Goal: Task Accomplishment & Management: Use online tool/utility

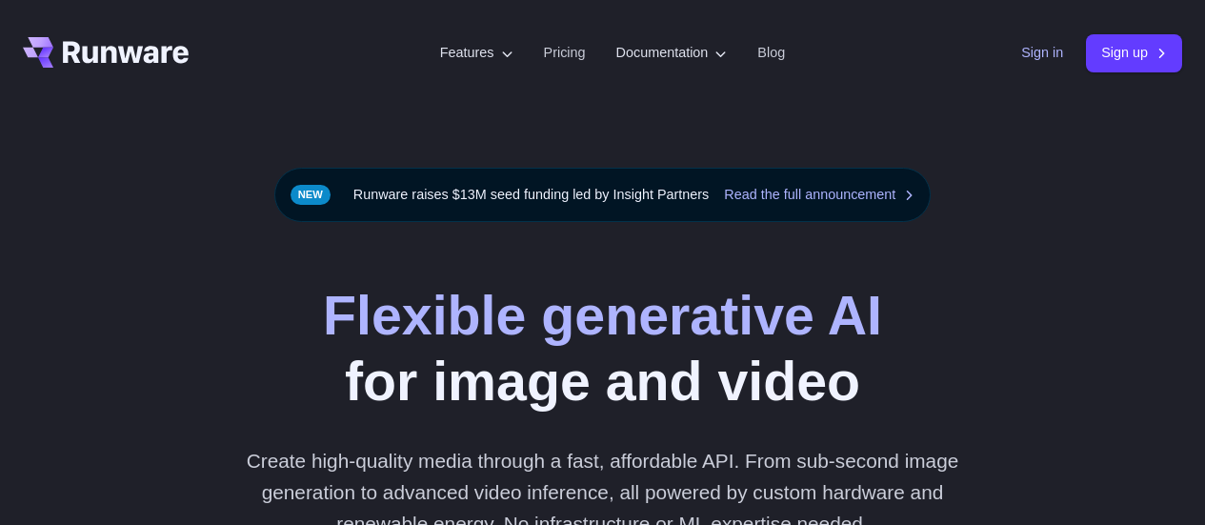
click at [1021, 58] on link "Sign in" at bounding box center [1042, 53] width 42 height 22
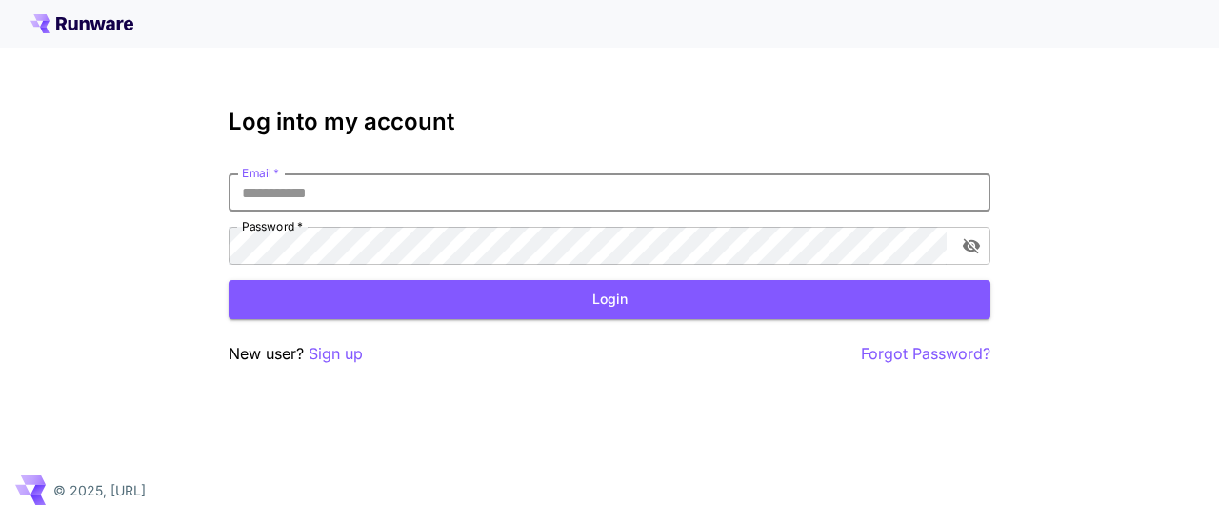
click at [278, 196] on input "Email   *" at bounding box center [610, 192] width 762 height 38
type input "**********"
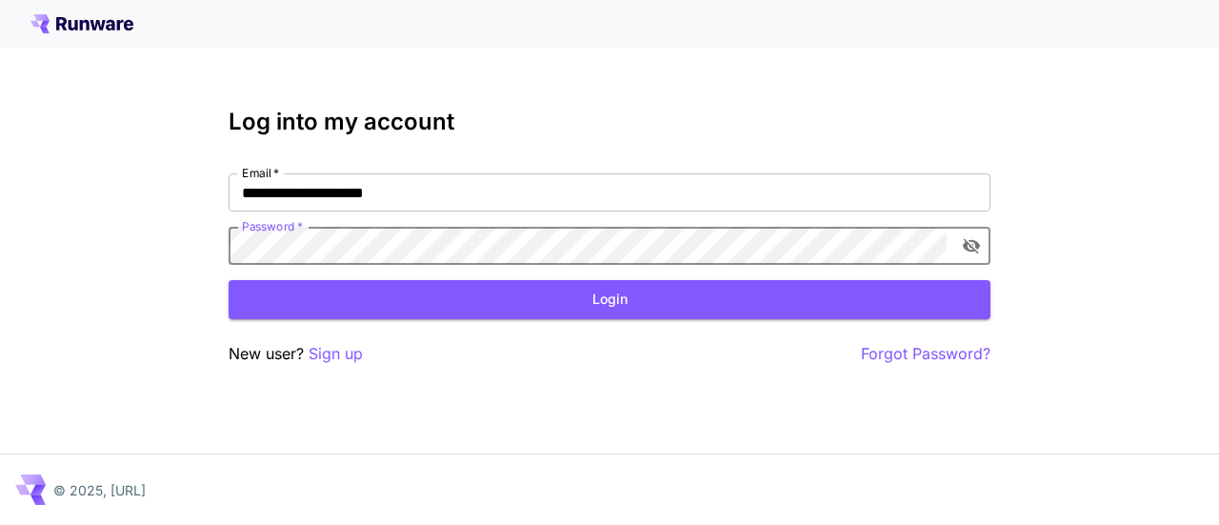
click button "Login" at bounding box center [610, 299] width 762 height 39
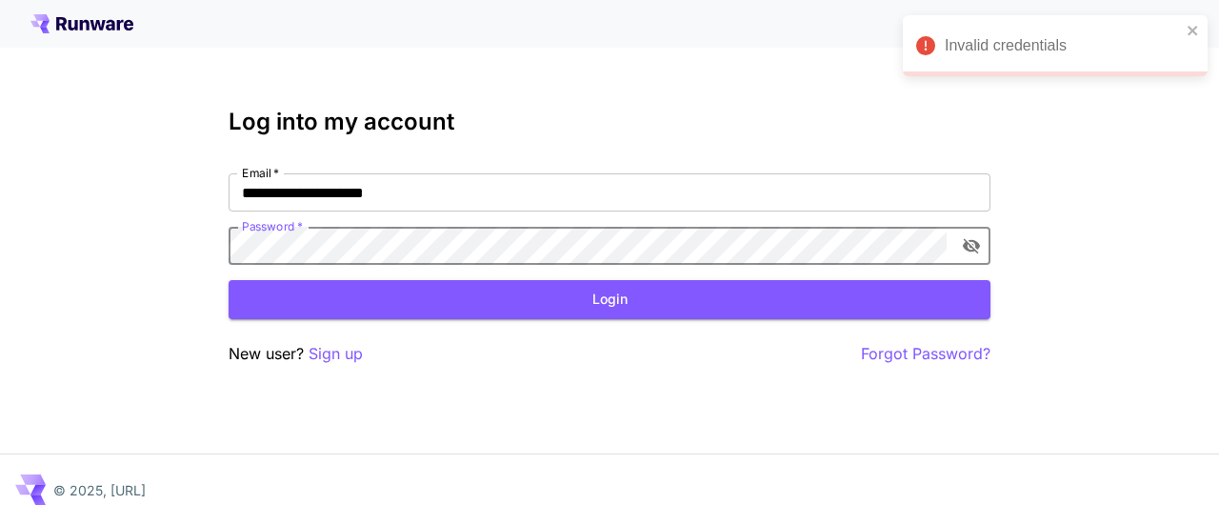
click at [974, 249] on icon "toggle password visibility" at bounding box center [971, 246] width 17 height 15
click button "Login" at bounding box center [610, 299] width 762 height 39
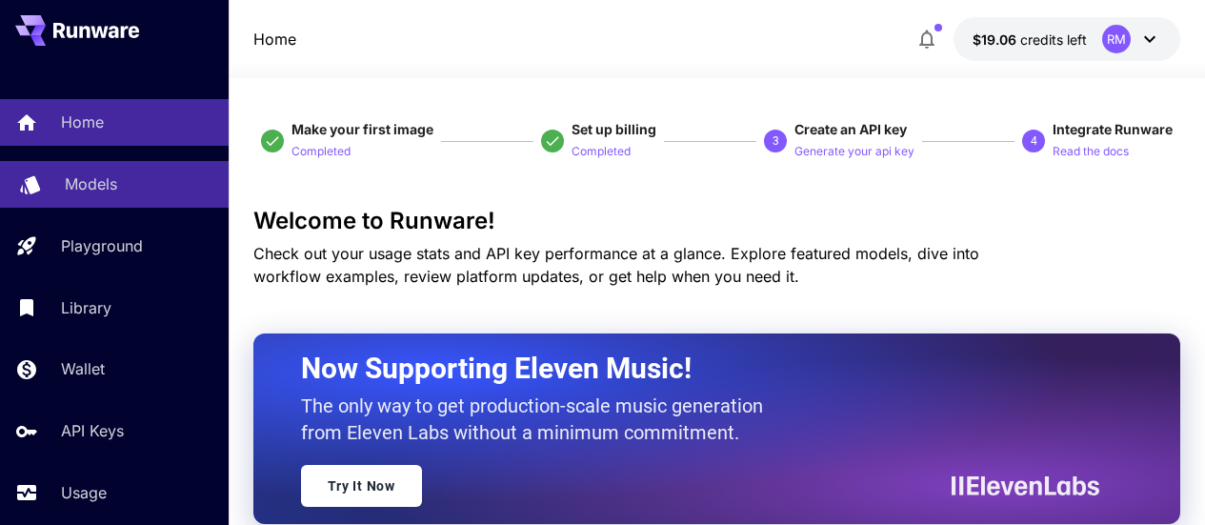
click at [115, 188] on p "Models" at bounding box center [91, 183] width 52 height 23
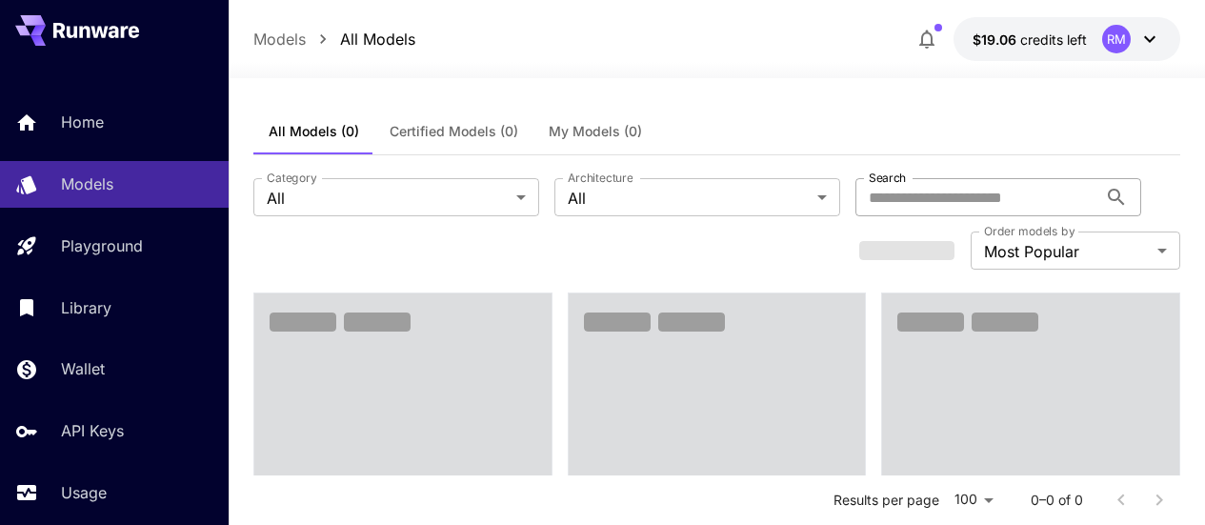
click at [855, 194] on input "Search" at bounding box center [976, 197] width 242 height 38
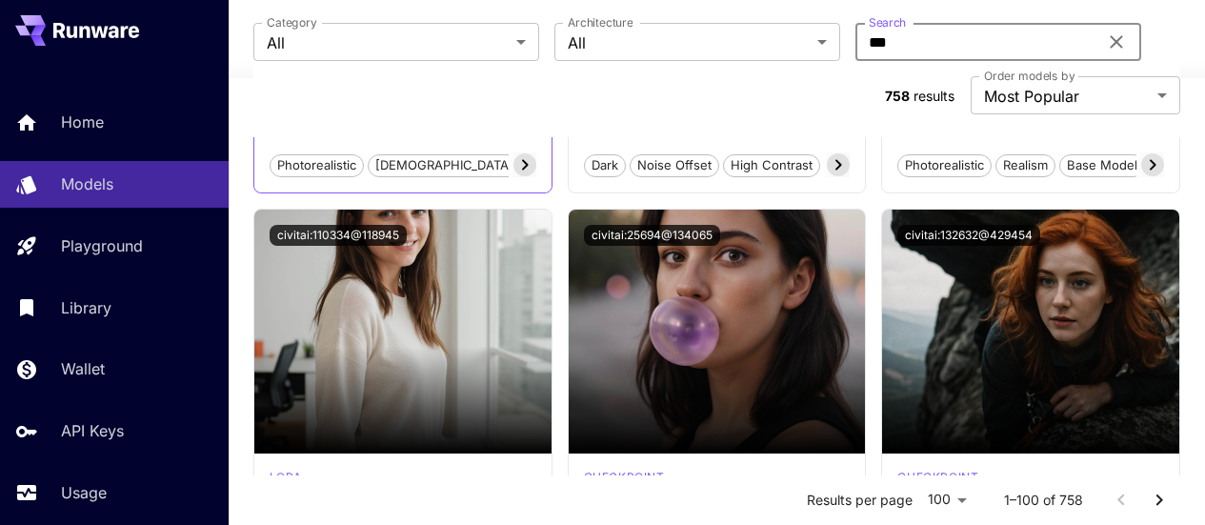
scroll to position [286, 0]
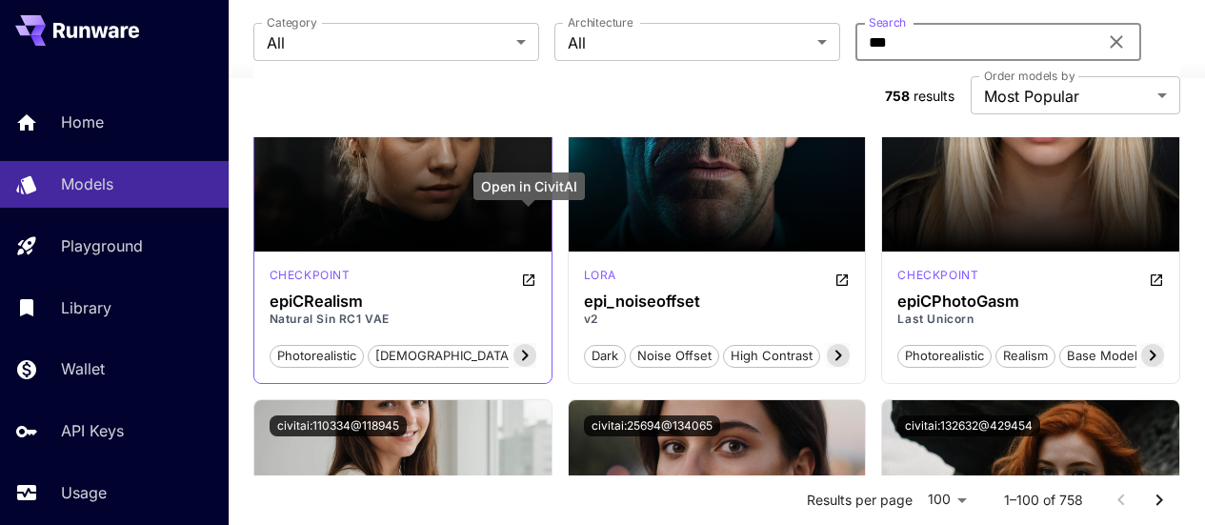
type input "***"
click at [528, 274] on icon "Open in CivitAI" at bounding box center [528, 279] width 11 height 11
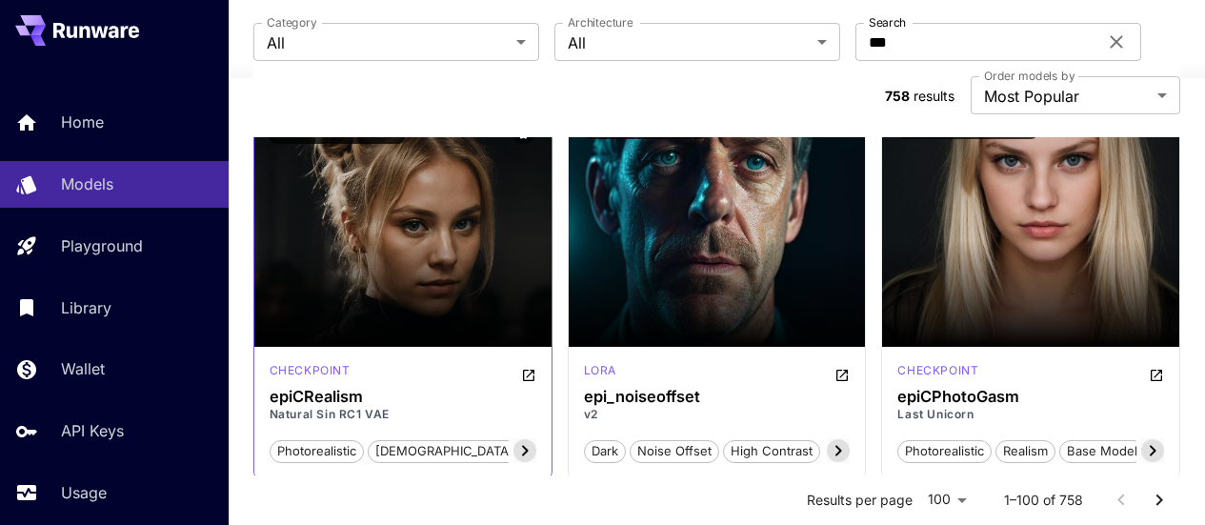
scroll to position [95, 0]
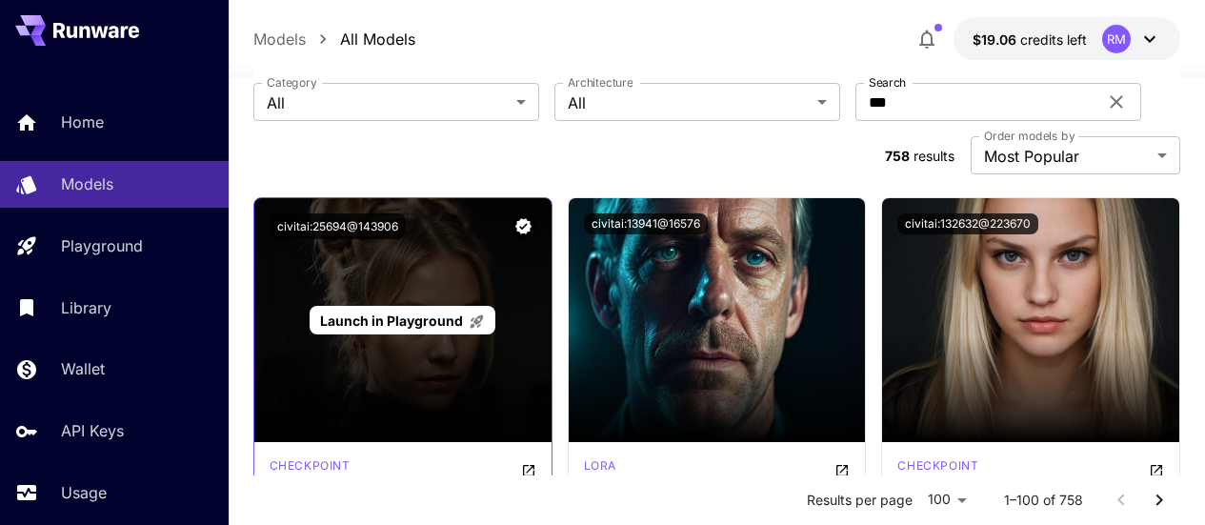
click at [452, 312] on span "Launch in Playground" at bounding box center [391, 320] width 143 height 16
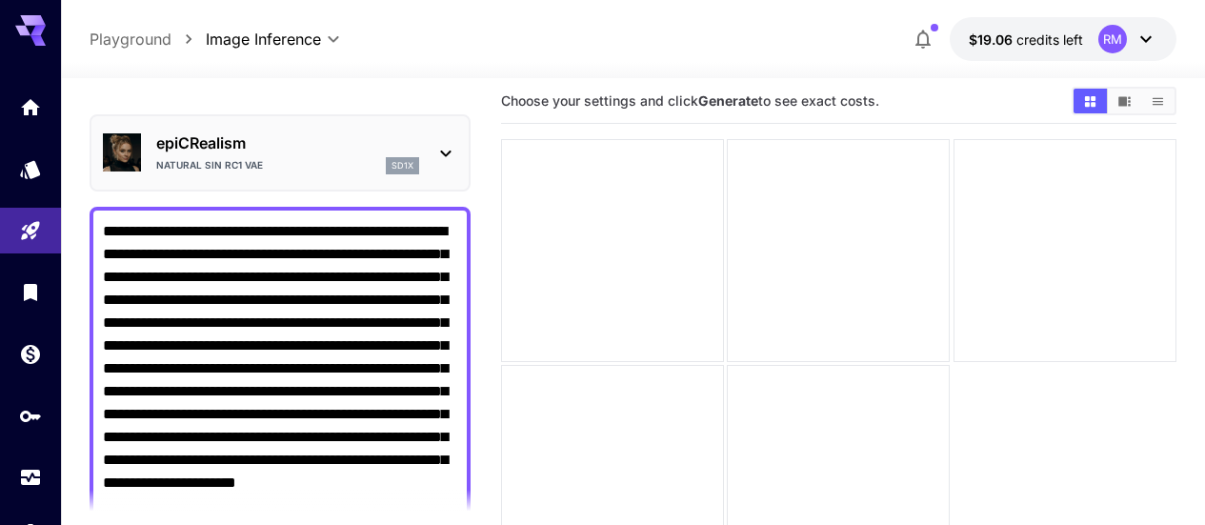
scroll to position [330, 0]
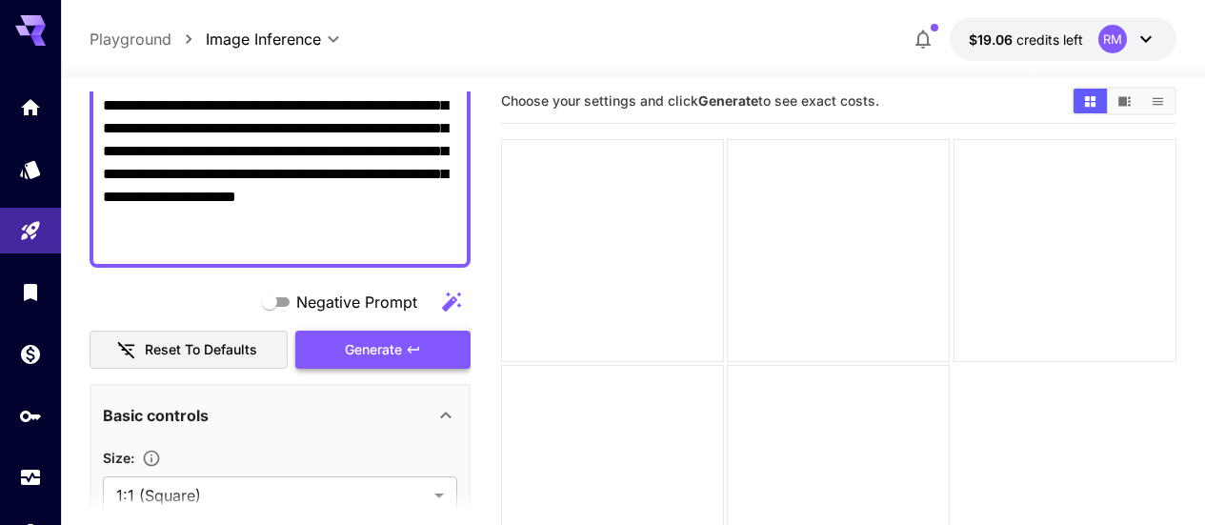
type textarea "**********"
click at [423, 355] on button "Generate" at bounding box center [382, 349] width 175 height 39
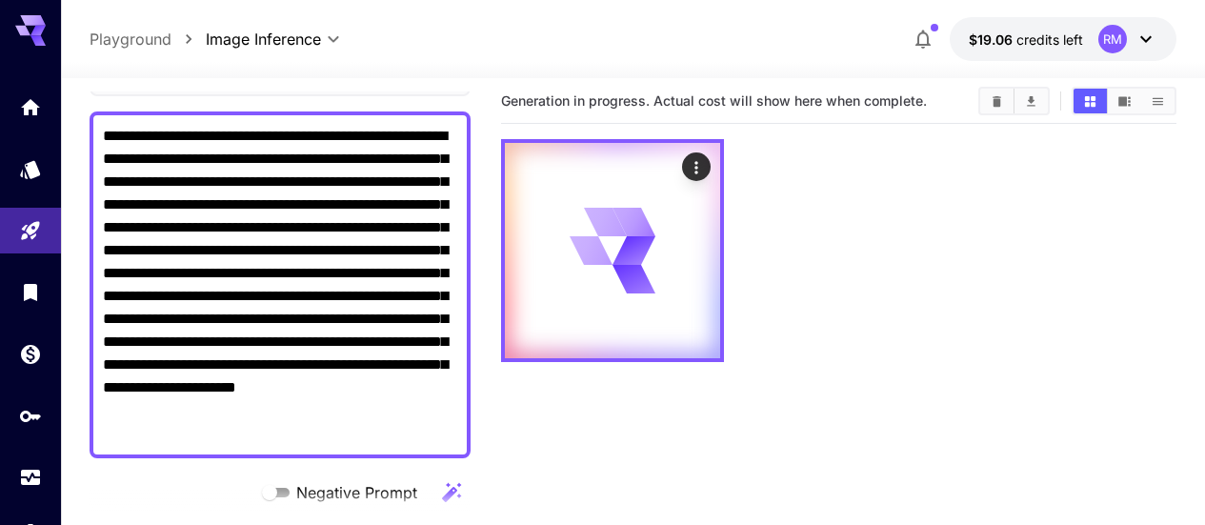
scroll to position [0, 0]
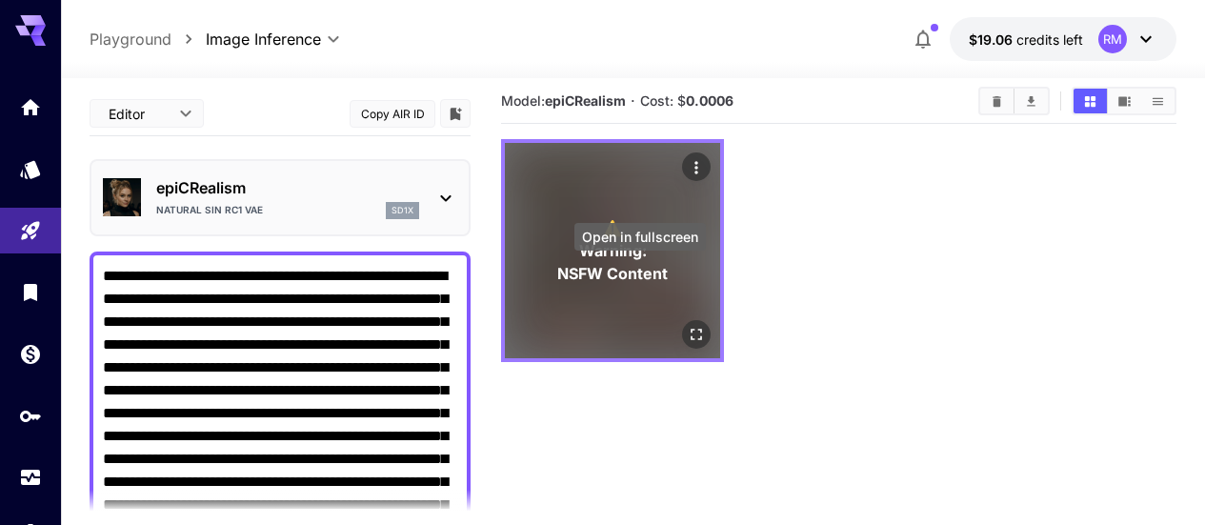
click at [687, 325] on icon "Open in fullscreen" at bounding box center [696, 334] width 19 height 19
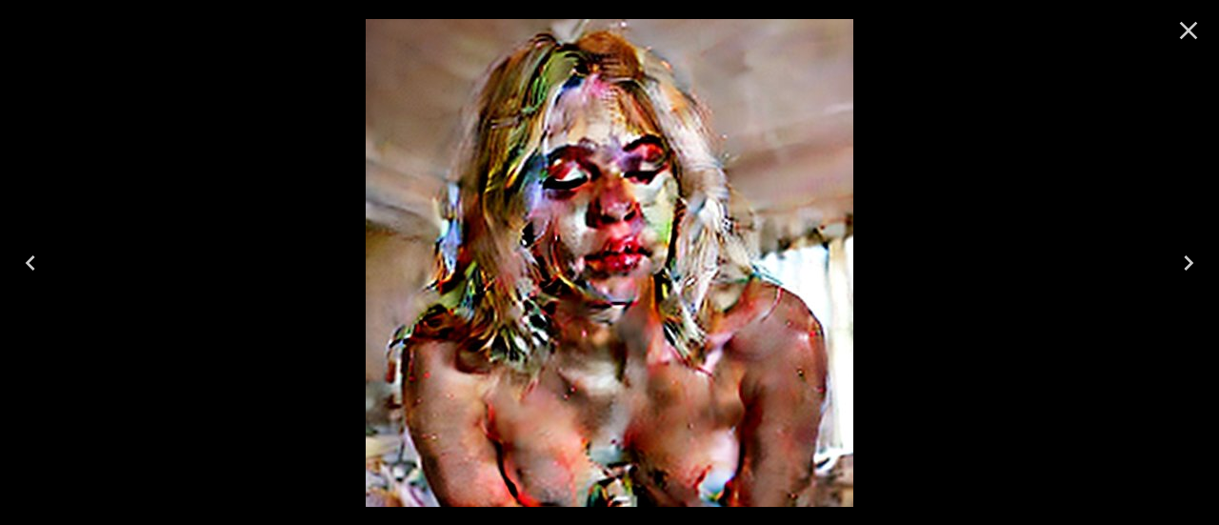
click at [1183, 23] on icon "Close" at bounding box center [1188, 30] width 30 height 30
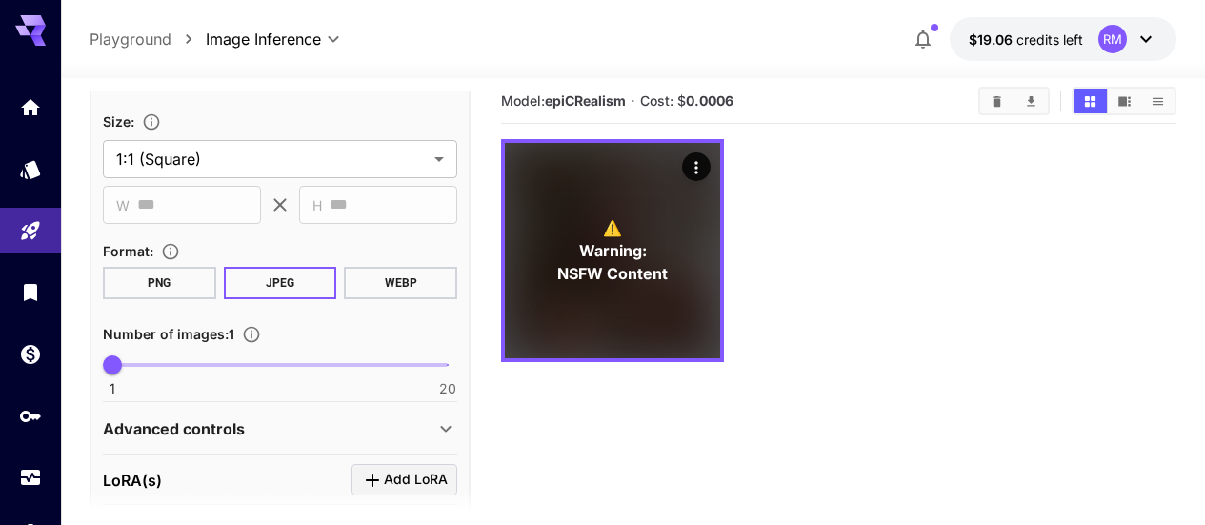
scroll to position [989, 0]
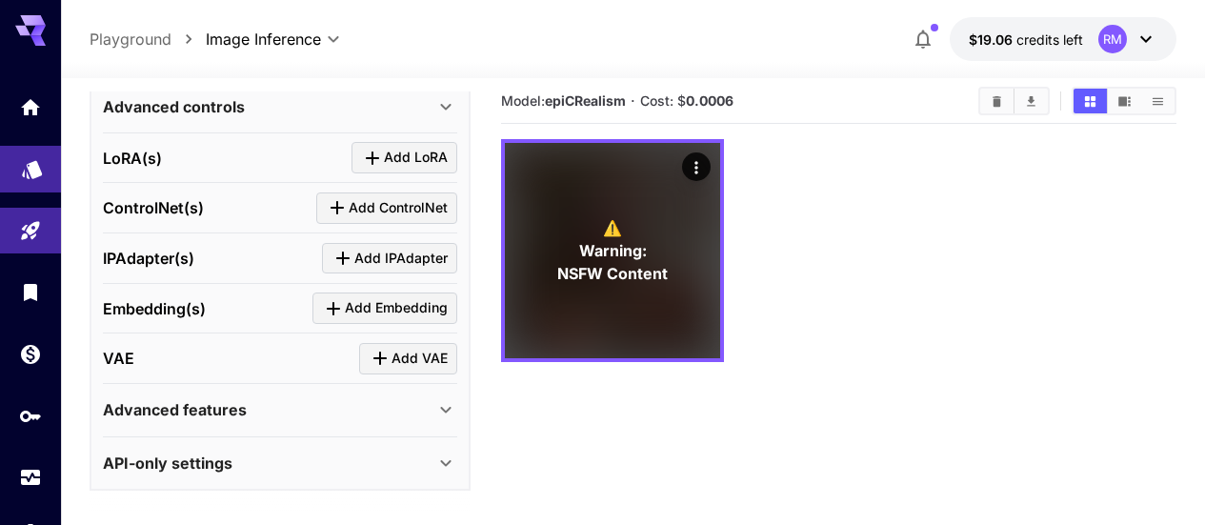
click at [28, 188] on link at bounding box center [30, 169] width 61 height 47
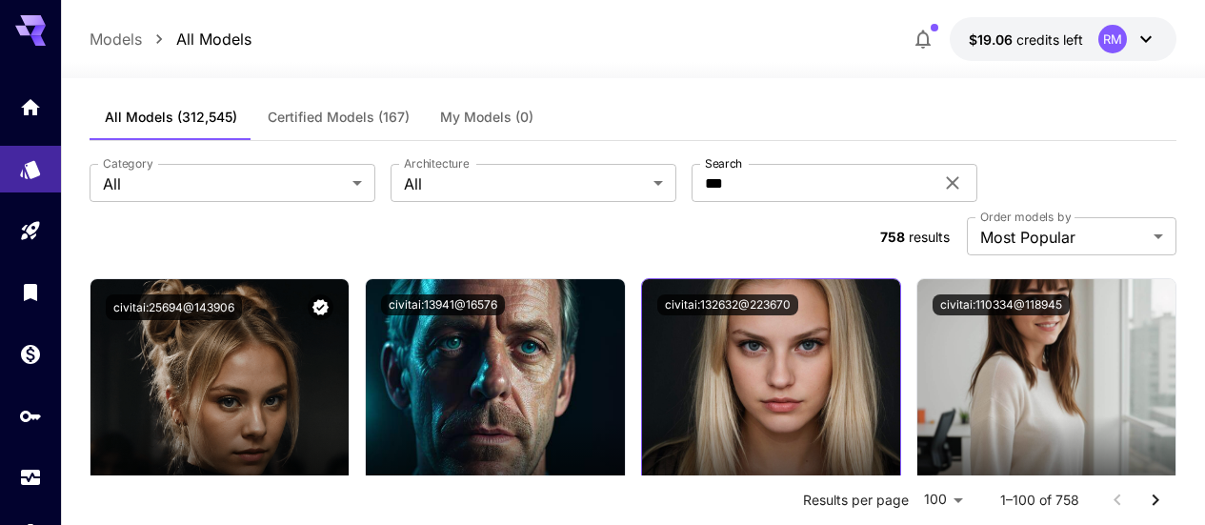
scroll to position [205, 0]
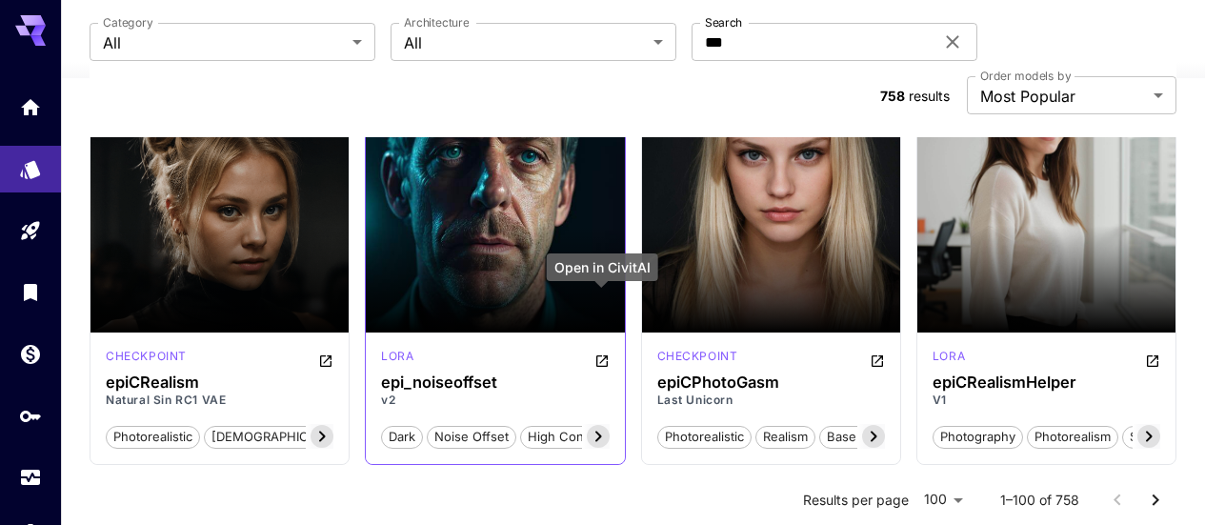
click at [600, 348] on button "Open in CivitAI" at bounding box center [601, 359] width 15 height 23
click at [946, 47] on icon at bounding box center [952, 42] width 12 height 12
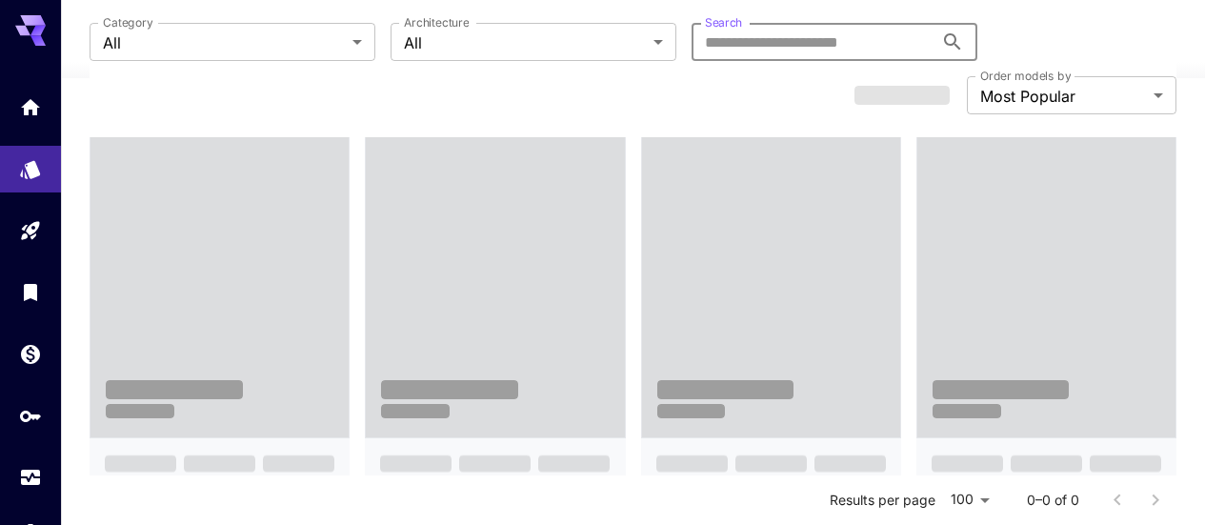
paste input "*******"
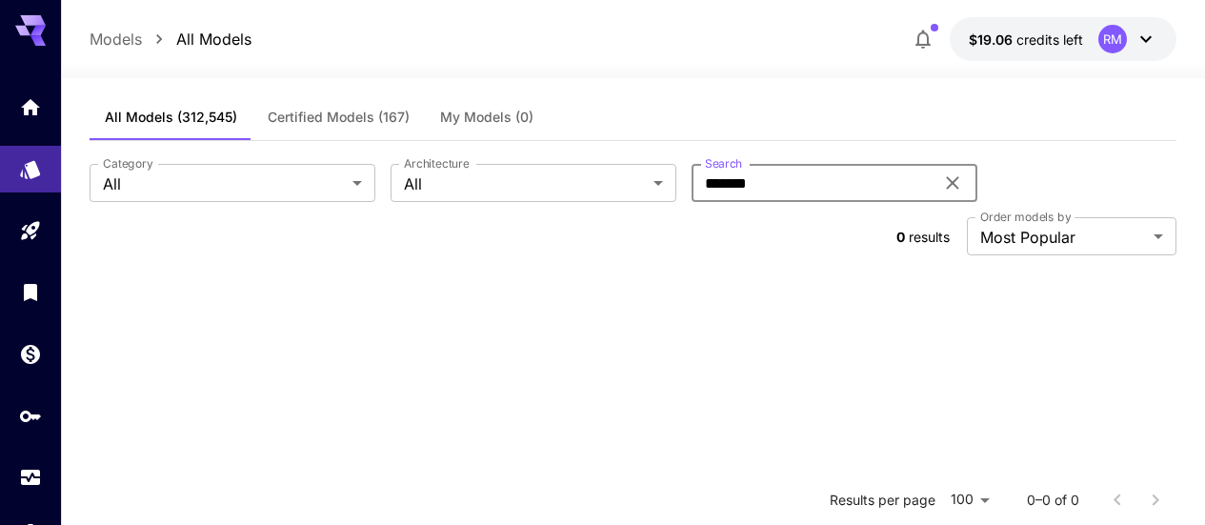
scroll to position [0, 0]
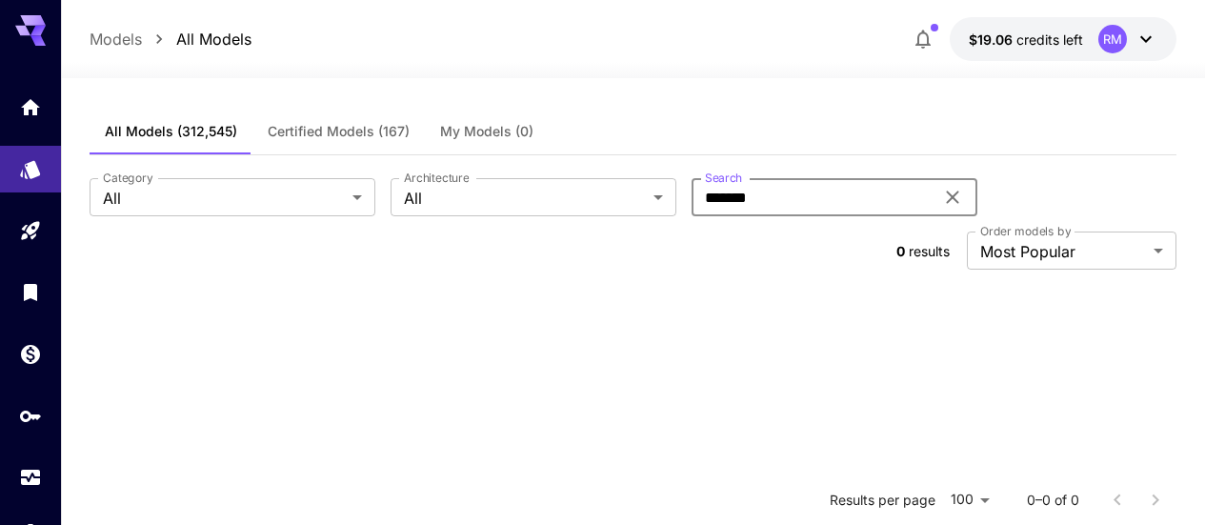
type input "*******"
click at [1115, 44] on div "RM" at bounding box center [1112, 39] width 29 height 29
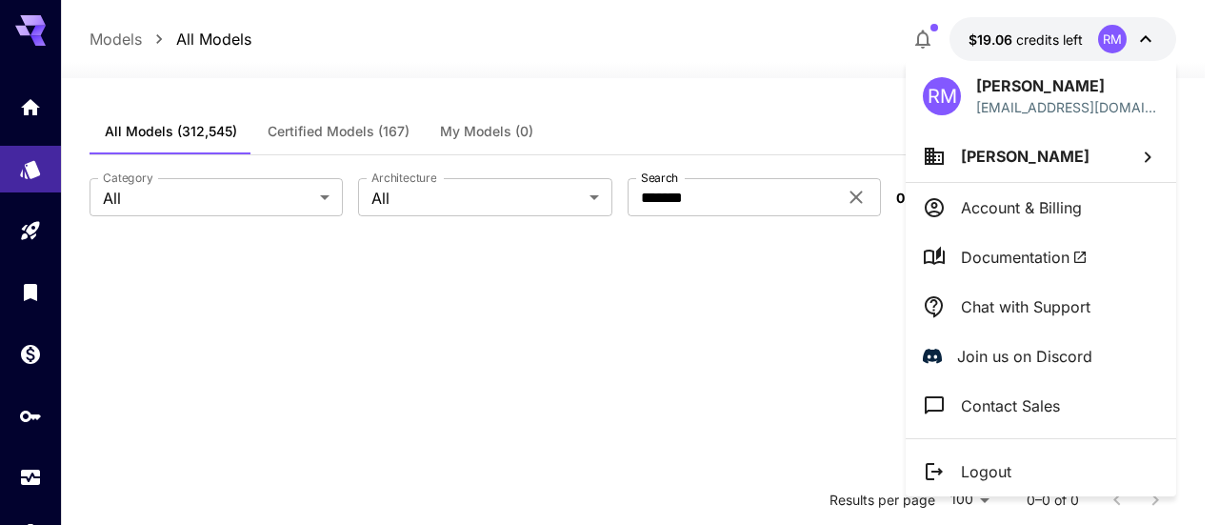
click at [914, 44] on div at bounding box center [609, 262] width 1219 height 525
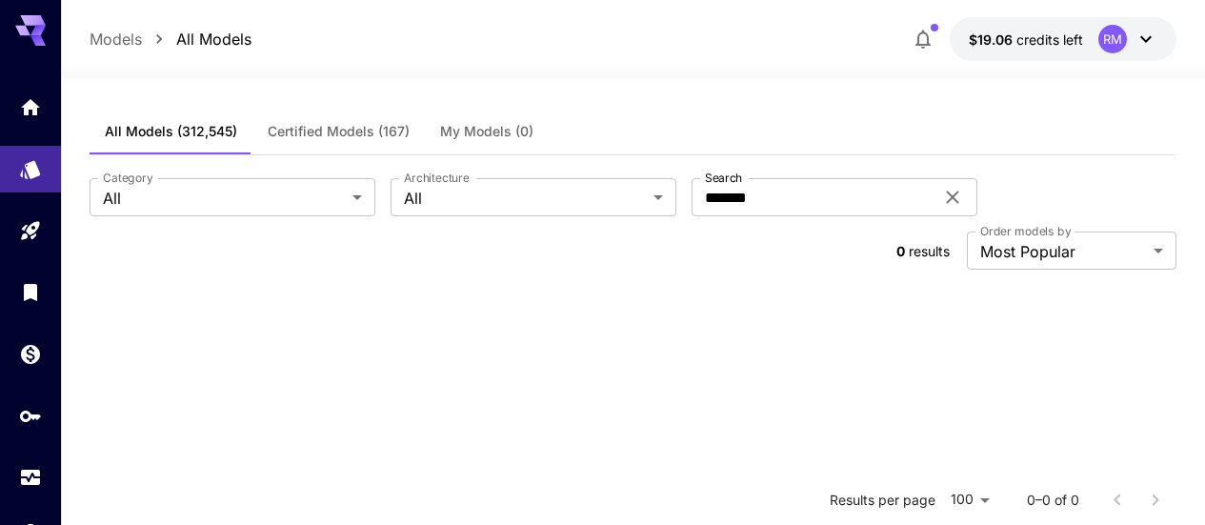
click at [919, 33] on icon "button" at bounding box center [922, 39] width 15 height 19
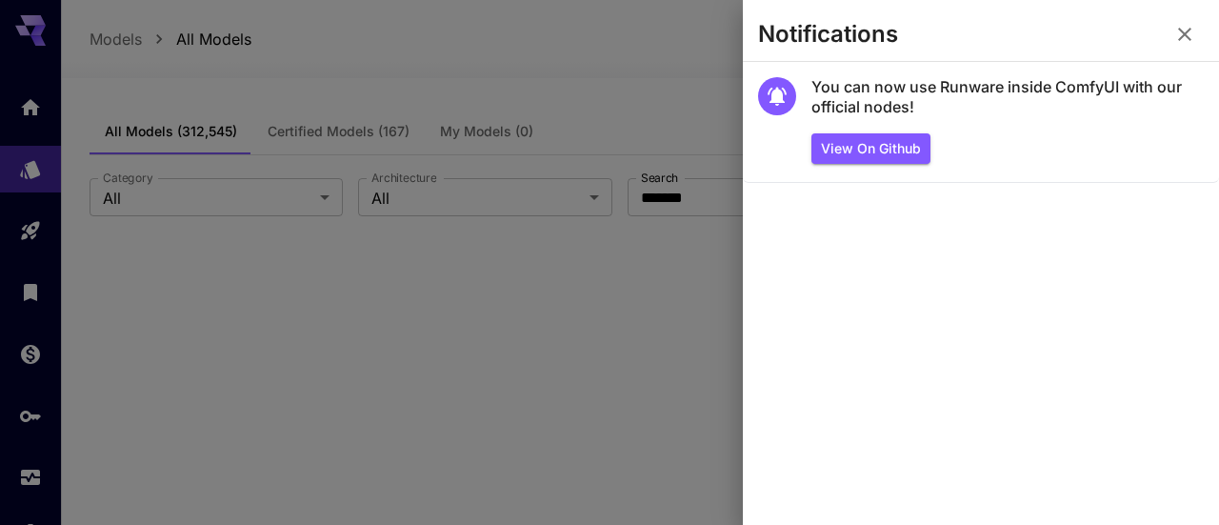
click at [1187, 24] on icon "button" at bounding box center [1184, 34] width 23 height 23
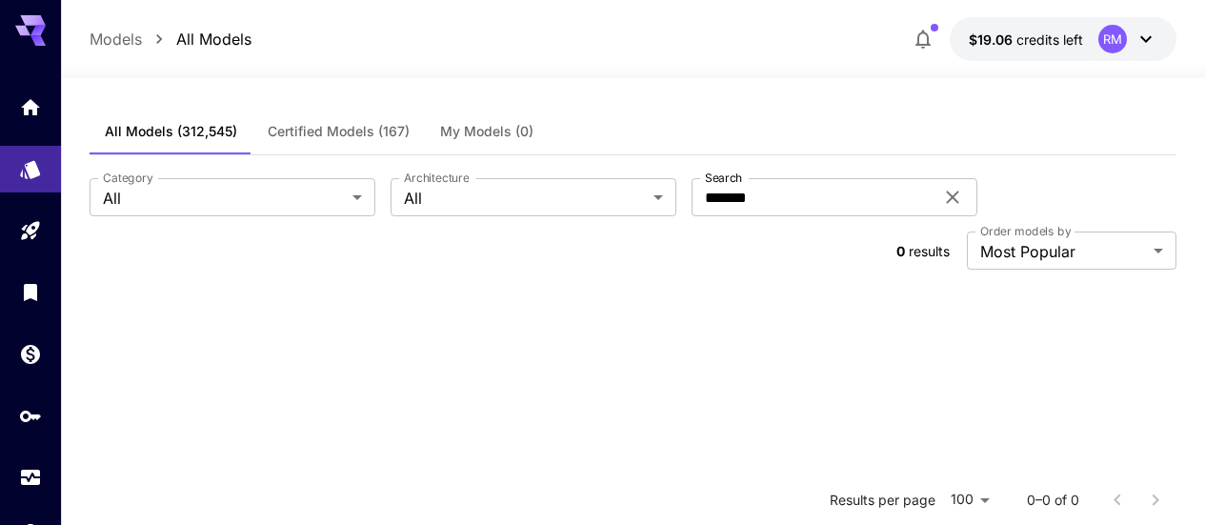
click at [946, 194] on icon at bounding box center [952, 197] width 12 height 12
click at [823, 197] on input "Search" at bounding box center [812, 197] width 242 height 38
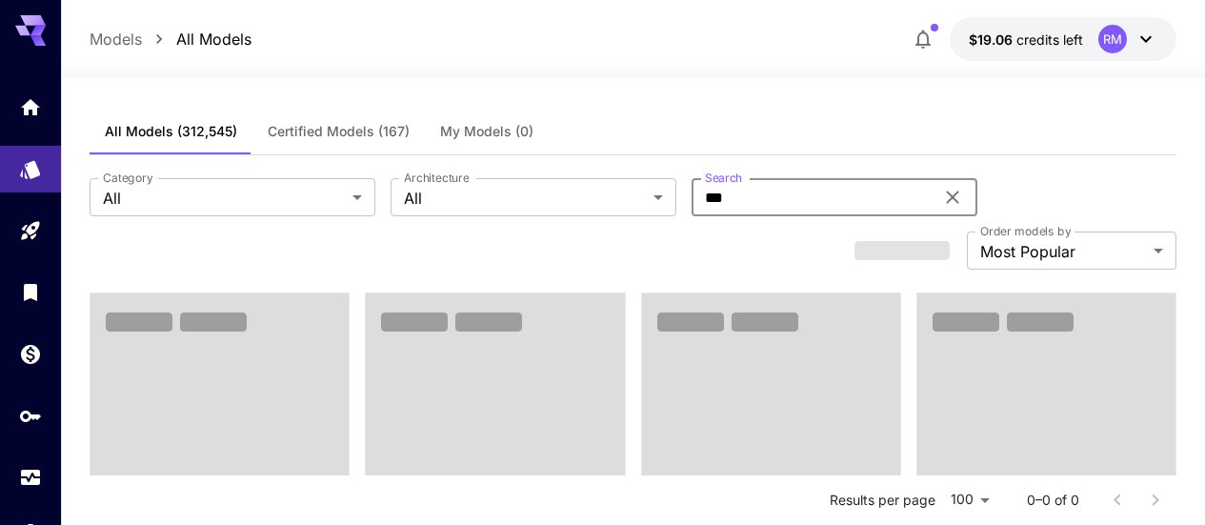
scroll to position [95, 0]
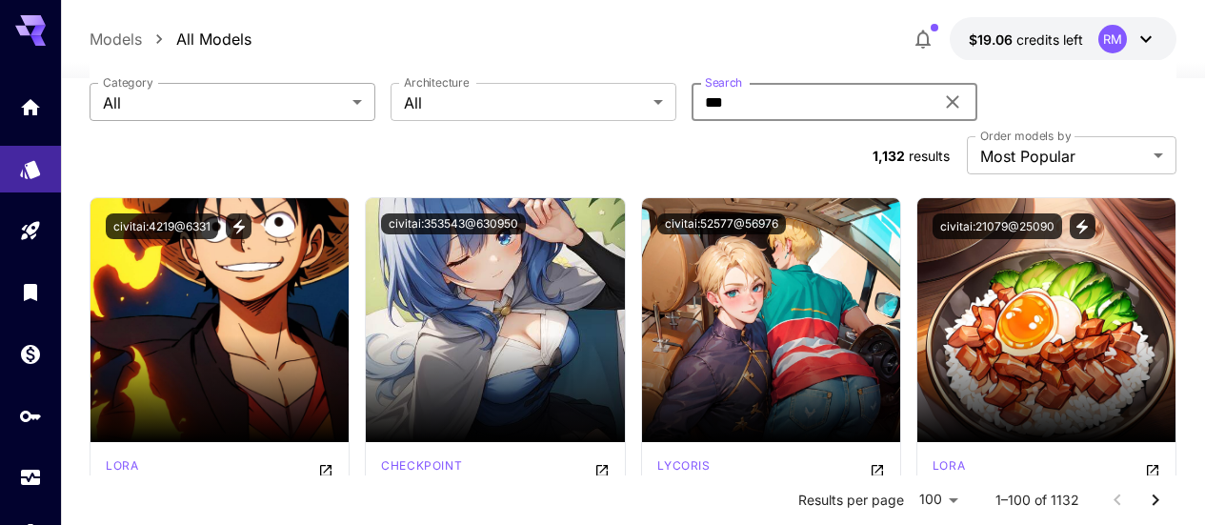
type input "***"
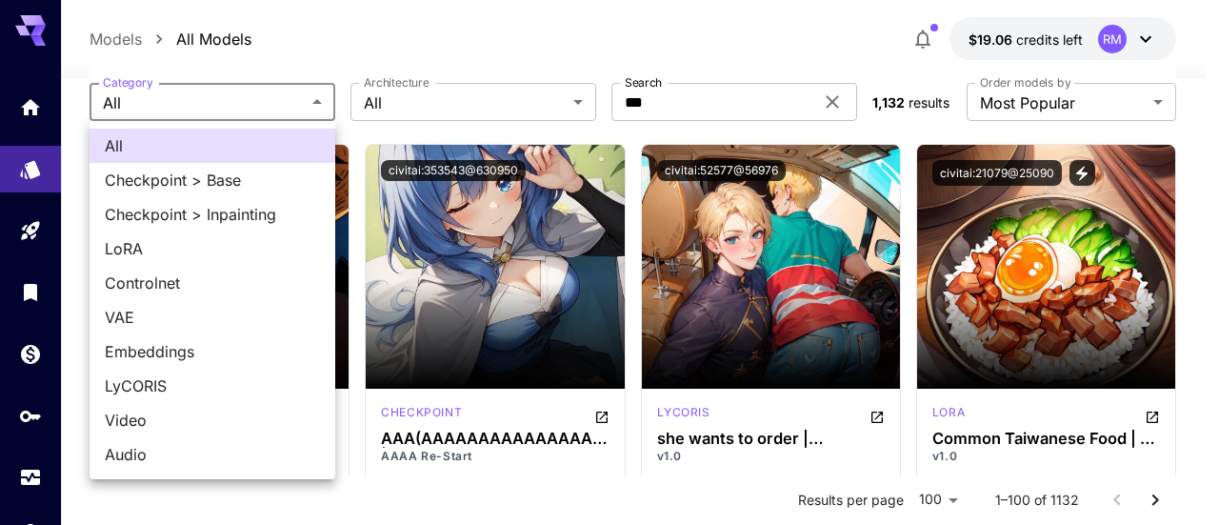
click at [184, 412] on span "Video" at bounding box center [212, 420] width 215 height 23
type input "*****"
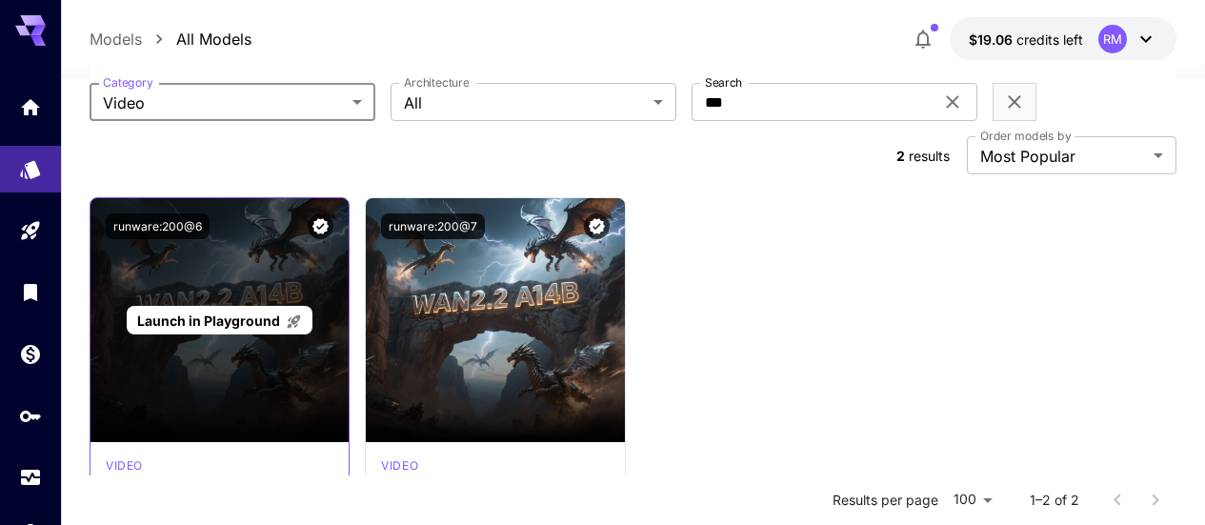
scroll to position [190, 0]
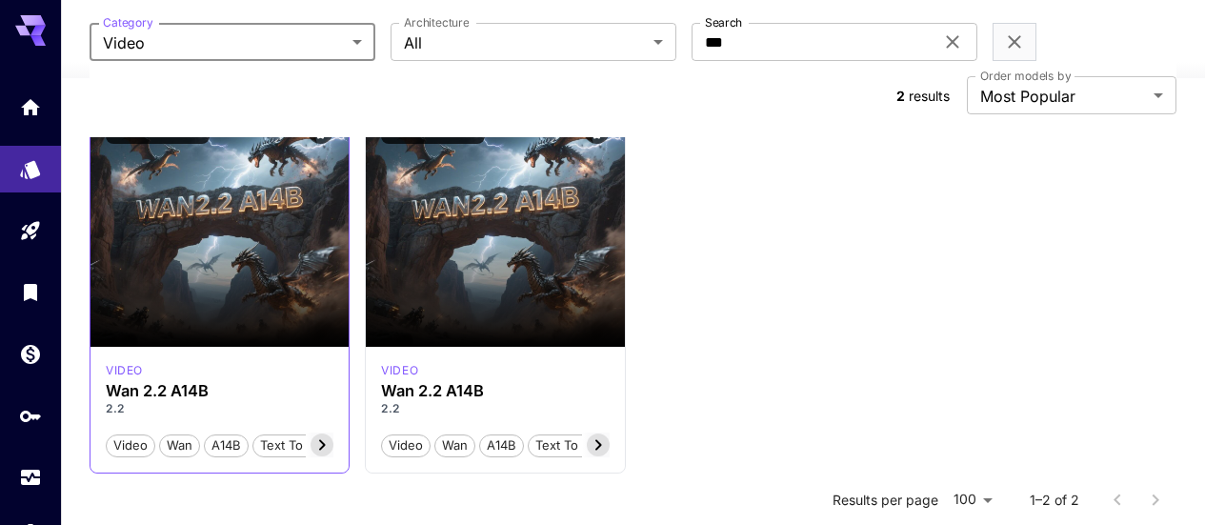
click at [319, 433] on icon at bounding box center [321, 444] width 23 height 23
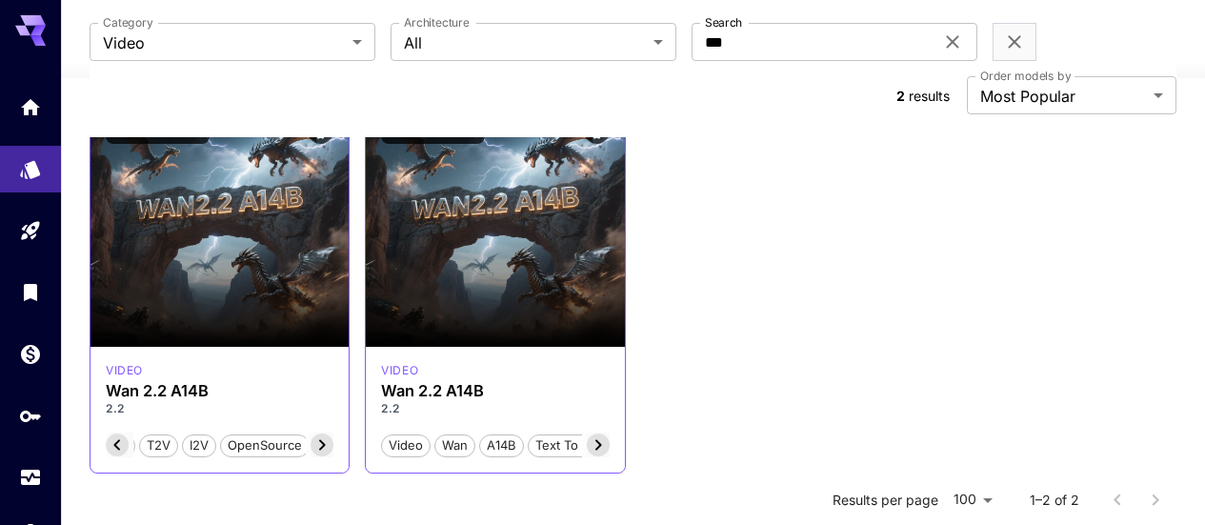
click at [606, 433] on icon at bounding box center [598, 444] width 23 height 23
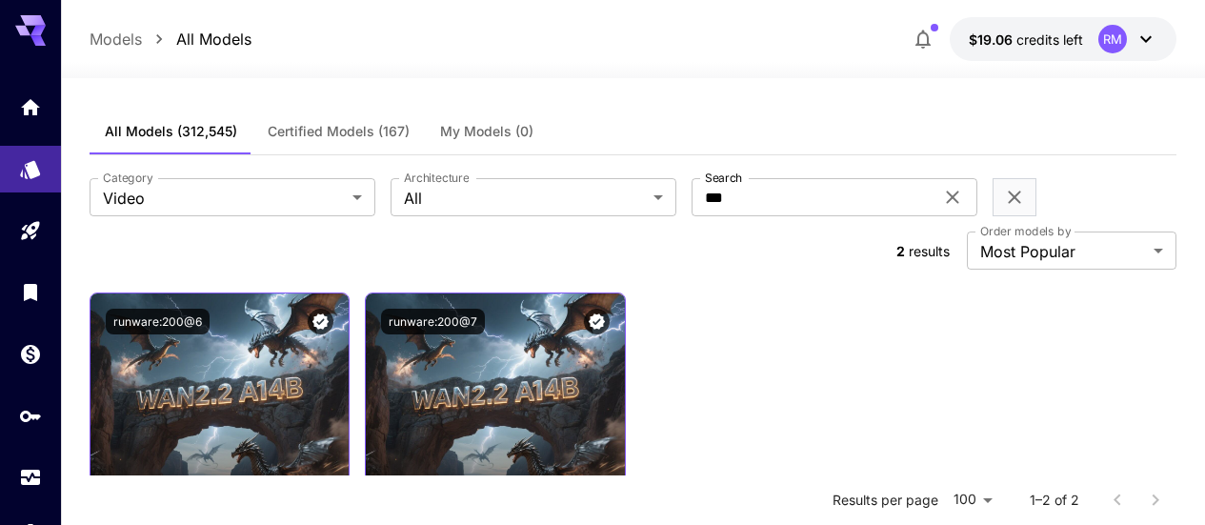
scroll to position [95, 0]
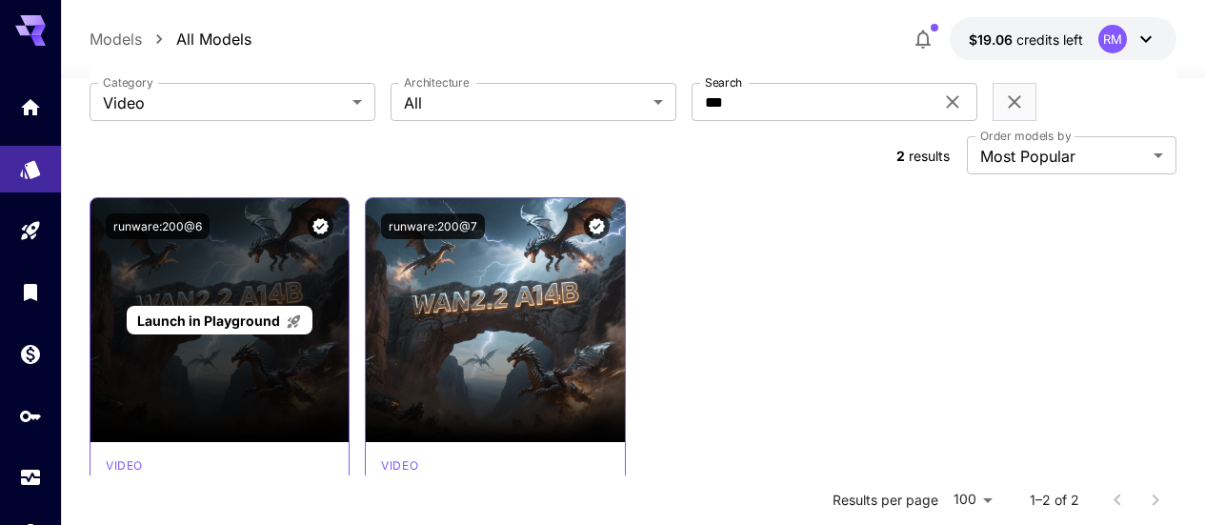
click at [215, 306] on div "Launch in Playground" at bounding box center [220, 321] width 186 height 30
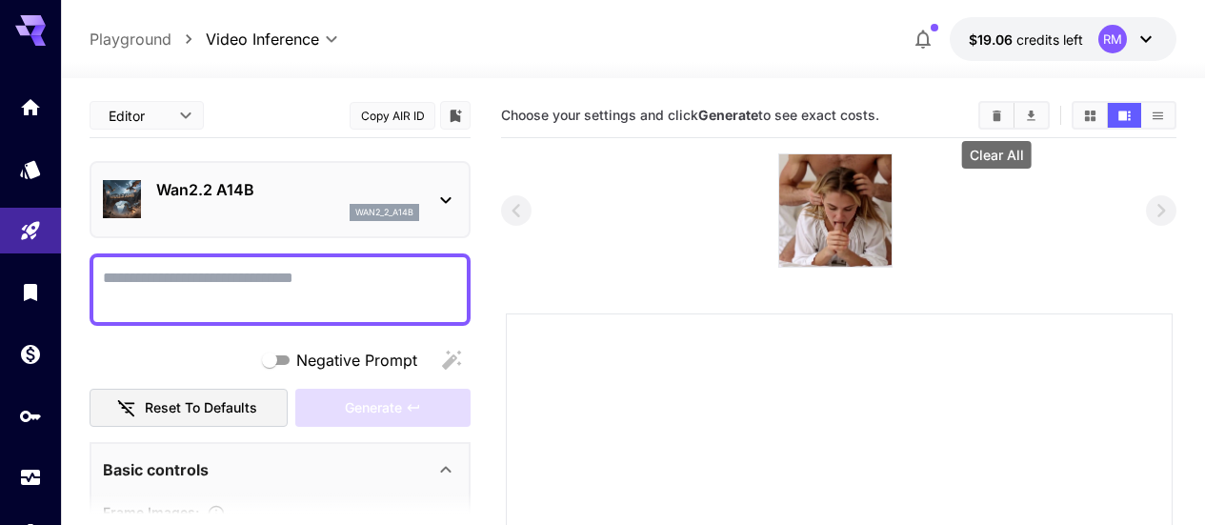
click at [1005, 116] on button "Clear All" at bounding box center [996, 115] width 33 height 25
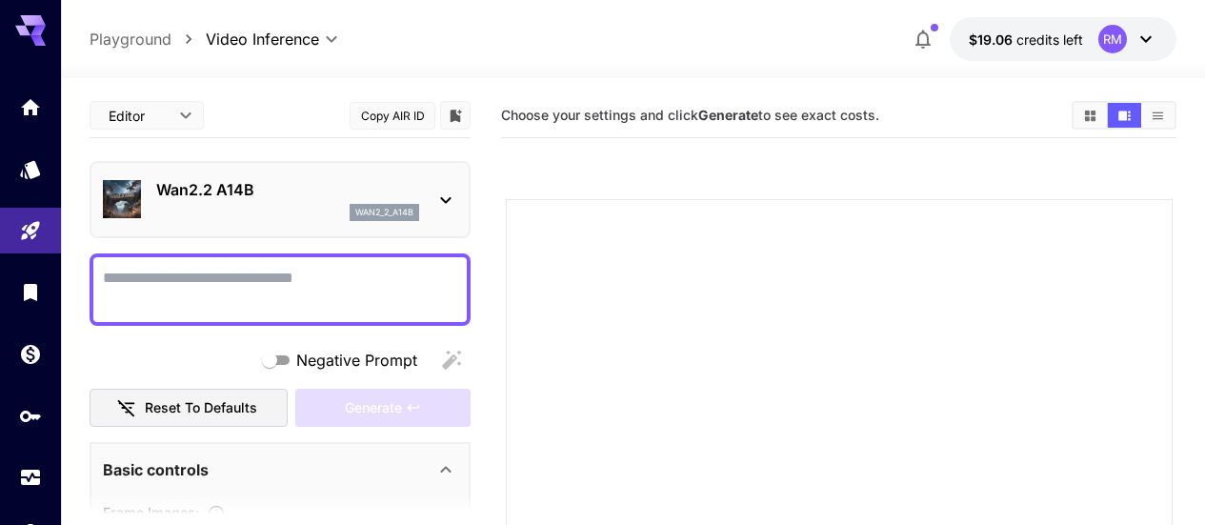
paste textarea "*******"
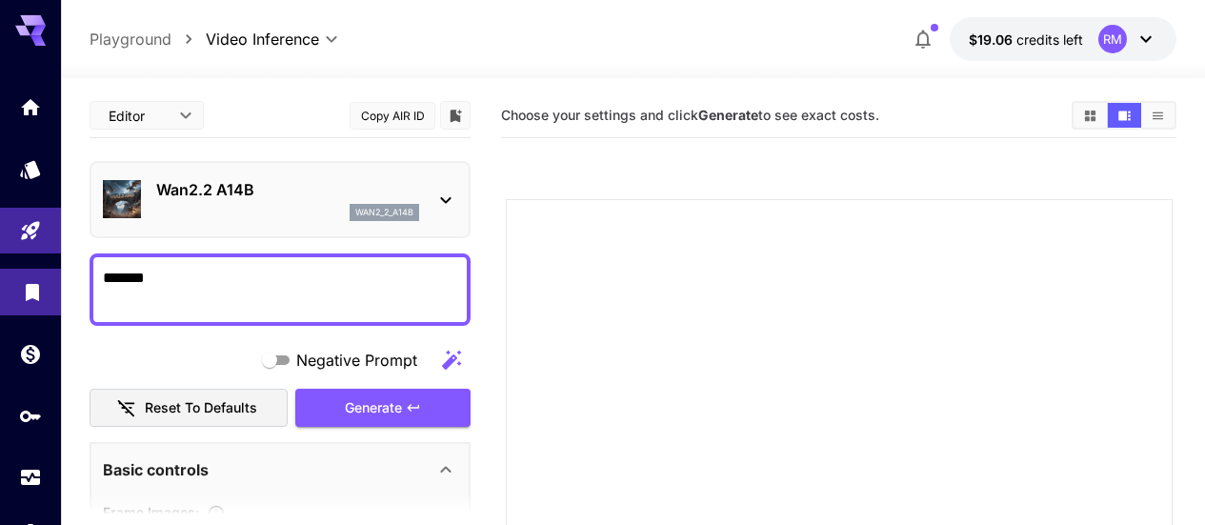
drag, startPoint x: 279, startPoint y: 274, endPoint x: 0, endPoint y: 274, distance: 279.0
click at [0, 274] on div "**********" at bounding box center [602, 461] width 1205 height 923
paste textarea "**********"
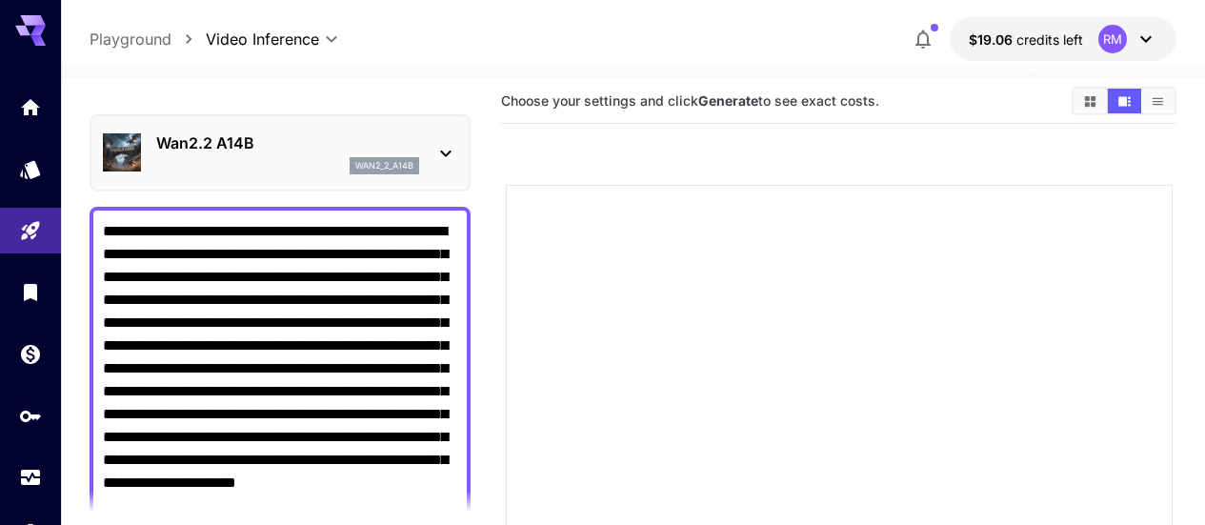
scroll to position [235, 0]
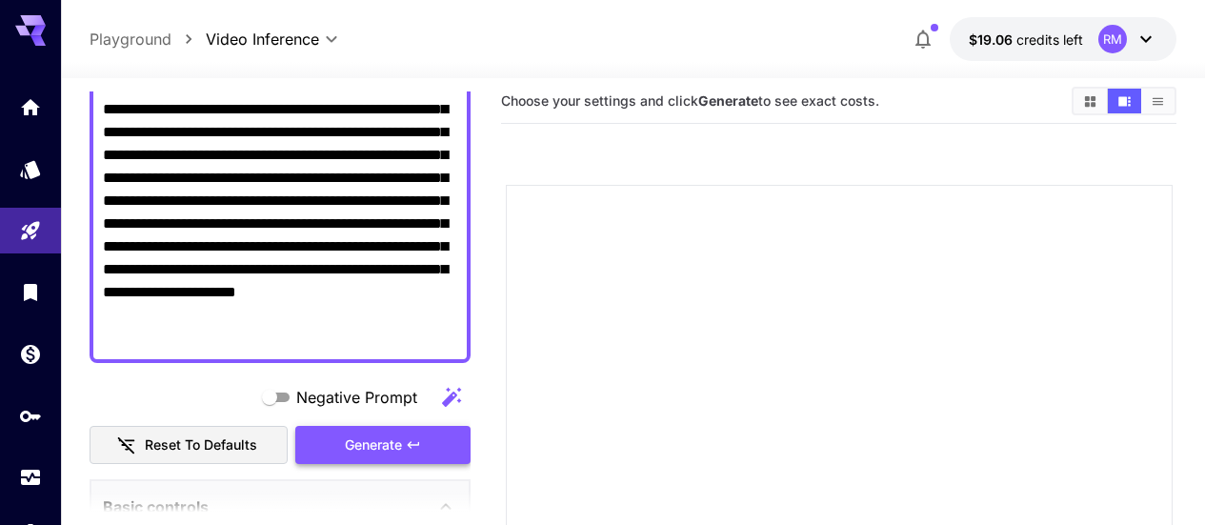
type textarea "**********"
click at [399, 440] on div "Generate" at bounding box center [382, 445] width 175 height 39
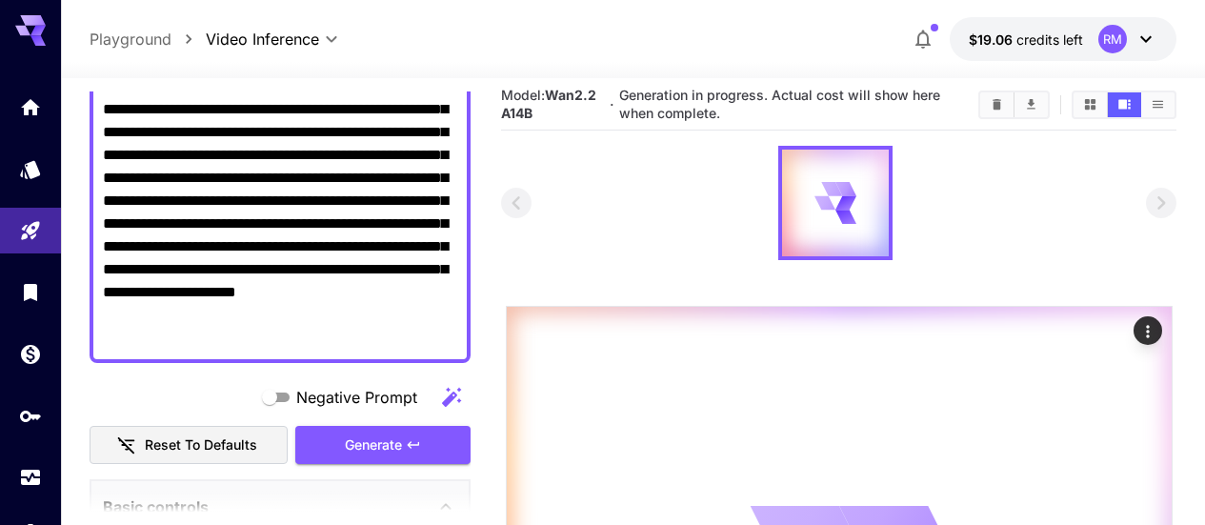
scroll to position [0, 0]
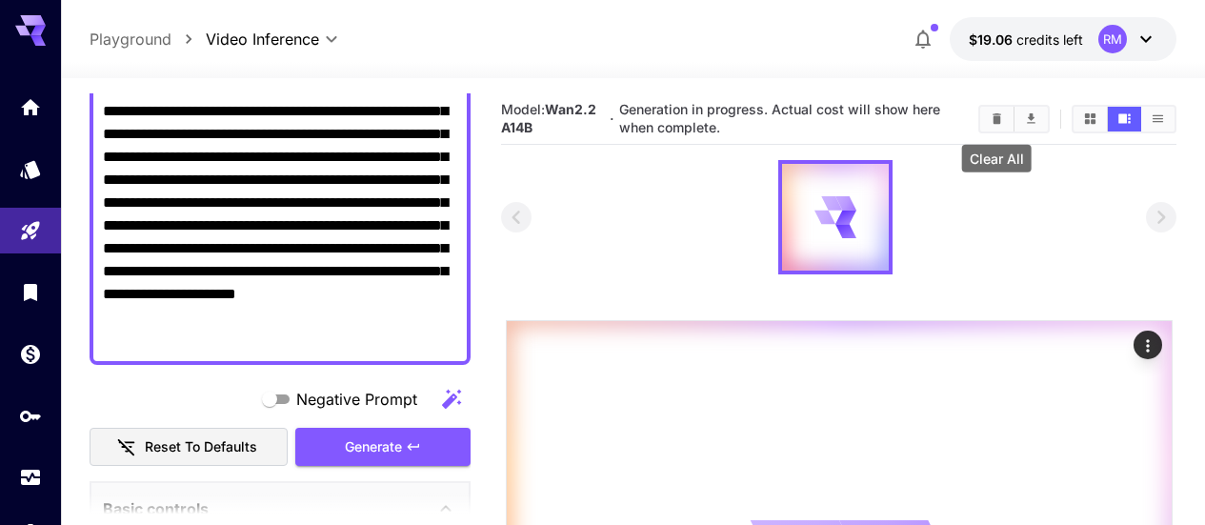
click at [995, 122] on icon "Clear All" at bounding box center [996, 118] width 9 height 10
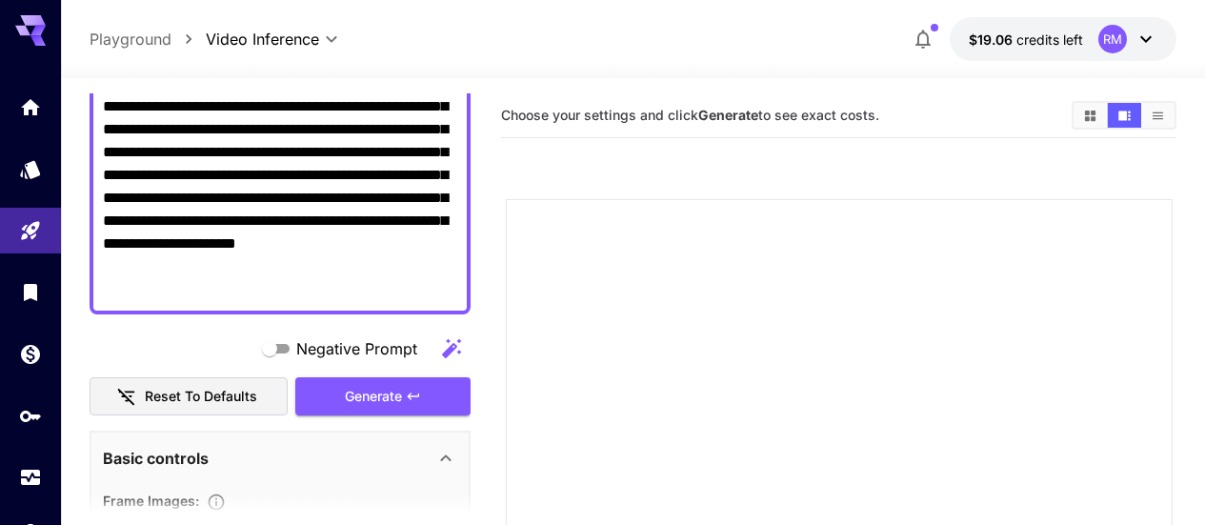
scroll to position [381, 0]
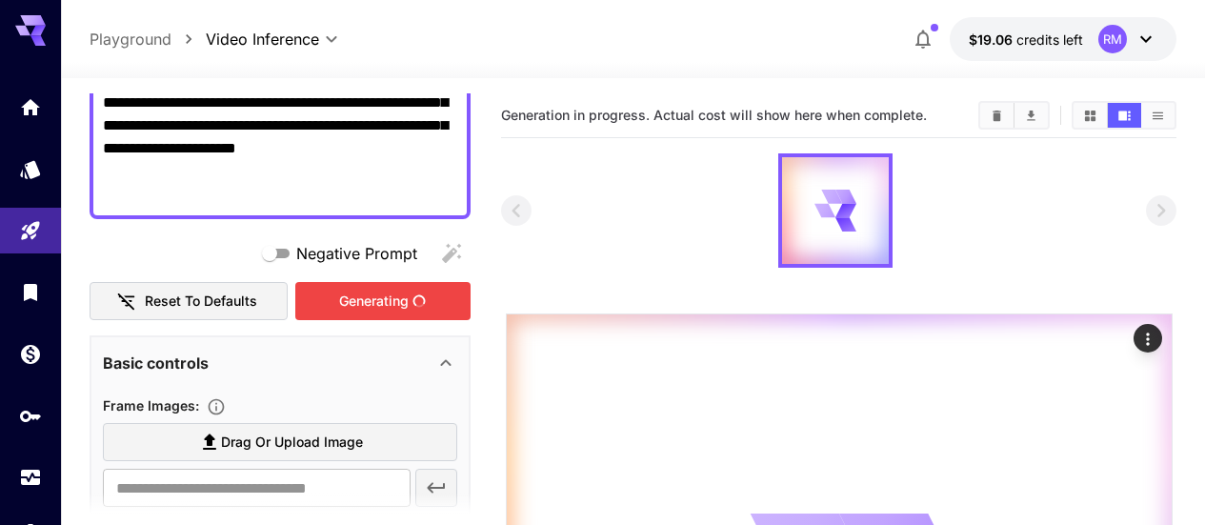
click at [401, 290] on div "Generating" at bounding box center [382, 301] width 175 height 39
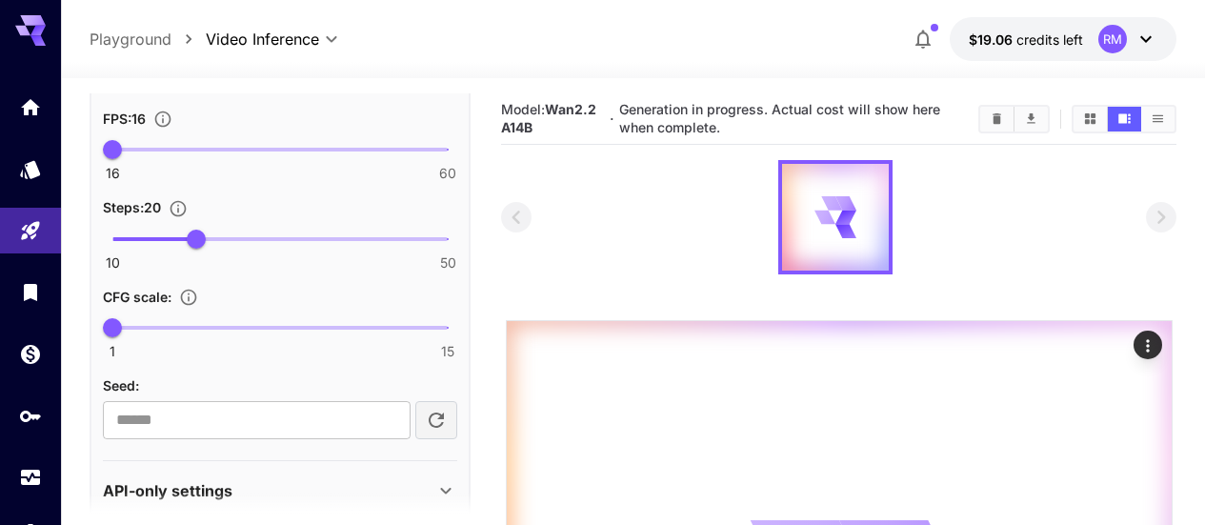
scroll to position [1418, 0]
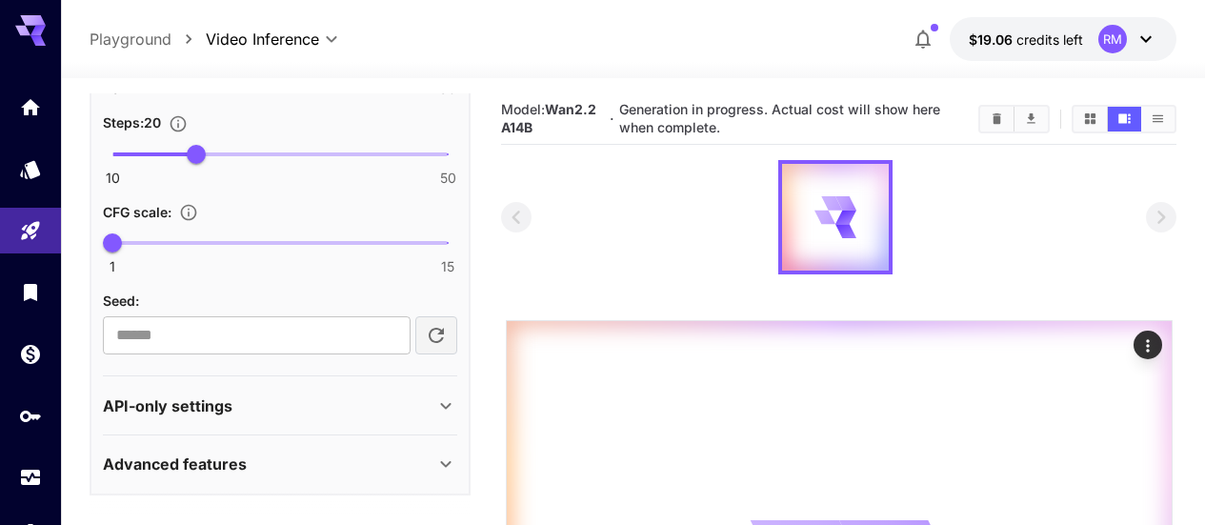
click at [269, 469] on div "Advanced features" at bounding box center [268, 463] width 331 height 23
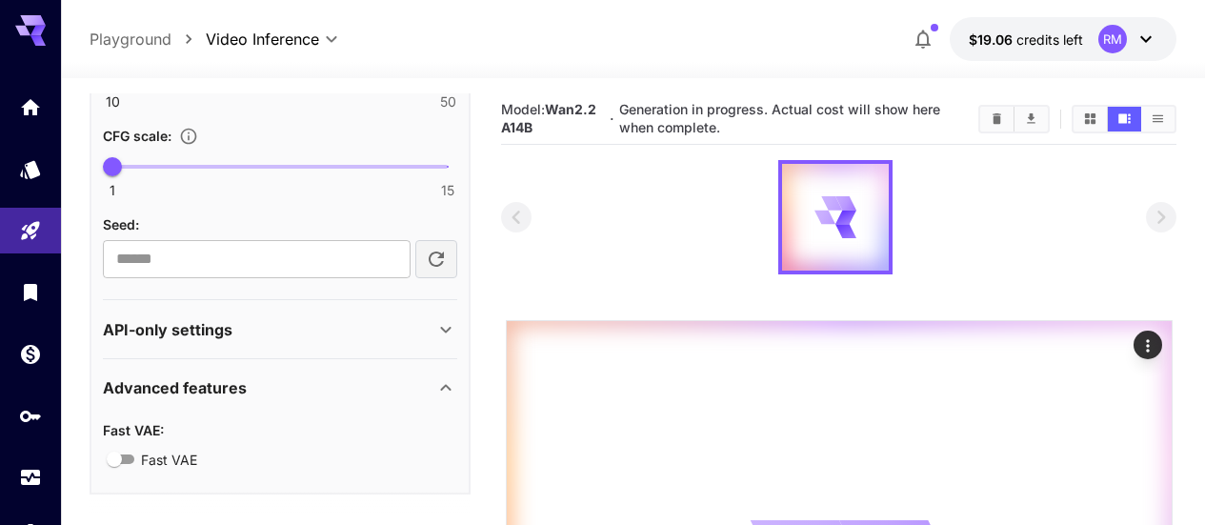
click at [330, 390] on div "Advanced features" at bounding box center [268, 387] width 331 height 23
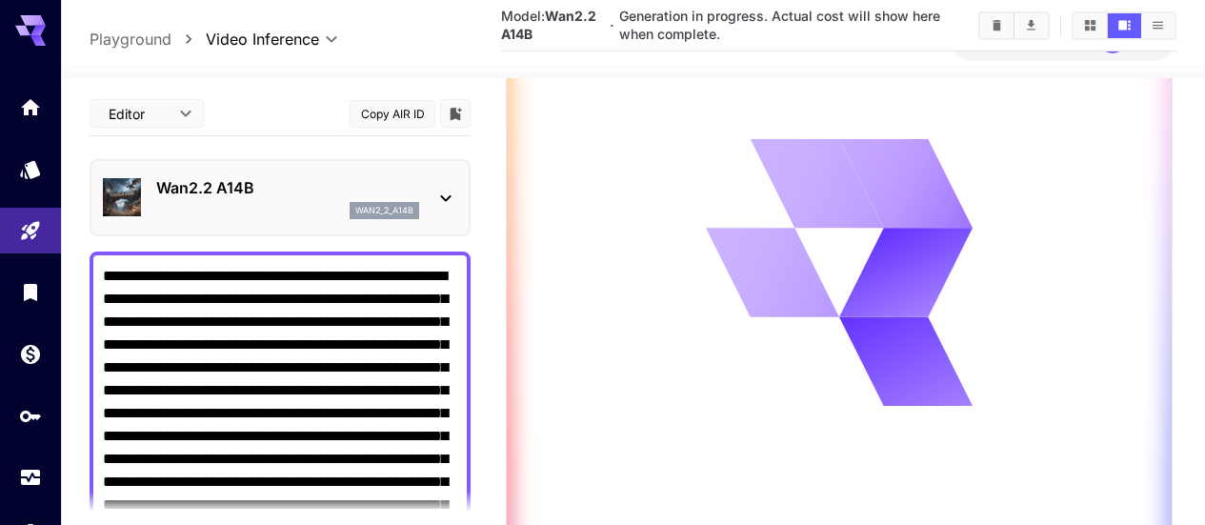
scroll to position [190, 0]
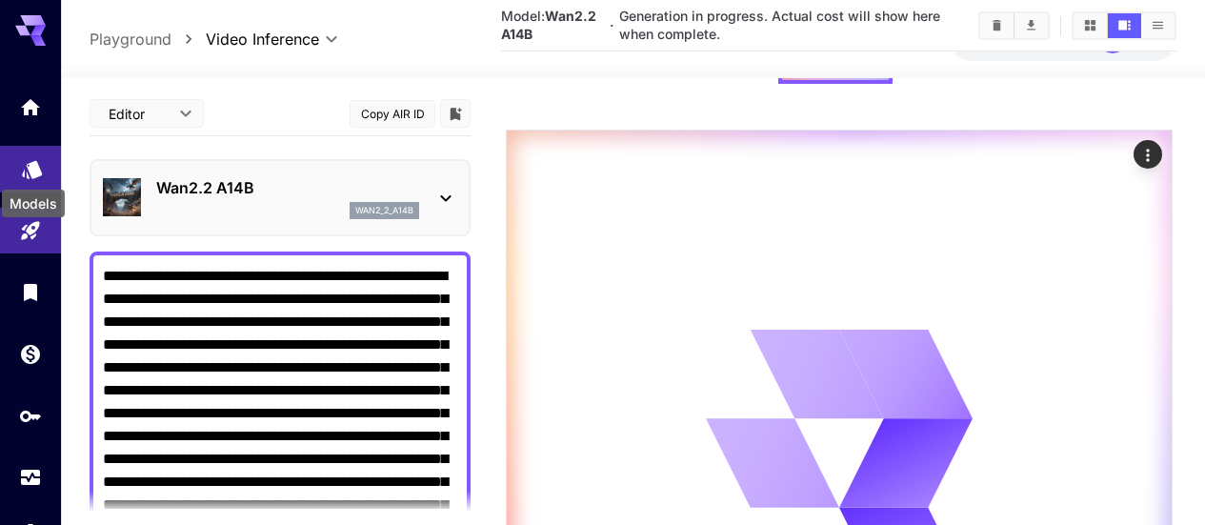
click at [32, 169] on icon "Models" at bounding box center [32, 163] width 20 height 18
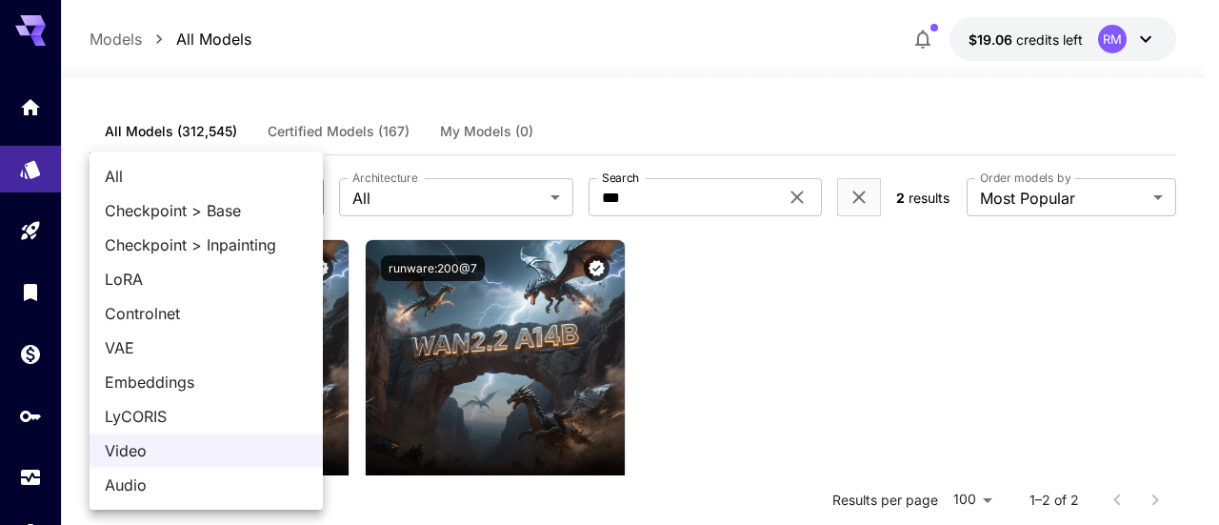
click at [255, 189] on body "**********" at bounding box center [609, 435] width 1219 height 870
click at [215, 277] on span "LoRA" at bounding box center [206, 279] width 203 height 23
type input "****"
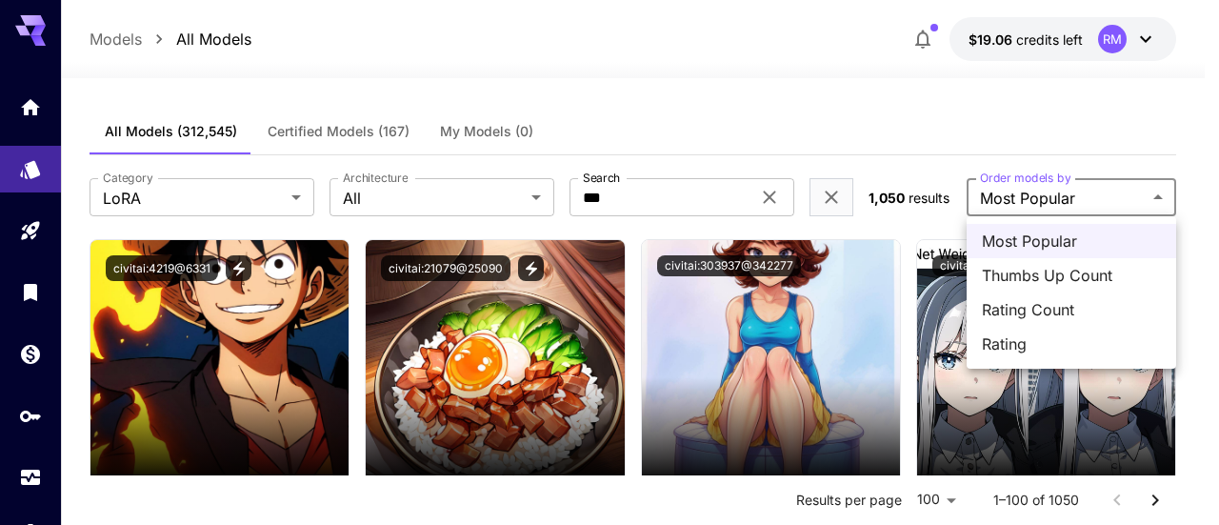
click at [1189, 160] on div at bounding box center [609, 262] width 1219 height 525
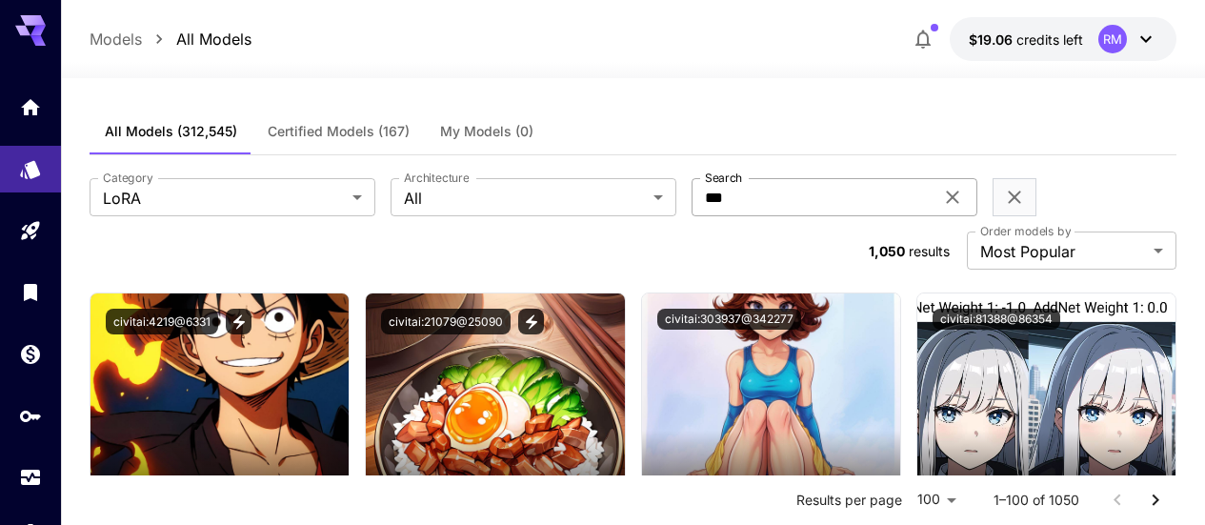
click at [941, 201] on icon at bounding box center [952, 197] width 23 height 23
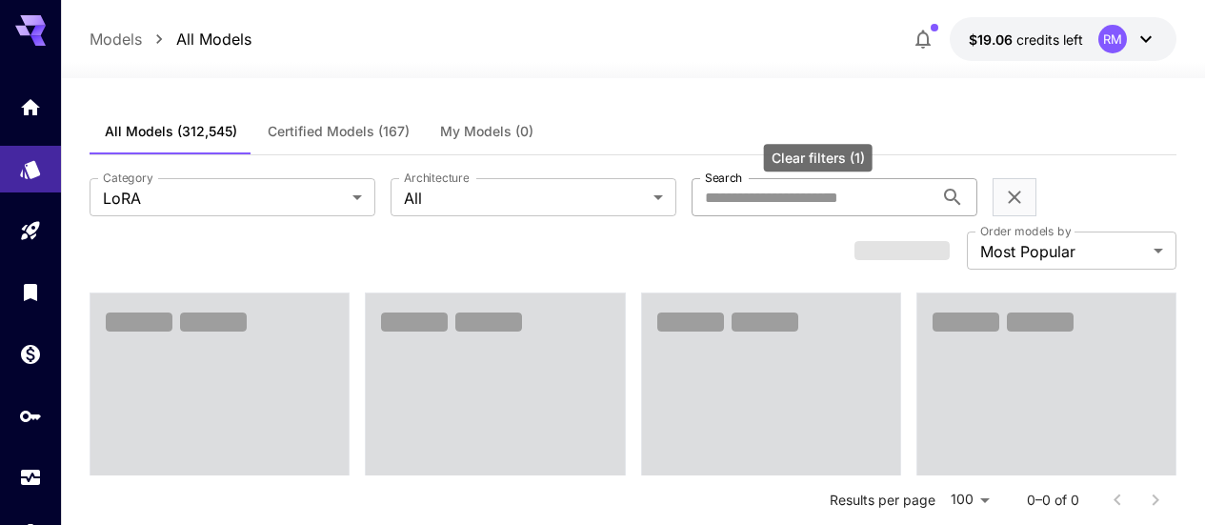
click at [1003, 200] on icon "Clear filters (1)" at bounding box center [1014, 197] width 23 height 23
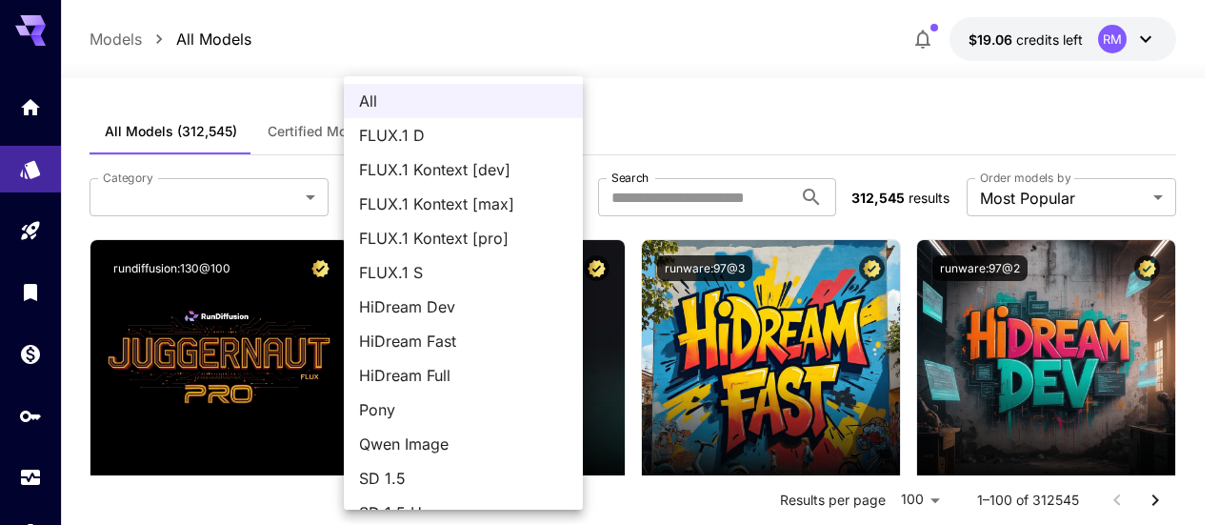
click at [553, 145] on li "FLUX.1 D" at bounding box center [463, 135] width 239 height 34
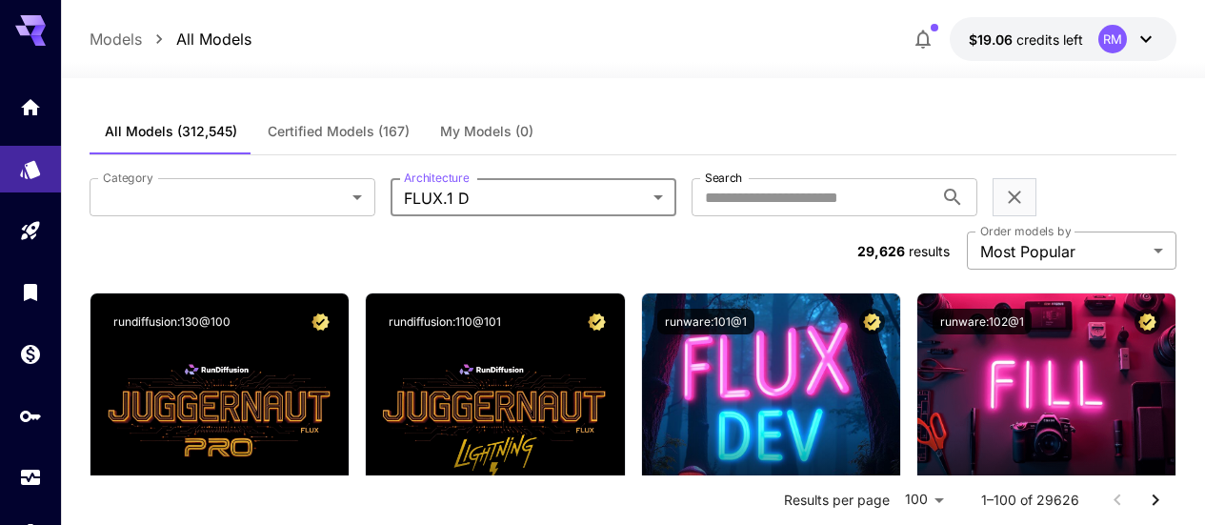
drag, startPoint x: 1182, startPoint y: 205, endPoint x: 1172, endPoint y: 203, distance: 9.7
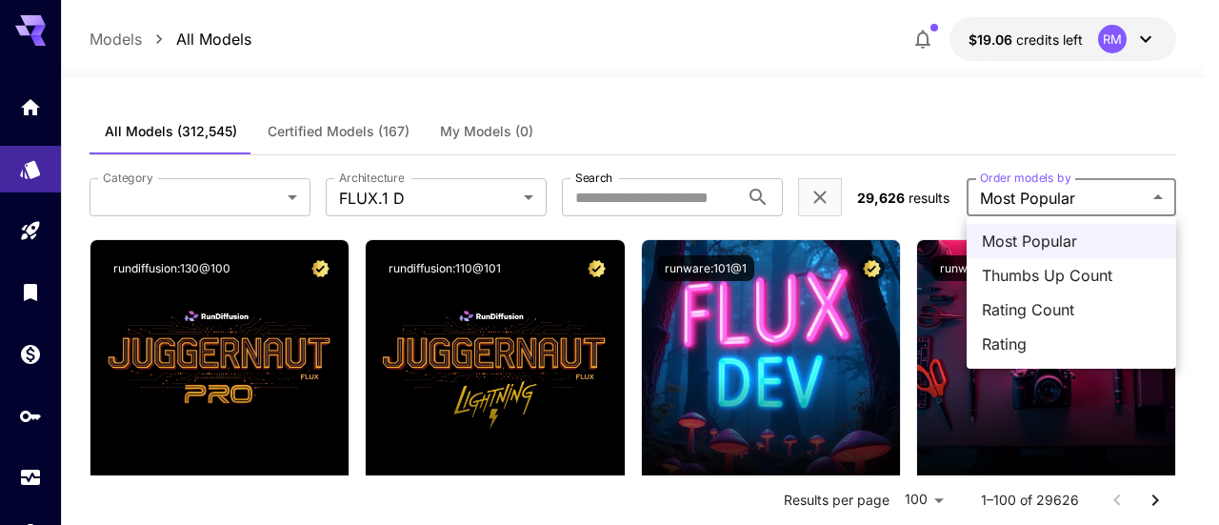
click at [1169, 201] on div at bounding box center [609, 262] width 1219 height 525
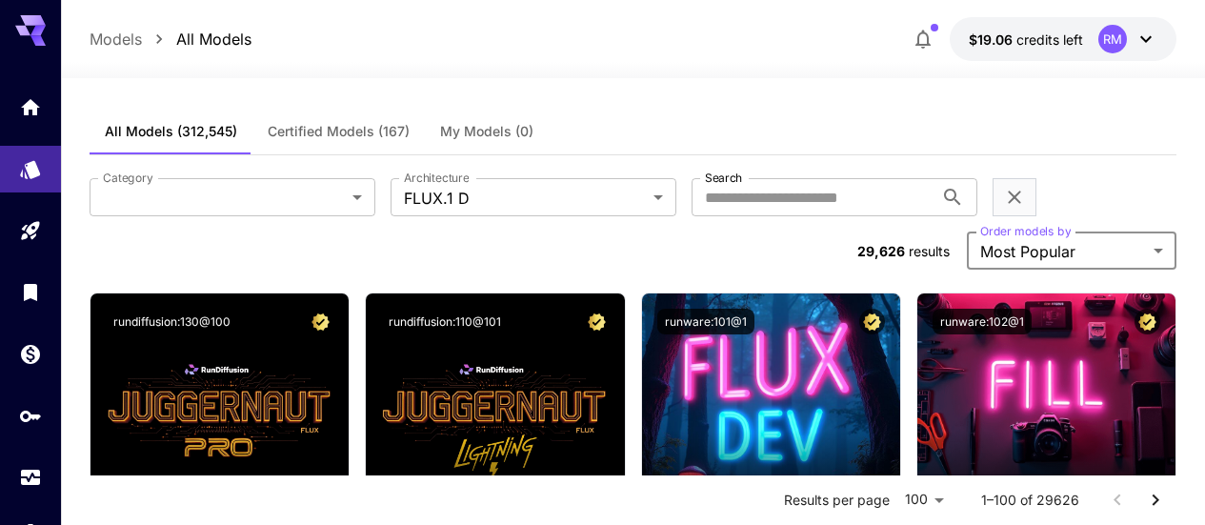
click at [34, 160] on icon "Models" at bounding box center [32, 163] width 20 height 18
click at [1003, 190] on icon "Clear filters (1)" at bounding box center [1014, 197] width 23 height 23
type input "***"
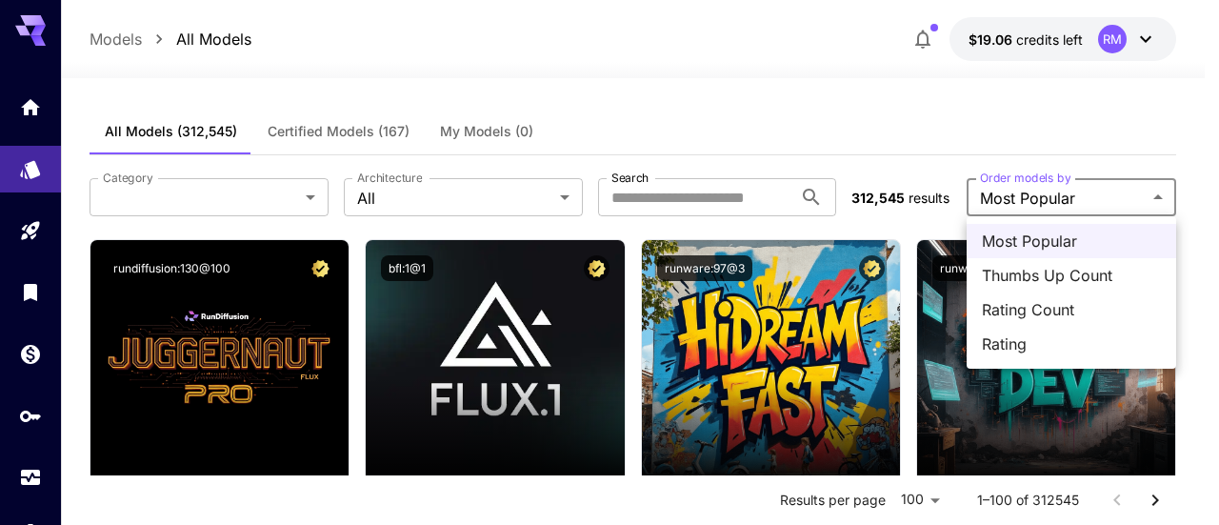
click at [969, 180] on div at bounding box center [609, 262] width 1219 height 525
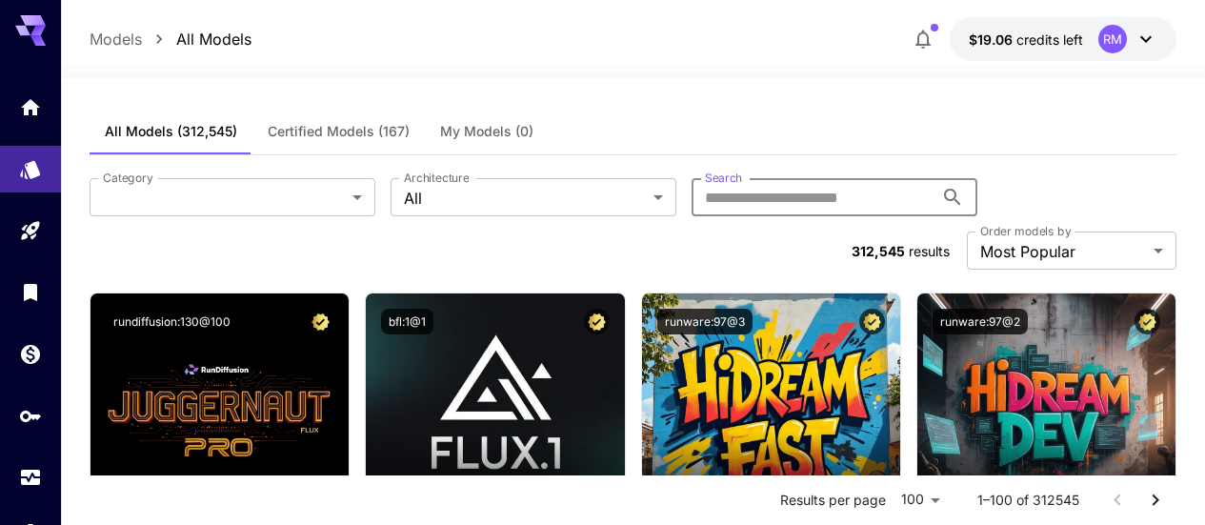
click at [756, 202] on input "Search" at bounding box center [812, 197] width 242 height 38
type input "****"
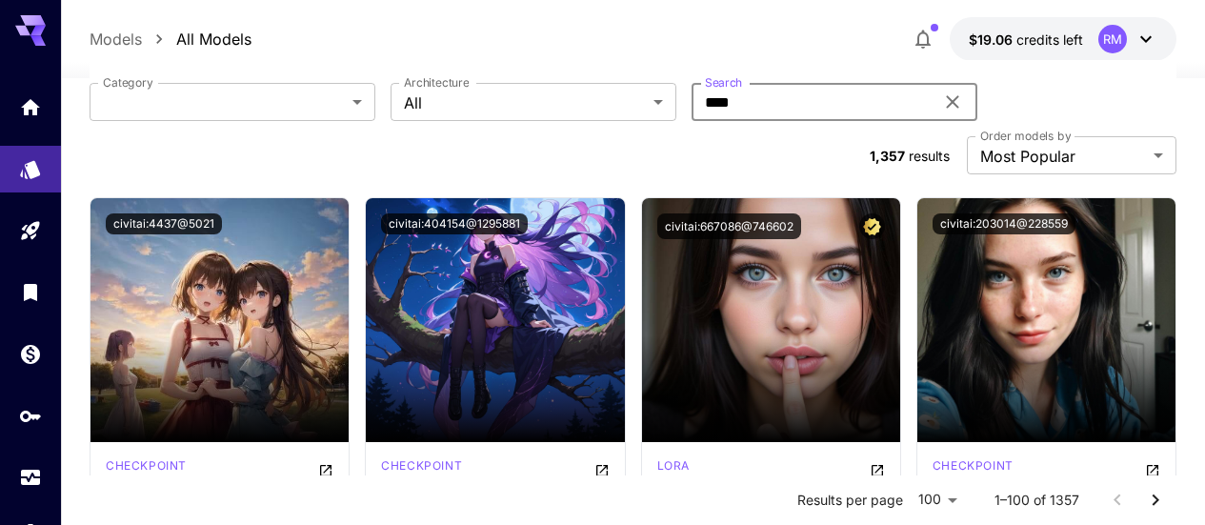
scroll to position [190, 0]
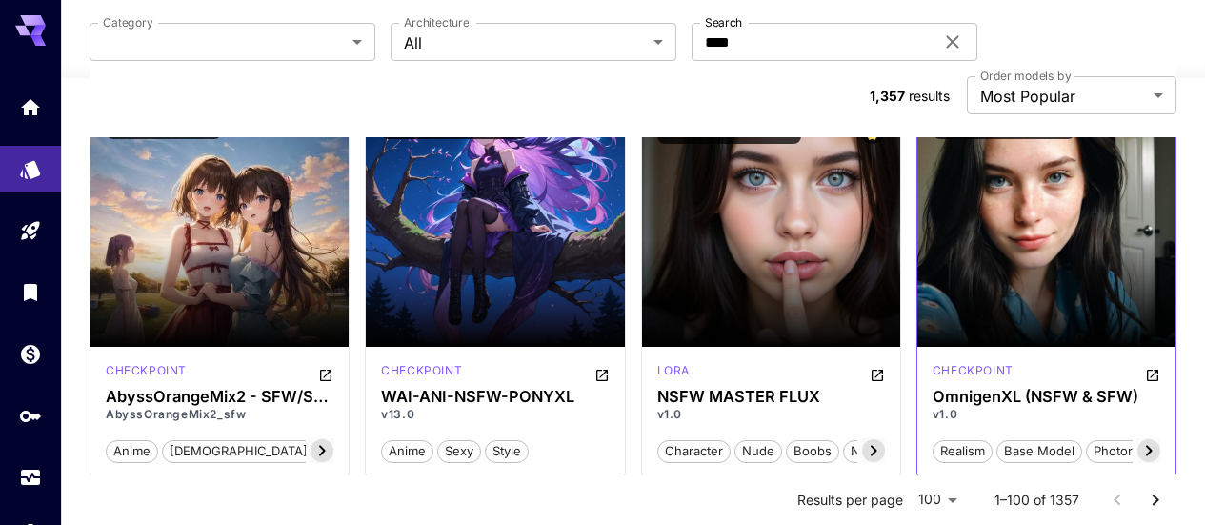
click at [1144, 439] on icon at bounding box center [1148, 450] width 23 height 23
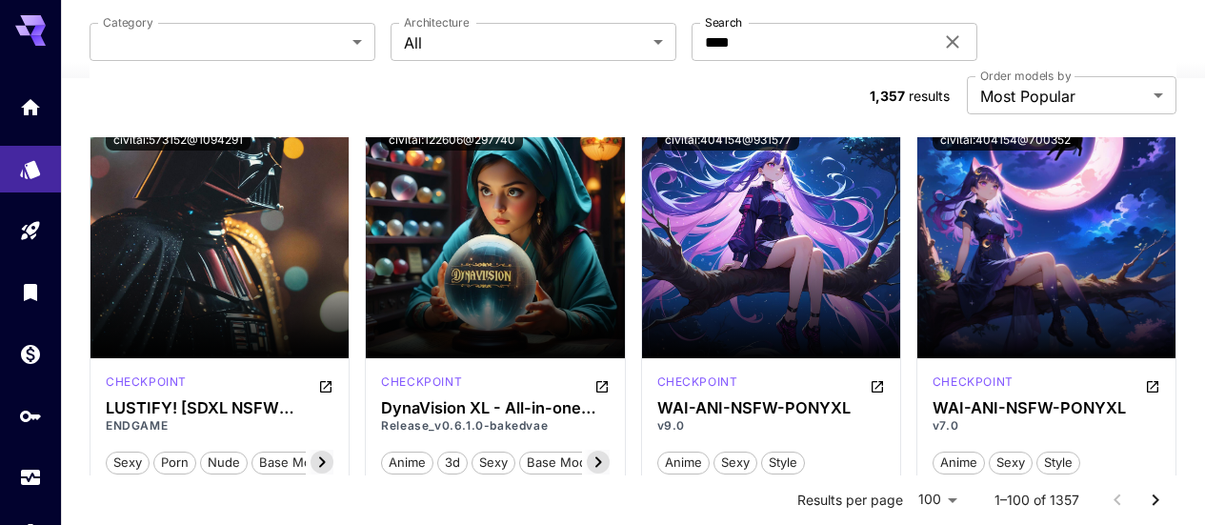
scroll to position [95, 0]
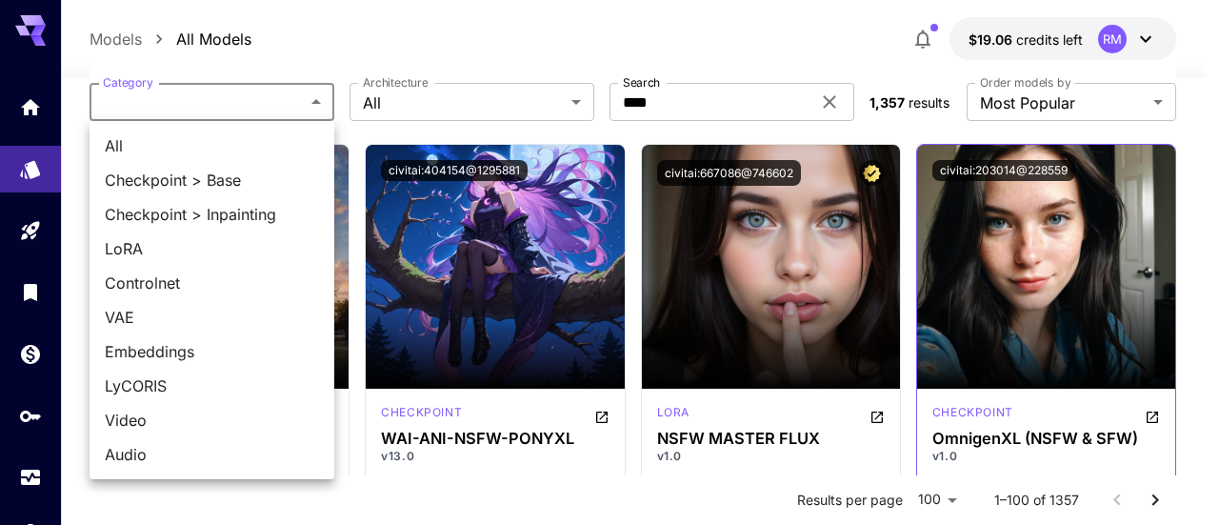
click at [236, 241] on span "LoRA" at bounding box center [212, 248] width 214 height 23
type input "****"
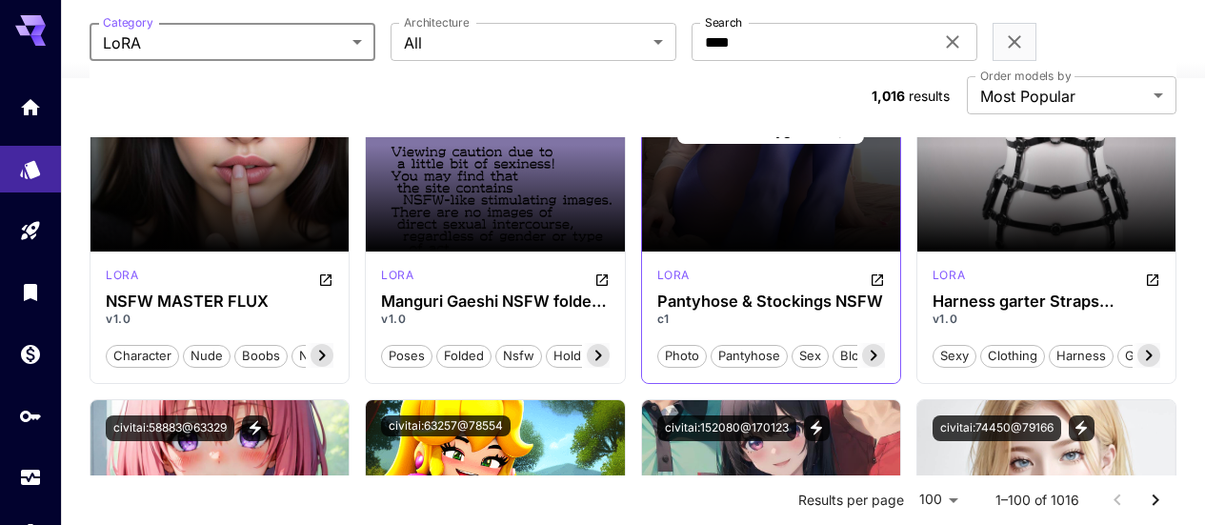
scroll to position [381, 0]
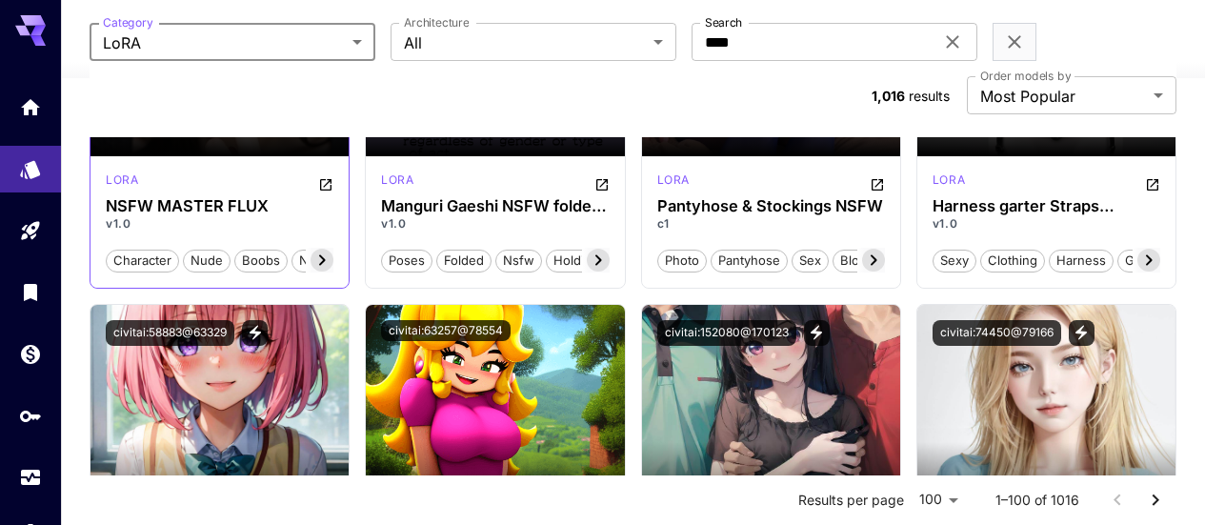
click at [328, 177] on icon "Open in CivitAI" at bounding box center [325, 184] width 15 height 15
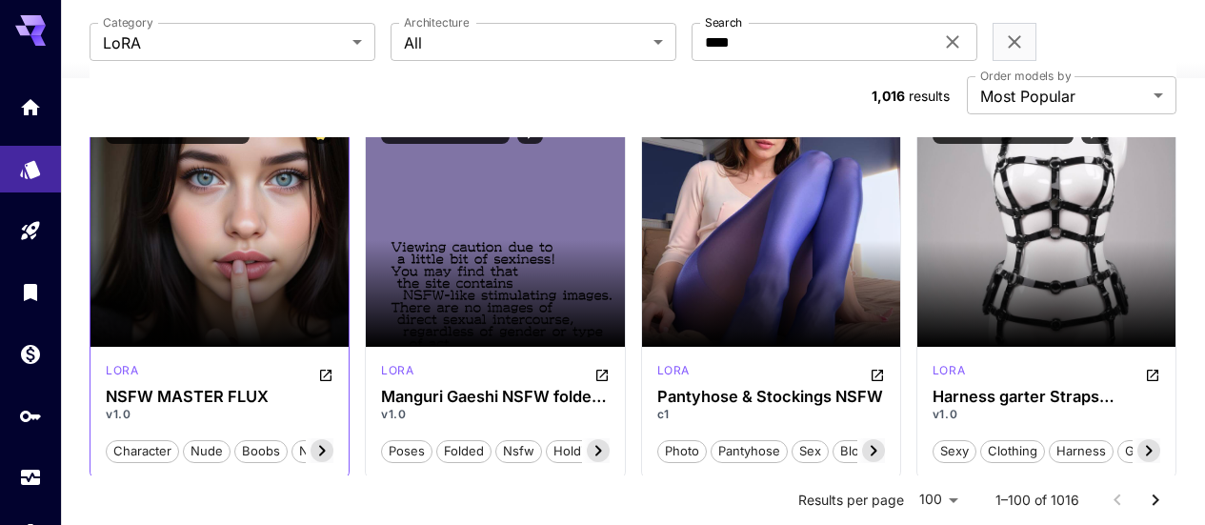
scroll to position [95, 0]
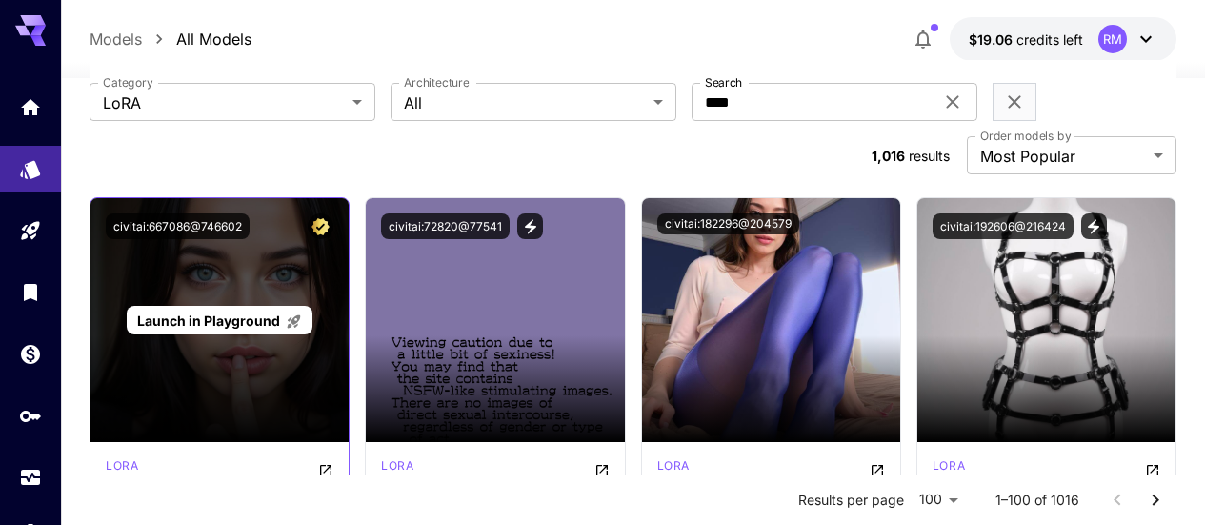
click at [230, 312] on span "Launch in Playground" at bounding box center [208, 320] width 143 height 16
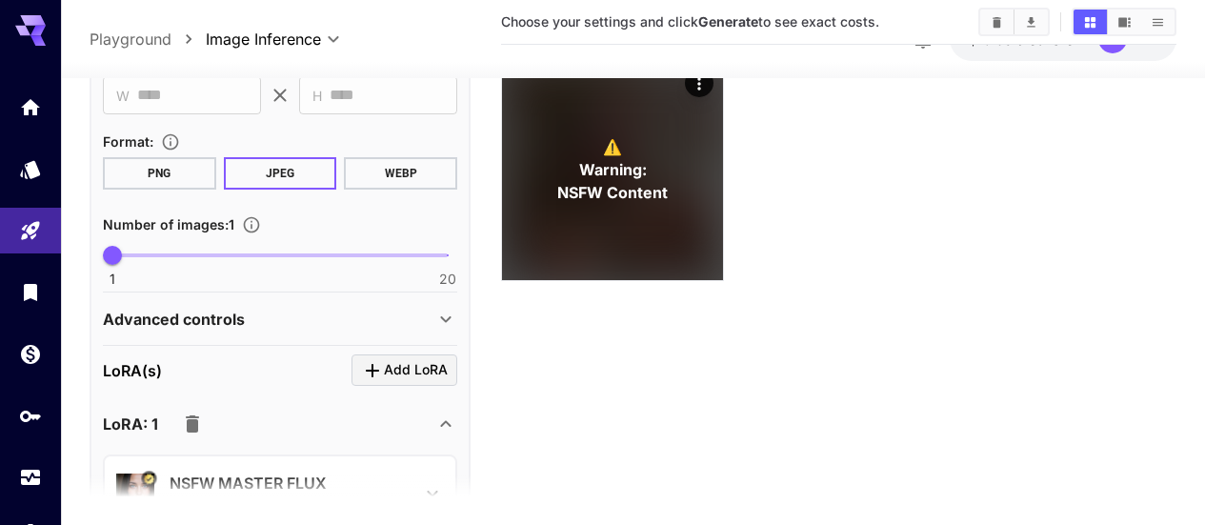
scroll to position [952, 0]
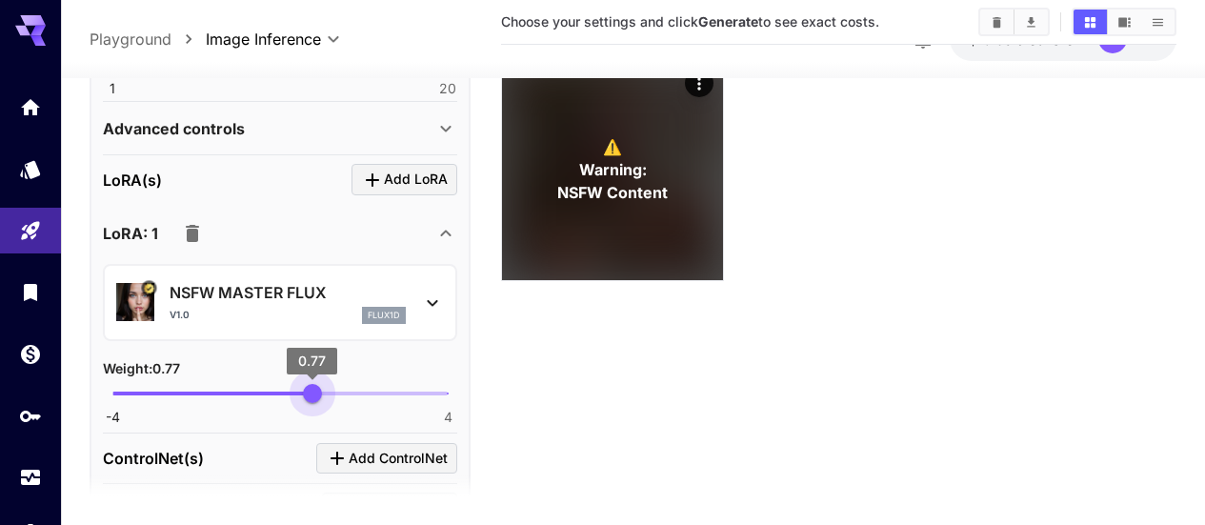
type input "****"
drag, startPoint x: 328, startPoint y: 382, endPoint x: 313, endPoint y: 391, distance: 17.2
click at [313, 391] on span "0.79" at bounding box center [313, 392] width 19 height 19
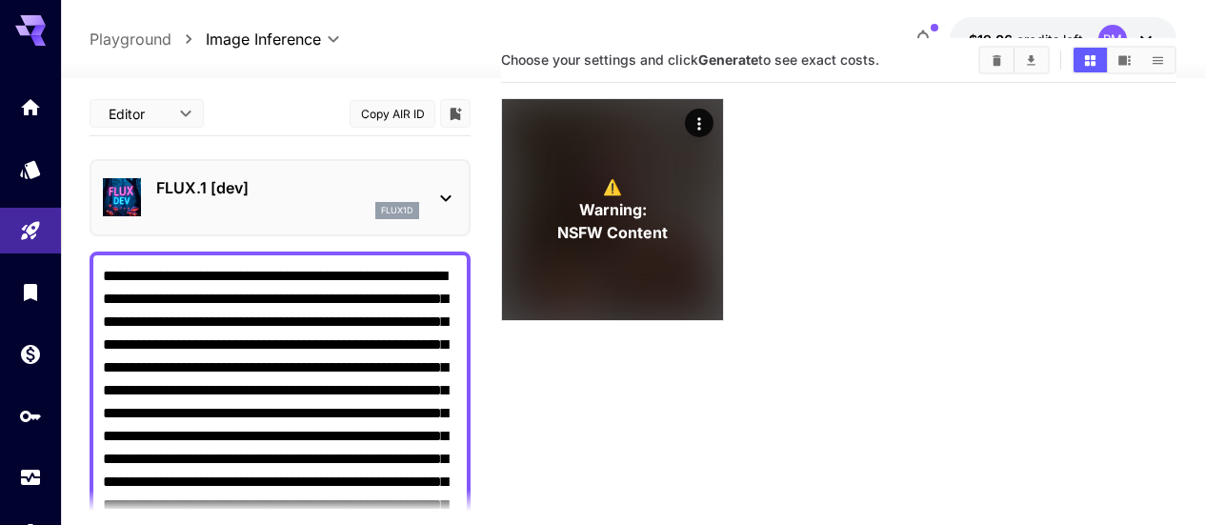
scroll to position [0, 0]
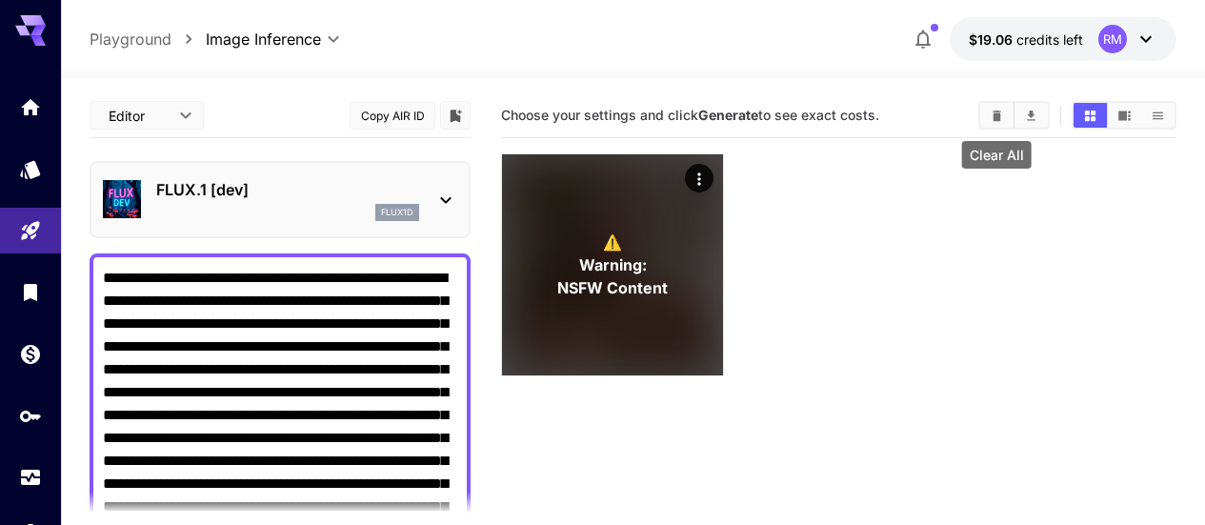
click at [994, 110] on icon "Clear All" at bounding box center [996, 116] width 14 height 14
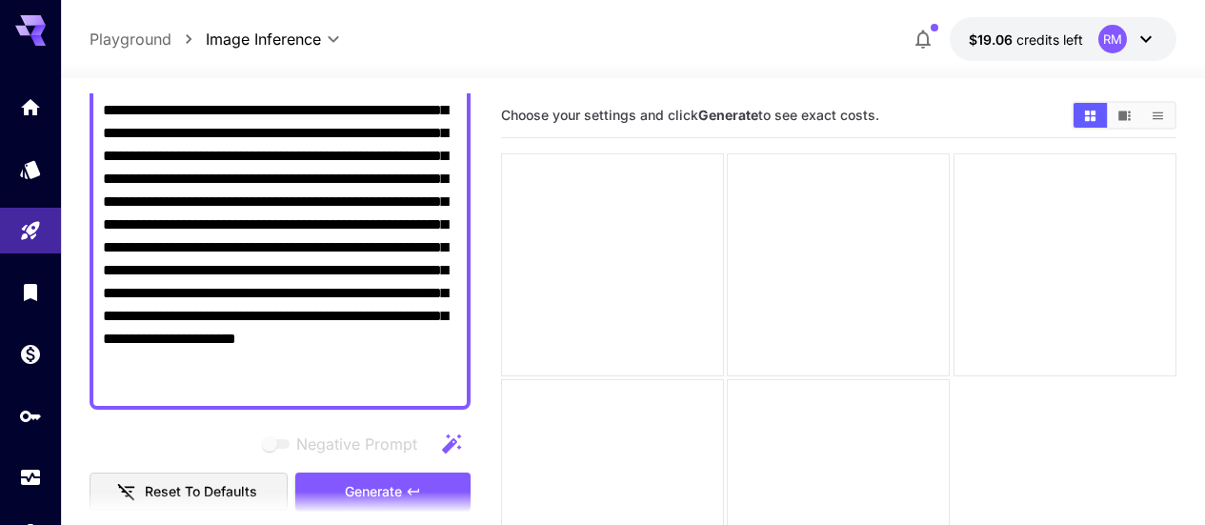
scroll to position [476, 0]
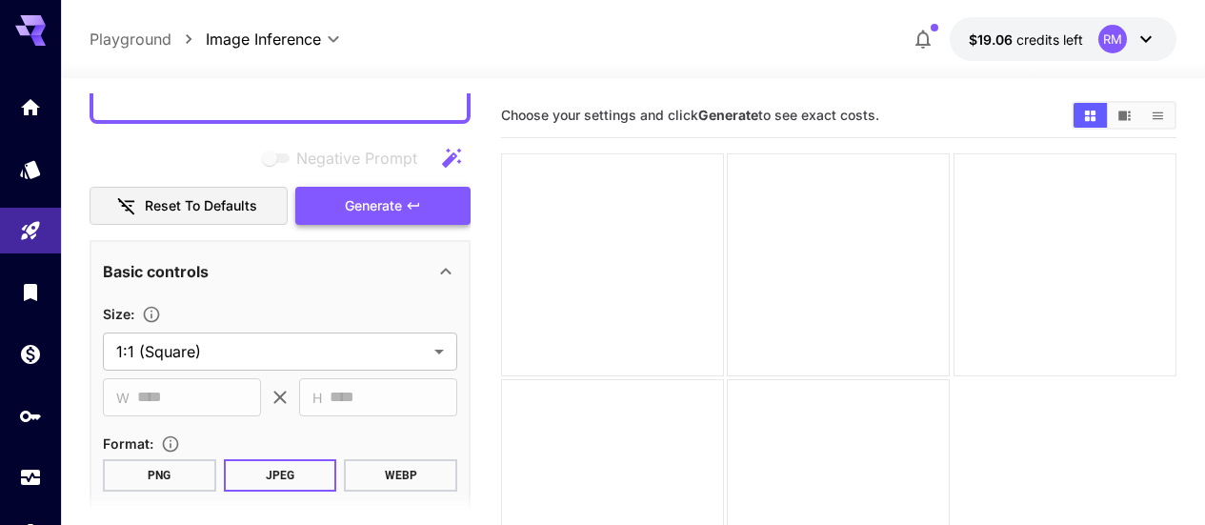
click at [395, 199] on span "Generate" at bounding box center [373, 206] width 57 height 24
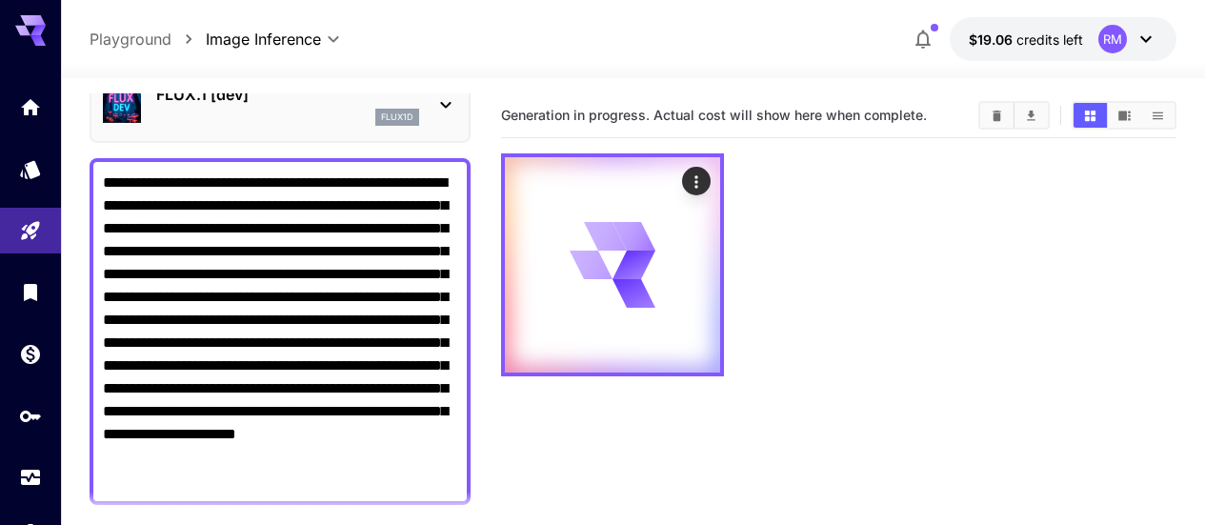
scroll to position [0, 0]
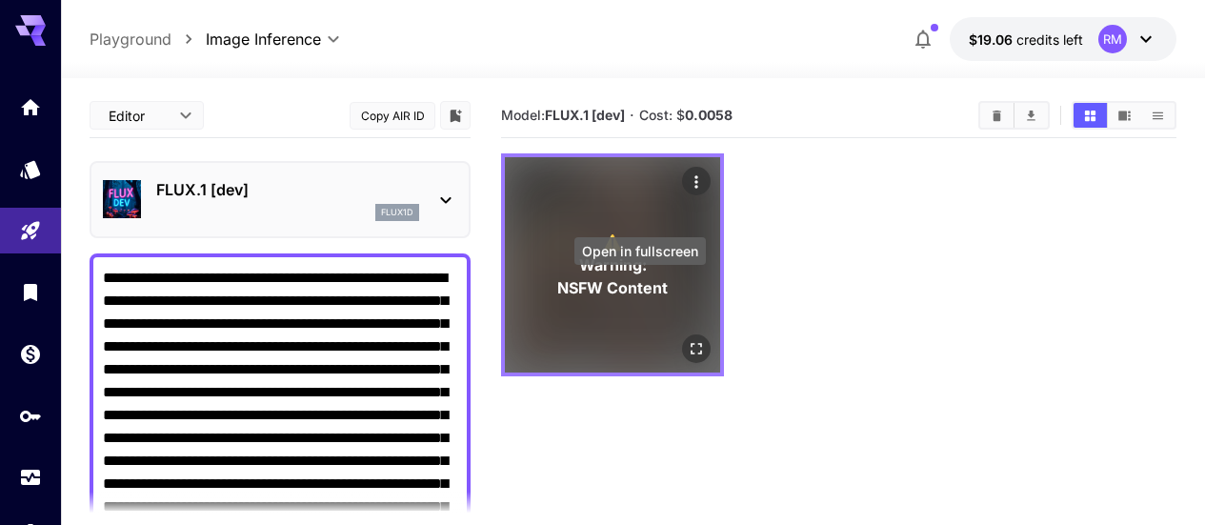
click at [687, 339] on icon "Open in fullscreen" at bounding box center [696, 348] width 19 height 19
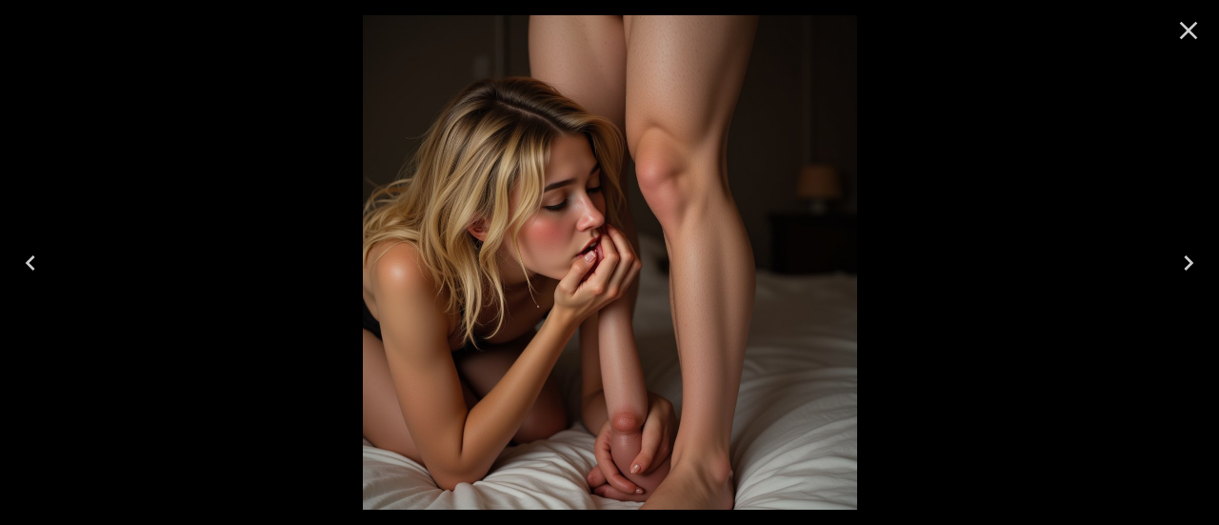
click at [1194, 21] on icon "Close" at bounding box center [1188, 30] width 30 height 30
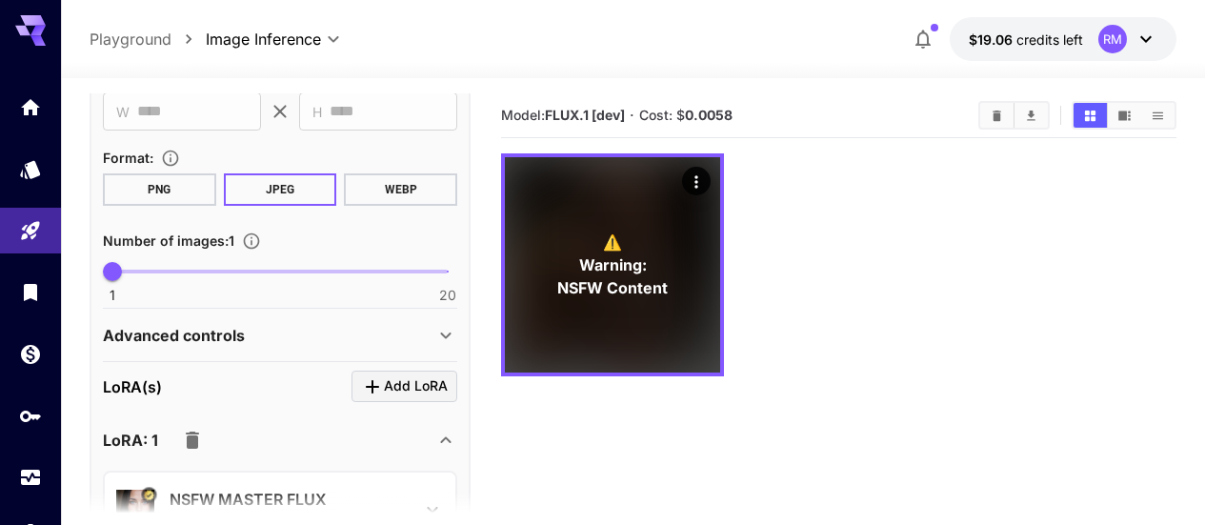
scroll to position [1048, 0]
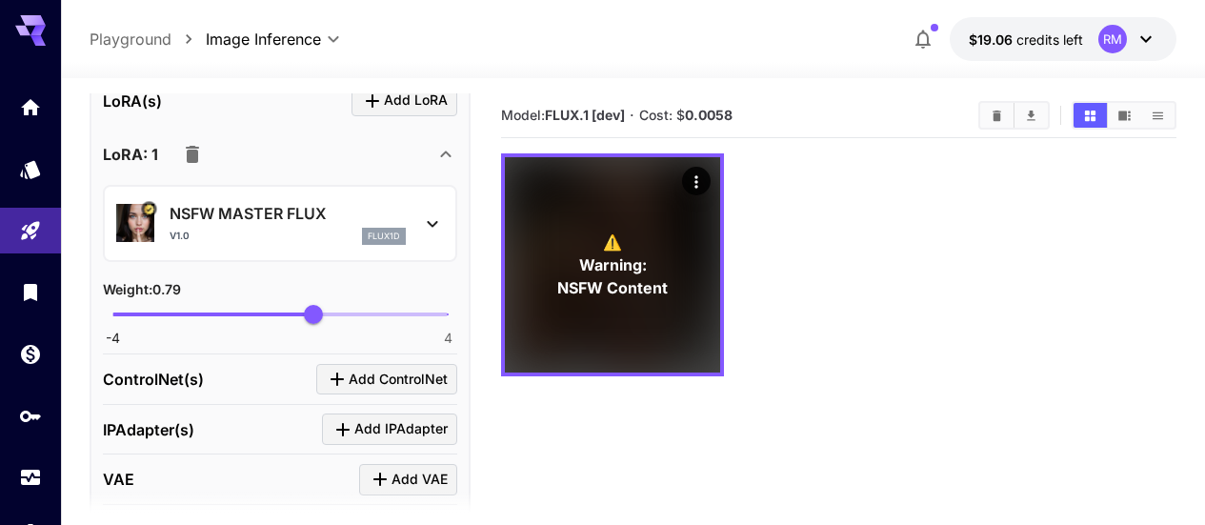
click at [437, 216] on icon at bounding box center [432, 223] width 23 height 23
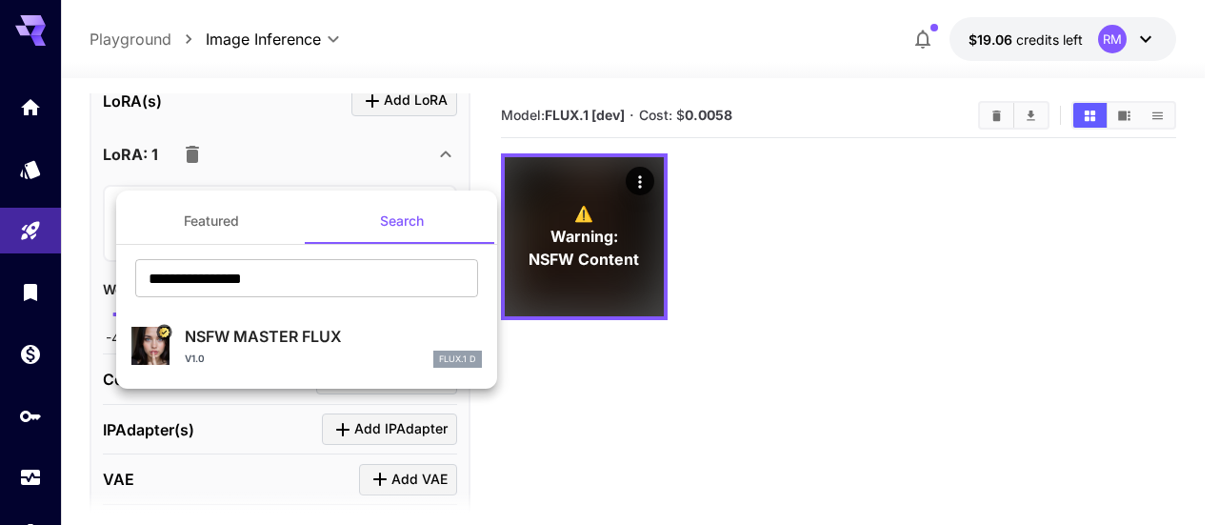
click at [711, 403] on div at bounding box center [609, 262] width 1219 height 525
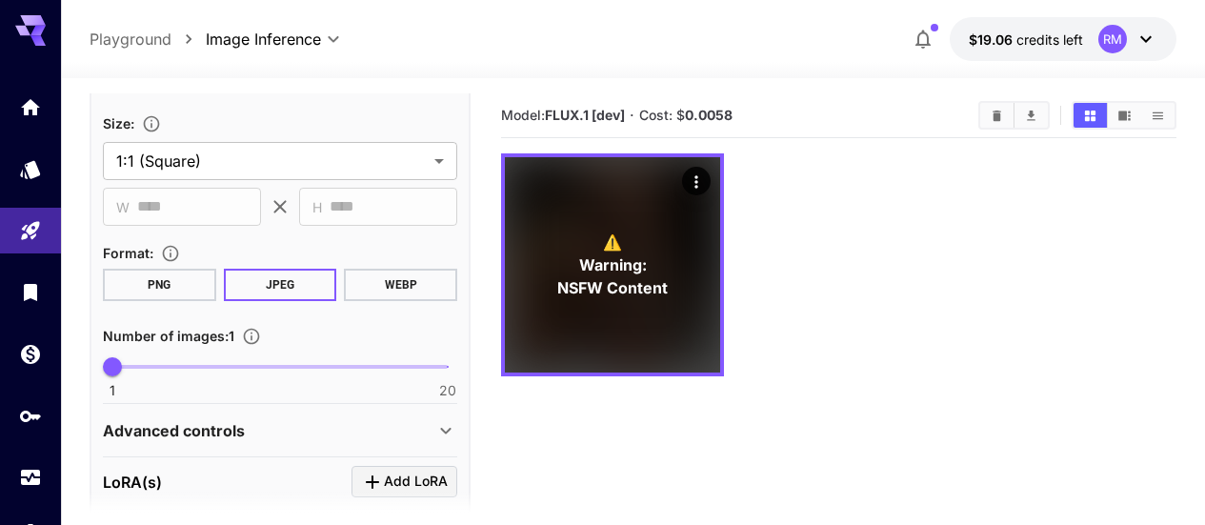
scroll to position [857, 0]
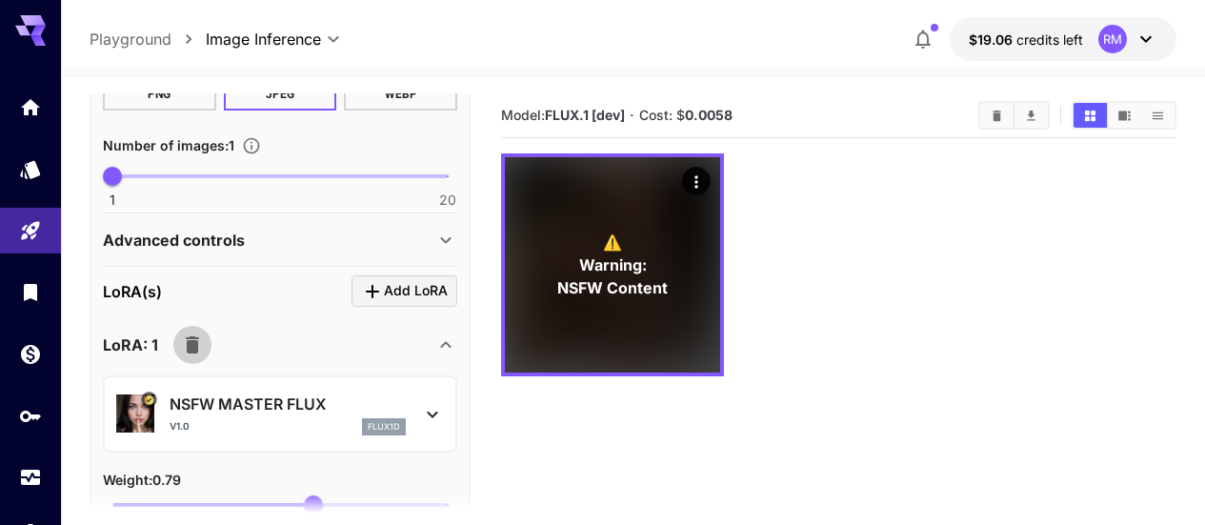
click at [196, 334] on icon "button" at bounding box center [192, 344] width 23 height 23
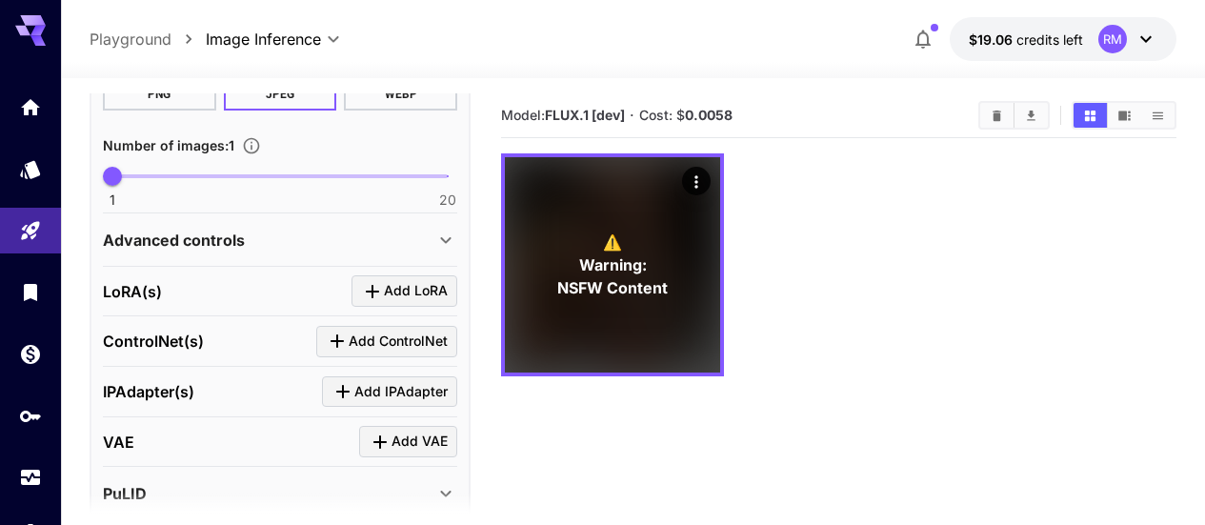
click at [354, 237] on div "Advanced controls" at bounding box center [268, 240] width 331 height 23
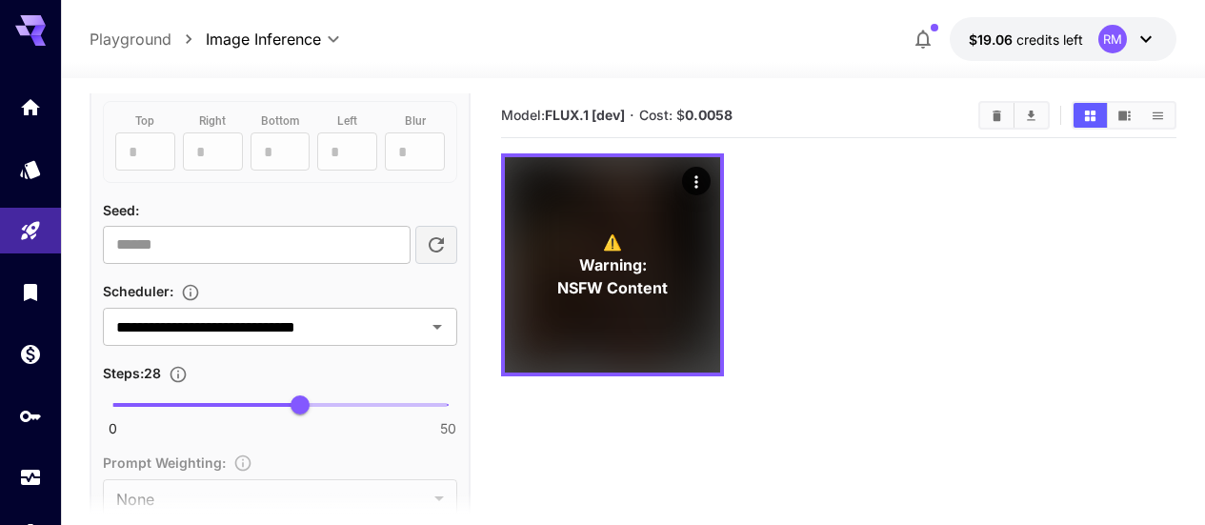
scroll to position [1429, 0]
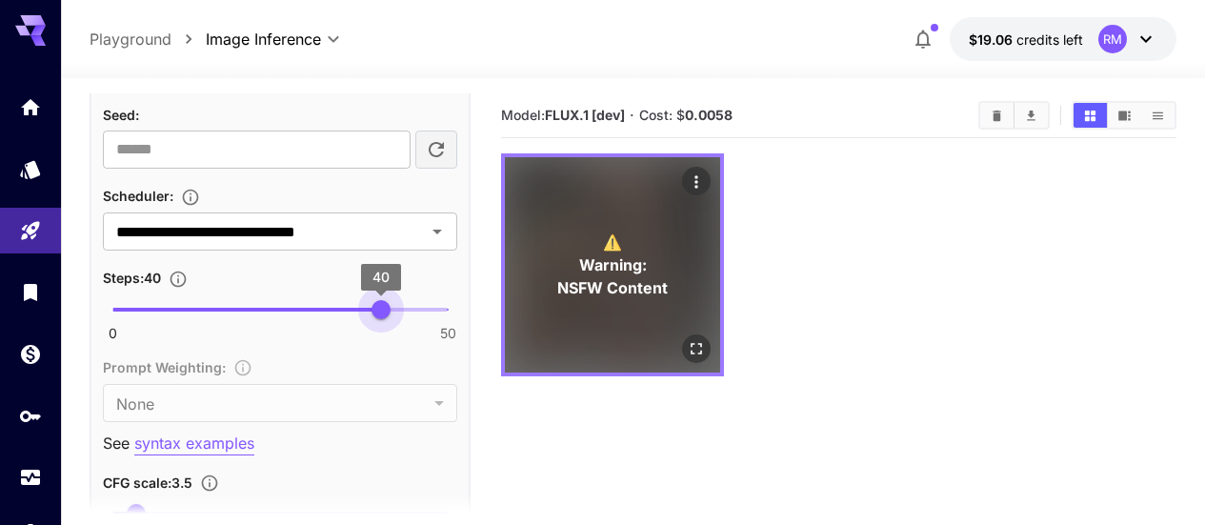
type input "**"
drag, startPoint x: 301, startPoint y: 301, endPoint x: 548, endPoint y: 316, distance: 247.1
click at [548, 316] on main "**********" at bounding box center [633, 363] width 1087 height 540
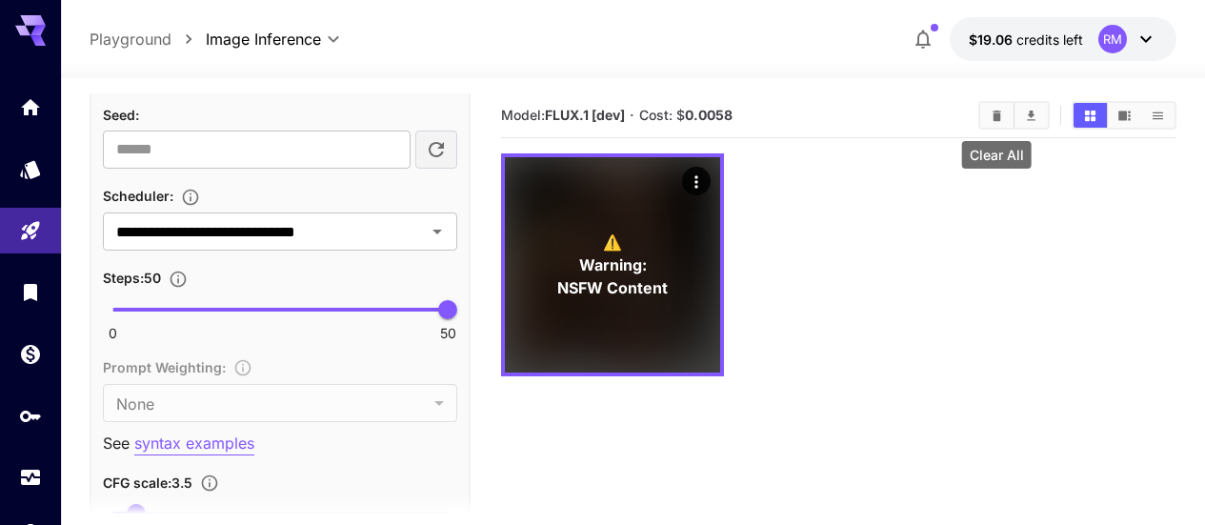
click at [990, 107] on button "Clear All" at bounding box center [996, 115] width 33 height 25
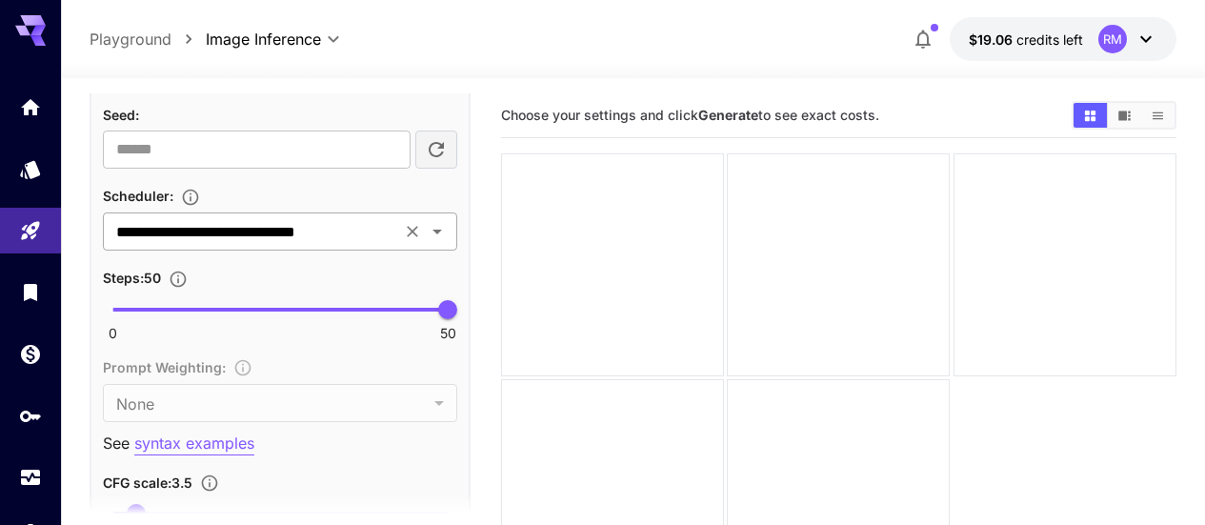
click at [410, 234] on icon "Clear" at bounding box center [412, 231] width 11 height 11
click at [446, 225] on icon "Open" at bounding box center [437, 231] width 23 height 23
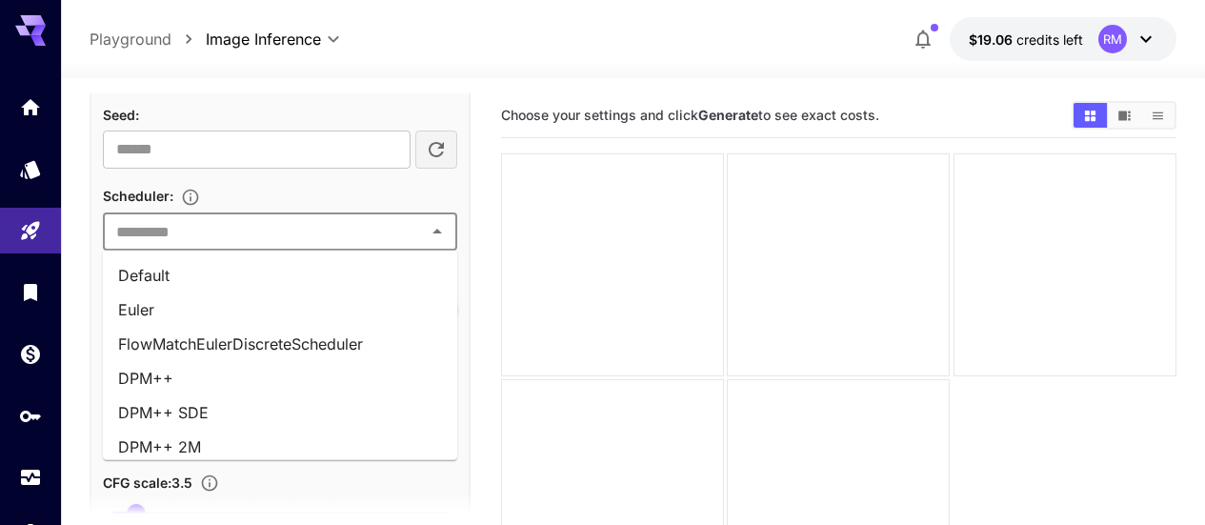
scroll to position [79, 0]
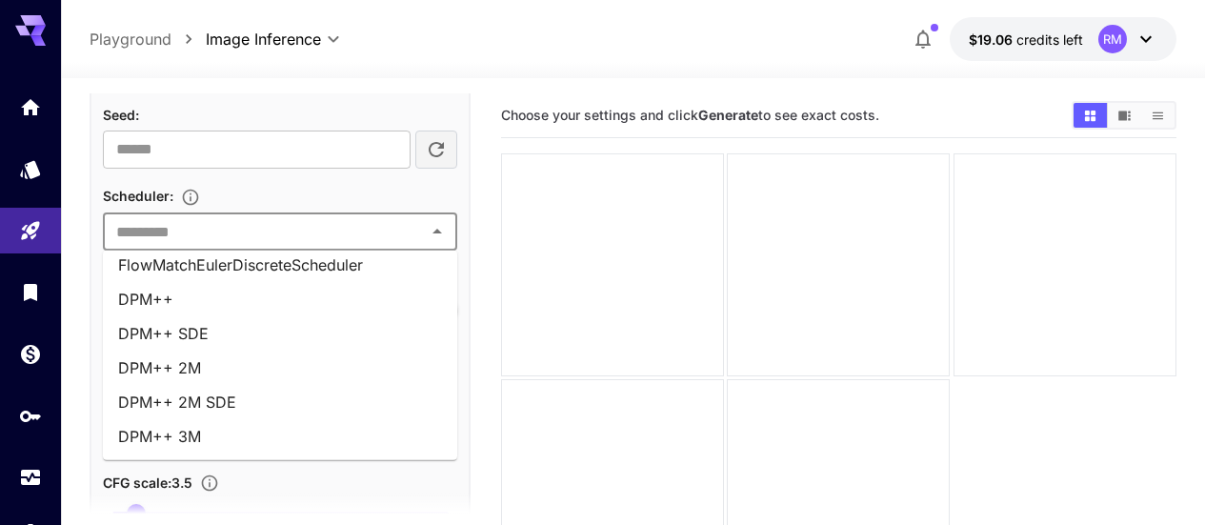
click at [384, 261] on li "FlowMatchEulerDiscreteScheduler" at bounding box center [280, 265] width 354 height 34
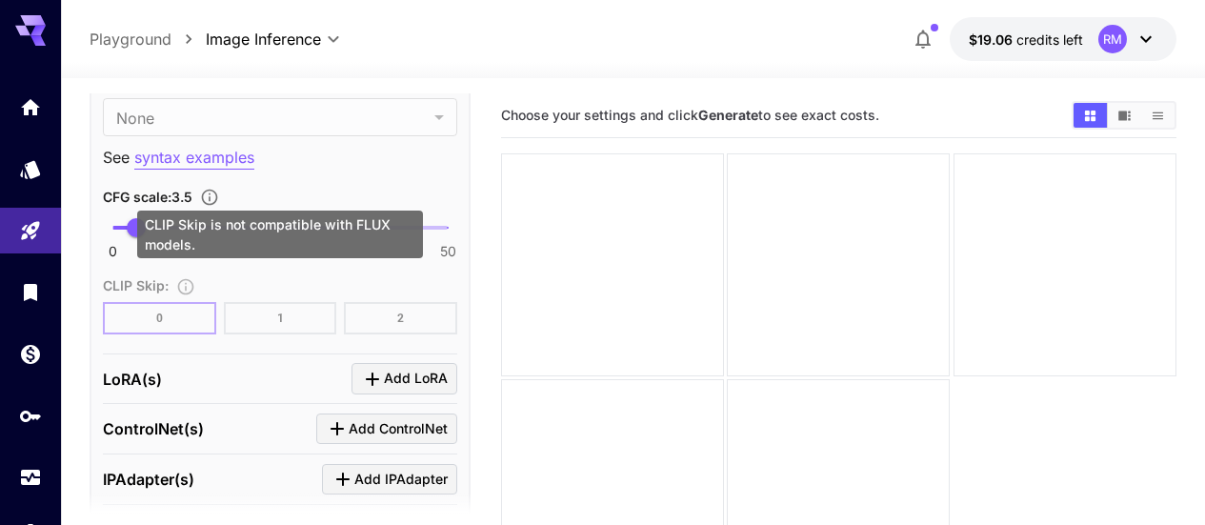
scroll to position [1619, 0]
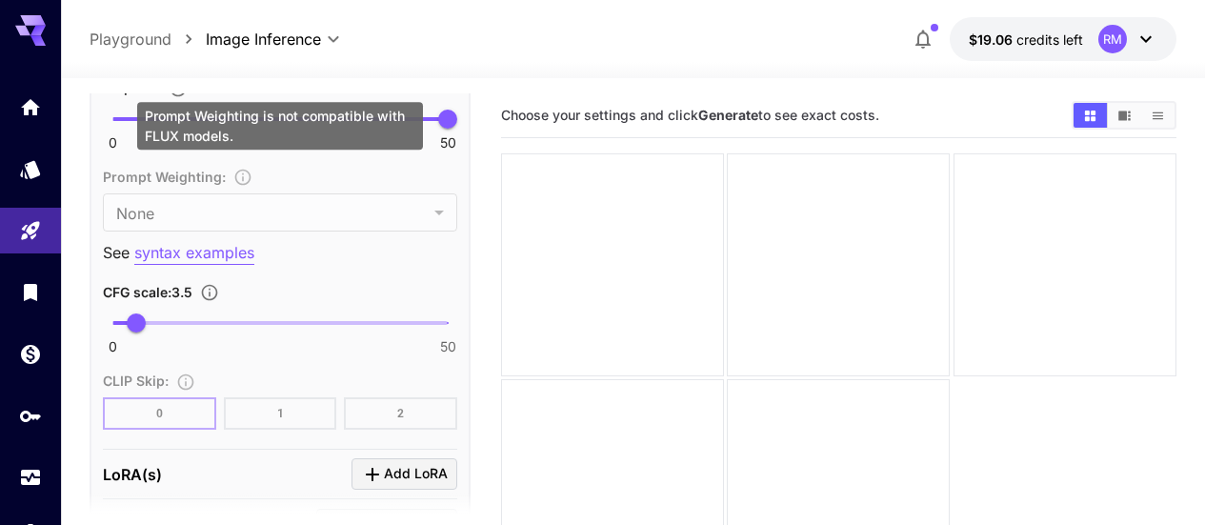
click at [412, 209] on div "Prompt Weighting : None **** ​" at bounding box center [280, 198] width 354 height 67
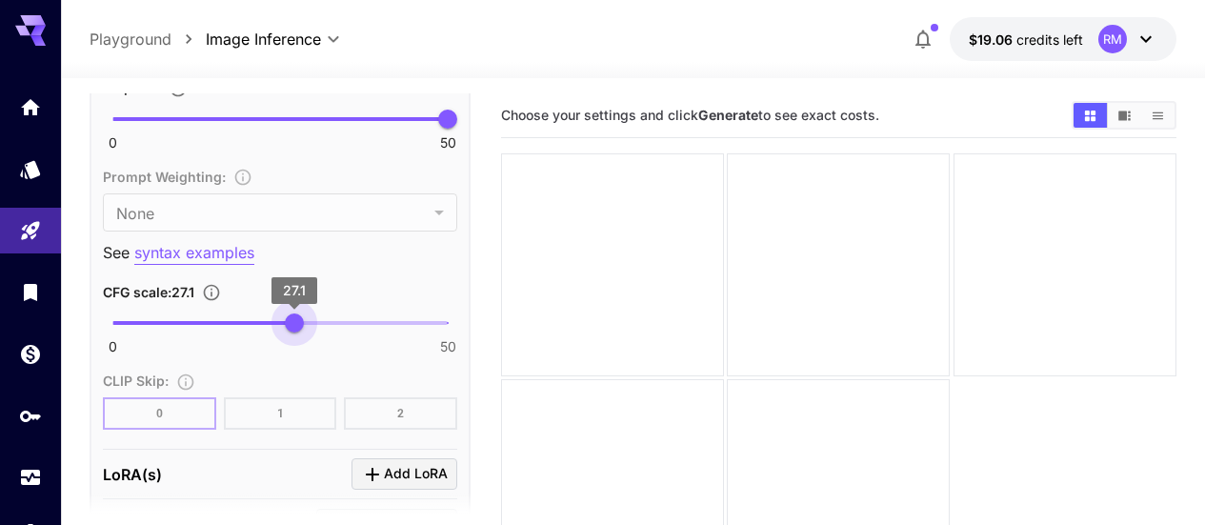
type input "**"
drag, startPoint x: 134, startPoint y: 315, endPoint x: 293, endPoint y: 320, distance: 159.1
click at [293, 320] on span "27" at bounding box center [293, 322] width 19 height 19
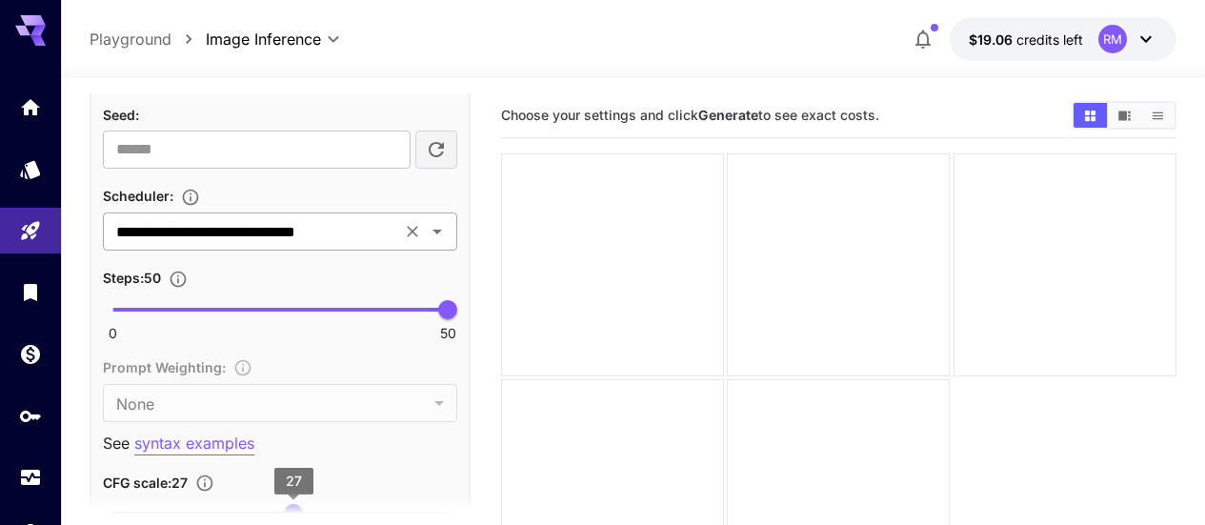
scroll to position [1333, 0]
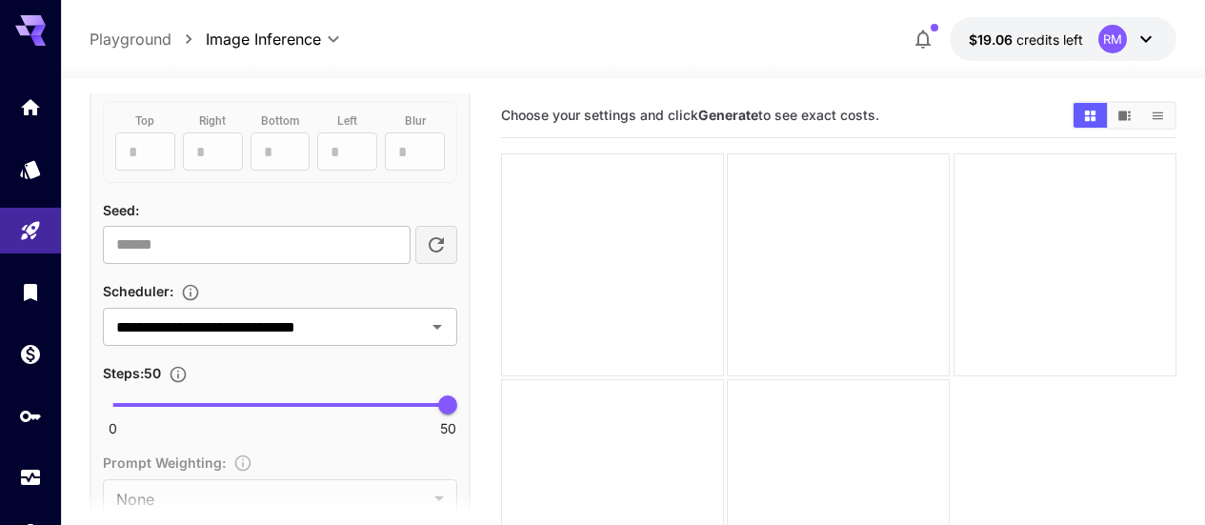
click at [435, 245] on icon "button" at bounding box center [436, 244] width 23 height 23
type input "**********"
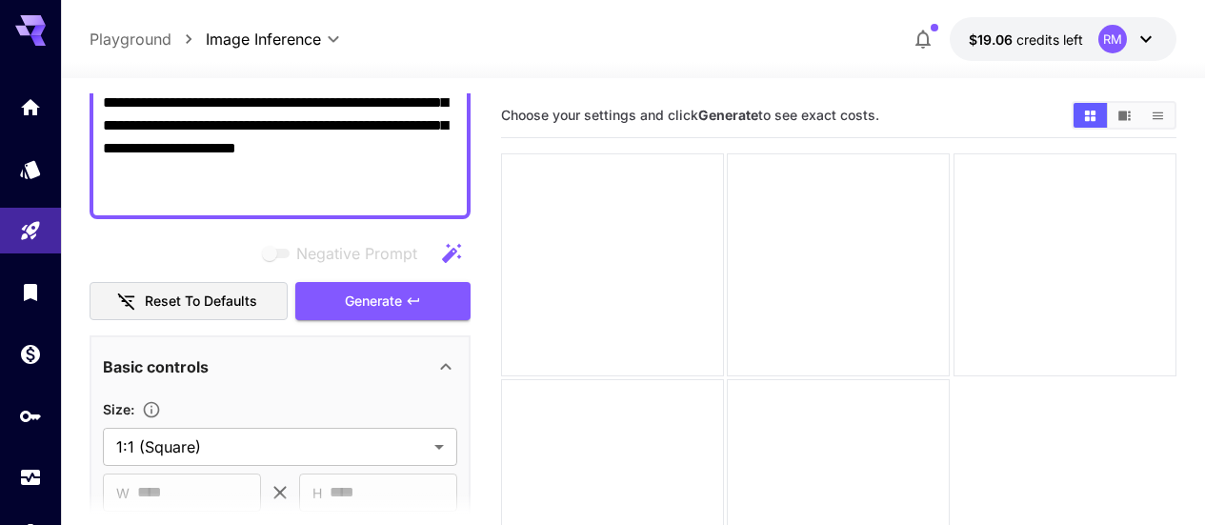
scroll to position [476, 0]
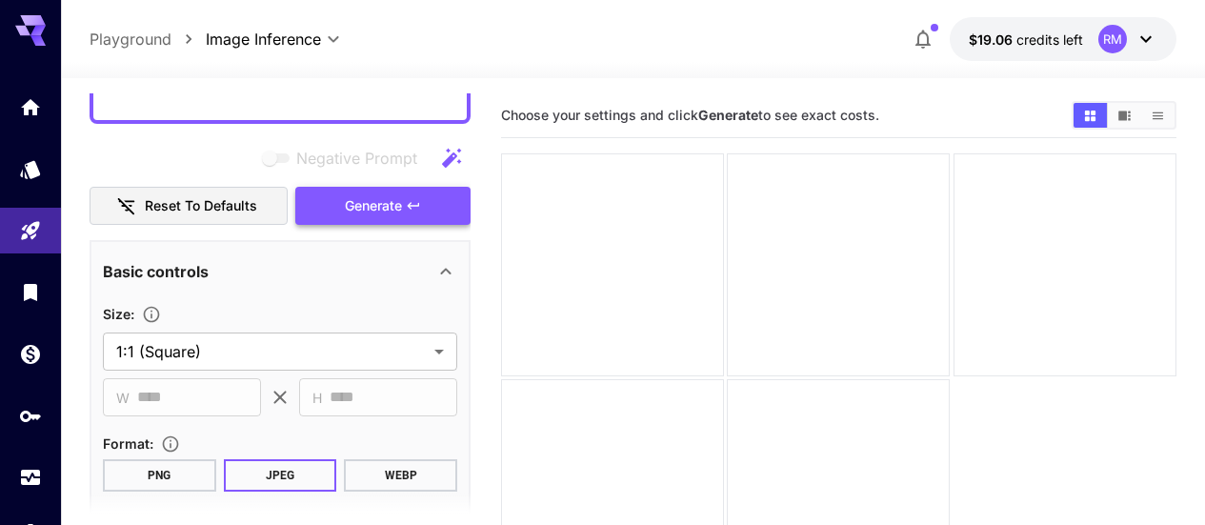
click at [389, 212] on span "Generate" at bounding box center [373, 206] width 57 height 24
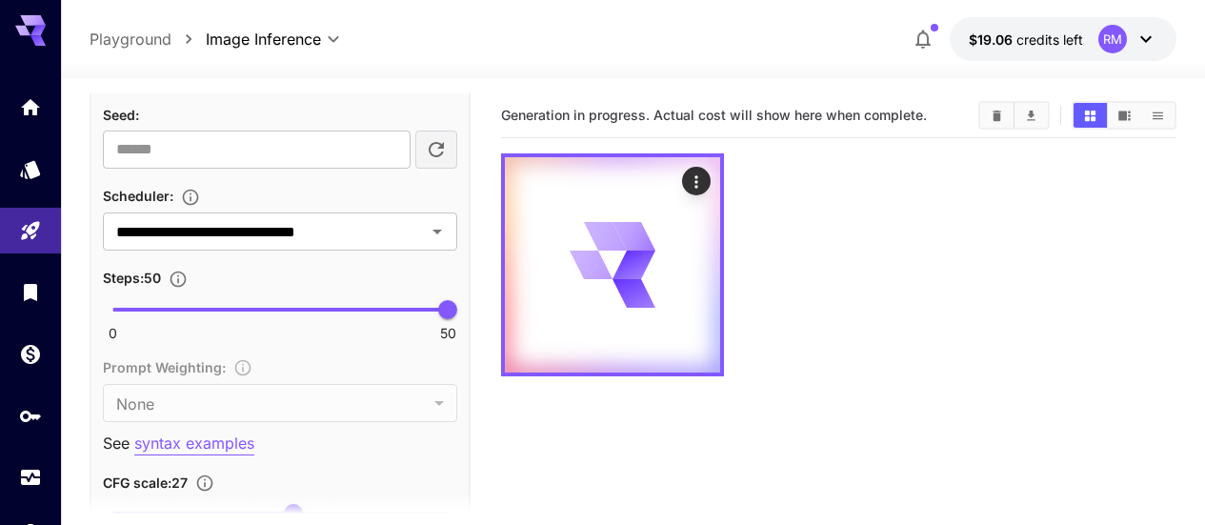
scroll to position [1524, 0]
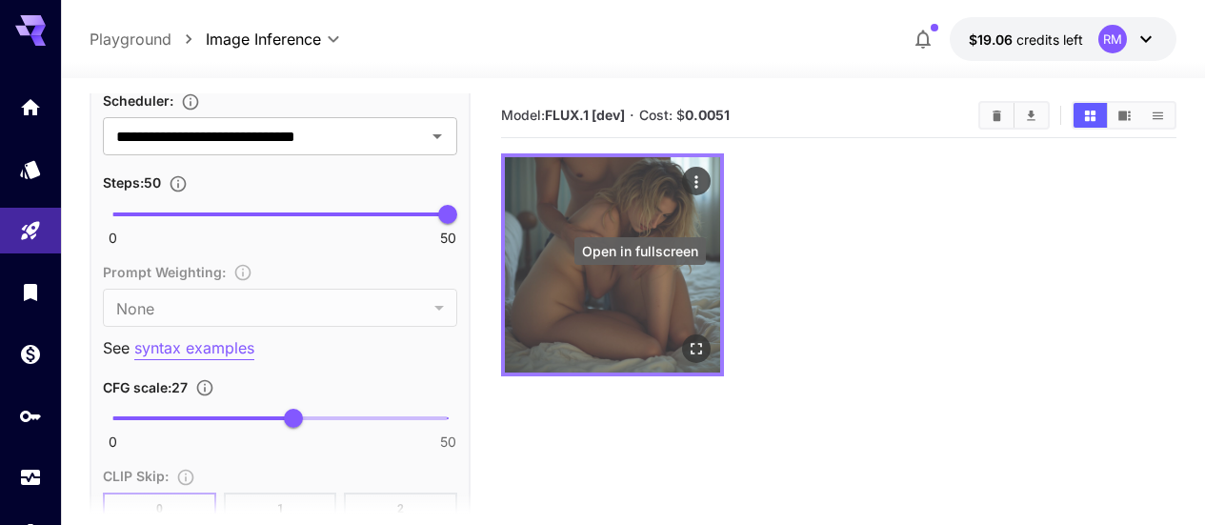
click at [682, 334] on button "Open in fullscreen" at bounding box center [696, 348] width 29 height 29
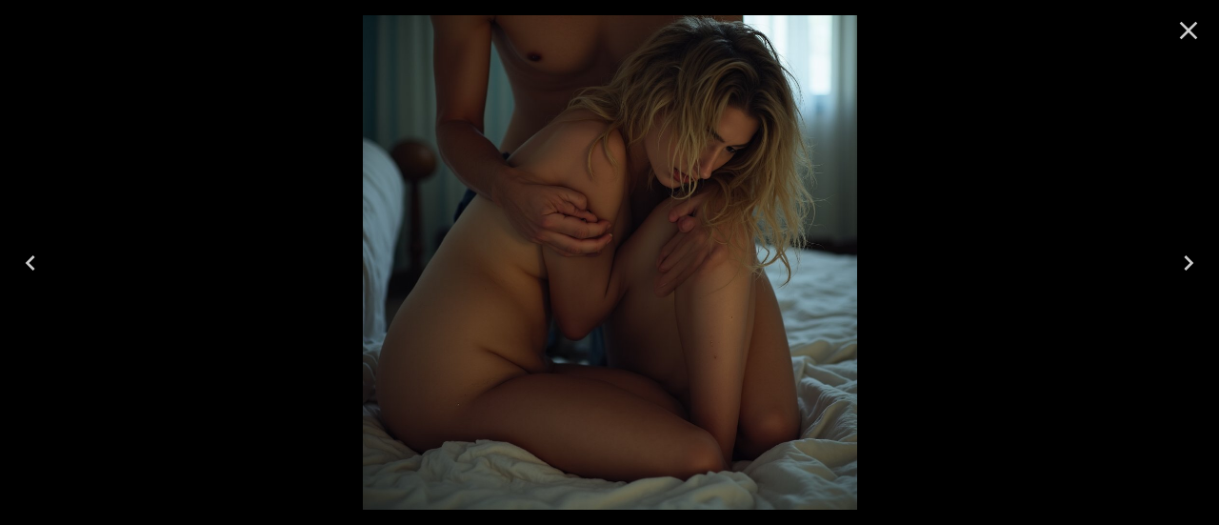
click at [1189, 36] on icon "Close" at bounding box center [1188, 30] width 30 height 30
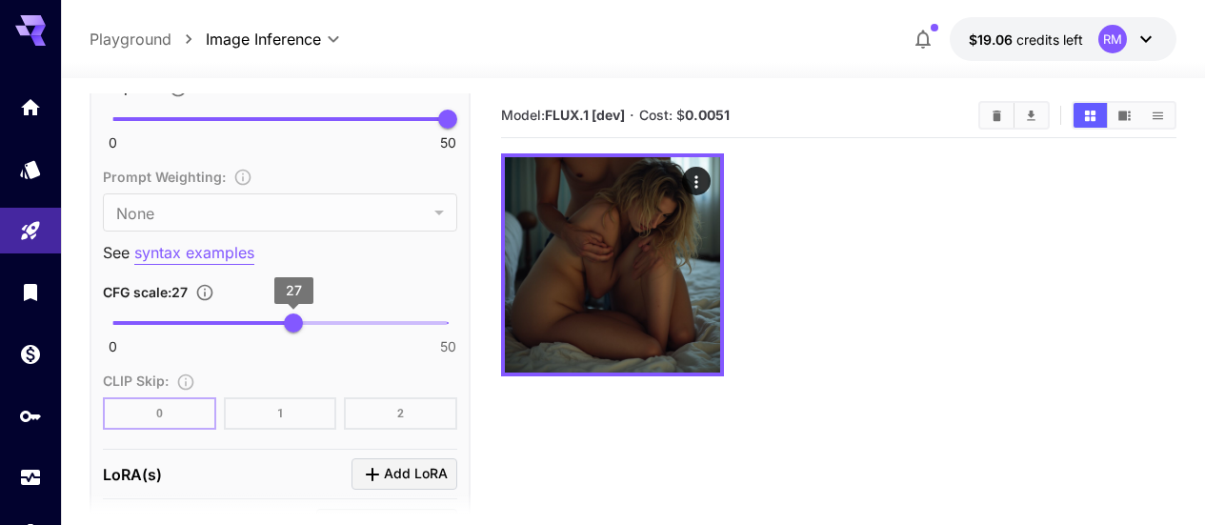
scroll to position [1714, 0]
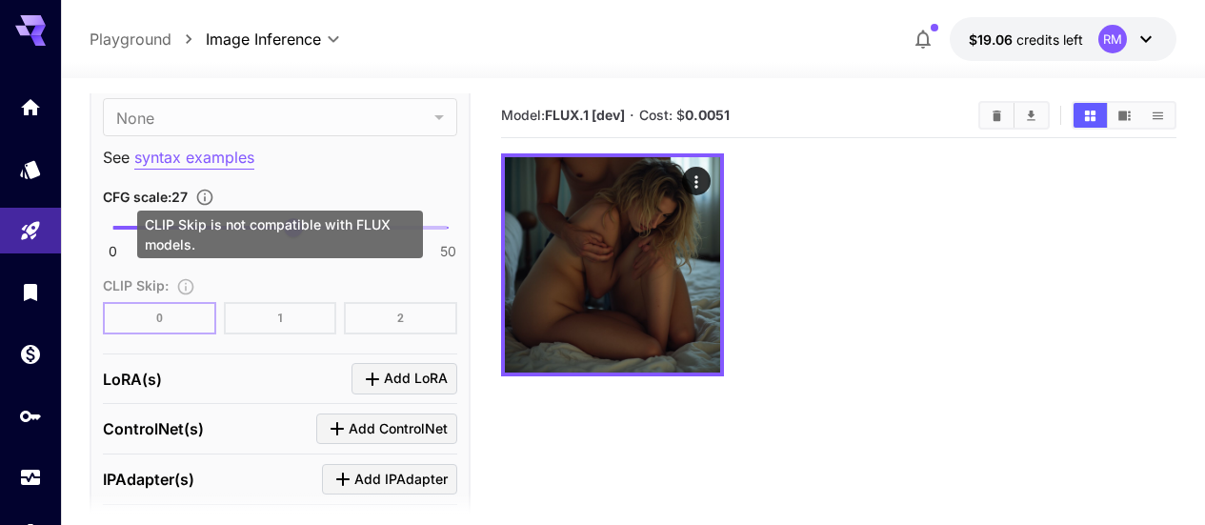
click at [432, 319] on div "CLIP Skip : 0 1 2" at bounding box center [280, 303] width 354 height 61
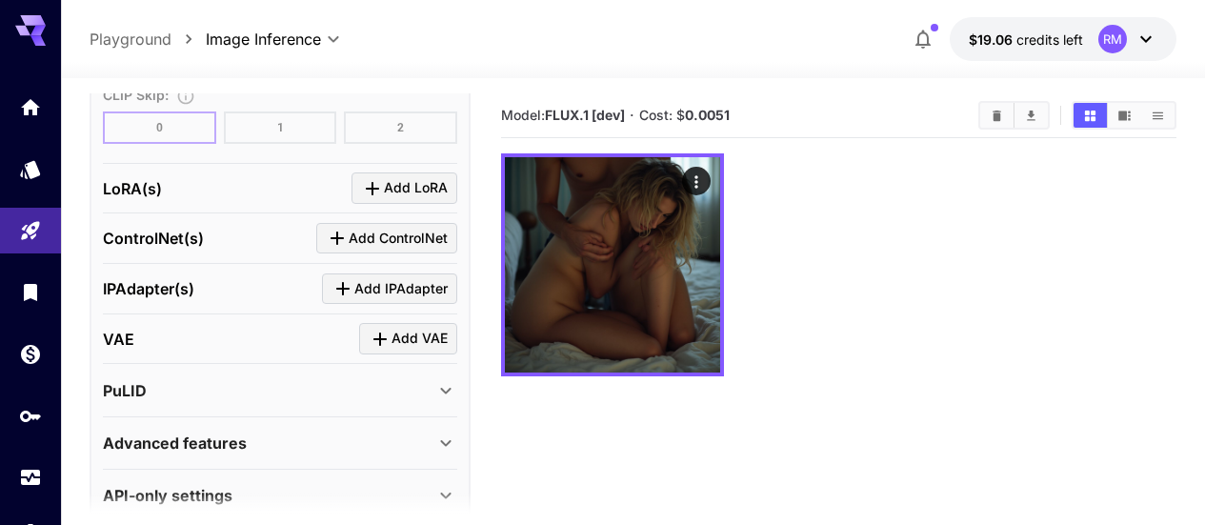
scroll to position [1934, 0]
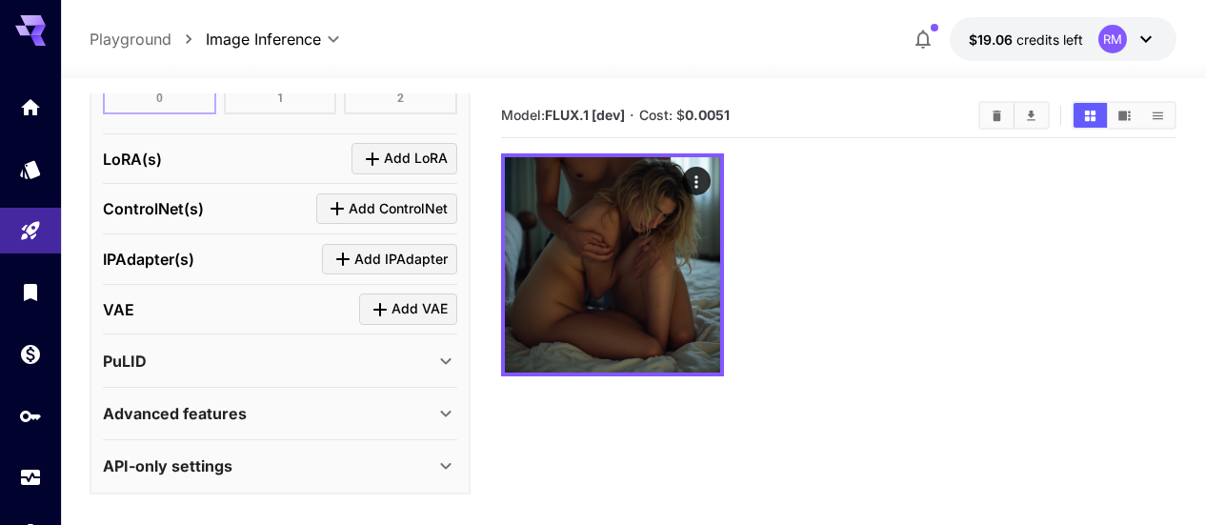
click at [244, 394] on div "Advanced features" at bounding box center [280, 413] width 354 height 46
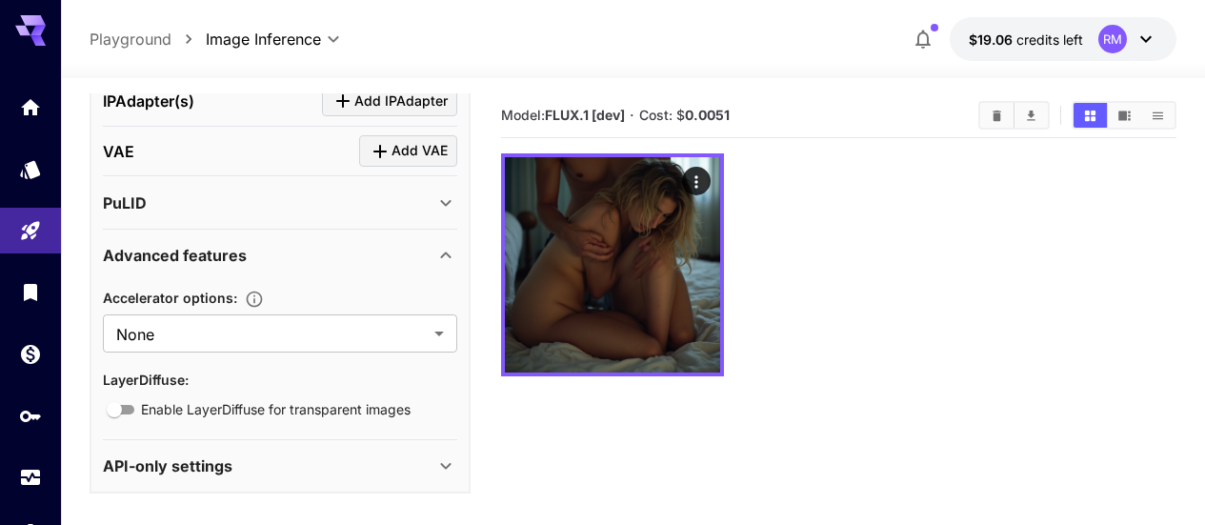
click at [319, 262] on div "Advanced features" at bounding box center [268, 255] width 331 height 23
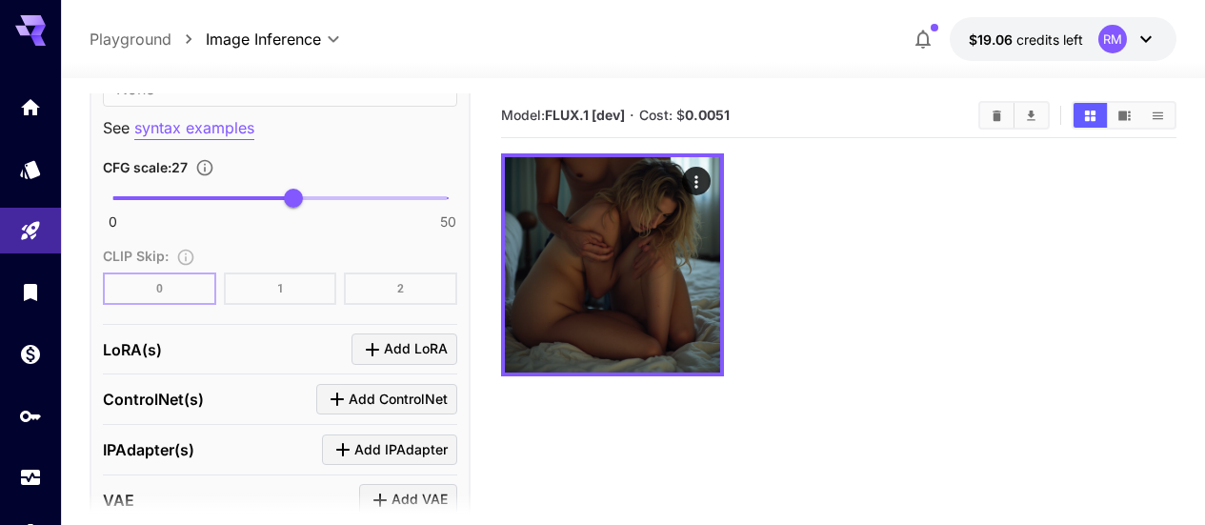
scroll to position [1649, 0]
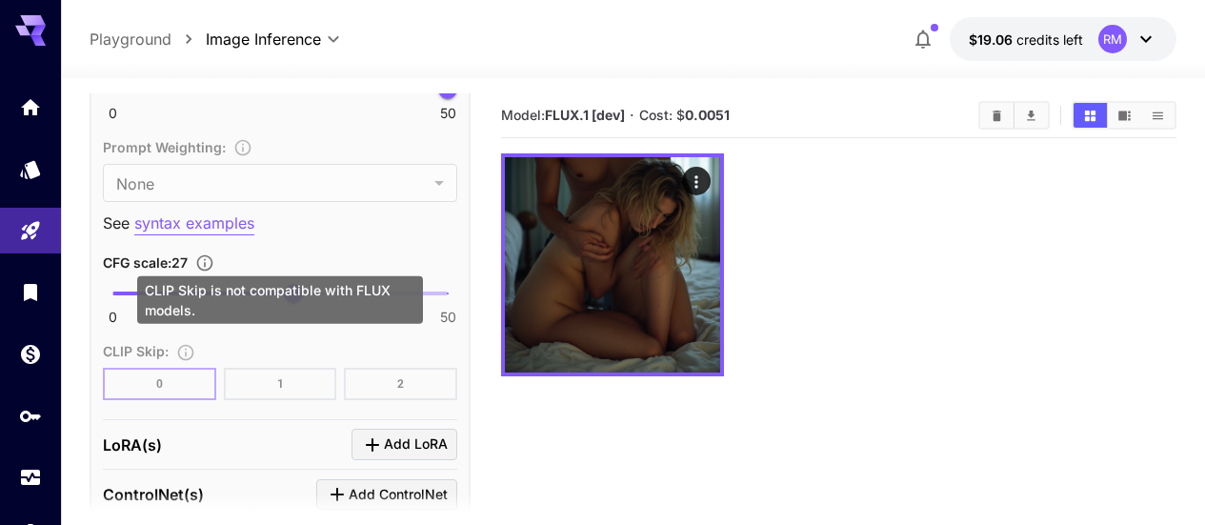
click at [290, 377] on div "CLIP Skip : 0 1 2" at bounding box center [280, 369] width 354 height 61
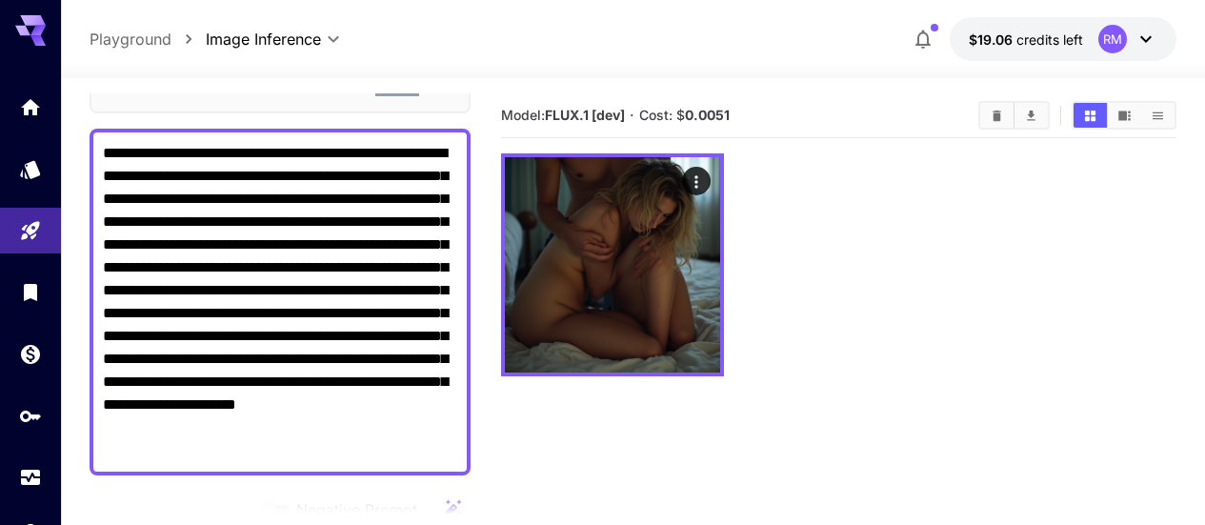
scroll to position [0, 0]
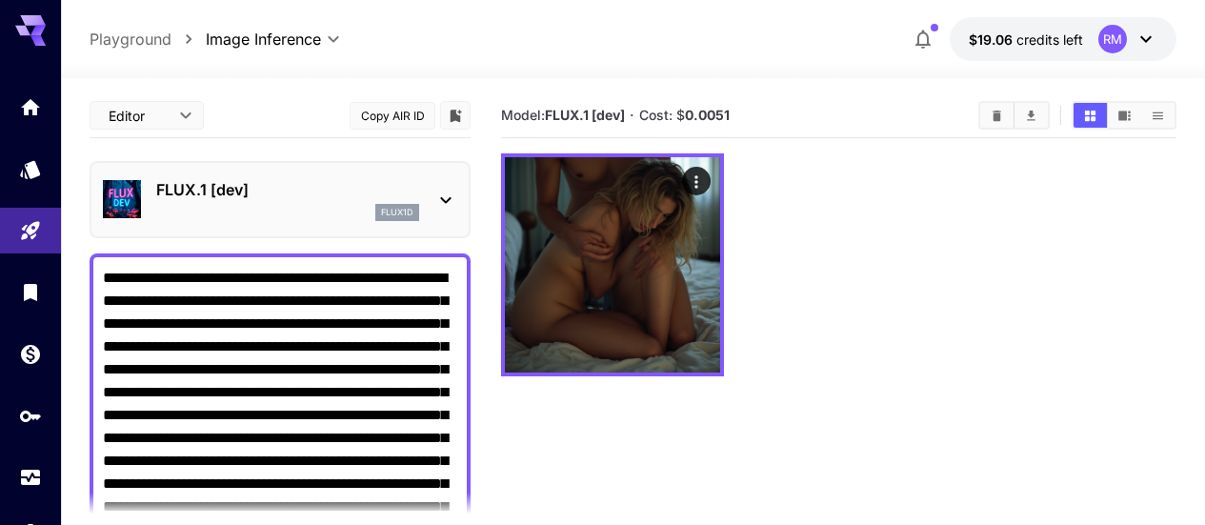
click at [349, 191] on p "FLUX.1 [dev]" at bounding box center [287, 189] width 263 height 23
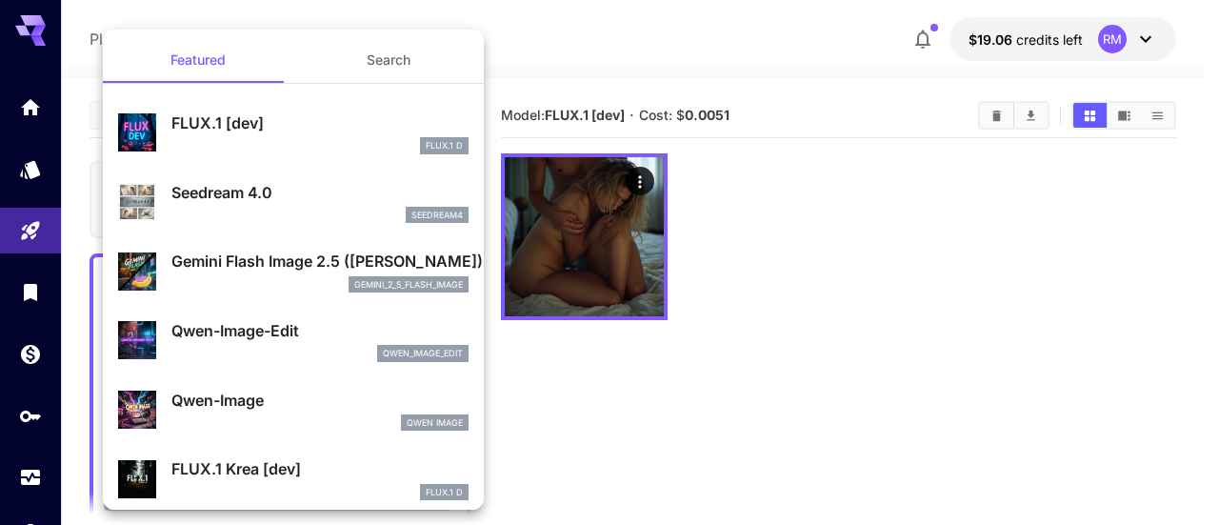
click at [377, 57] on button "Search" at bounding box center [388, 60] width 190 height 46
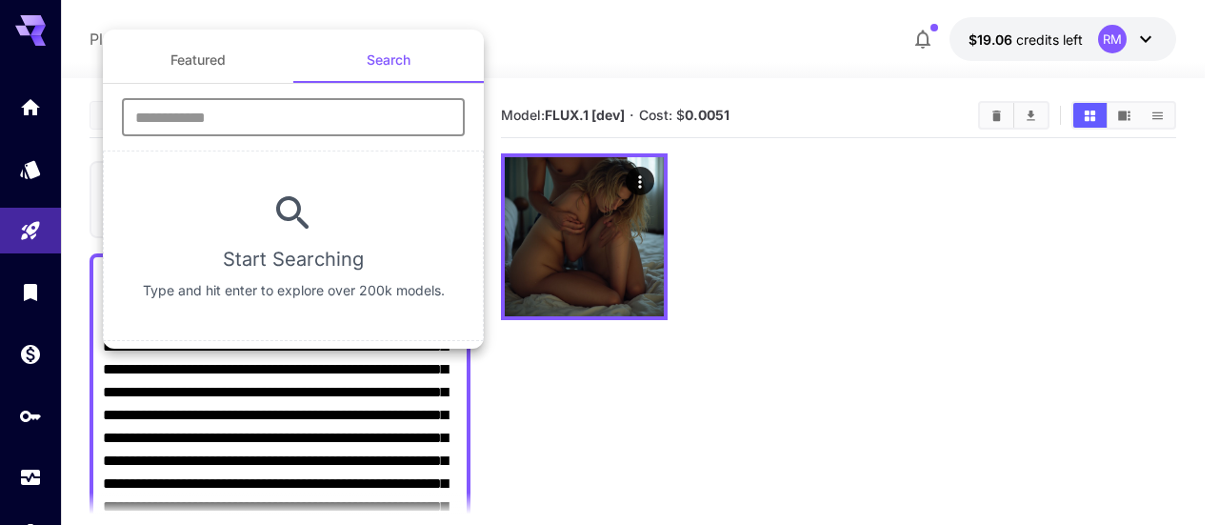
click at [259, 121] on input "text" at bounding box center [293, 117] width 343 height 38
type input "********"
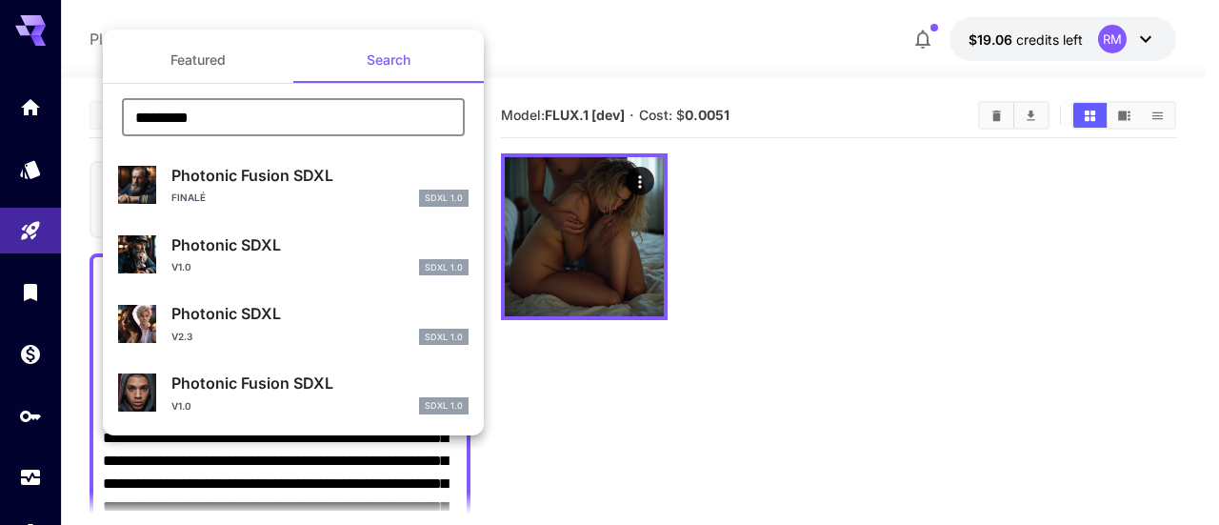
click at [257, 196] on div "Finalé SDXL 1.0" at bounding box center [319, 198] width 297 height 17
type input "**"
type input "*"
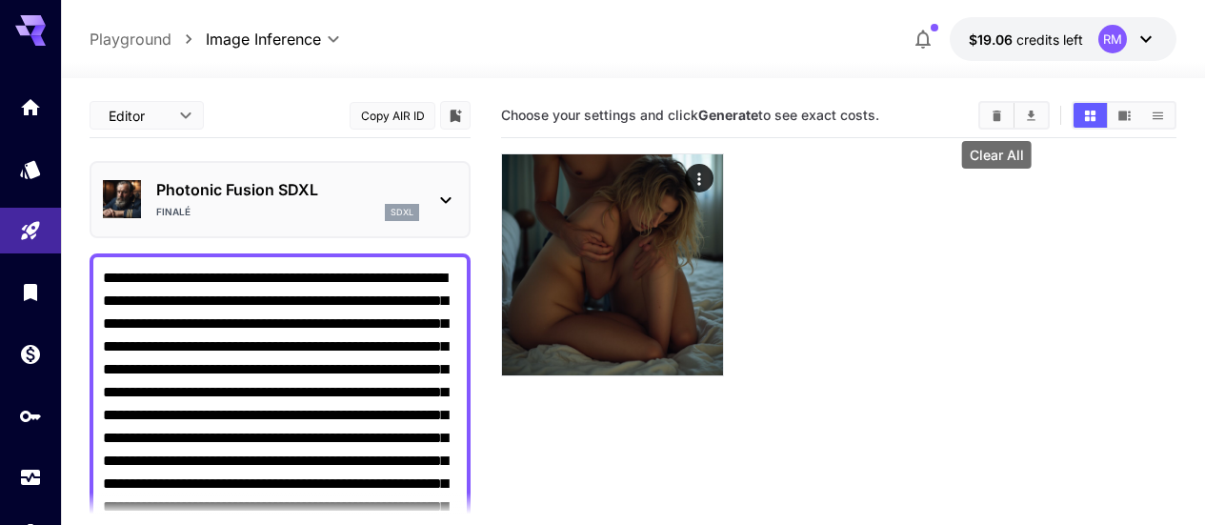
click at [994, 121] on icon "Clear All" at bounding box center [996, 116] width 14 height 14
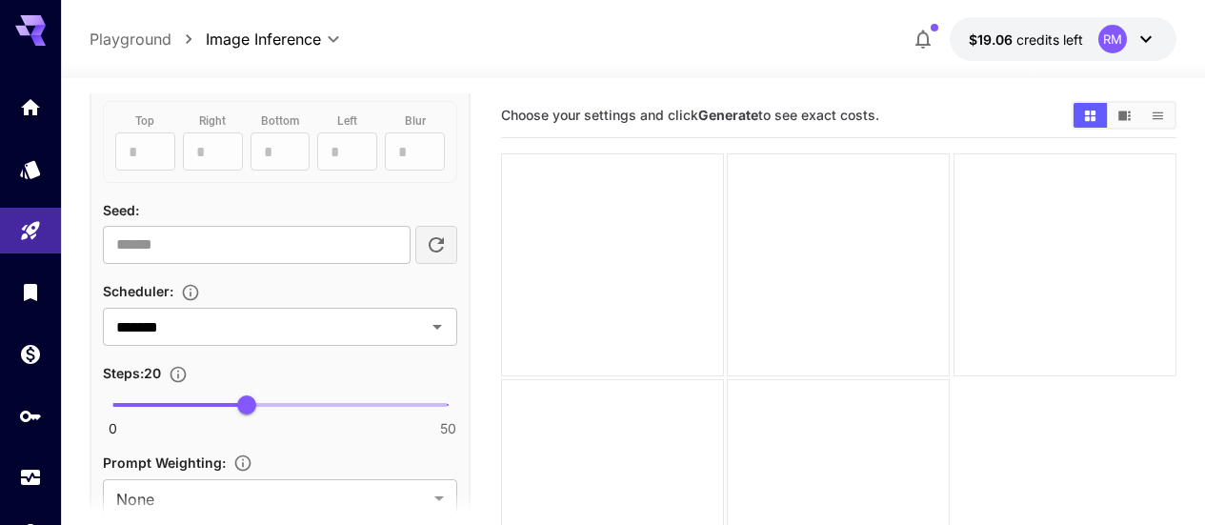
scroll to position [1429, 0]
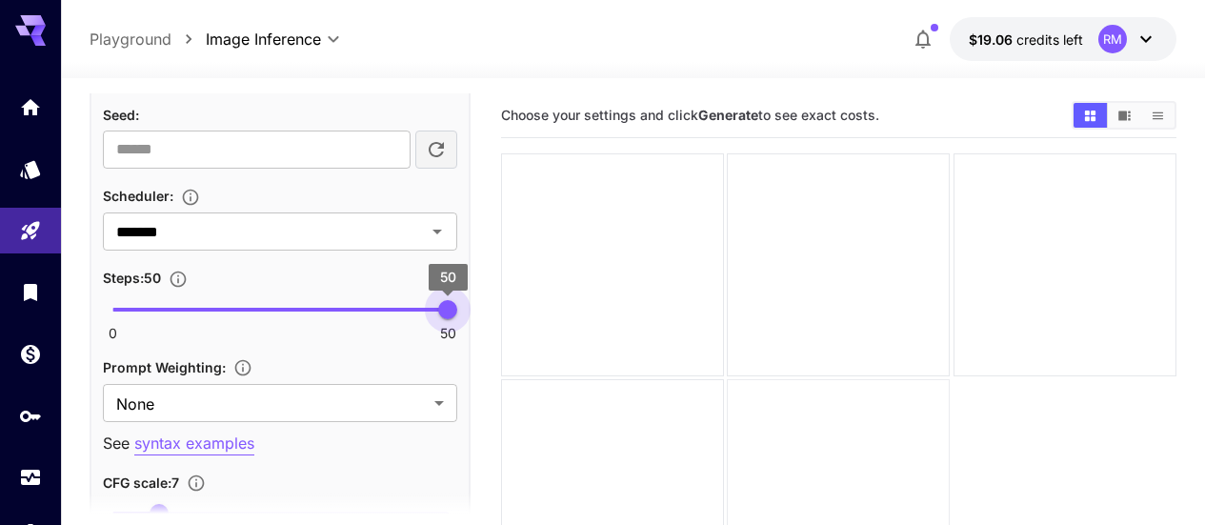
type input "**"
drag, startPoint x: 249, startPoint y: 303, endPoint x: 611, endPoint y: 340, distance: 364.7
click at [611, 340] on main "**********" at bounding box center [633, 363] width 1087 height 540
click at [403, 237] on icon "Clear" at bounding box center [412, 231] width 19 height 19
click at [437, 236] on icon "Open" at bounding box center [437, 231] width 23 height 23
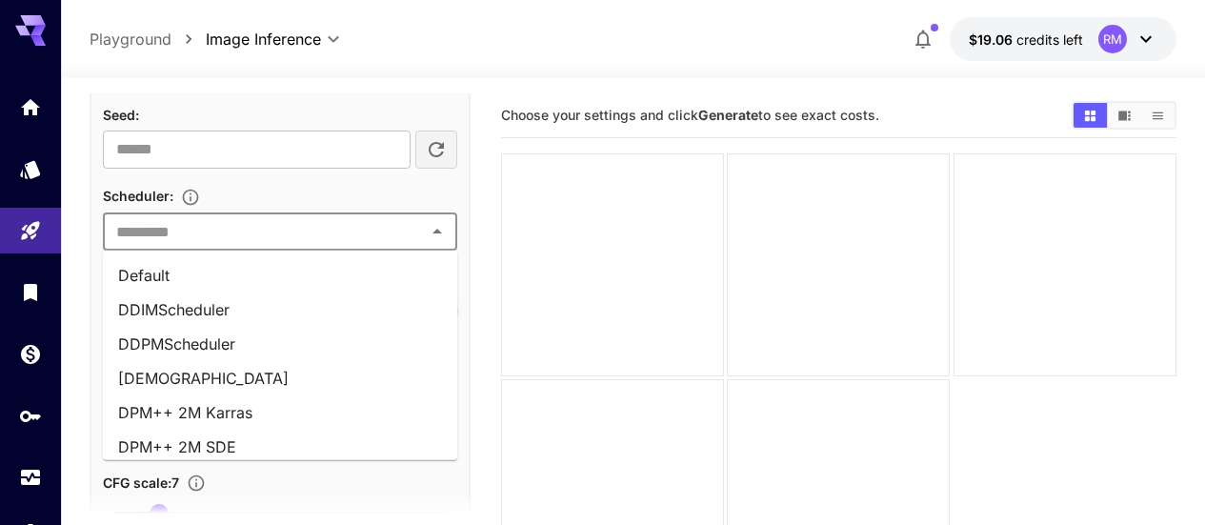
click at [323, 278] on li "Default" at bounding box center [280, 275] width 354 height 34
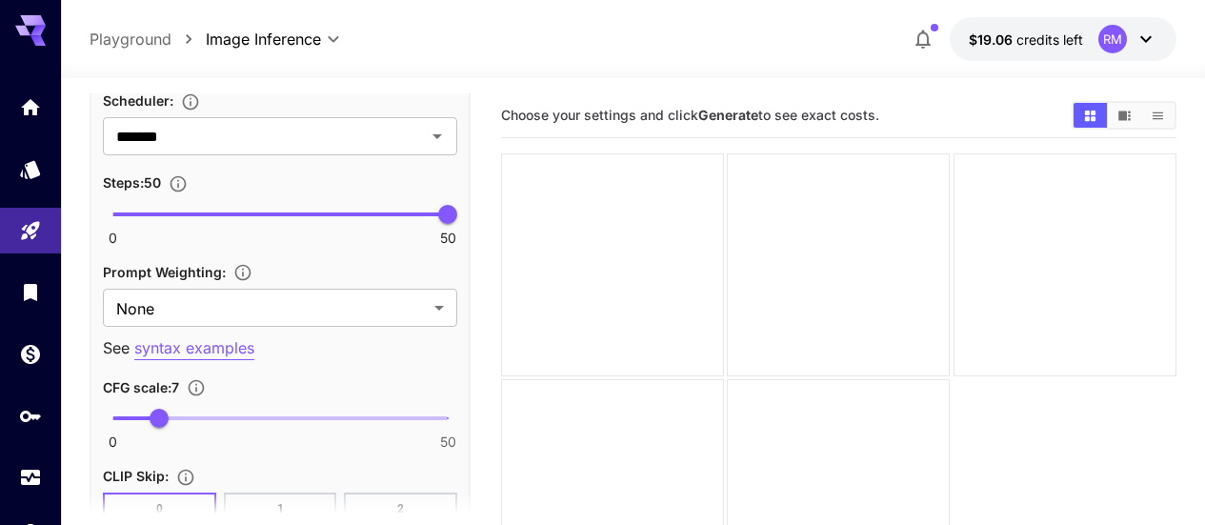
scroll to position [1619, 0]
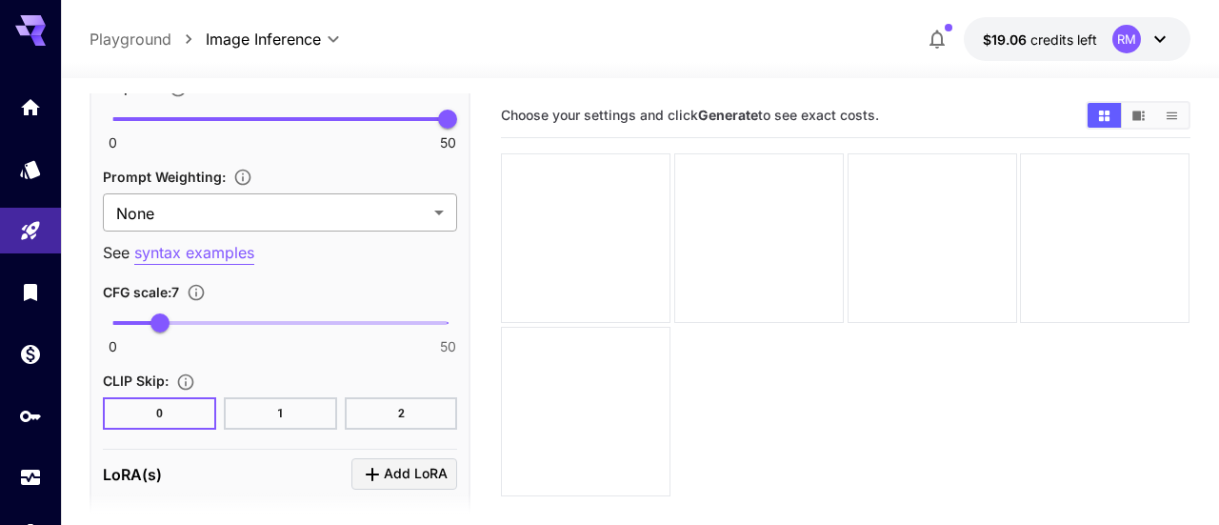
click at [435, 206] on body "**********" at bounding box center [609, 337] width 1219 height 675
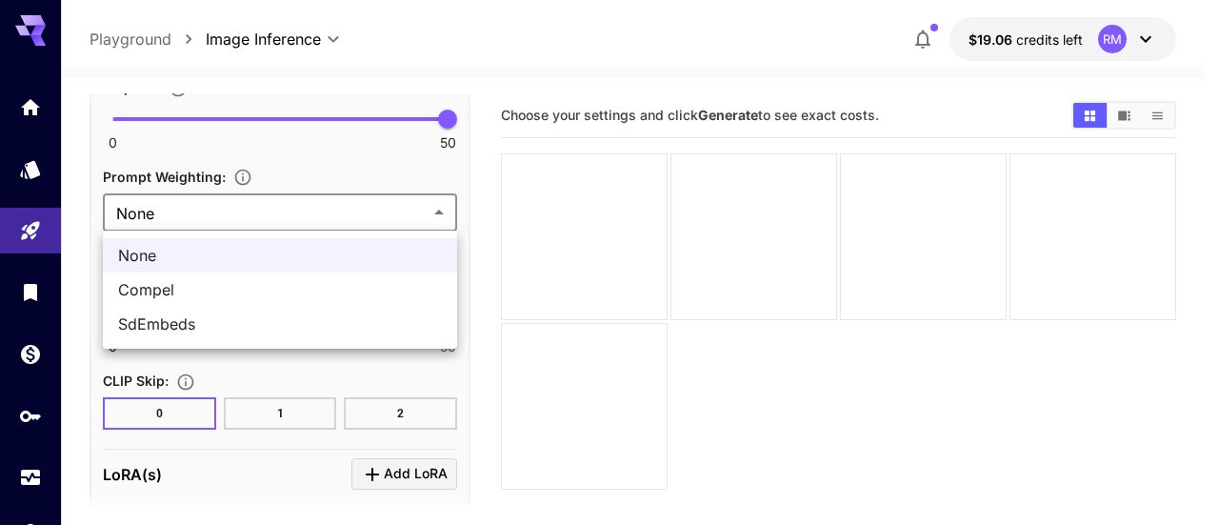
click at [350, 172] on div at bounding box center [609, 262] width 1219 height 525
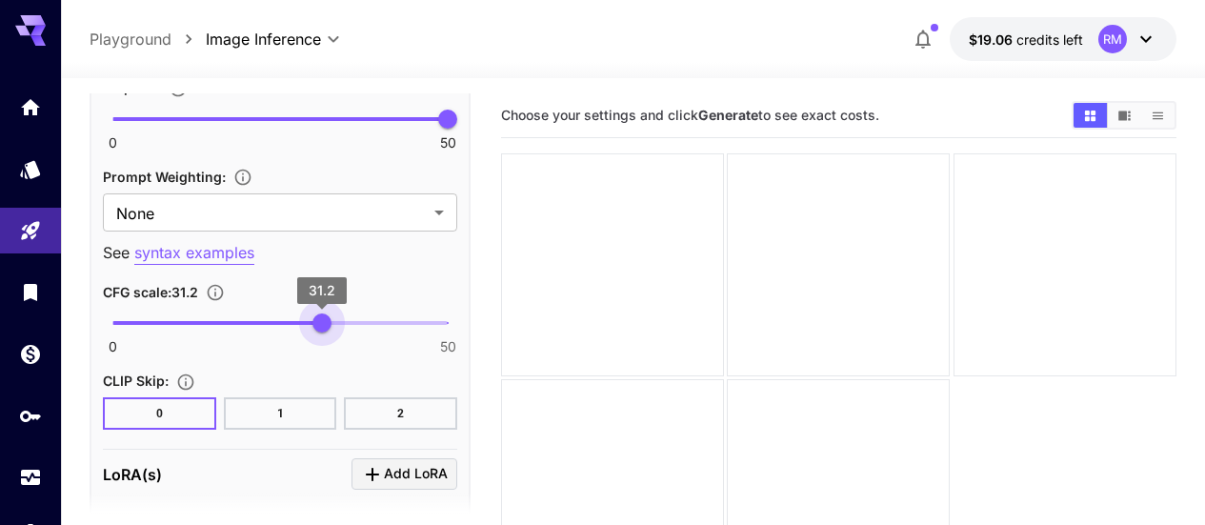
type input "****"
drag, startPoint x: 170, startPoint y: 320, endPoint x: 319, endPoint y: 323, distance: 149.5
click at [319, 323] on span "30.8" at bounding box center [319, 322] width 19 height 19
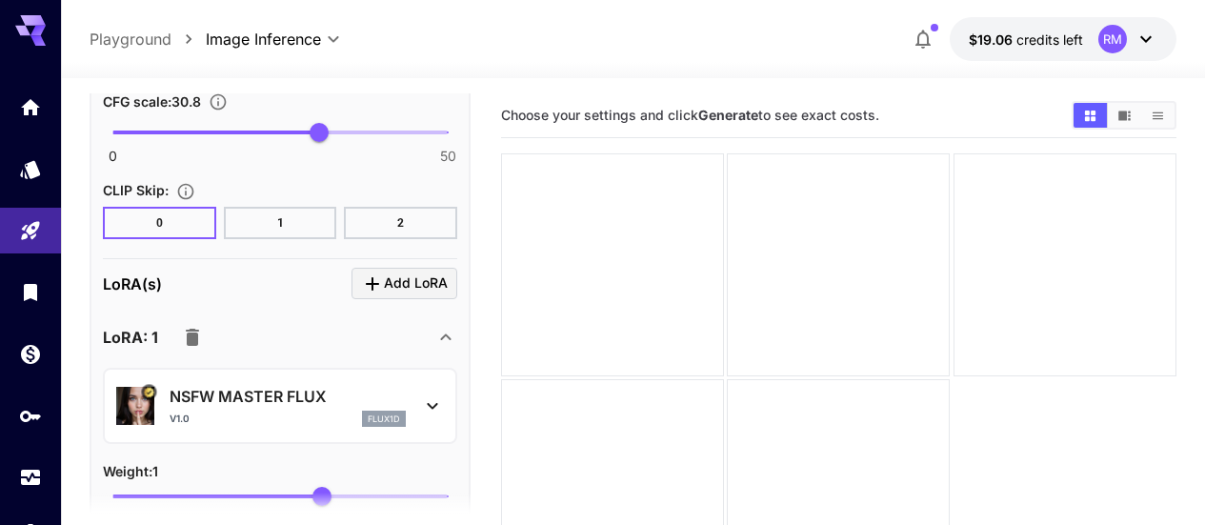
scroll to position [1905, 0]
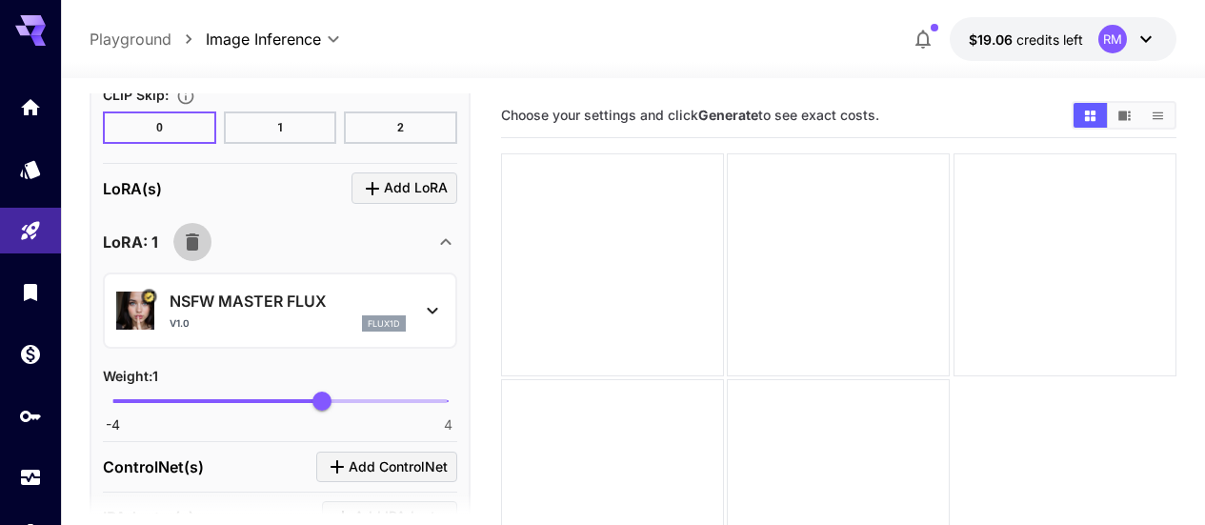
click at [204, 236] on button "button" at bounding box center [192, 242] width 38 height 38
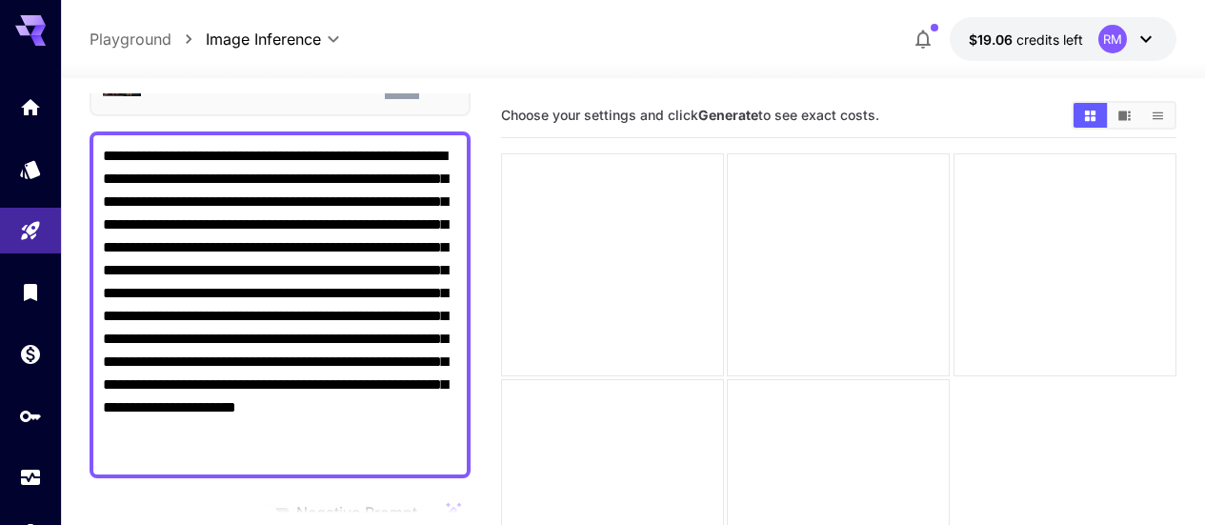
scroll to position [312, 0]
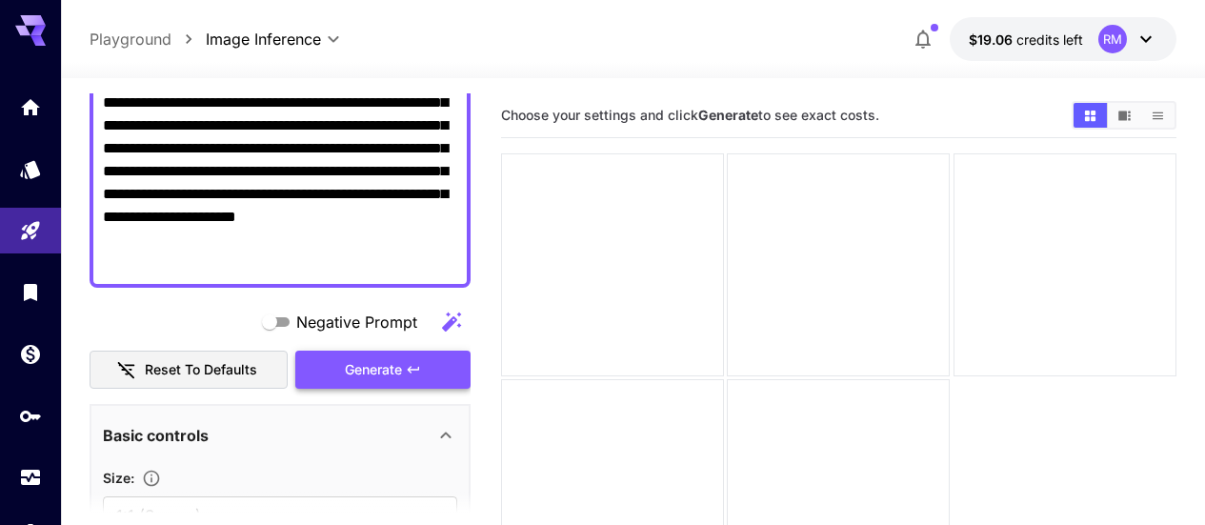
click at [406, 363] on button "Generate" at bounding box center [382, 369] width 175 height 39
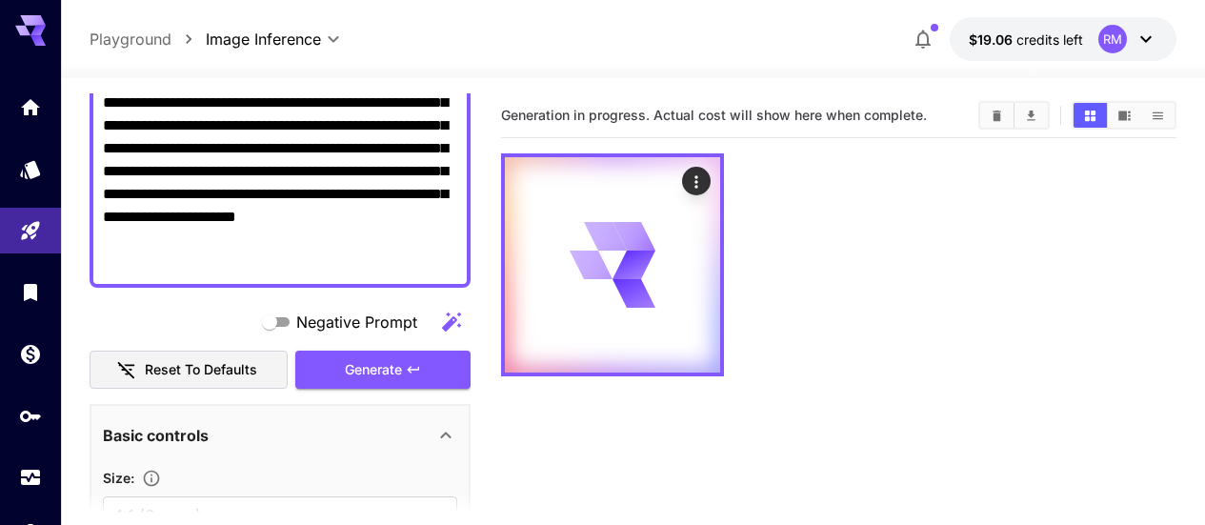
scroll to position [0, 0]
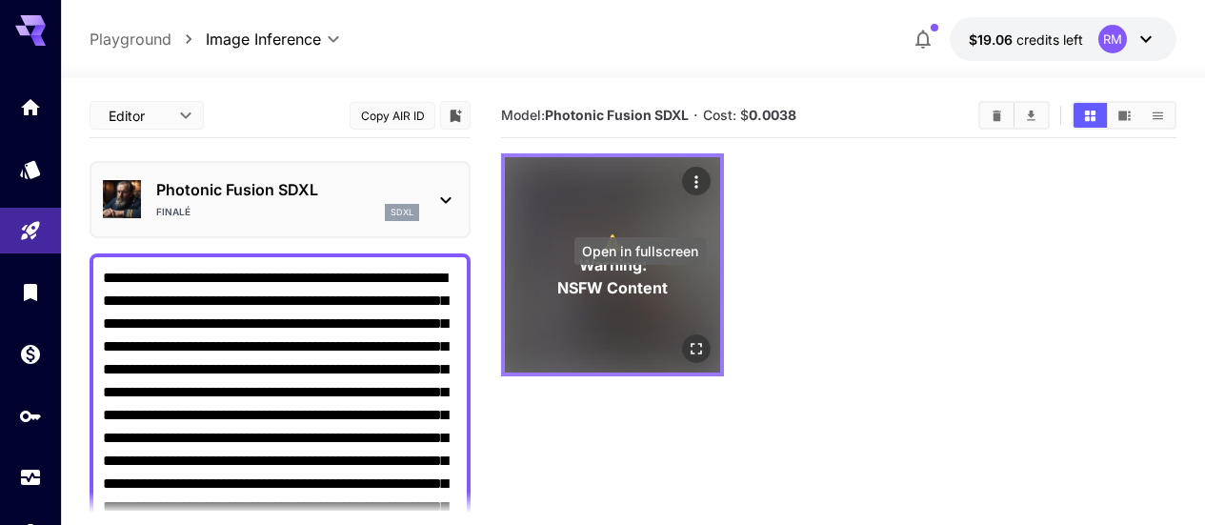
click at [687, 339] on icon "Open in fullscreen" at bounding box center [696, 348] width 19 height 19
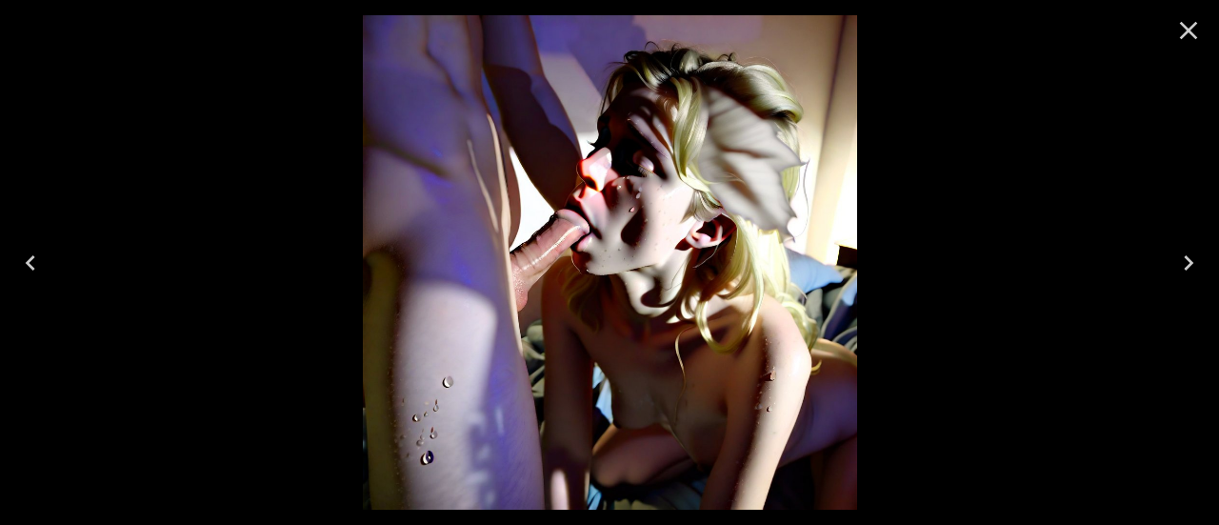
click at [1189, 28] on icon "Close" at bounding box center [1189, 31] width 18 height 18
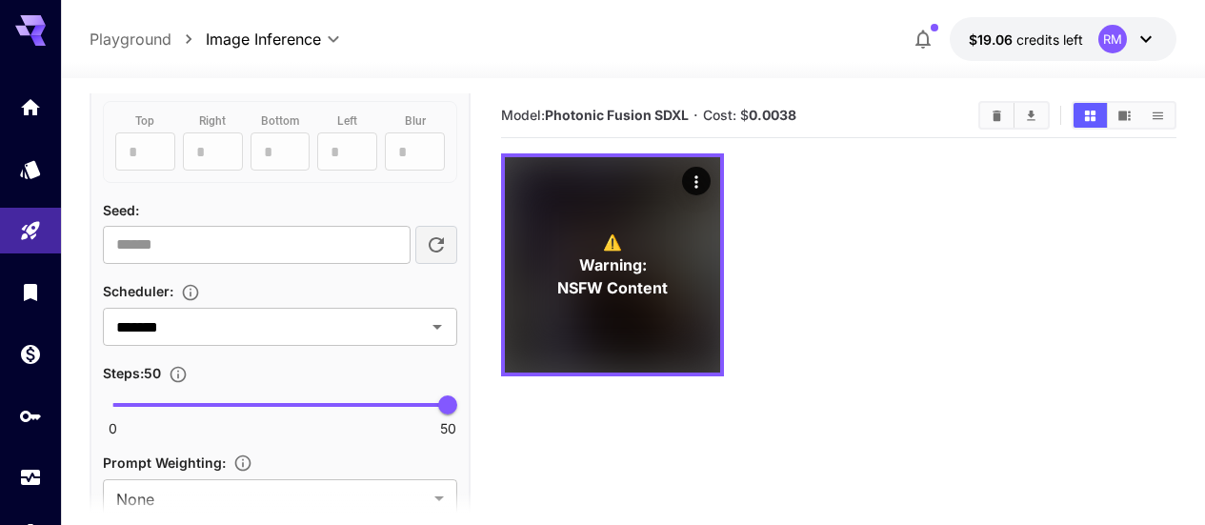
scroll to position [1429, 0]
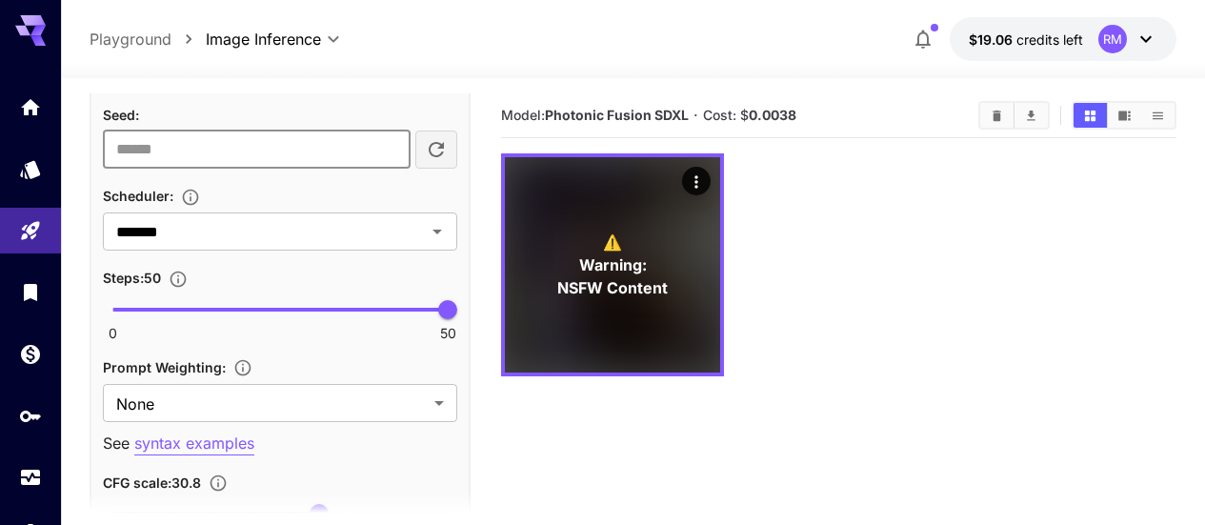
drag, startPoint x: 355, startPoint y: 148, endPoint x: 0, endPoint y: 133, distance: 355.5
click at [0, 133] on div "**********" at bounding box center [602, 337] width 1205 height 675
click at [274, 200] on div "Scheduler :" at bounding box center [280, 195] width 354 height 23
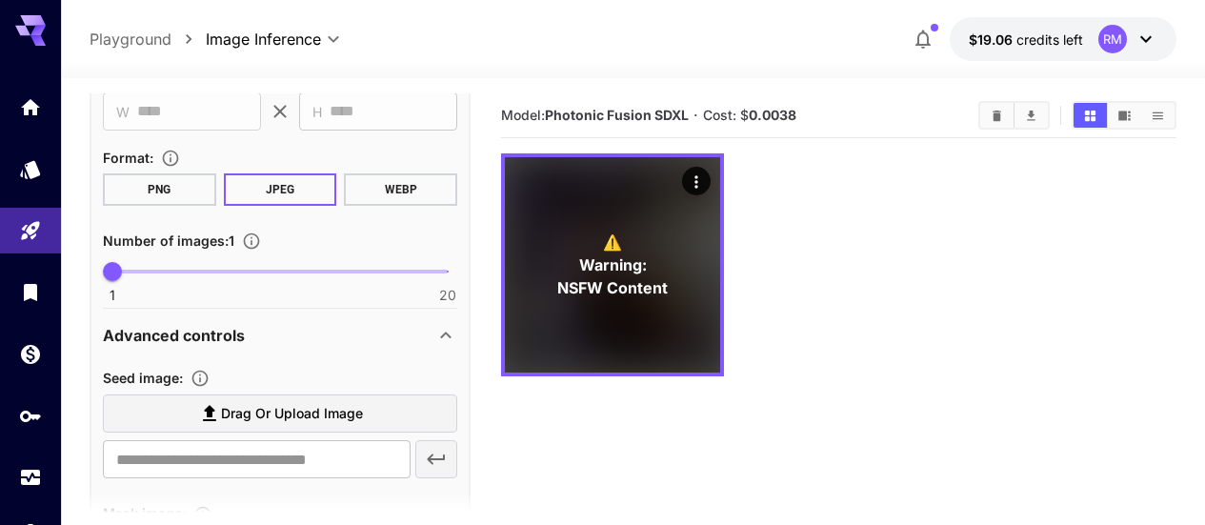
scroll to position [667, 0]
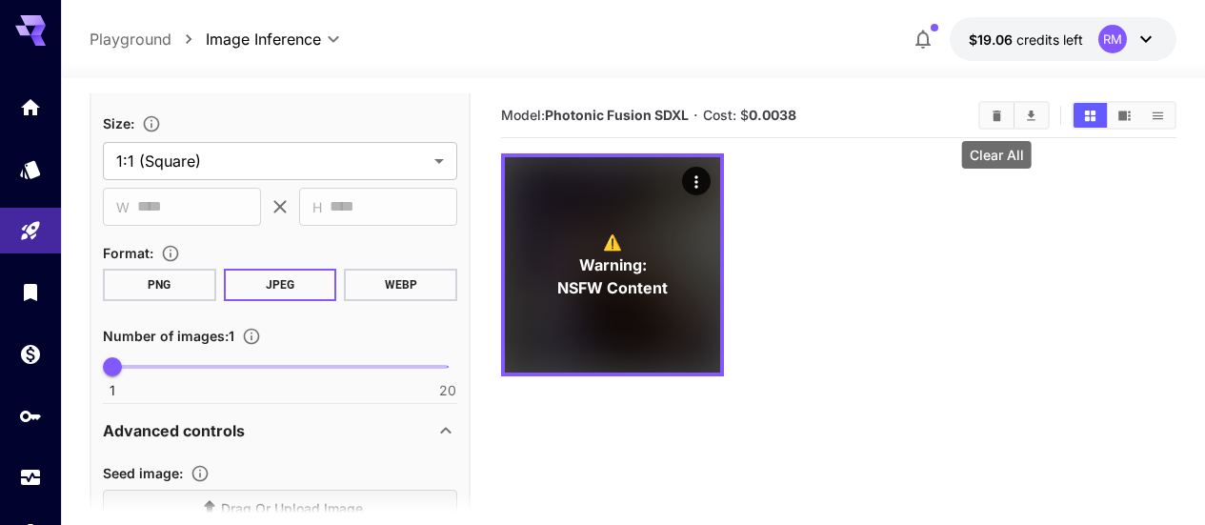
click at [1009, 113] on button "Clear All" at bounding box center [996, 115] width 33 height 25
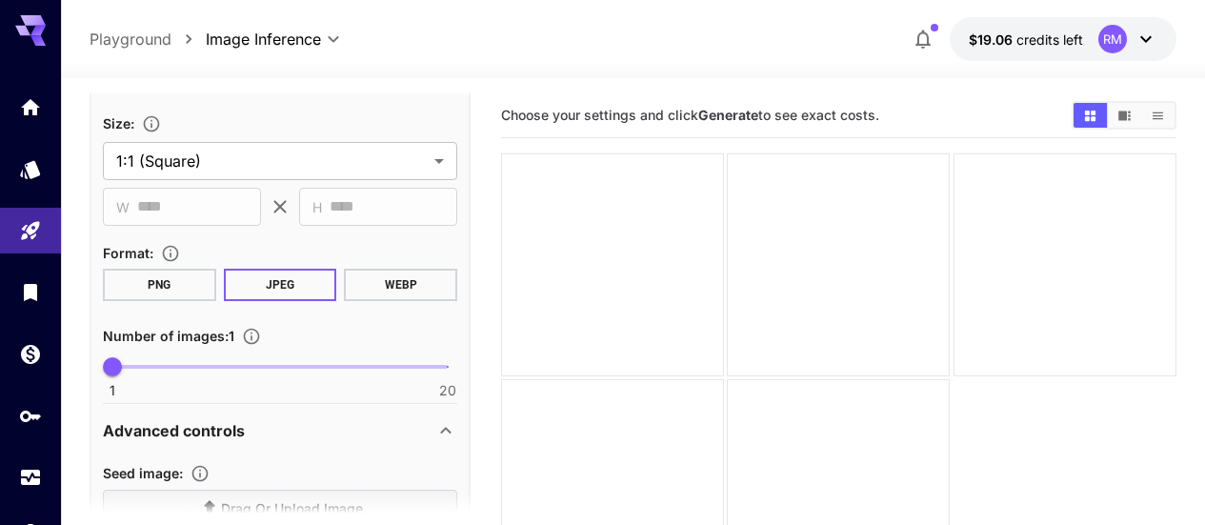
scroll to position [476, 0]
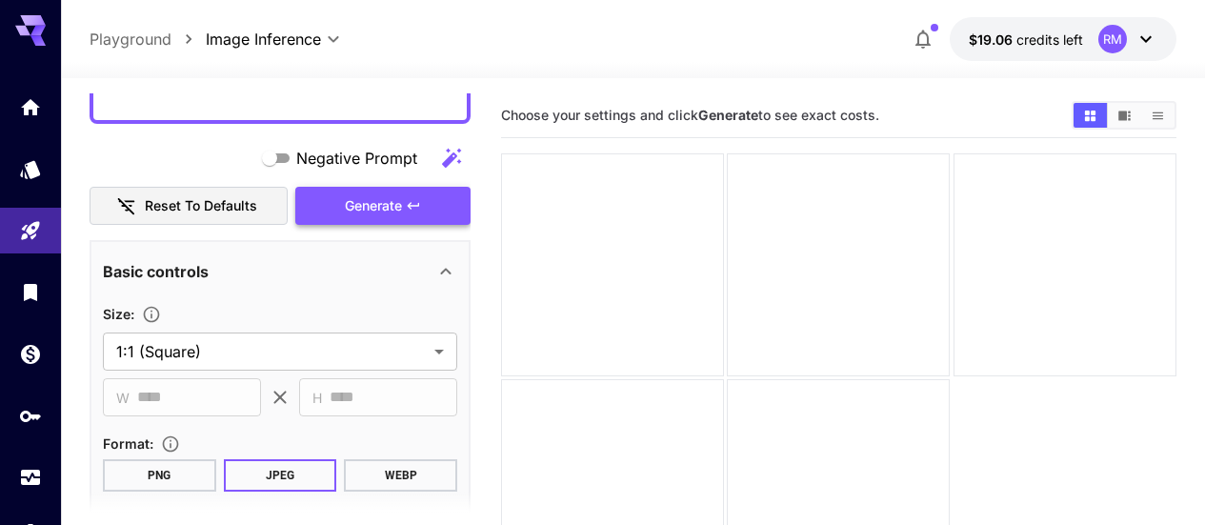
click at [403, 206] on button "Generate" at bounding box center [382, 206] width 175 height 39
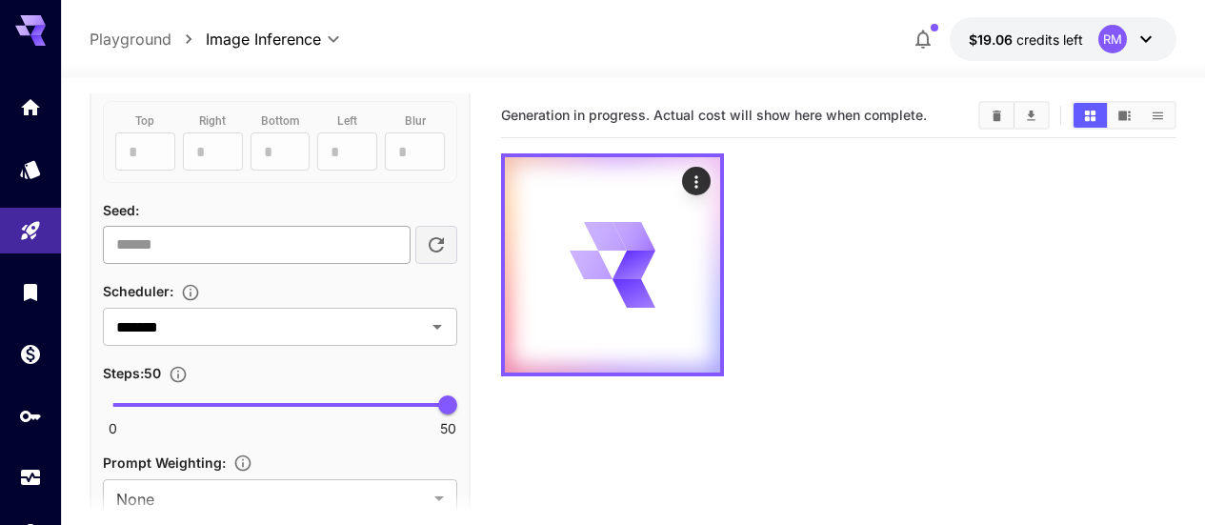
scroll to position [1714, 0]
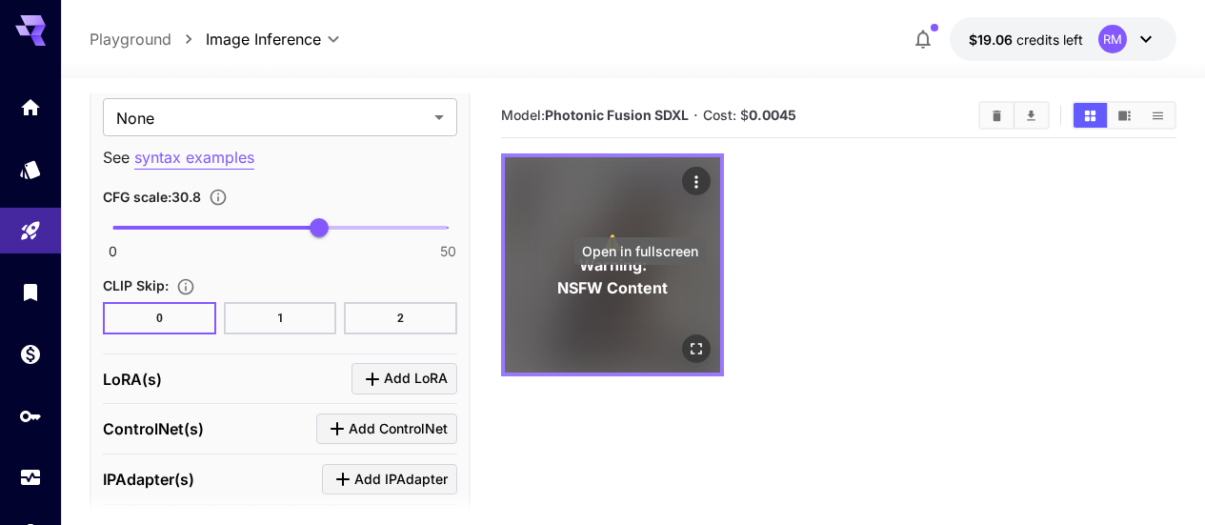
click at [690, 343] on icon "Open in fullscreen" at bounding box center [695, 348] width 11 height 11
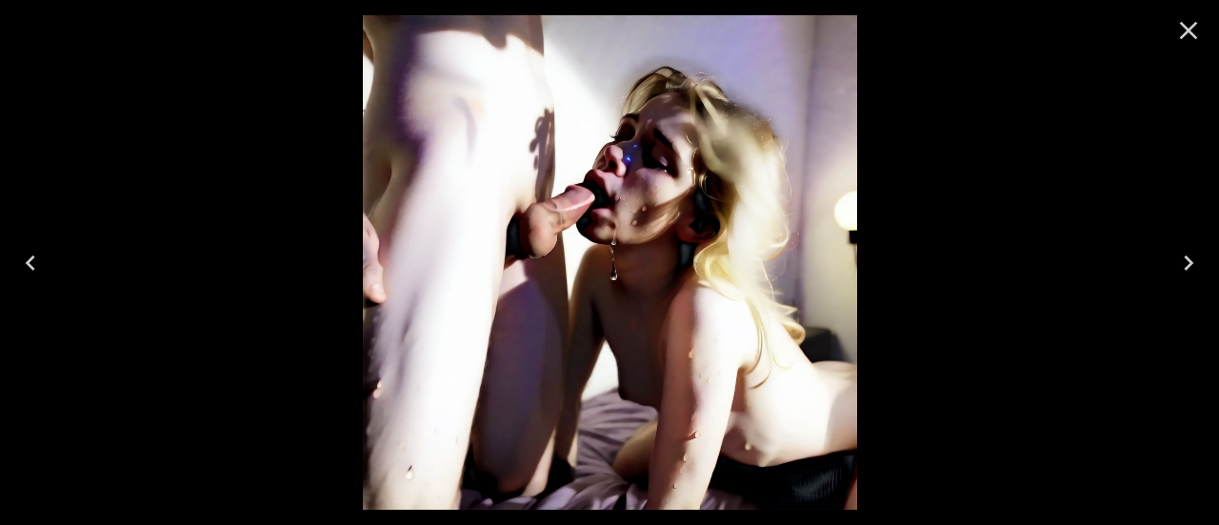
click at [1191, 30] on icon "Close" at bounding box center [1188, 30] width 30 height 30
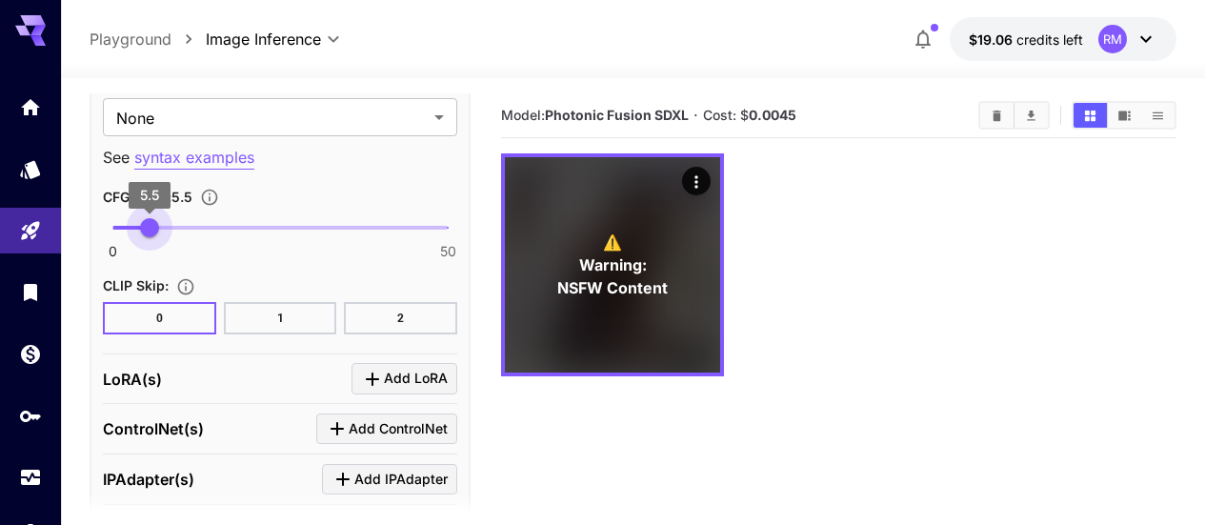
type input "***"
drag, startPoint x: 315, startPoint y: 218, endPoint x: 149, endPoint y: 220, distance: 166.7
click at [149, 220] on span "5.4" at bounding box center [148, 227] width 19 height 19
click at [986, 118] on button "Clear All" at bounding box center [996, 115] width 33 height 25
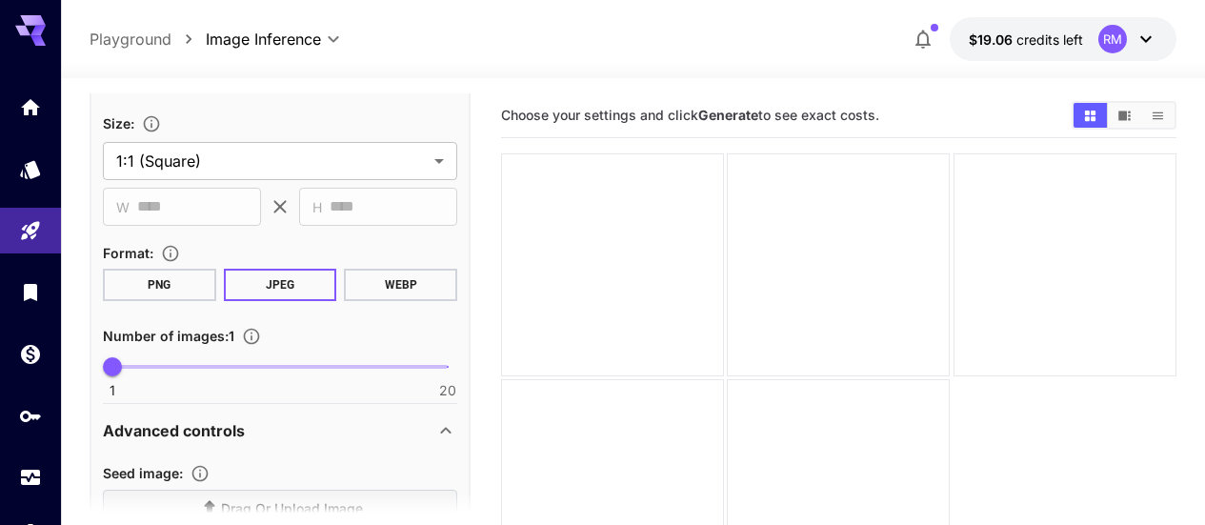
scroll to position [476, 0]
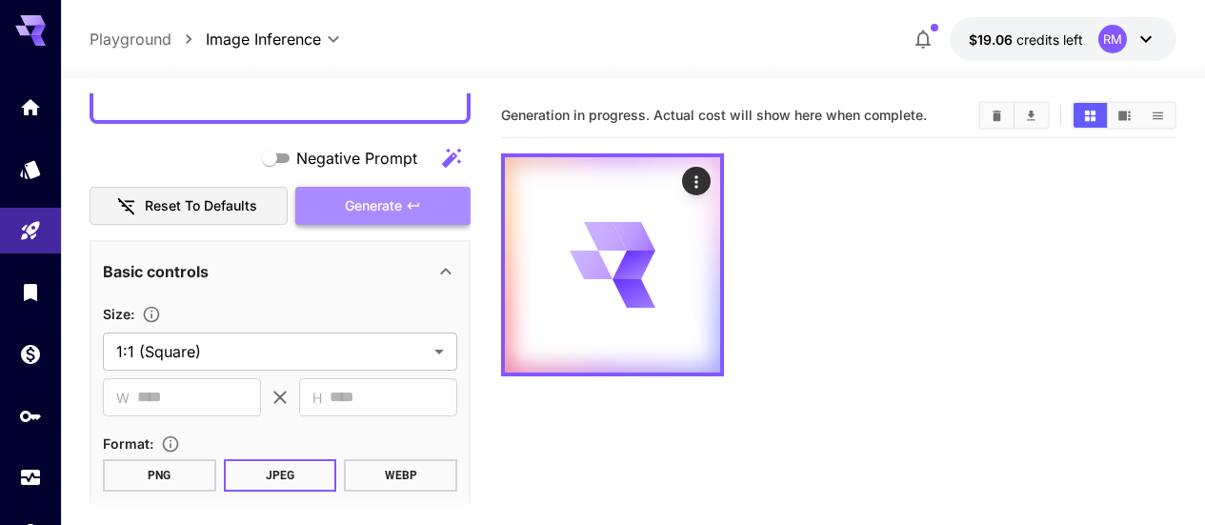
click at [408, 204] on icon "button" at bounding box center [413, 205] width 15 height 15
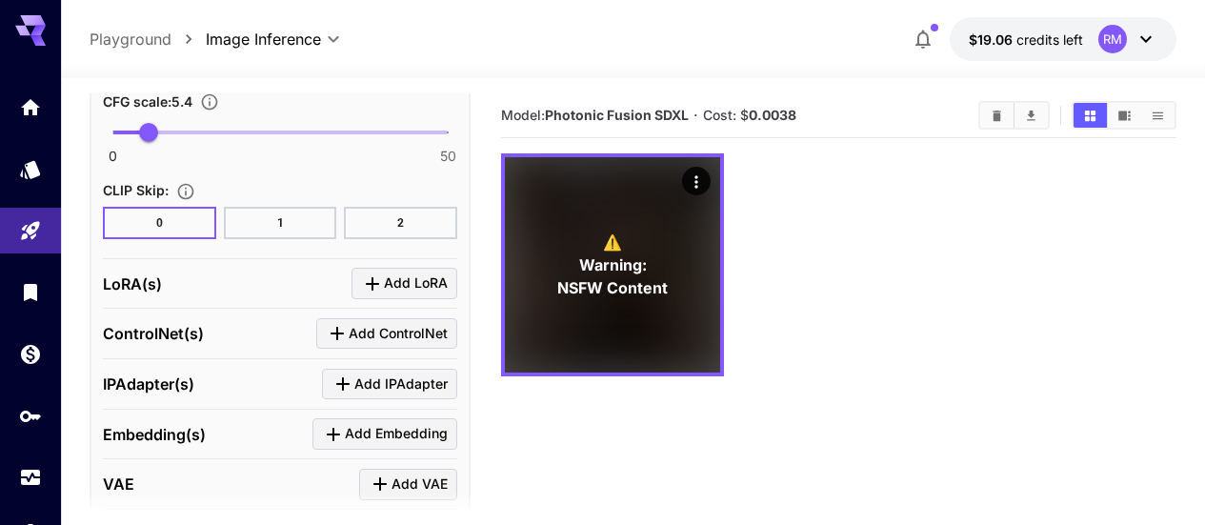
scroll to position [1714, 0]
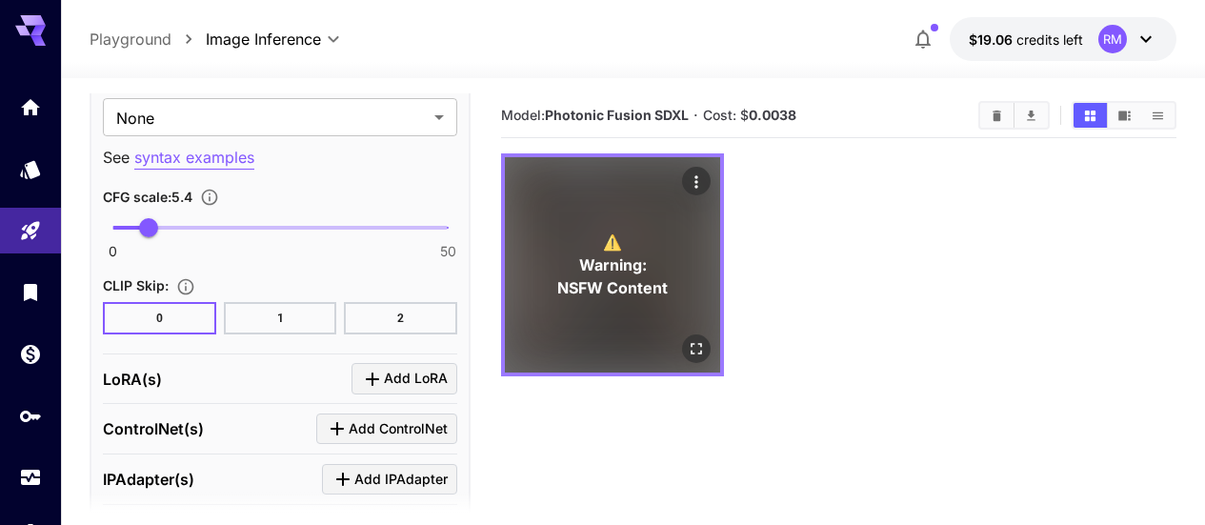
click at [690, 343] on icon "Open in fullscreen" at bounding box center [695, 348] width 11 height 11
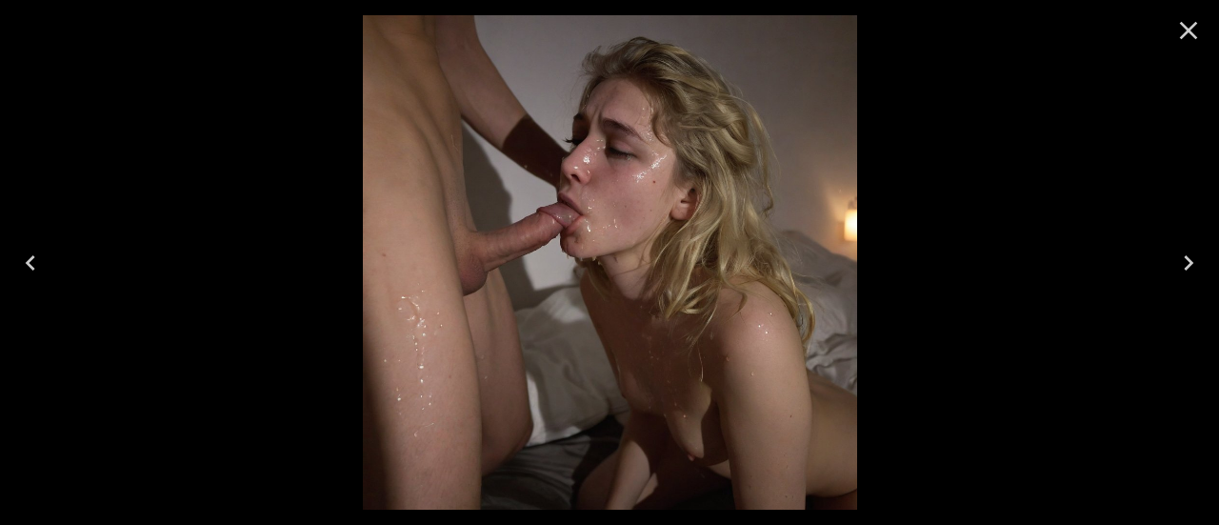
click at [1204, 38] on button "Close" at bounding box center [1189, 31] width 46 height 46
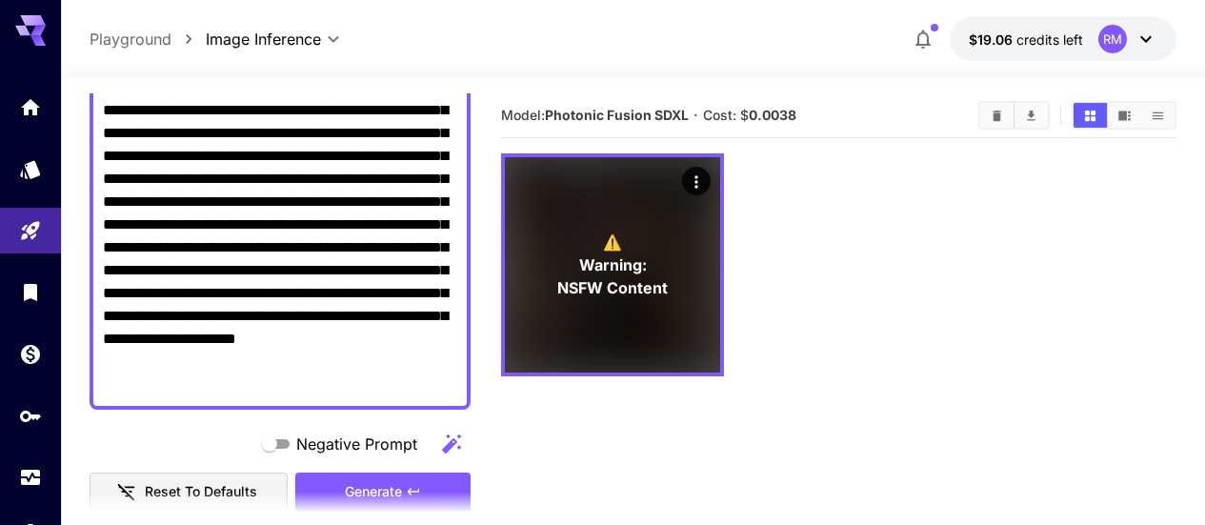
scroll to position [0, 0]
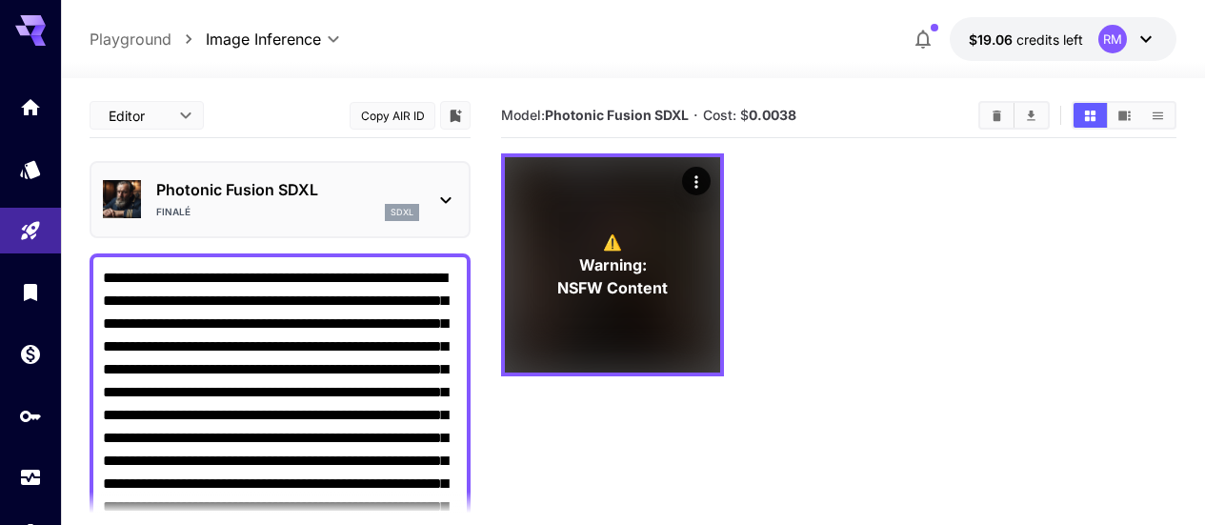
drag, startPoint x: 350, startPoint y: 384, endPoint x: 22, endPoint y: 50, distance: 468.7
click at [24, 48] on div "**********" at bounding box center [602, 337] width 1205 height 675
paste textarea
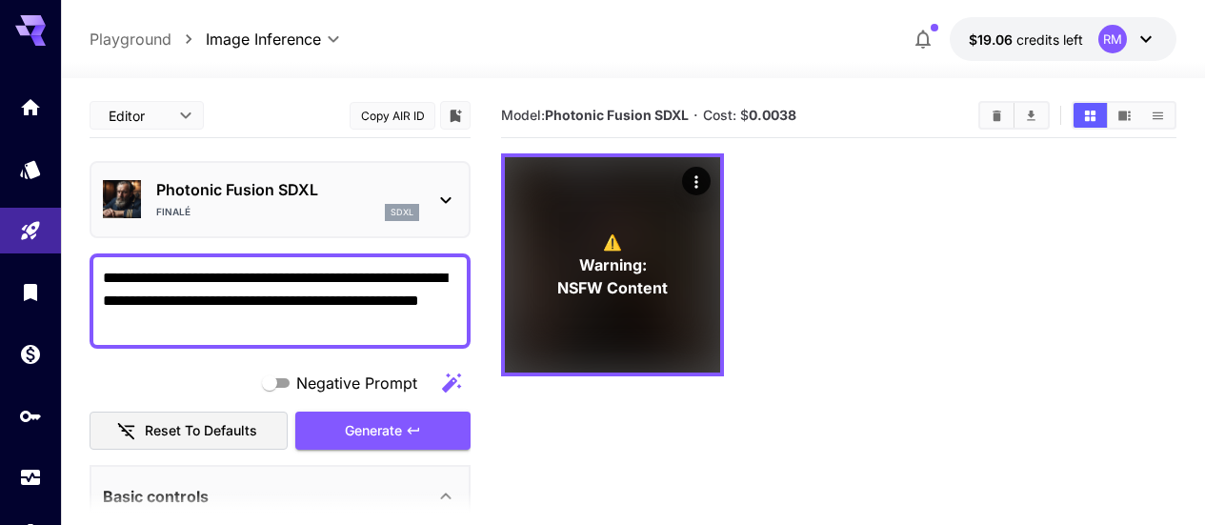
click at [188, 270] on textarea "**********" at bounding box center [280, 301] width 354 height 69
click at [260, 318] on textarea "**********" at bounding box center [280, 301] width 354 height 69
drag, startPoint x: 360, startPoint y: 302, endPoint x: 206, endPoint y: 294, distance: 154.5
click at [206, 294] on textarea "**********" at bounding box center [280, 301] width 354 height 69
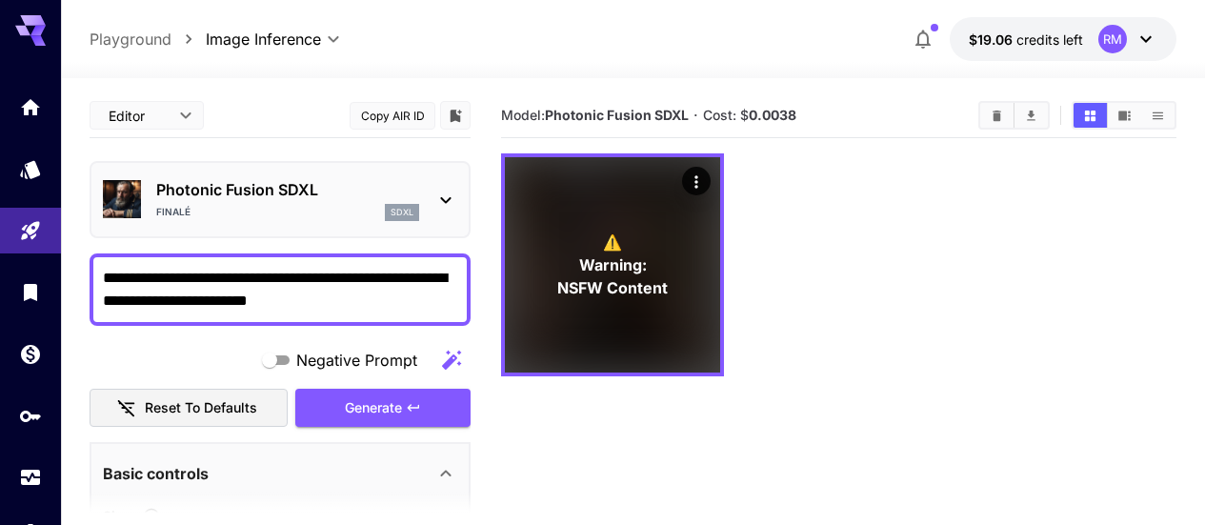
click at [273, 311] on textarea "**********" at bounding box center [280, 290] width 354 height 46
click at [353, 407] on span "Generate" at bounding box center [373, 408] width 57 height 24
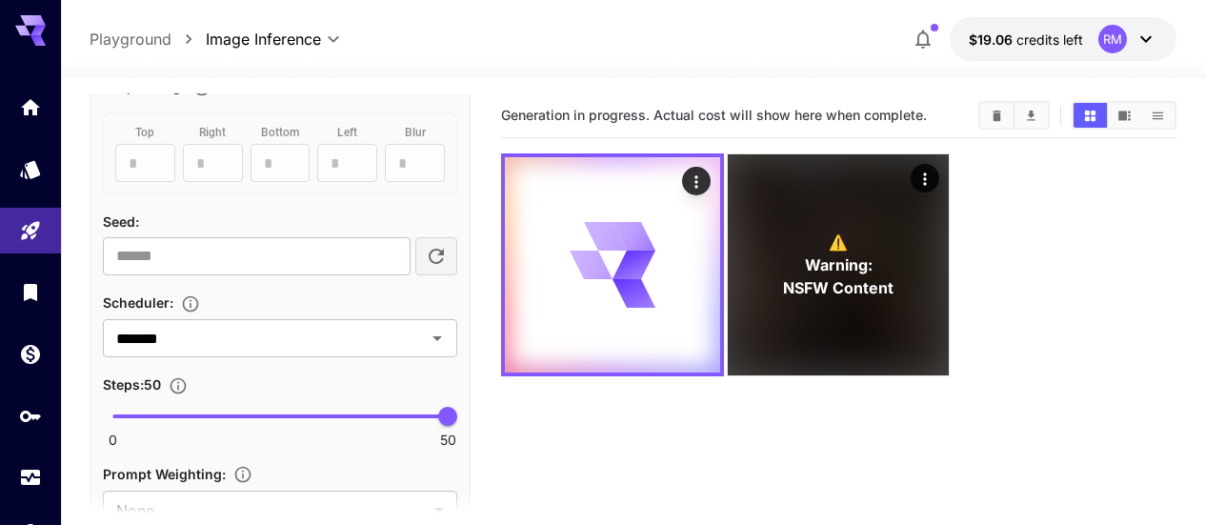
scroll to position [1143, 0]
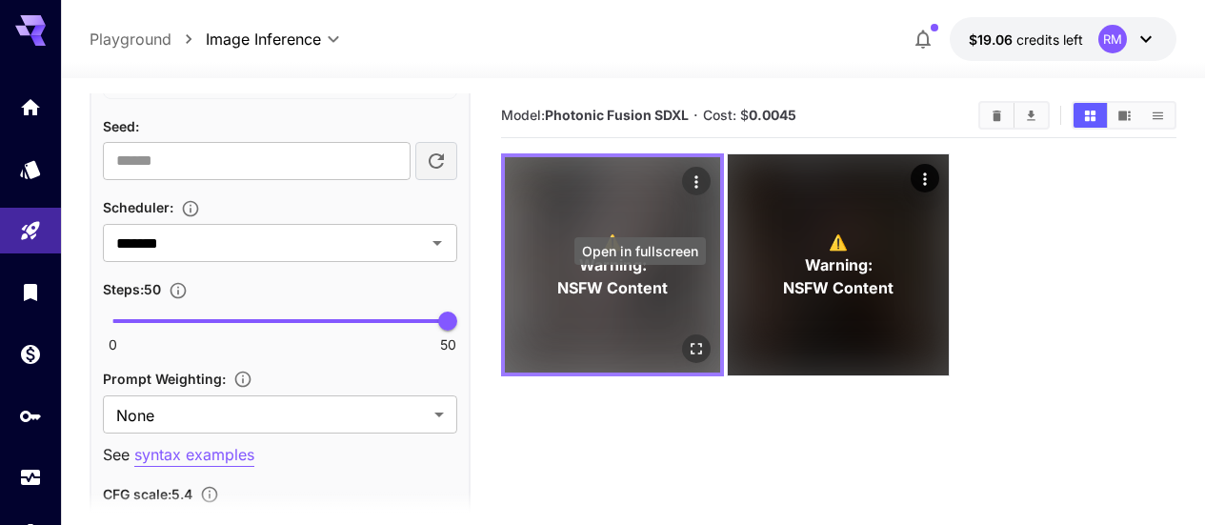
click at [687, 339] on icon "Open in fullscreen" at bounding box center [696, 348] width 19 height 19
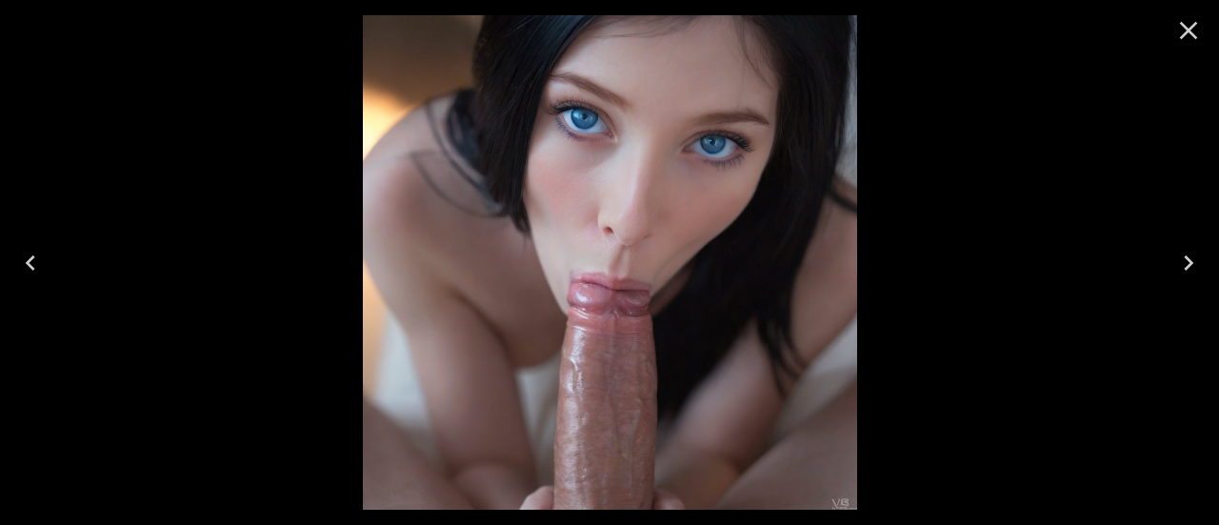
click at [1182, 35] on icon "Close" at bounding box center [1189, 31] width 18 height 18
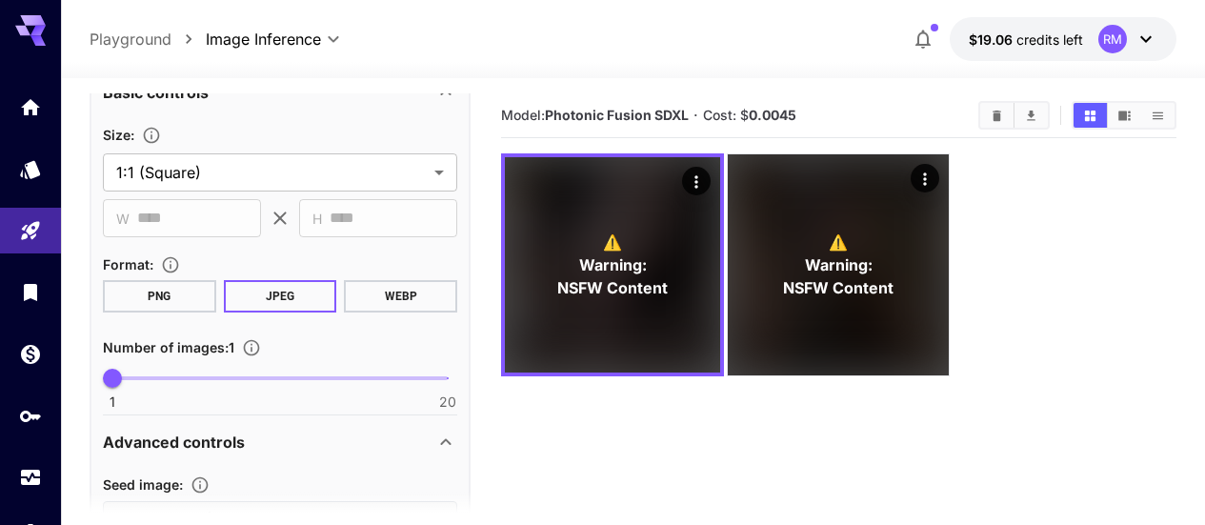
scroll to position [95, 0]
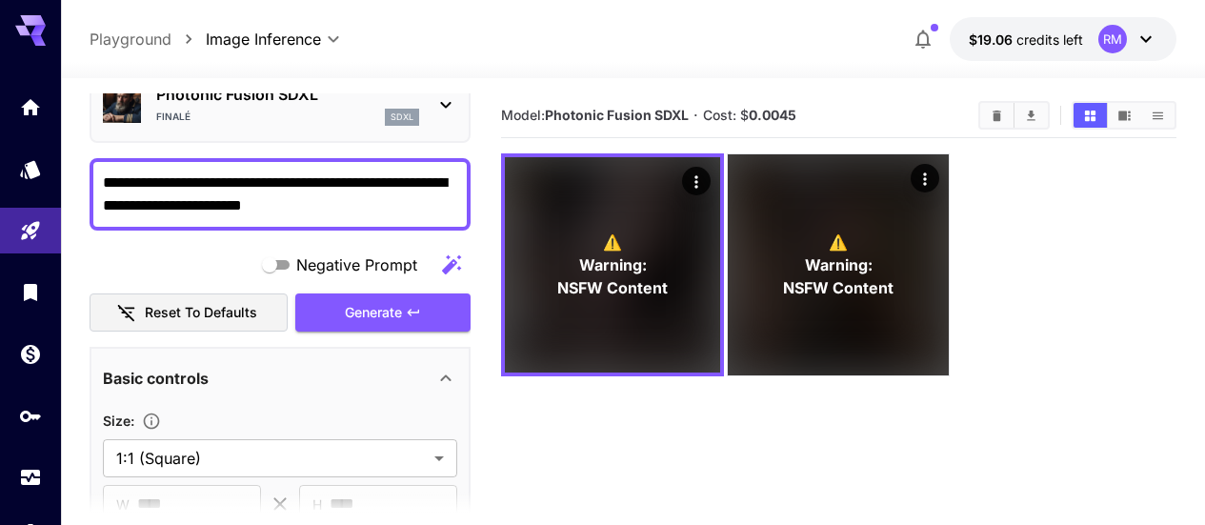
drag, startPoint x: 283, startPoint y: 205, endPoint x: 203, endPoint y: 204, distance: 80.0
click at [203, 204] on textarea "**********" at bounding box center [280, 194] width 354 height 46
type textarea "**********"
click at [410, 307] on icon "button" at bounding box center [413, 312] width 15 height 15
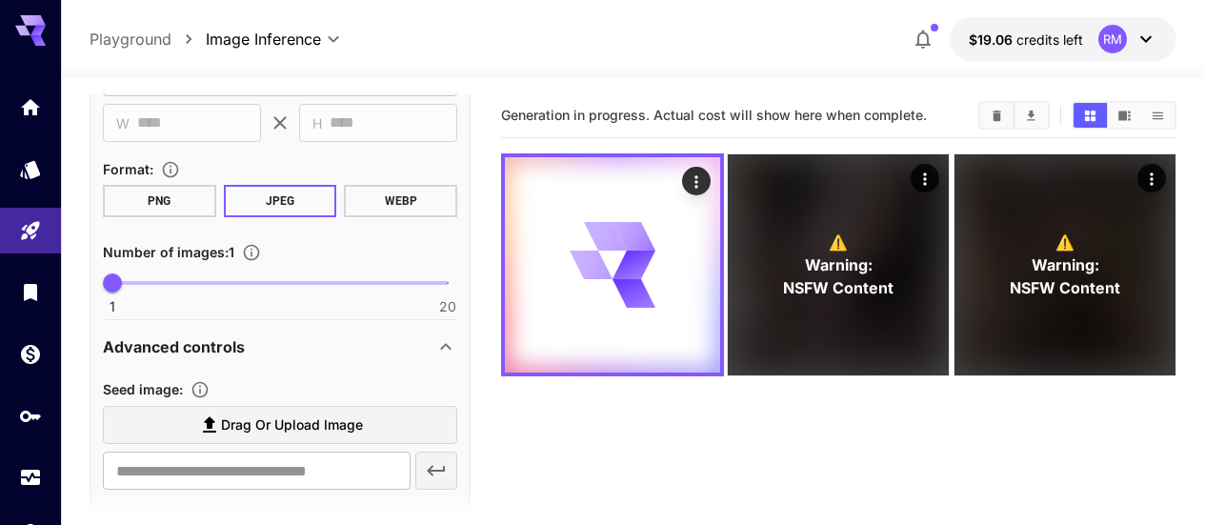
scroll to position [571, 0]
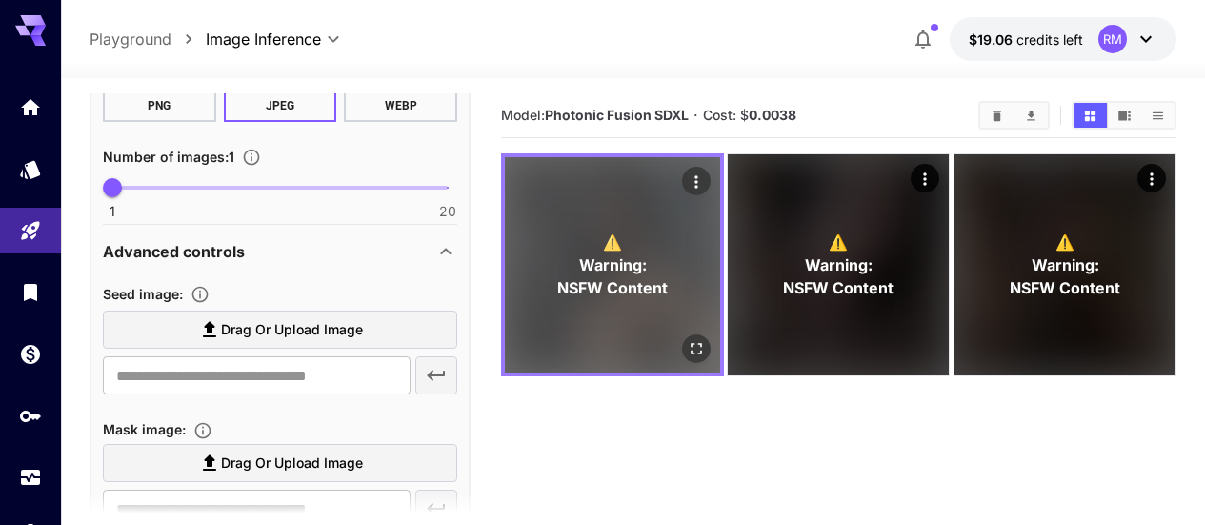
click at [690, 343] on icon "Open in fullscreen" at bounding box center [695, 348] width 11 height 11
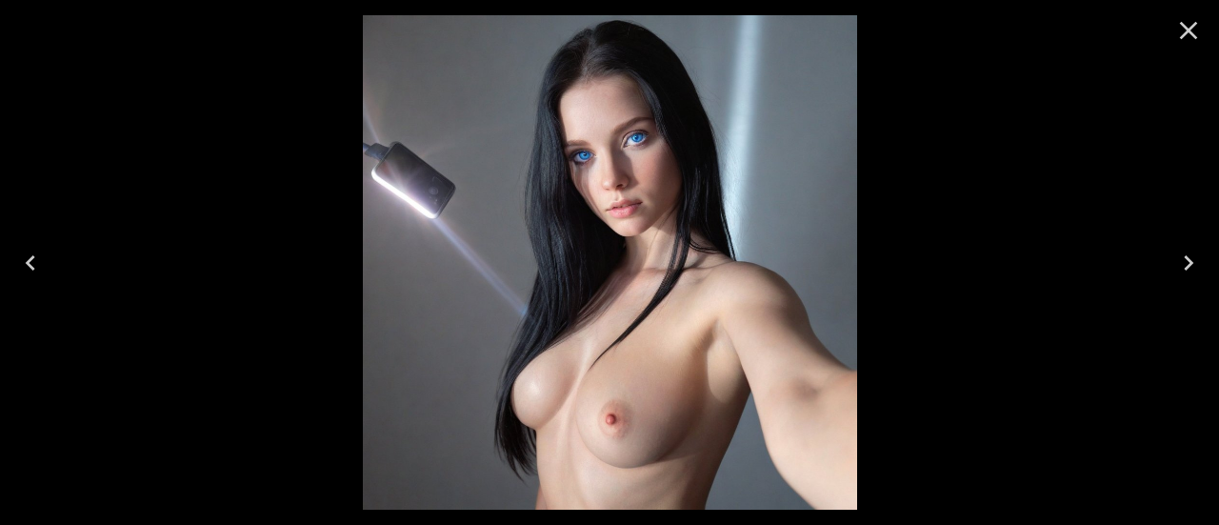
click at [1195, 31] on icon "Close" at bounding box center [1188, 30] width 30 height 30
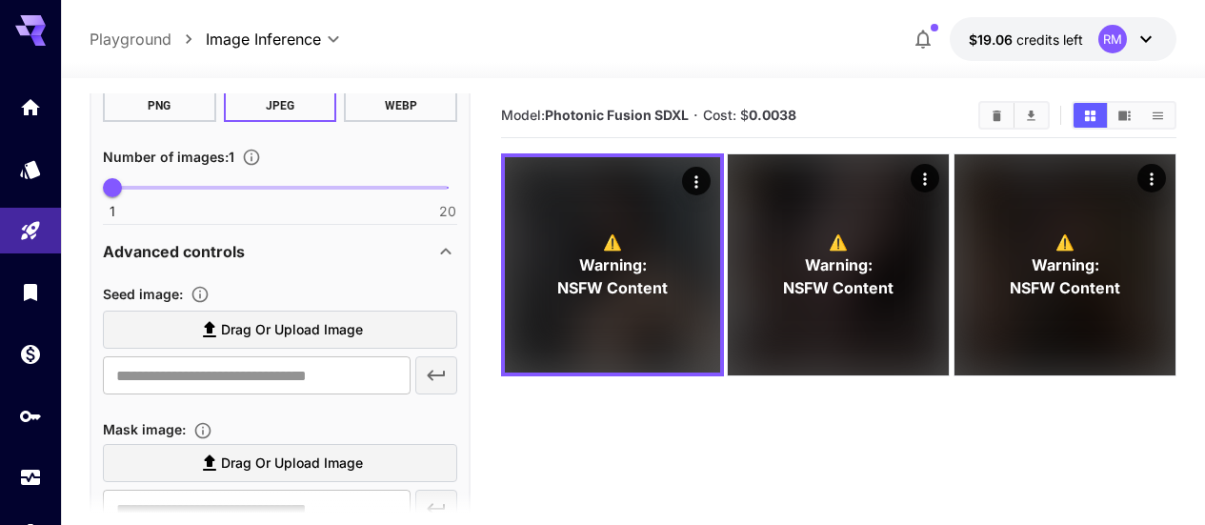
scroll to position [667, 0]
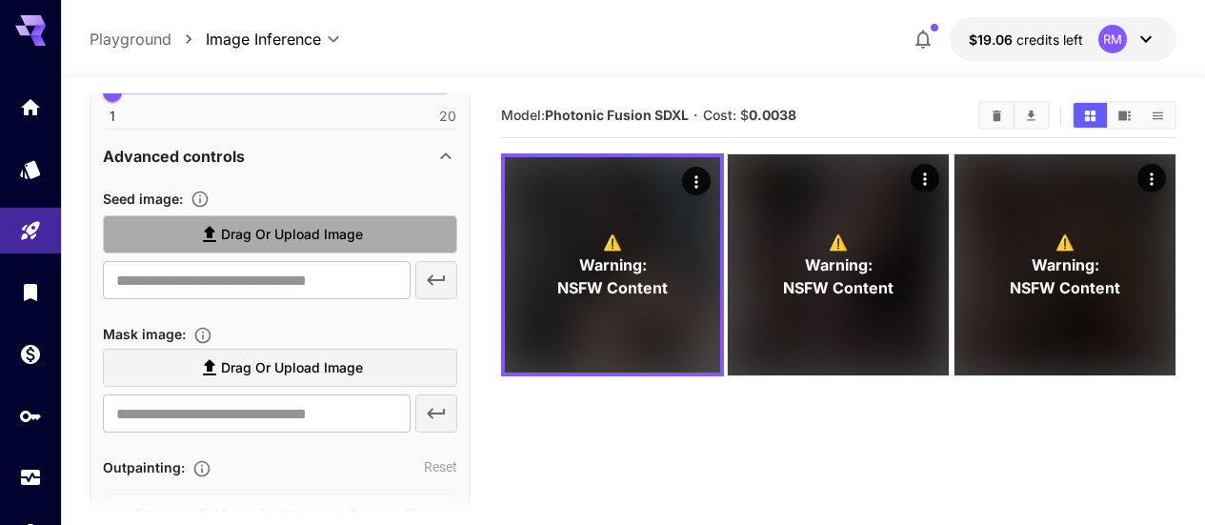
click at [317, 224] on span "Drag or upload image" at bounding box center [292, 235] width 142 height 24
click at [0, 0] on input "Drag or upload image" at bounding box center [0, 0] width 0 height 0
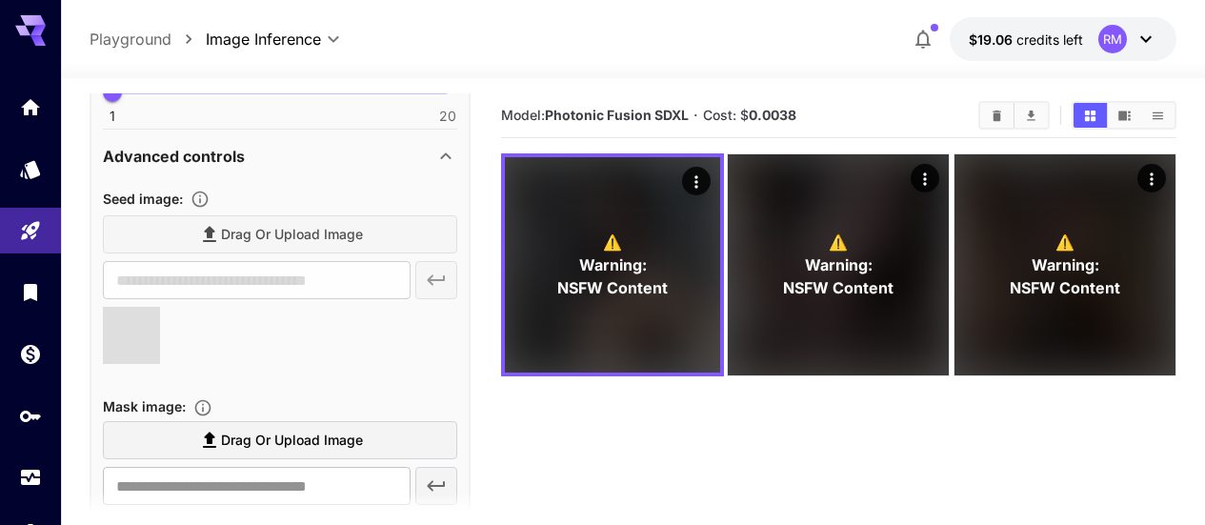
type input "**********"
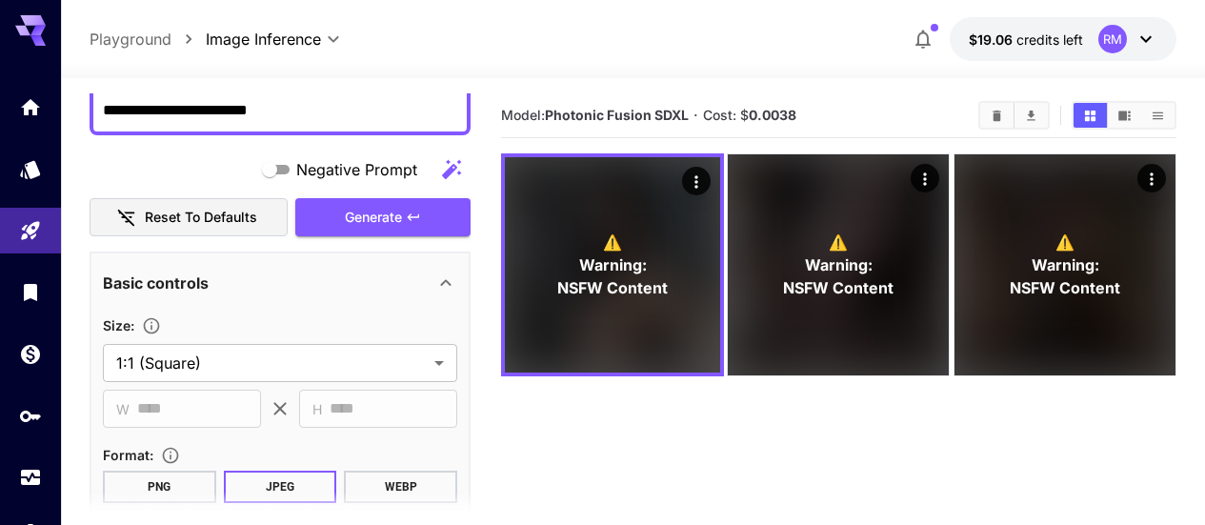
scroll to position [95, 0]
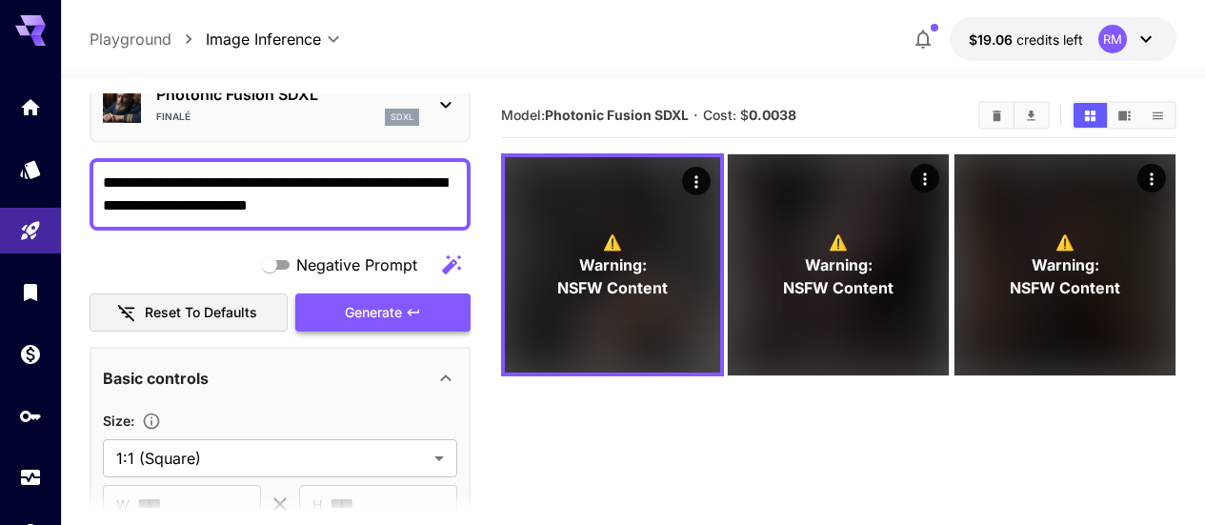
click at [405, 325] on button "Generate" at bounding box center [382, 312] width 175 height 39
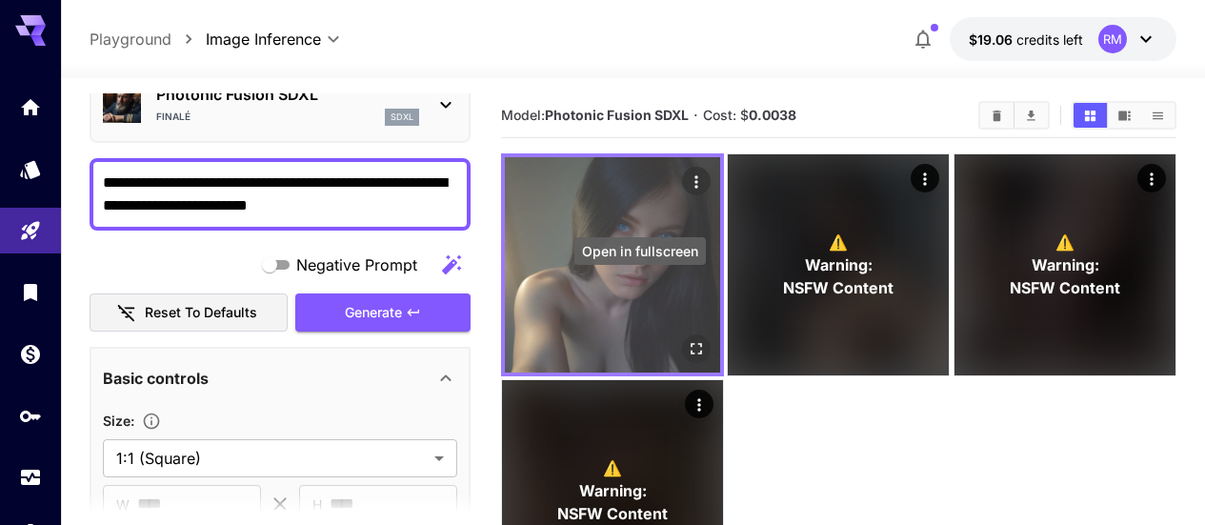
click at [687, 339] on icon "Open in fullscreen" at bounding box center [696, 348] width 19 height 19
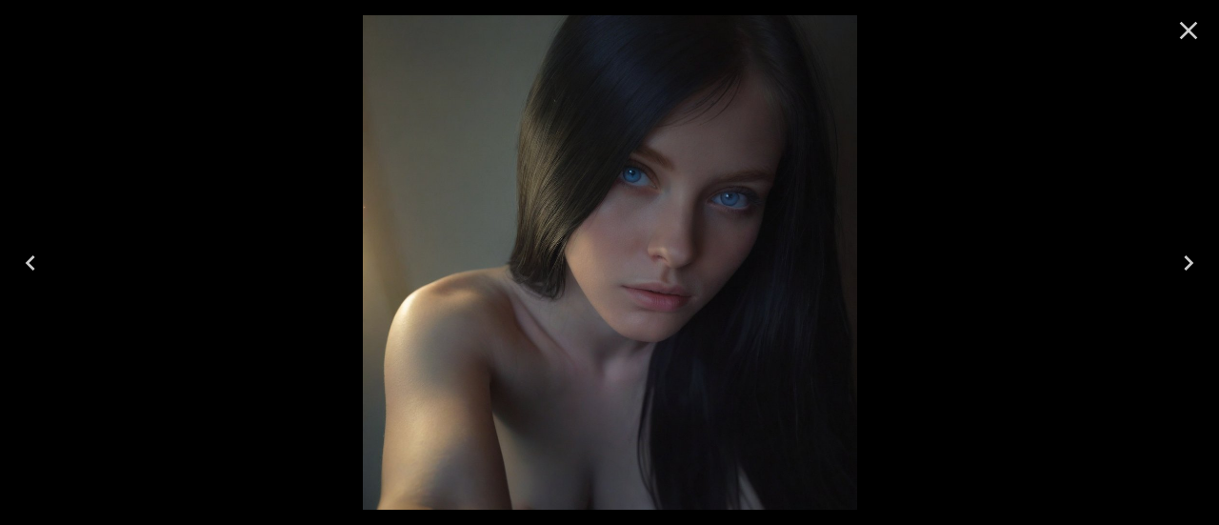
click at [1199, 31] on icon "Close" at bounding box center [1188, 30] width 30 height 30
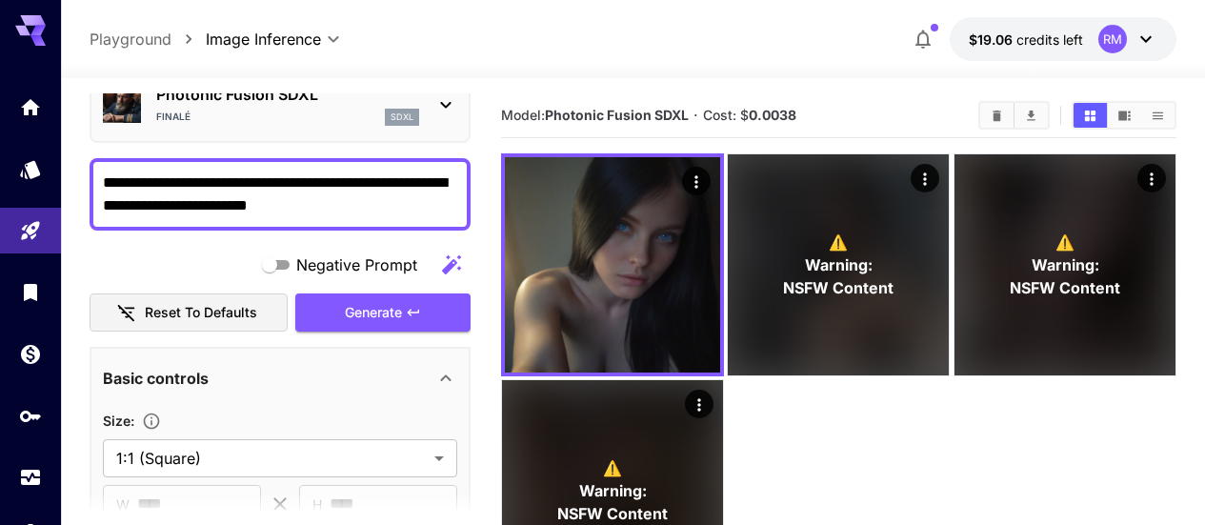
click at [257, 190] on textarea "**********" at bounding box center [280, 194] width 354 height 46
type textarea "**********"
click at [362, 303] on span "Generate" at bounding box center [373, 313] width 57 height 24
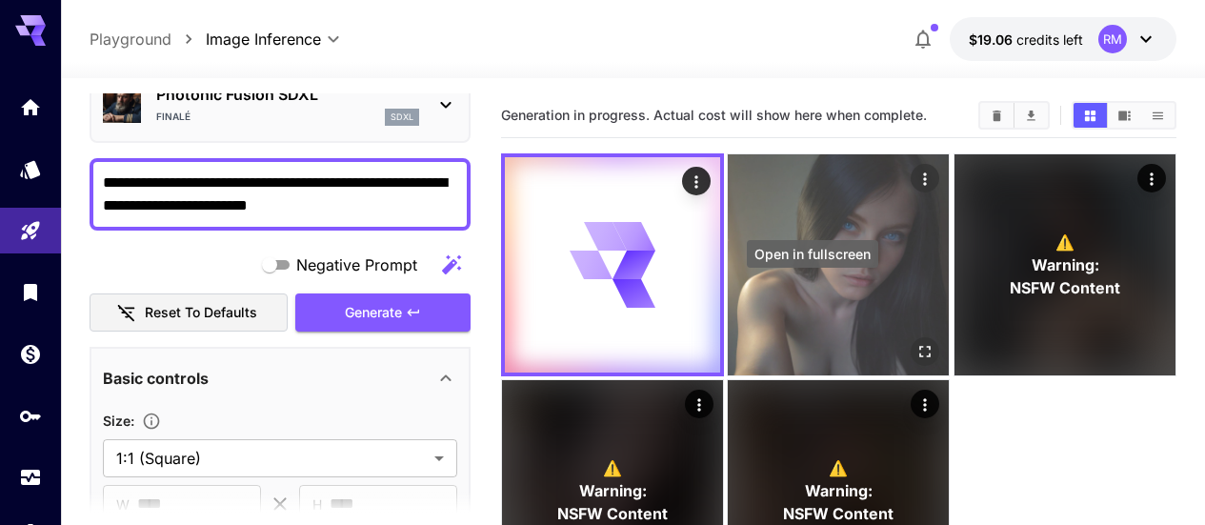
click at [916, 342] on icon "Open in fullscreen" at bounding box center [925, 351] width 19 height 19
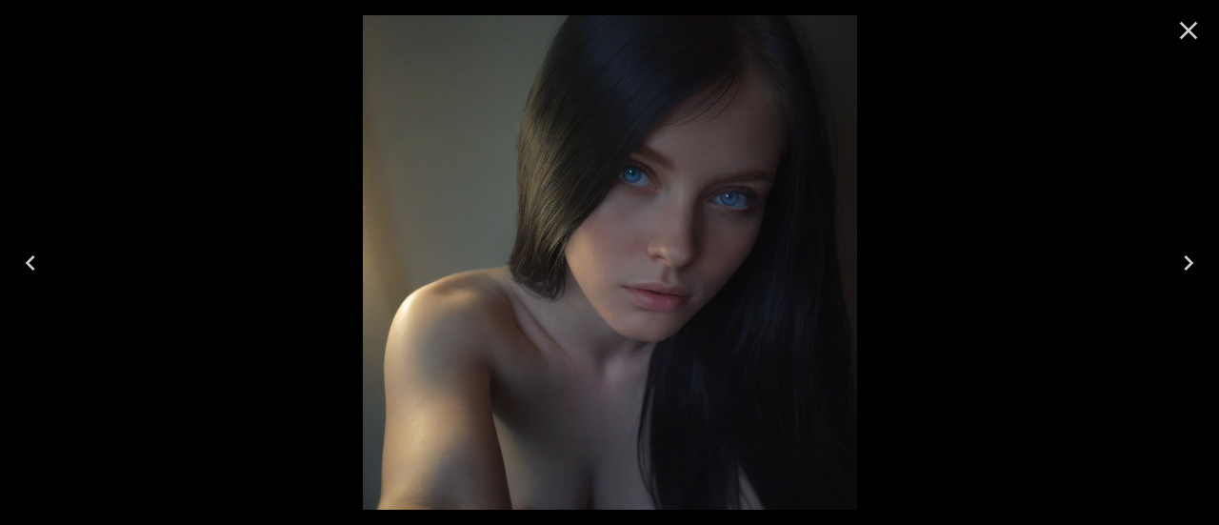
click at [1196, 24] on icon "Close" at bounding box center [1189, 31] width 18 height 18
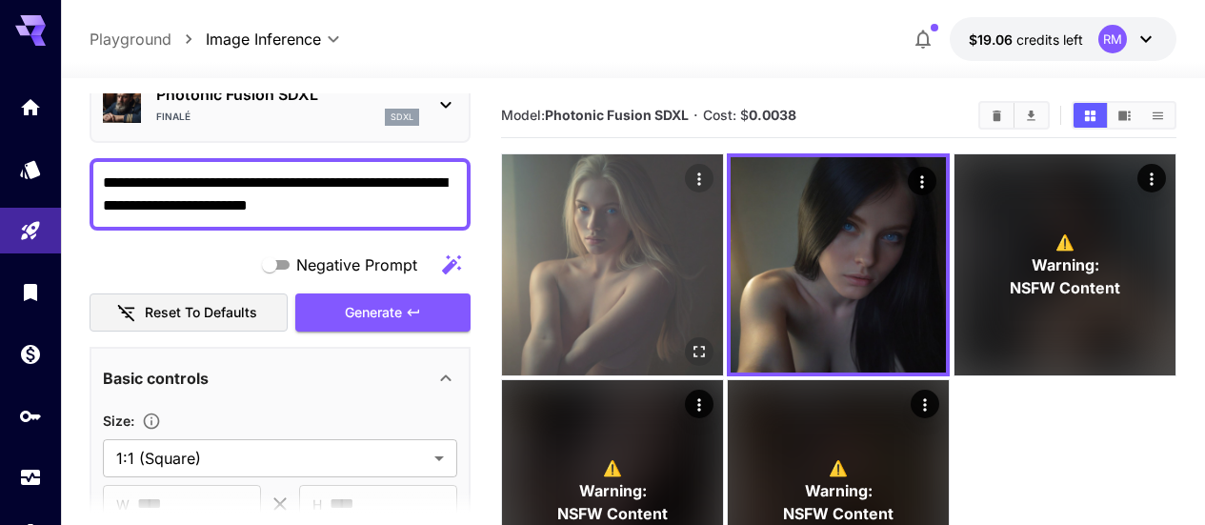
click at [693, 346] on icon "Open in fullscreen" at bounding box center [698, 351] width 11 height 11
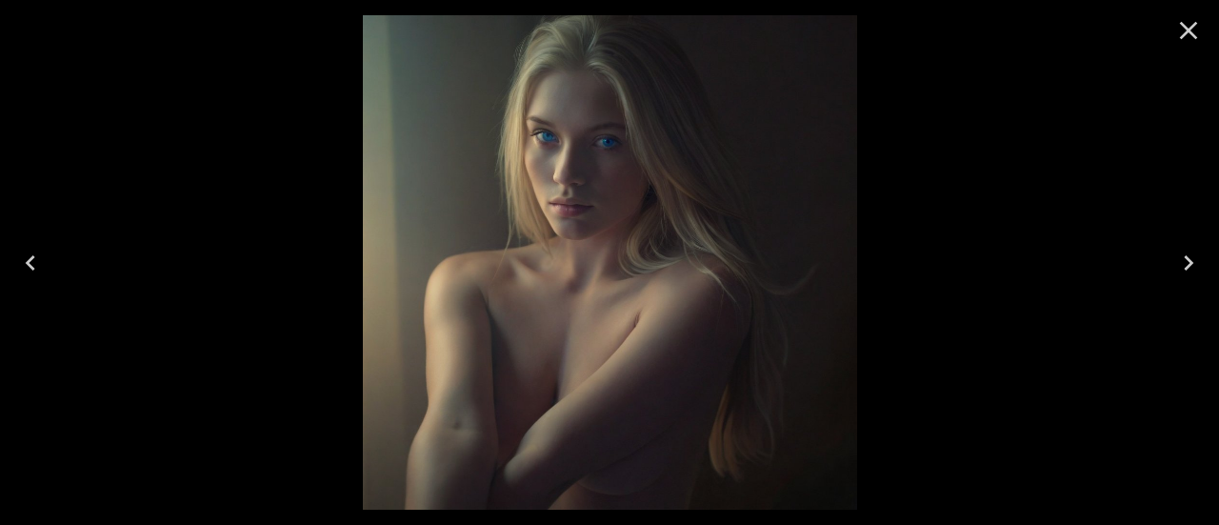
click at [1178, 16] on icon "Close" at bounding box center [1188, 30] width 30 height 30
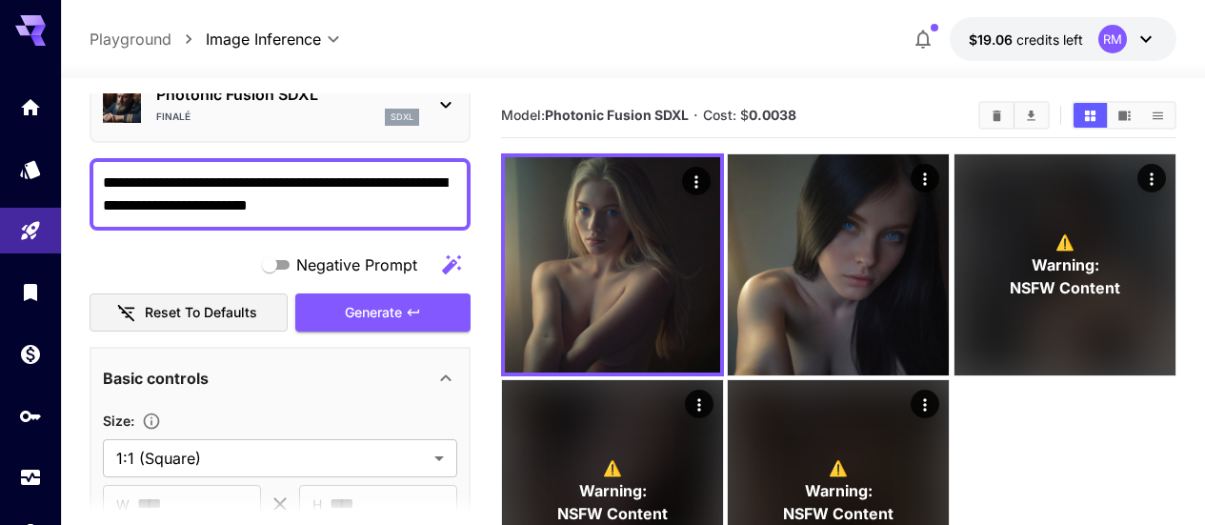
click at [386, 121] on div "sdxl" at bounding box center [402, 117] width 34 height 17
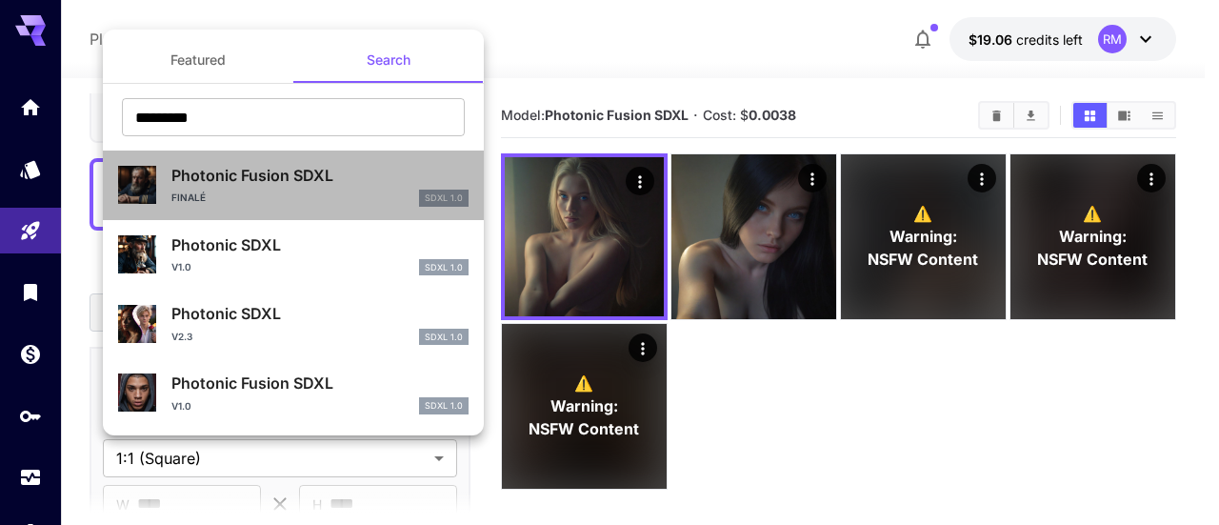
click at [298, 169] on p "Photonic Fusion SDXL" at bounding box center [319, 175] width 297 height 23
type input "**"
type input "*"
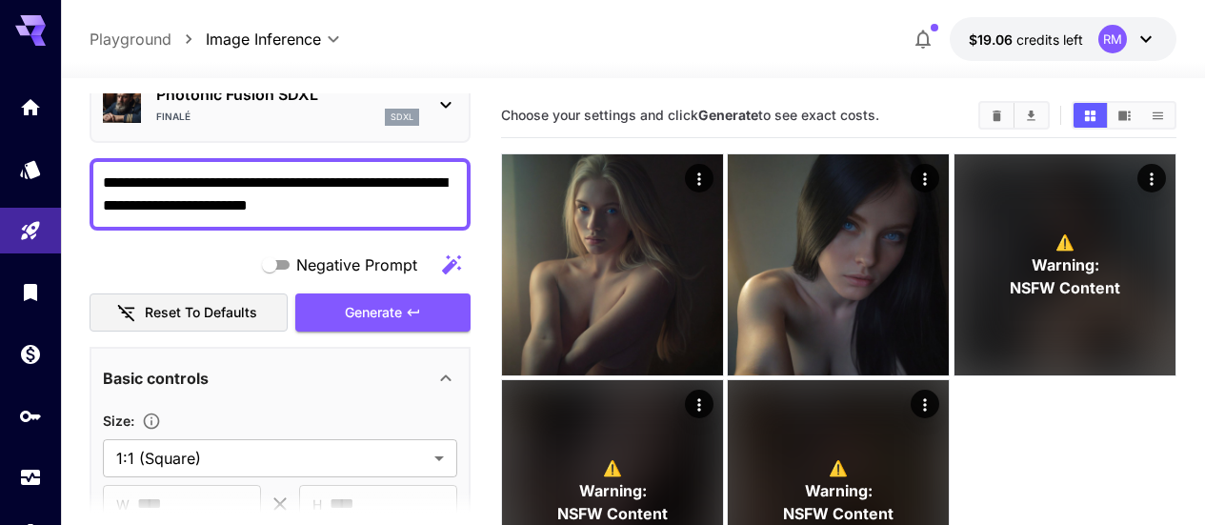
click at [337, 102] on p "Photonic Fusion SDXL" at bounding box center [287, 94] width 263 height 23
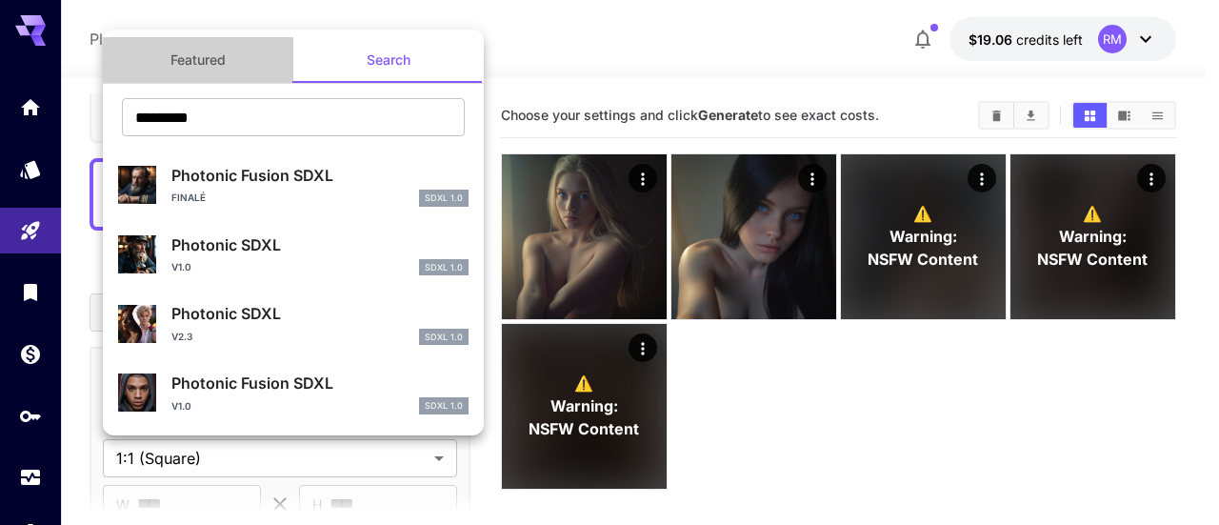
click at [190, 58] on button "Featured" at bounding box center [198, 60] width 190 height 46
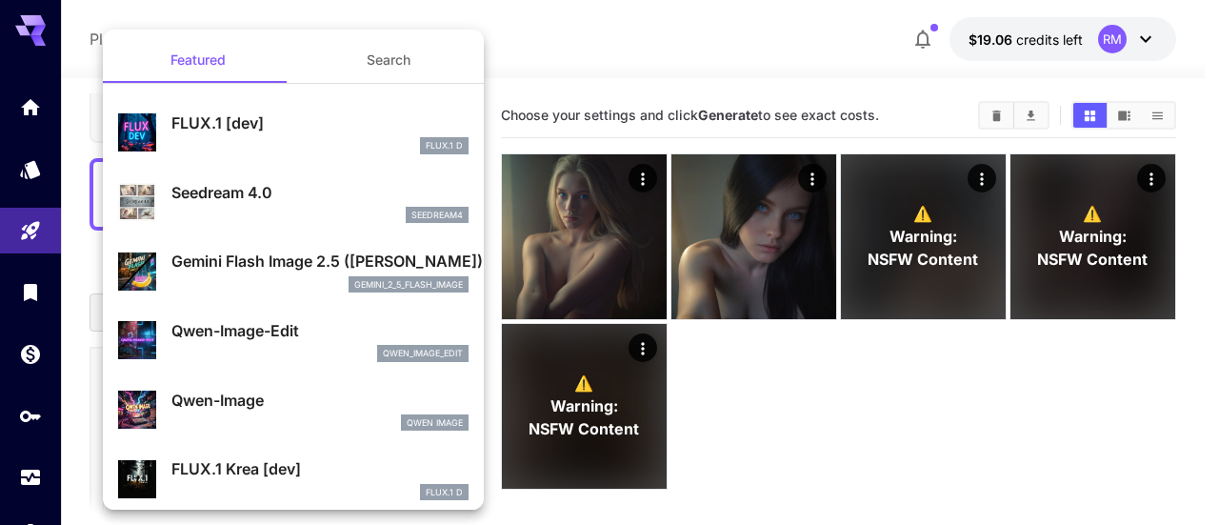
click at [208, 127] on p "FLUX.1 [dev]" at bounding box center [319, 122] width 297 height 23
type input "**"
type input "***"
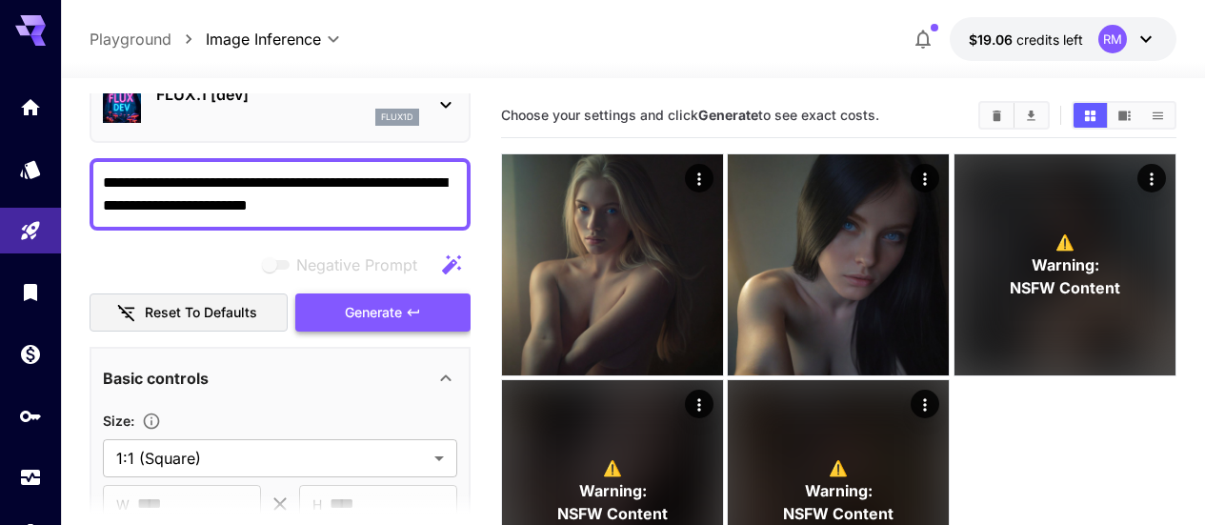
click at [395, 312] on span "Generate" at bounding box center [373, 313] width 57 height 24
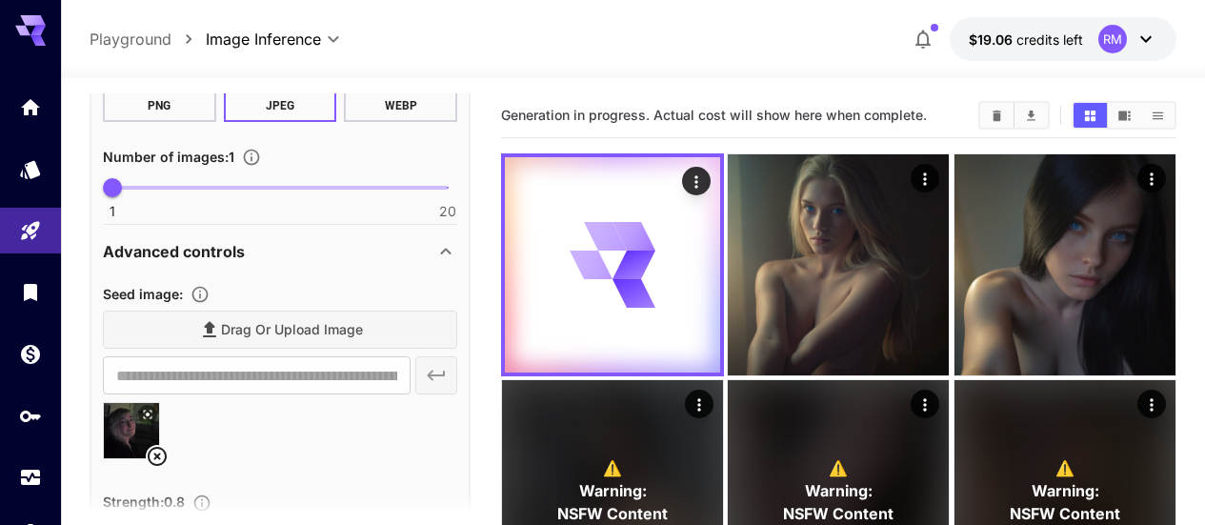
scroll to position [667, 0]
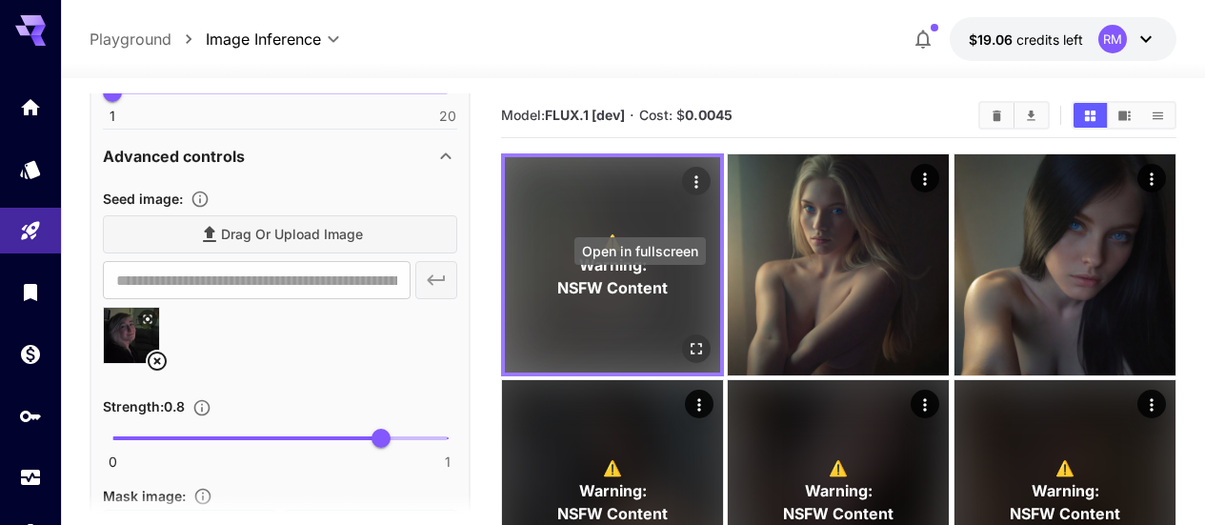
click at [687, 339] on icon "Open in fullscreen" at bounding box center [696, 348] width 19 height 19
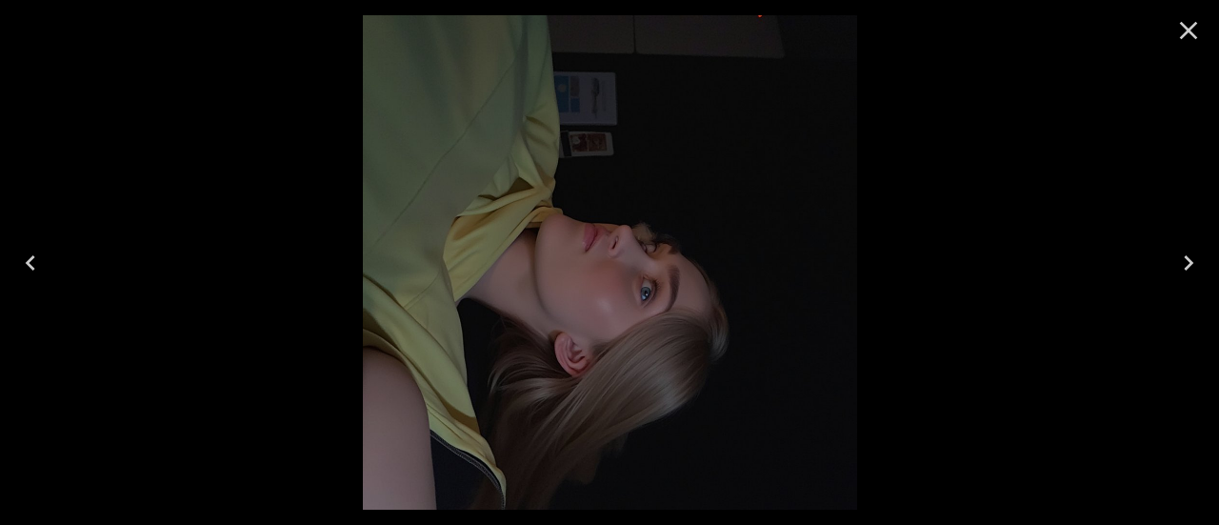
click at [1183, 21] on icon "Close" at bounding box center [1188, 30] width 30 height 30
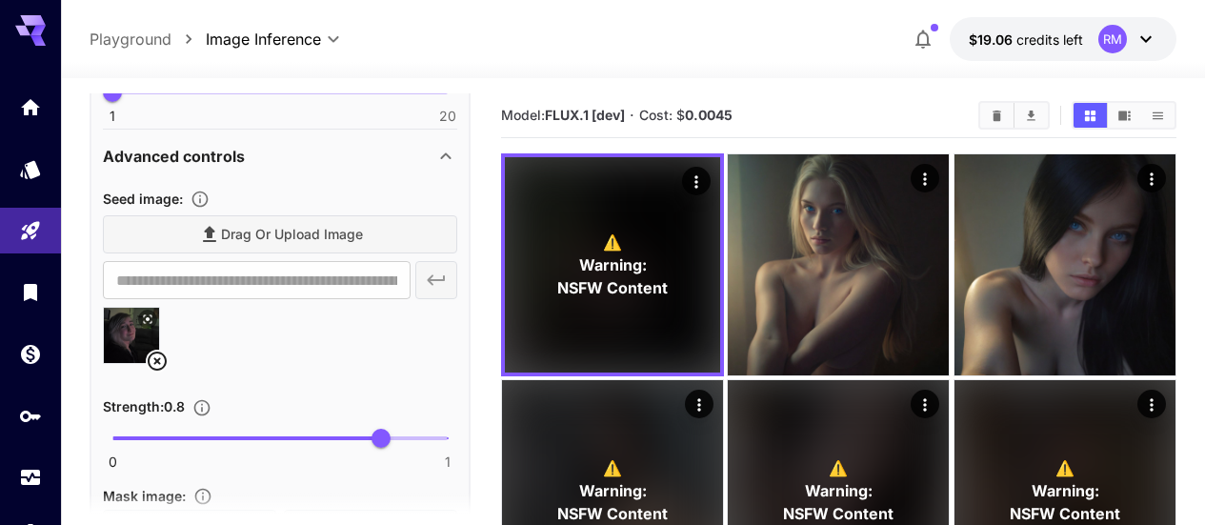
click at [159, 354] on icon at bounding box center [157, 361] width 23 height 23
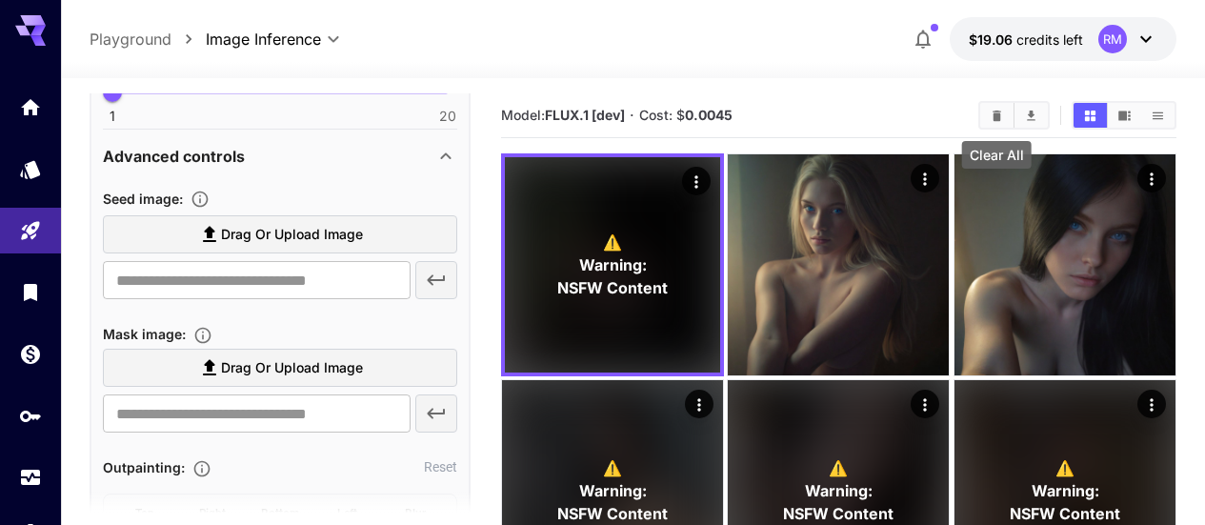
click at [1009, 115] on button "Clear All" at bounding box center [996, 115] width 33 height 25
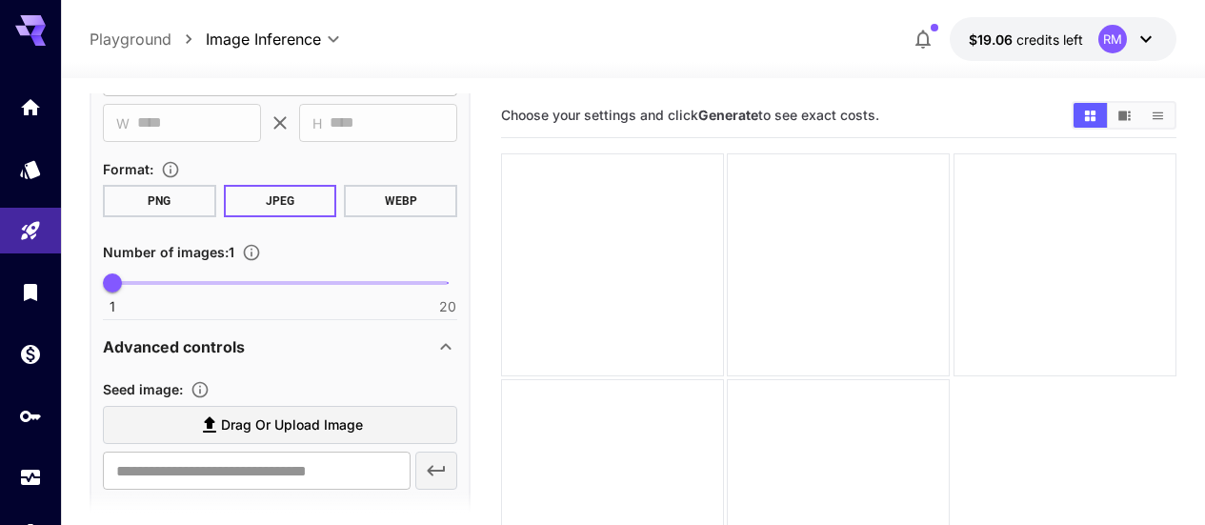
scroll to position [190, 0]
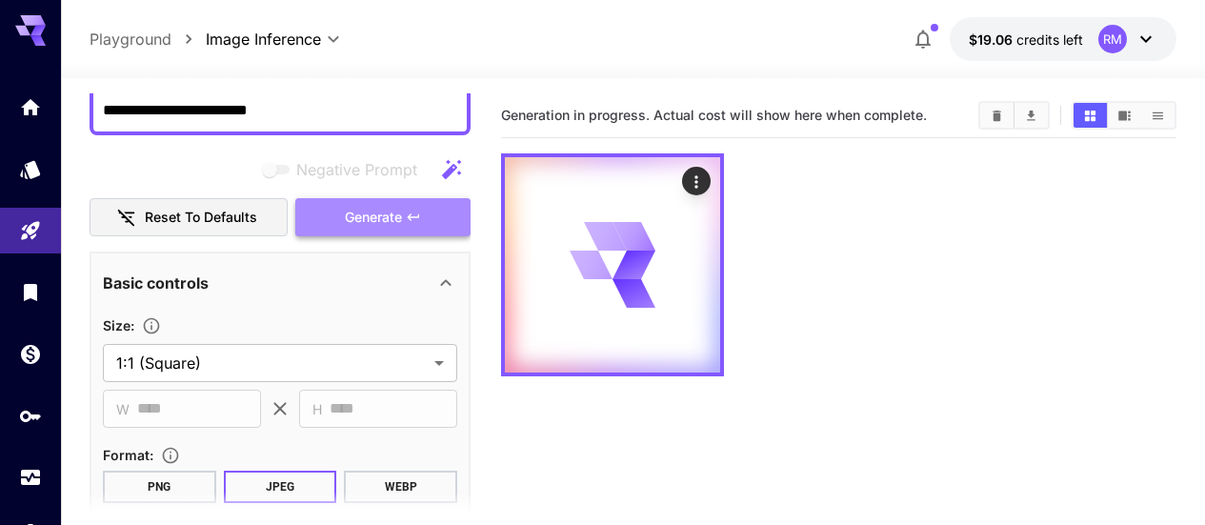
click at [347, 210] on span "Generate" at bounding box center [373, 218] width 57 height 24
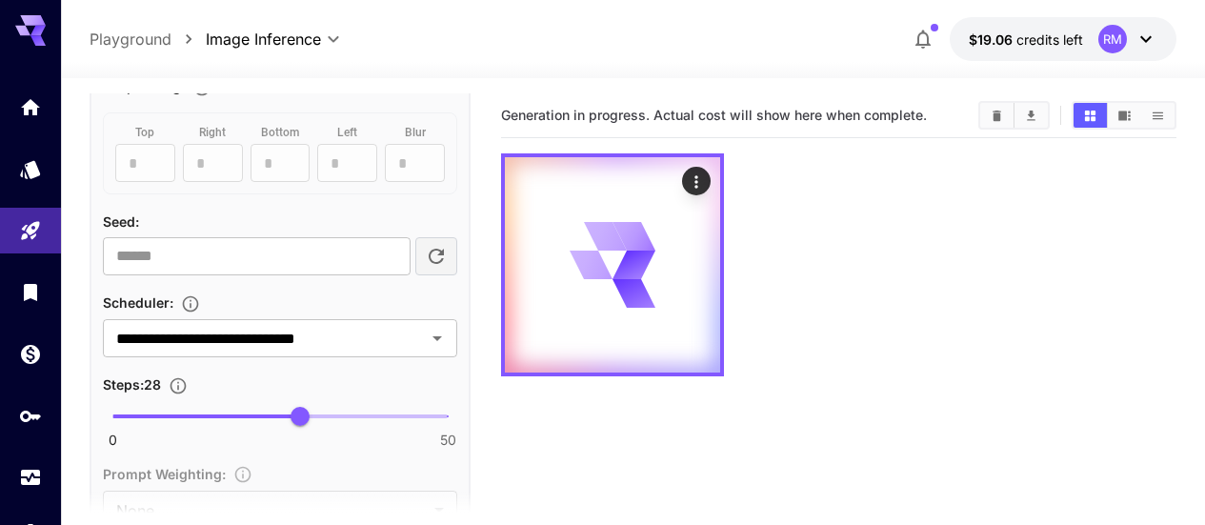
scroll to position [1143, 0]
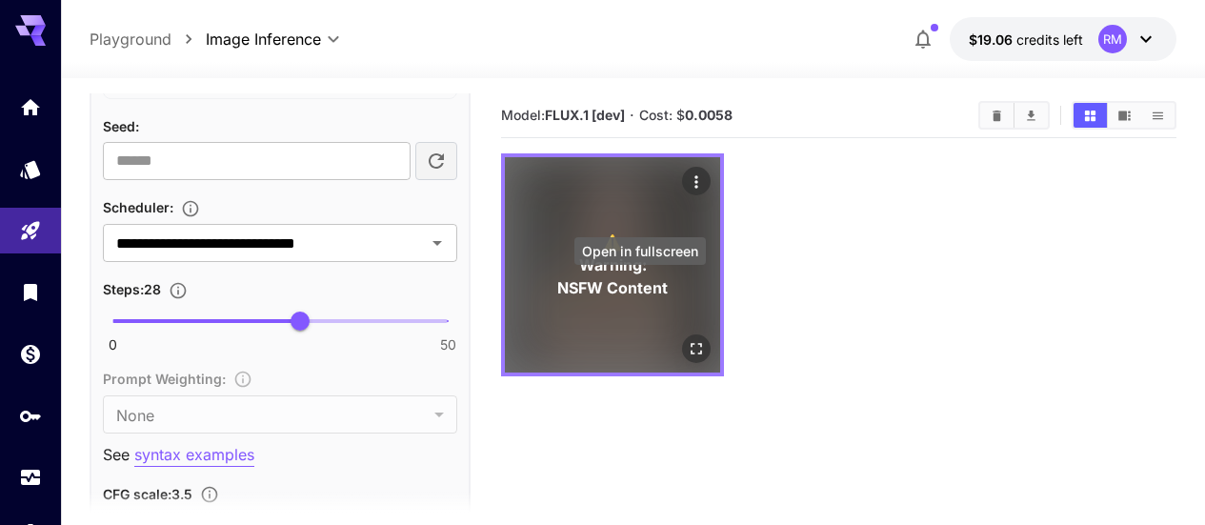
click at [687, 339] on icon "Open in fullscreen" at bounding box center [696, 348] width 19 height 19
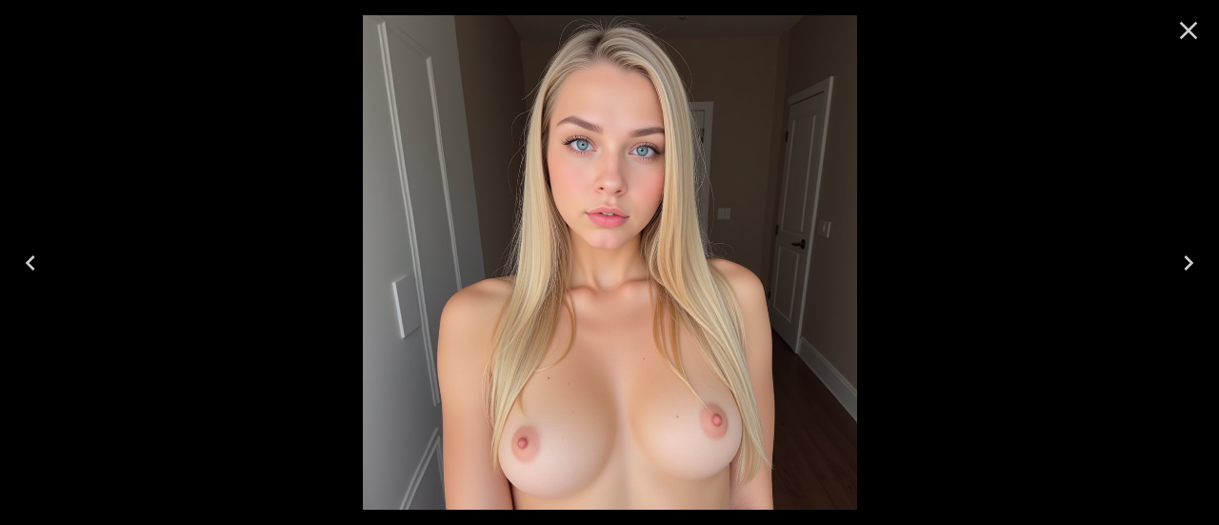
click at [1202, 28] on icon "Close" at bounding box center [1188, 30] width 30 height 30
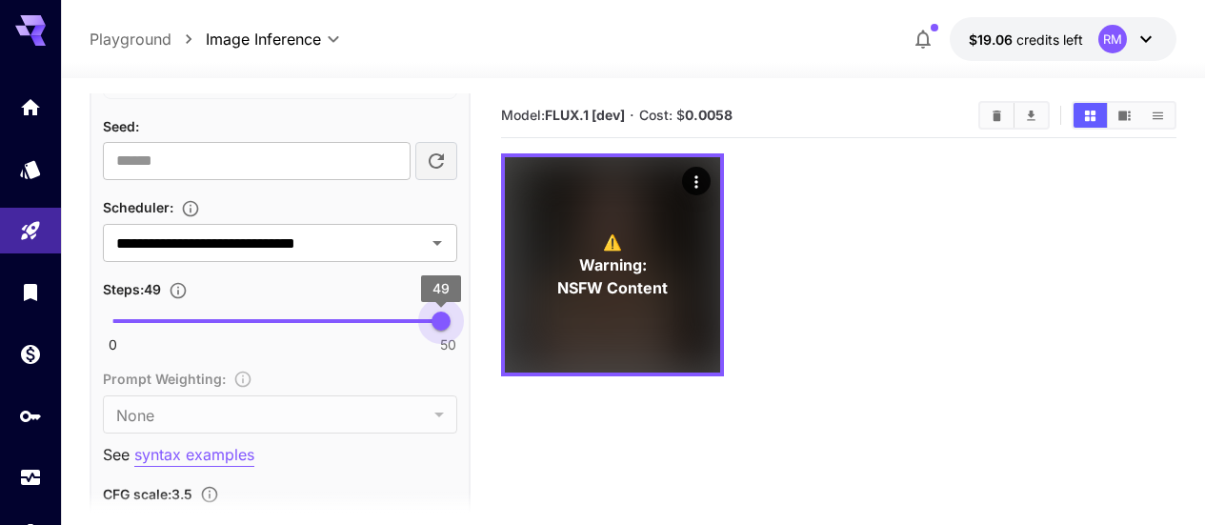
type input "**"
drag, startPoint x: 298, startPoint y: 318, endPoint x: 535, endPoint y: 324, distance: 237.2
click at [535, 324] on main "**********" at bounding box center [633, 363] width 1087 height 540
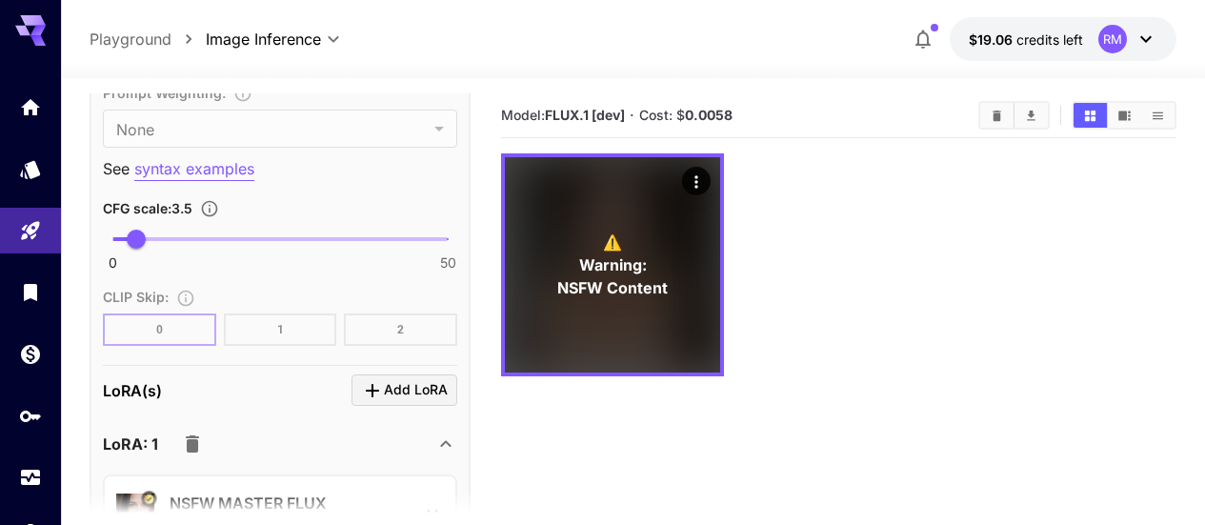
scroll to position [1524, 0]
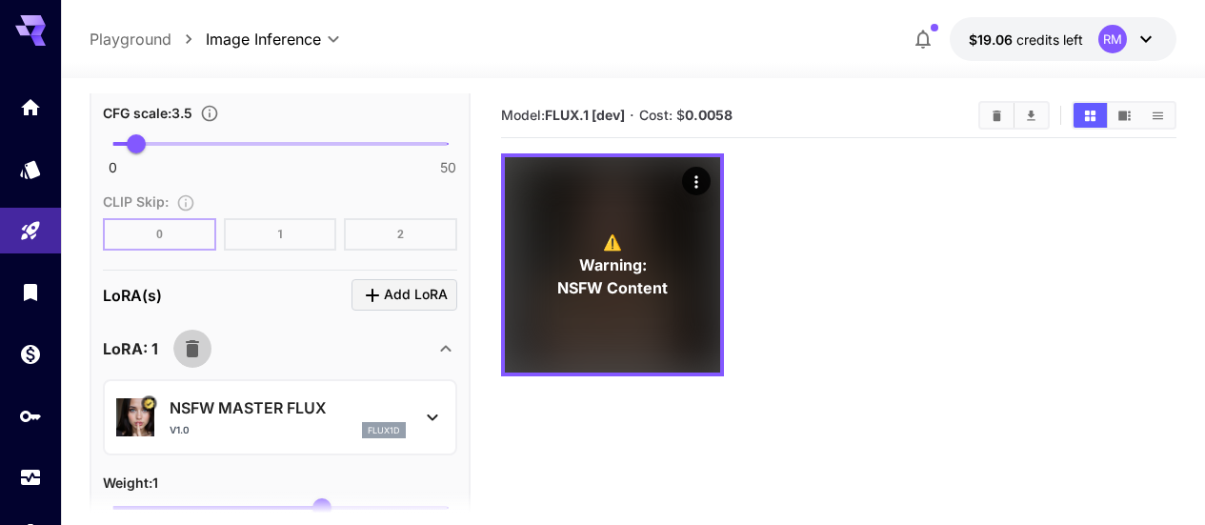
click at [200, 343] on icon "button" at bounding box center [192, 348] width 23 height 23
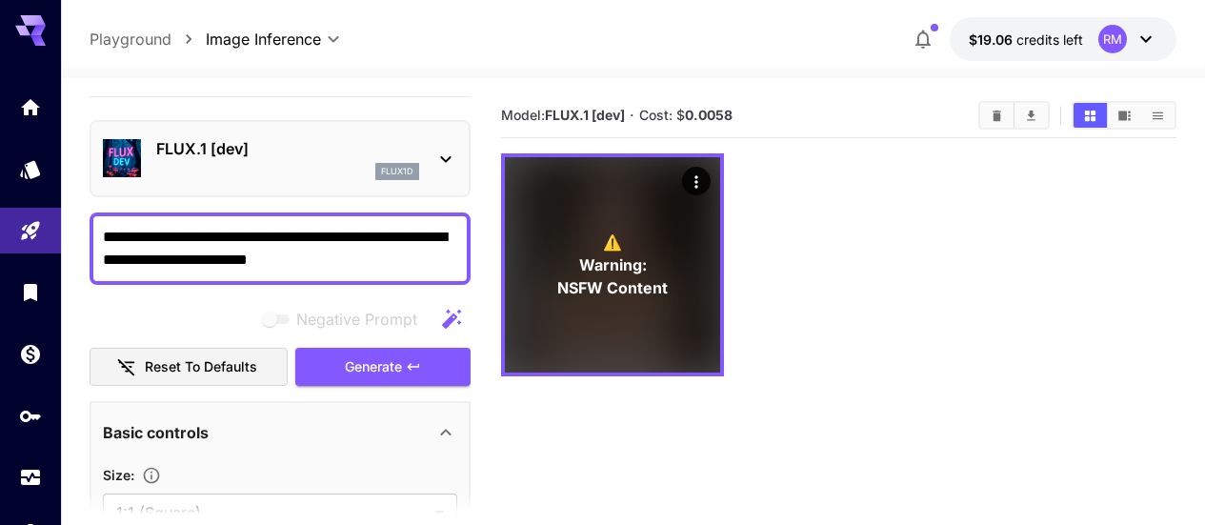
scroll to position [0, 0]
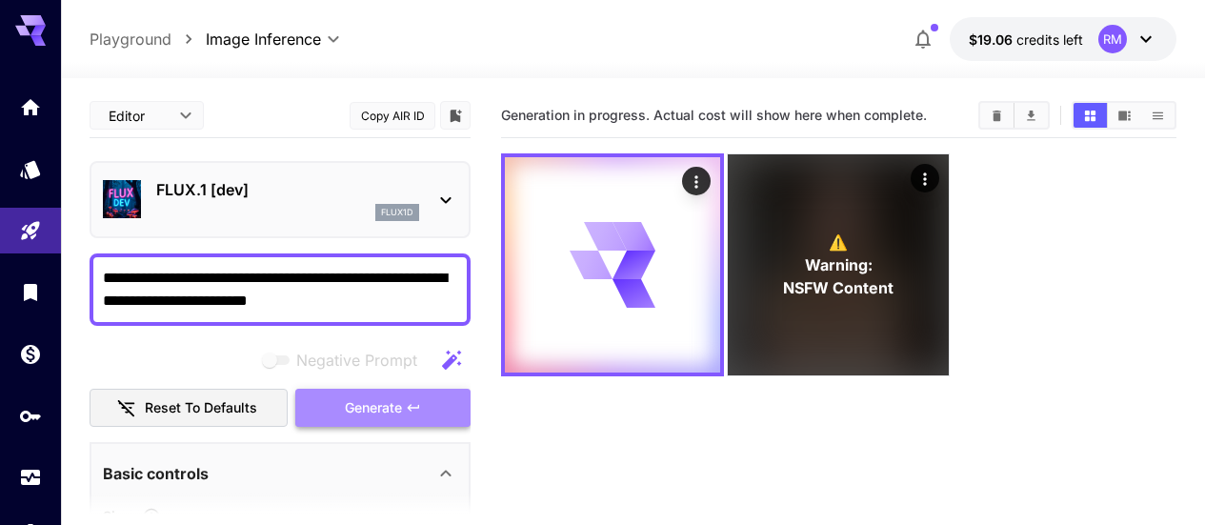
click at [370, 397] on span "Generate" at bounding box center [373, 408] width 57 height 24
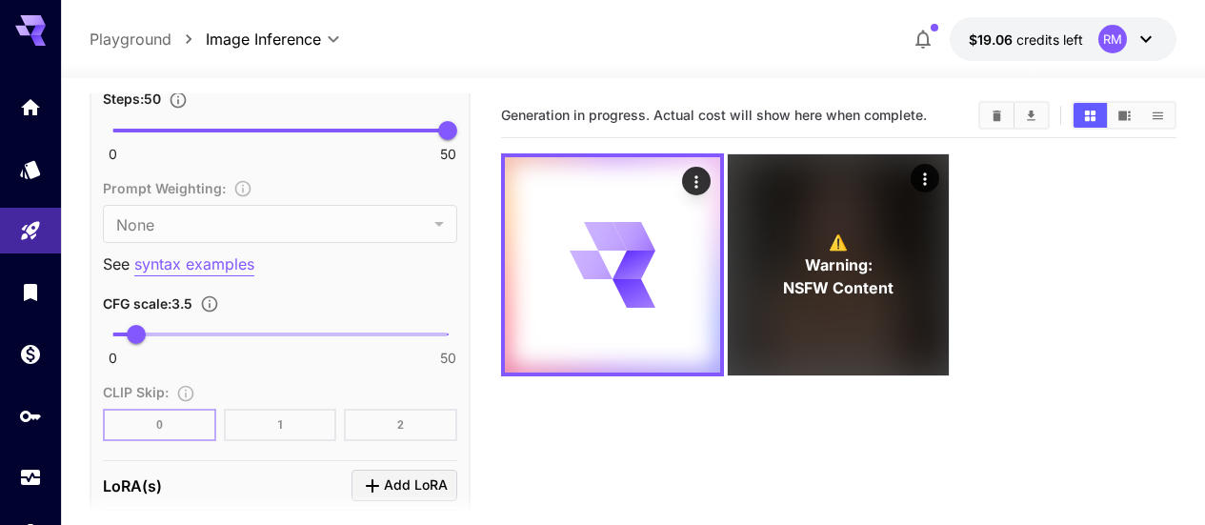
scroll to position [1429, 0]
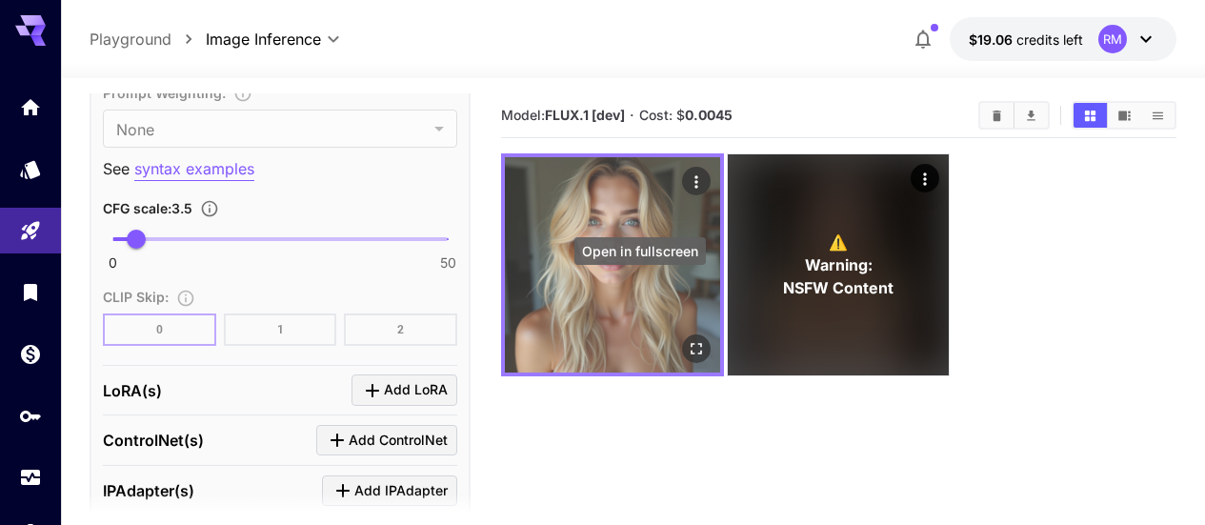
click at [690, 343] on icon "Open in fullscreen" at bounding box center [695, 348] width 11 height 11
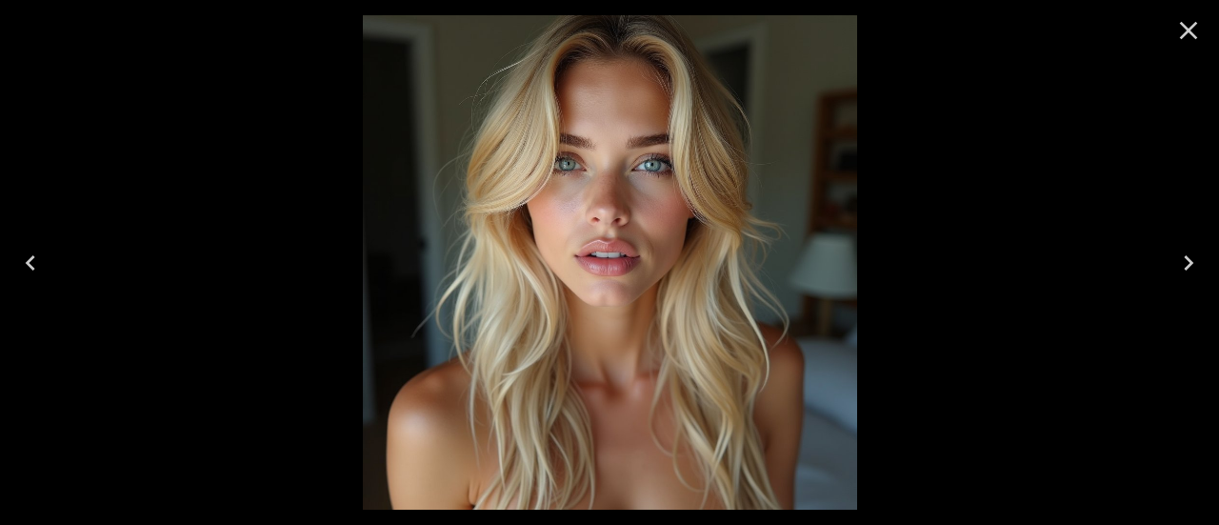
click at [1204, 17] on button "Close" at bounding box center [1189, 31] width 46 height 46
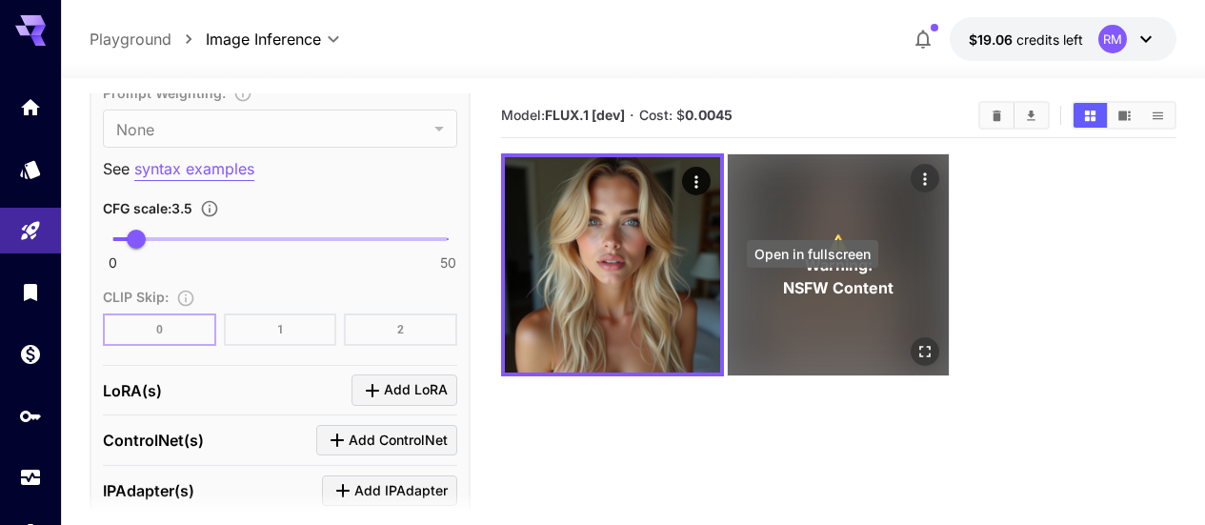
click at [911, 337] on button "Open in fullscreen" at bounding box center [925, 351] width 29 height 29
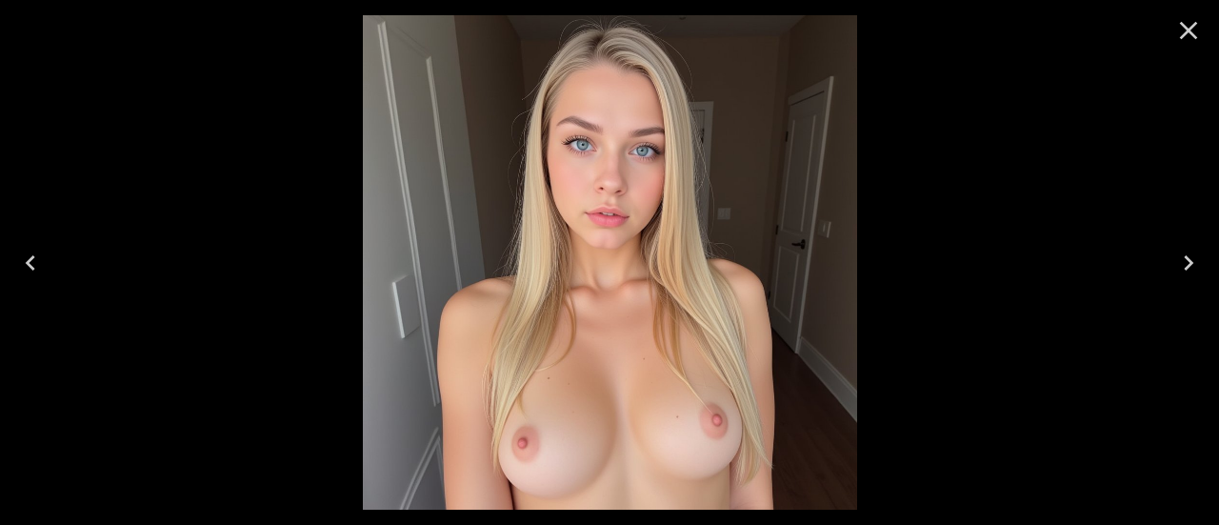
click at [1199, 23] on icon "Close" at bounding box center [1188, 30] width 30 height 30
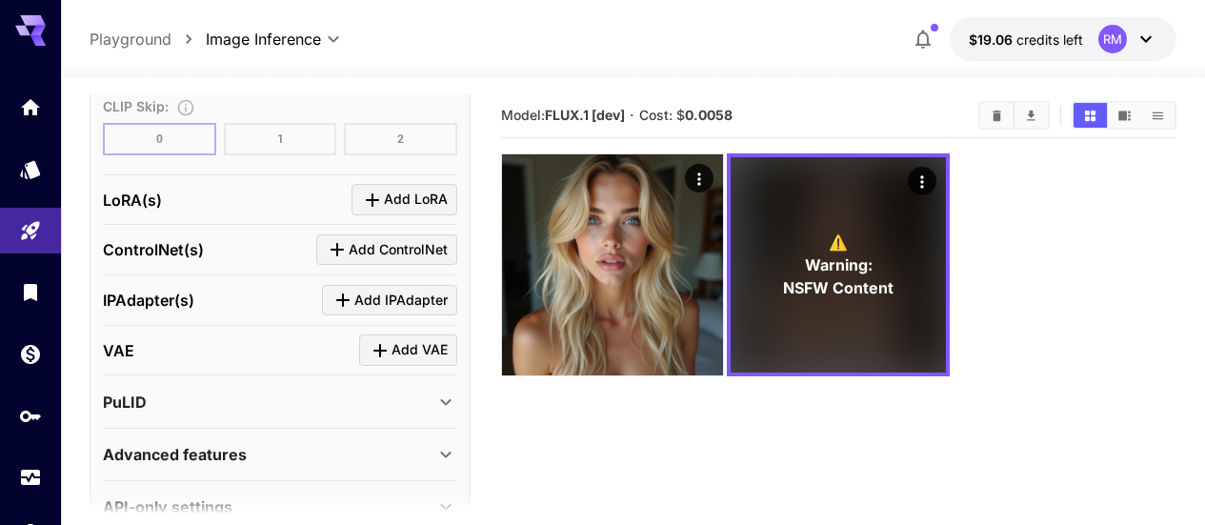
scroll to position [1660, 0]
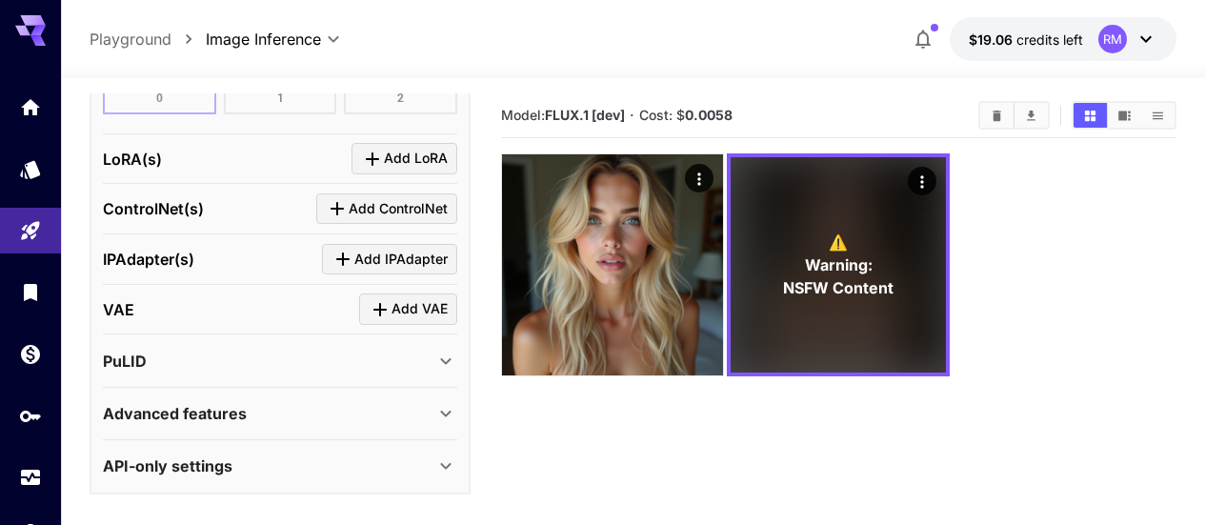
drag, startPoint x: 378, startPoint y: 376, endPoint x: 390, endPoint y: 367, distance: 15.6
click at [379, 374] on div "PuLID" at bounding box center [280, 361] width 354 height 46
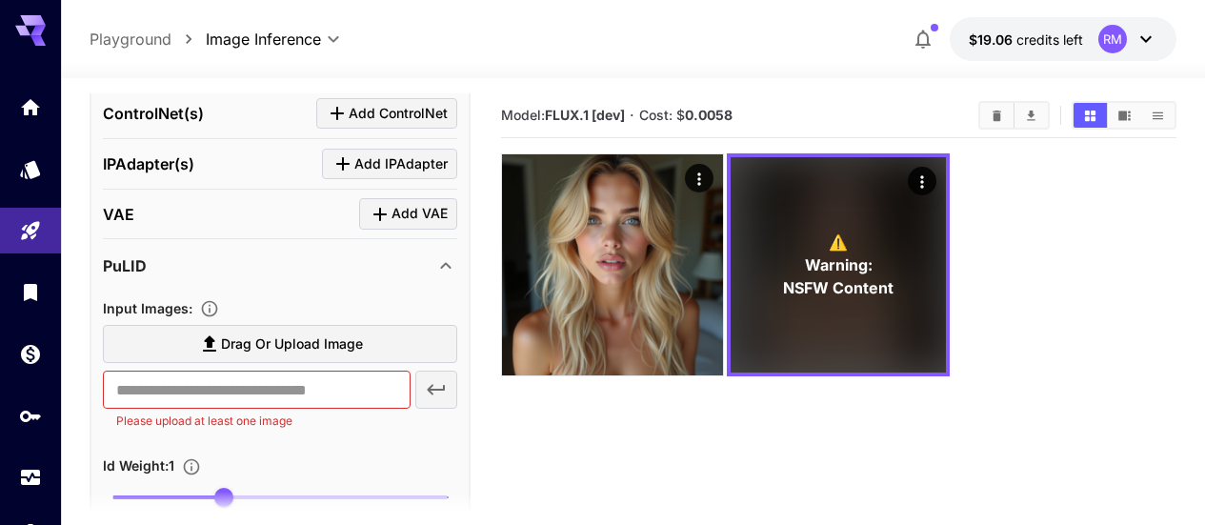
scroll to position [1850, 0]
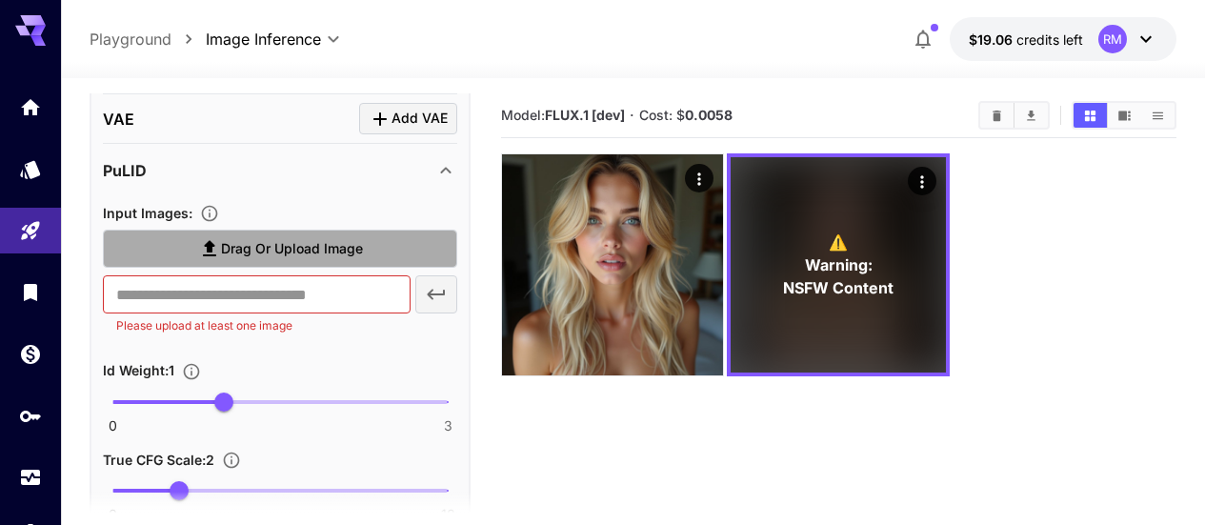
click at [319, 247] on span "Drag or upload image" at bounding box center [292, 249] width 142 height 24
click at [0, 0] on input "Drag or upload image" at bounding box center [0, 0] width 0 height 0
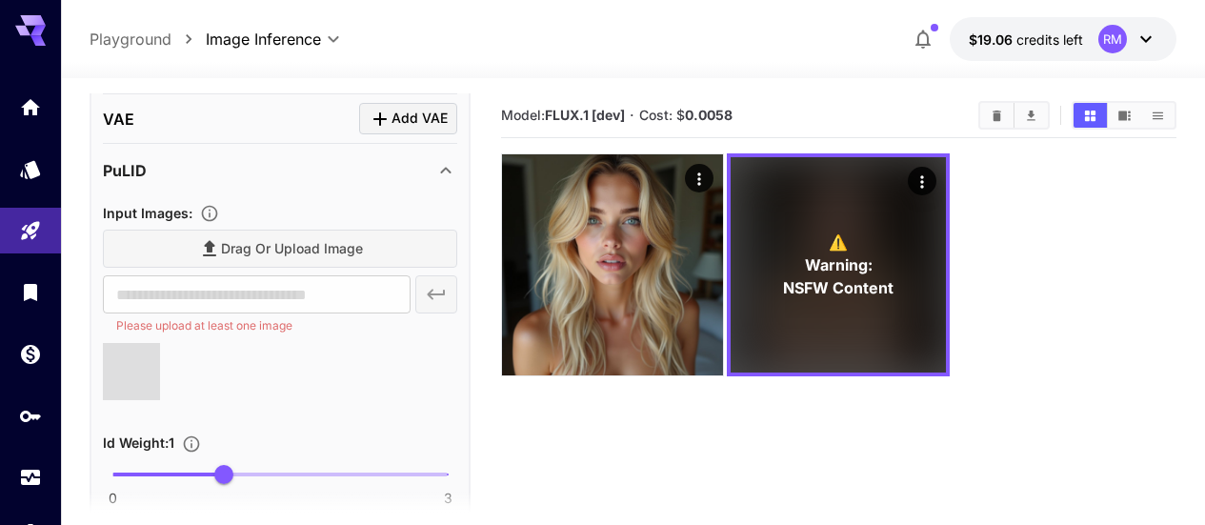
type input "**********"
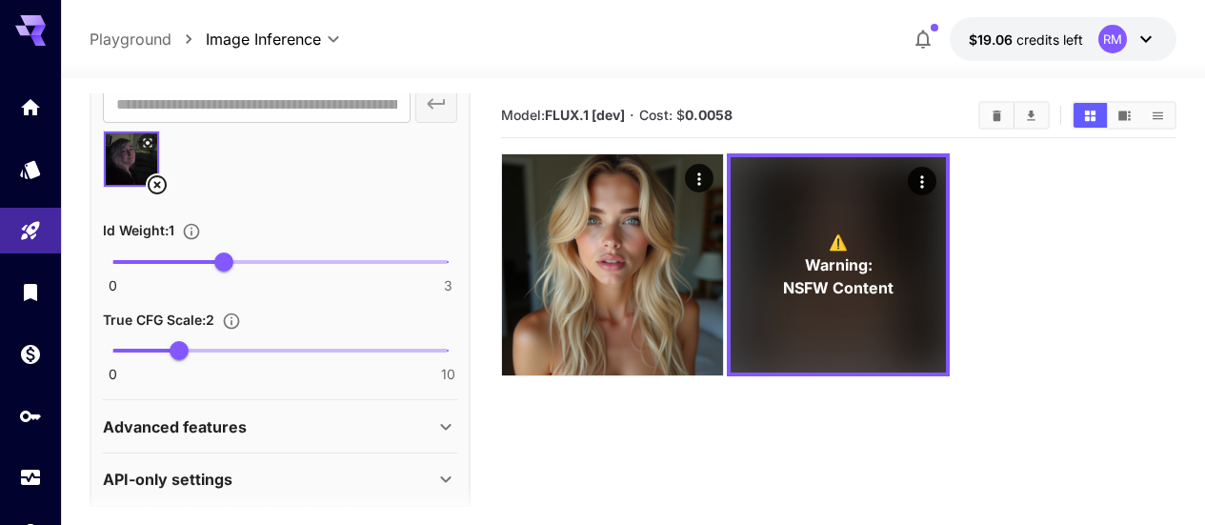
scroll to position [2052, 0]
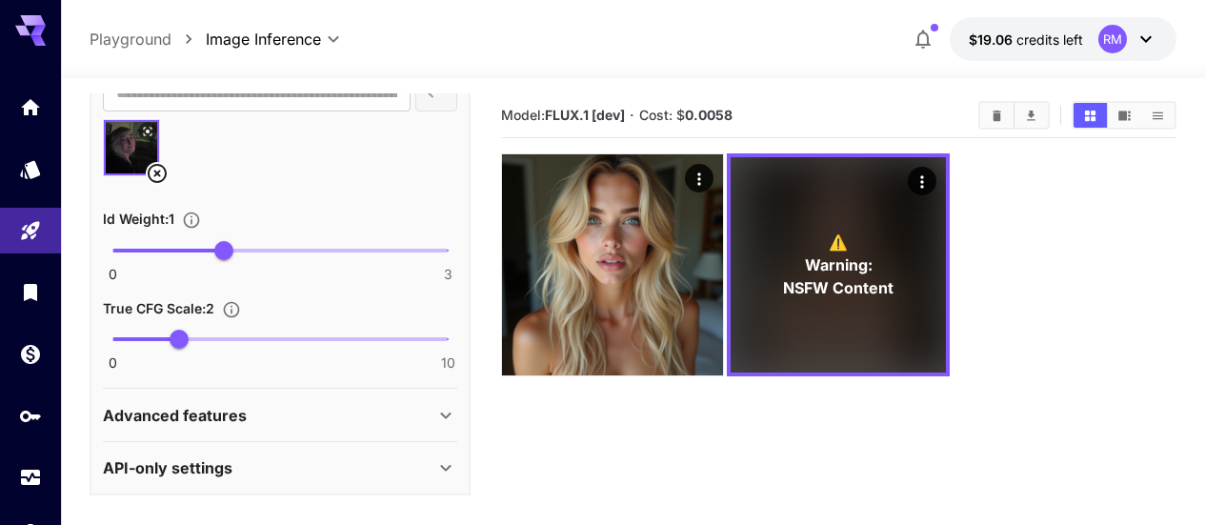
click at [220, 413] on p "Advanced features" at bounding box center [175, 415] width 144 height 23
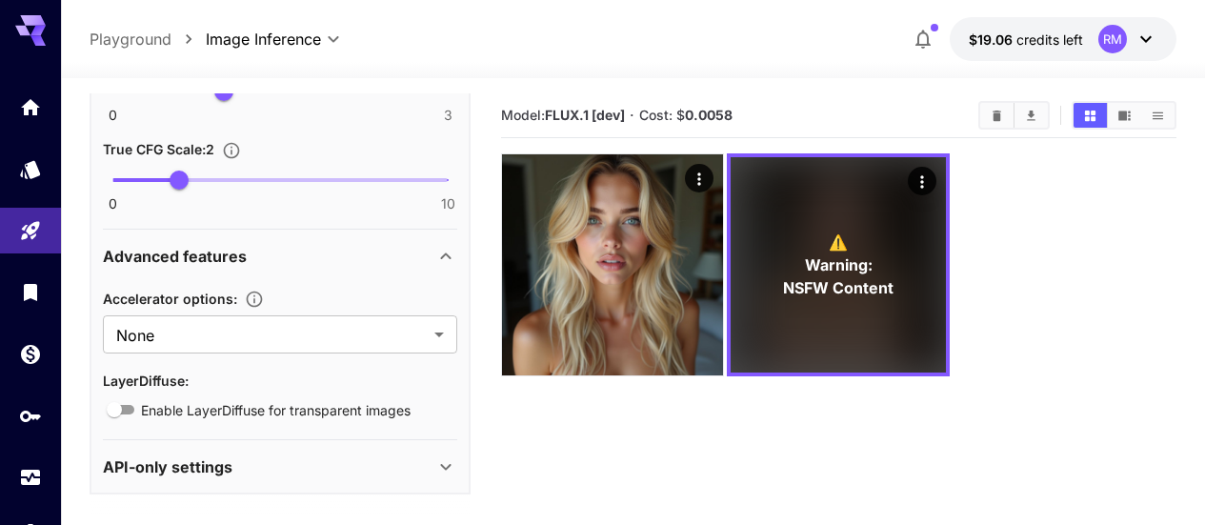
click at [237, 261] on p "Advanced features" at bounding box center [175, 256] width 144 height 23
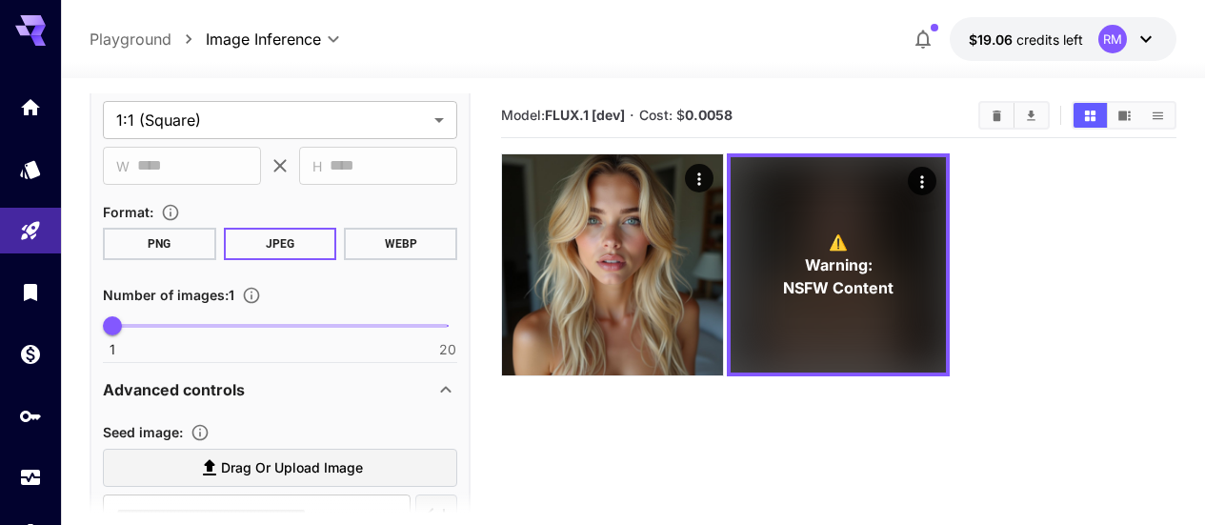
scroll to position [0, 0]
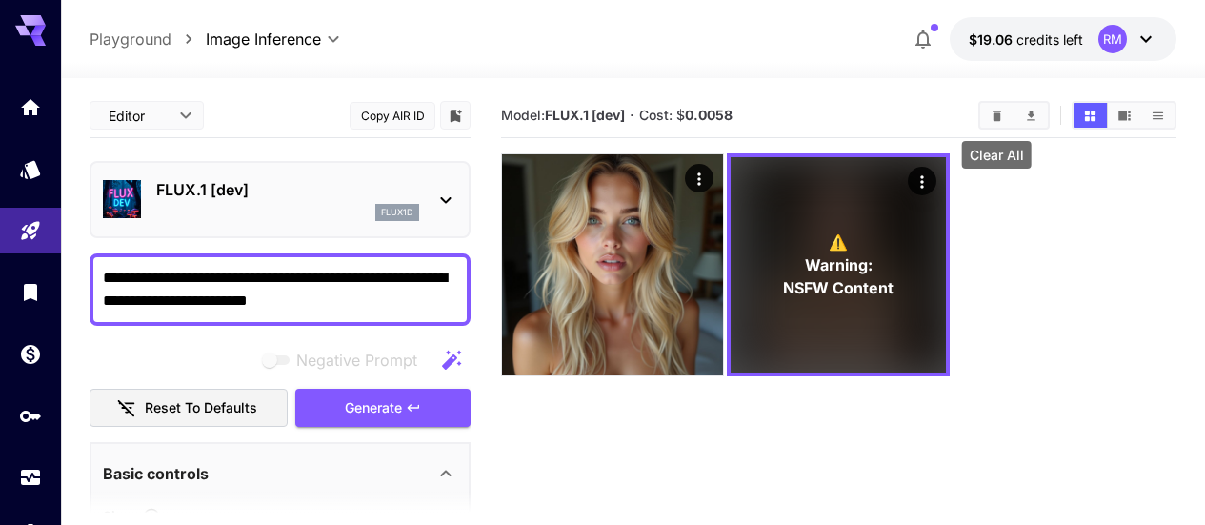
click at [999, 115] on icon "Clear All" at bounding box center [996, 115] width 9 height 10
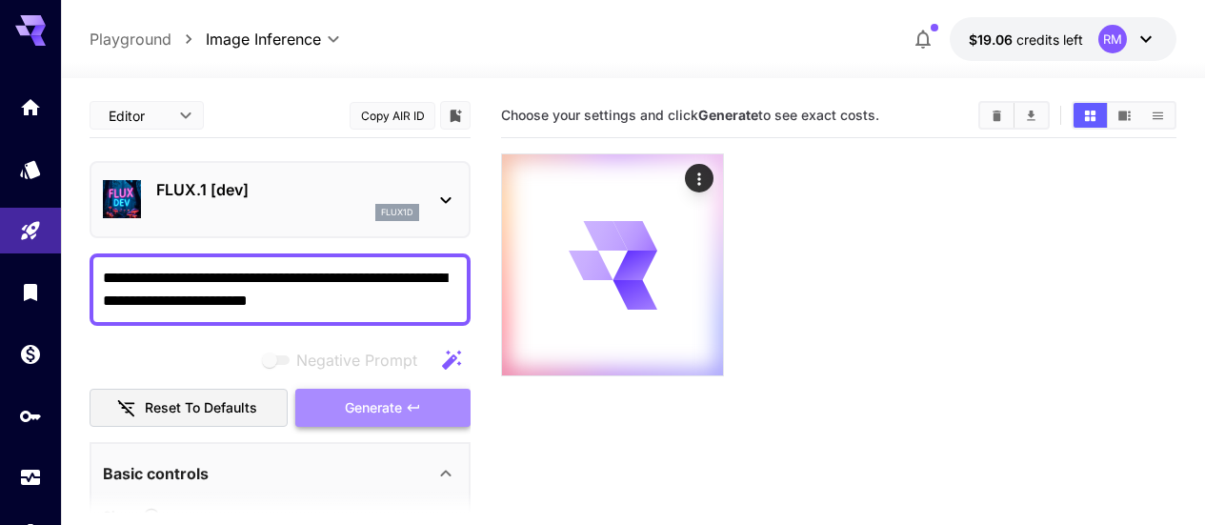
click at [400, 416] on span "Generate" at bounding box center [373, 408] width 57 height 24
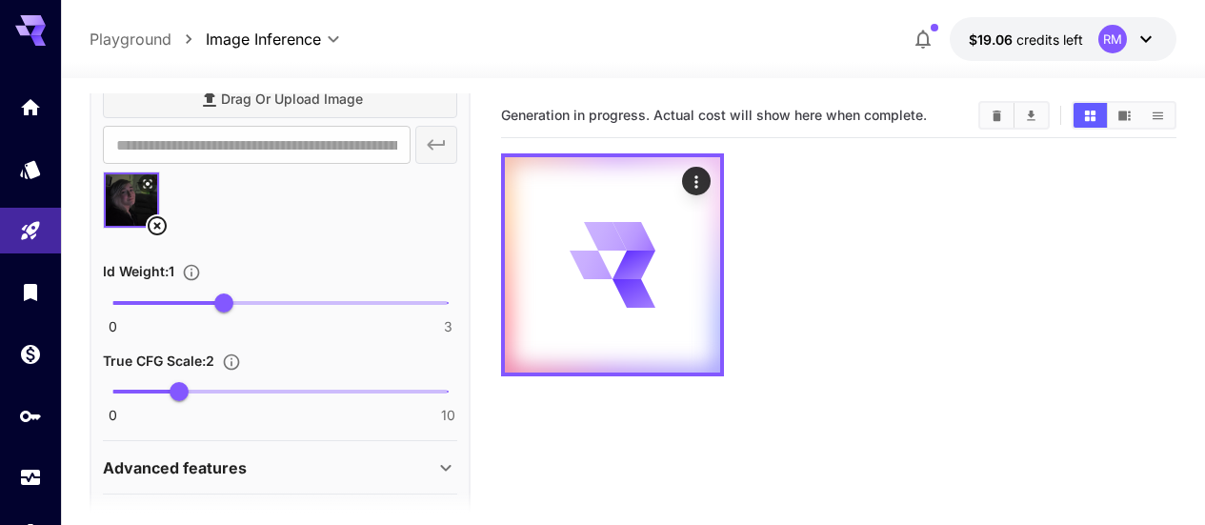
scroll to position [2052, 0]
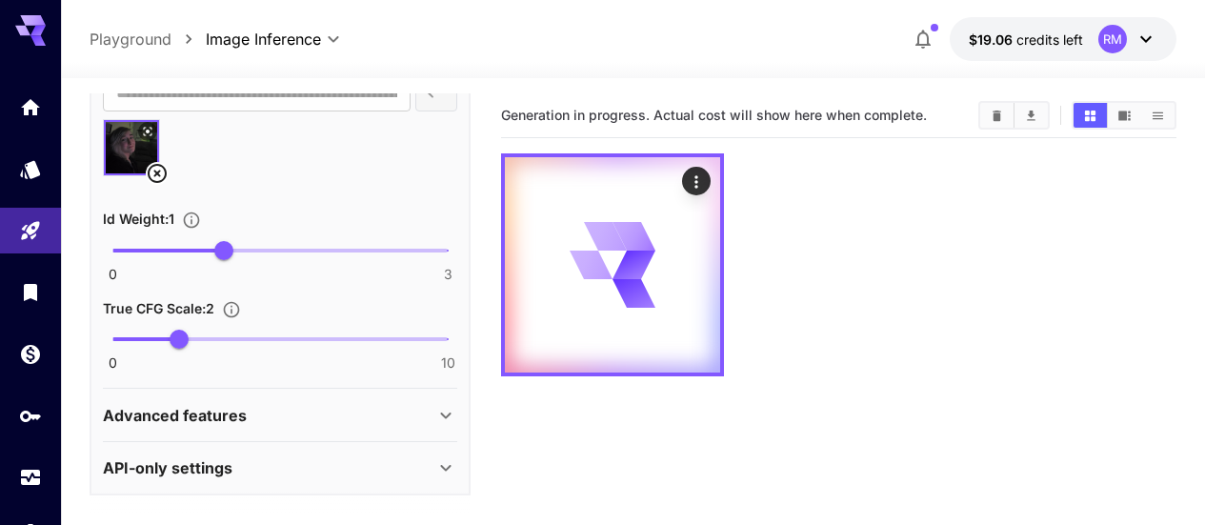
click at [326, 409] on div "Advanced features" at bounding box center [268, 415] width 331 height 23
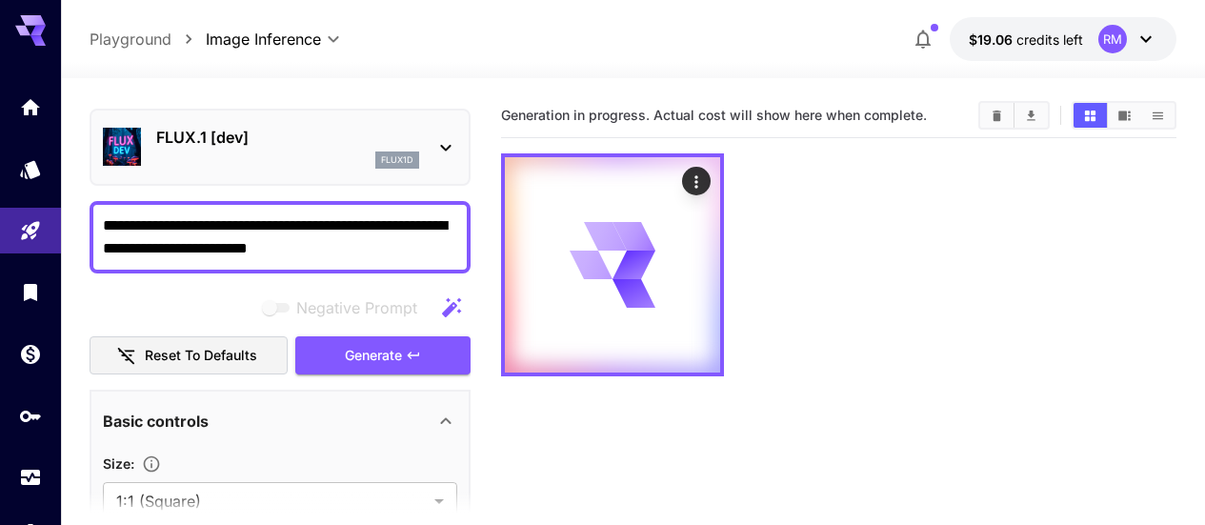
scroll to position [0, 0]
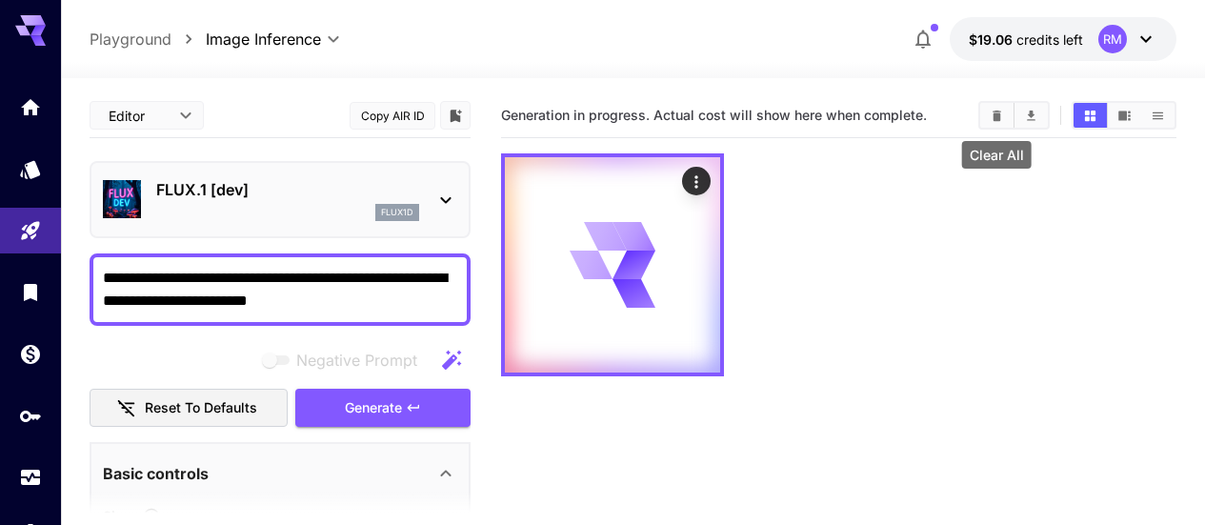
click at [1002, 127] on button "Clear All" at bounding box center [996, 115] width 33 height 25
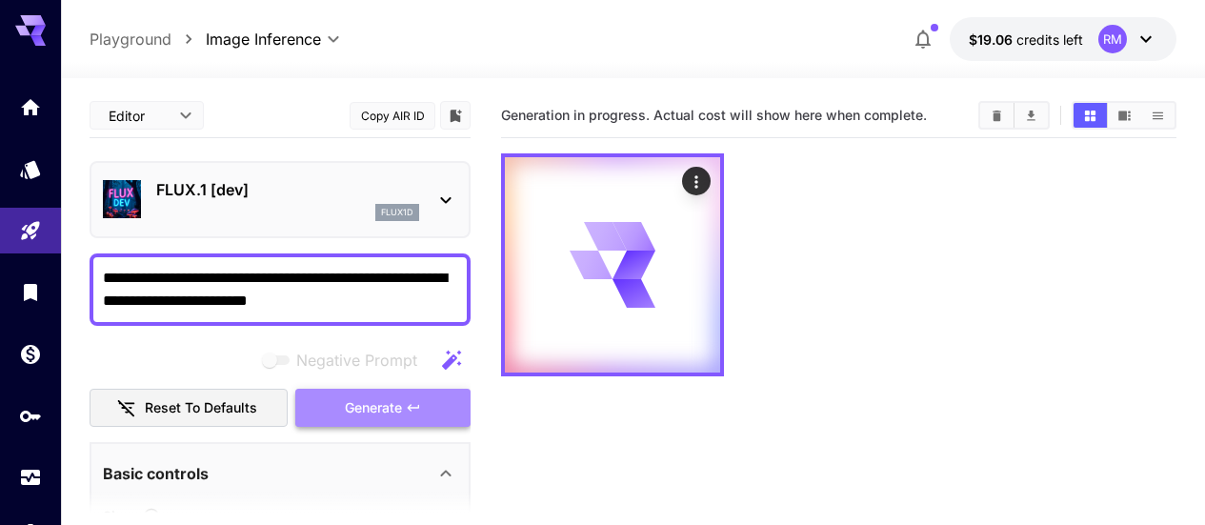
click at [375, 413] on span "Generate" at bounding box center [373, 408] width 57 height 24
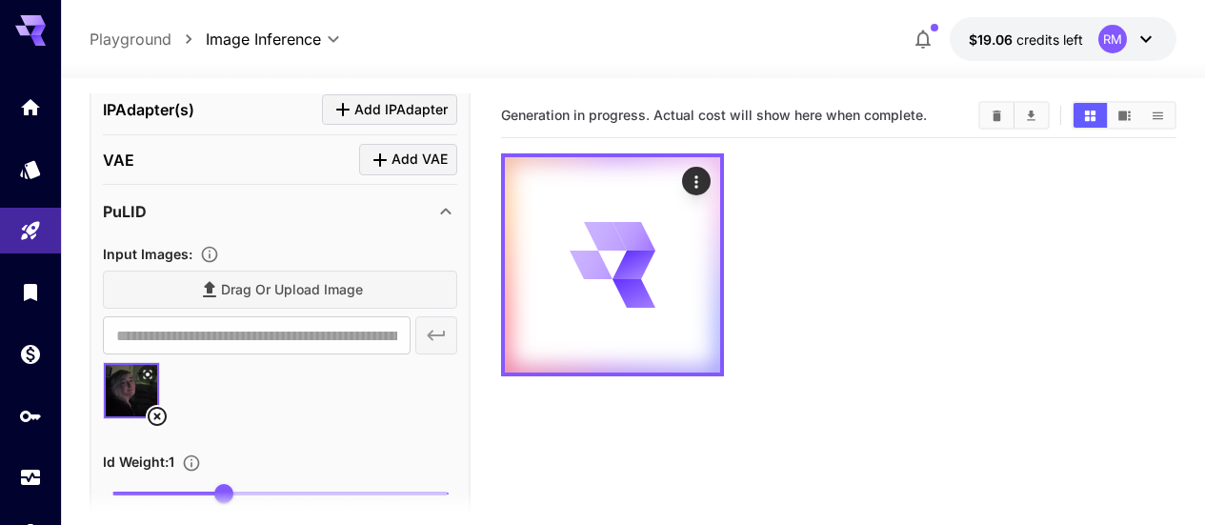
scroll to position [1905, 0]
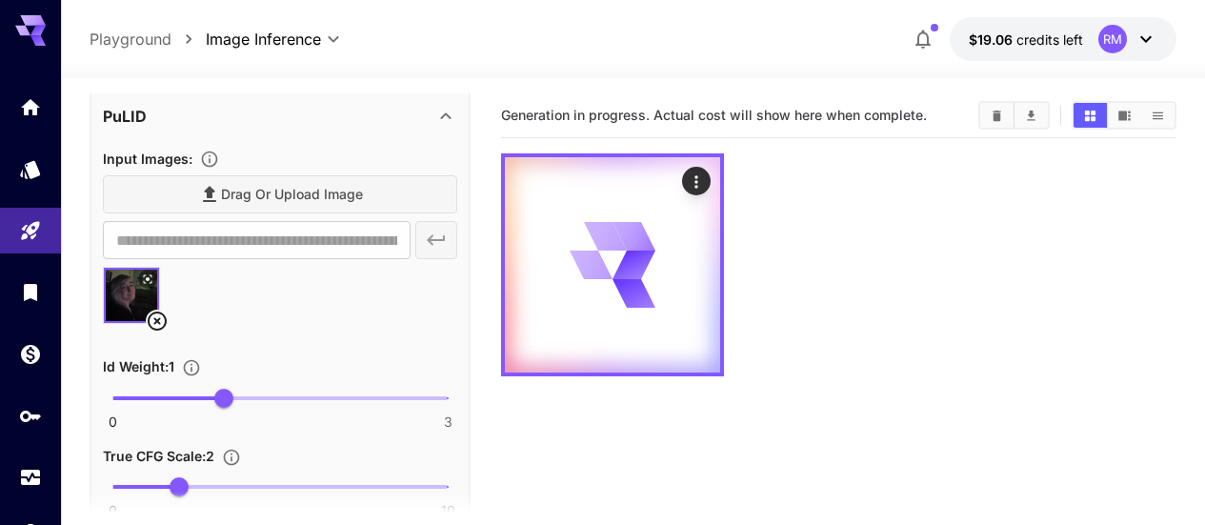
click at [154, 318] on icon at bounding box center [157, 321] width 23 height 23
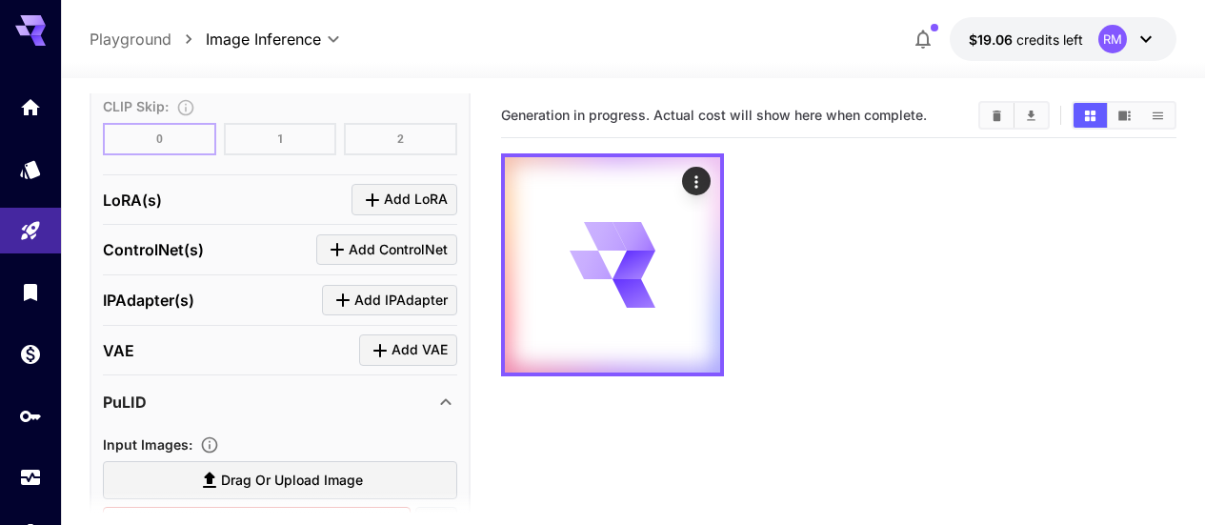
scroll to position [1429, 0]
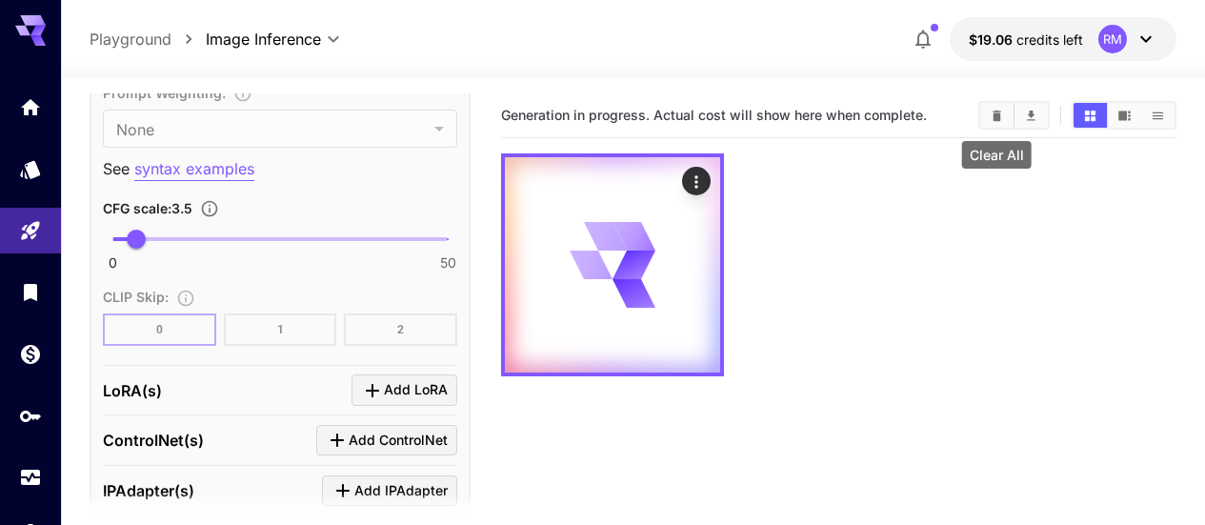
click at [993, 116] on icon "Clear All" at bounding box center [996, 115] width 9 height 10
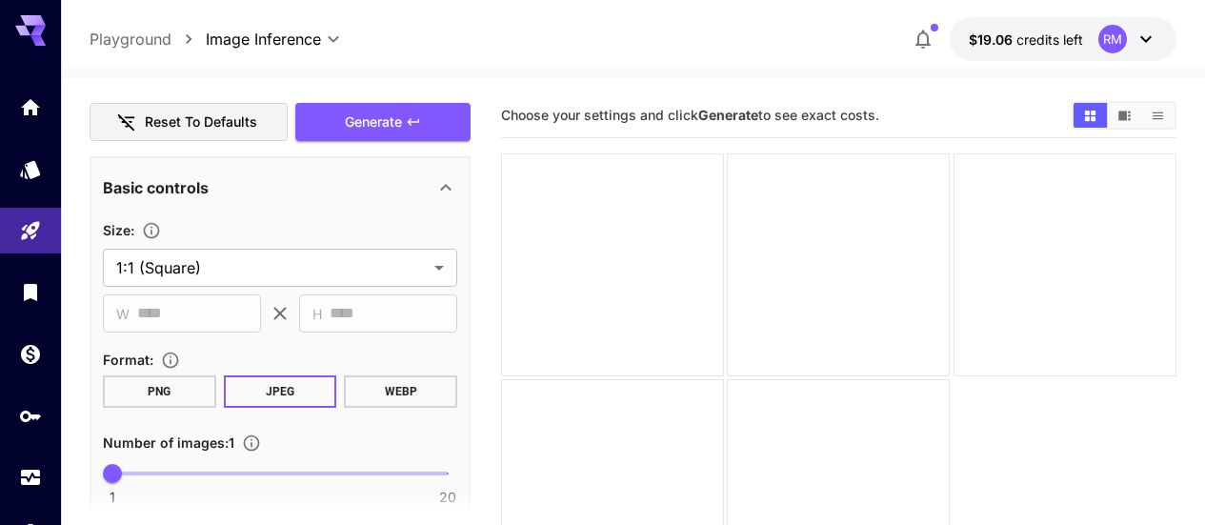
scroll to position [190, 0]
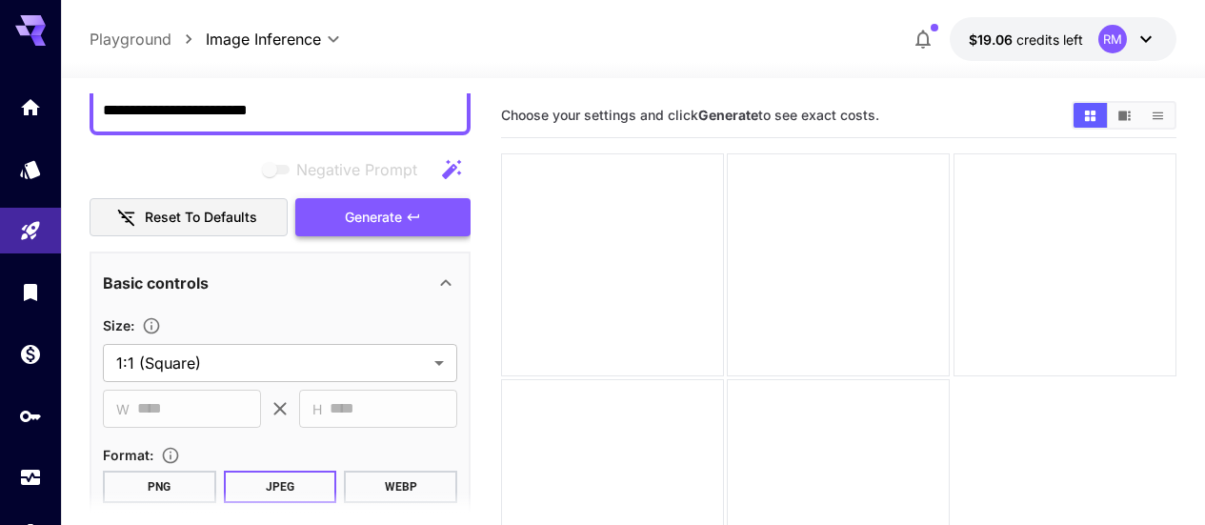
click at [410, 220] on icon "button" at bounding box center [413, 217] width 15 height 15
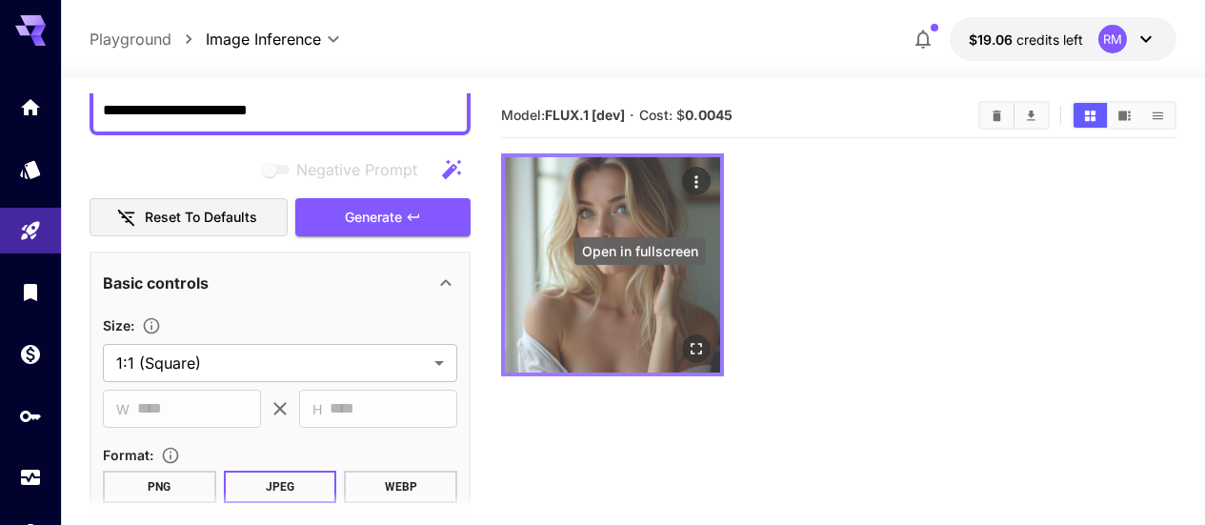
click at [687, 339] on icon "Open in fullscreen" at bounding box center [696, 348] width 19 height 19
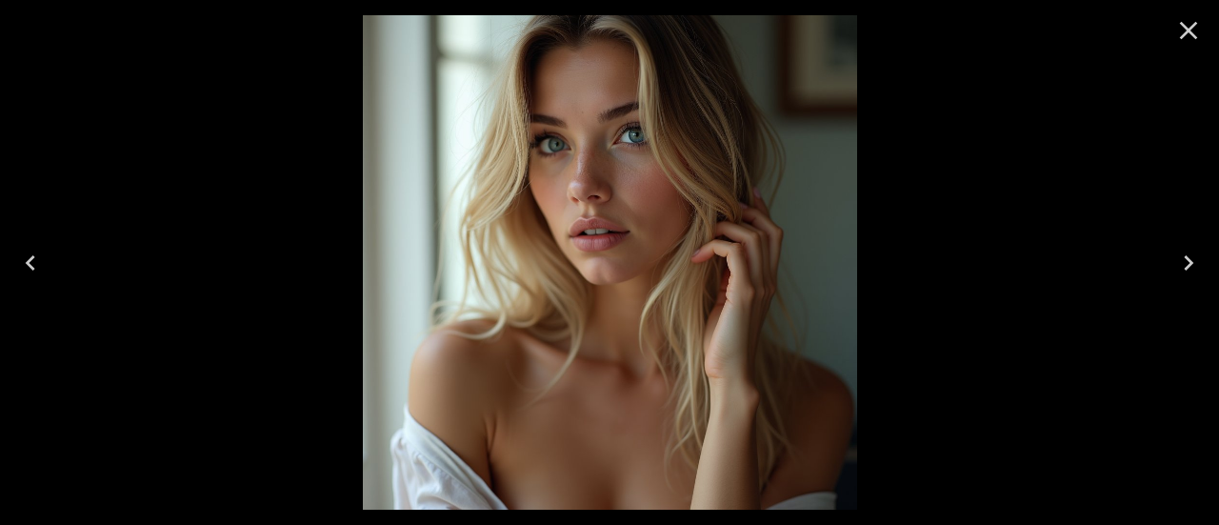
click at [1185, 39] on icon "Close" at bounding box center [1188, 30] width 30 height 30
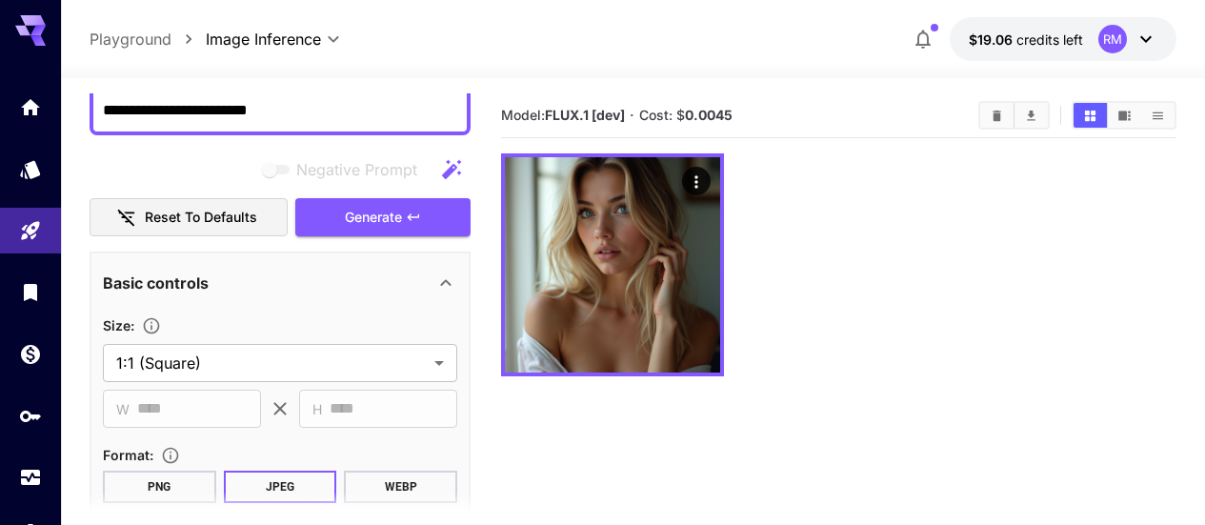
scroll to position [0, 0]
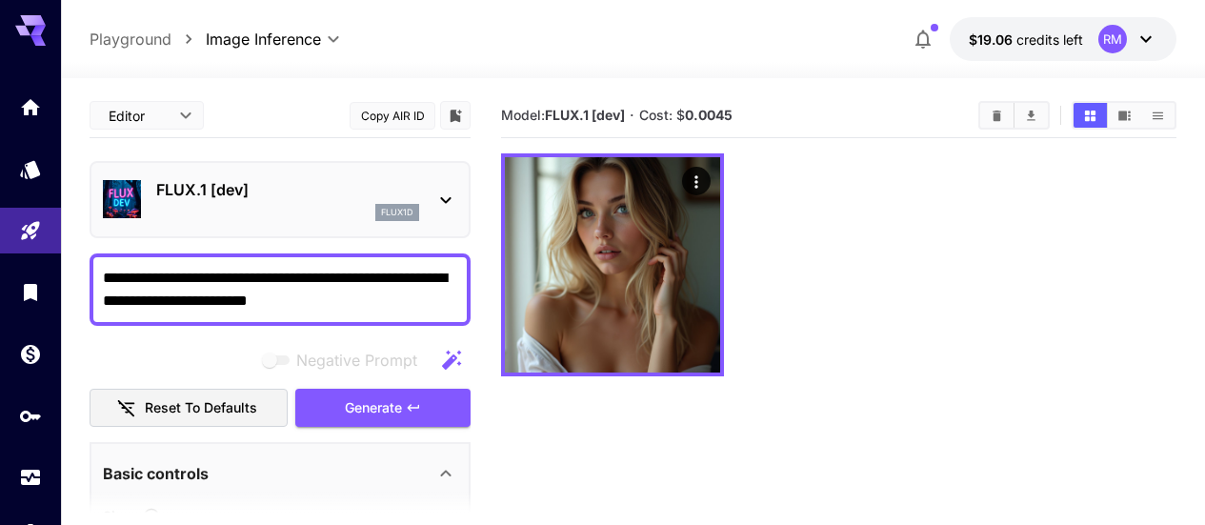
drag, startPoint x: 282, startPoint y: 304, endPoint x: 201, endPoint y: 294, distance: 81.5
click at [201, 294] on textarea "**********" at bounding box center [280, 290] width 354 height 46
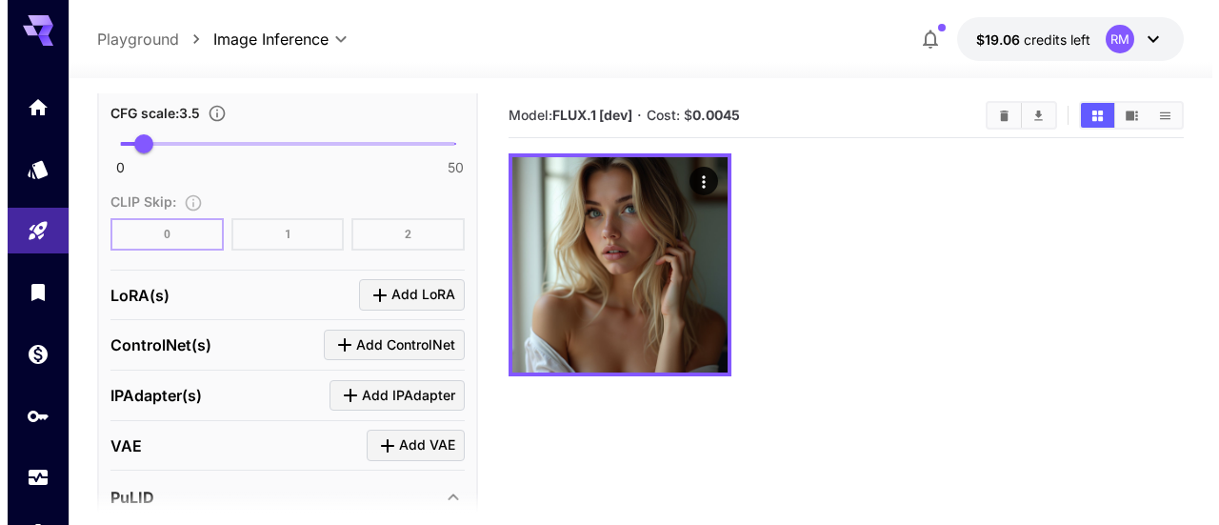
scroll to position [1619, 0]
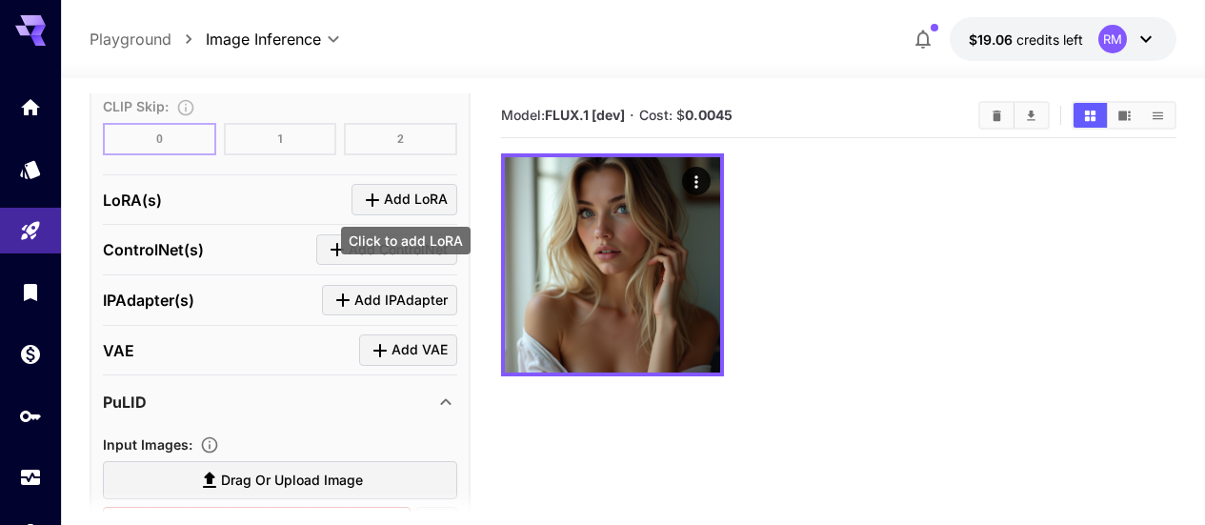
click at [427, 206] on span "Add LoRA" at bounding box center [416, 200] width 64 height 24
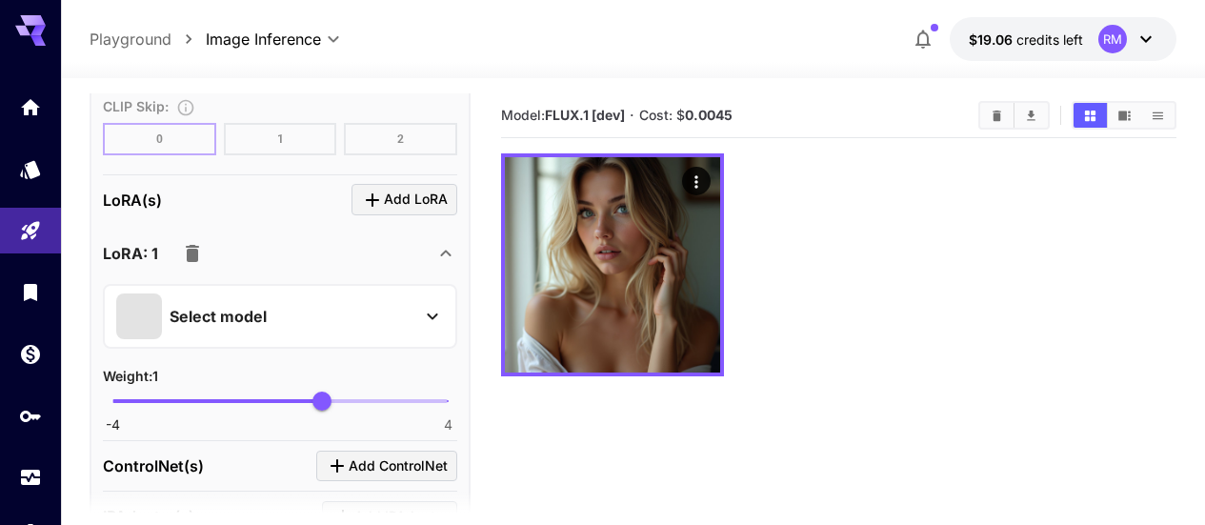
click at [367, 307] on div "Select model" at bounding box center [264, 316] width 297 height 46
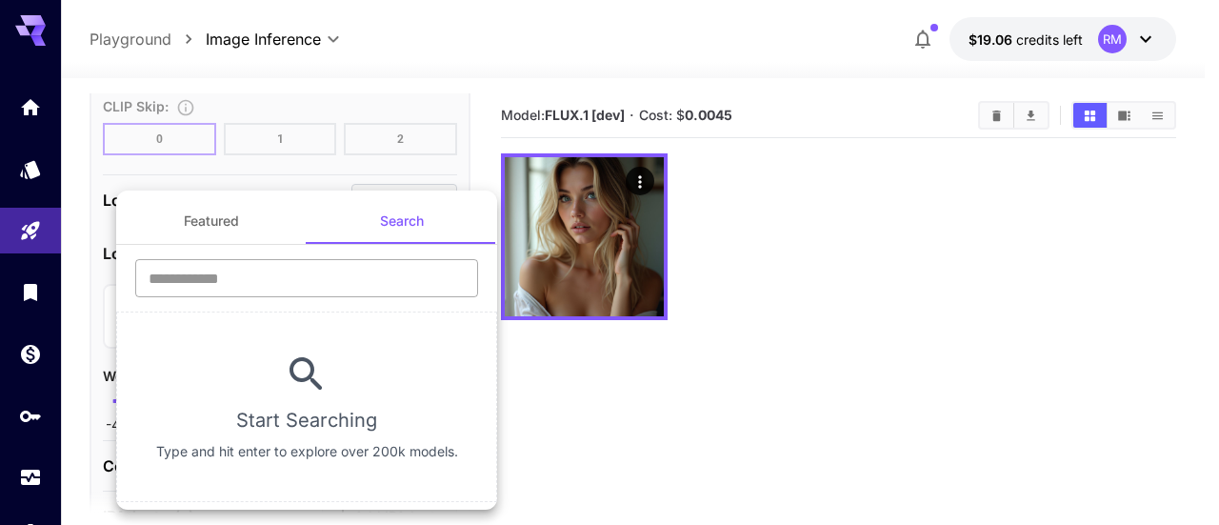
click at [365, 280] on input "text" at bounding box center [306, 278] width 343 height 38
type input "********"
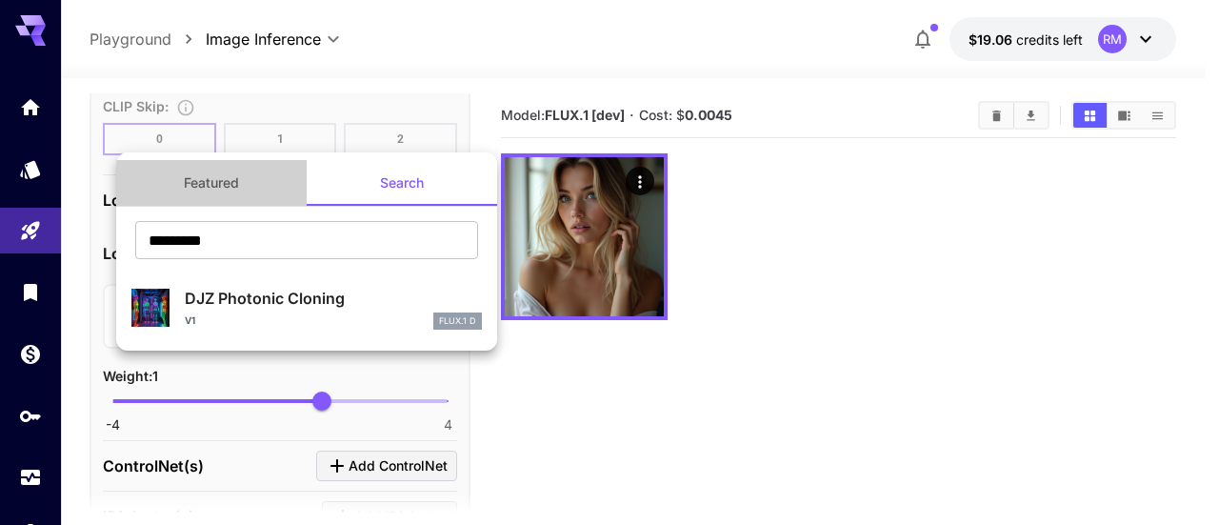
click at [214, 178] on button "Featured" at bounding box center [211, 183] width 190 height 46
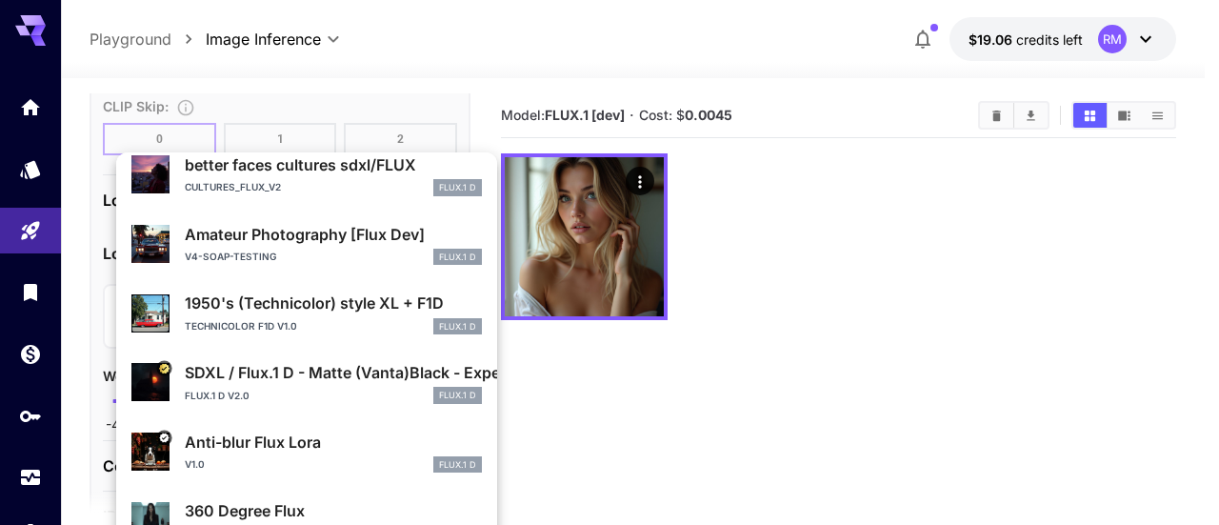
scroll to position [0, 0]
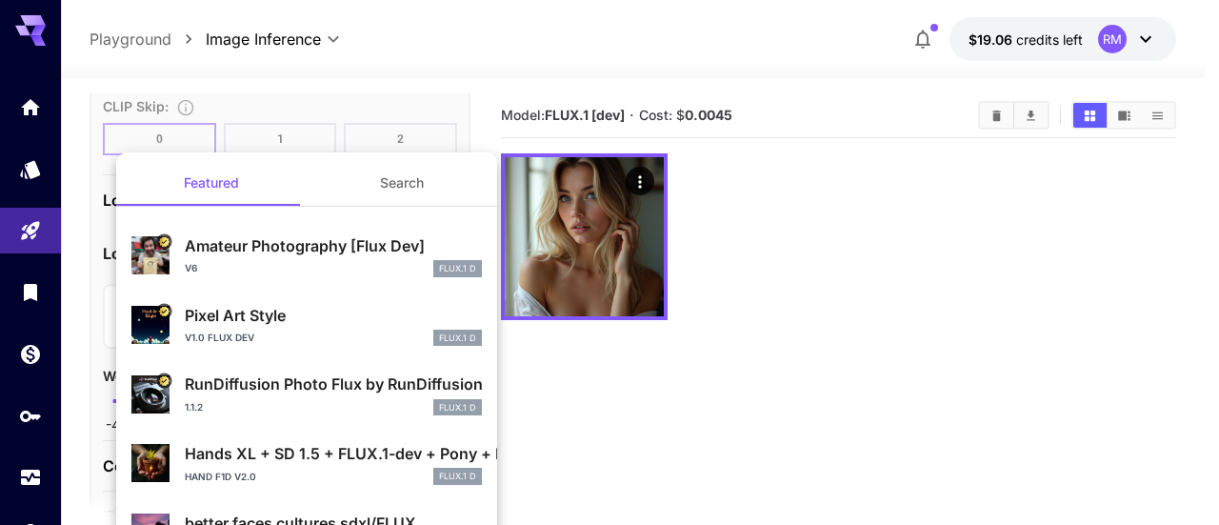
click at [373, 174] on button "Search" at bounding box center [402, 183] width 190 height 46
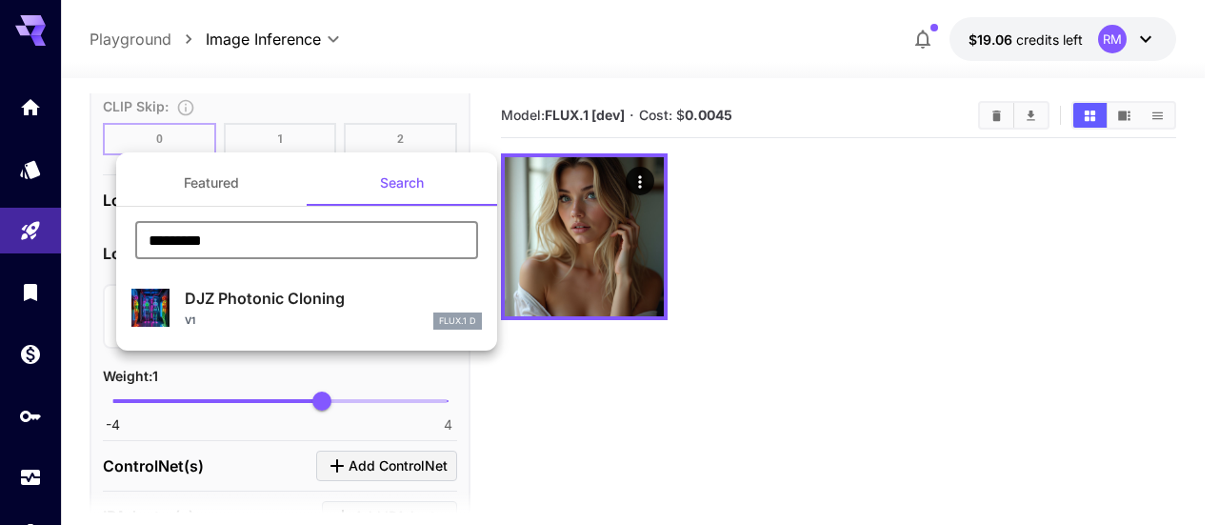
drag, startPoint x: 308, startPoint y: 238, endPoint x: 96, endPoint y: 244, distance: 211.5
click at [96, 244] on div "Featured Search ******** ​ DJZ Photonic Cloning v1 FLUX.1 D" at bounding box center [190, 285] width 381 height 571
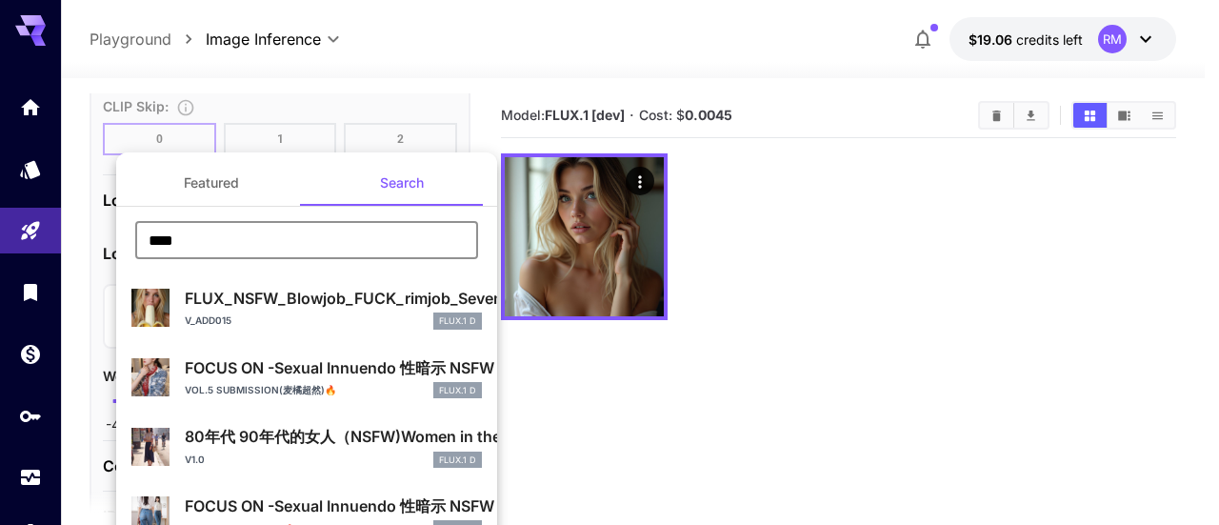
drag, startPoint x: 363, startPoint y: 242, endPoint x: 275, endPoint y: 235, distance: 87.9
click at [275, 235] on input "****" at bounding box center [306, 240] width 343 height 38
click at [274, 235] on input "****" at bounding box center [306, 240] width 343 height 38
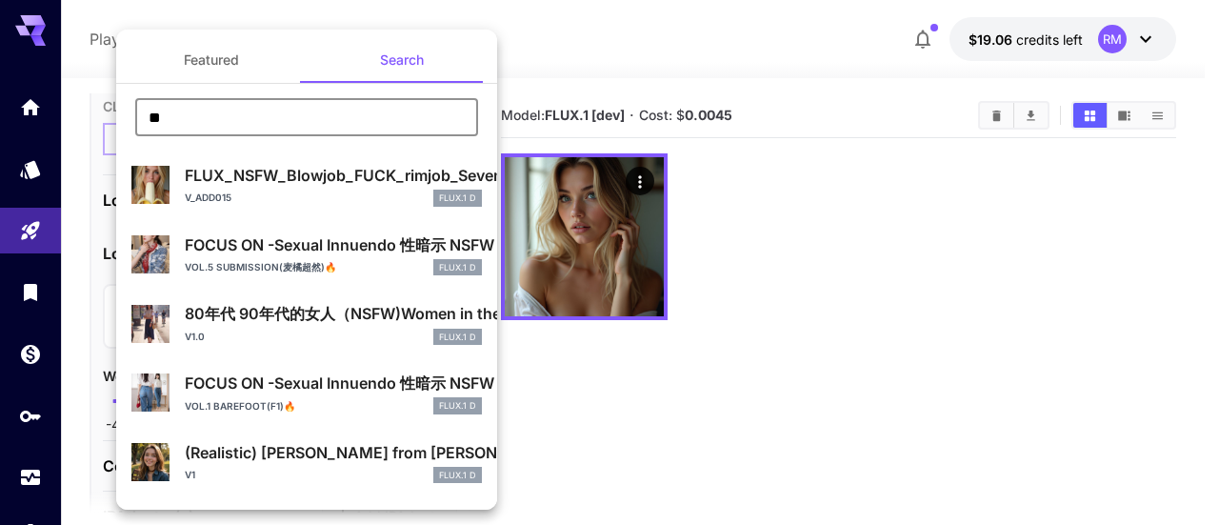
type input "*"
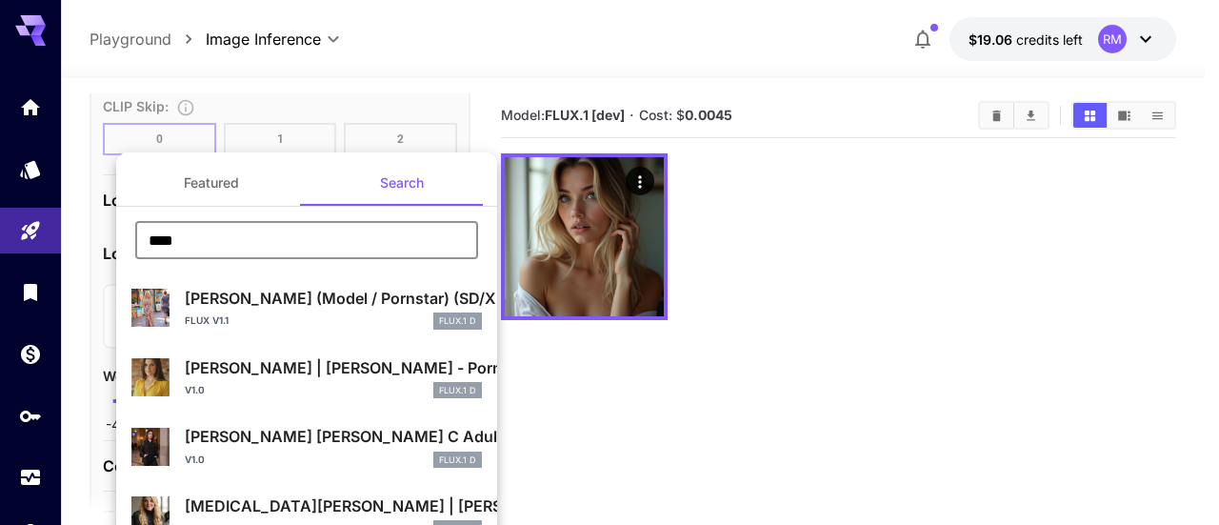
type input "****"
click at [995, 123] on div at bounding box center [609, 262] width 1219 height 525
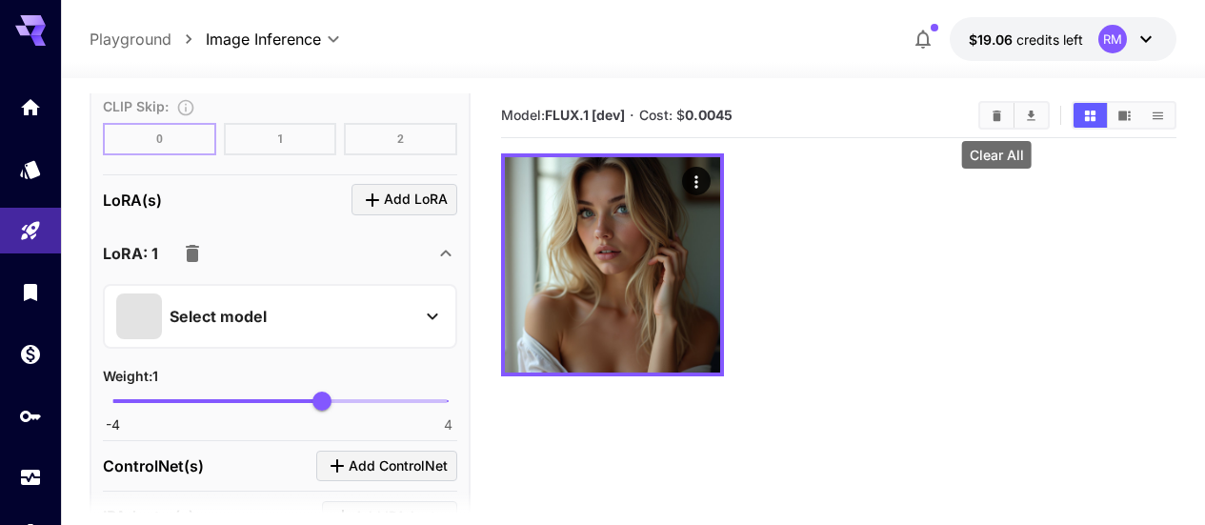
click at [996, 119] on icon "Clear All" at bounding box center [996, 115] width 9 height 10
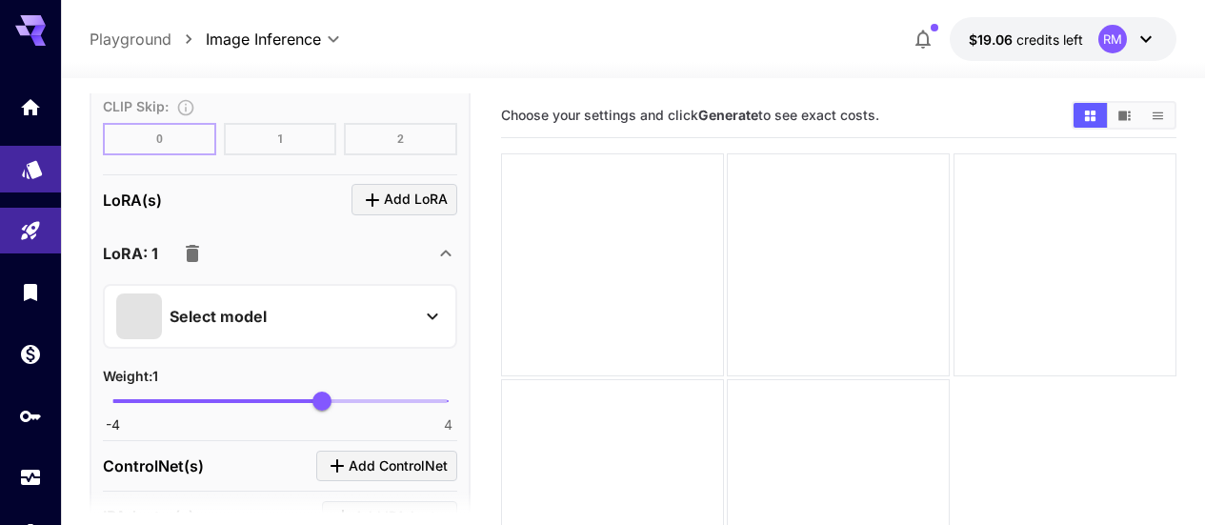
click at [19, 161] on link at bounding box center [30, 169] width 61 height 47
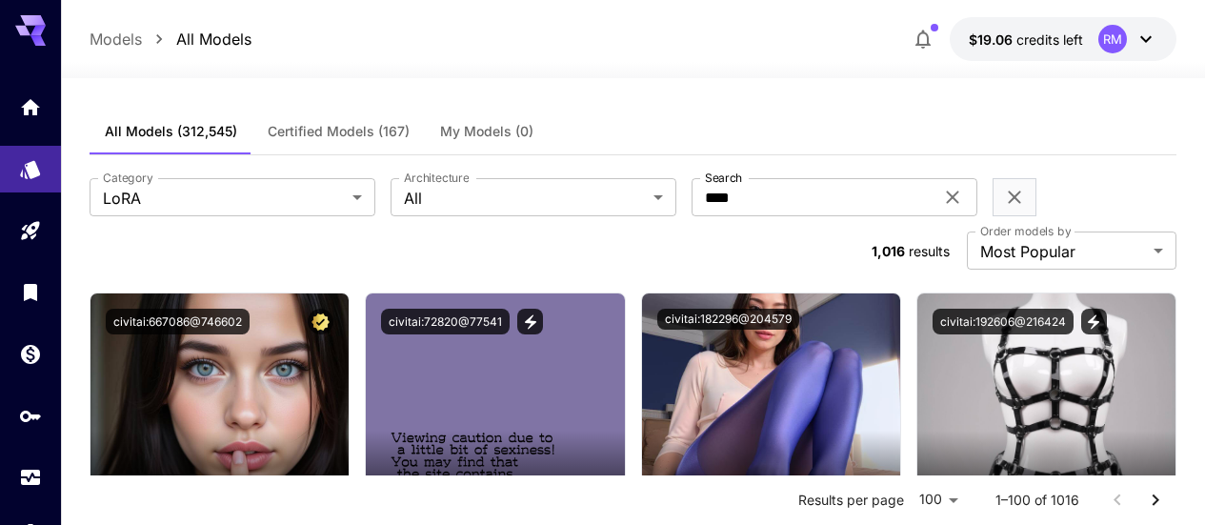
click at [135, 132] on span "All Models (312,545)" at bounding box center [171, 131] width 132 height 17
click at [114, 39] on p "Models" at bounding box center [116, 39] width 52 height 23
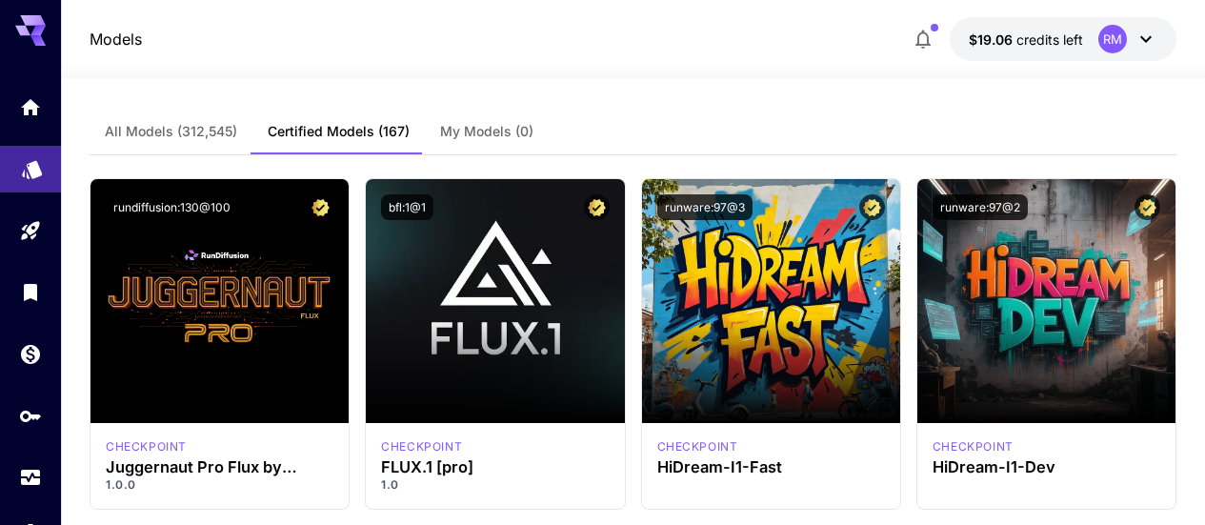
click at [22, 184] on link at bounding box center [30, 169] width 61 height 47
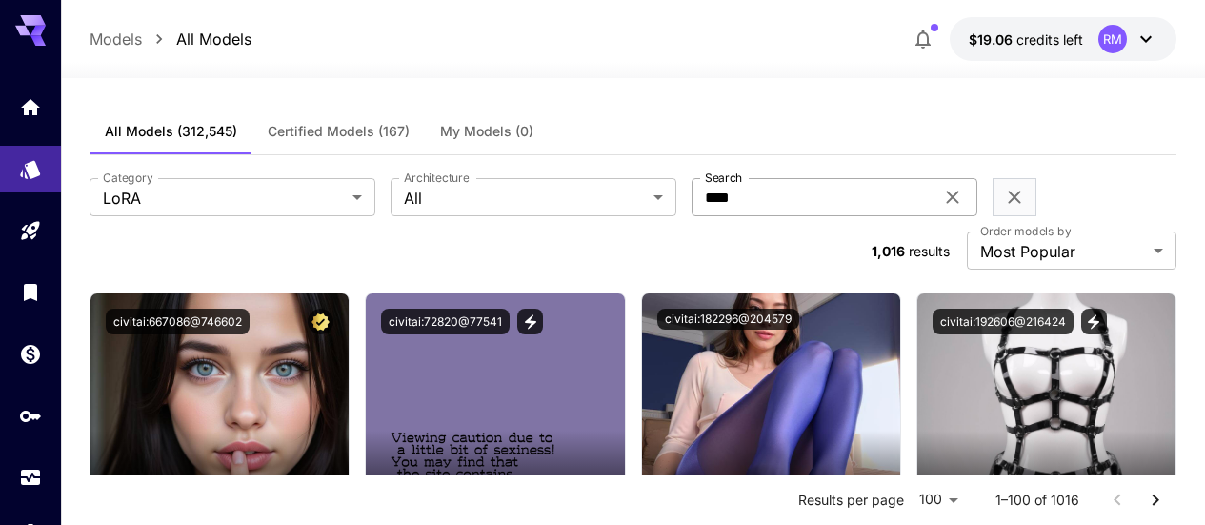
click at [946, 199] on icon at bounding box center [952, 197] width 12 height 12
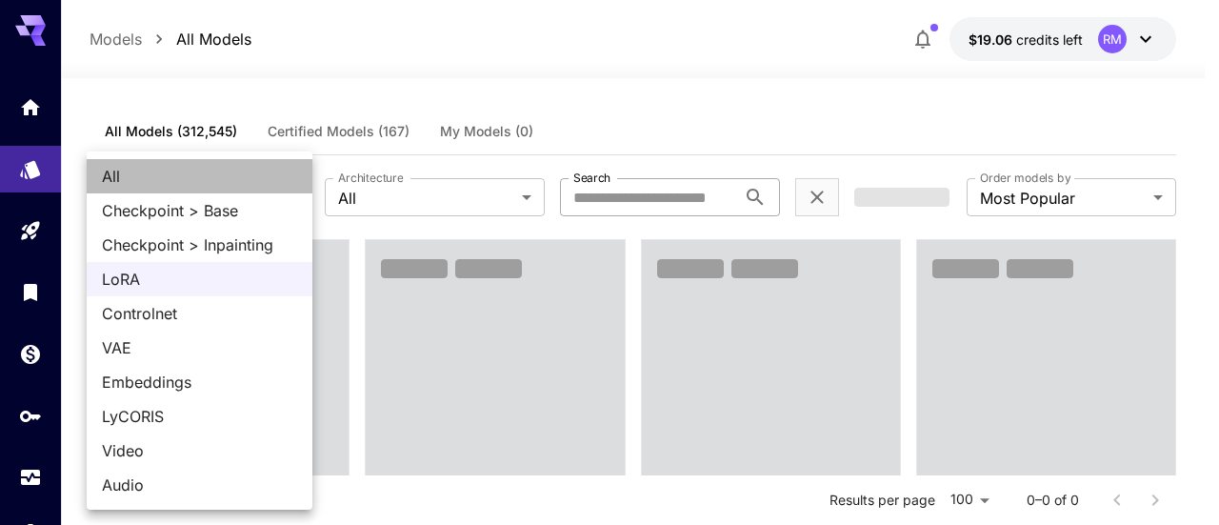
click at [153, 178] on span "All" at bounding box center [199, 176] width 195 height 23
type input "***"
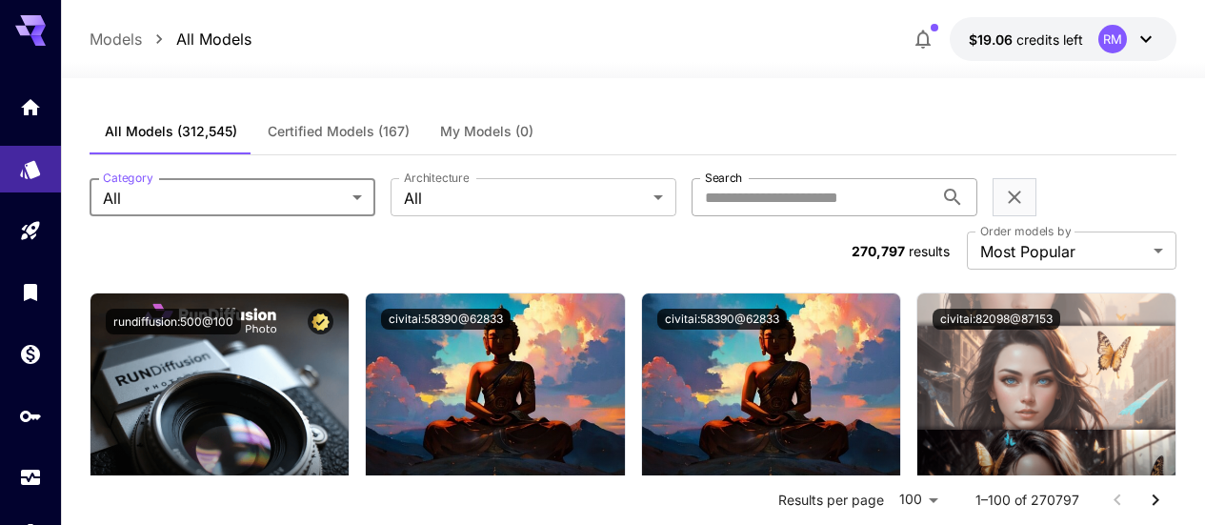
click at [691, 206] on input "Search" at bounding box center [812, 197] width 242 height 38
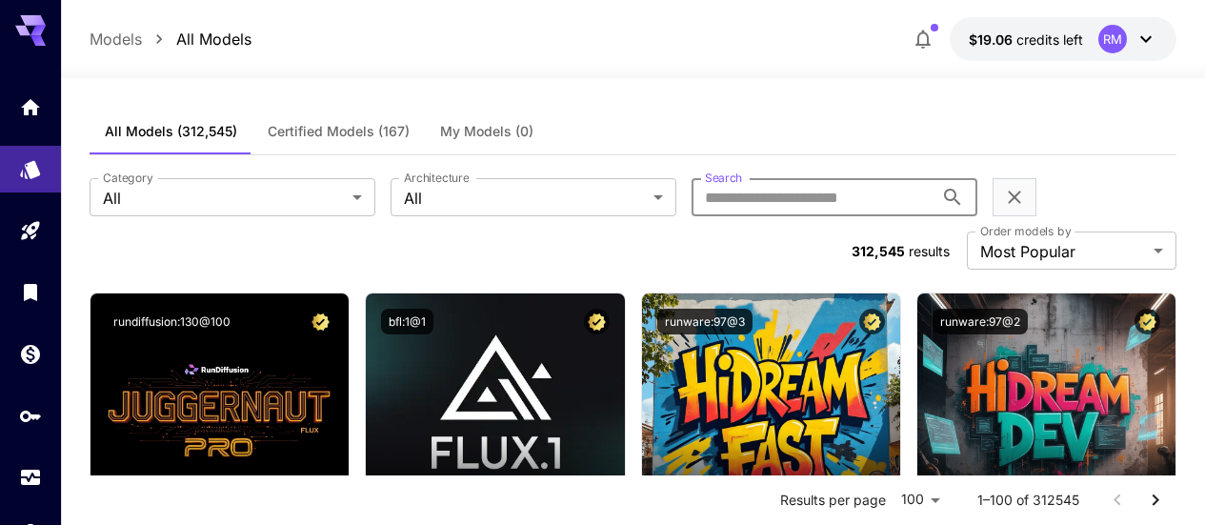
paste input "******"
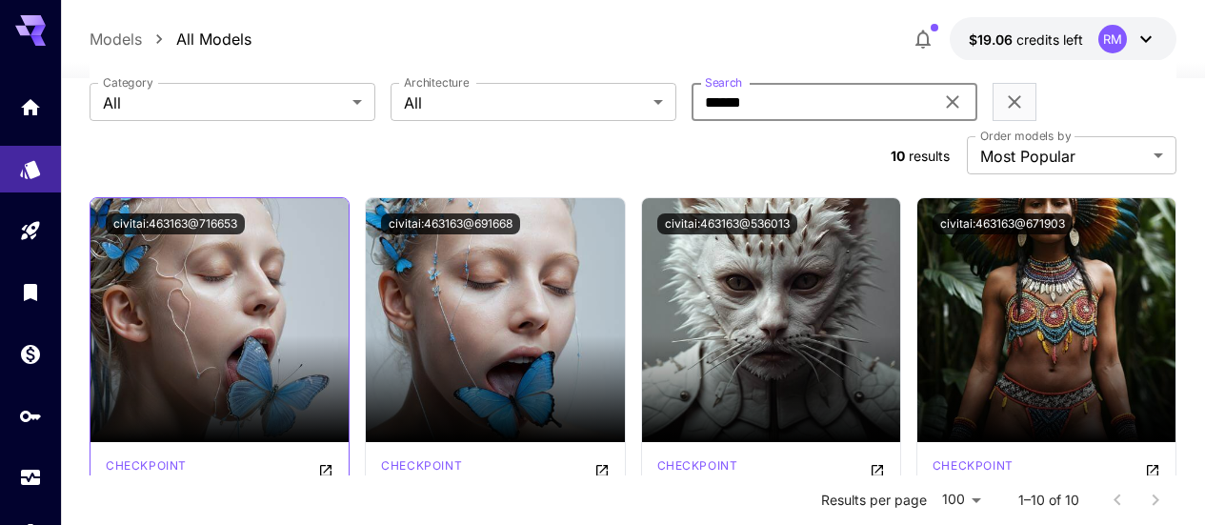
scroll to position [190, 0]
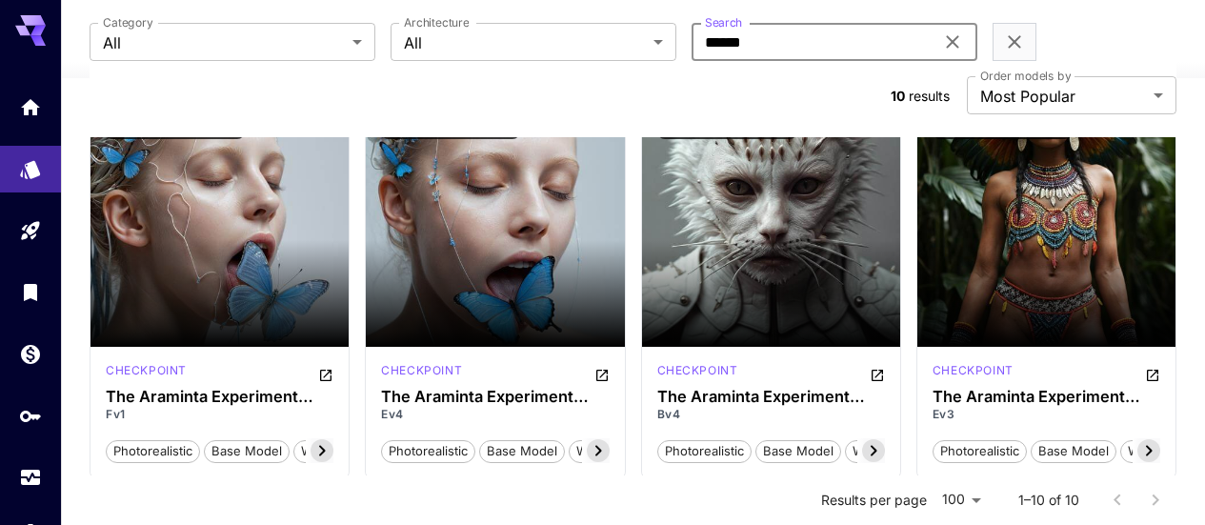
type input "******"
click at [873, 446] on icon at bounding box center [873, 451] width 7 height 10
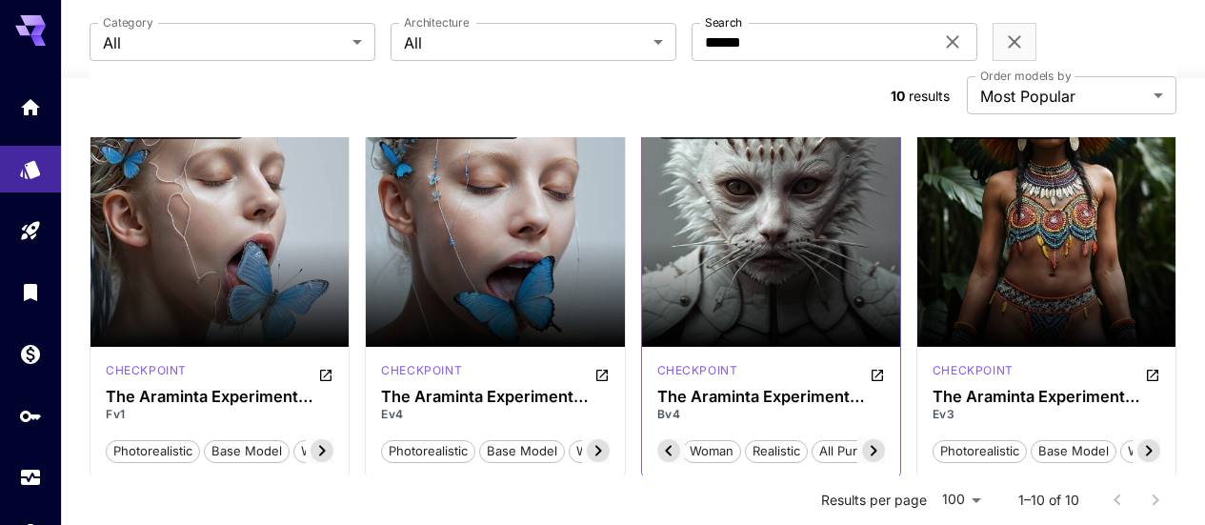
click at [873, 446] on icon at bounding box center [873, 451] width 7 height 10
click at [873, 442] on span "illustration style" at bounding box center [832, 451] width 106 height 19
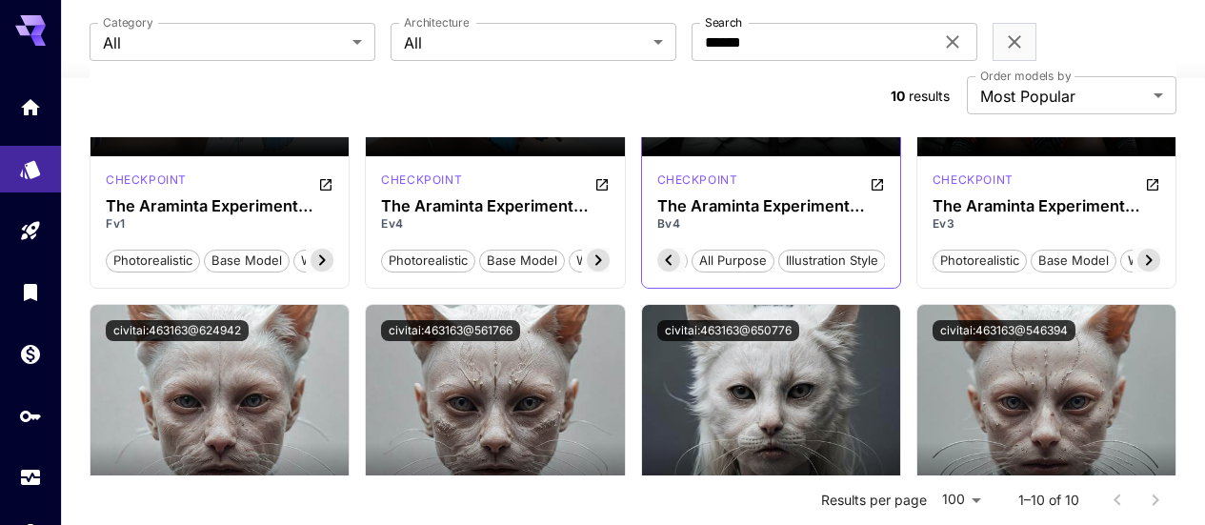
scroll to position [286, 0]
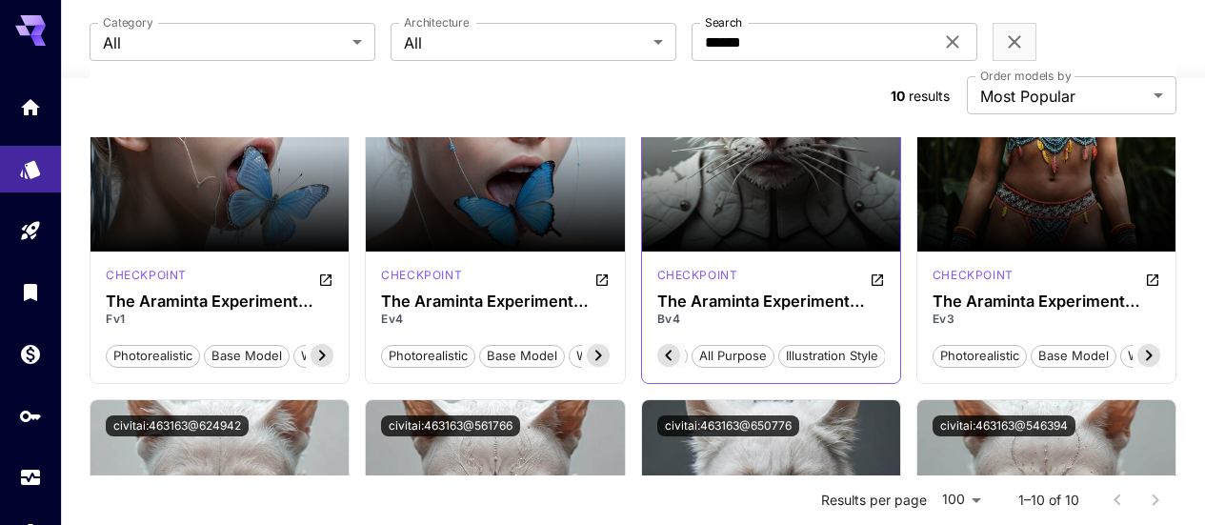
click at [874, 274] on icon "Open in CivitAI" at bounding box center [876, 279] width 11 height 11
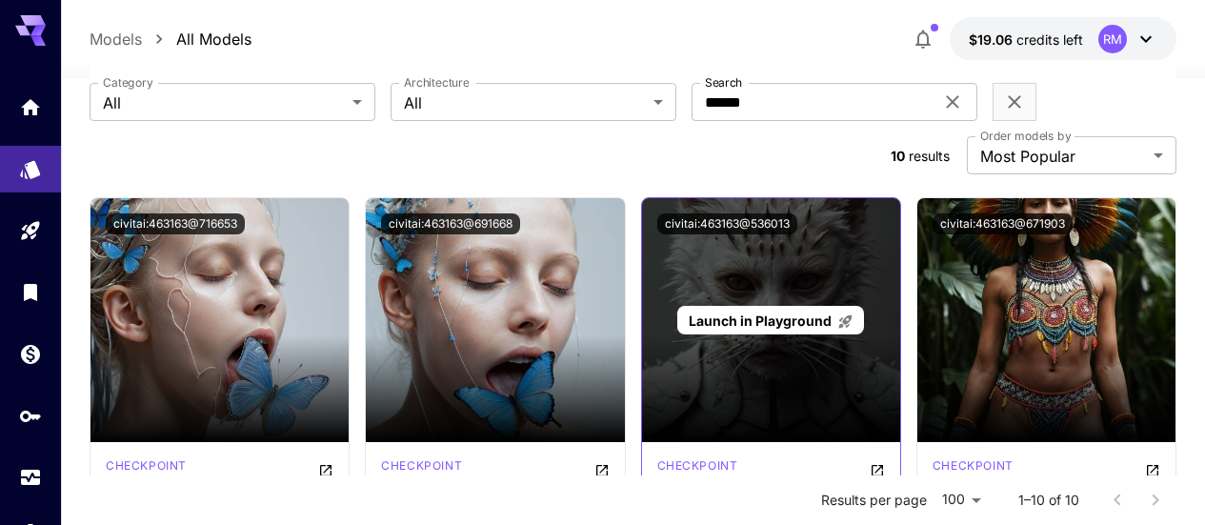
scroll to position [0, 0]
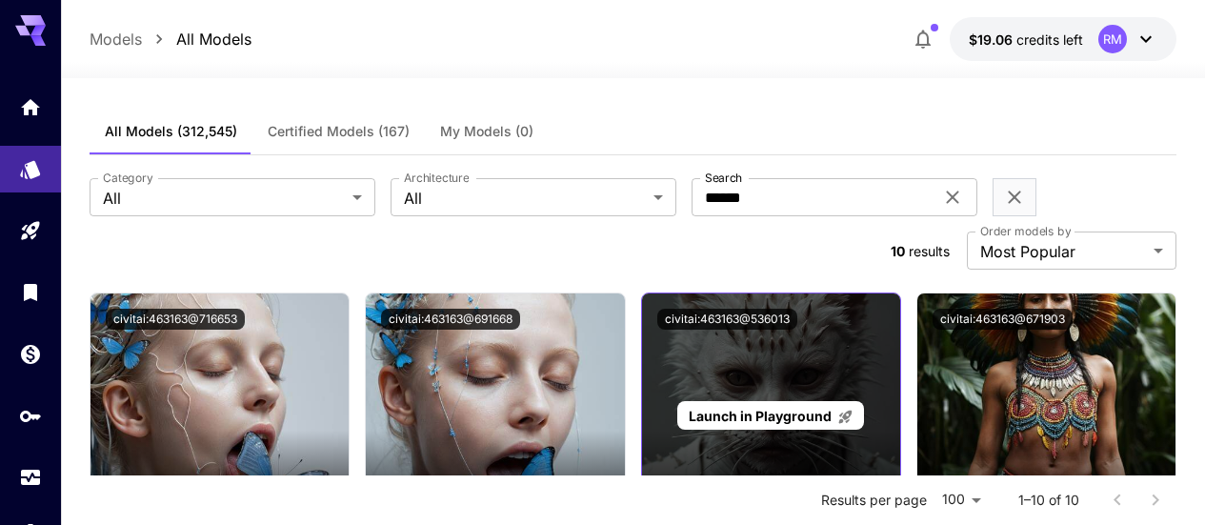
click at [799, 408] on span "Launch in Playground" at bounding box center [760, 416] width 143 height 16
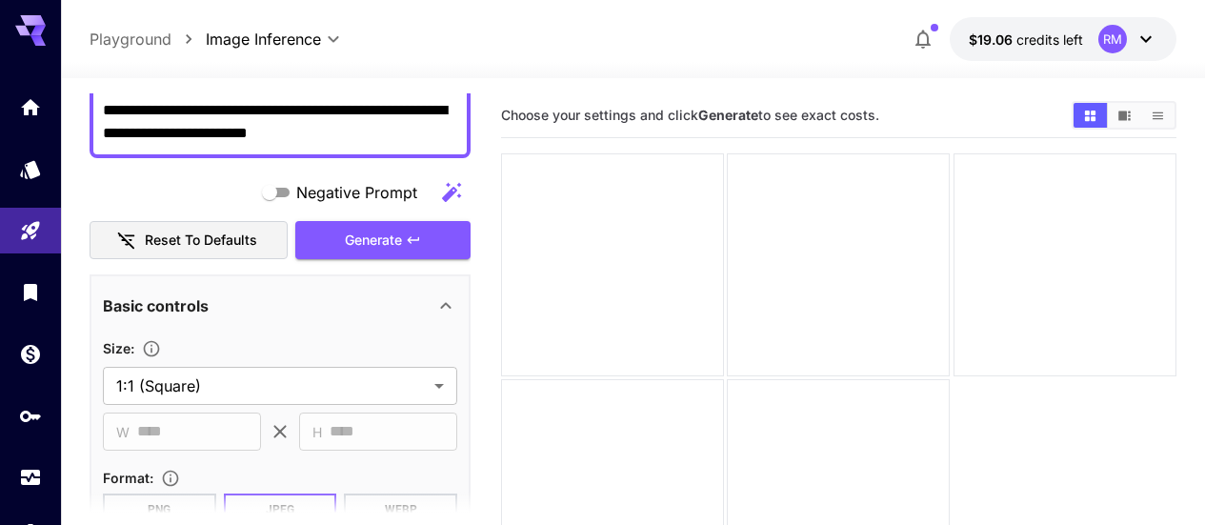
scroll to position [286, 0]
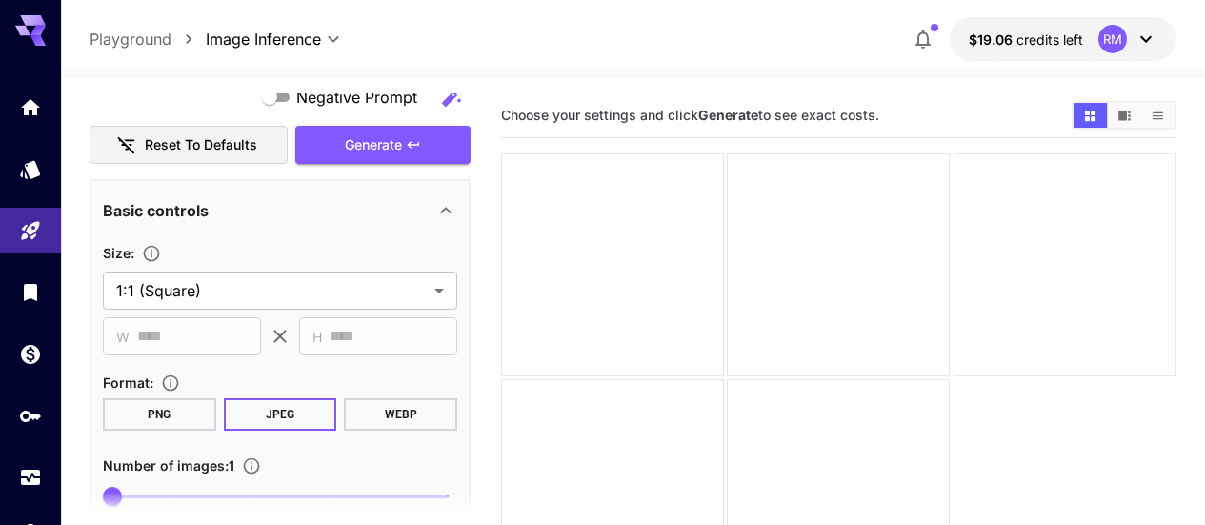
click at [431, 214] on div "Basic controls" at bounding box center [268, 210] width 331 height 23
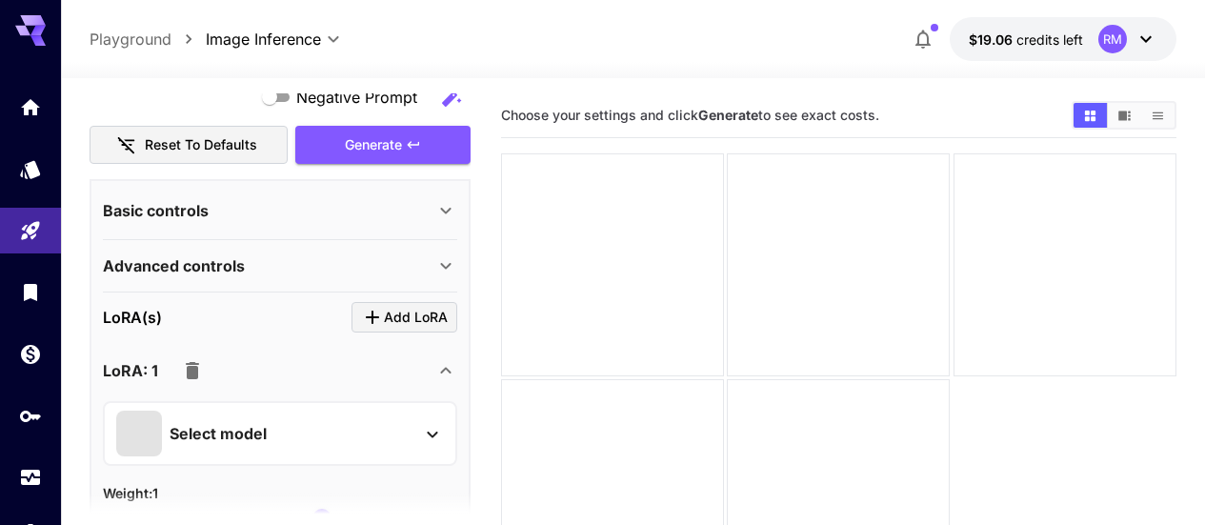
click at [330, 255] on div "Advanced controls" at bounding box center [268, 265] width 331 height 23
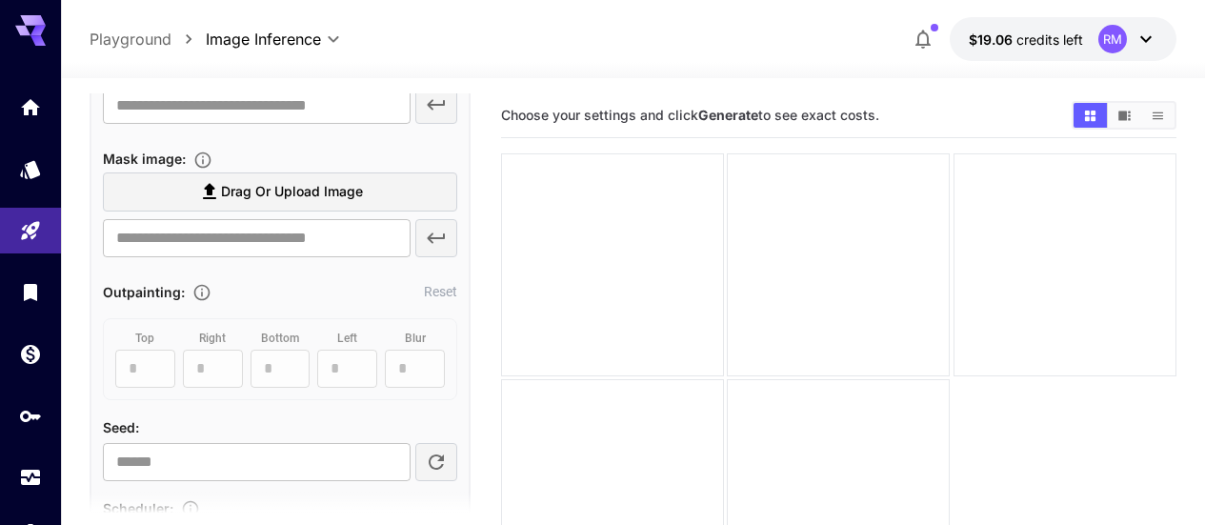
scroll to position [762, 0]
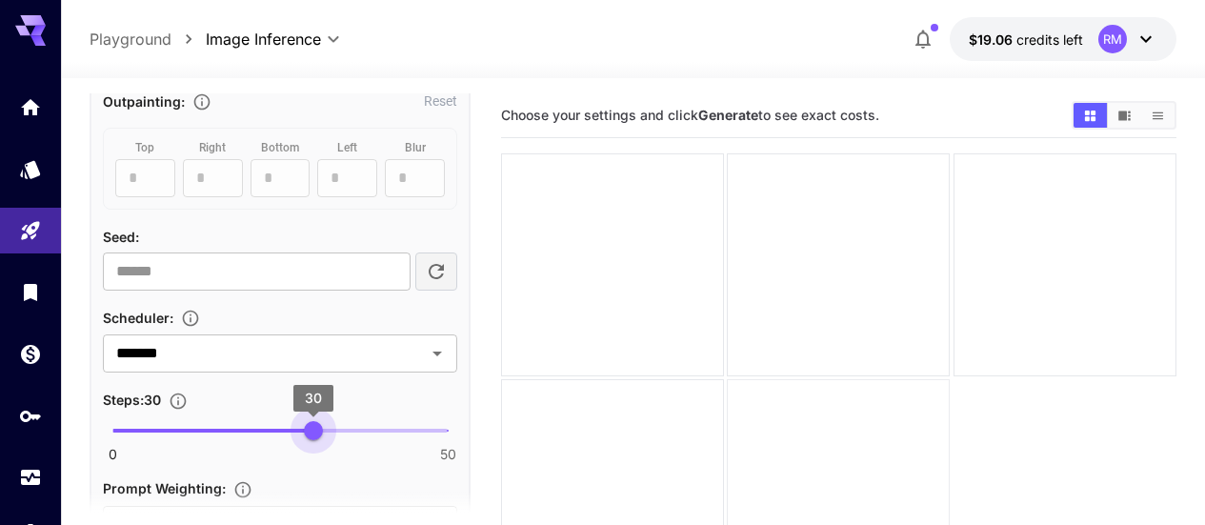
type input "**"
drag, startPoint x: 250, startPoint y: 427, endPoint x: 584, endPoint y: 435, distance: 333.4
click at [584, 435] on main "**********" at bounding box center [633, 363] width 1087 height 540
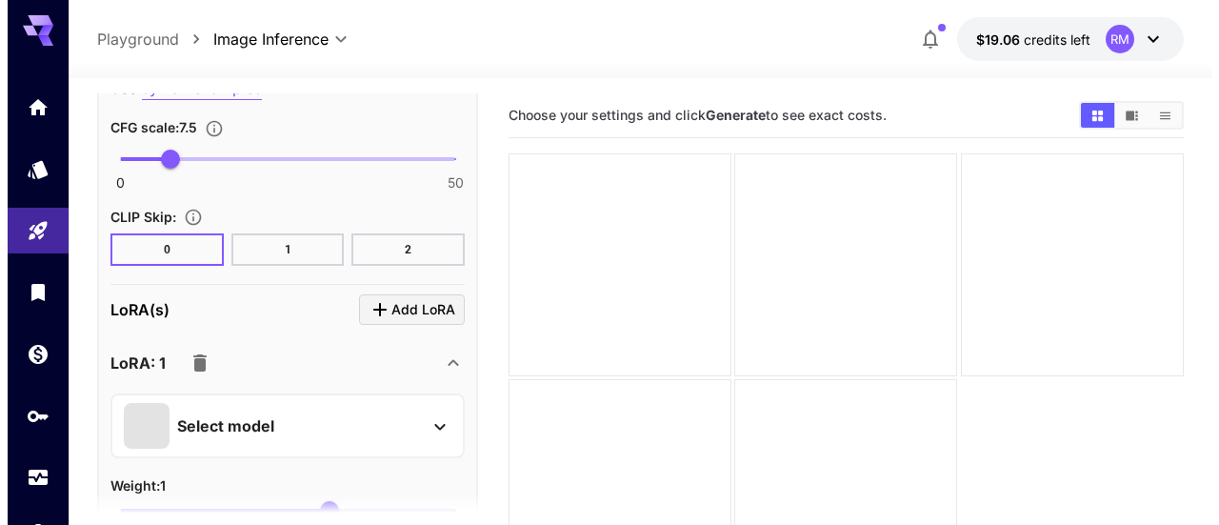
scroll to position [1429, 0]
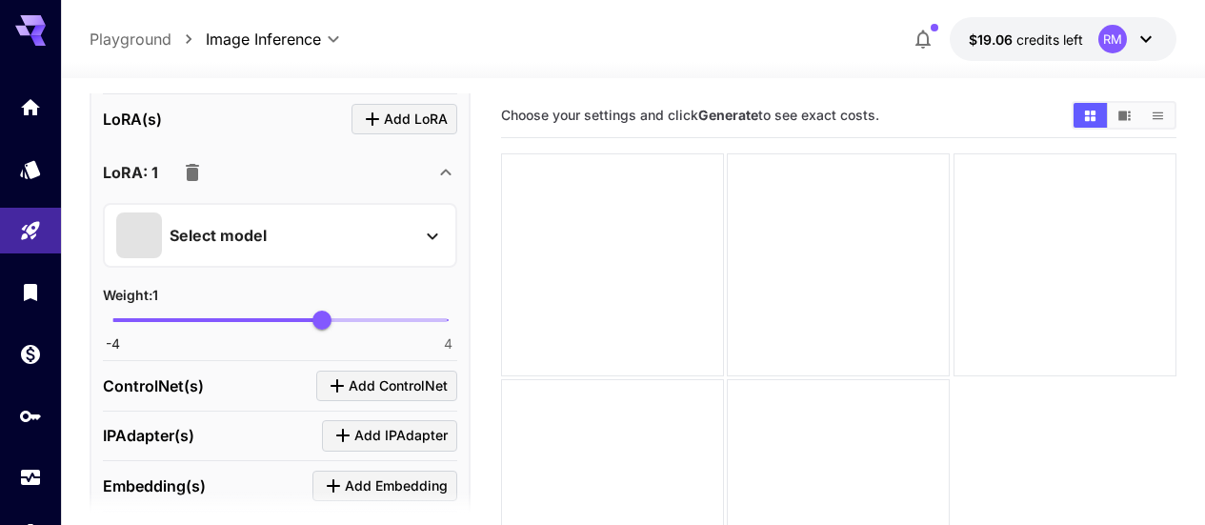
click at [380, 245] on div "Select model" at bounding box center [264, 235] width 297 height 46
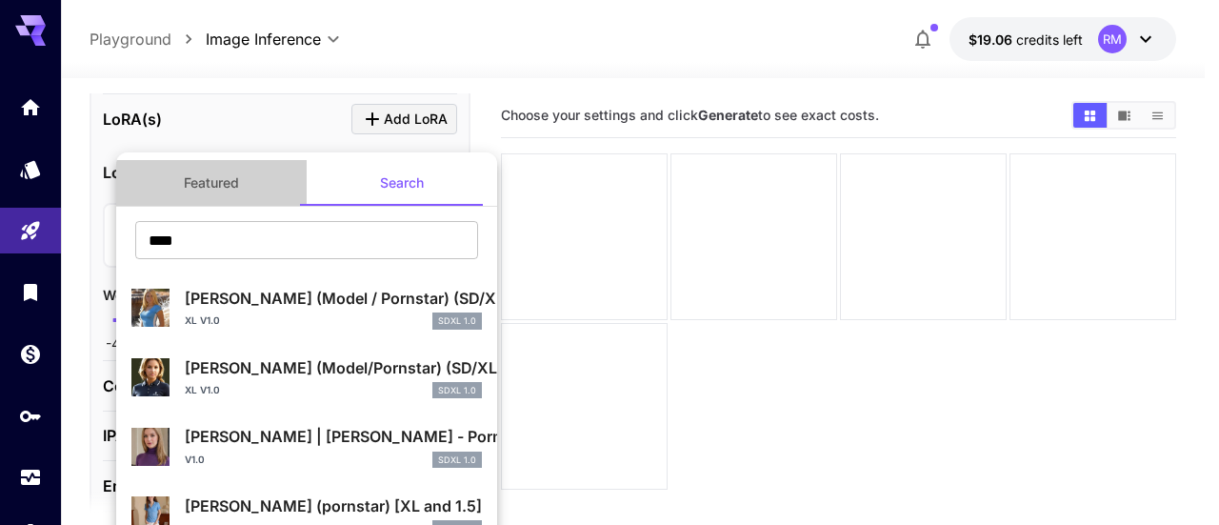
click at [225, 186] on button "Featured" at bounding box center [211, 183] width 190 height 46
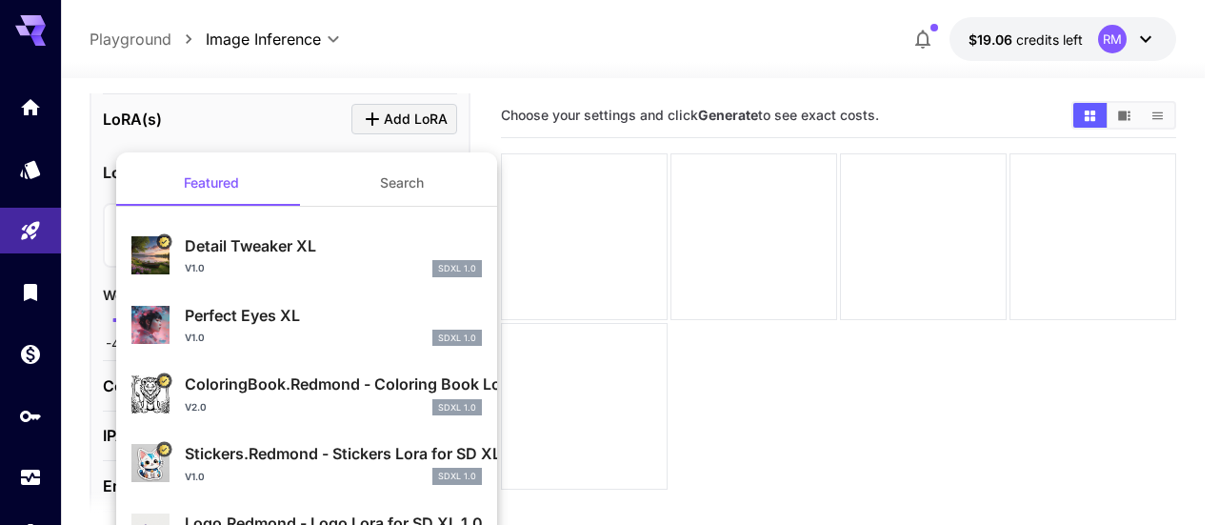
click at [386, 198] on button "Search" at bounding box center [402, 183] width 190 height 46
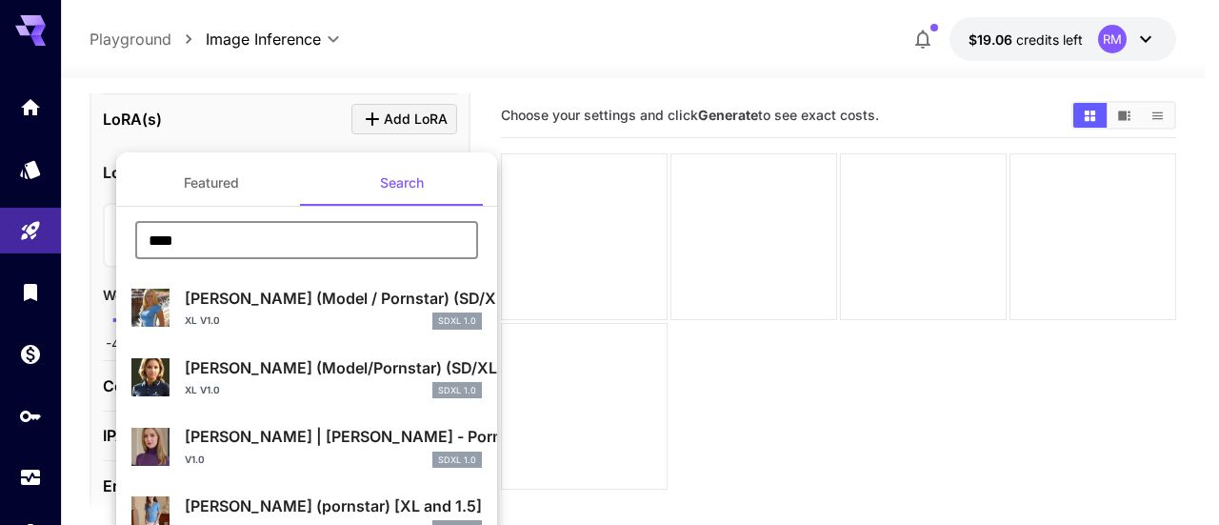
drag, startPoint x: 365, startPoint y: 250, endPoint x: 101, endPoint y: 250, distance: 263.8
click at [101, 250] on div "Featured Search **** ​ Alison Angel (Model / Pornstar) (SD/XL/Pony/Flux) XL v1.…" at bounding box center [190, 285] width 381 height 571
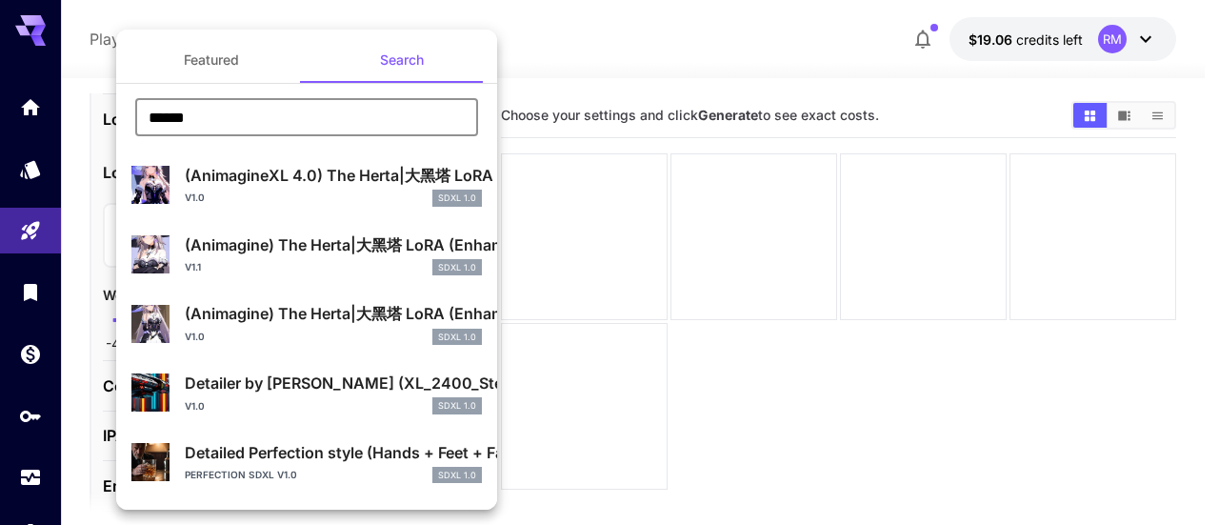
type input "******"
click at [319, 398] on div "v1.0 SDXL 1.0" at bounding box center [333, 405] width 297 height 17
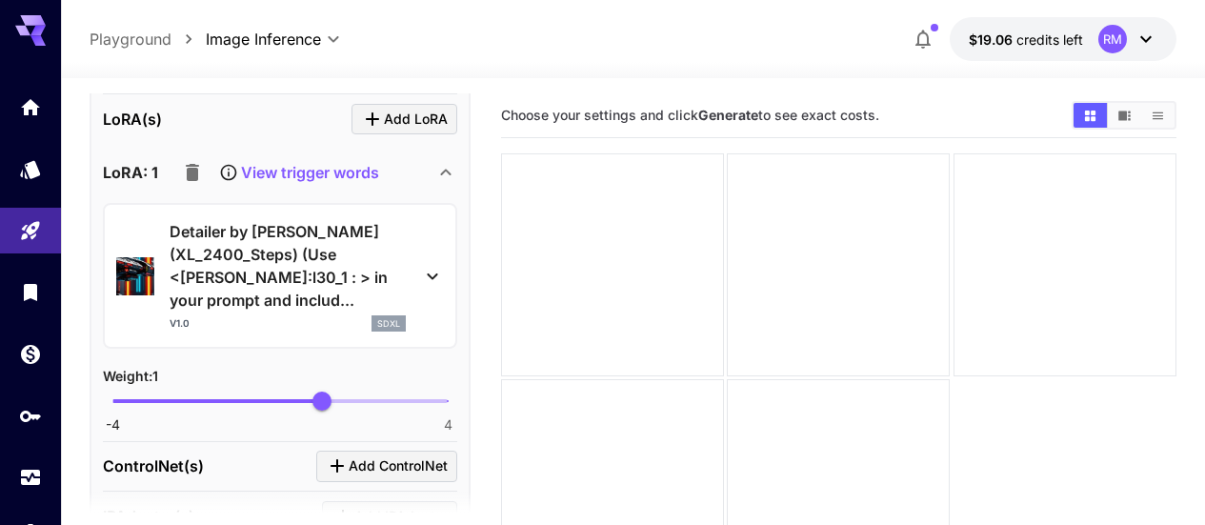
click at [297, 164] on p "View trigger words" at bounding box center [310, 172] width 138 height 23
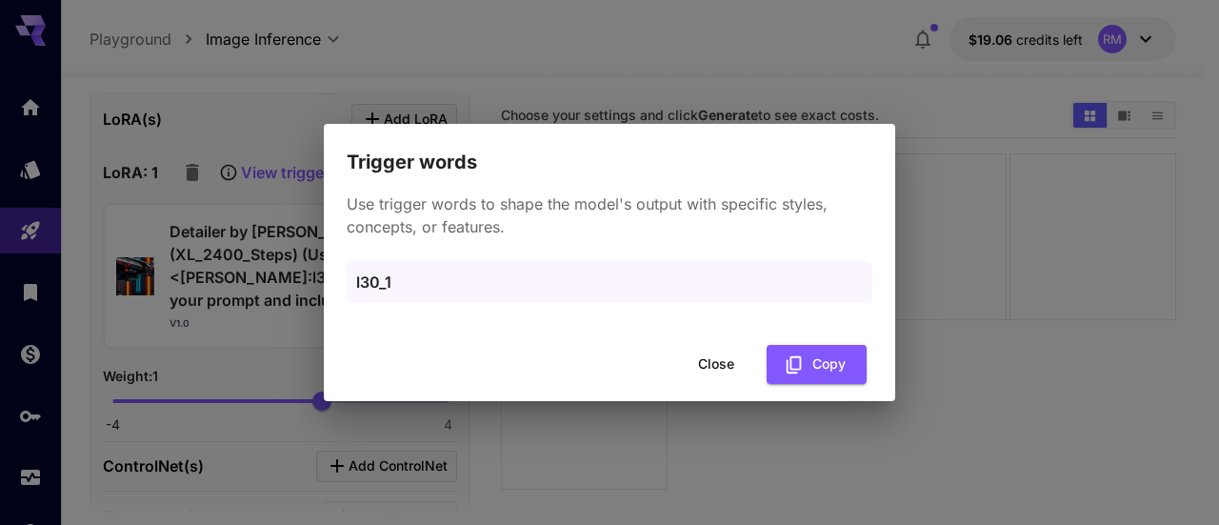
click at [238, 302] on div "Trigger words Use trigger words to shape the model's output with specific style…" at bounding box center [609, 262] width 1219 height 525
click at [717, 362] on button "Close" at bounding box center [716, 364] width 86 height 39
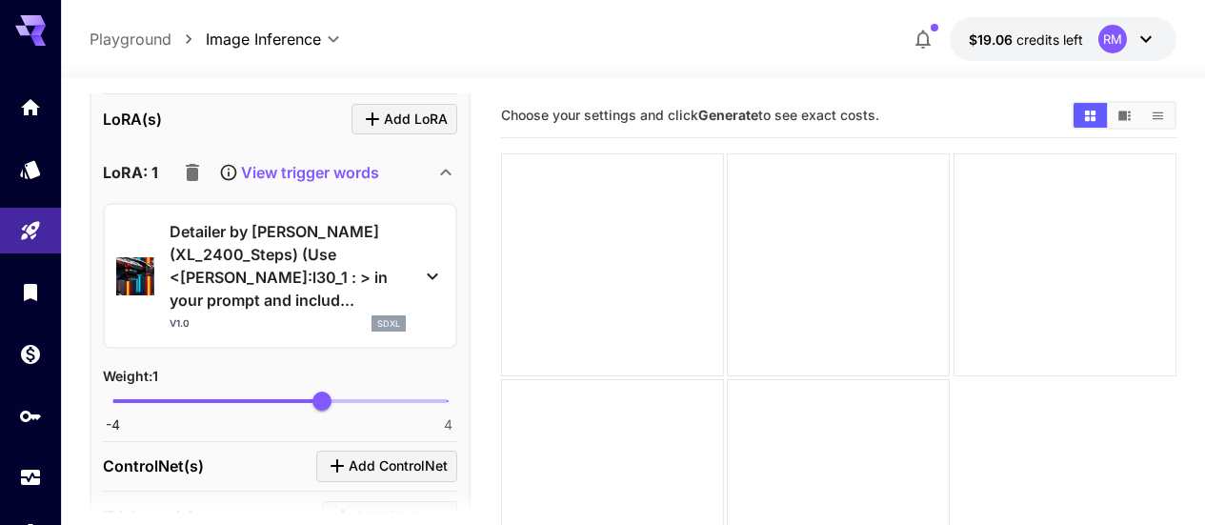
drag, startPoint x: 372, startPoint y: 307, endPoint x: 316, endPoint y: 303, distance: 56.3
click at [316, 303] on p "Detailer by Chad (XL_2400_Steps) (Use <lora:l30_1 : > in your prompt and includ…" at bounding box center [288, 265] width 236 height 91
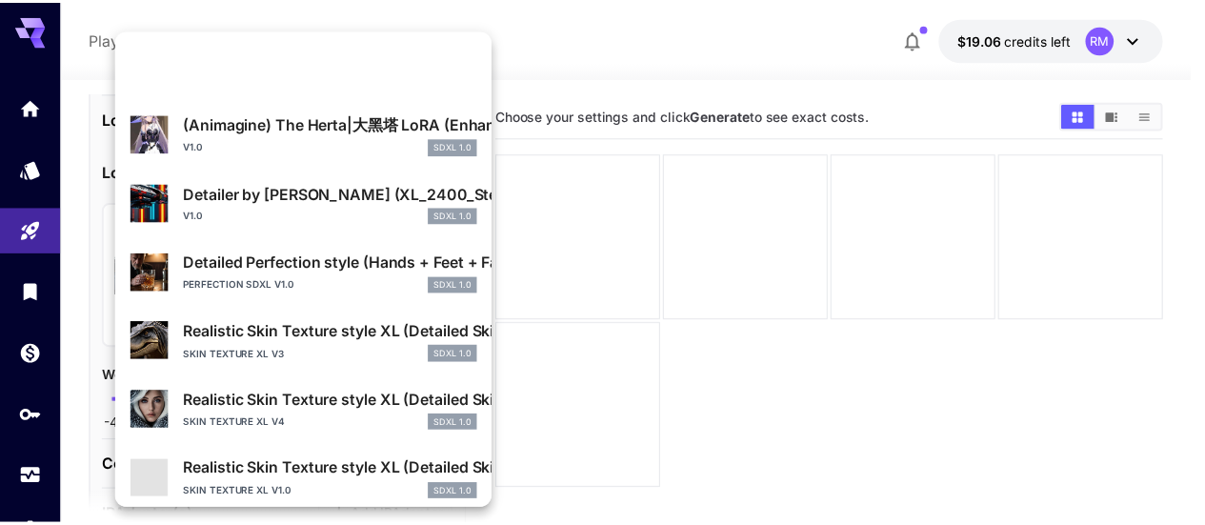
scroll to position [286, 0]
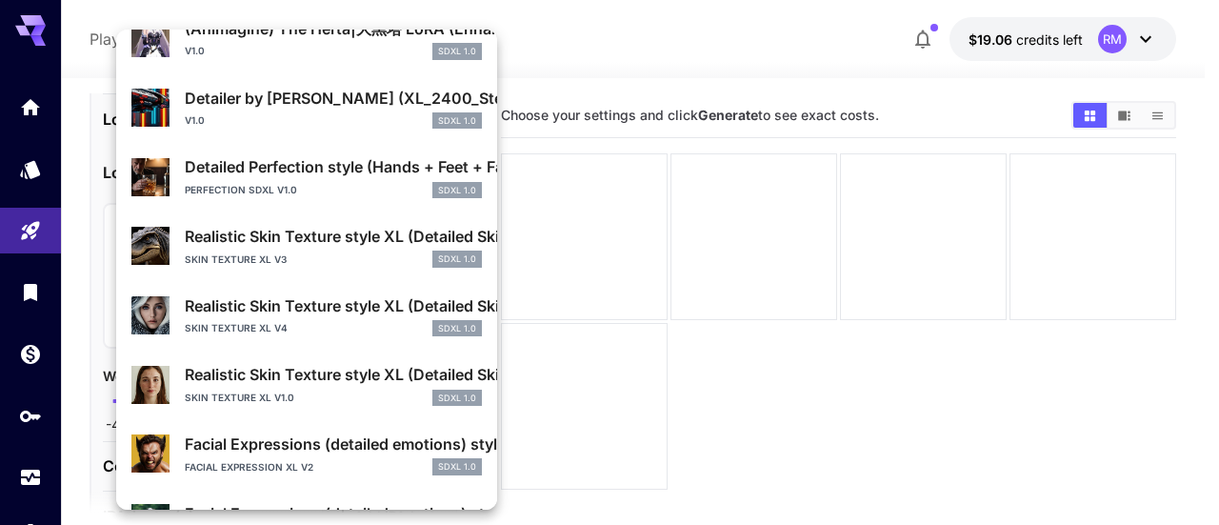
click at [363, 309] on p "Realistic Skin Texture style XL (Detailed Skin) + SD1.5 + Flux1D" at bounding box center [333, 305] width 297 height 23
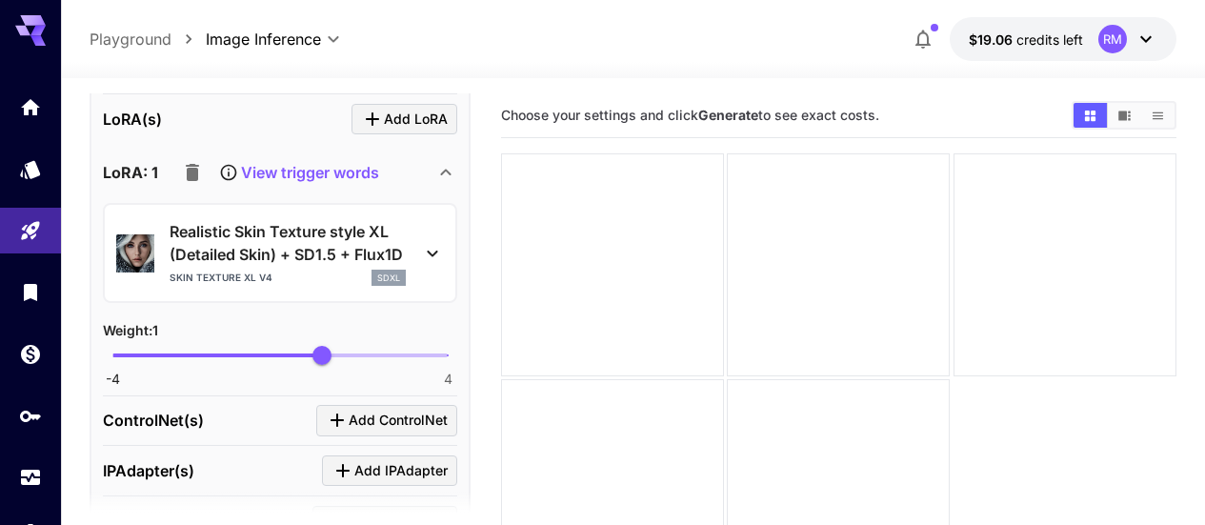
click at [349, 165] on p "View trigger words" at bounding box center [310, 172] width 138 height 23
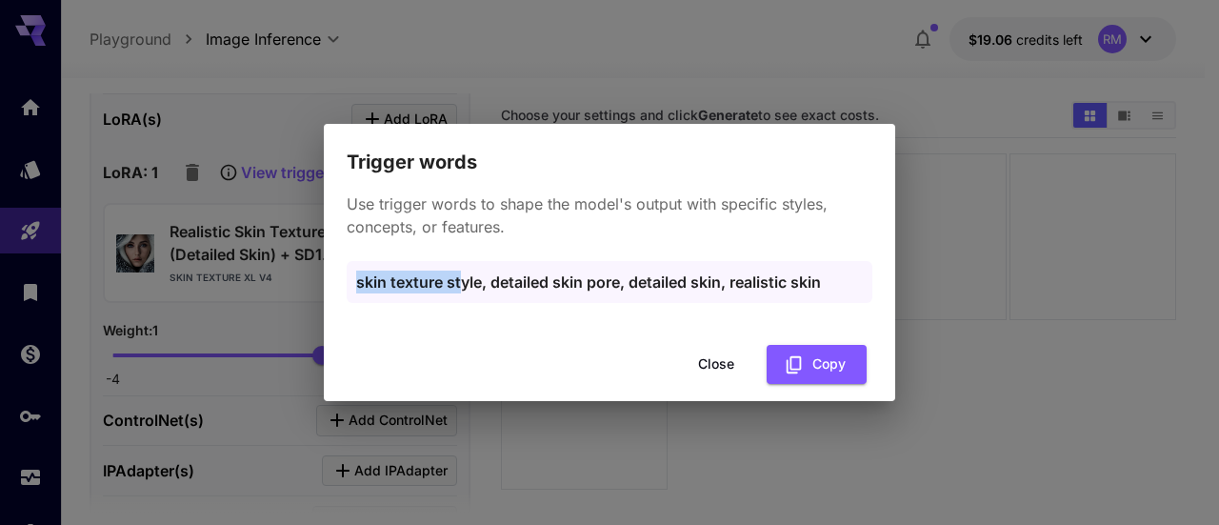
drag, startPoint x: 357, startPoint y: 282, endPoint x: 463, endPoint y: 289, distance: 105.9
click at [463, 289] on p "skin texture style, detailed skin pore, detailed skin, realistic skin" at bounding box center [609, 281] width 507 height 23
drag, startPoint x: 678, startPoint y: 286, endPoint x: 639, endPoint y: 280, distance: 39.5
click at [657, 283] on p "skin texture style, detailed skin pore, detailed skin, realistic skin" at bounding box center [609, 281] width 507 height 23
click at [624, 279] on p "skin texture style, detailed skin pore, detailed skin, realistic skin" at bounding box center [609, 281] width 507 height 23
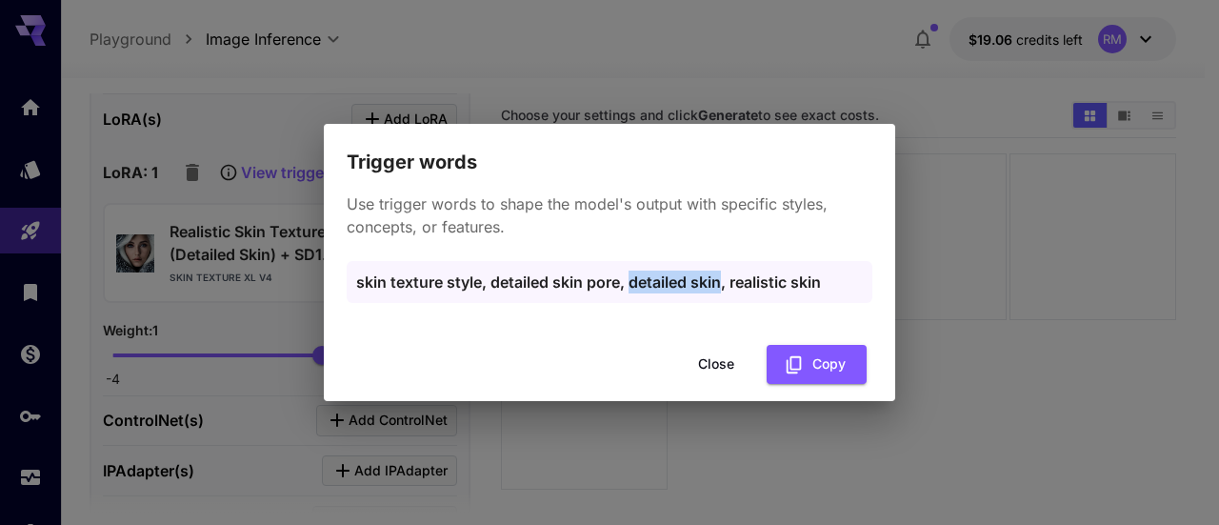
drag, startPoint x: 631, startPoint y: 284, endPoint x: 721, endPoint y: 294, distance: 90.1
click at [721, 294] on div "skin texture style, detailed skin pore, detailed skin, realistic skin" at bounding box center [610, 282] width 526 height 42
click at [790, 293] on div "skin texture style, detailed skin pore, detailed skin, realistic skin" at bounding box center [610, 282] width 526 height 42
drag, startPoint x: 824, startPoint y: 285, endPoint x: 731, endPoint y: 288, distance: 92.4
click at [731, 288] on p "skin texture style, detailed skin pore, detailed skin, realistic skin" at bounding box center [609, 281] width 507 height 23
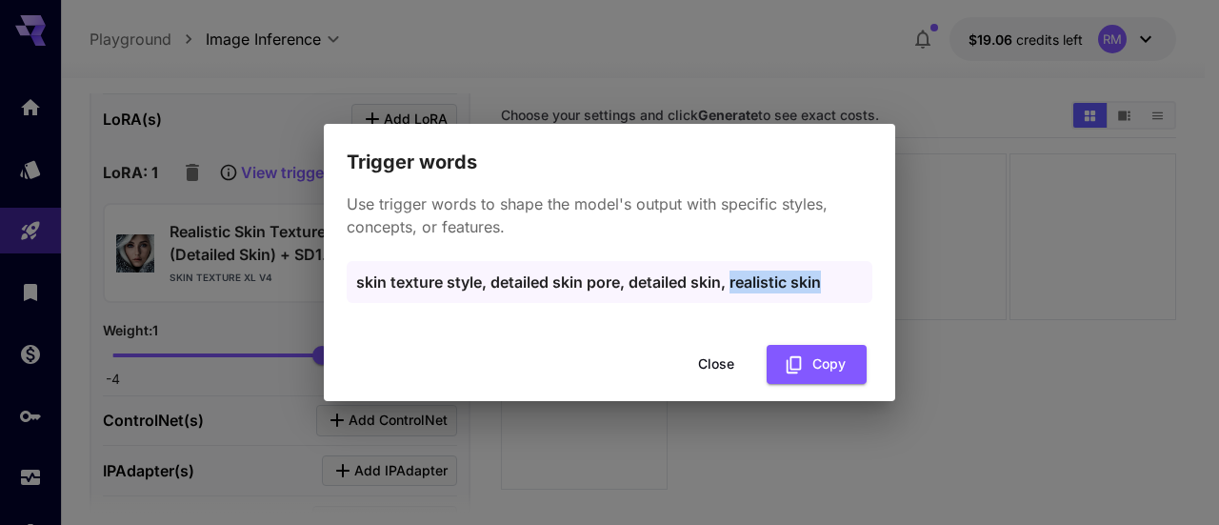
copy p "realistic skin"
click at [713, 365] on button "Close" at bounding box center [716, 364] width 86 height 39
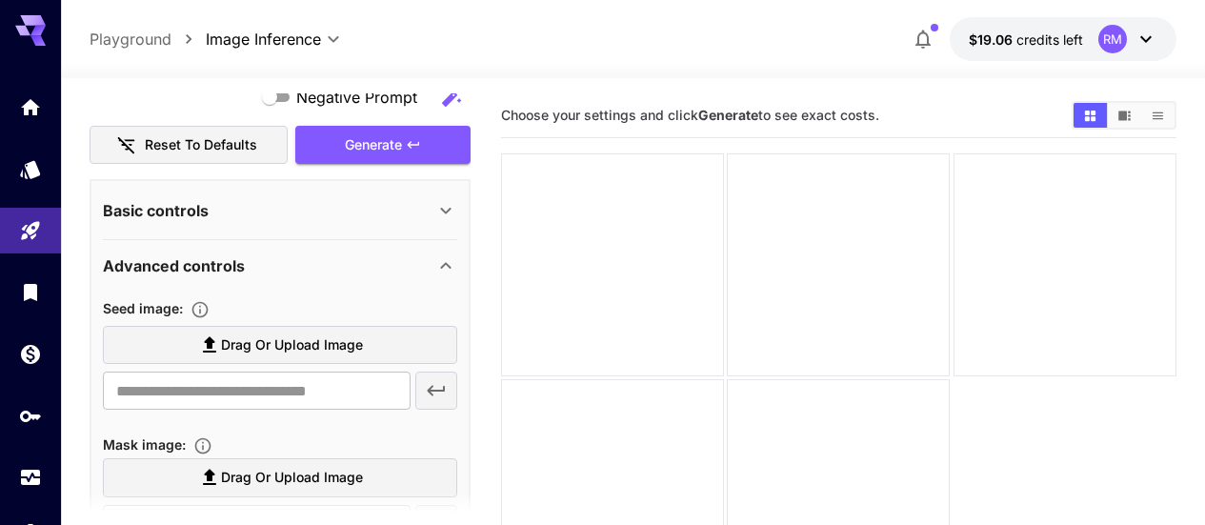
scroll to position [0, 0]
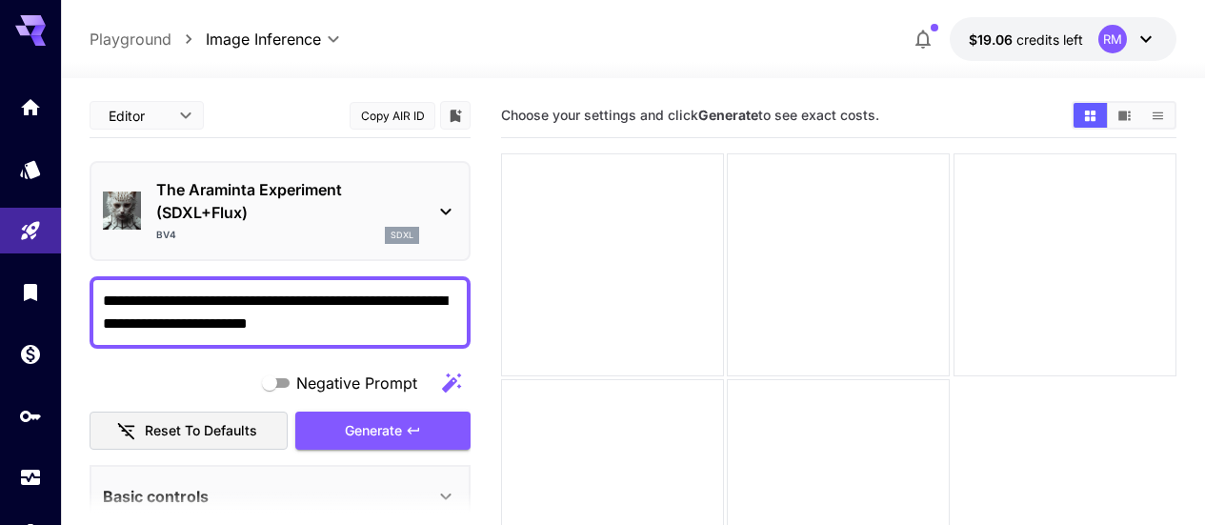
click at [391, 332] on textarea "**********" at bounding box center [280, 313] width 354 height 46
paste textarea "**********"
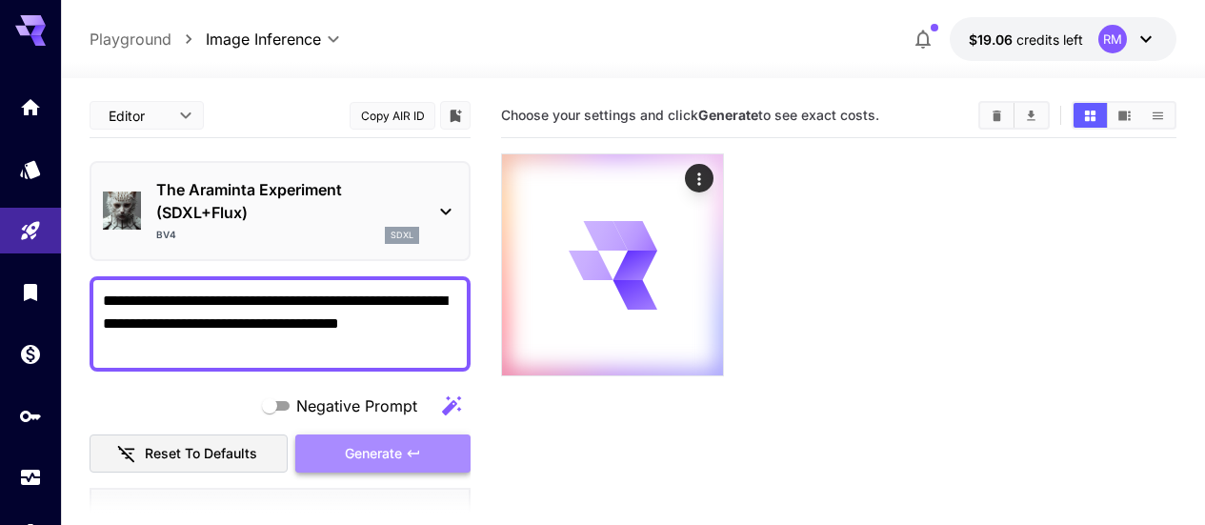
click at [372, 448] on span "Generate" at bounding box center [373, 454] width 57 height 24
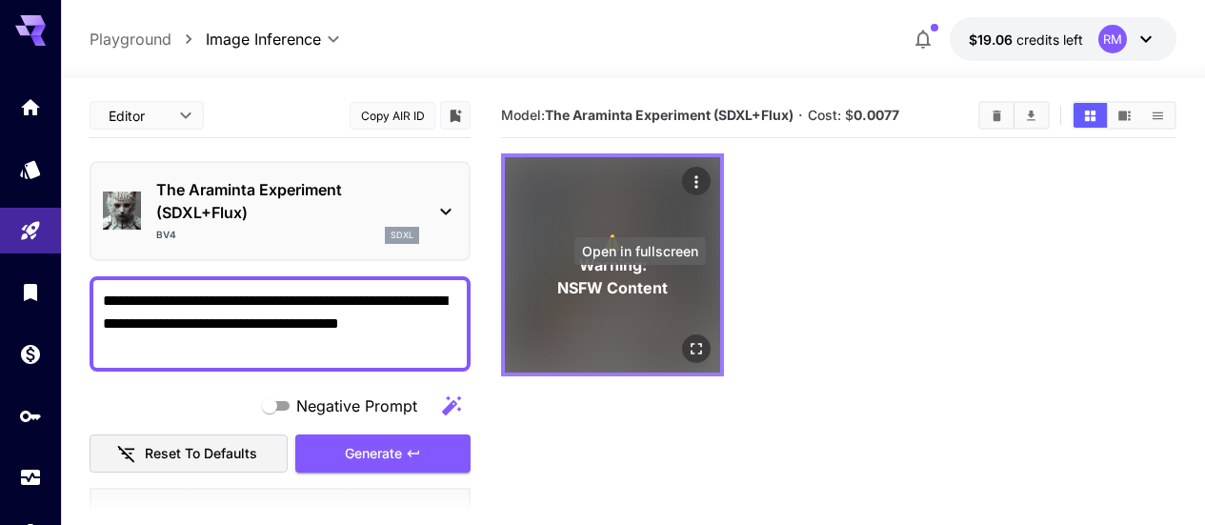
click at [687, 339] on icon "Open in fullscreen" at bounding box center [696, 348] width 19 height 19
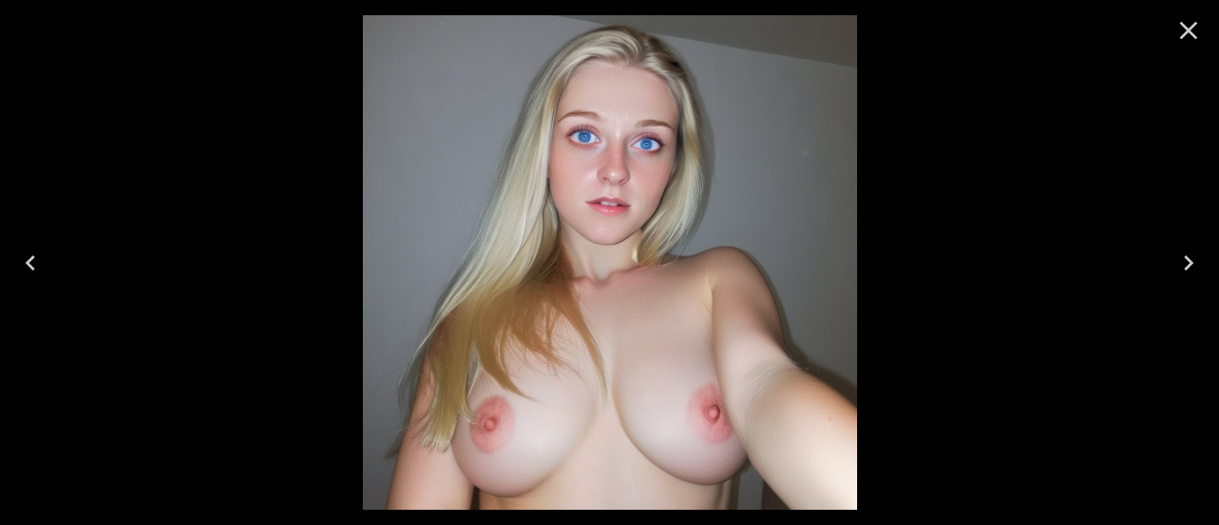
click at [1184, 28] on icon "Close" at bounding box center [1189, 31] width 18 height 18
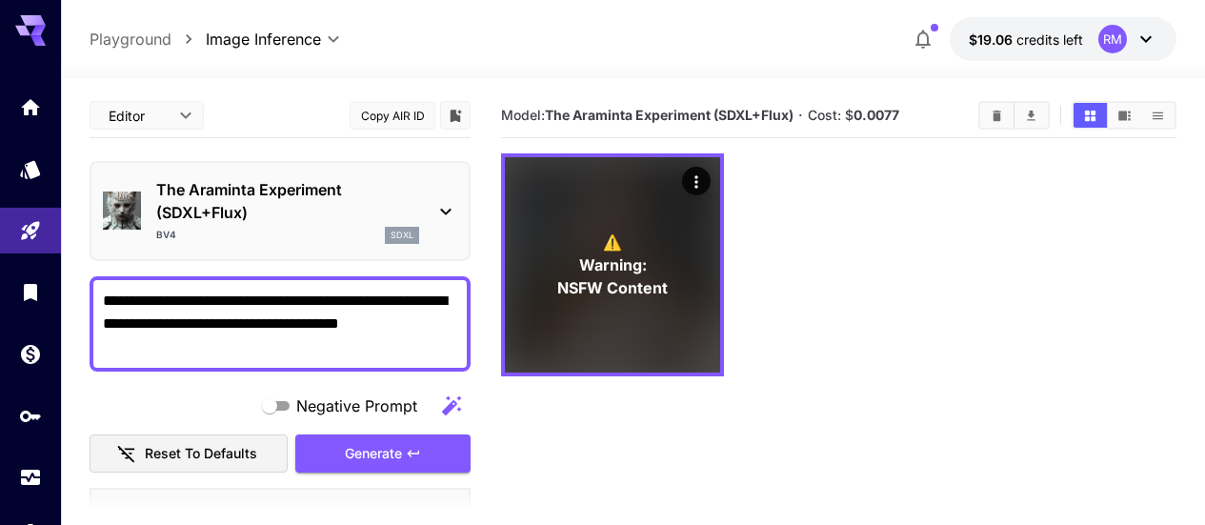
drag, startPoint x: 282, startPoint y: 330, endPoint x: 206, endPoint y: 323, distance: 76.6
click at [206, 323] on textarea "**********" at bounding box center [280, 324] width 354 height 69
type textarea "**********"
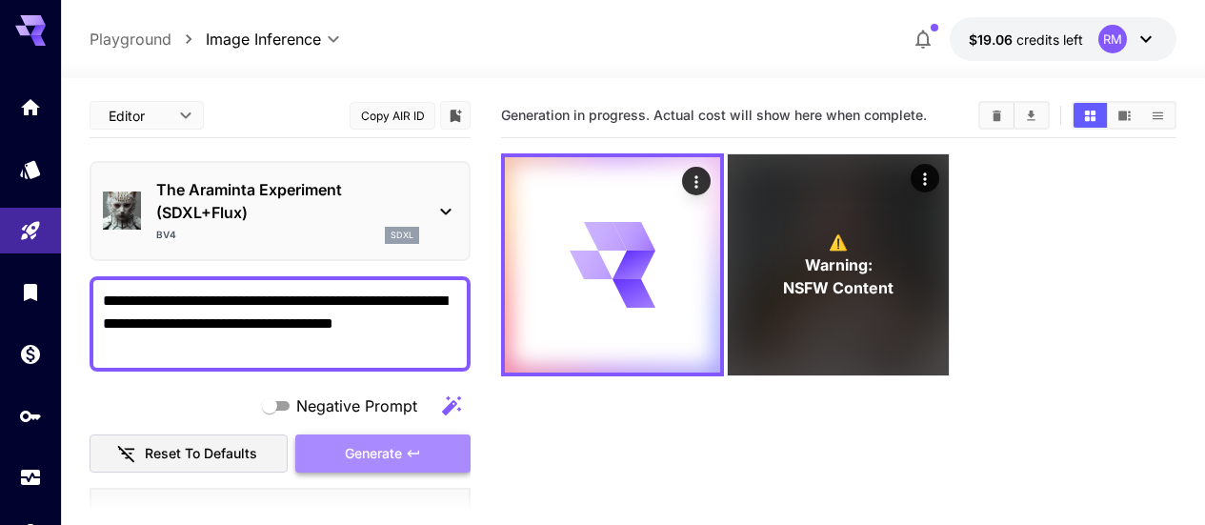
click at [349, 443] on span "Generate" at bounding box center [373, 454] width 57 height 24
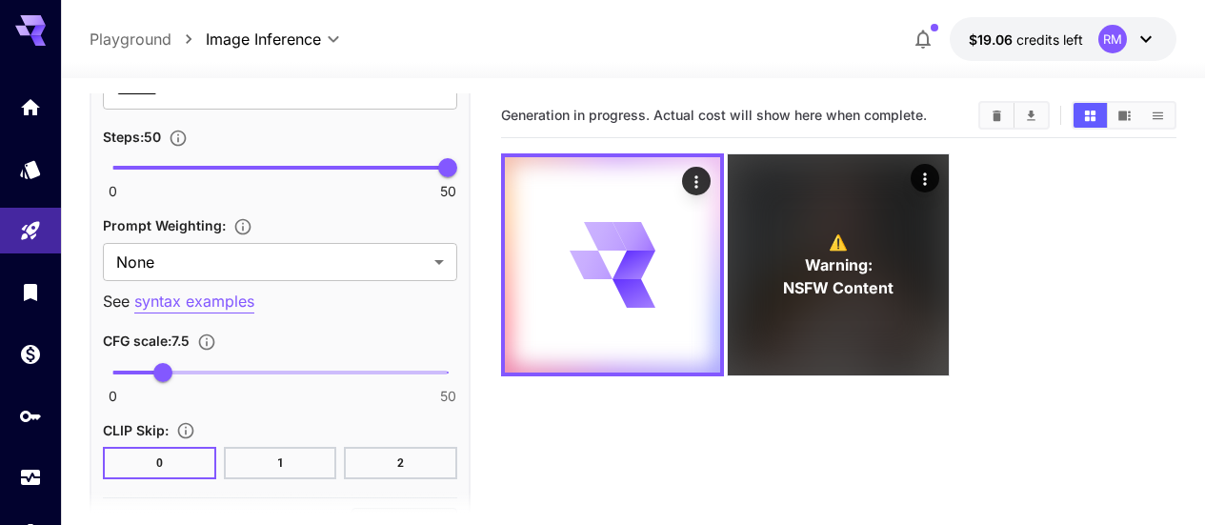
scroll to position [1429, 0]
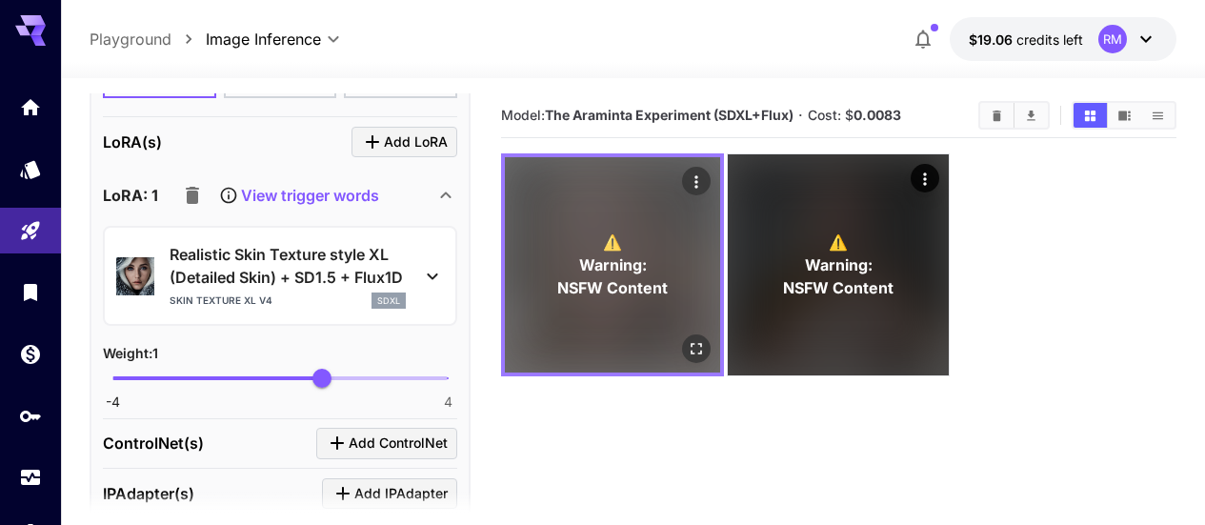
click at [687, 339] on icon "Open in fullscreen" at bounding box center [696, 348] width 19 height 19
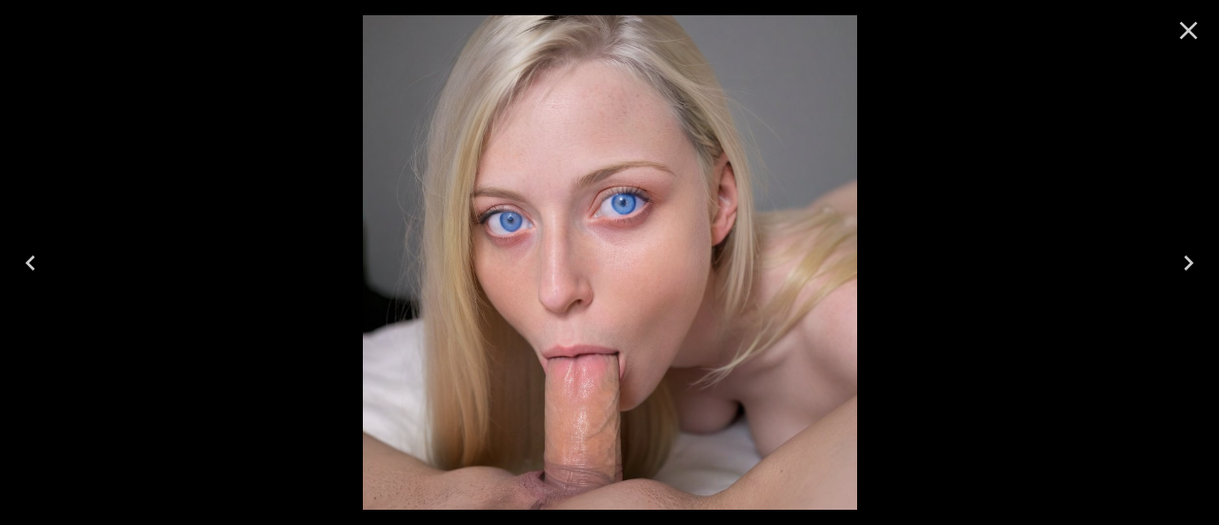
click at [1202, 25] on icon "Close" at bounding box center [1188, 30] width 30 height 30
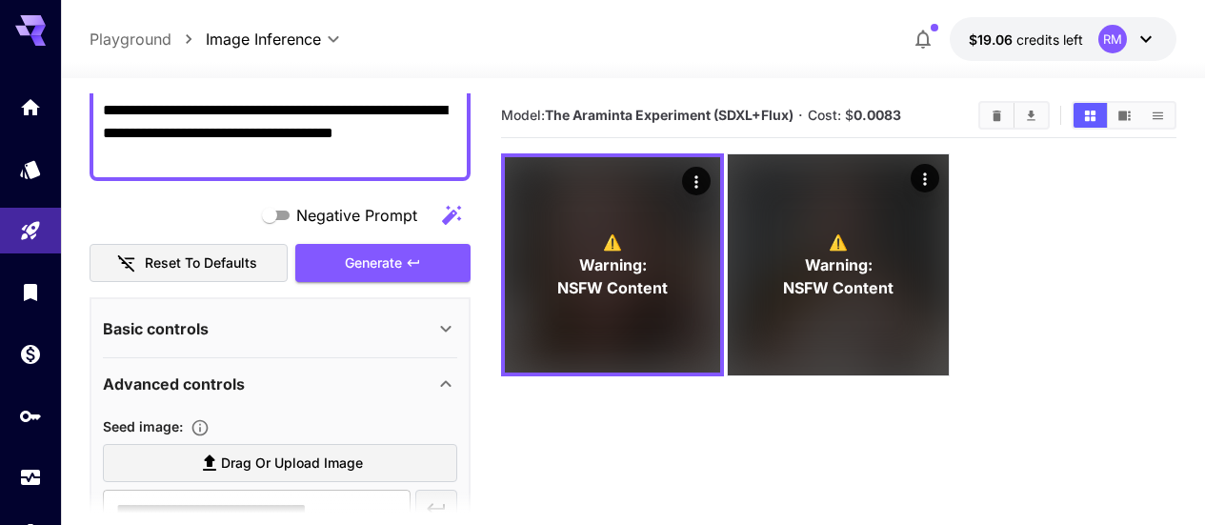
scroll to position [95, 0]
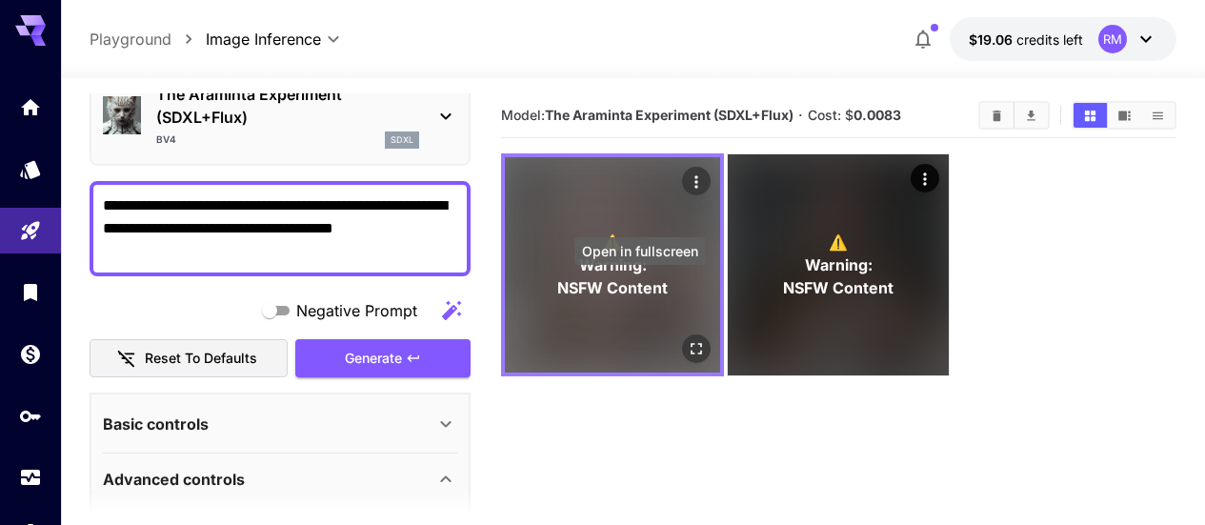
click at [682, 334] on button "Open in fullscreen" at bounding box center [696, 348] width 29 height 29
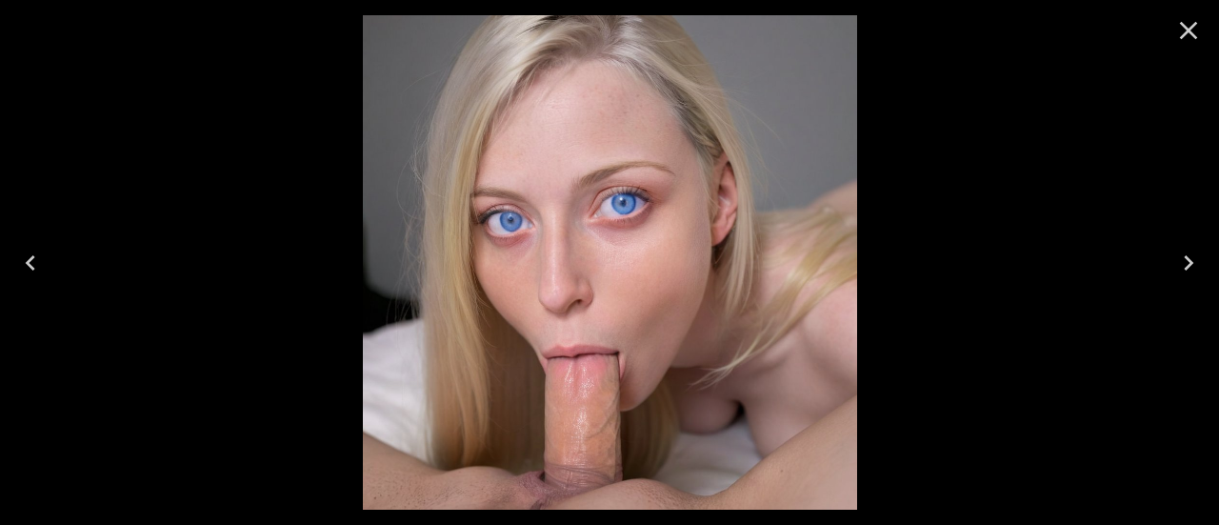
click at [1183, 35] on icon "Close" at bounding box center [1189, 31] width 18 height 18
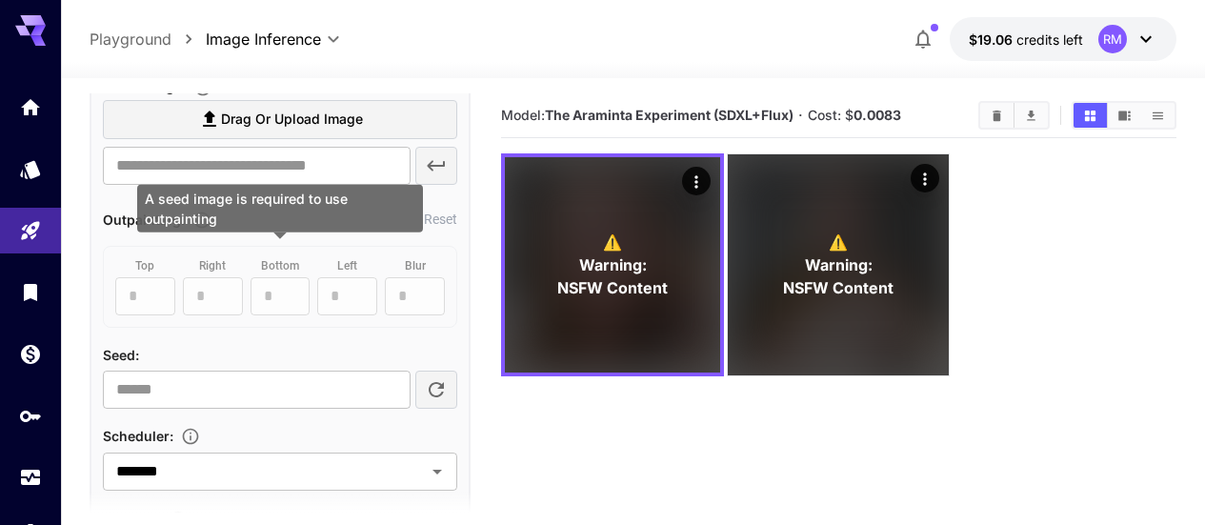
scroll to position [857, 0]
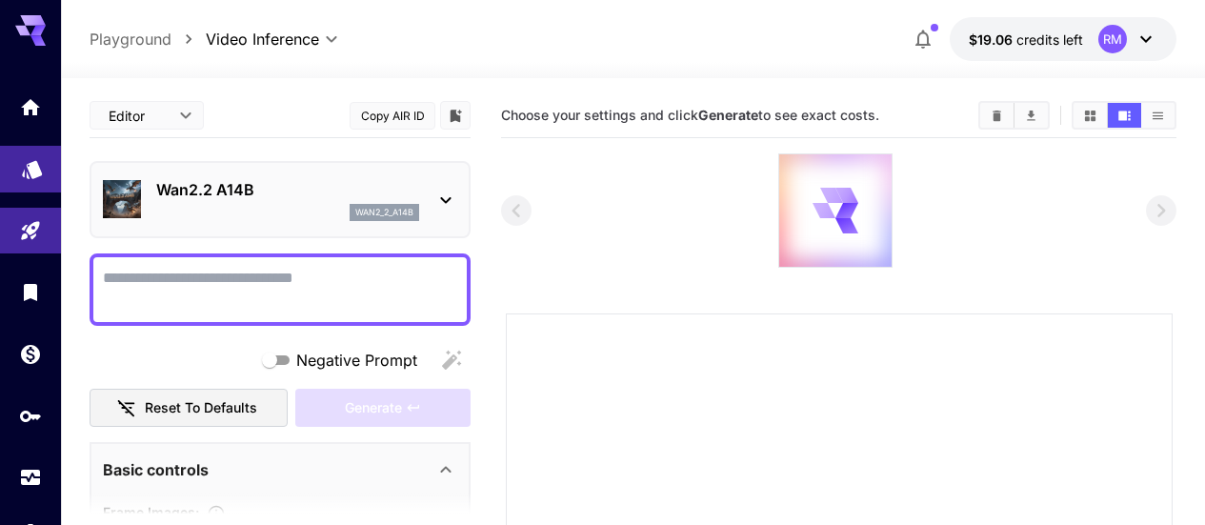
click at [17, 166] on link at bounding box center [30, 169] width 61 height 47
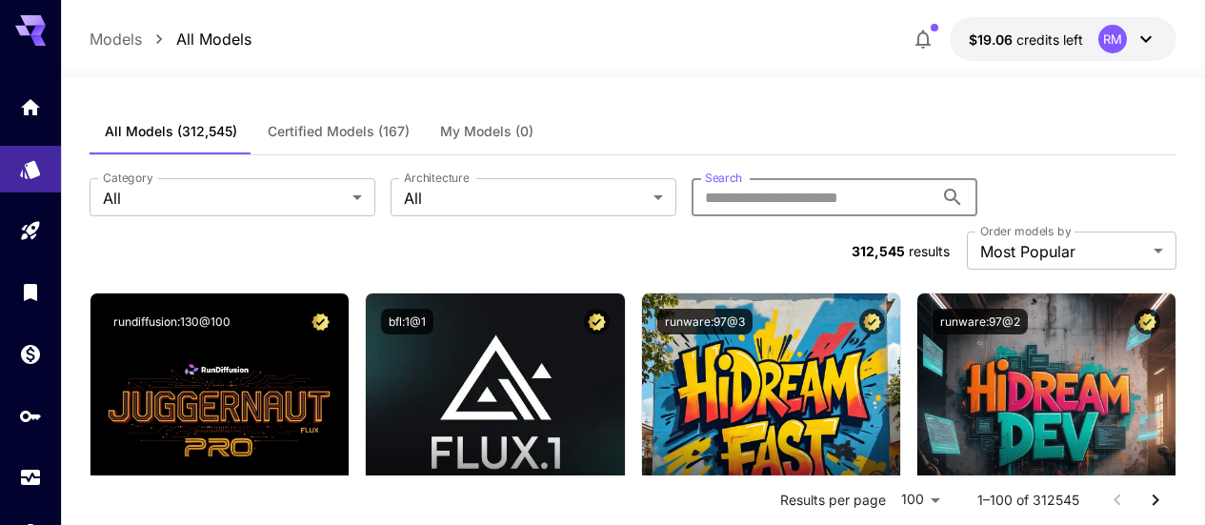
click at [691, 197] on input "Search" at bounding box center [812, 197] width 242 height 38
paste input "******"
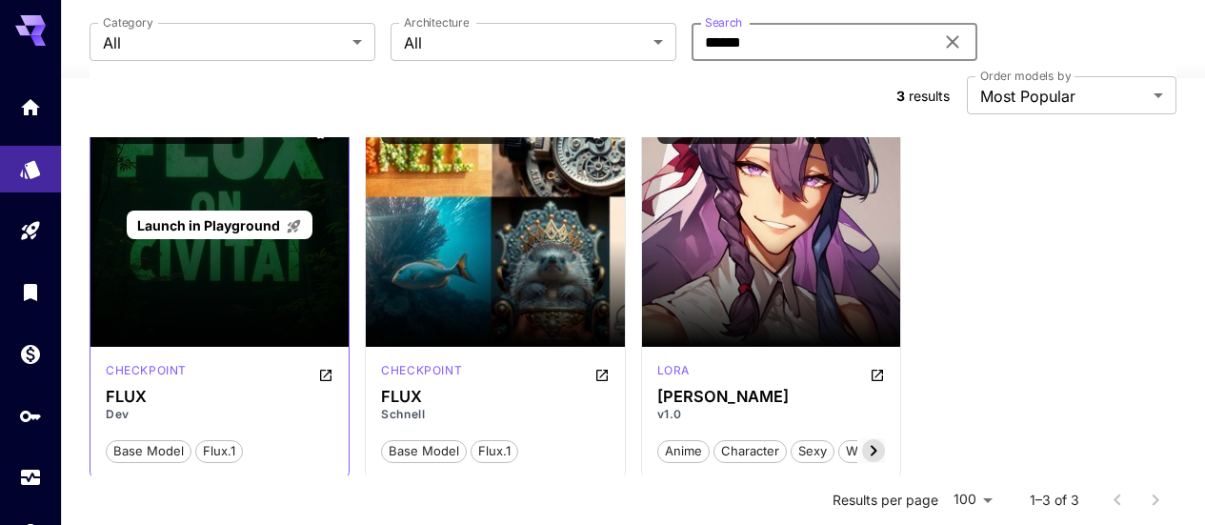
scroll to position [95, 0]
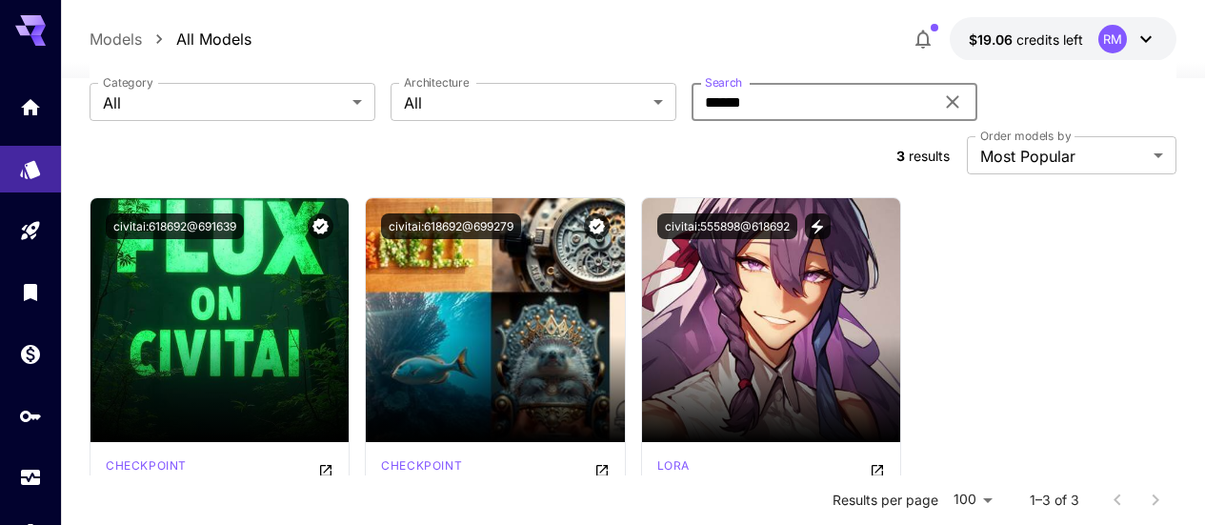
type input "******"
click at [941, 104] on icon at bounding box center [952, 101] width 23 height 23
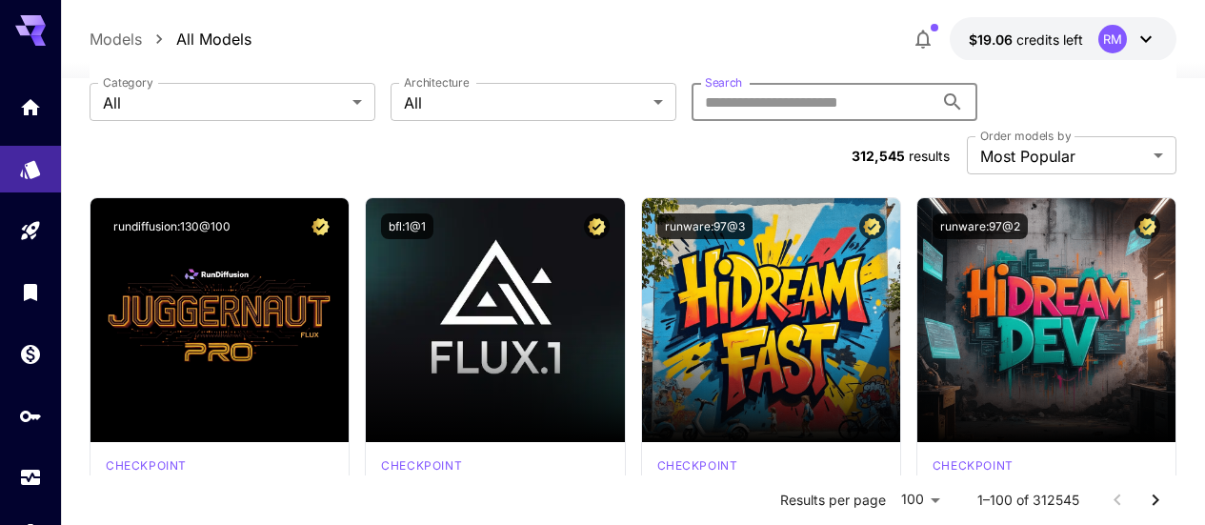
click at [691, 109] on input "Search" at bounding box center [812, 102] width 242 height 38
paste input "******"
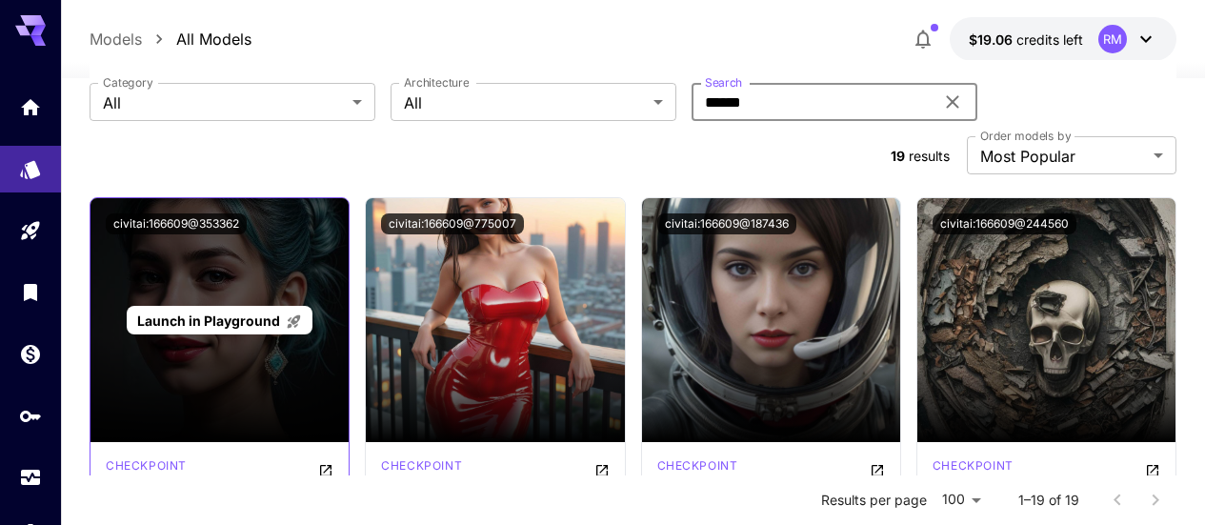
type input "******"
click at [239, 312] on span "Launch in Playground" at bounding box center [208, 320] width 143 height 16
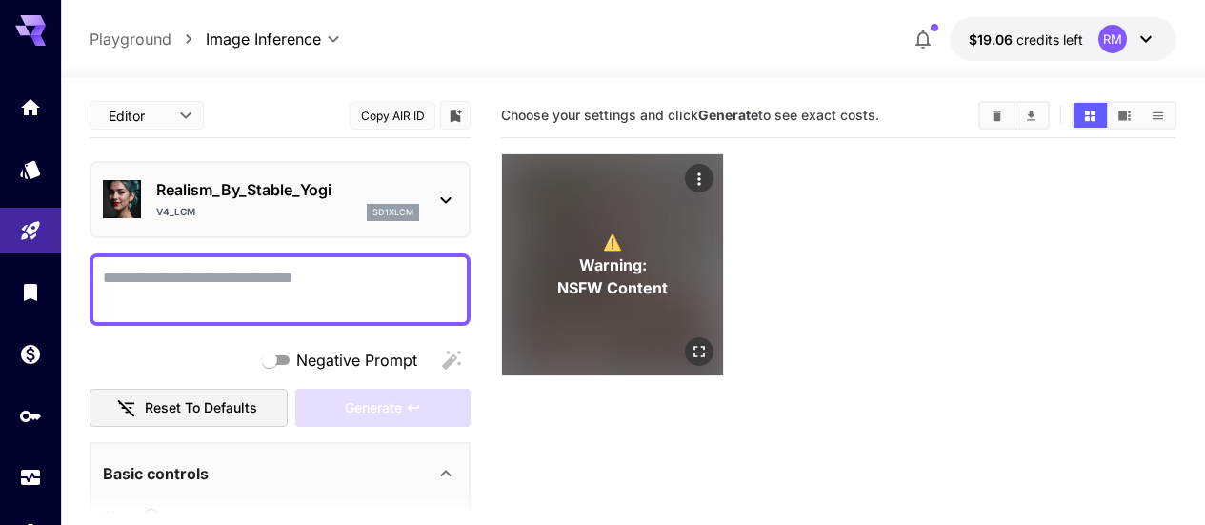
click at [628, 288] on div "⚠️ Warning: NSFW Content" at bounding box center [612, 264] width 221 height 221
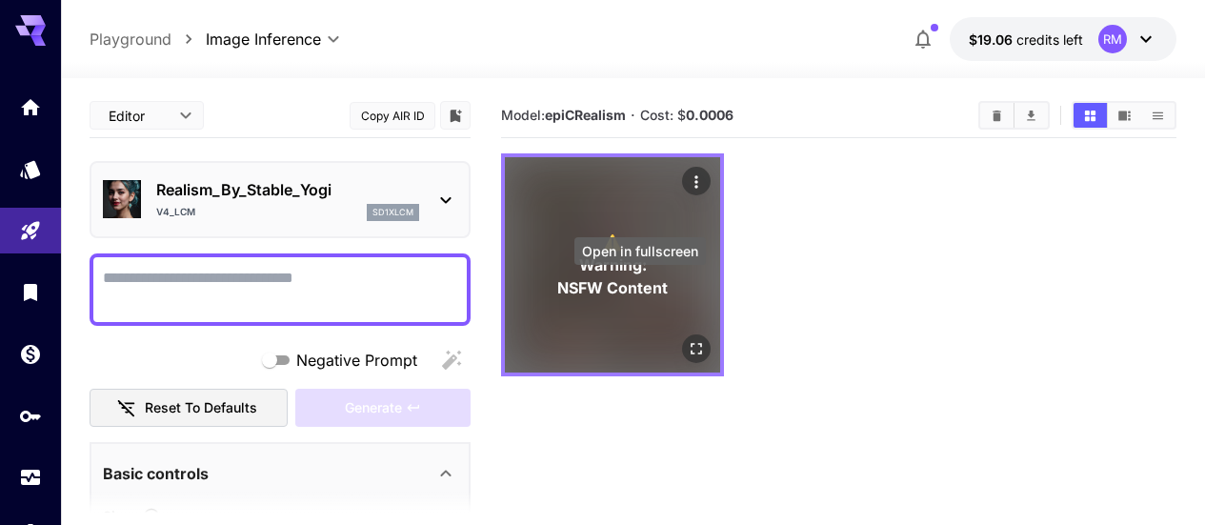
click at [687, 339] on icon "Open in fullscreen" at bounding box center [696, 348] width 19 height 19
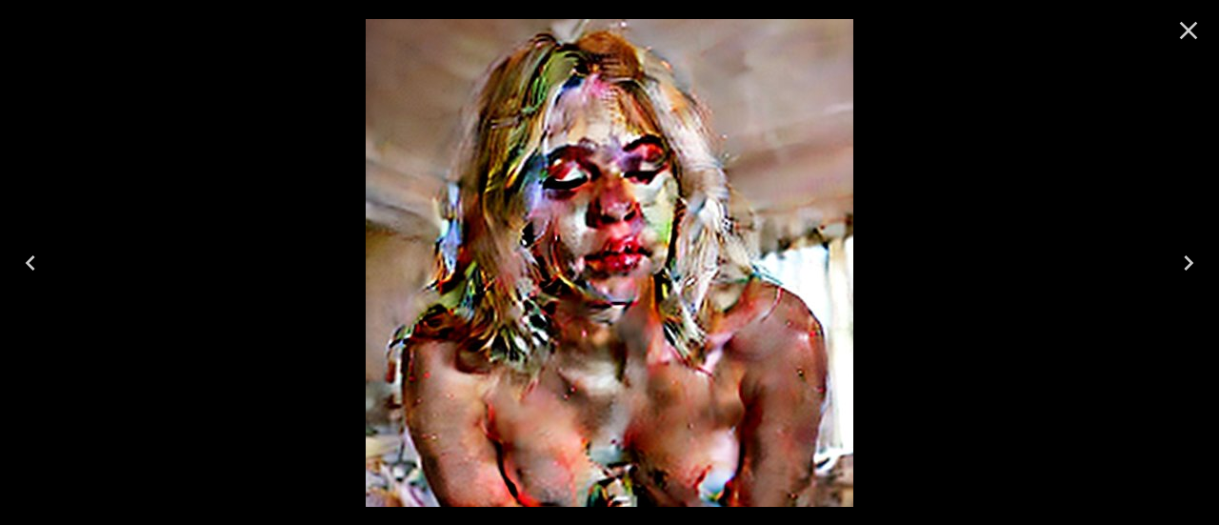
click at [1186, 35] on icon "Close" at bounding box center [1188, 30] width 30 height 30
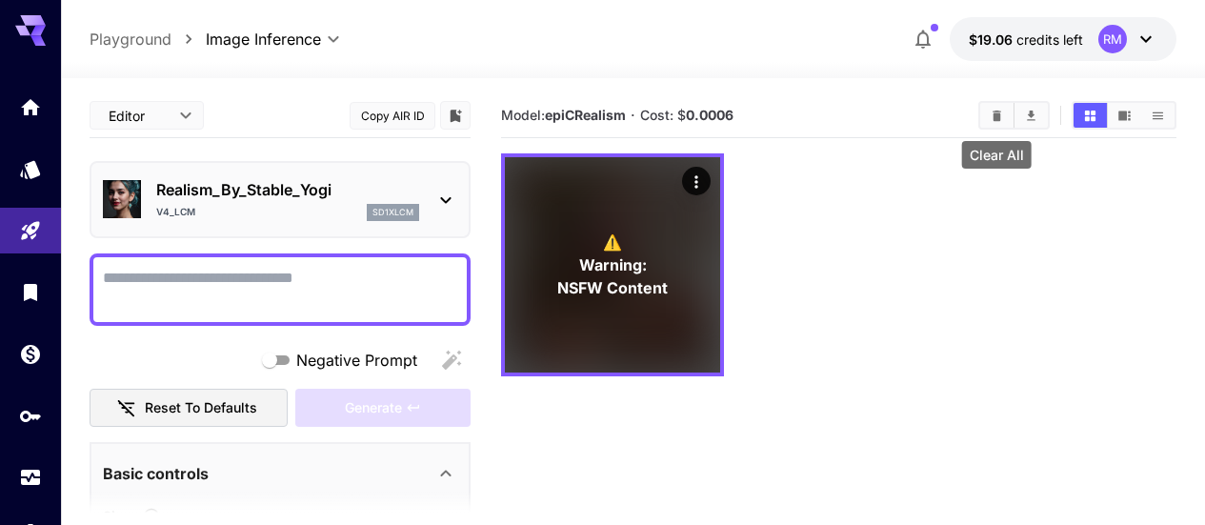
click at [992, 117] on icon "Clear All" at bounding box center [996, 115] width 9 height 10
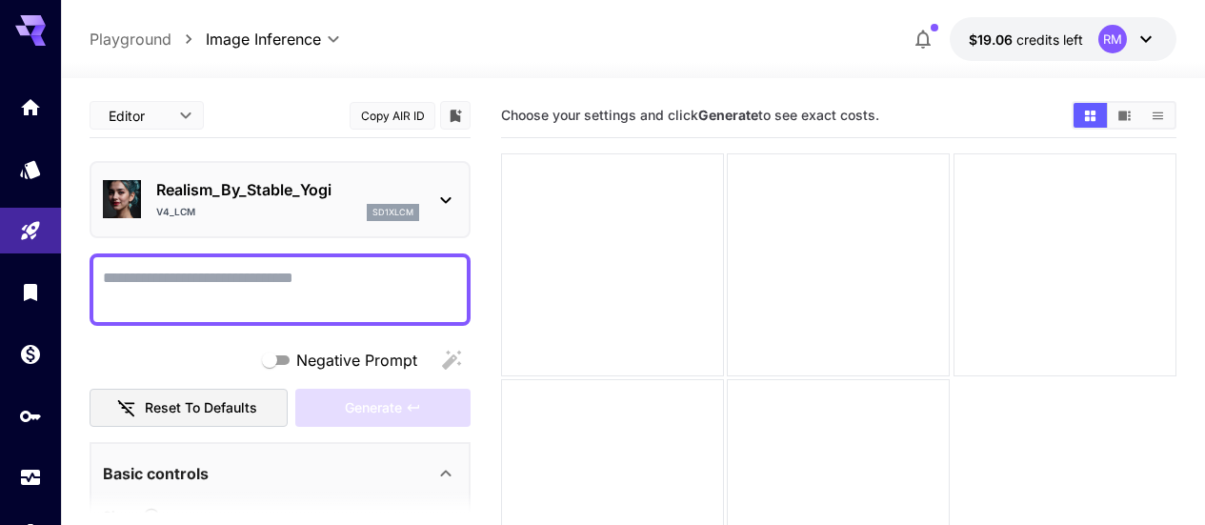
click at [369, 308] on textarea "Negative Prompt" at bounding box center [280, 290] width 354 height 46
paste textarea "******"
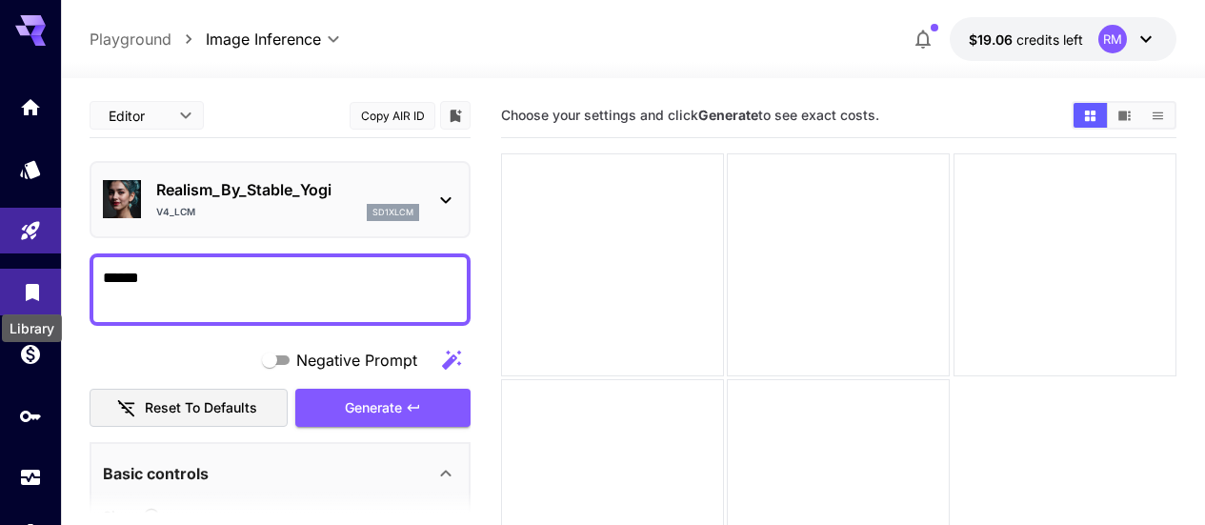
drag, startPoint x: 348, startPoint y: 291, endPoint x: 25, endPoint y: 290, distance: 322.9
click at [25, 290] on div "**********" at bounding box center [602, 337] width 1205 height 675
paste textarea "**********"
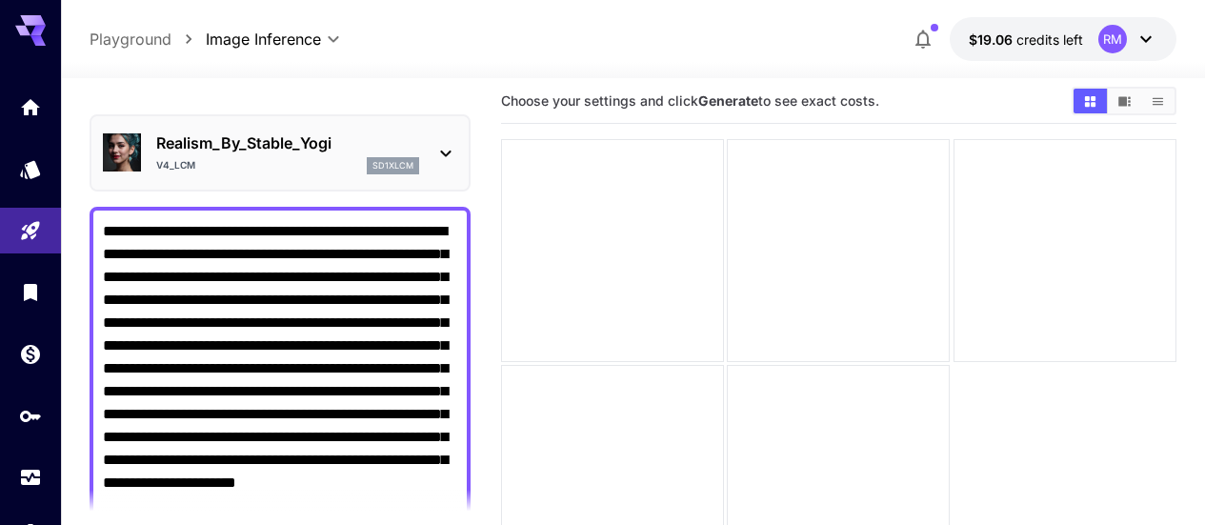
scroll to position [235, 0]
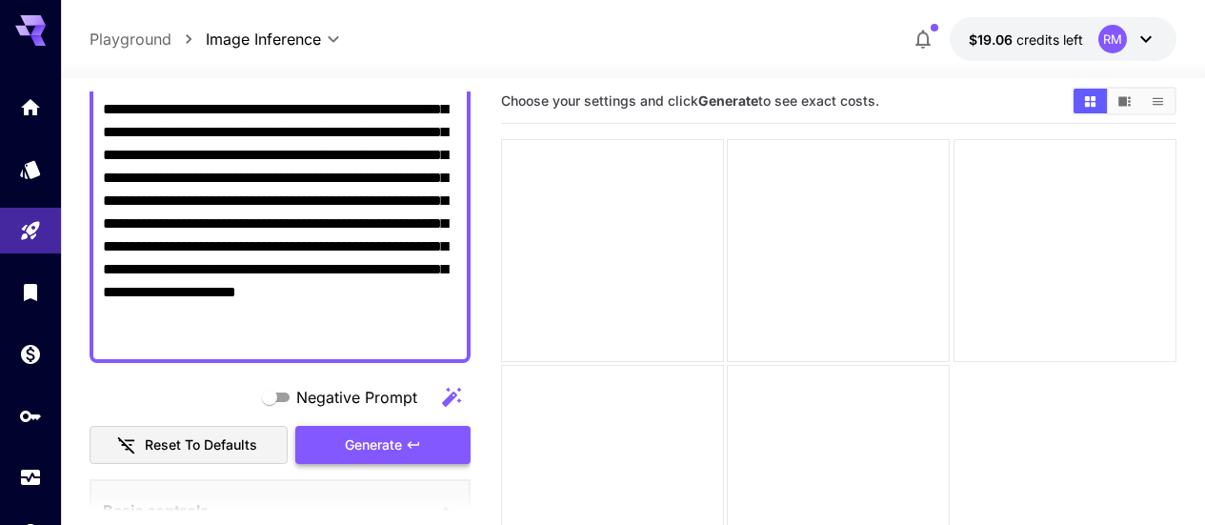
type textarea "**********"
click at [414, 439] on icon "button" at bounding box center [413, 444] width 15 height 15
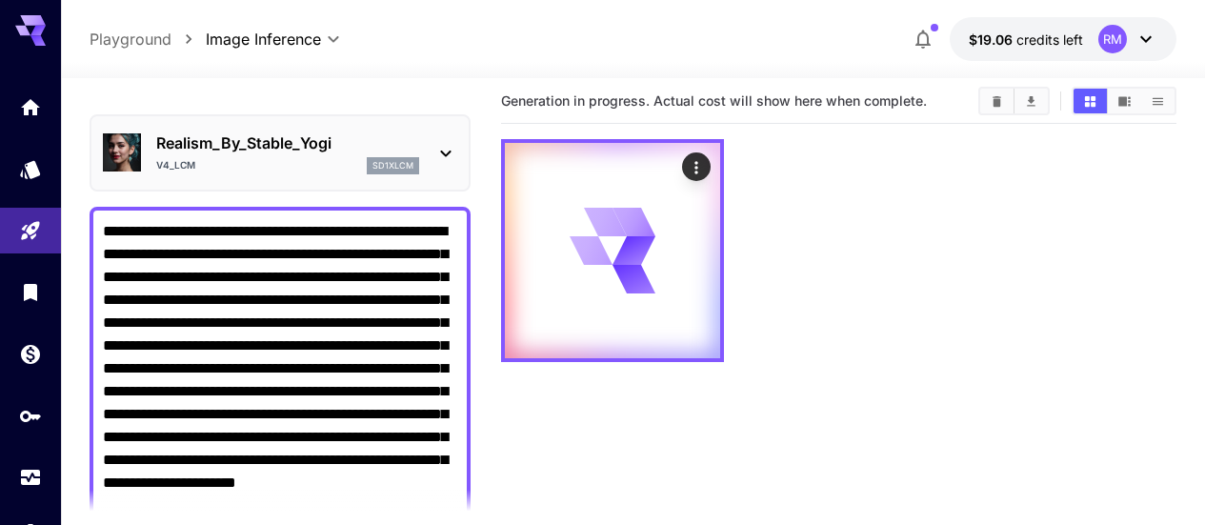
scroll to position [0, 0]
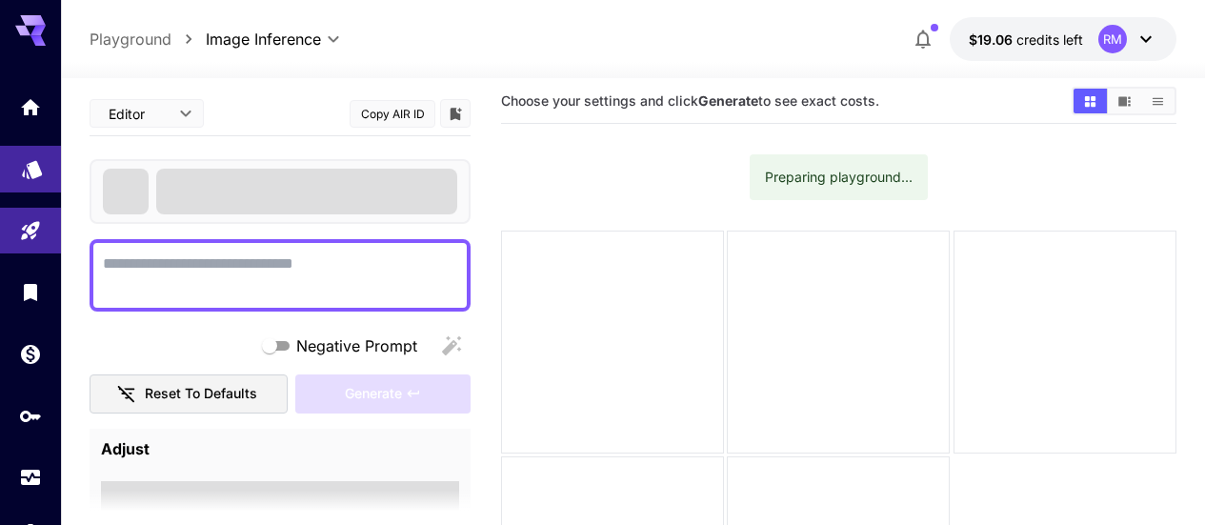
click at [33, 174] on icon "Models" at bounding box center [32, 162] width 23 height 23
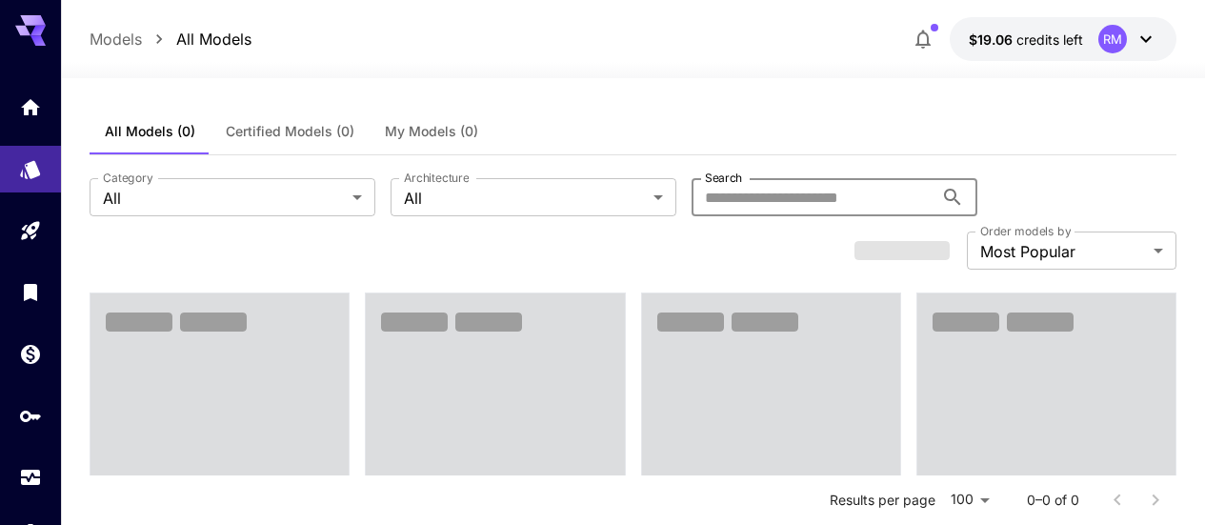
click at [691, 192] on input "Search" at bounding box center [812, 197] width 242 height 38
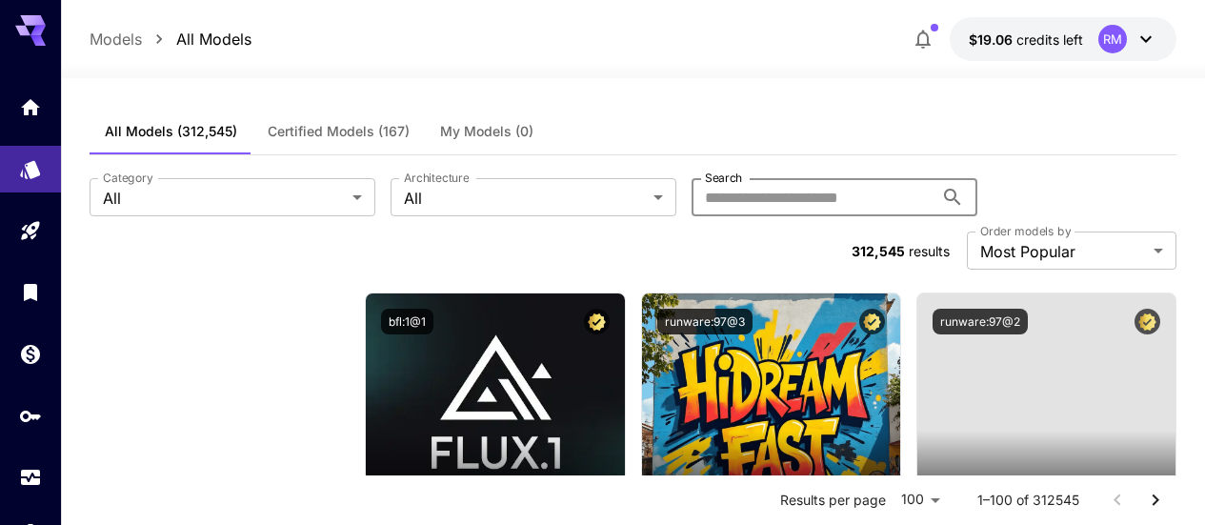
type input "******"
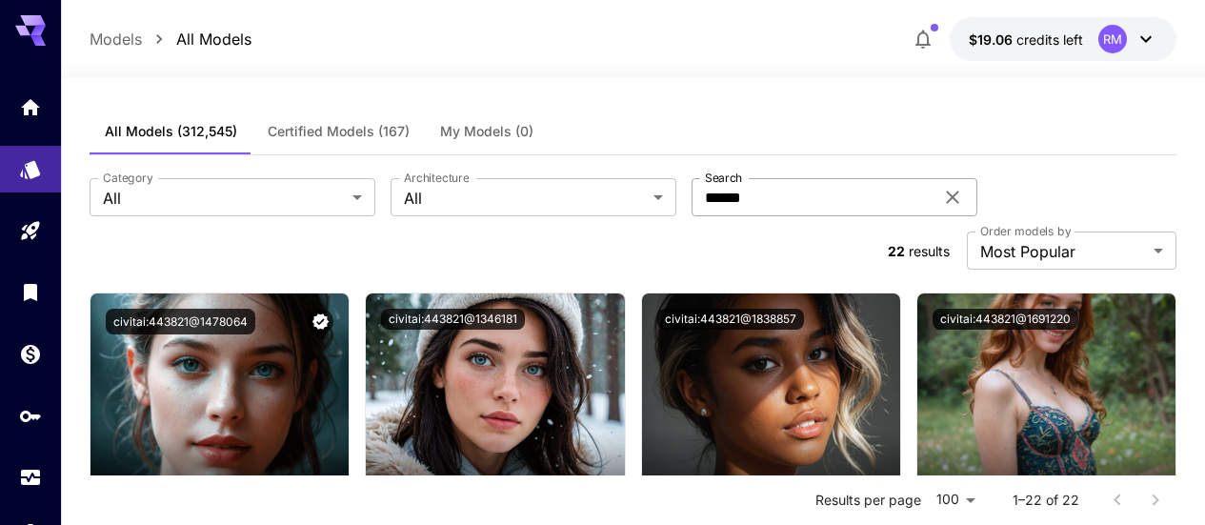
click at [941, 207] on icon at bounding box center [952, 197] width 23 height 23
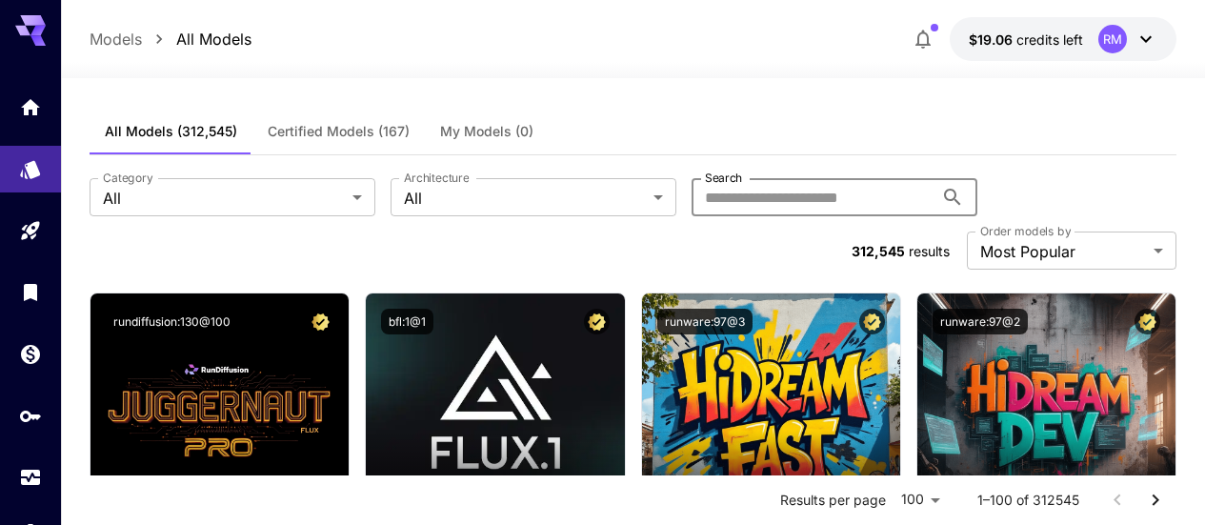
click at [694, 200] on input "Search" at bounding box center [812, 197] width 242 height 38
paste input "******"
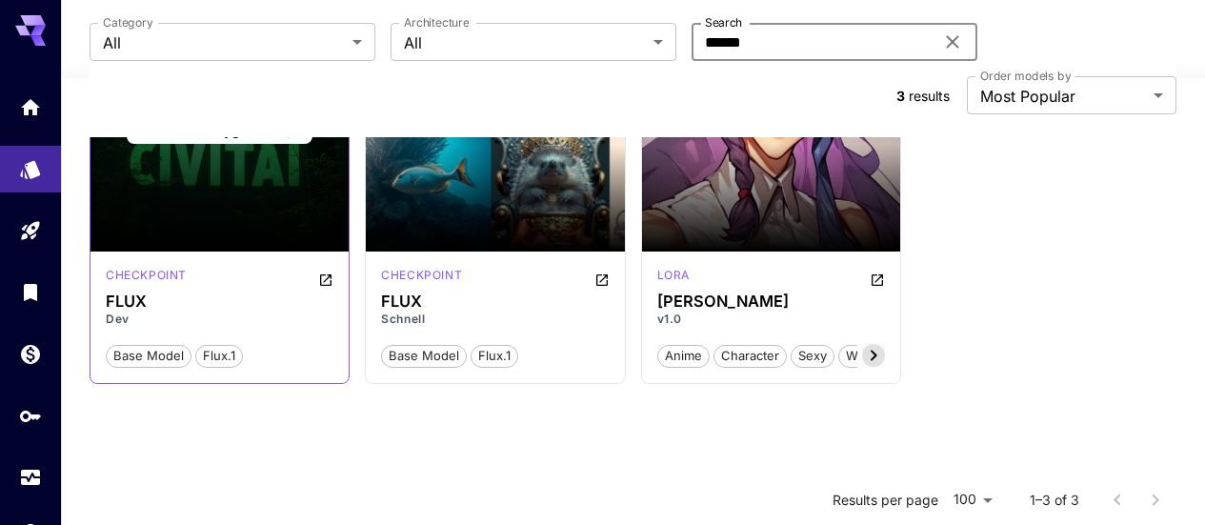
scroll to position [95, 0]
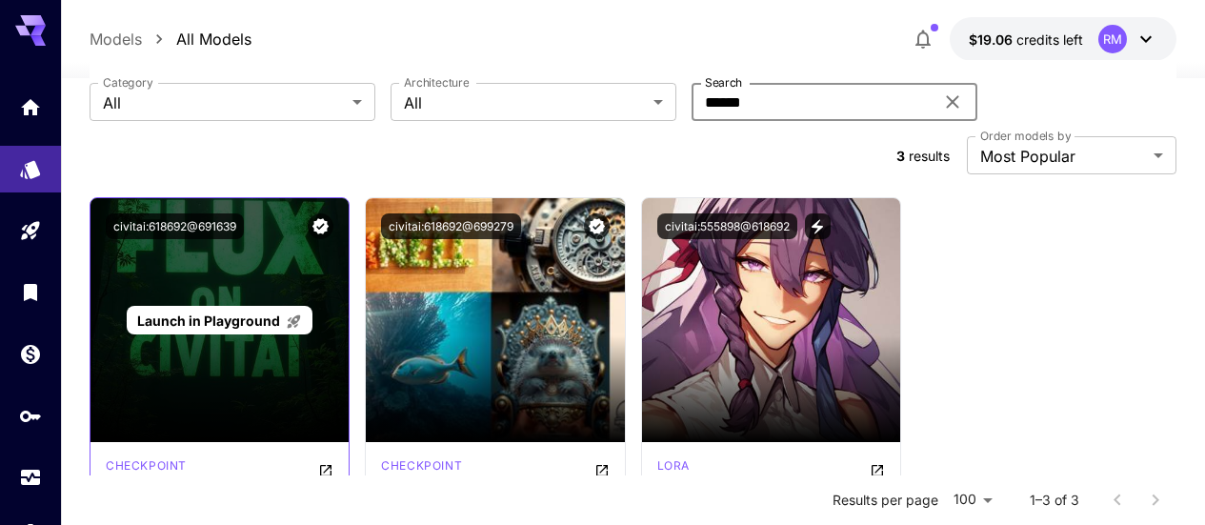
type input "******"
click at [204, 312] on span "Launch in Playground" at bounding box center [208, 320] width 143 height 16
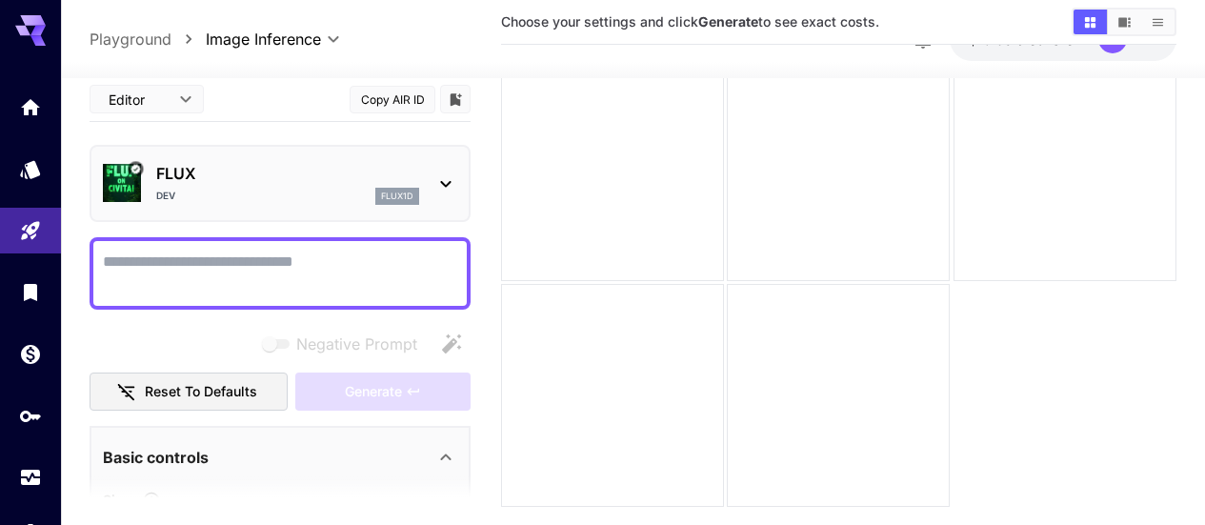
drag, startPoint x: 230, startPoint y: 267, endPoint x: 189, endPoint y: 262, distance: 41.2
click at [189, 262] on textarea "Negative Prompt" at bounding box center [280, 273] width 354 height 46
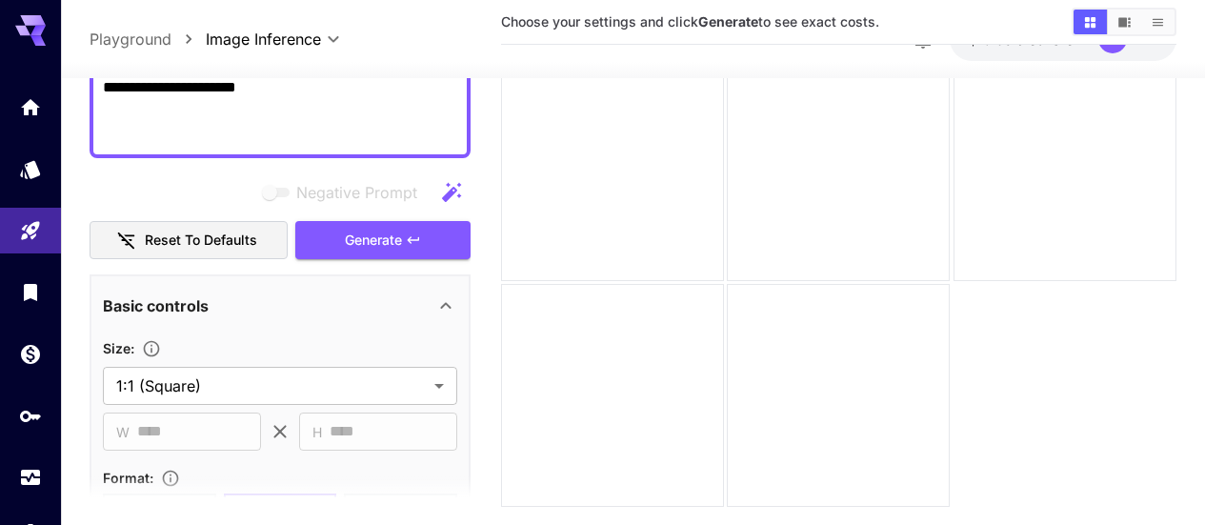
scroll to position [330, 0]
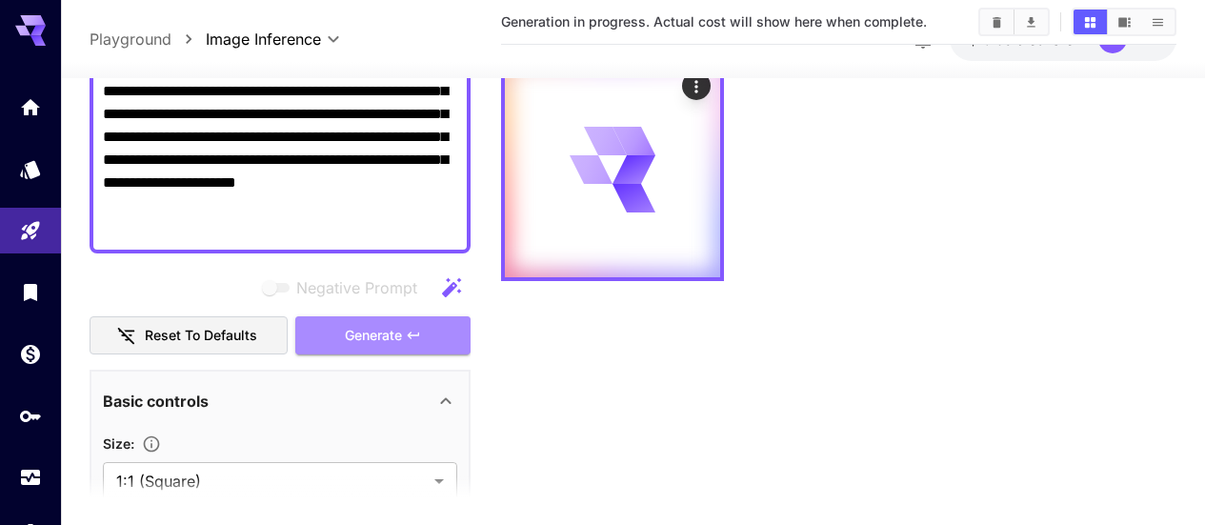
click at [393, 338] on span "Generate" at bounding box center [373, 335] width 57 height 24
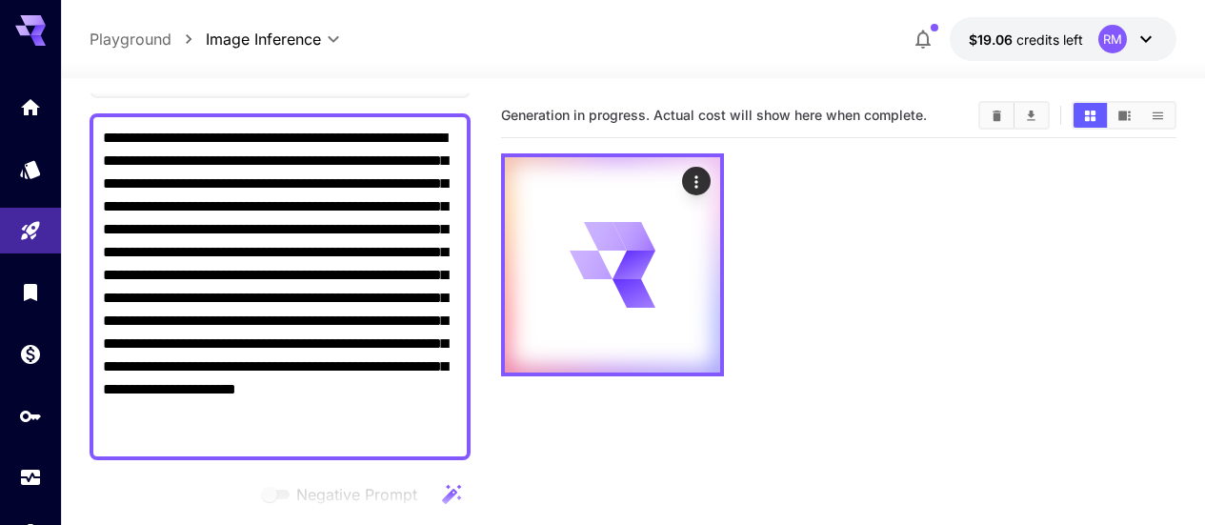
scroll to position [45, 0]
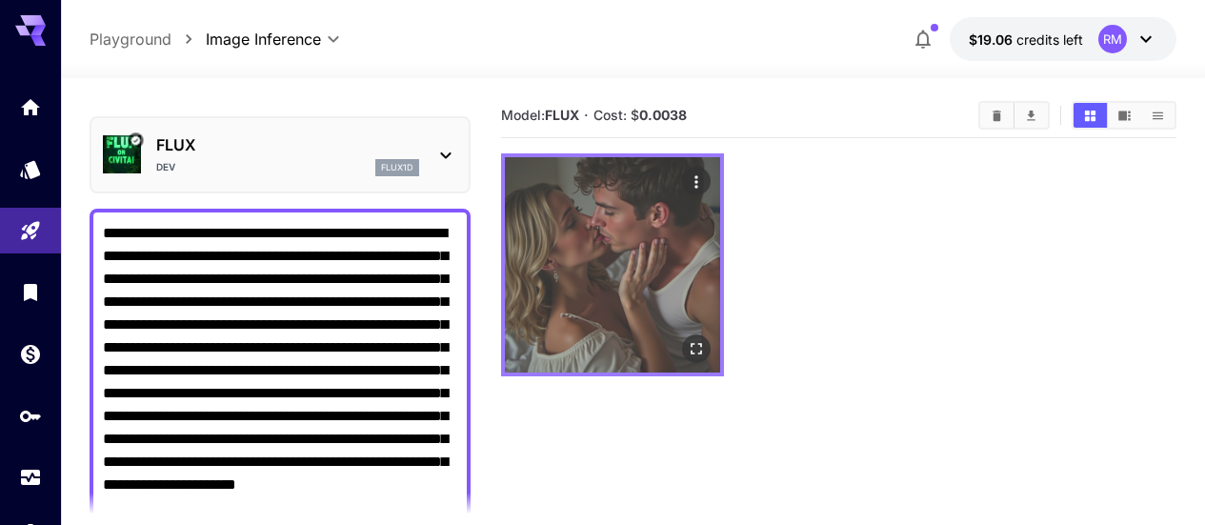
click at [687, 339] on icon "Open in fullscreen" at bounding box center [696, 348] width 19 height 19
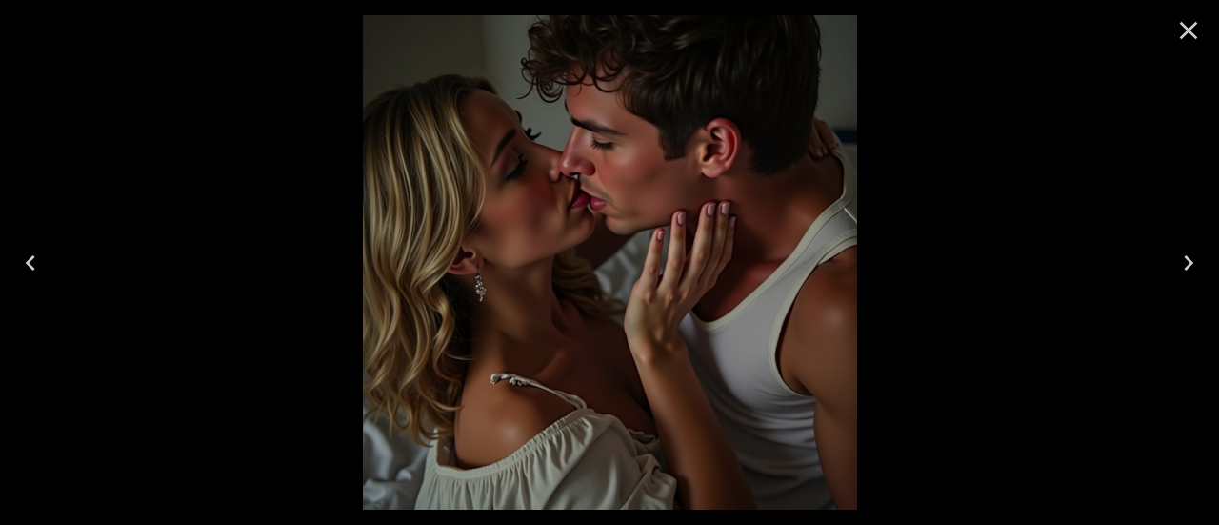
click at [1184, 33] on icon "Close" at bounding box center [1189, 31] width 18 height 18
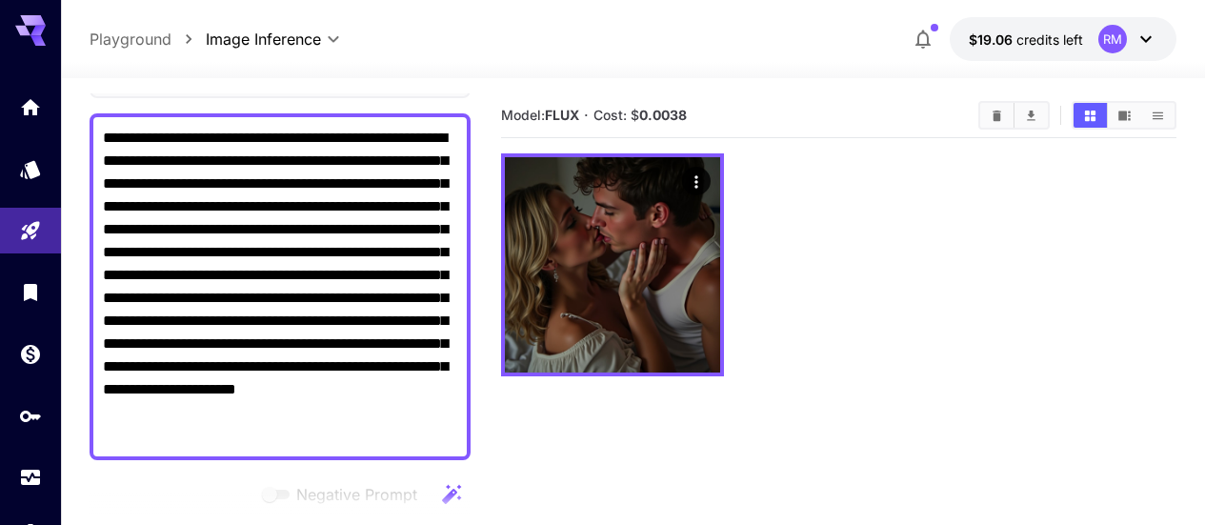
scroll to position [0, 0]
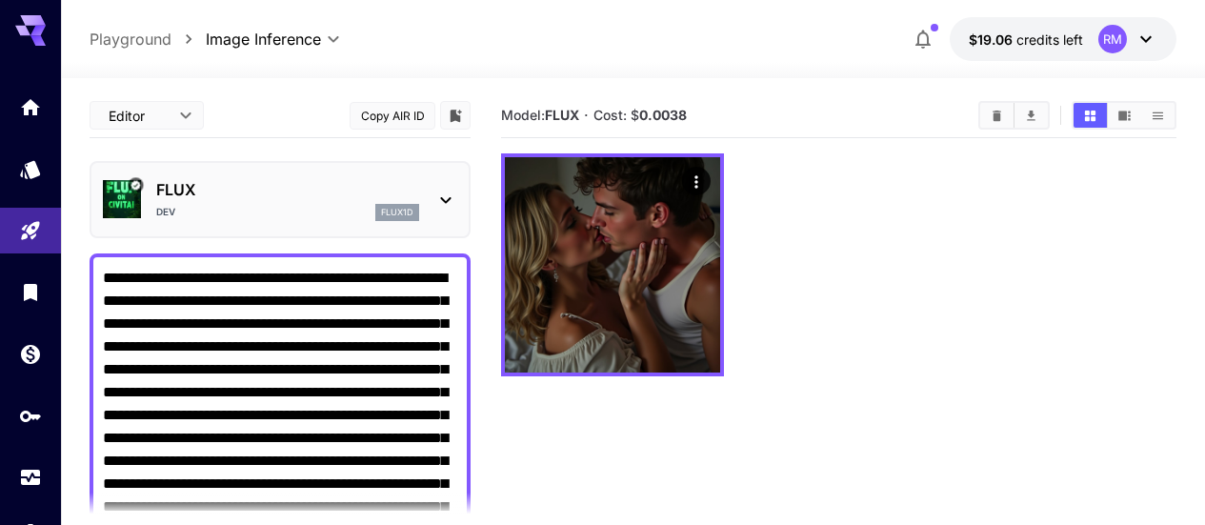
drag, startPoint x: 349, startPoint y: 430, endPoint x: 5, endPoint y: 66, distance: 500.5
click at [5, 66] on div "**********" at bounding box center [602, 337] width 1205 height 675
paste textarea
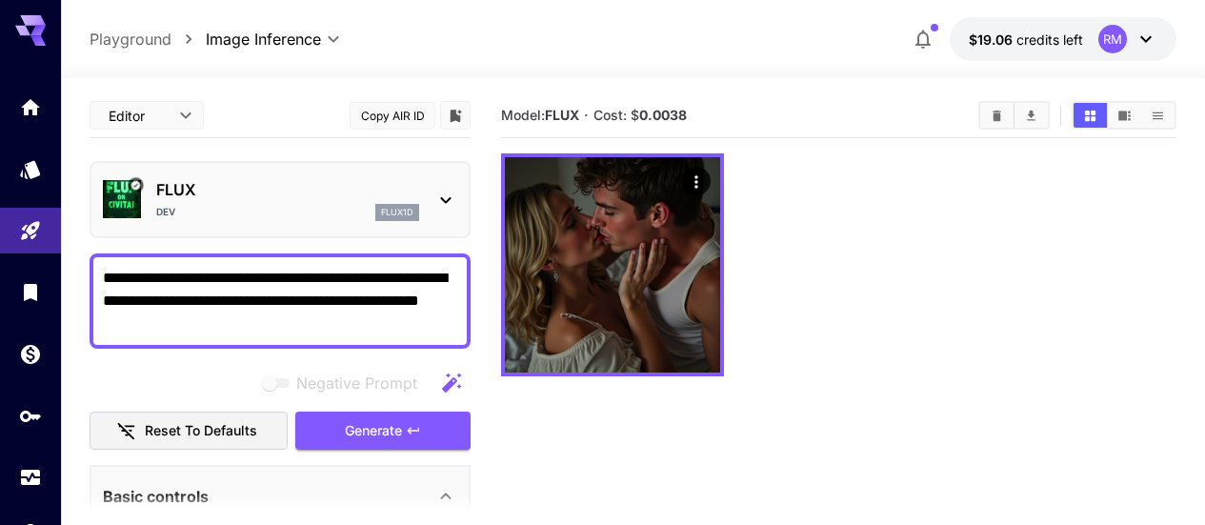
click at [229, 272] on textarea "**********" at bounding box center [280, 301] width 354 height 69
drag, startPoint x: 373, startPoint y: 303, endPoint x: 204, endPoint y: 296, distance: 169.6
click at [204, 296] on textarea "**********" at bounding box center [280, 301] width 354 height 69
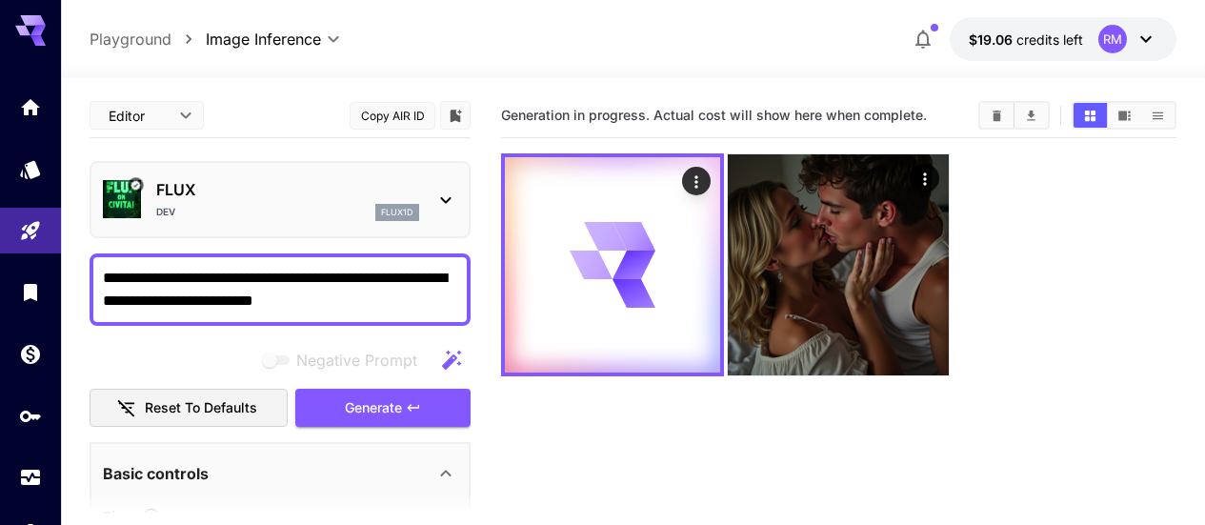
type textarea "**********"
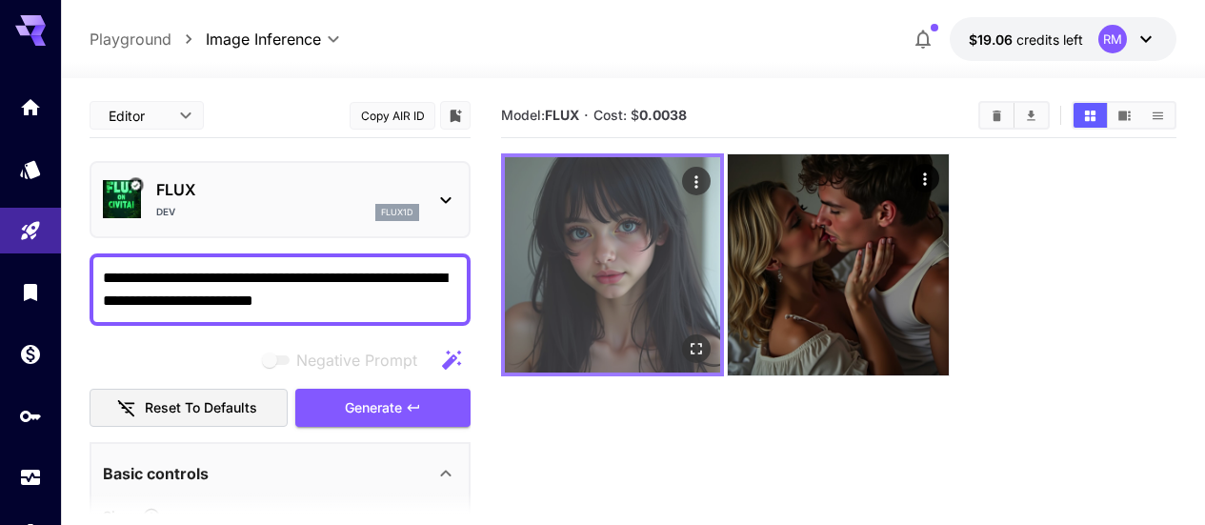
click at [687, 339] on icon "Open in fullscreen" at bounding box center [696, 348] width 19 height 19
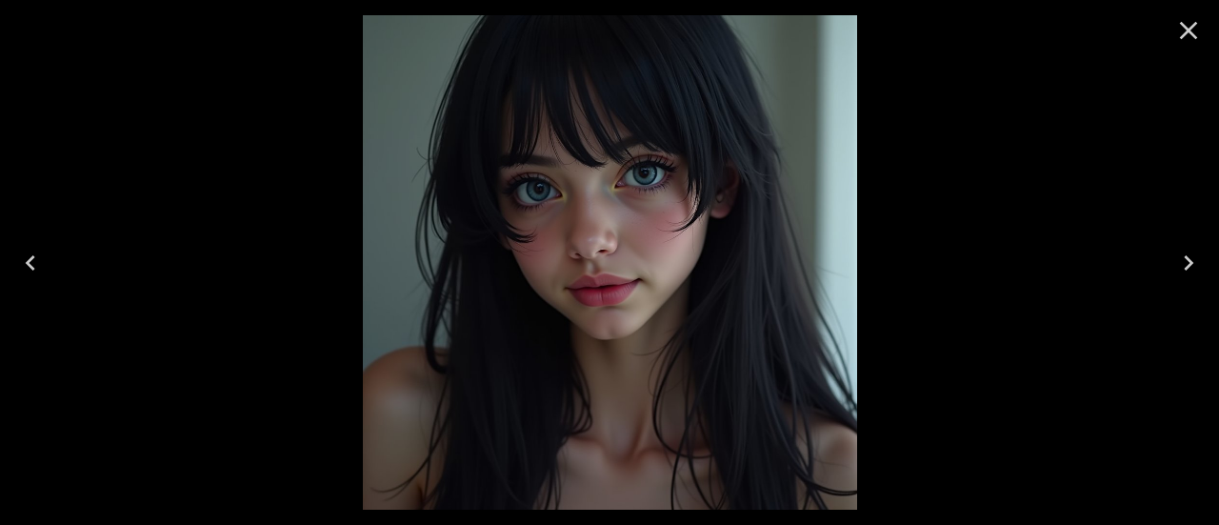
click at [1191, 37] on icon "Close" at bounding box center [1188, 30] width 30 height 30
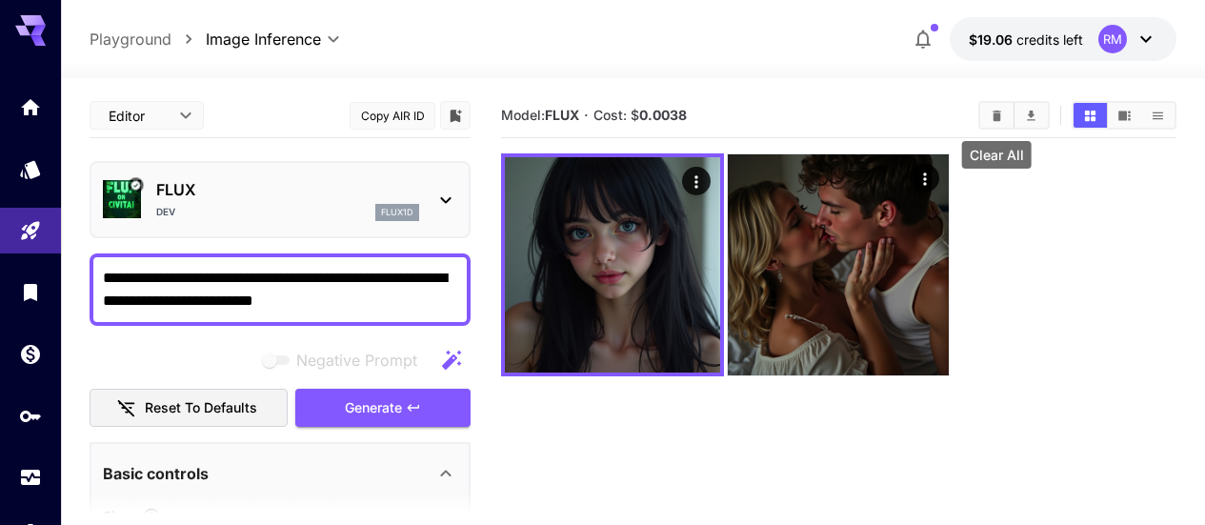
click at [1008, 117] on button "Clear All" at bounding box center [996, 115] width 33 height 25
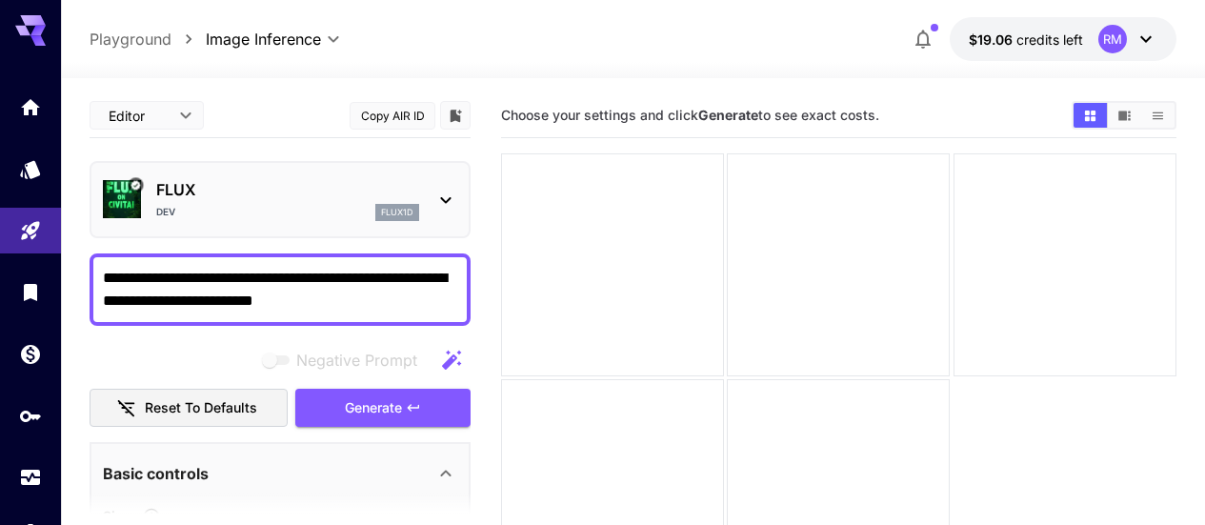
click at [410, 219] on div "flux1d" at bounding box center [397, 212] width 44 height 17
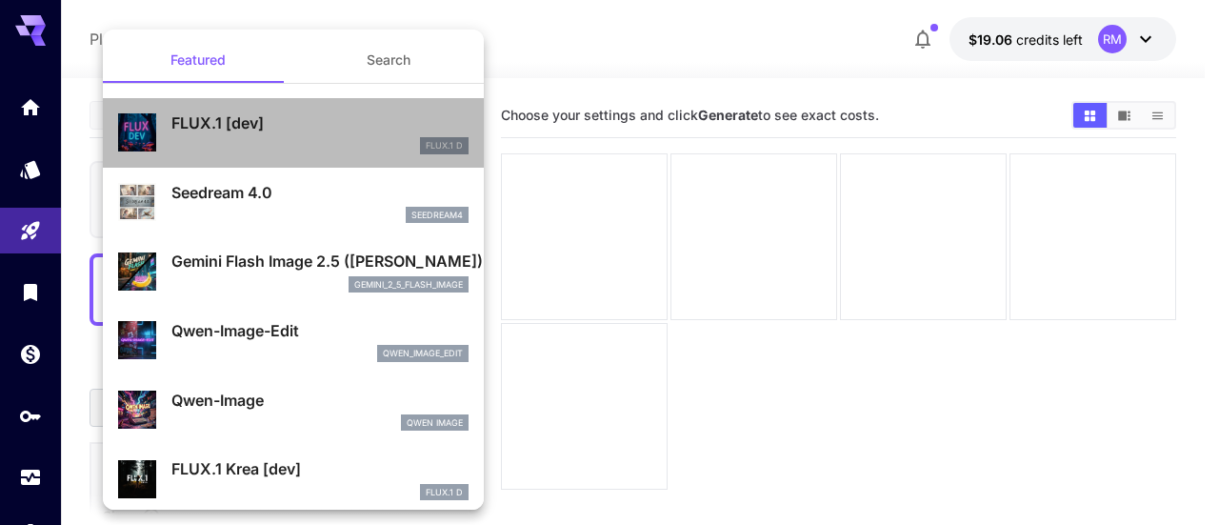
click at [317, 119] on p "FLUX.1 [dev]" at bounding box center [319, 122] width 297 height 23
type input "**"
type input "***"
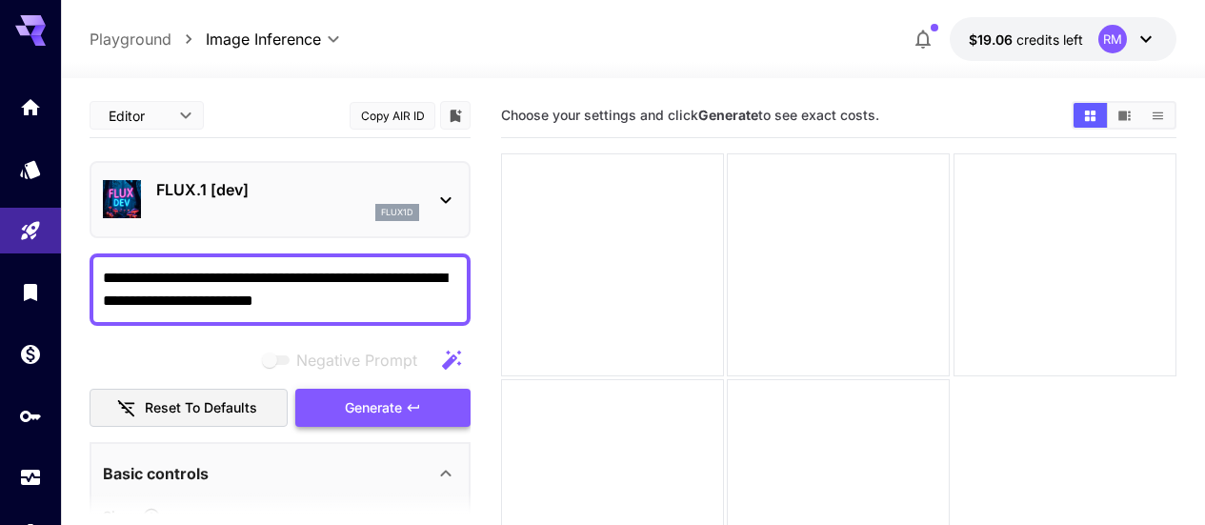
click at [376, 416] on span "Generate" at bounding box center [373, 408] width 57 height 24
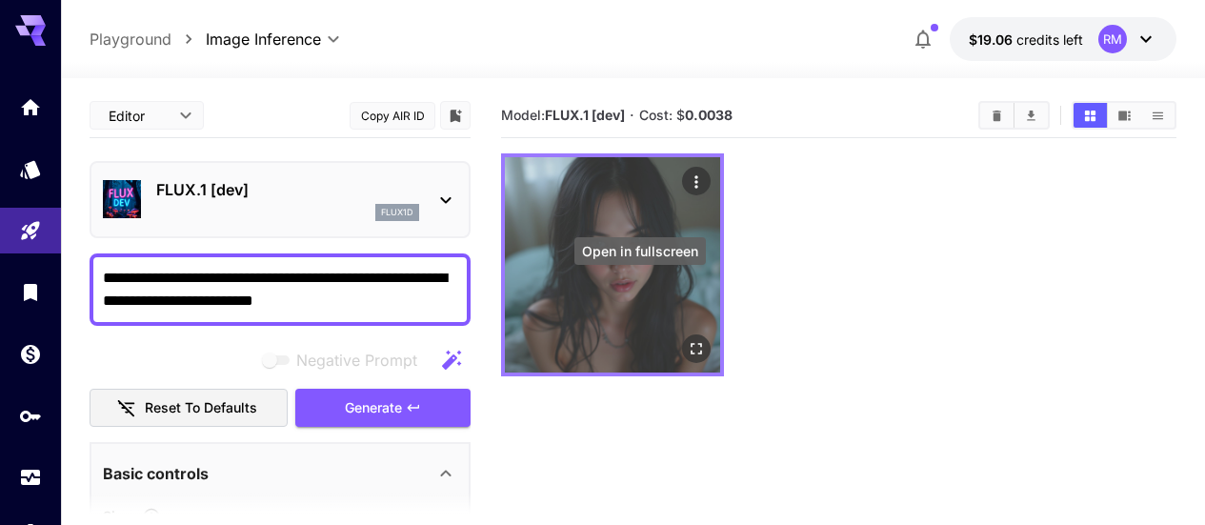
click at [687, 339] on icon "Open in fullscreen" at bounding box center [696, 348] width 19 height 19
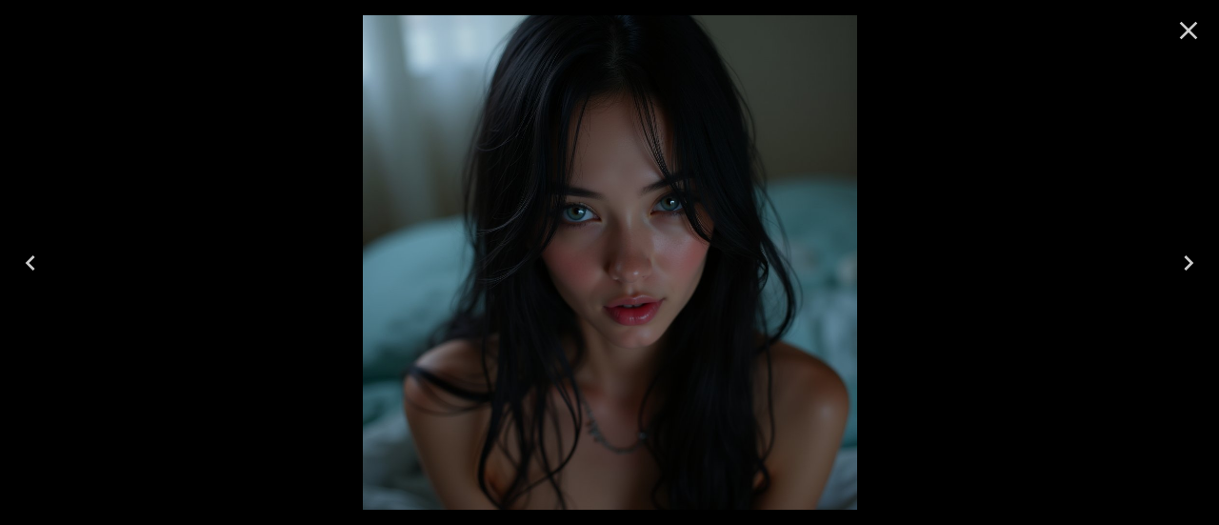
click at [1198, 32] on icon "Close" at bounding box center [1188, 30] width 30 height 30
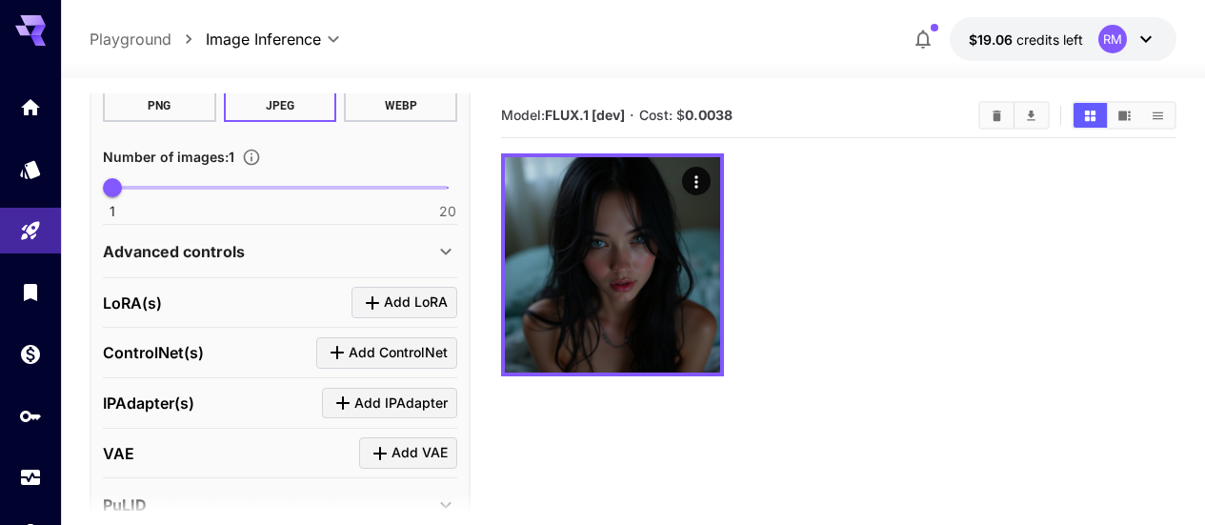
scroll to position [667, 0]
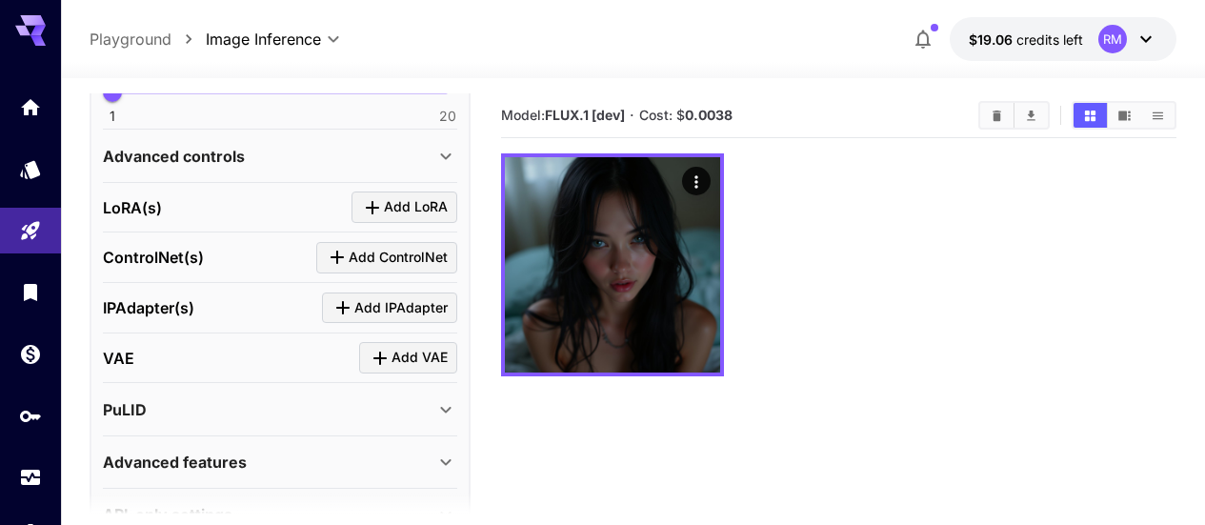
click at [401, 353] on span "Add VAE" at bounding box center [419, 358] width 56 height 24
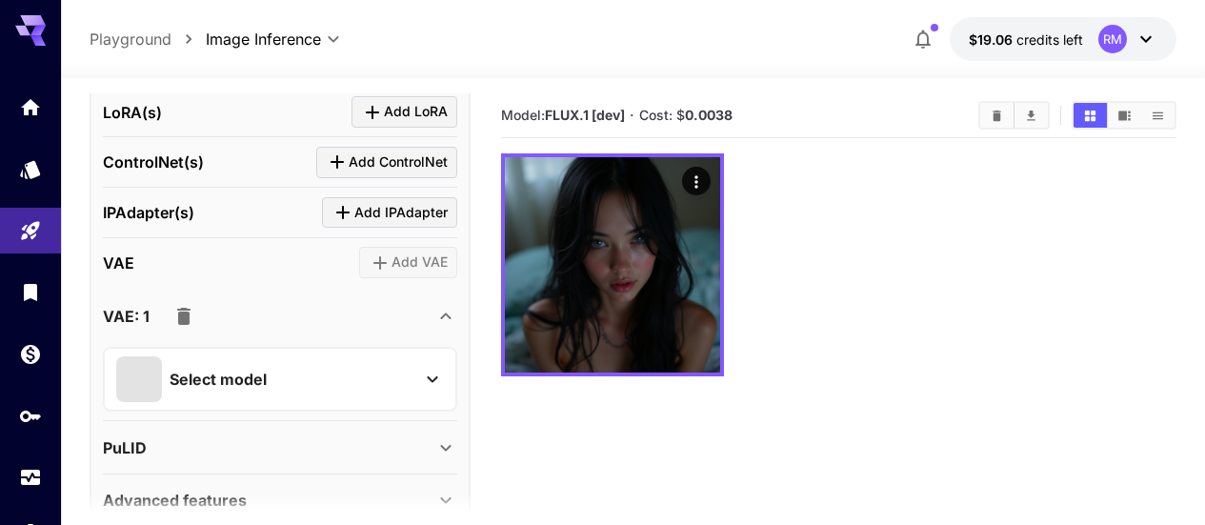
scroll to position [849, 0]
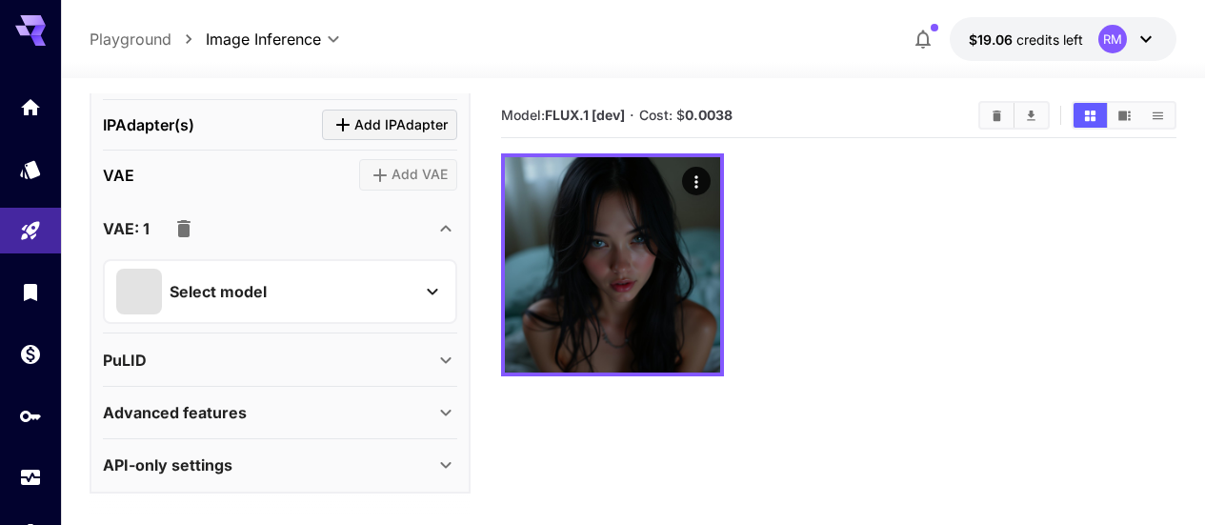
click at [345, 284] on div "Select model" at bounding box center [264, 292] width 297 height 46
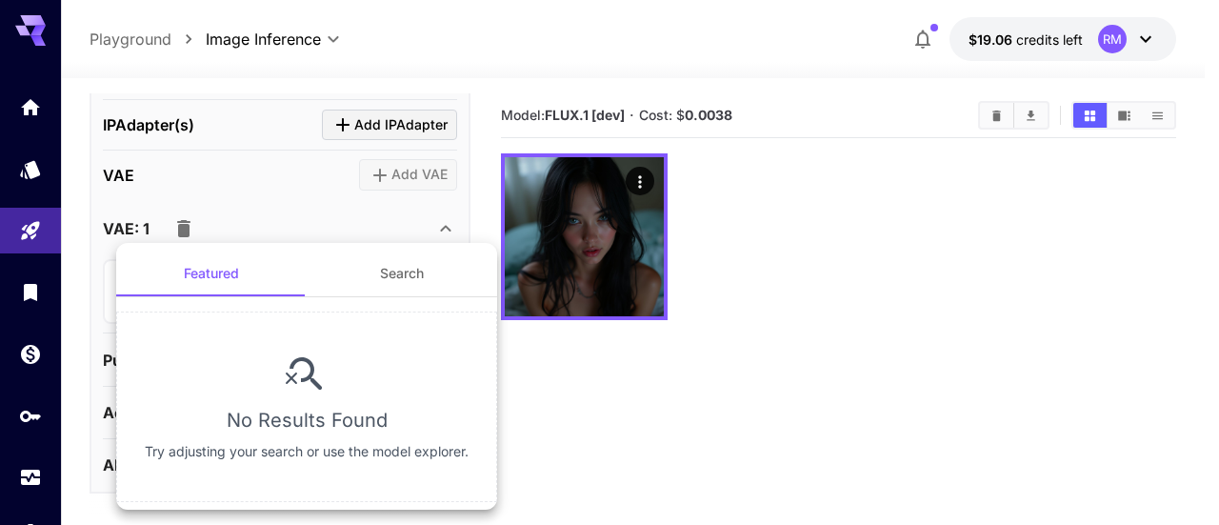
click at [386, 221] on div at bounding box center [609, 262] width 1219 height 525
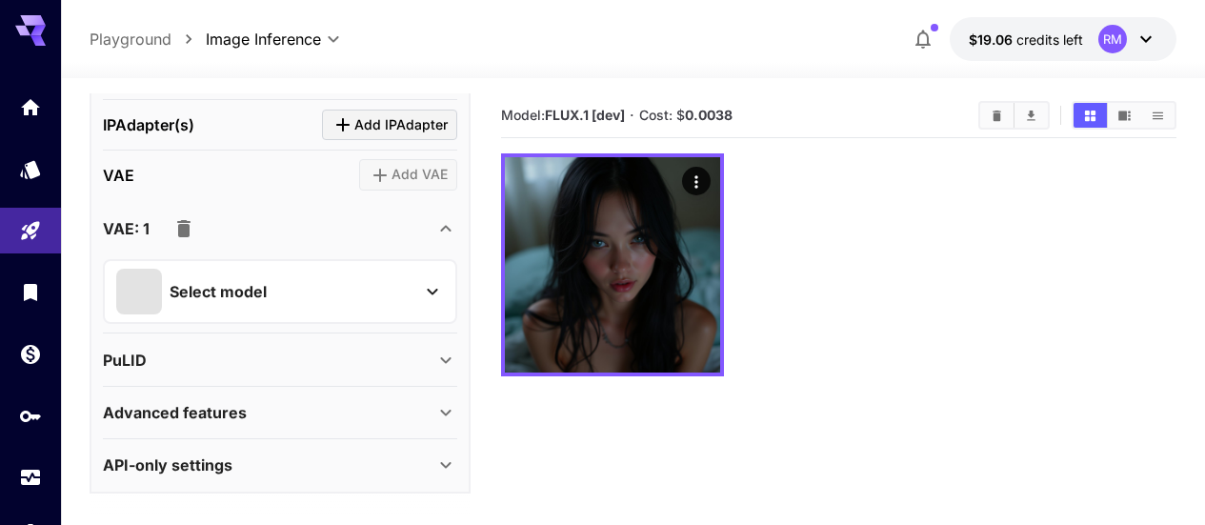
click at [181, 217] on icon "button" at bounding box center [183, 228] width 23 height 23
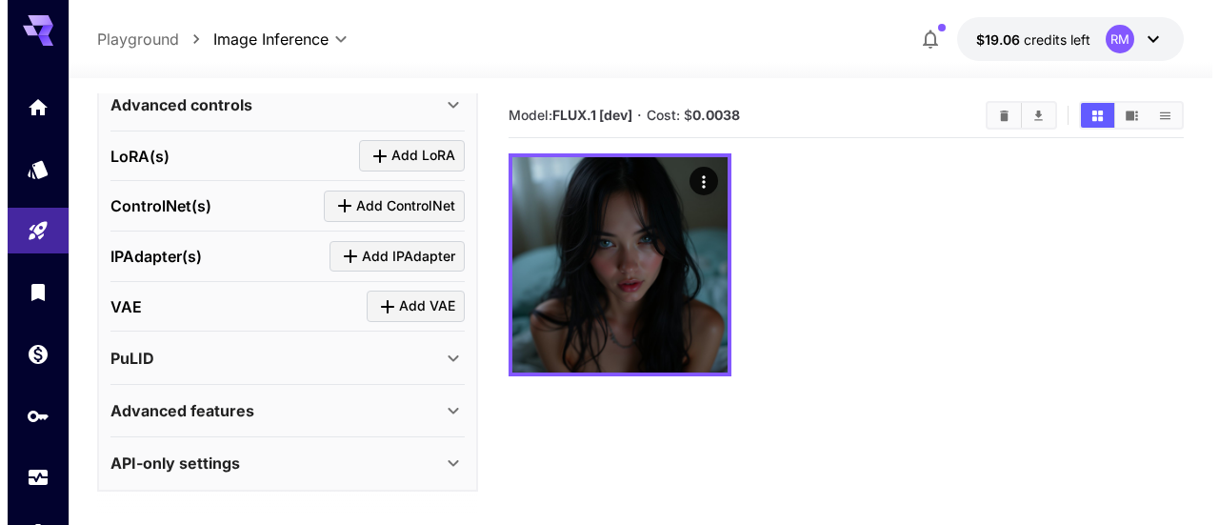
scroll to position [716, 0]
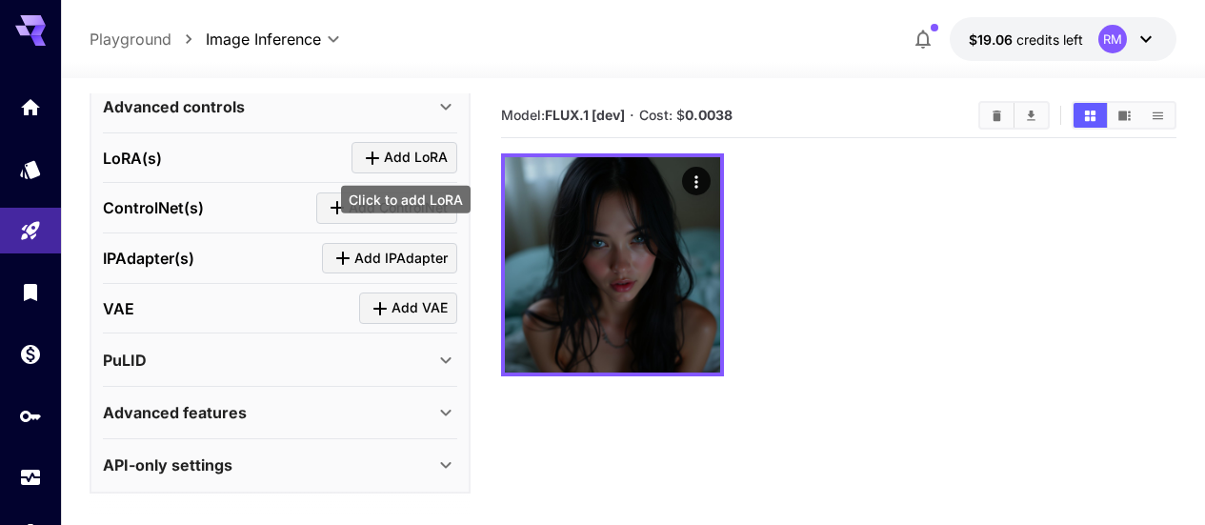
click at [373, 155] on icon "Click to add LoRA" at bounding box center [372, 157] width 13 height 13
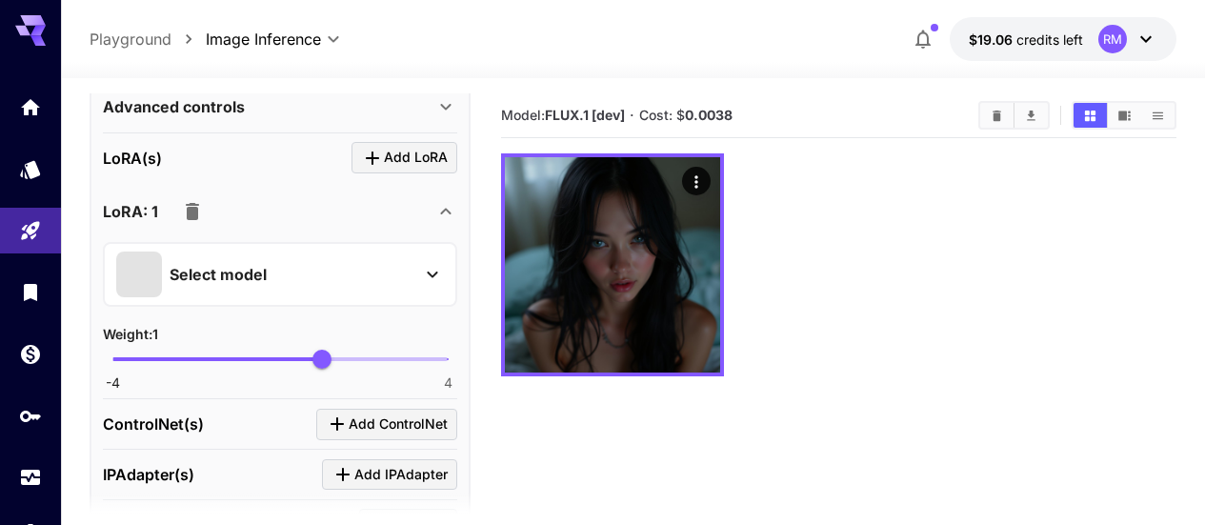
click at [258, 263] on p "Select model" at bounding box center [218, 274] width 97 height 23
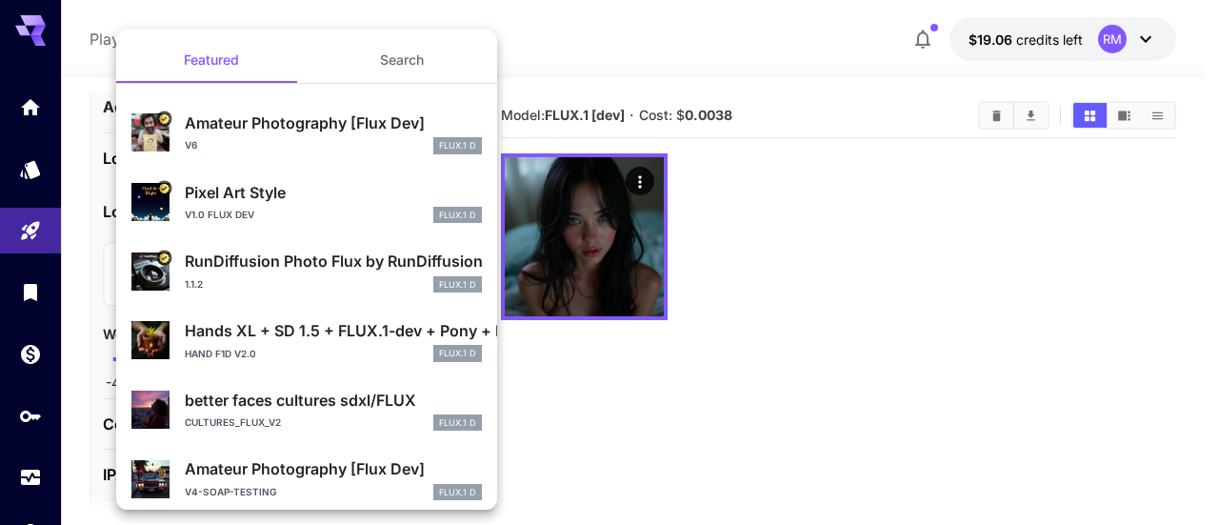
click at [430, 63] on button "Search" at bounding box center [402, 60] width 190 height 46
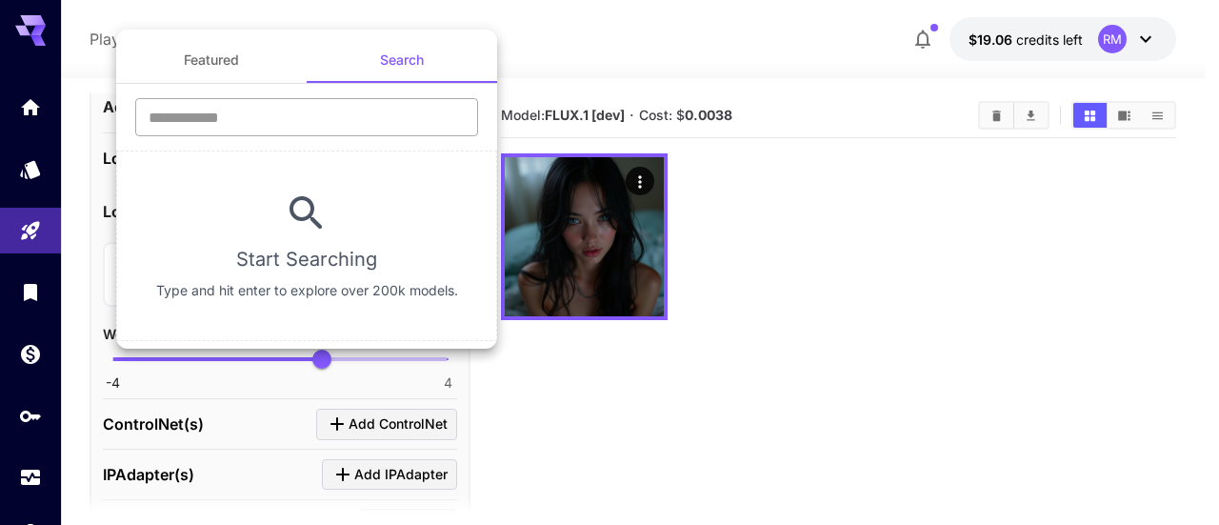
click at [341, 110] on input "text" at bounding box center [306, 117] width 343 height 38
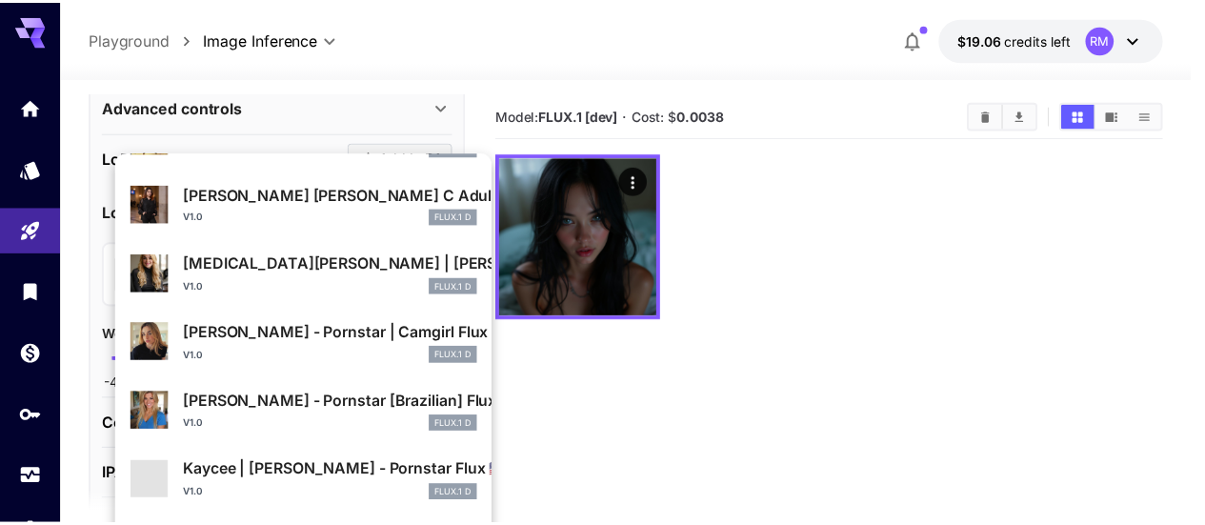
scroll to position [0, 0]
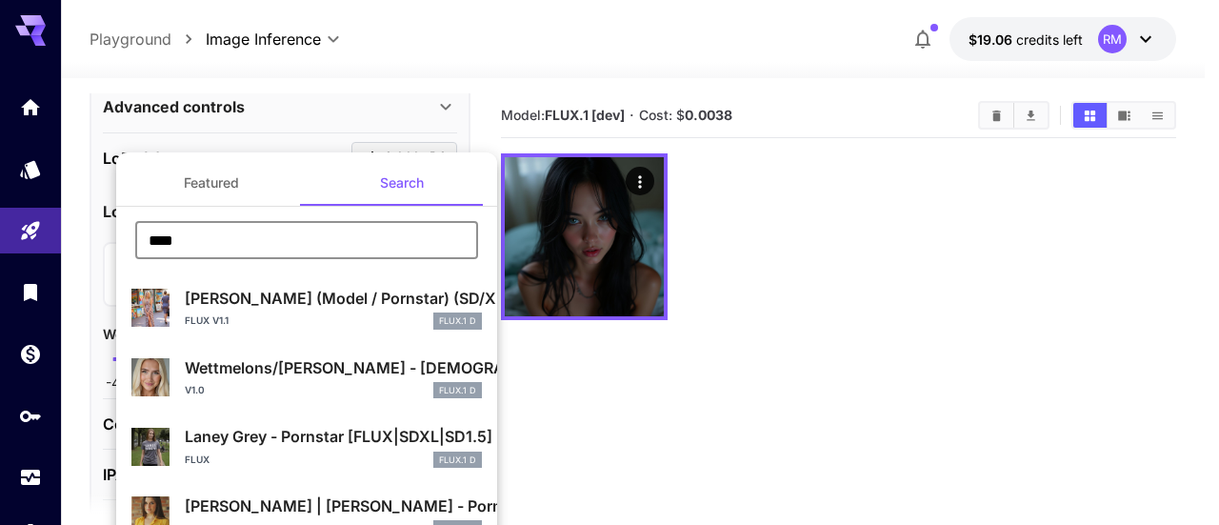
drag, startPoint x: 319, startPoint y: 237, endPoint x: 114, endPoint y: 236, distance: 204.8
click at [114, 236] on div "Featured Search **** ​ Alison Angel (Model / Pornstar) (SD/XL/Pony/Flux) Flux v…" at bounding box center [190, 285] width 381 height 571
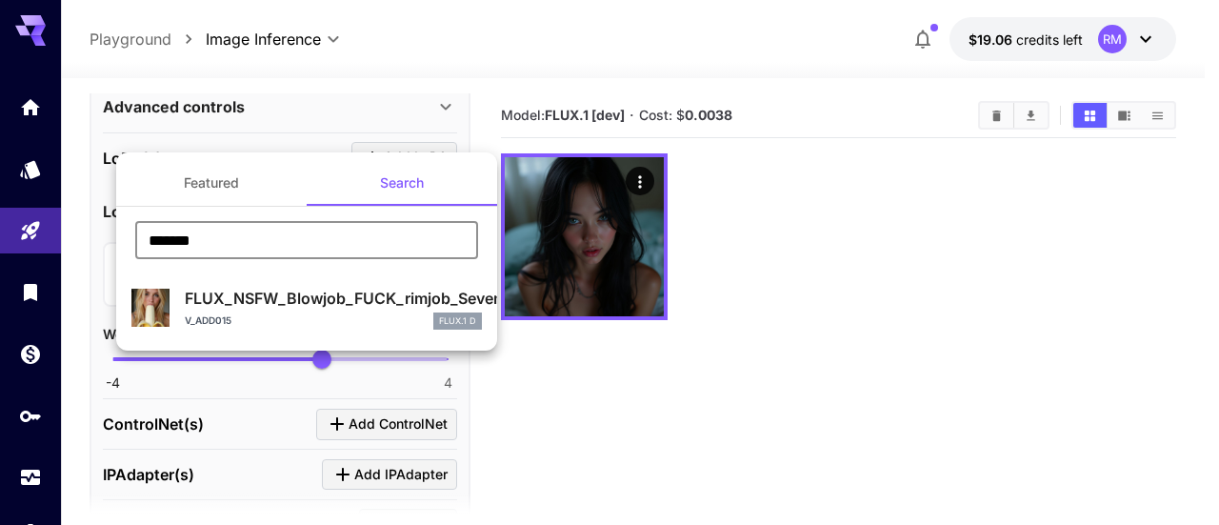
type input "*******"
click at [230, 311] on div "FLUX_NSFW_Blowjob_FUCK_rimjob_Sevenof9 v_add015 FLUX.1 D" at bounding box center [333, 308] width 297 height 43
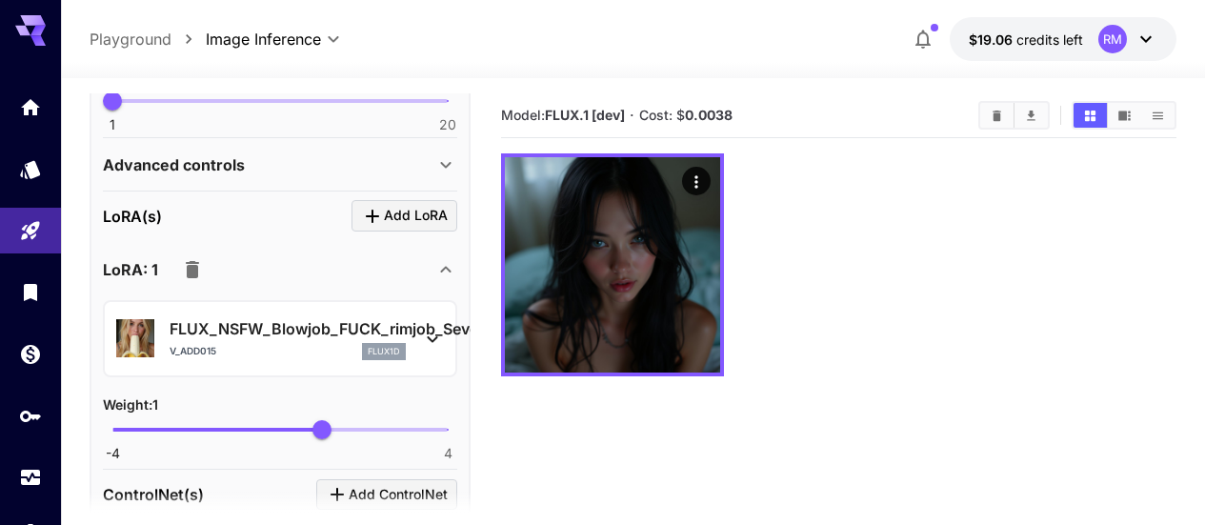
scroll to position [563, 0]
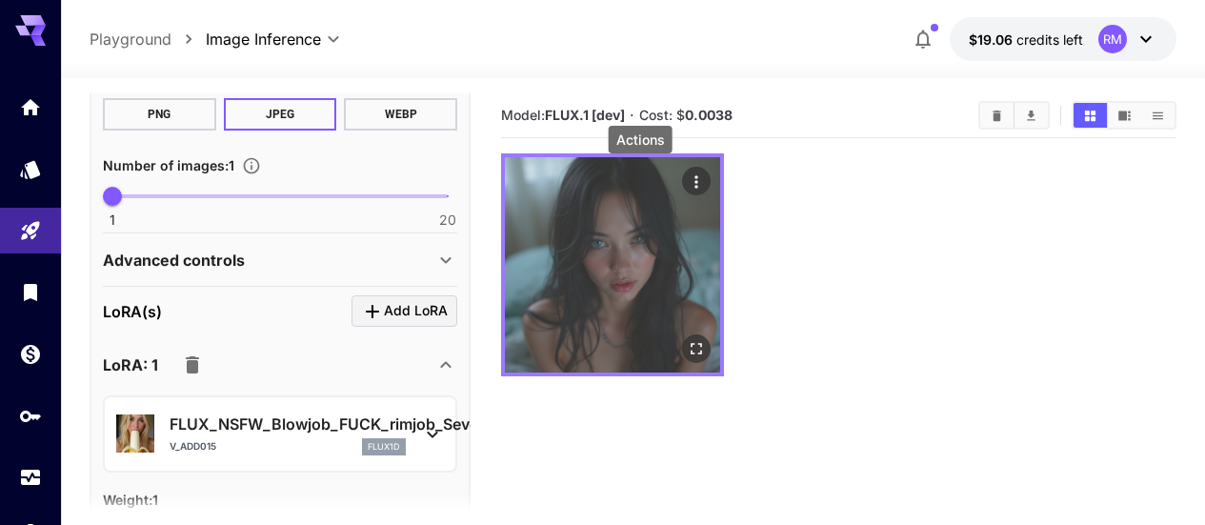
click at [687, 177] on icon "Actions" at bounding box center [696, 181] width 19 height 19
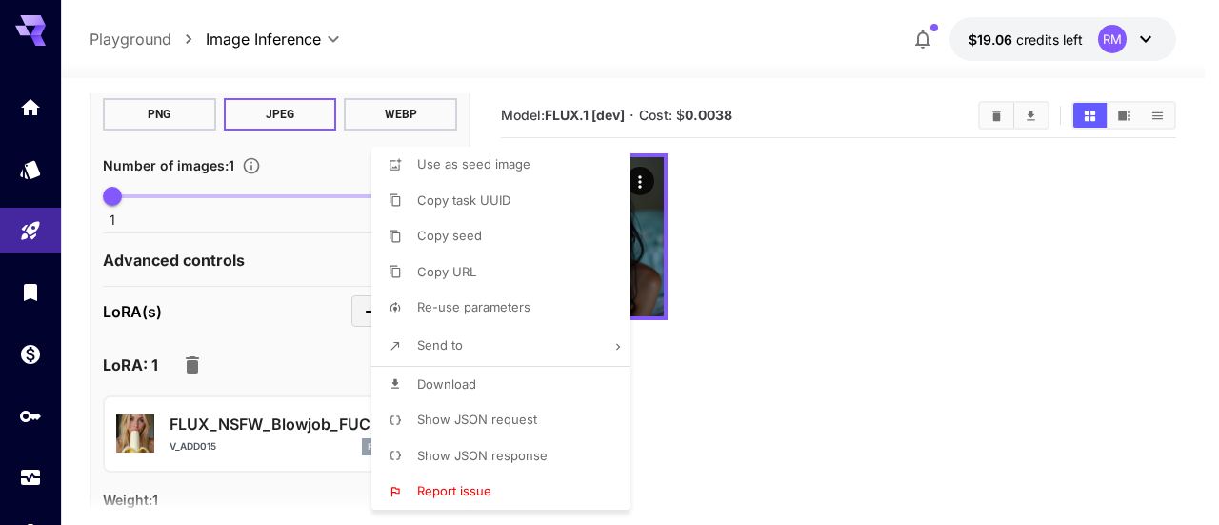
click at [738, 281] on div at bounding box center [609, 262] width 1219 height 525
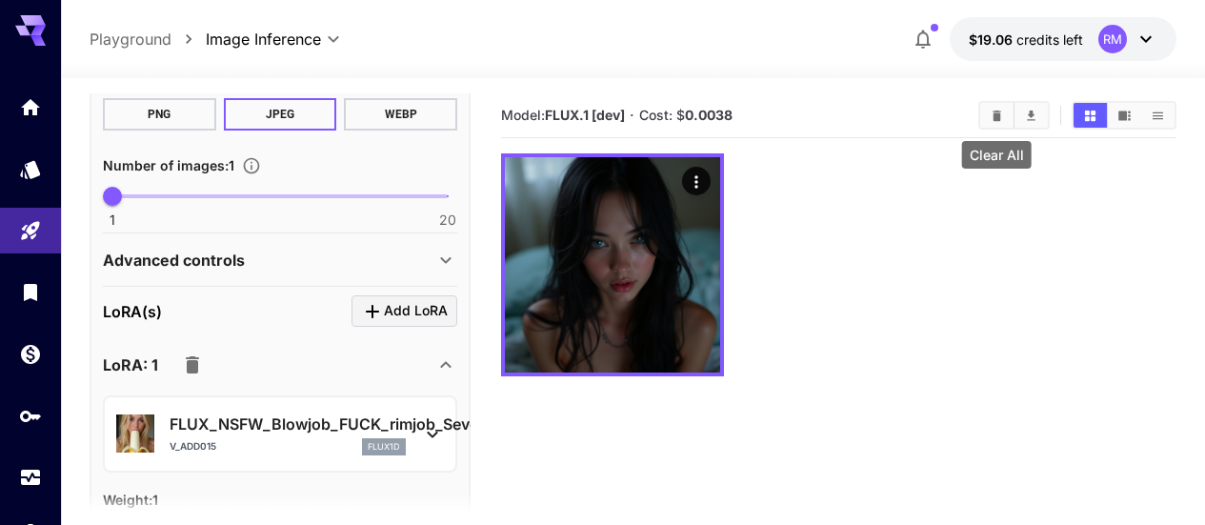
click at [996, 111] on icon "Clear All" at bounding box center [996, 116] width 14 height 14
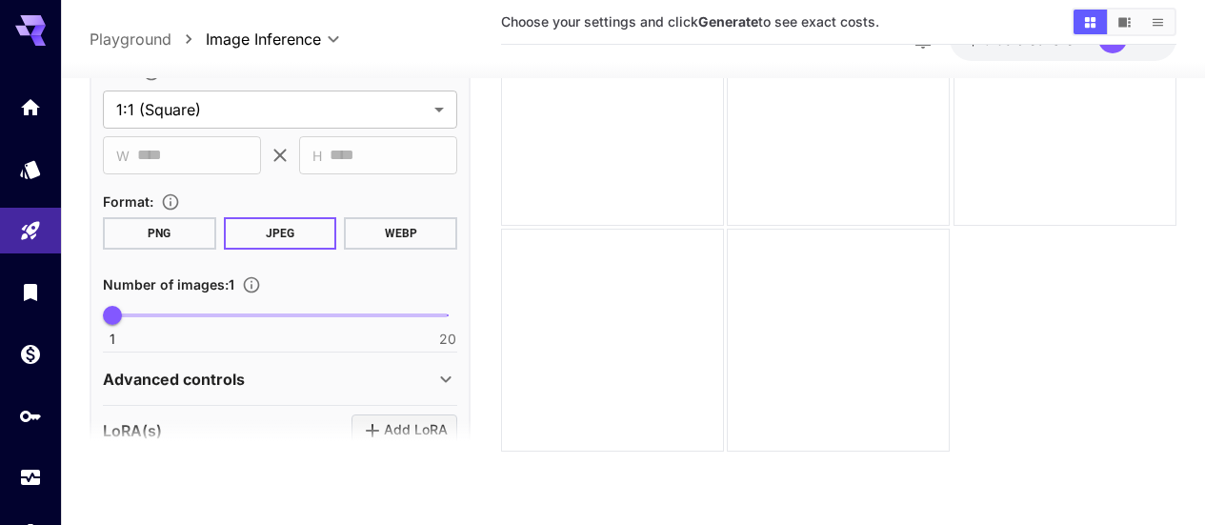
scroll to position [0, 0]
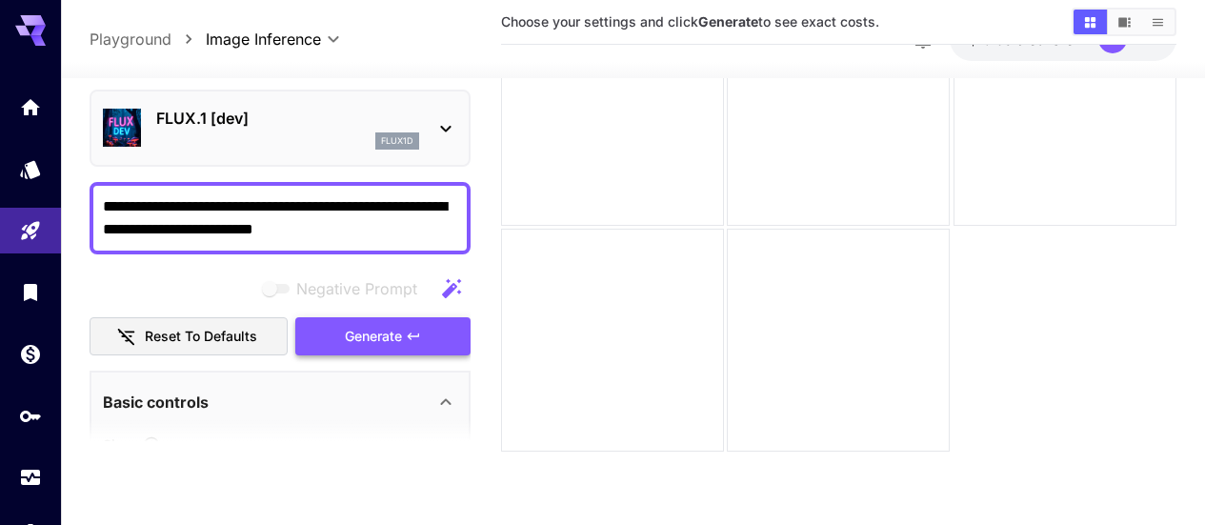
click at [409, 347] on button "Generate" at bounding box center [382, 335] width 175 height 39
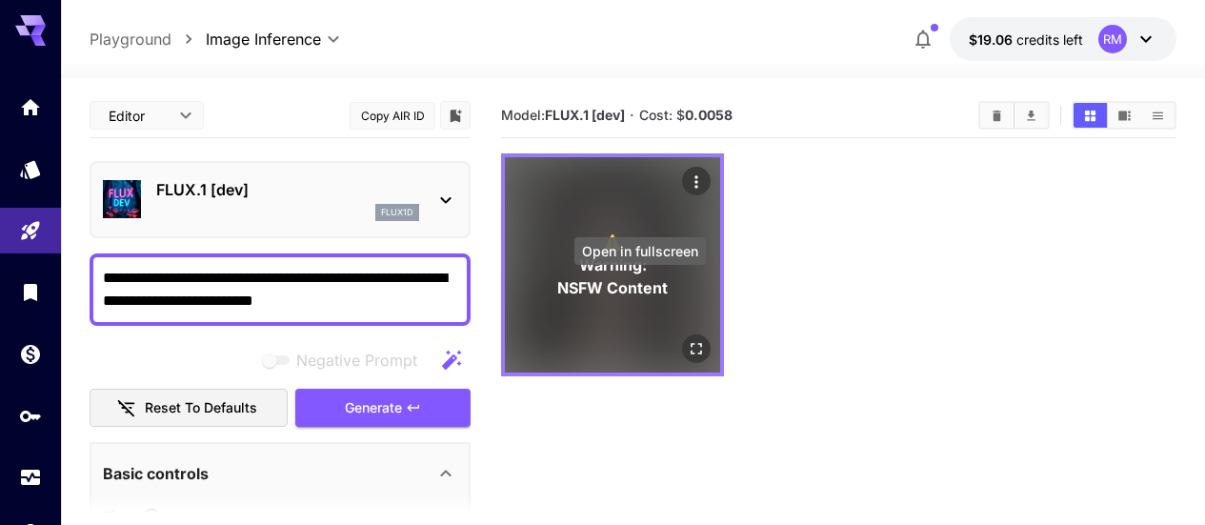
click at [687, 339] on icon "Open in fullscreen" at bounding box center [696, 348] width 19 height 19
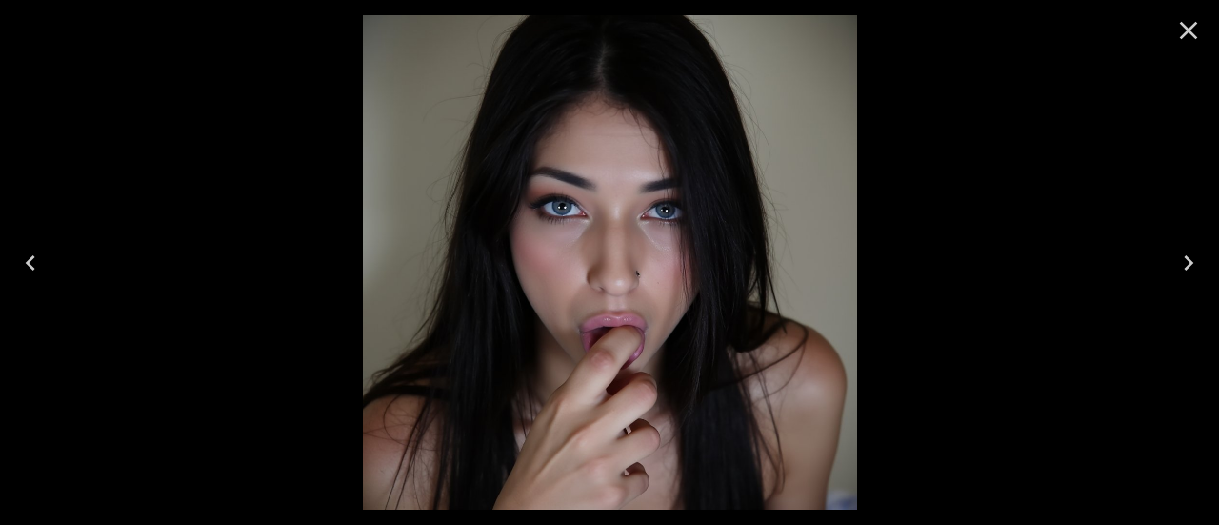
click at [1191, 30] on icon "Close" at bounding box center [1188, 30] width 30 height 30
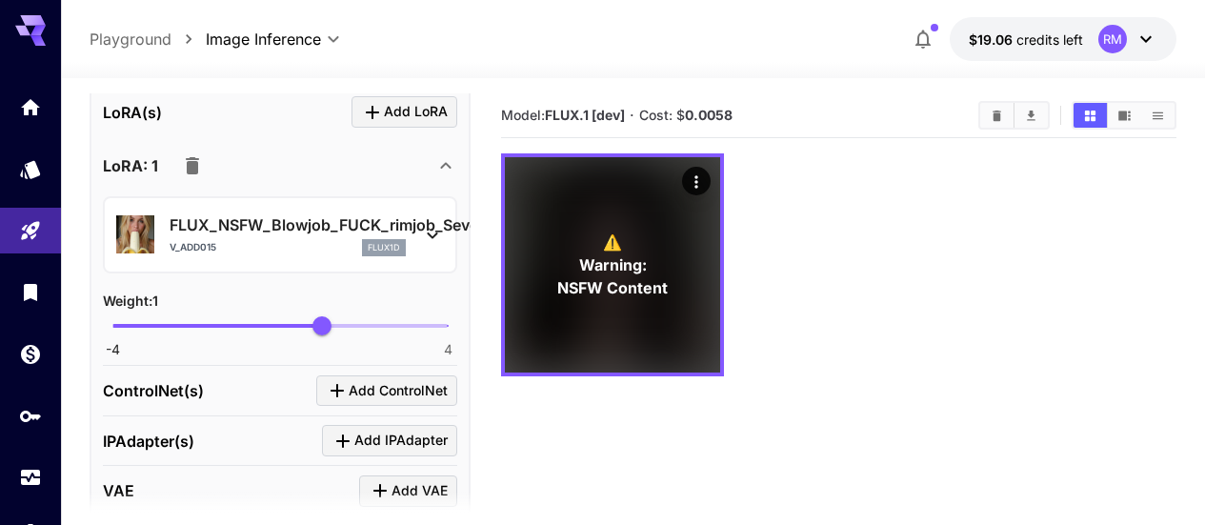
scroll to position [857, 0]
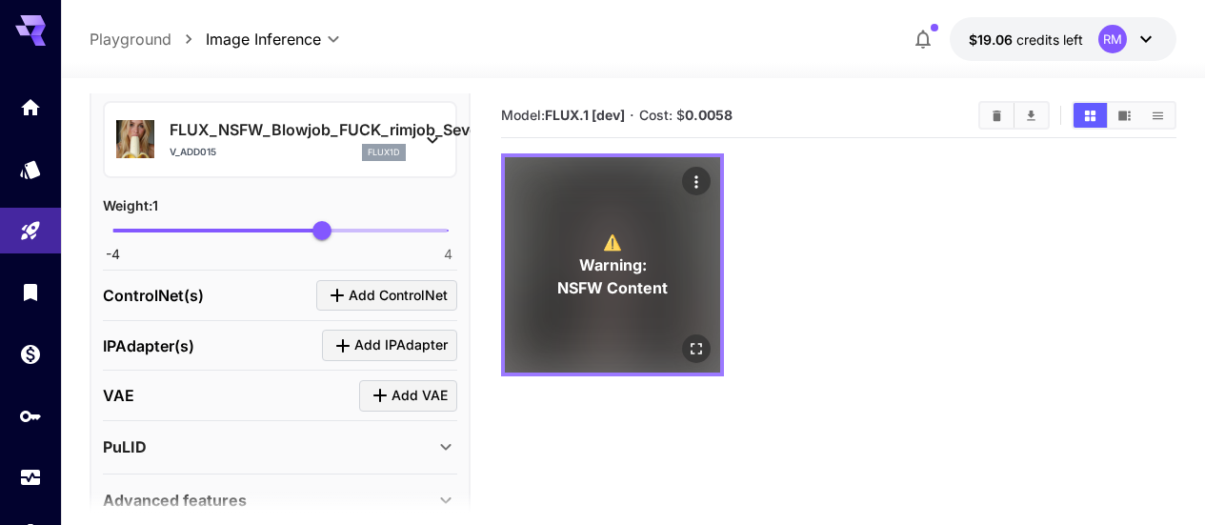
click at [614, 253] on span "Warning:" at bounding box center [613, 264] width 68 height 23
click at [687, 339] on icon "Open in fullscreen" at bounding box center [696, 348] width 19 height 19
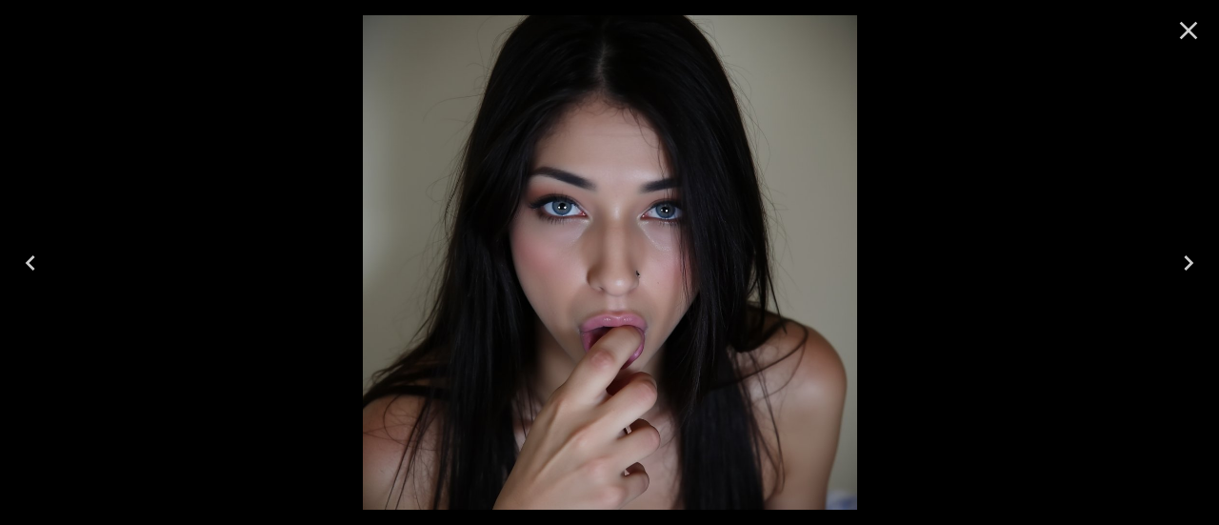
click at [1190, 36] on icon "Close" at bounding box center [1188, 30] width 30 height 30
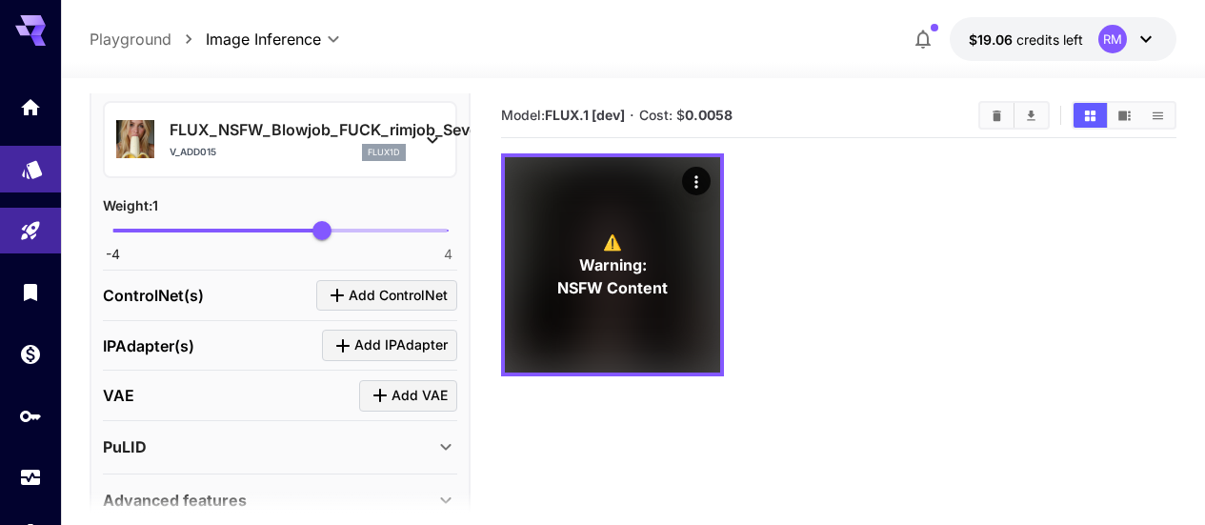
click at [11, 168] on link at bounding box center [30, 169] width 61 height 47
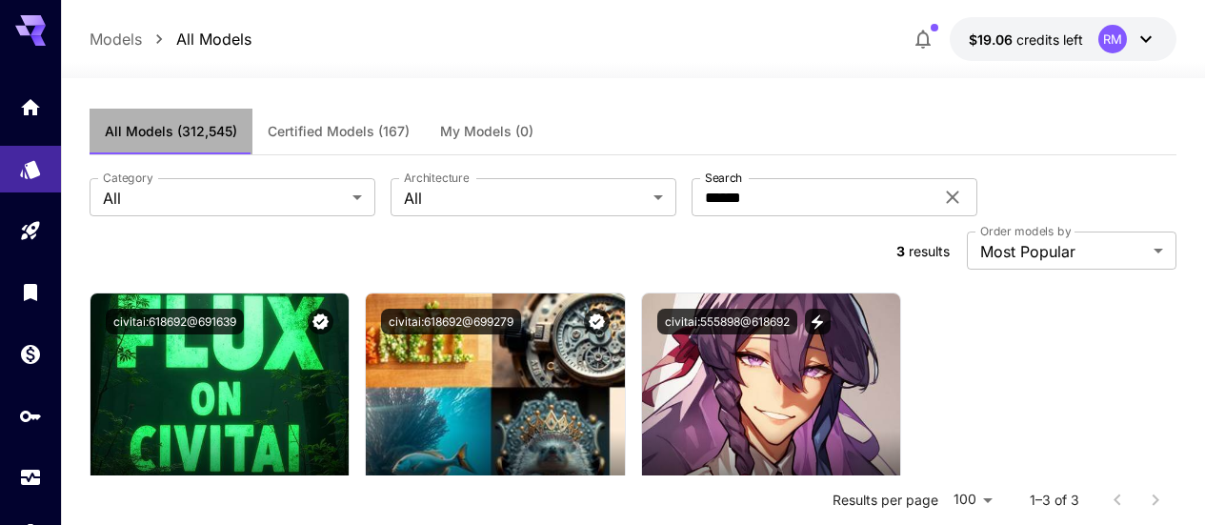
click at [198, 123] on span "All Models (312,545)" at bounding box center [171, 131] width 132 height 17
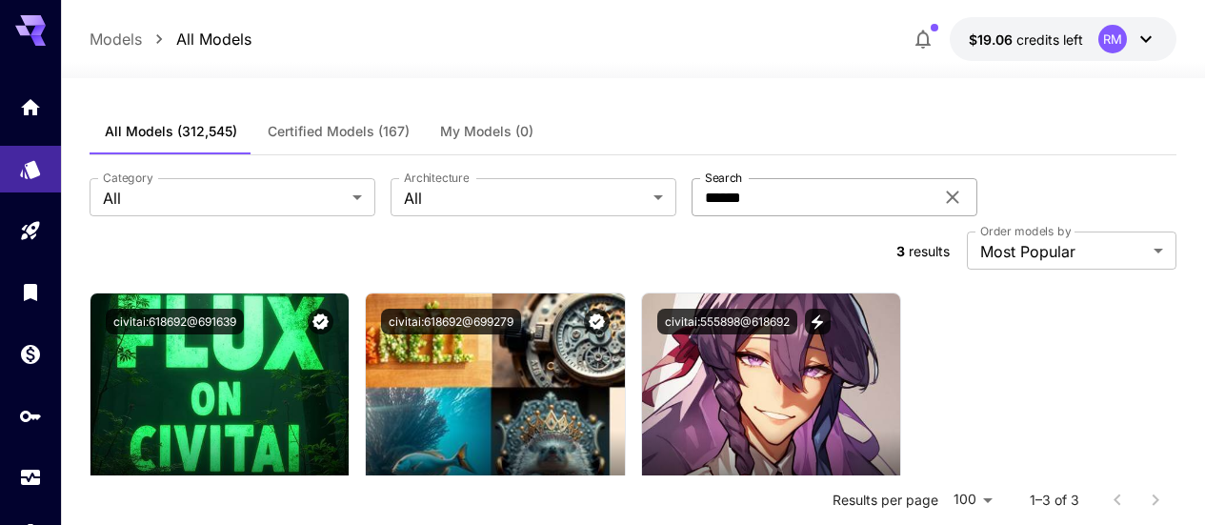
click at [941, 193] on icon at bounding box center [952, 197] width 23 height 23
click at [892, 201] on section "**********" at bounding box center [633, 223] width 1087 height 91
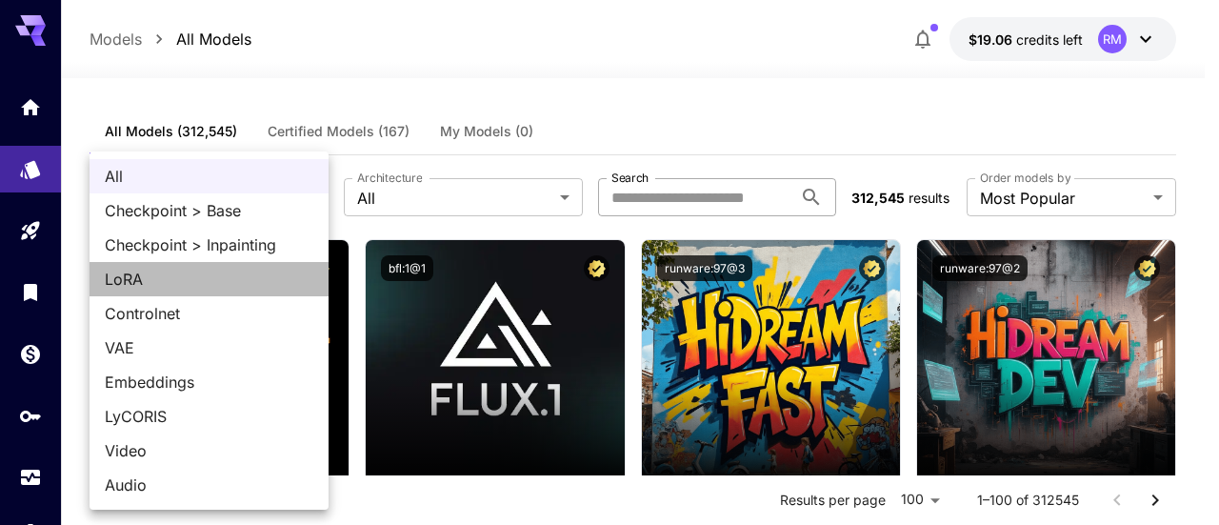
click at [196, 282] on span "LoRA" at bounding box center [209, 279] width 209 height 23
type input "****"
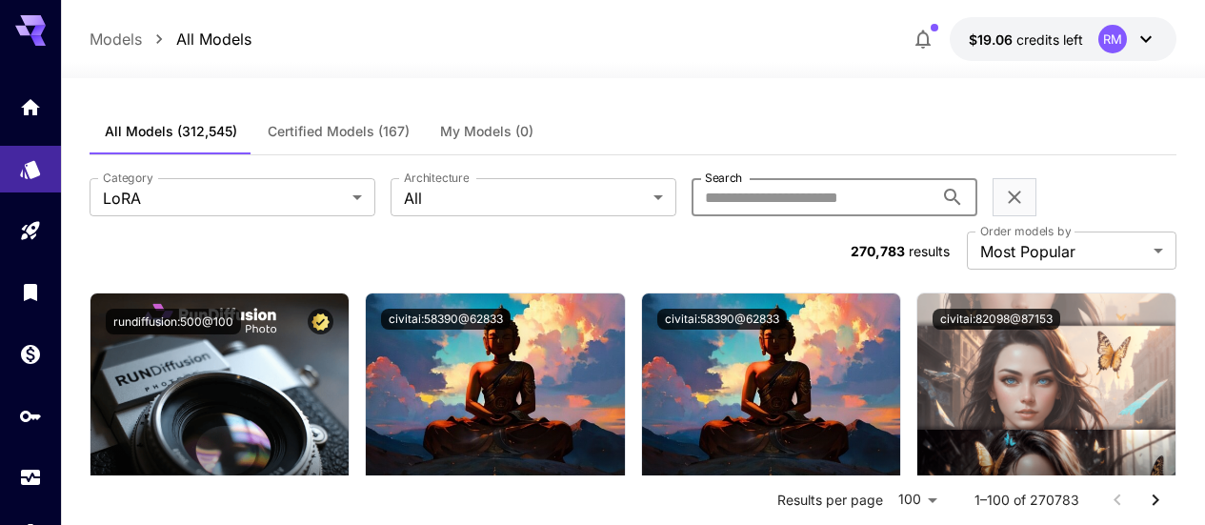
click at [691, 198] on input "Search" at bounding box center [812, 197] width 242 height 38
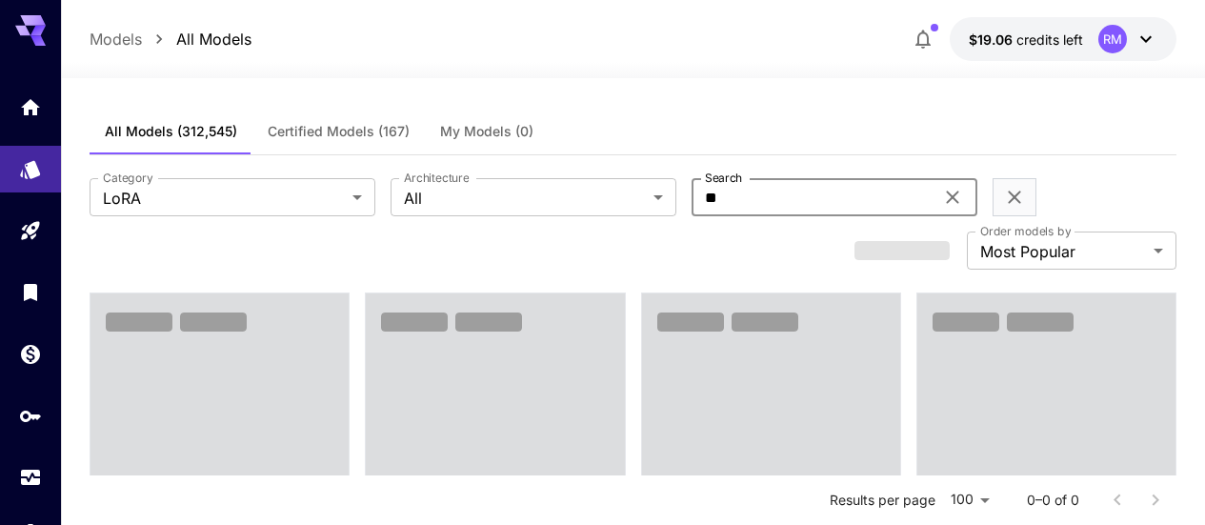
type input "****"
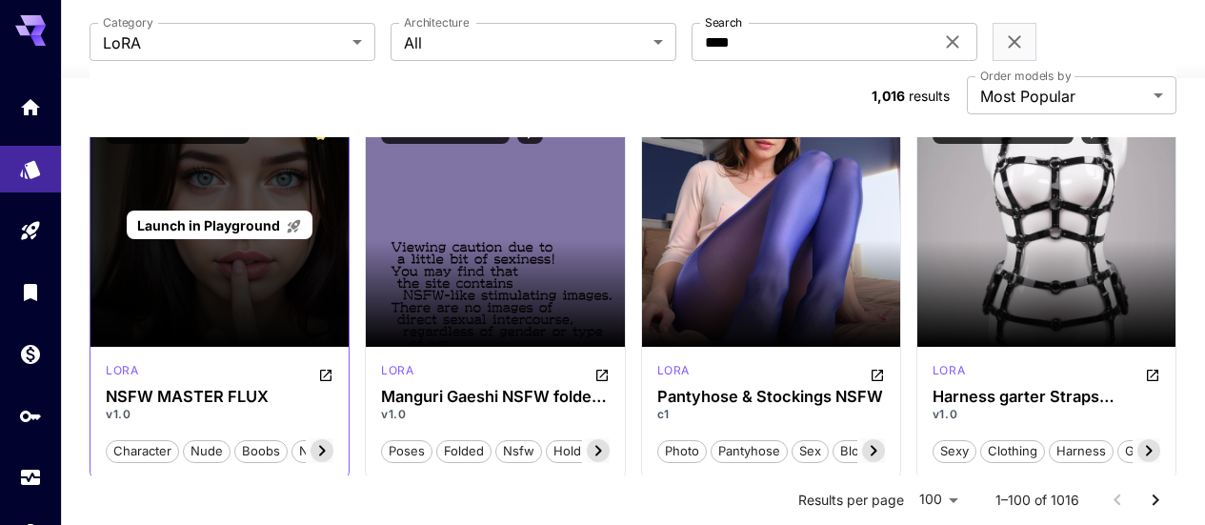
click at [246, 217] on span "Launch in Playground" at bounding box center [208, 225] width 143 height 16
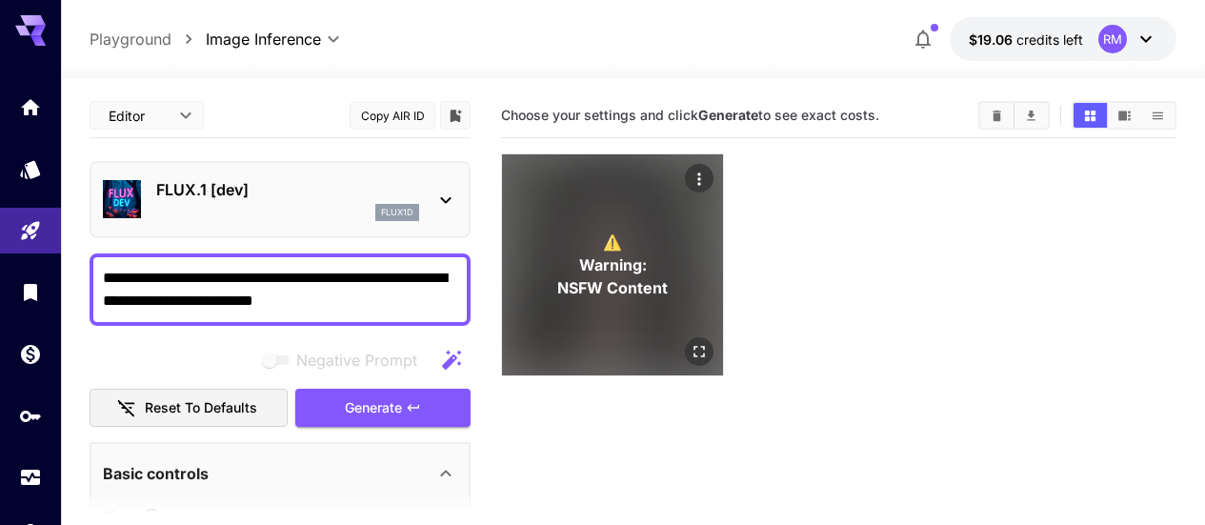
click at [690, 342] on icon "Open in fullscreen" at bounding box center [699, 351] width 19 height 19
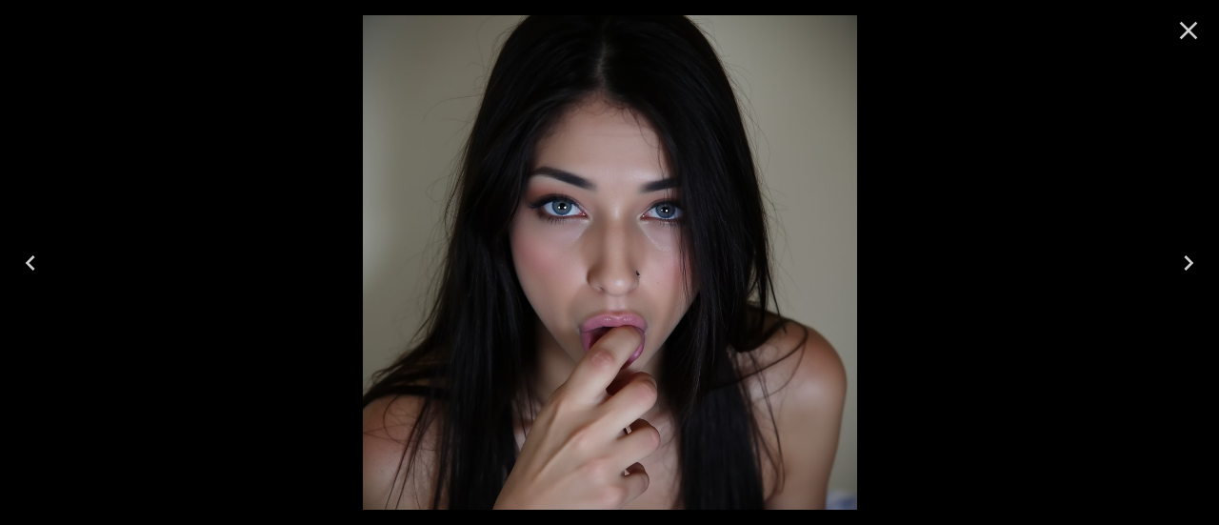
click at [1192, 33] on icon "Close" at bounding box center [1189, 31] width 18 height 18
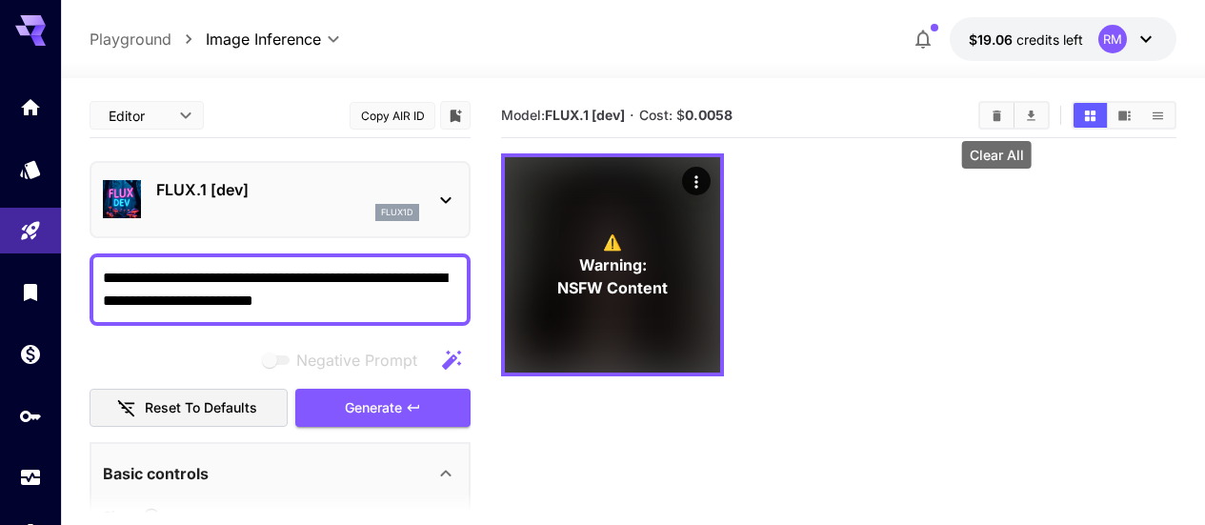
click at [987, 121] on button "Clear All" at bounding box center [996, 115] width 33 height 25
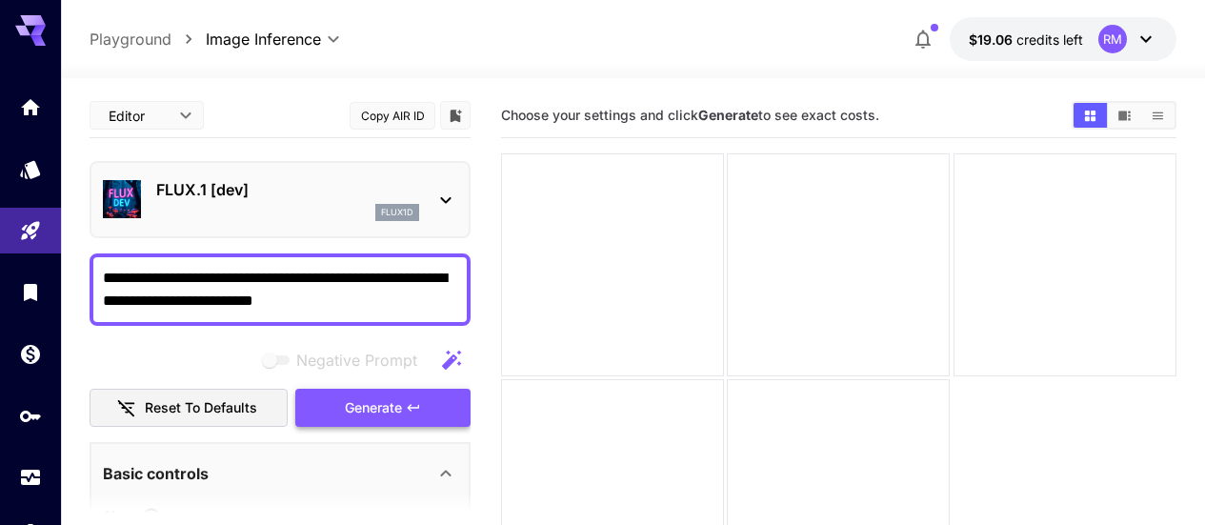
click at [340, 401] on button "Generate" at bounding box center [382, 408] width 175 height 39
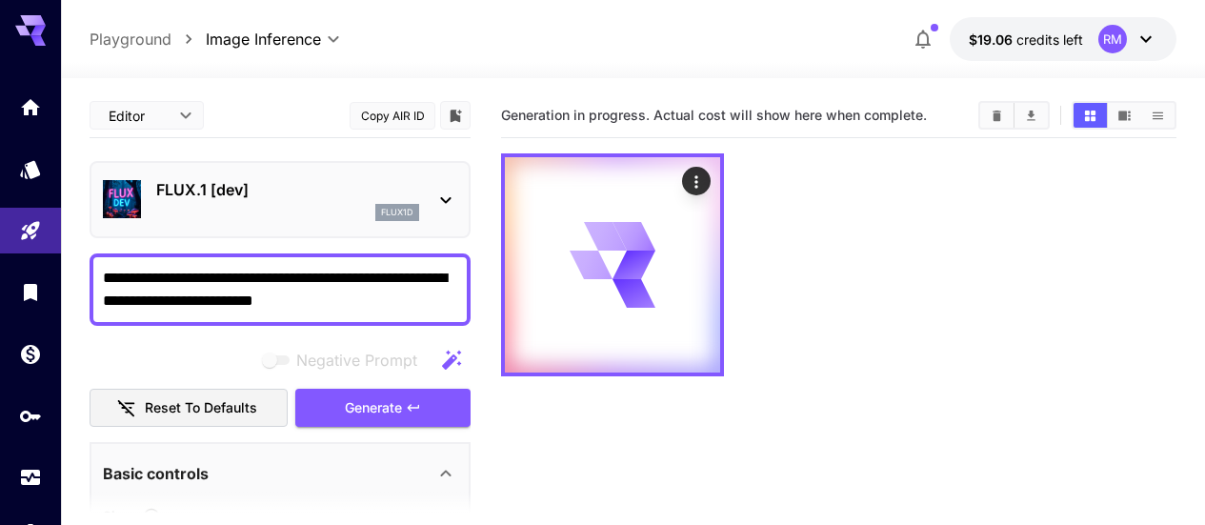
click at [156, 283] on textarea "**********" at bounding box center [280, 290] width 354 height 46
type textarea "**********"
click at [170, 368] on div "Negative Prompt" at bounding box center [280, 360] width 381 height 38
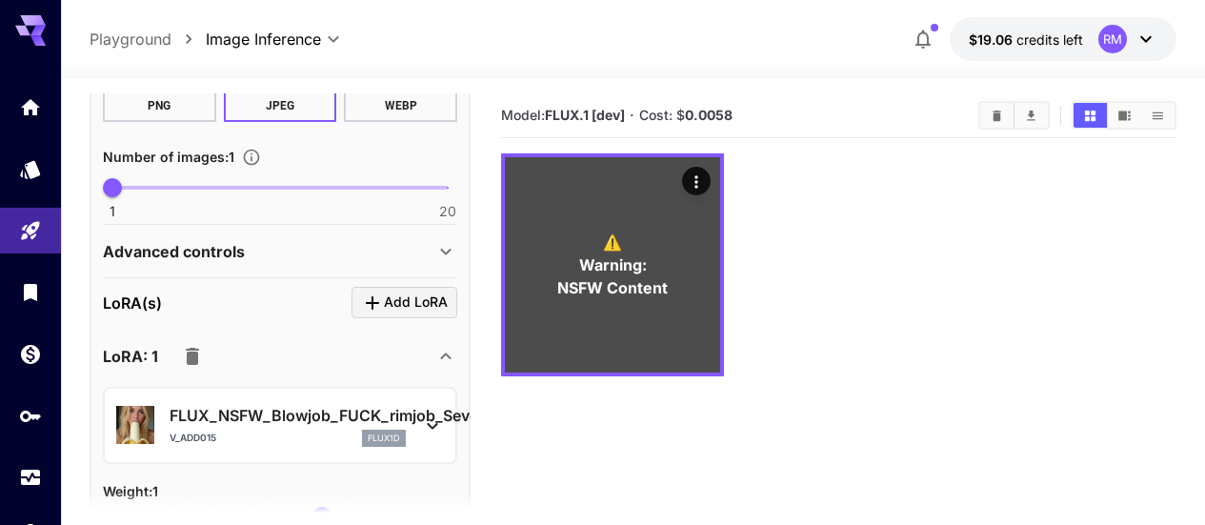
scroll to position [476, 0]
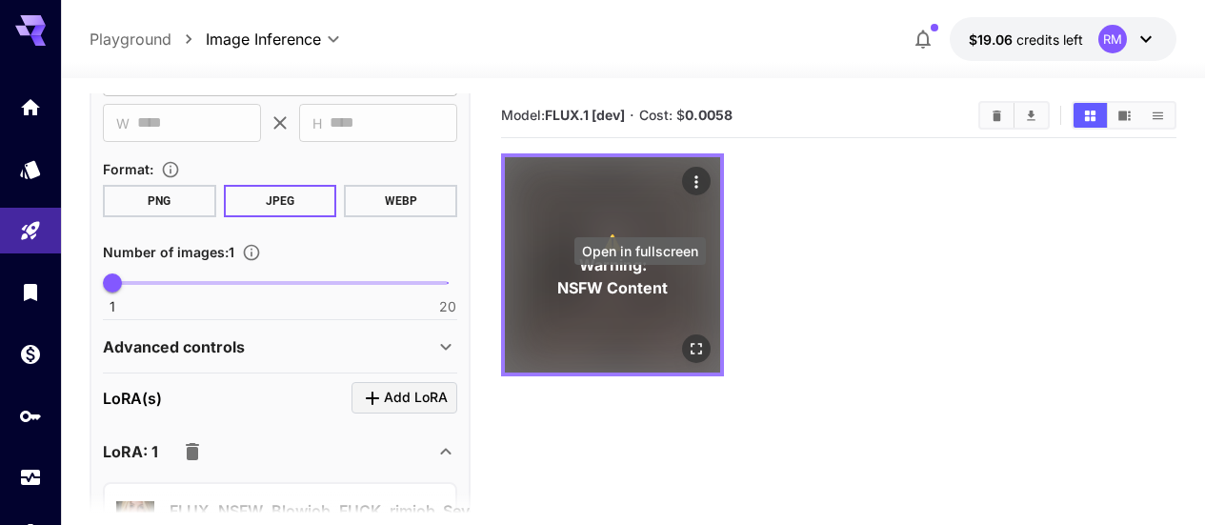
click at [687, 339] on icon "Open in fullscreen" at bounding box center [696, 348] width 19 height 19
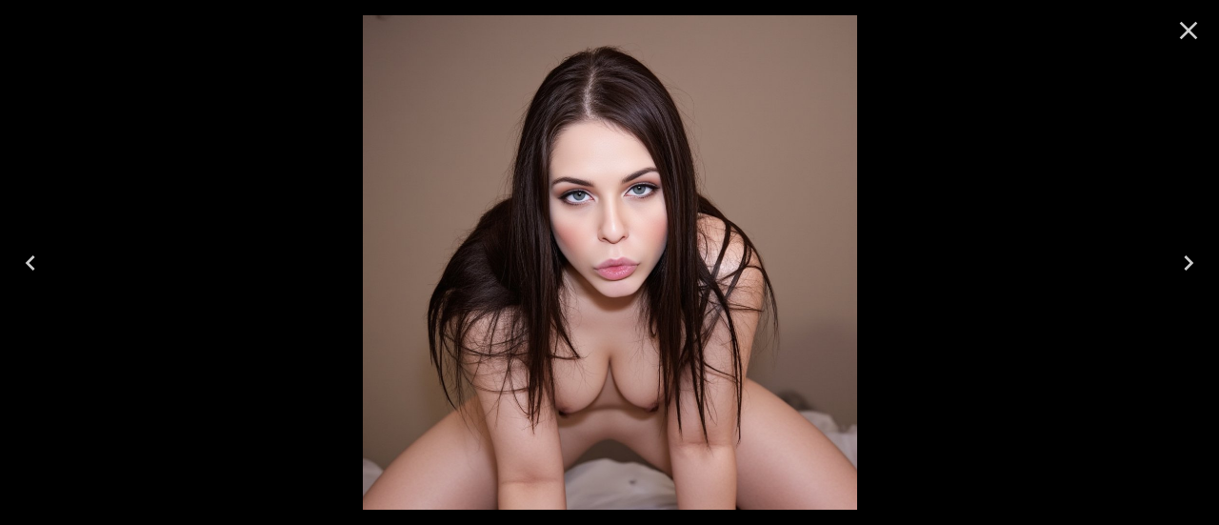
click at [1187, 25] on icon "Close" at bounding box center [1188, 30] width 30 height 30
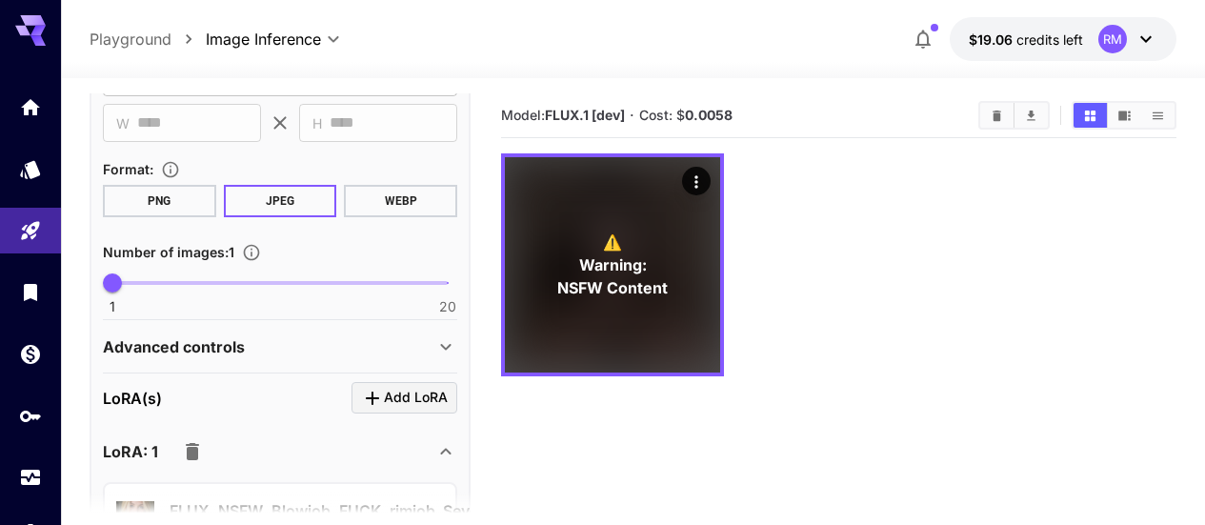
scroll to position [667, 0]
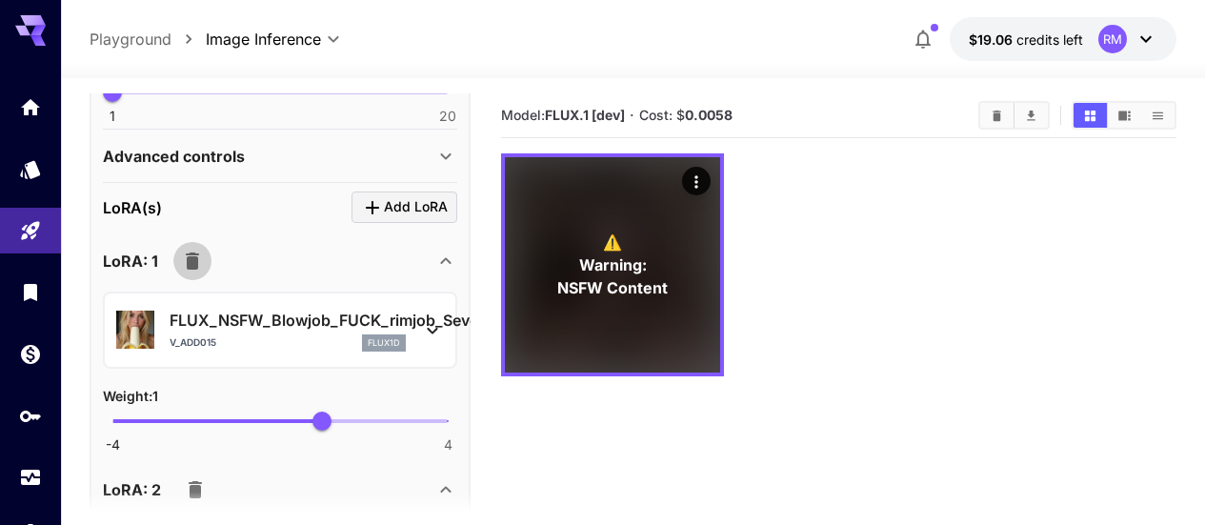
click at [186, 251] on icon "button" at bounding box center [192, 261] width 23 height 23
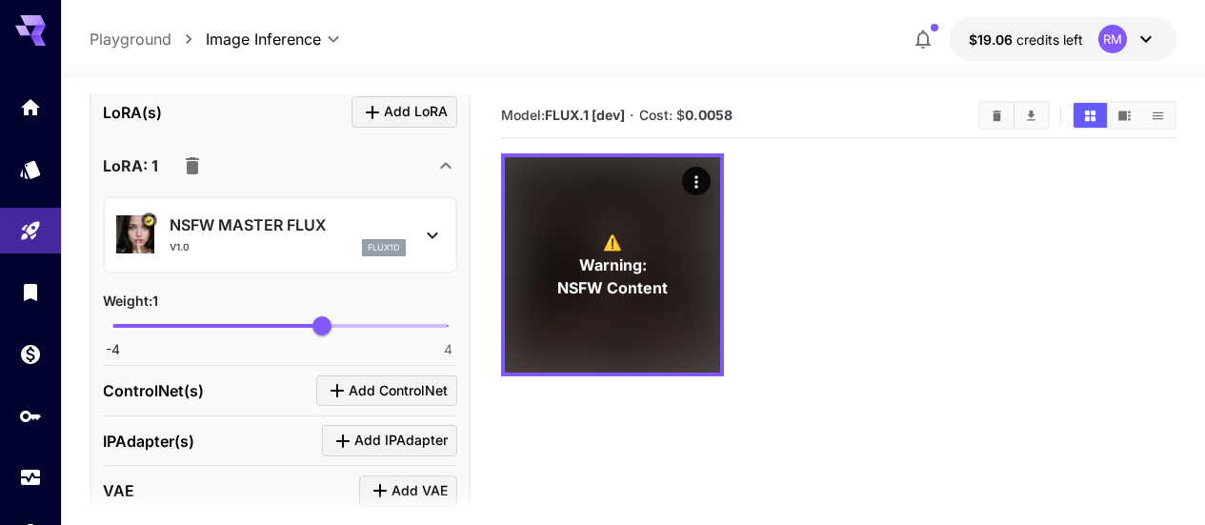
scroll to position [857, 0]
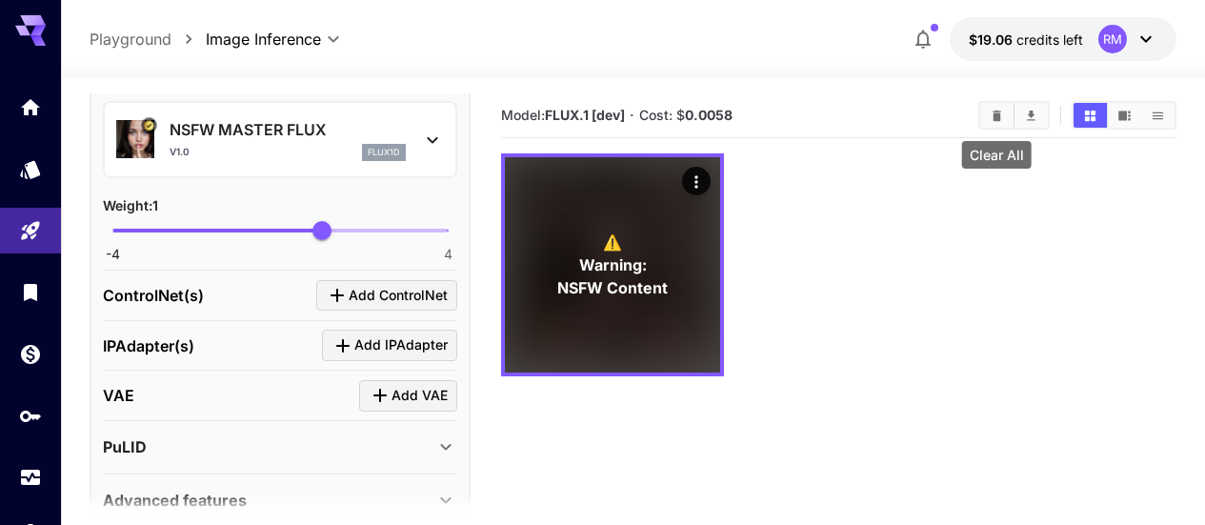
click at [1004, 122] on button "Clear All" at bounding box center [996, 115] width 33 height 25
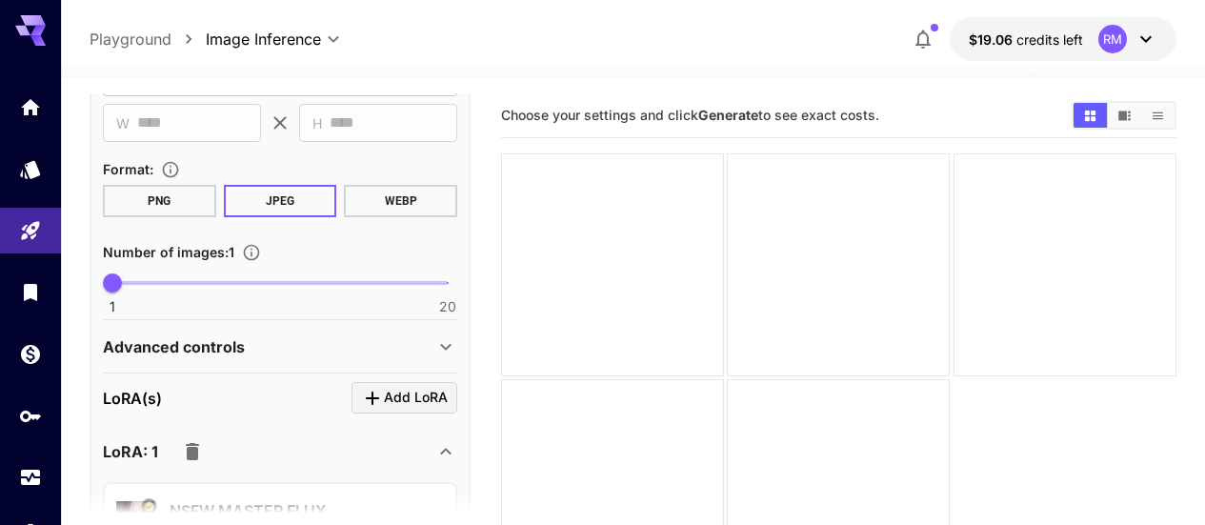
scroll to position [95, 0]
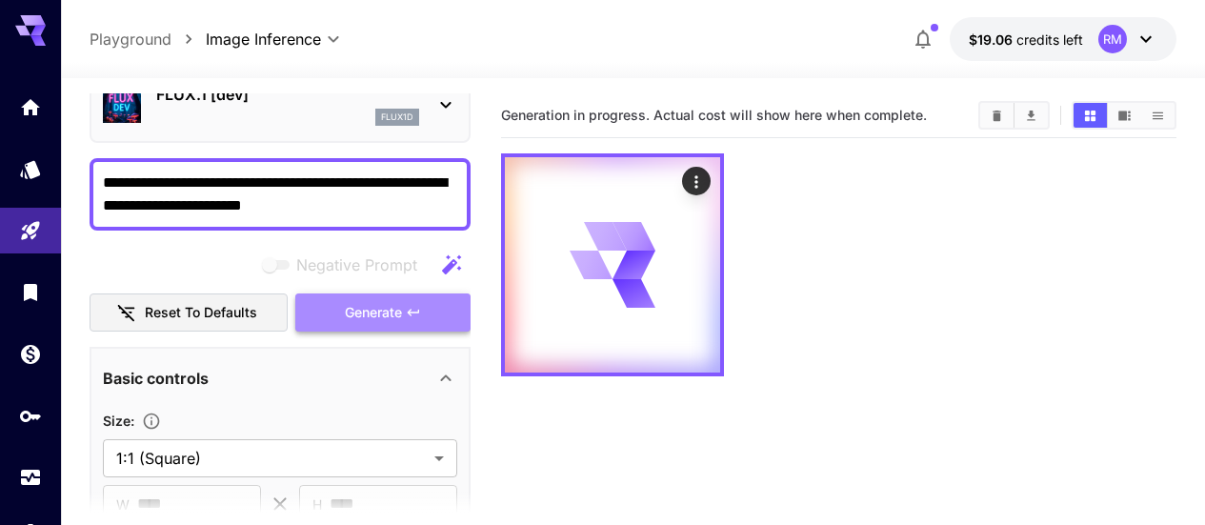
click at [362, 296] on button "Generate" at bounding box center [382, 312] width 175 height 39
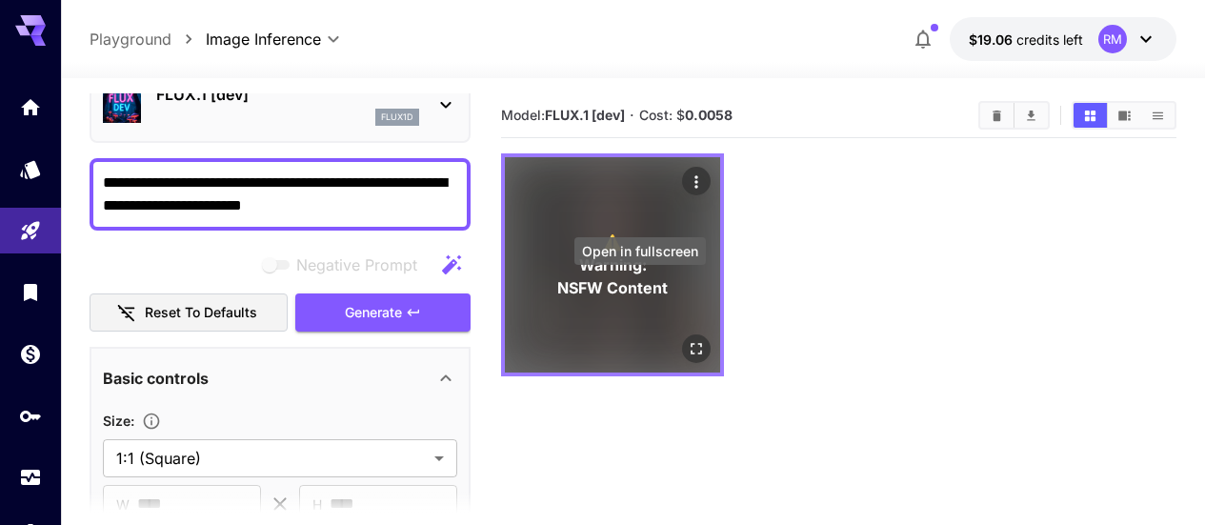
click at [687, 339] on icon "Open in fullscreen" at bounding box center [696, 348] width 19 height 19
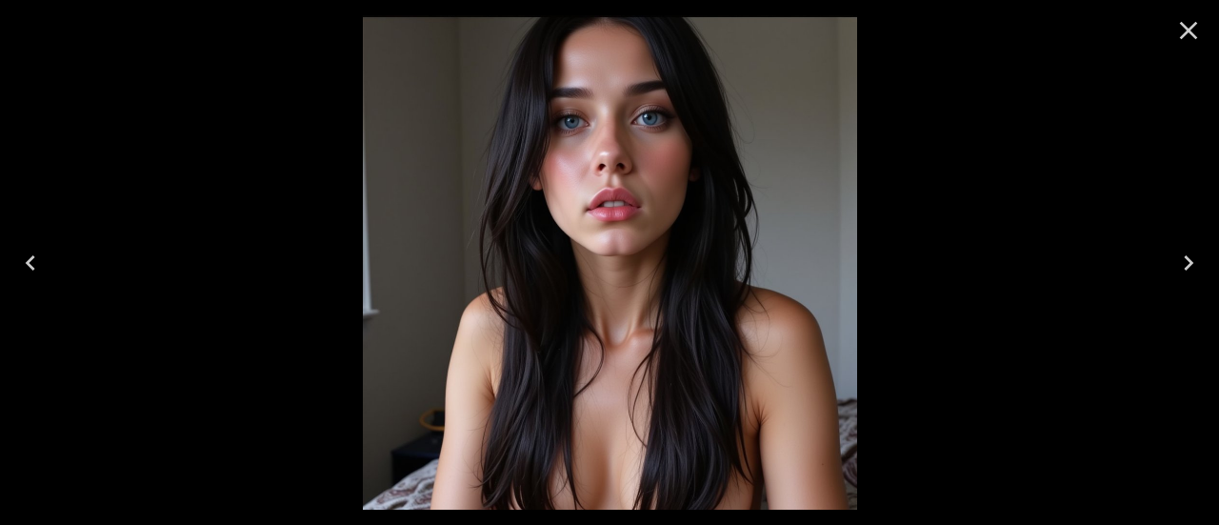
click at [1182, 41] on icon "Close" at bounding box center [1188, 30] width 30 height 30
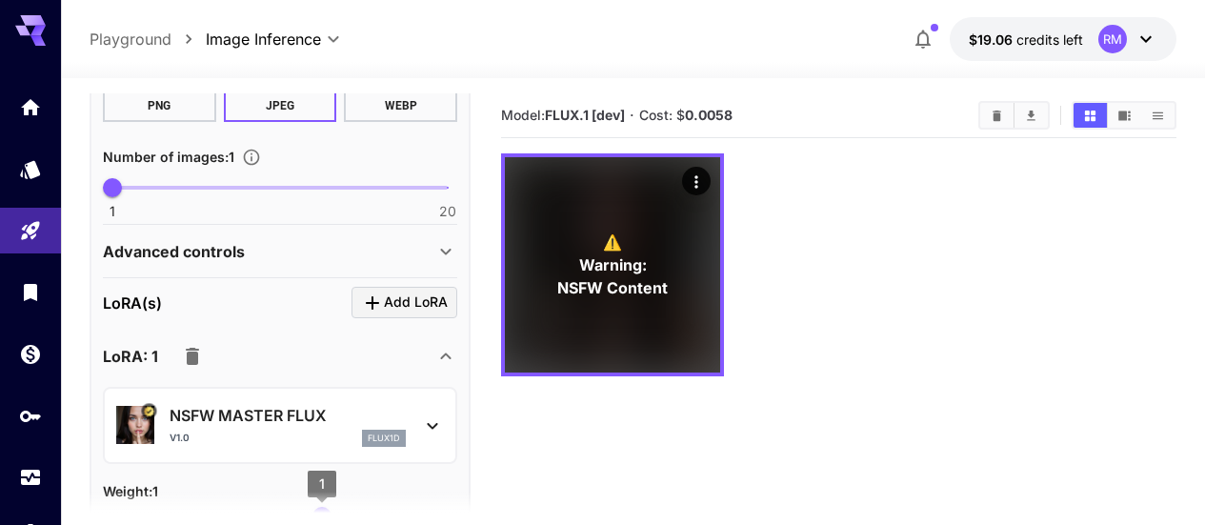
scroll to position [476, 0]
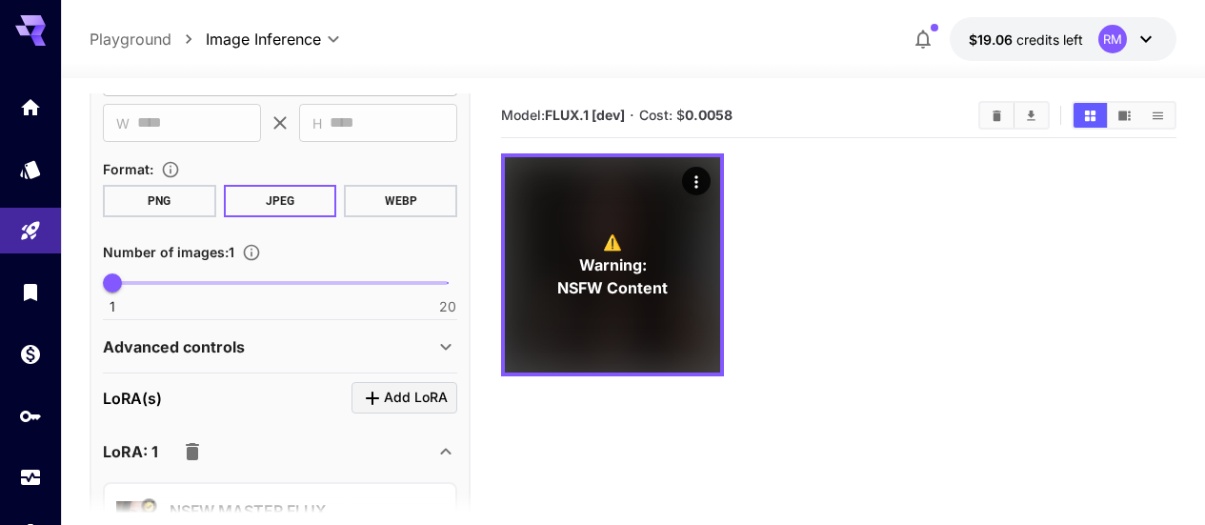
click at [312, 341] on div "Advanced controls" at bounding box center [268, 346] width 331 height 23
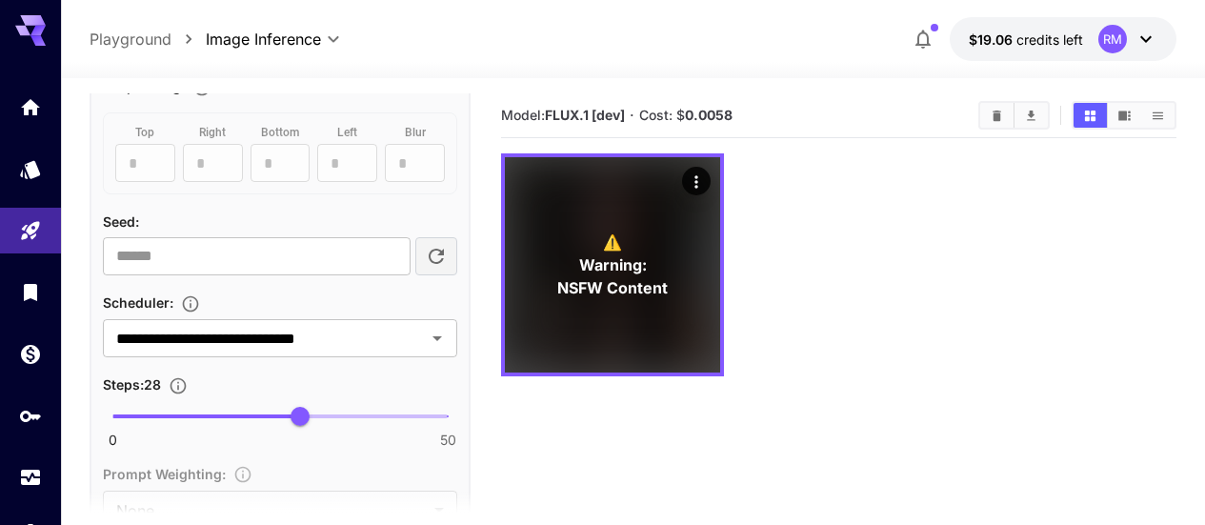
scroll to position [1143, 0]
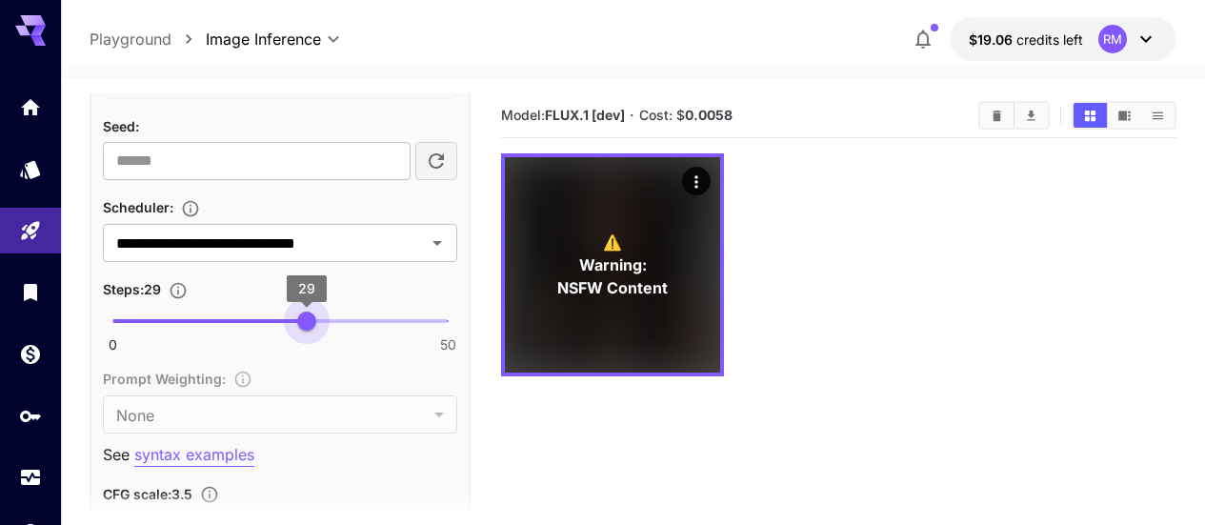
type input "**"
drag, startPoint x: 305, startPoint y: 317, endPoint x: 585, endPoint y: 332, distance: 280.4
click at [585, 332] on main "**********" at bounding box center [633, 363] width 1087 height 540
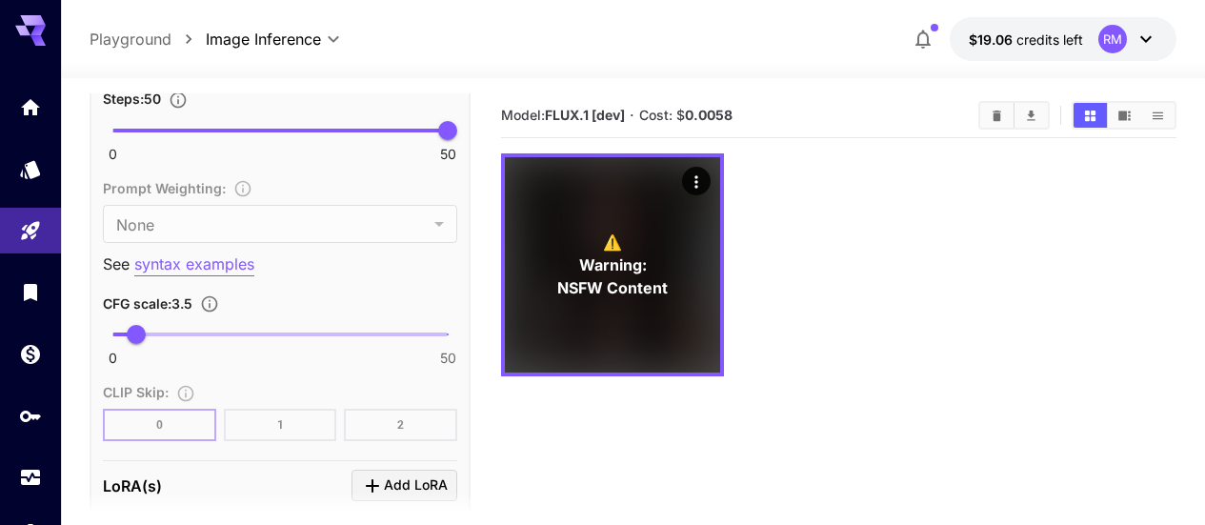
scroll to position [1429, 0]
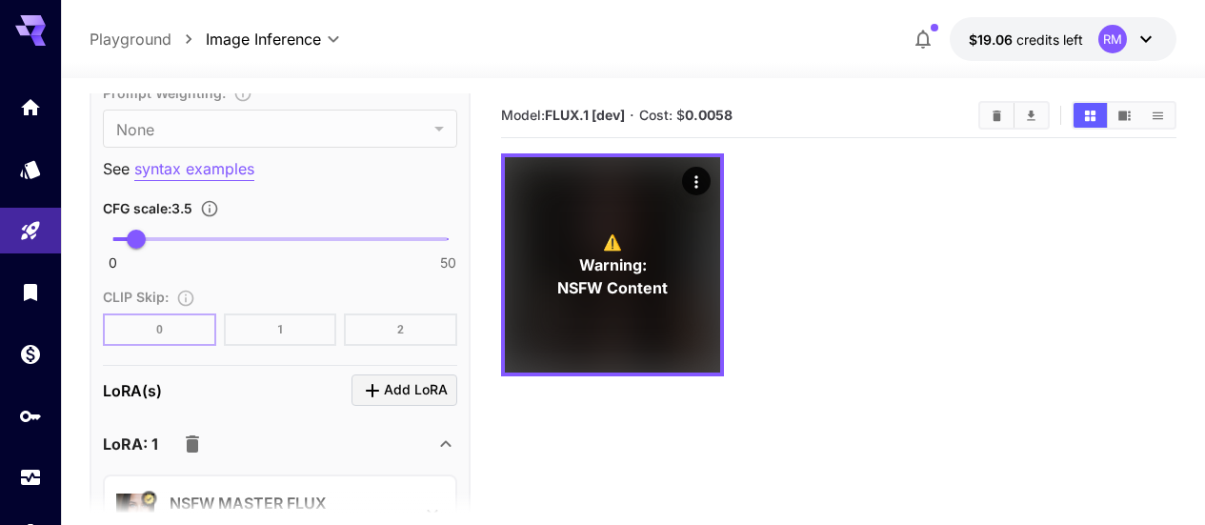
click at [170, 234] on span "0 50 3.5" at bounding box center [279, 239] width 335 height 29
type input "****"
click at [180, 235] on span "8.7" at bounding box center [170, 239] width 19 height 19
click at [1003, 116] on icon "Clear All" at bounding box center [996, 116] width 14 height 14
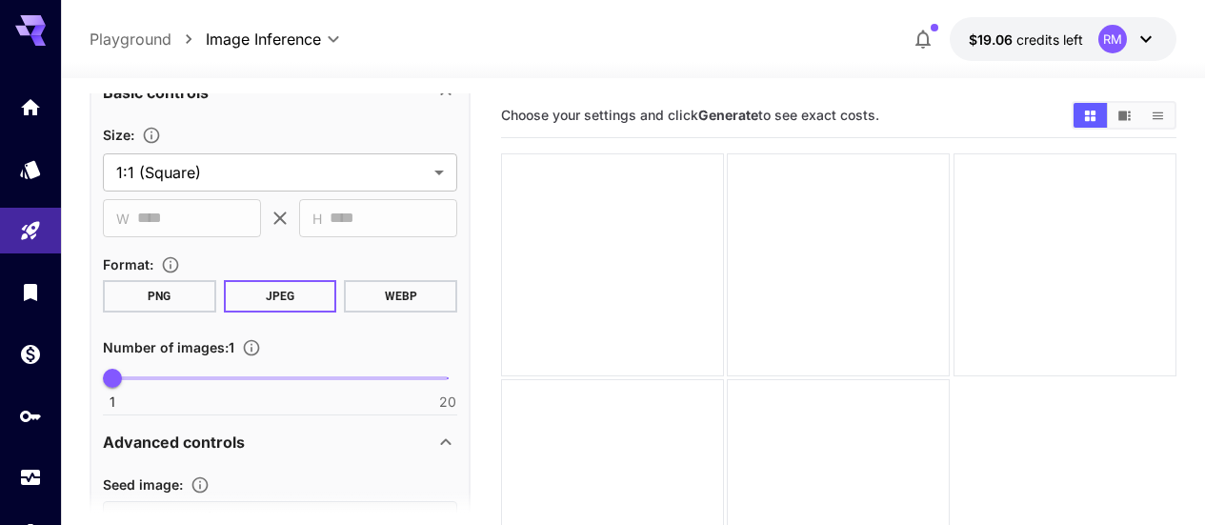
scroll to position [286, 0]
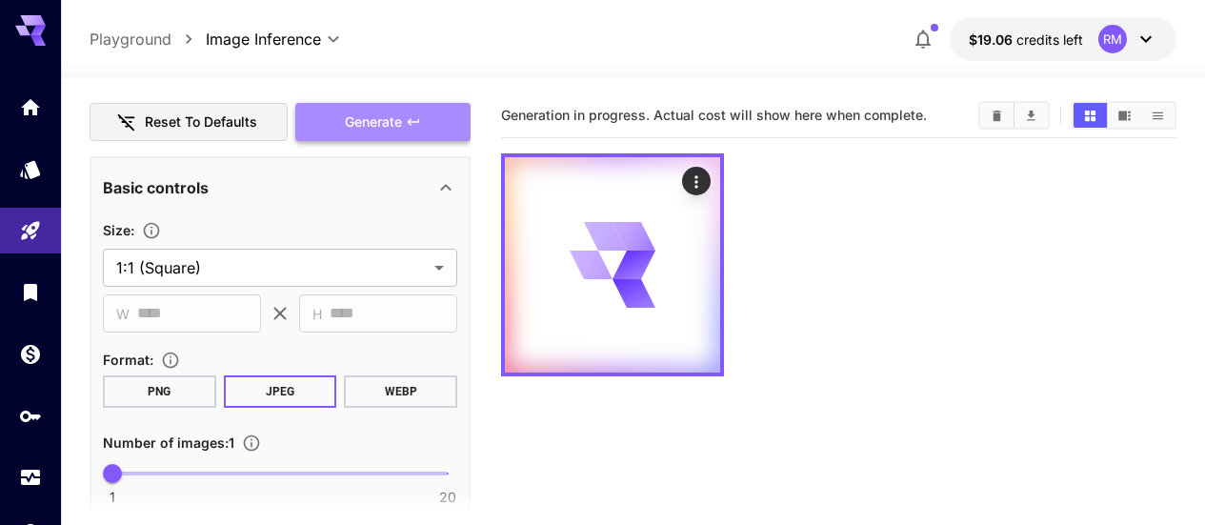
click at [400, 112] on span "Generate" at bounding box center [373, 122] width 57 height 24
click at [447, 190] on icon at bounding box center [445, 187] width 23 height 23
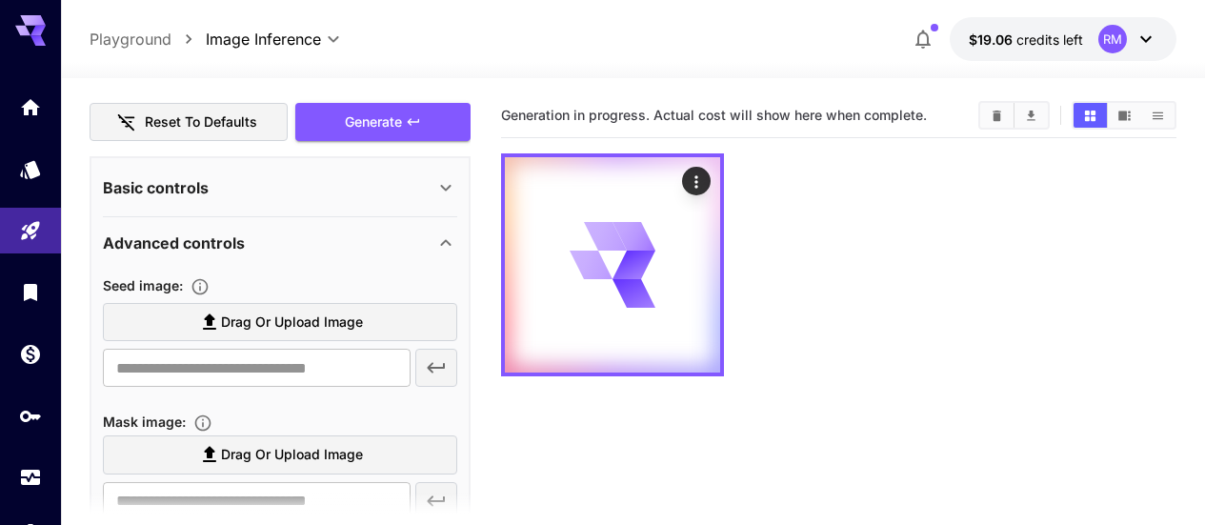
click at [447, 190] on icon at bounding box center [445, 187] width 23 height 23
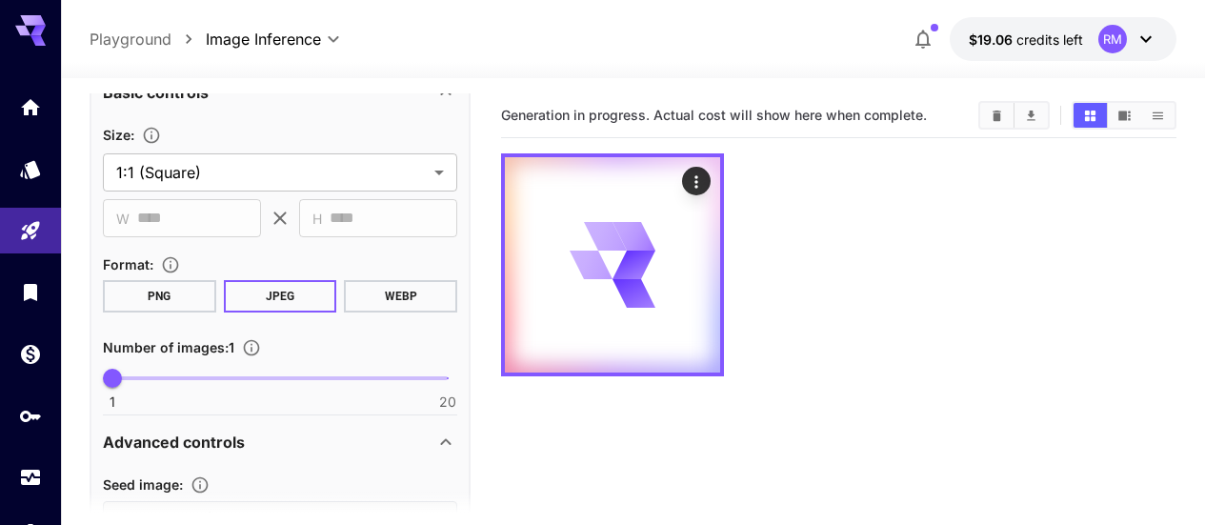
scroll to position [190, 0]
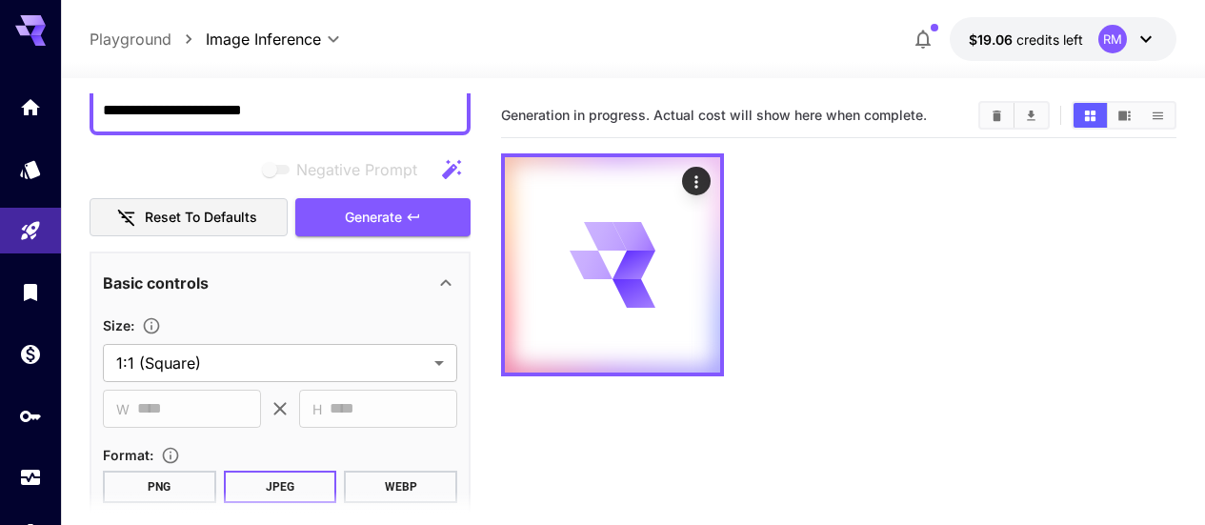
click at [430, 279] on div "Basic controls" at bounding box center [268, 282] width 331 height 23
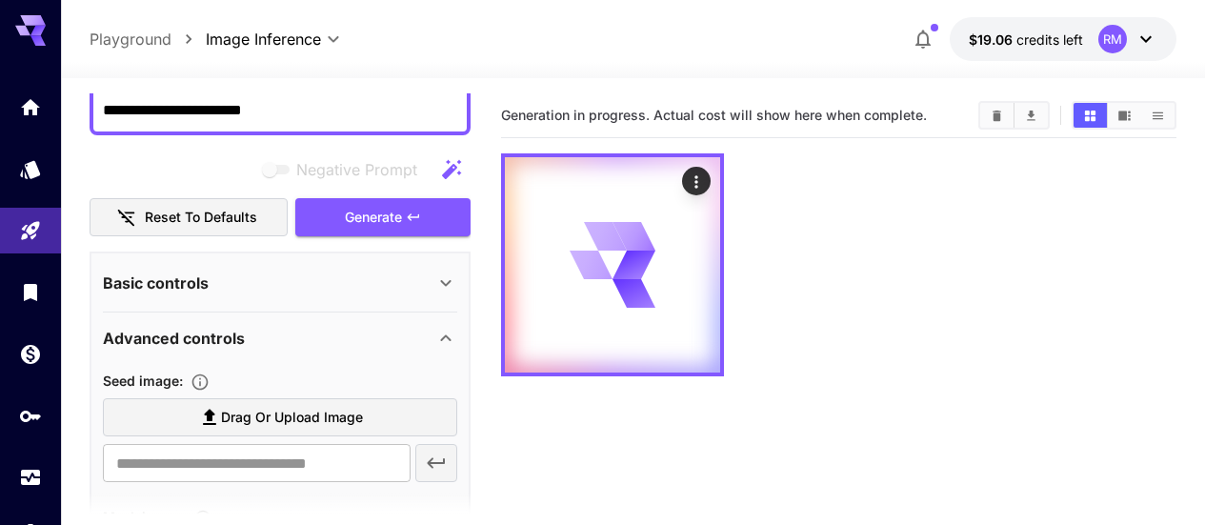
click at [434, 329] on icon at bounding box center [445, 338] width 23 height 23
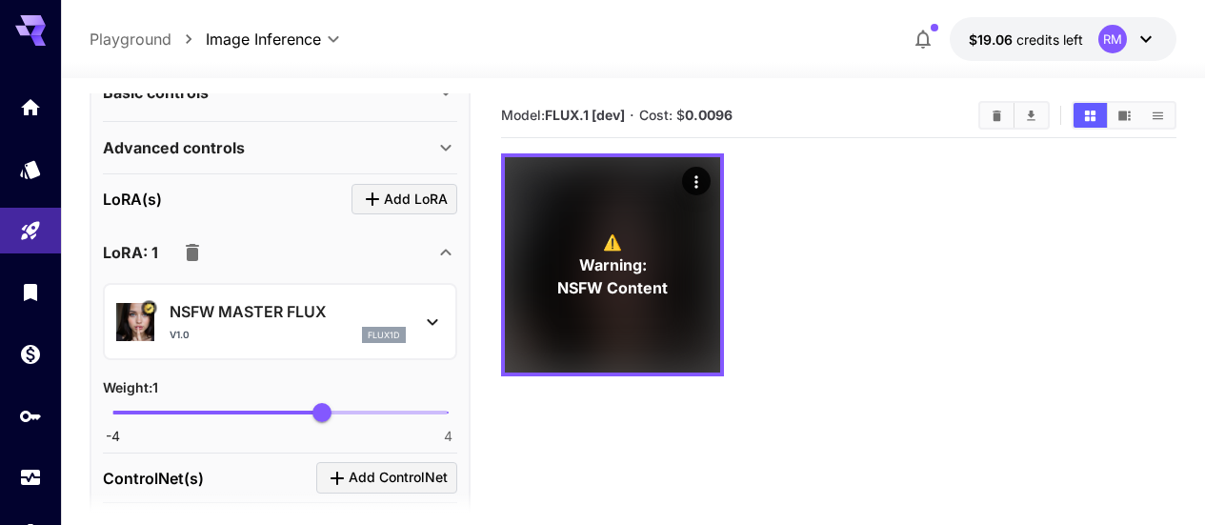
scroll to position [476, 0]
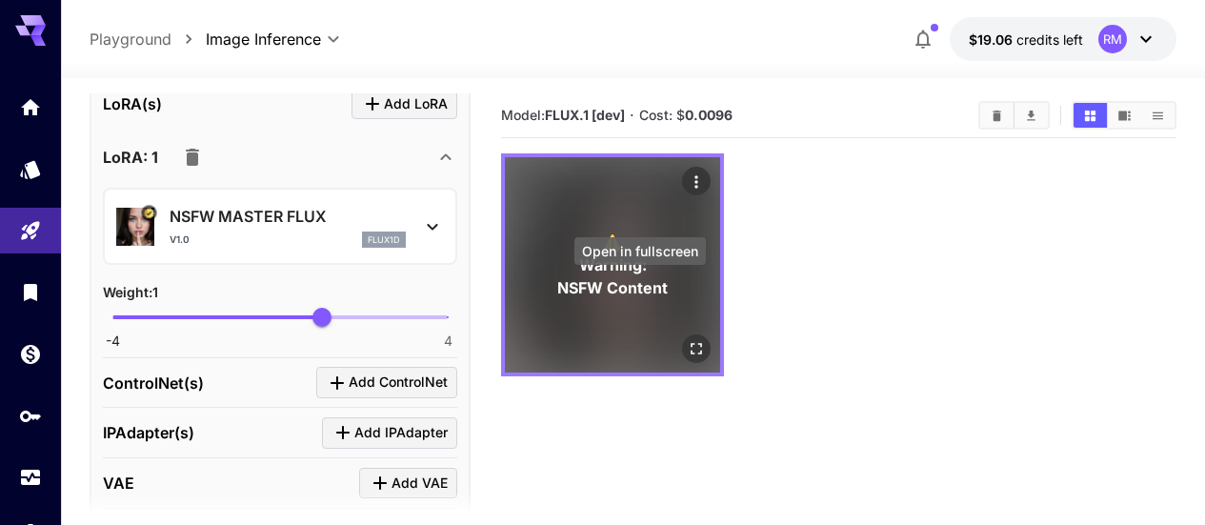
click at [687, 339] on icon "Open in fullscreen" at bounding box center [696, 348] width 19 height 19
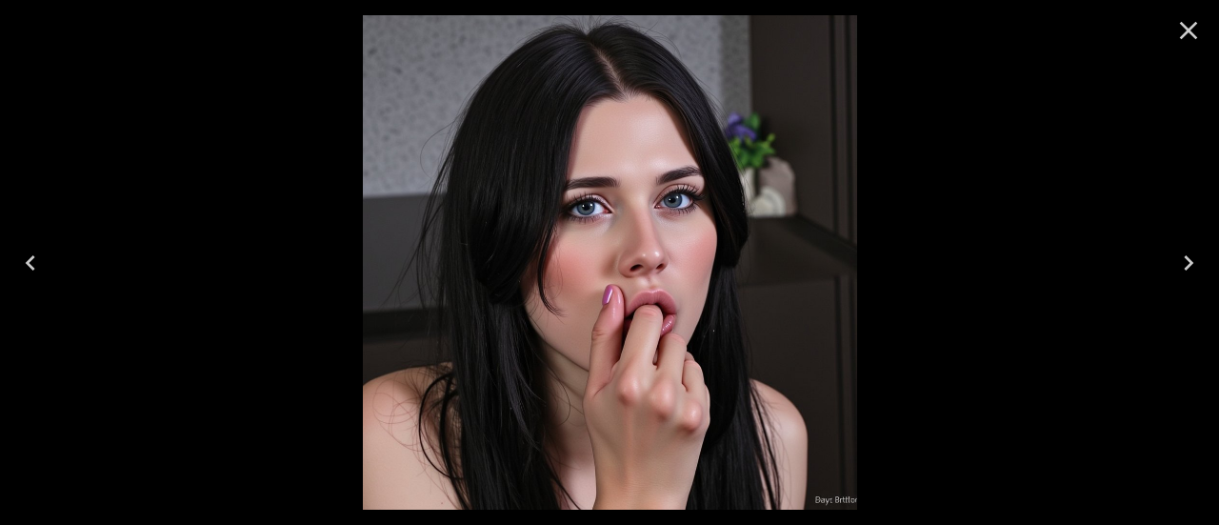
click at [1201, 30] on icon "Close" at bounding box center [1188, 30] width 30 height 30
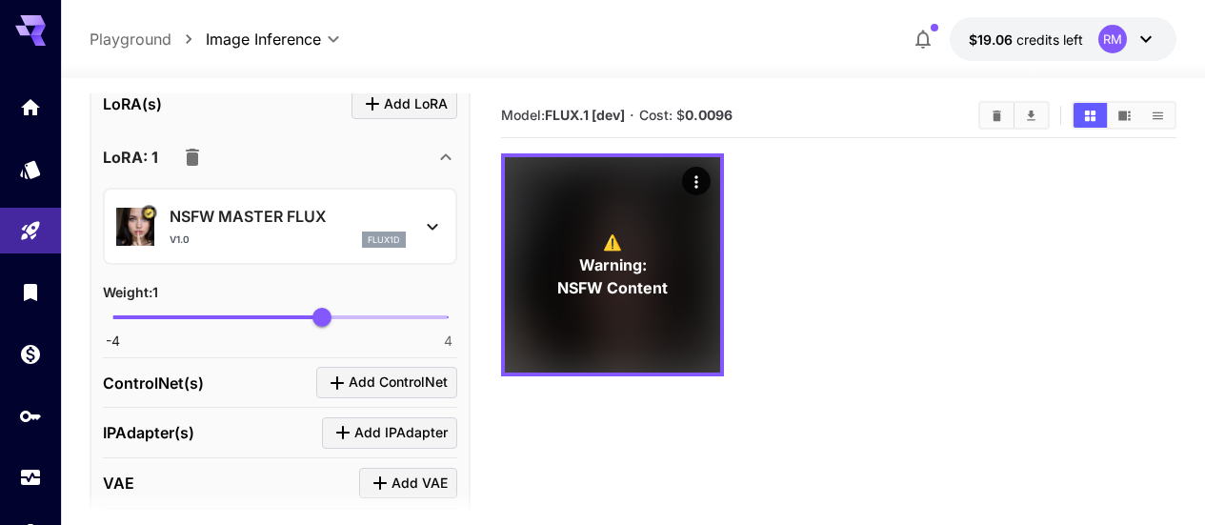
click at [191, 149] on icon "button" at bounding box center [192, 157] width 23 height 23
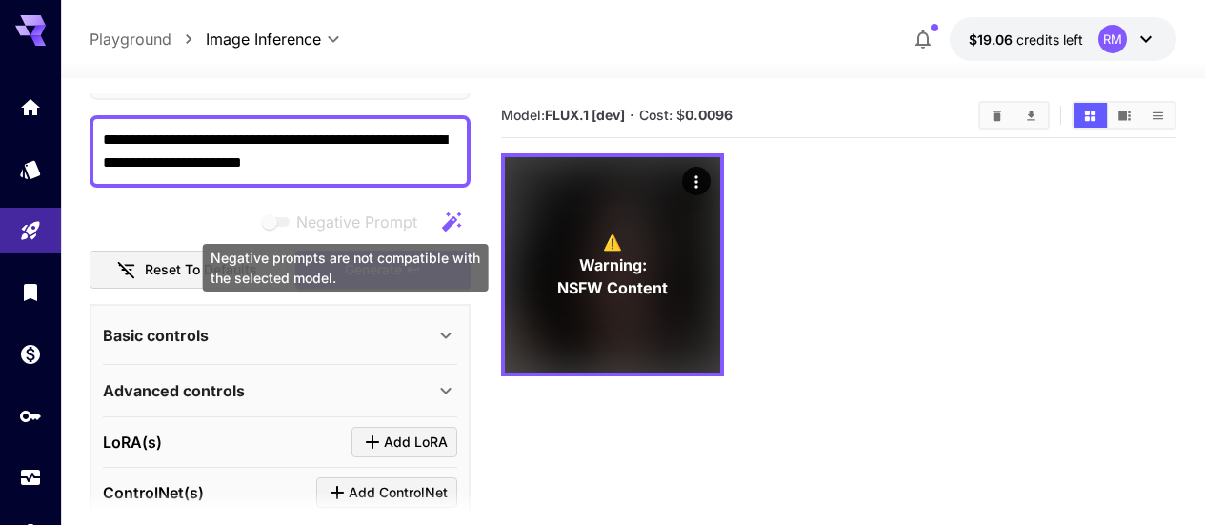
scroll to position [0, 0]
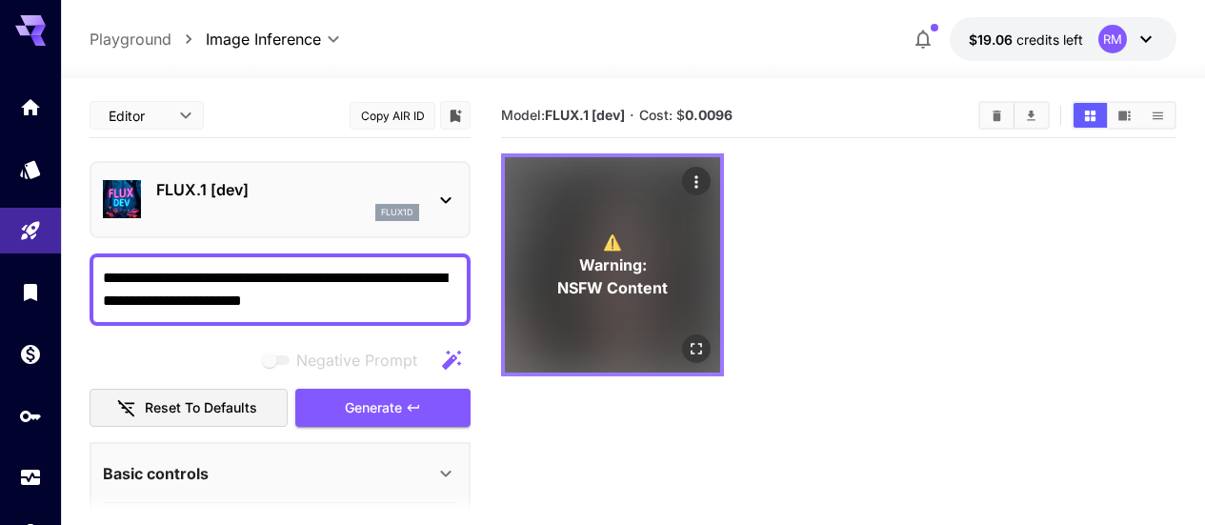
click at [682, 334] on button "Open in fullscreen" at bounding box center [696, 348] width 29 height 29
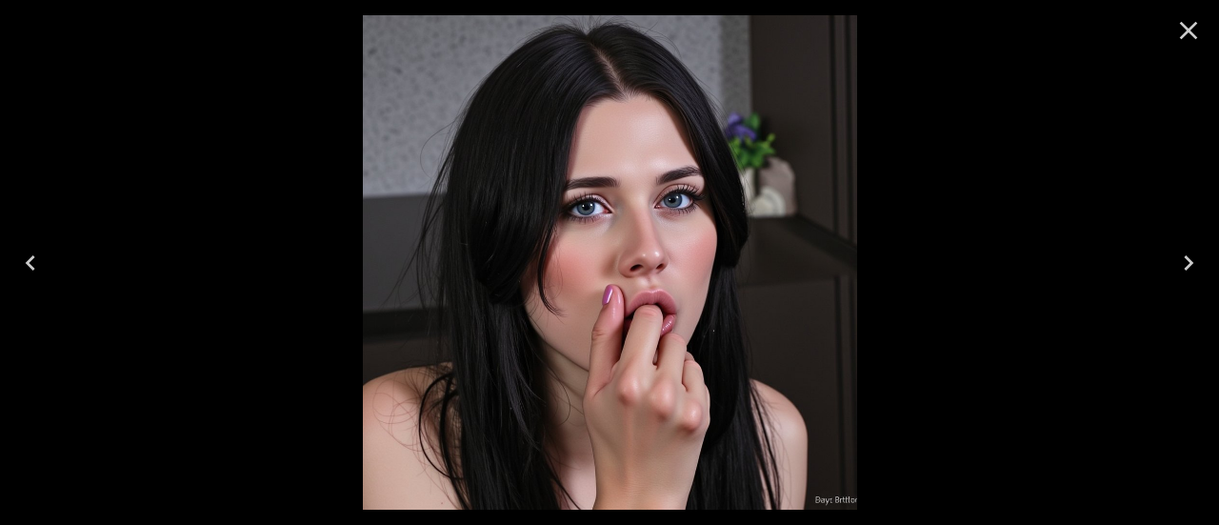
drag, startPoint x: 1189, startPoint y: 27, endPoint x: 1011, endPoint y: 123, distance: 201.6
click at [1189, 27] on icon "Close" at bounding box center [1188, 30] width 30 height 30
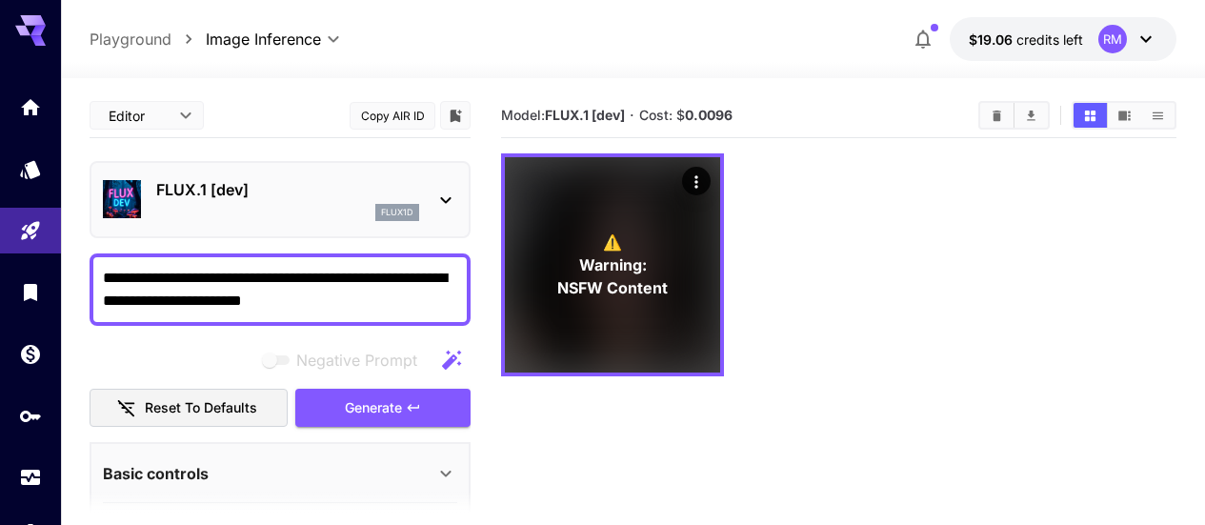
click at [313, 206] on div "flux1d" at bounding box center [287, 212] width 263 height 17
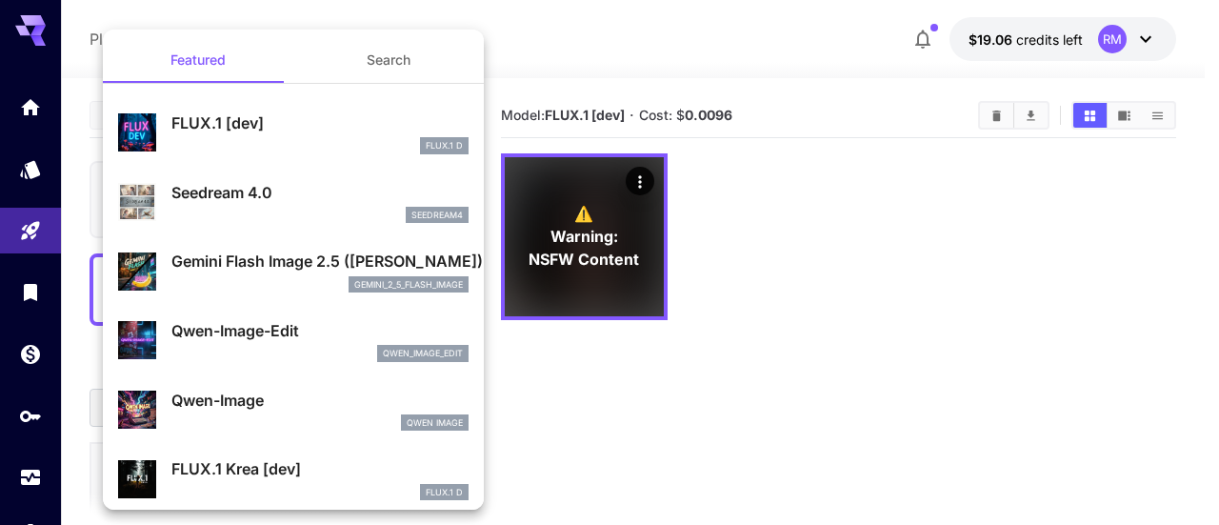
click at [609, 390] on div at bounding box center [609, 262] width 1219 height 525
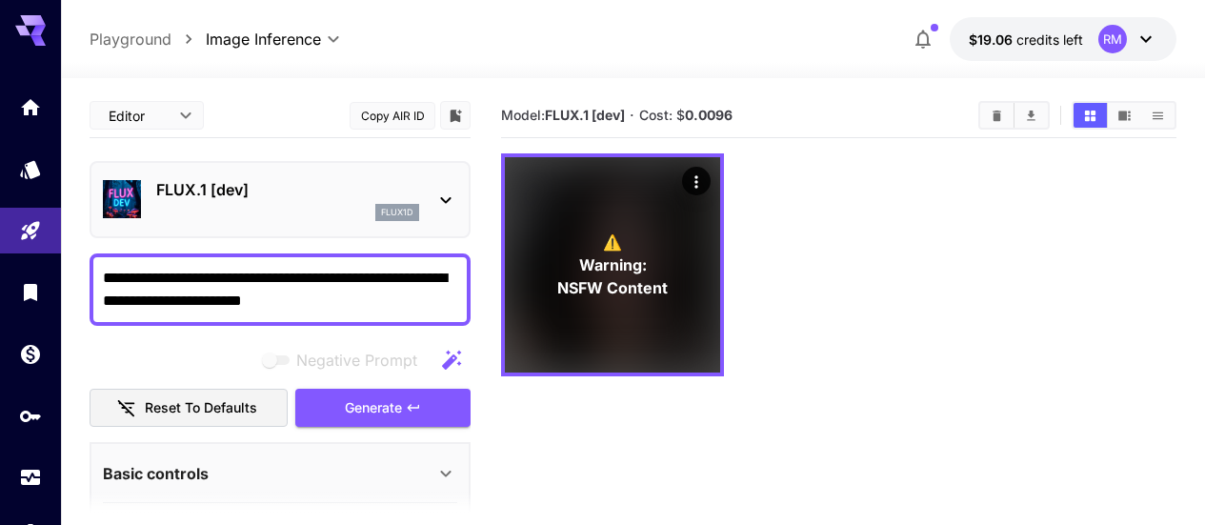
click at [438, 220] on div "FLUX.1 [dev] flux1d" at bounding box center [280, 199] width 354 height 58
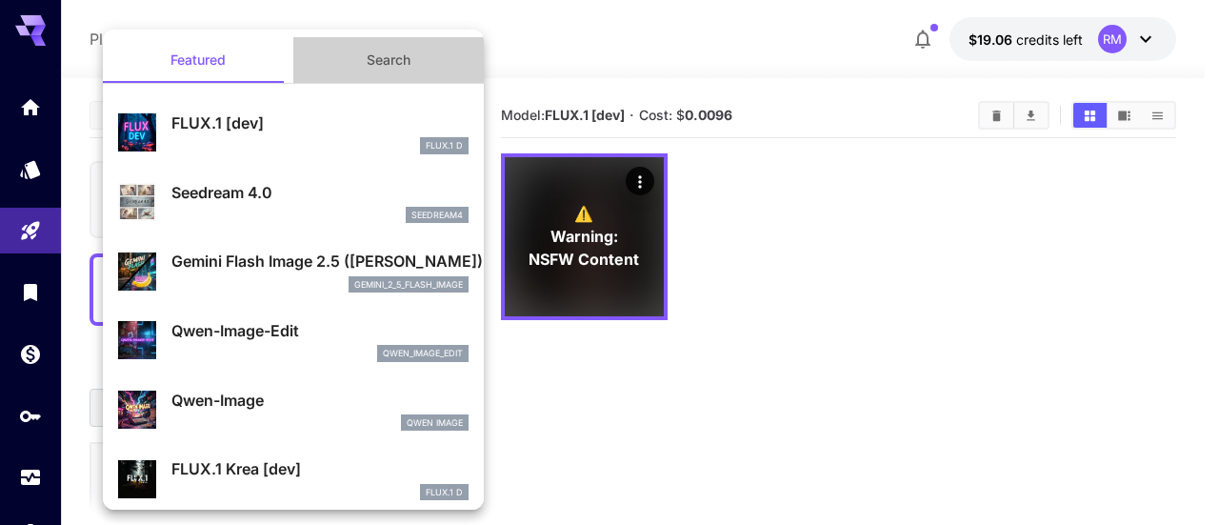
click at [419, 59] on button "Search" at bounding box center [388, 60] width 190 height 46
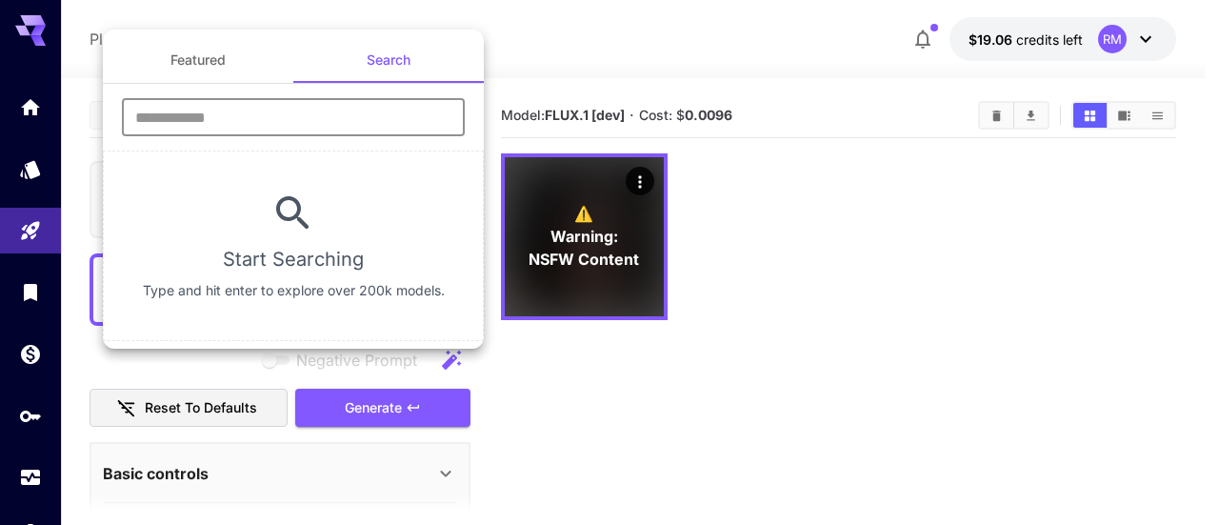
click at [367, 110] on input "text" at bounding box center [293, 117] width 343 height 38
type input "********"
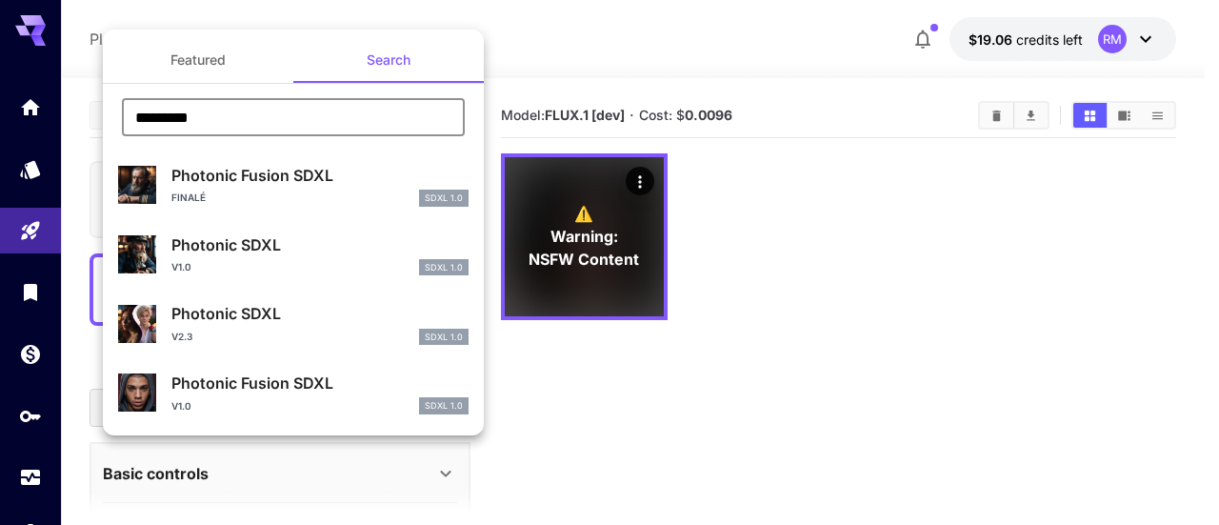
click at [227, 173] on p "Photonic Fusion SDXL" at bounding box center [319, 175] width 297 height 23
type input "**"
type input "*"
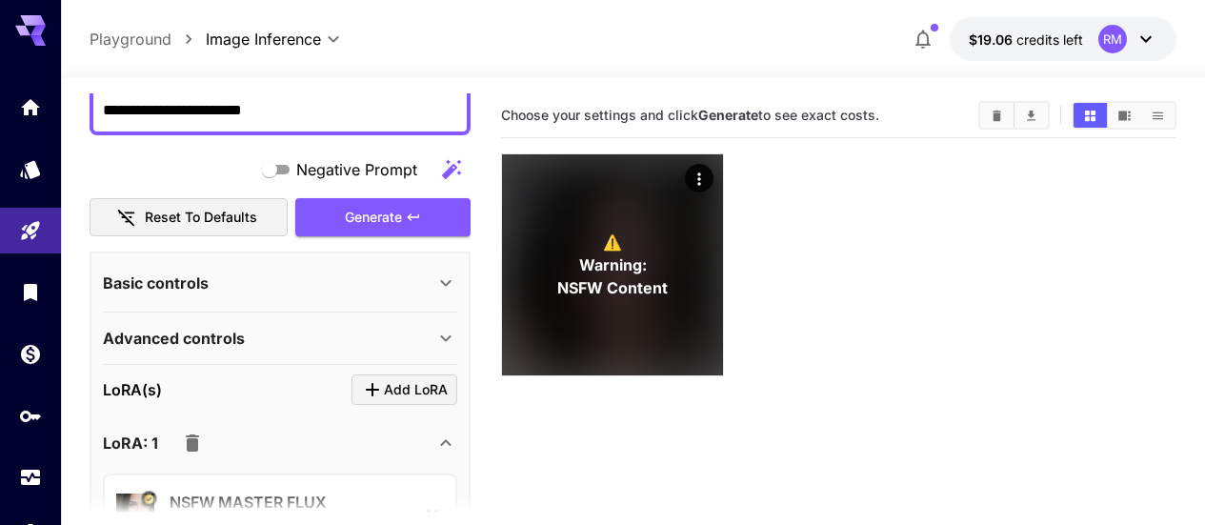
scroll to position [95, 0]
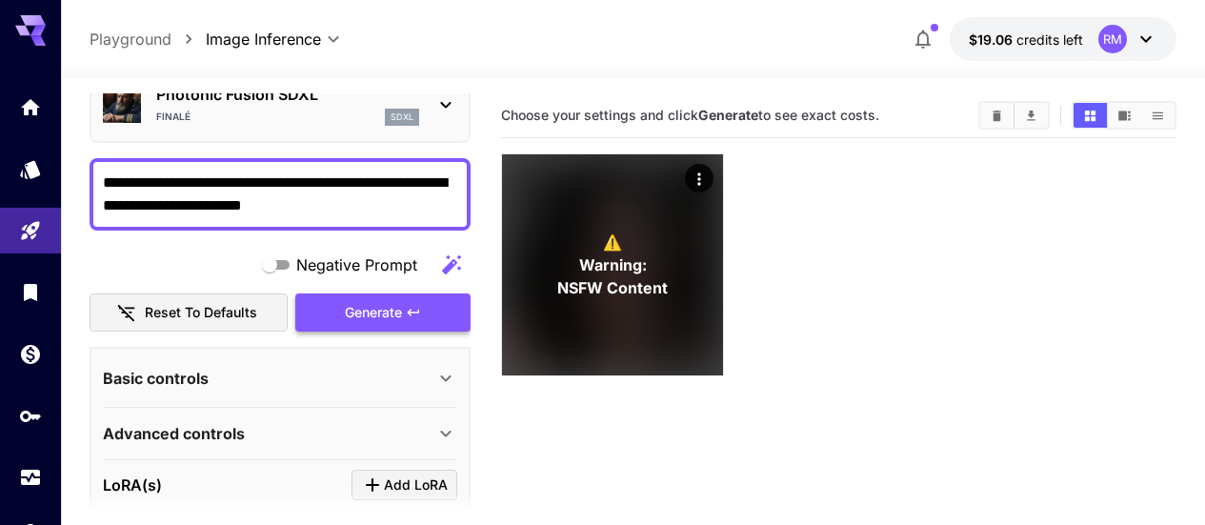
click at [384, 319] on span "Generate" at bounding box center [373, 313] width 57 height 24
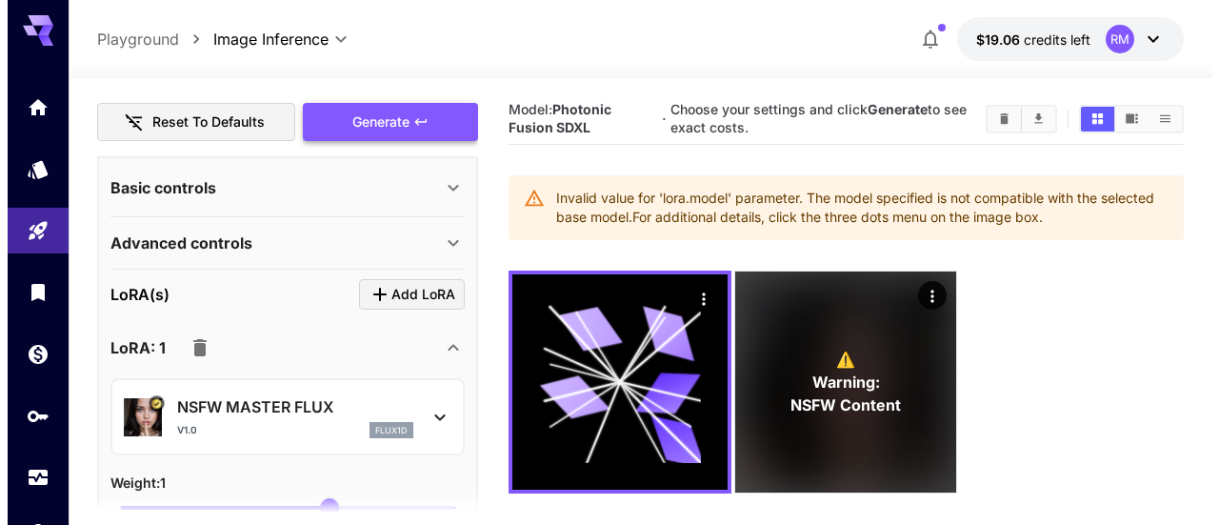
scroll to position [381, 0]
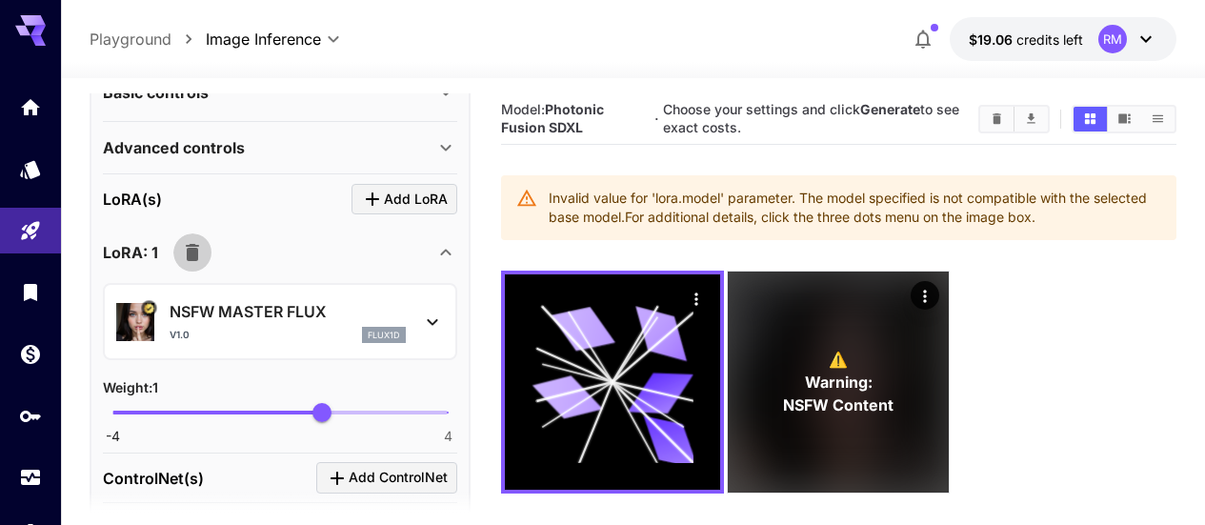
click at [198, 251] on icon "button" at bounding box center [192, 252] width 23 height 23
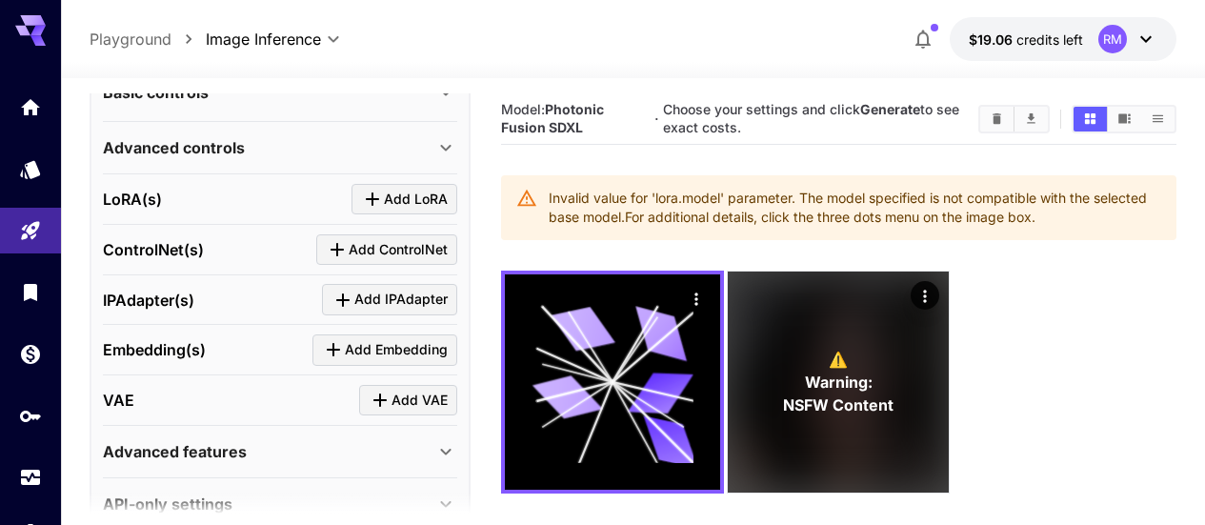
click at [398, 207] on span "Add LoRA" at bounding box center [416, 200] width 64 height 24
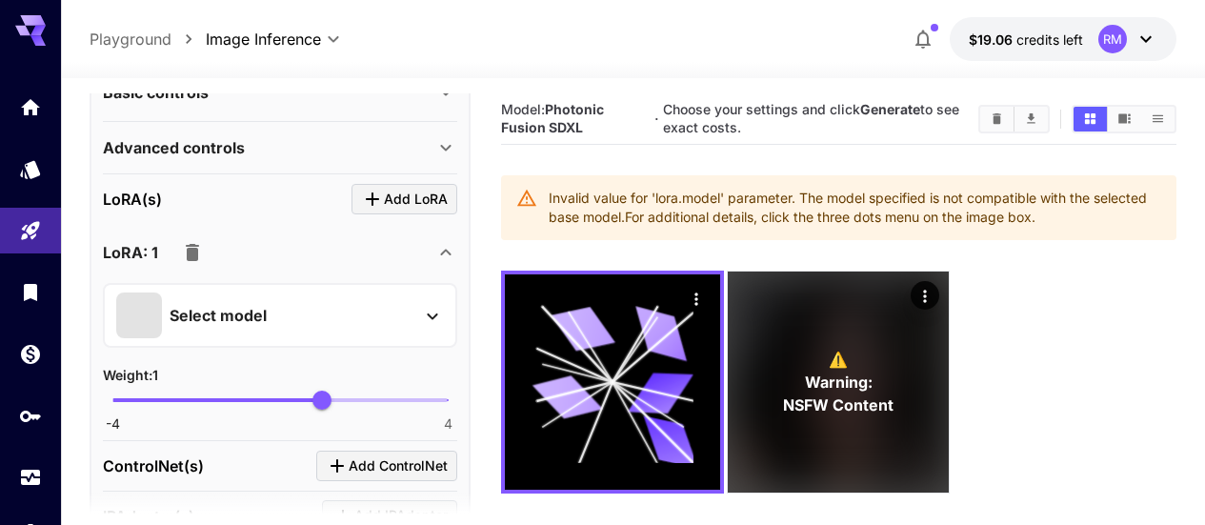
click at [265, 318] on p "Select model" at bounding box center [218, 315] width 97 height 23
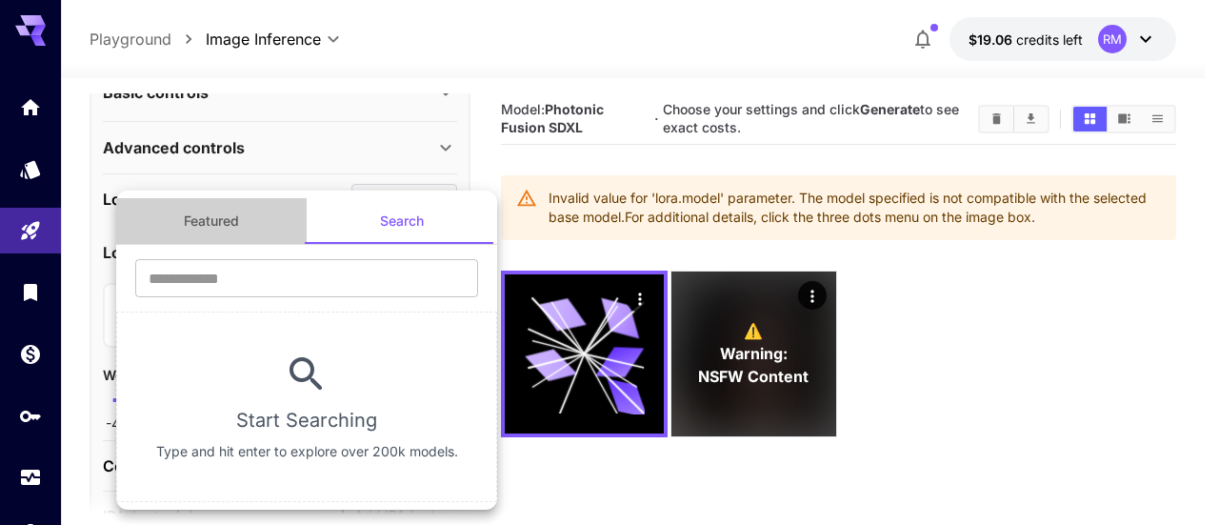
click at [230, 214] on button "Featured" at bounding box center [211, 221] width 190 height 46
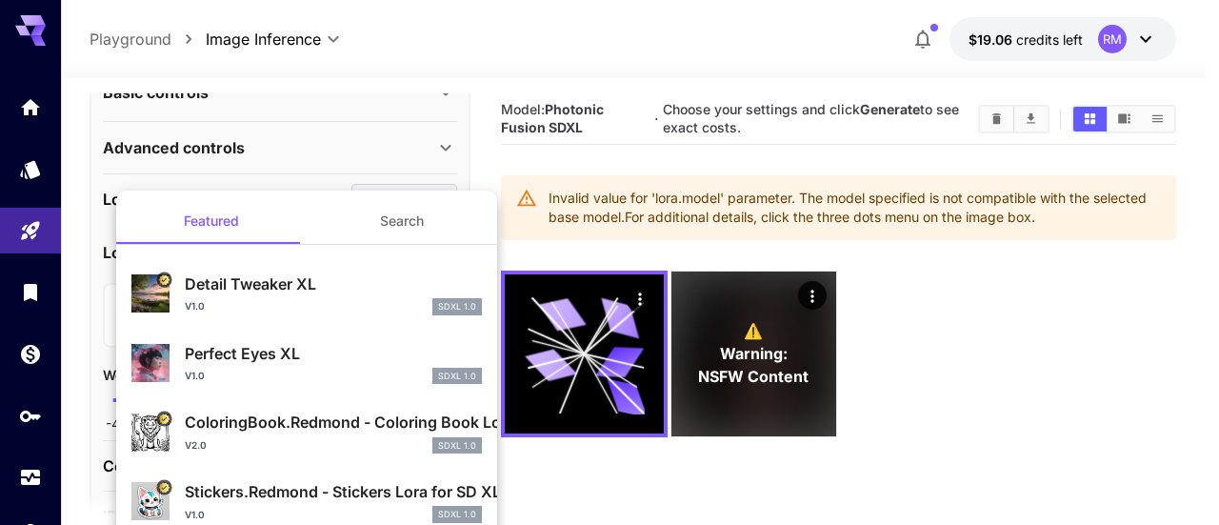
click at [387, 229] on button "Search" at bounding box center [402, 221] width 190 height 46
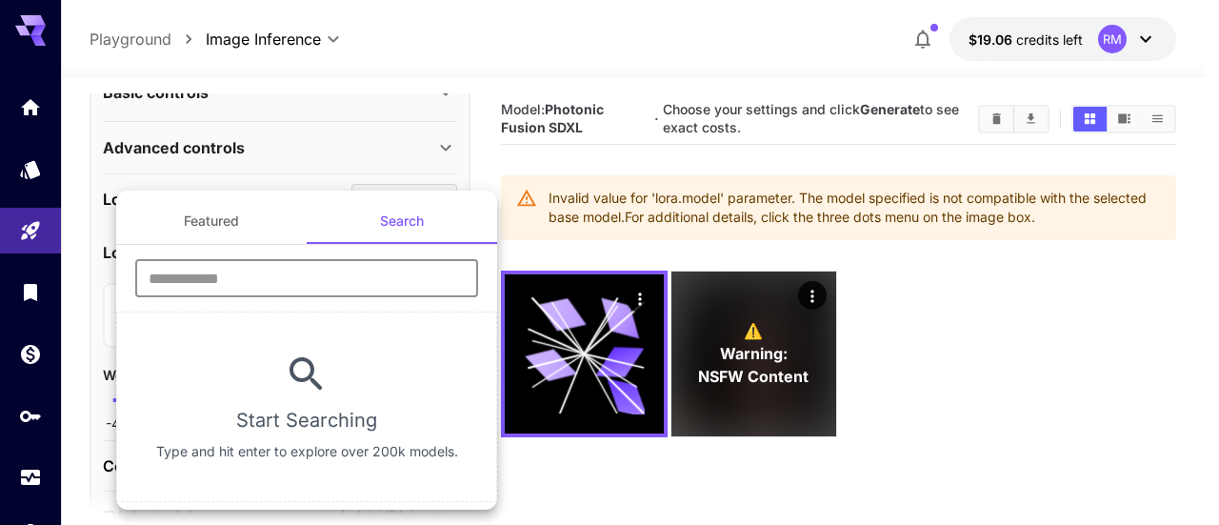
click at [319, 291] on input "text" at bounding box center [306, 278] width 343 height 38
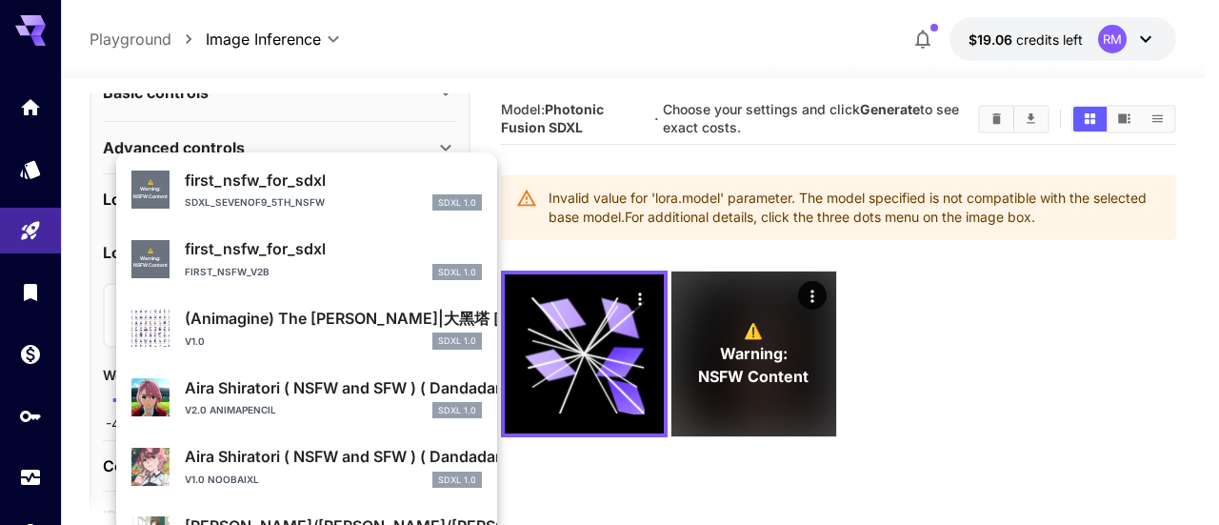
scroll to position [0, 0]
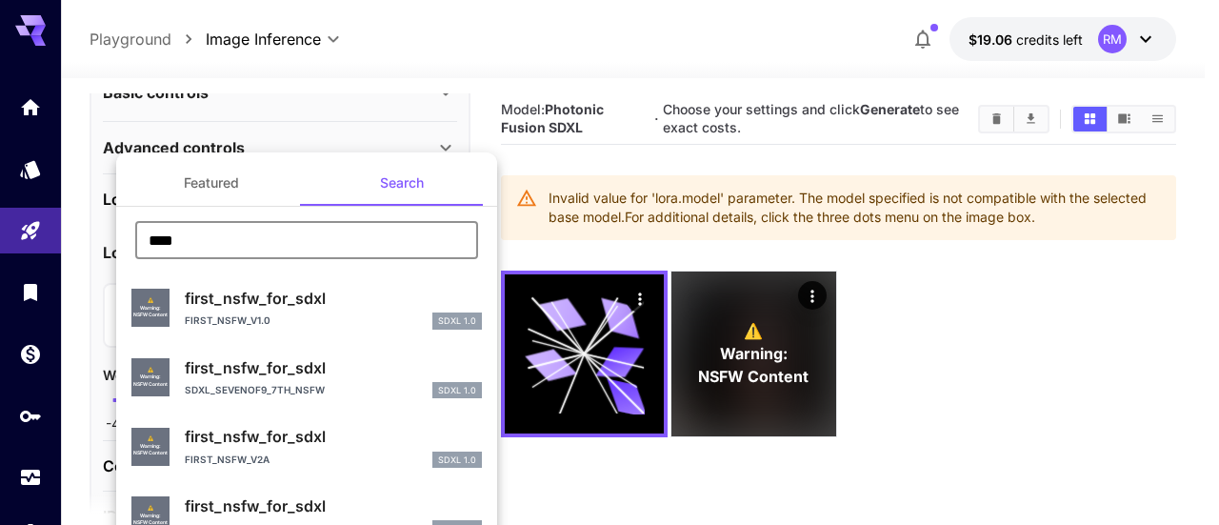
drag, startPoint x: 344, startPoint y: 248, endPoint x: 130, endPoint y: 241, distance: 213.4
click at [130, 241] on div "**** ​" at bounding box center [306, 247] width 381 height 52
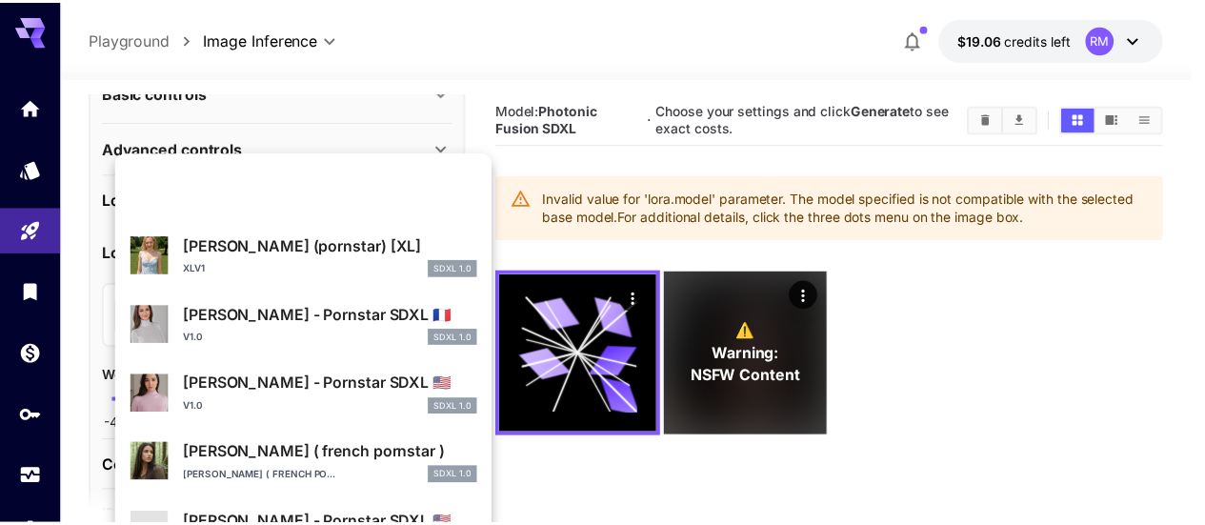
scroll to position [1037, 0]
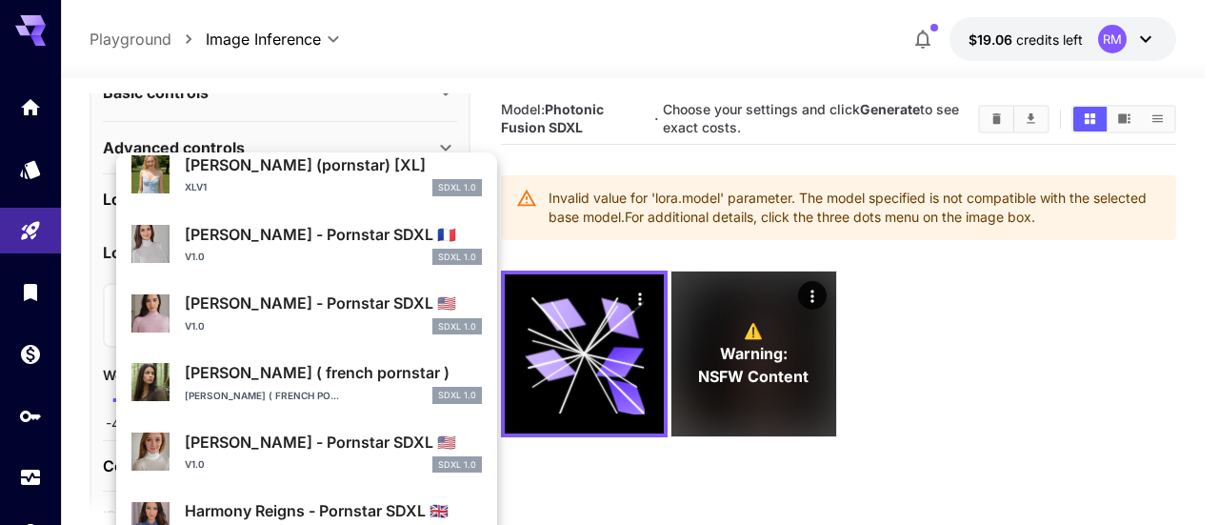
type input "****"
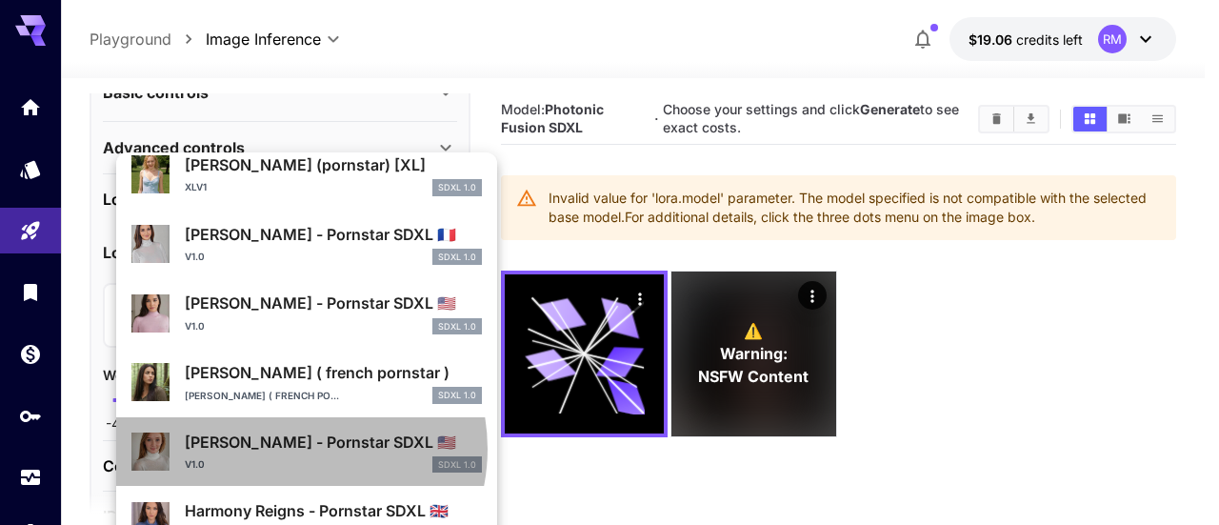
click at [293, 449] on p "Alex Tanner - Pornstar SDXL 🇺🇸" at bounding box center [333, 441] width 297 height 23
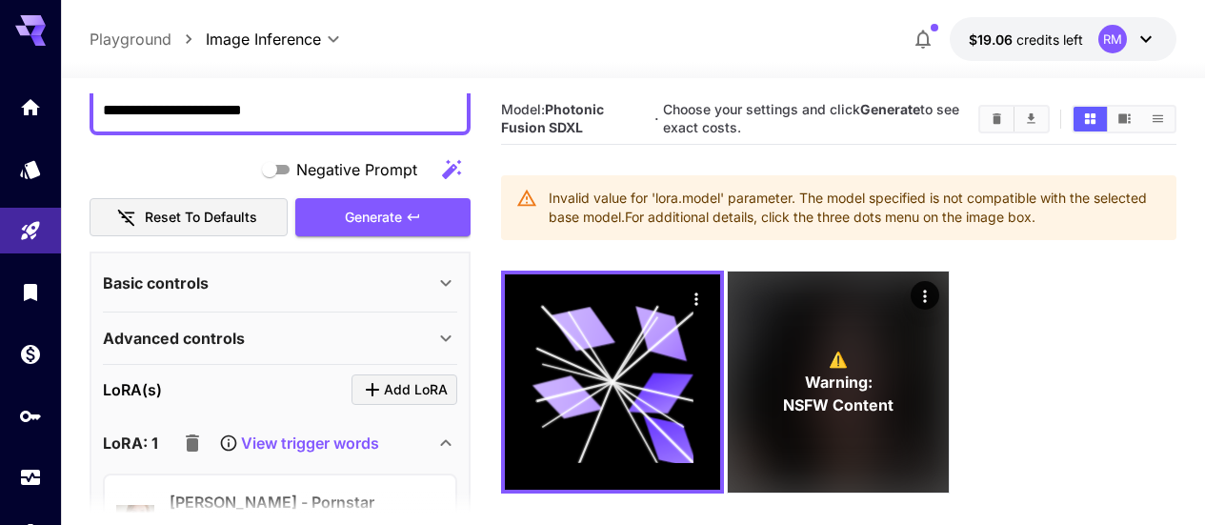
scroll to position [0, 0]
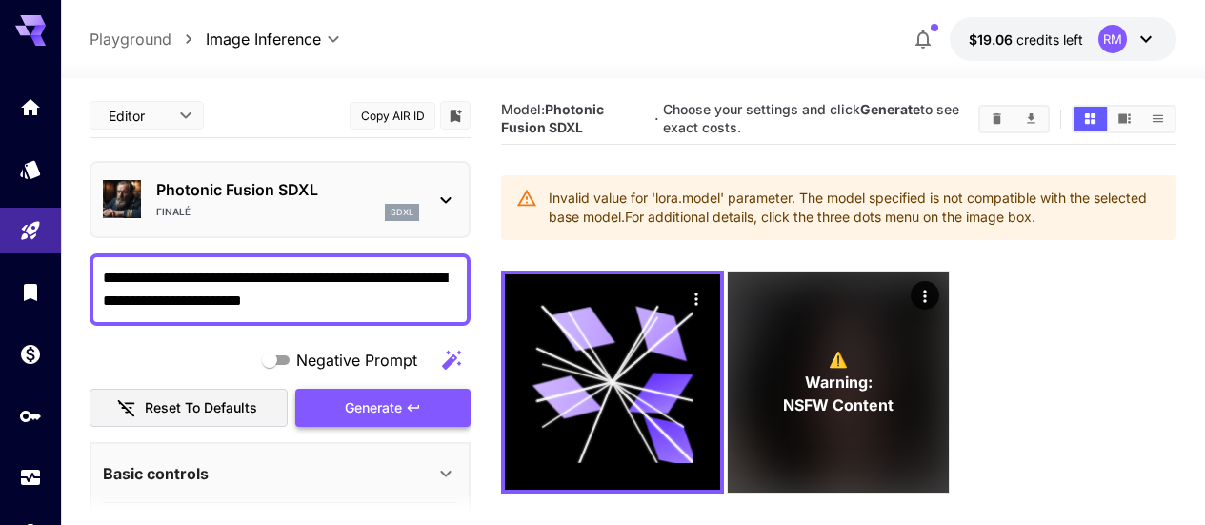
click at [368, 403] on span "Generate" at bounding box center [373, 408] width 57 height 24
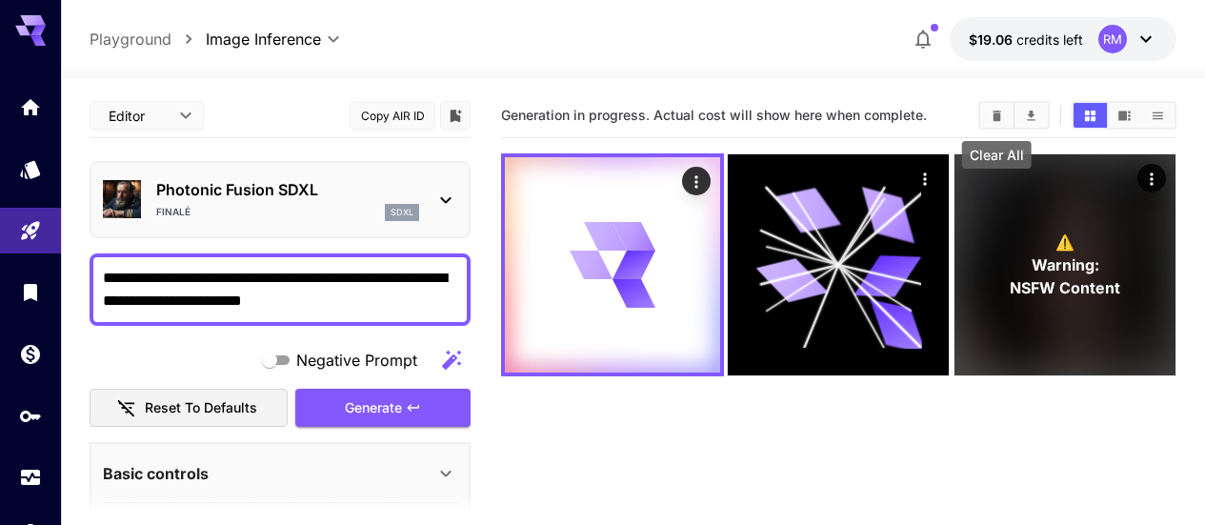
click at [983, 110] on button "Clear All" at bounding box center [996, 115] width 33 height 25
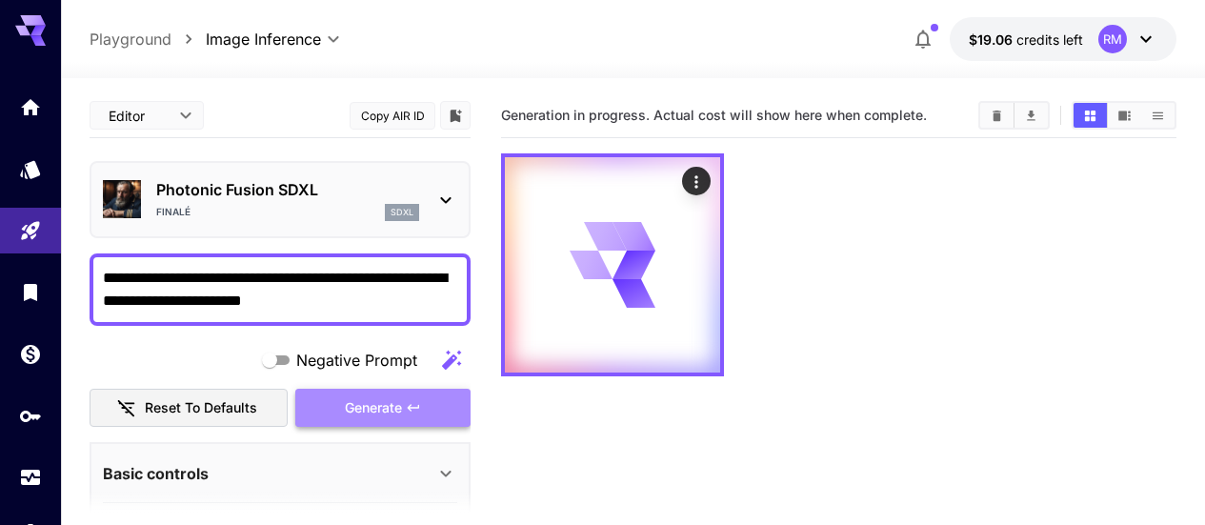
click at [440, 402] on button "Generate" at bounding box center [382, 408] width 175 height 39
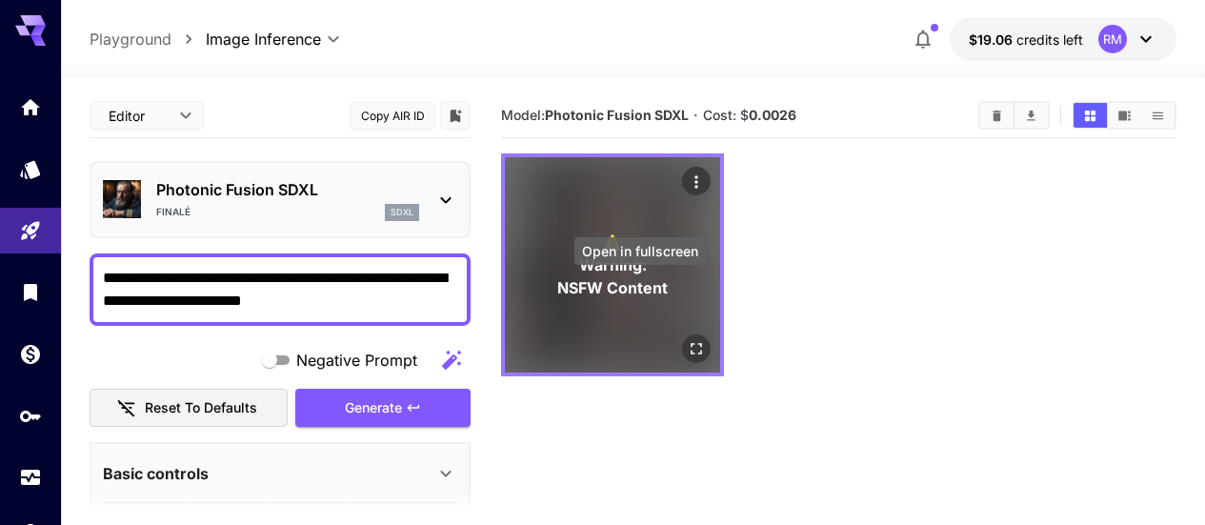
click at [682, 334] on button "Open in fullscreen" at bounding box center [696, 348] width 29 height 29
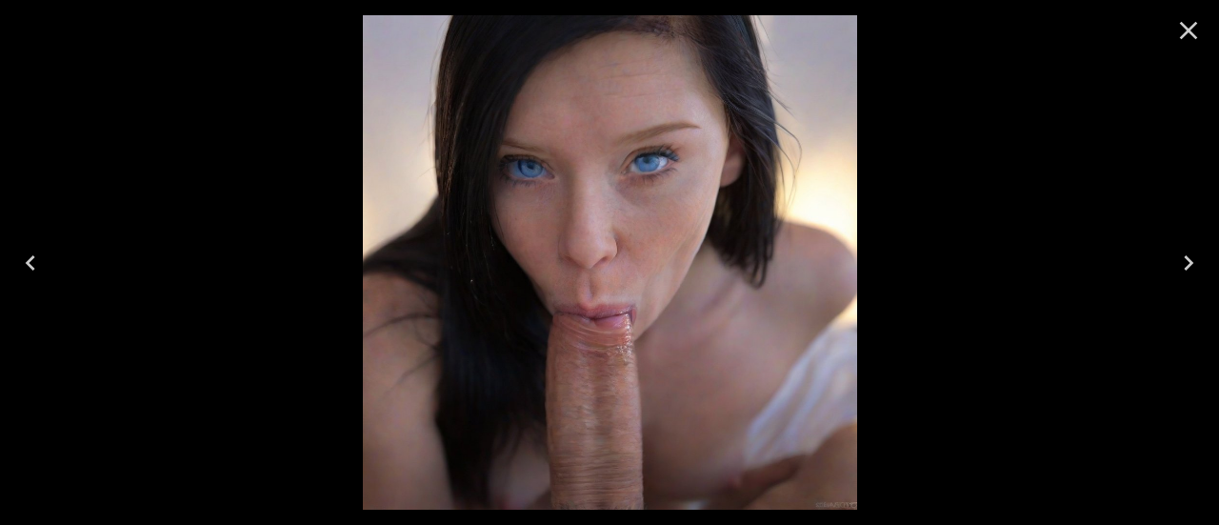
click at [1193, 26] on icon "Close" at bounding box center [1189, 31] width 18 height 18
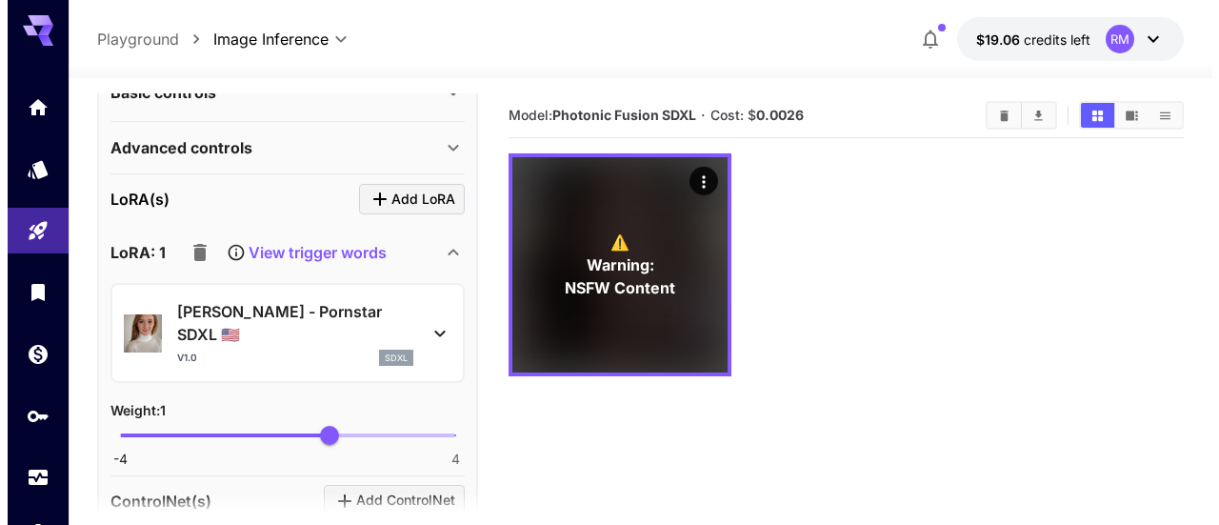
scroll to position [476, 0]
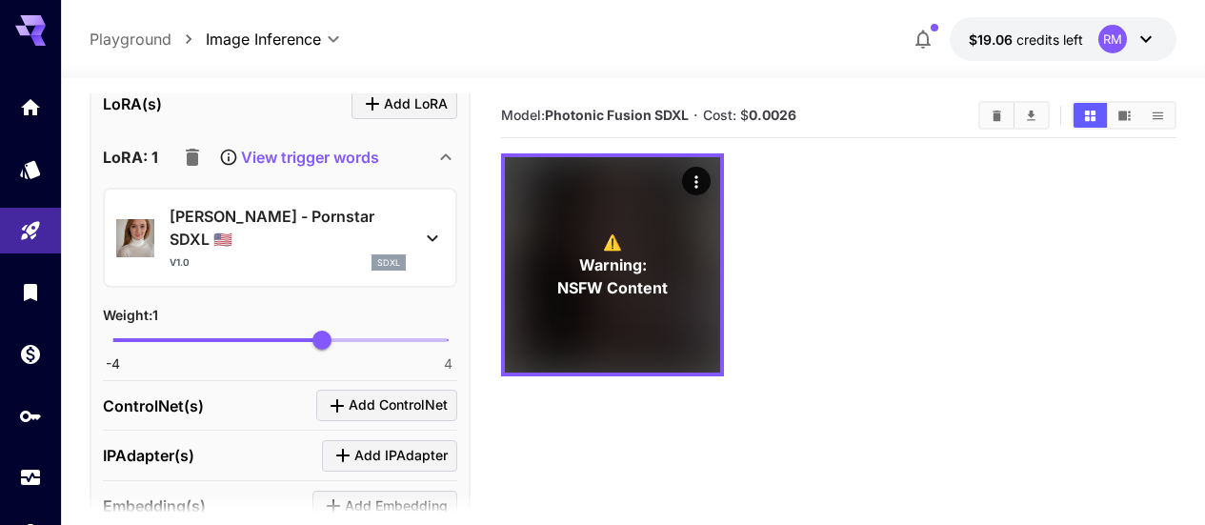
click at [426, 227] on icon at bounding box center [432, 238] width 23 height 23
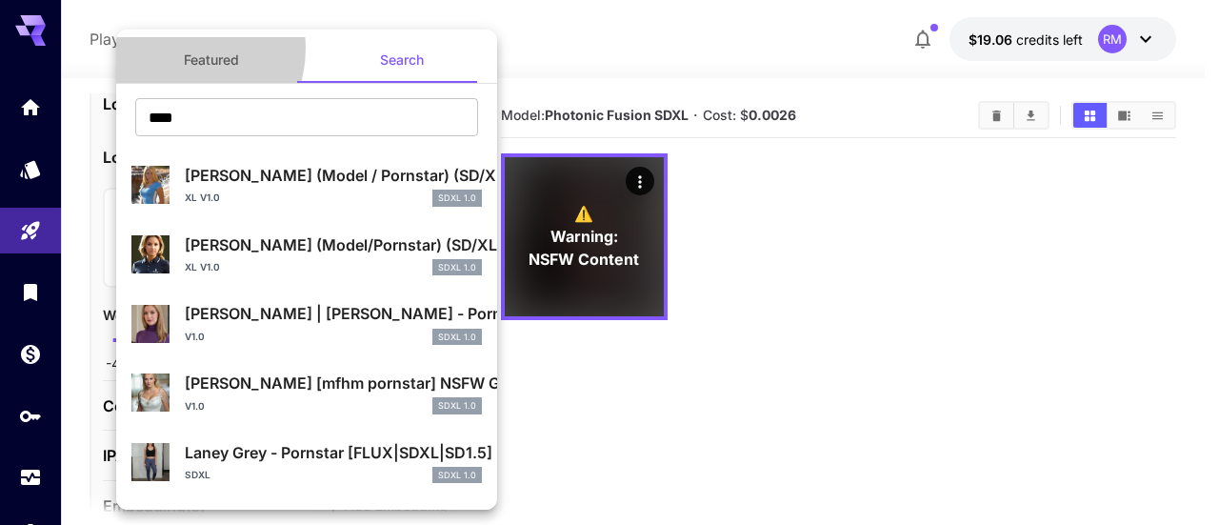
click at [180, 49] on button "Featured" at bounding box center [211, 60] width 190 height 46
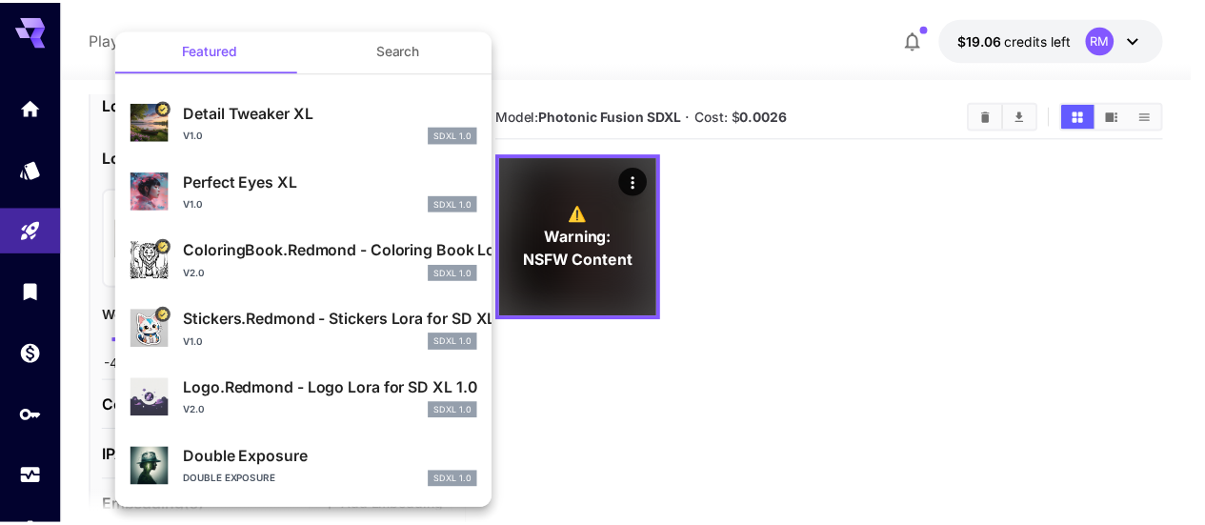
scroll to position [0, 0]
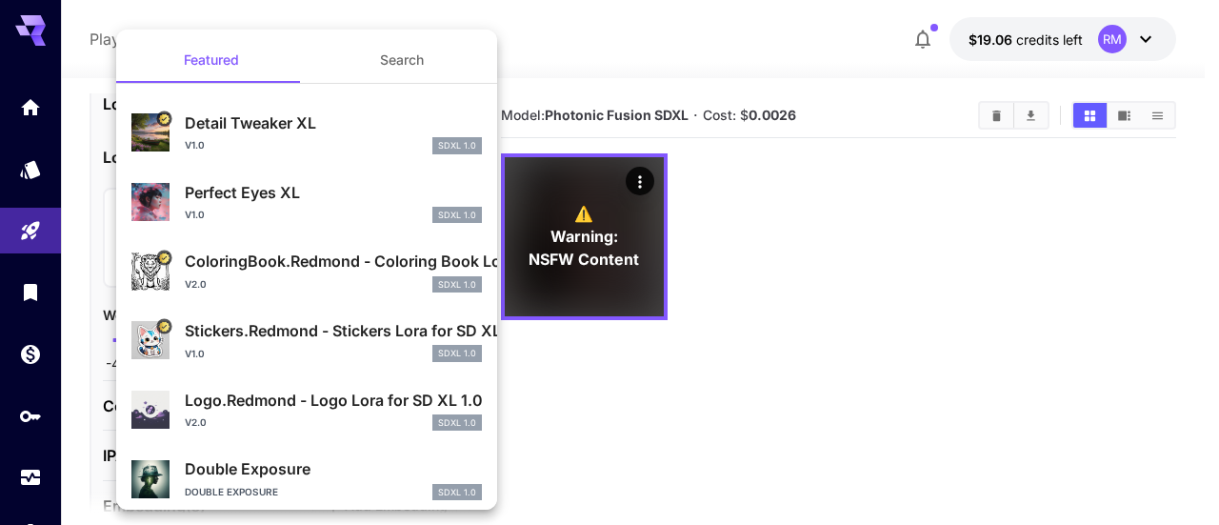
click at [370, 60] on button "Search" at bounding box center [402, 60] width 190 height 46
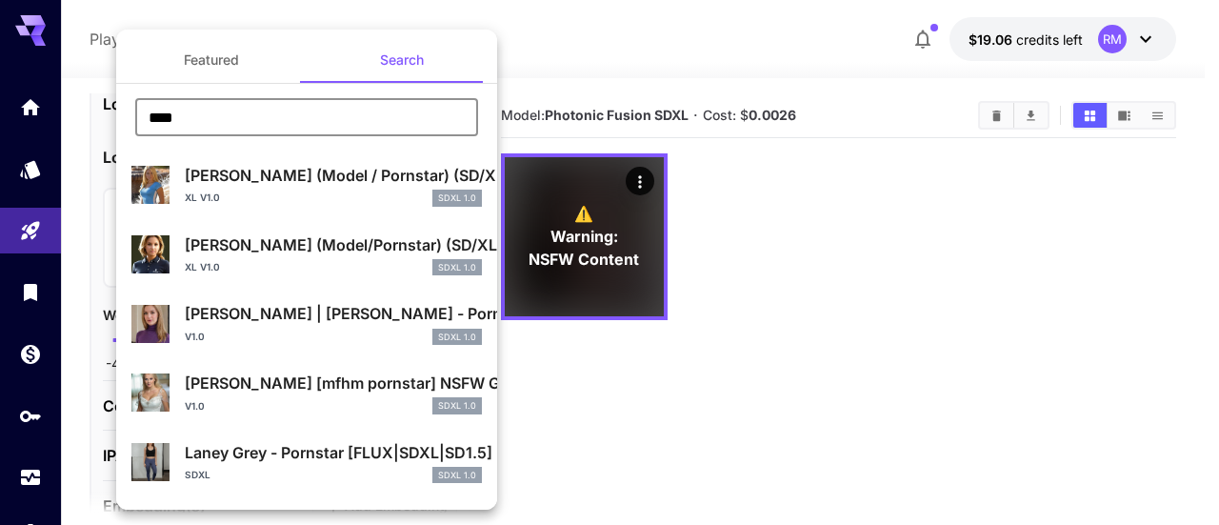
drag, startPoint x: 324, startPoint y: 122, endPoint x: 120, endPoint y: 120, distance: 203.8
click at [120, 120] on div "**** ​" at bounding box center [306, 124] width 381 height 52
click at [688, 435] on div at bounding box center [609, 262] width 1219 height 525
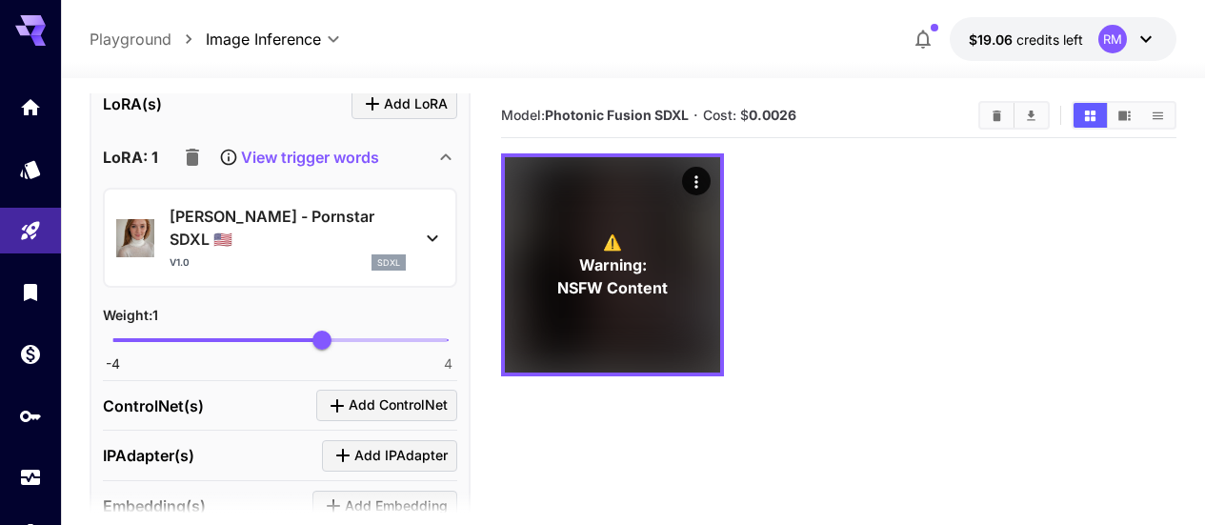
click at [287, 161] on p "View trigger words" at bounding box center [310, 157] width 138 height 23
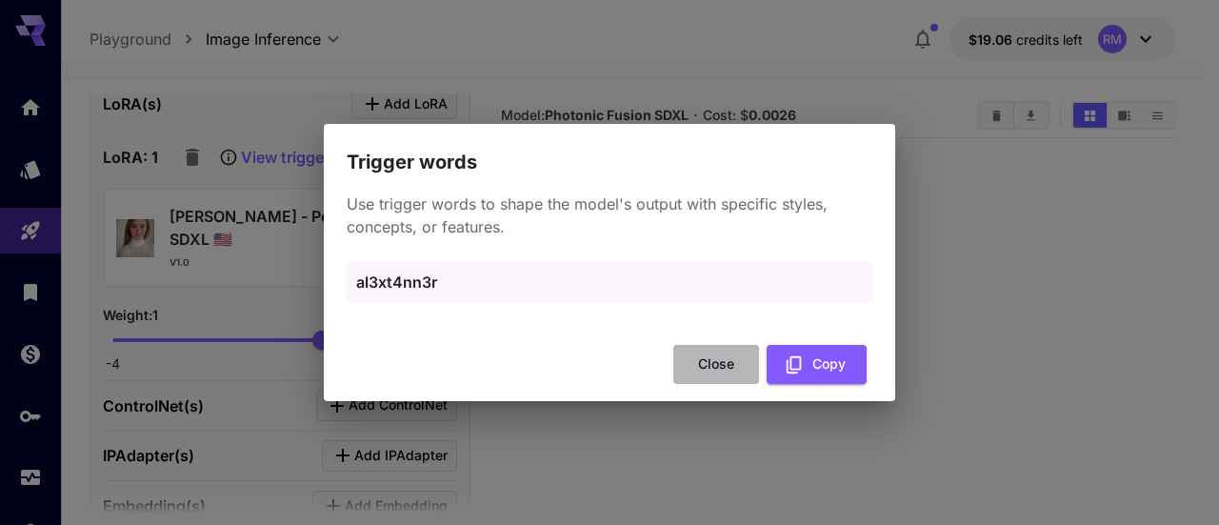
click at [711, 369] on button "Close" at bounding box center [716, 364] width 86 height 39
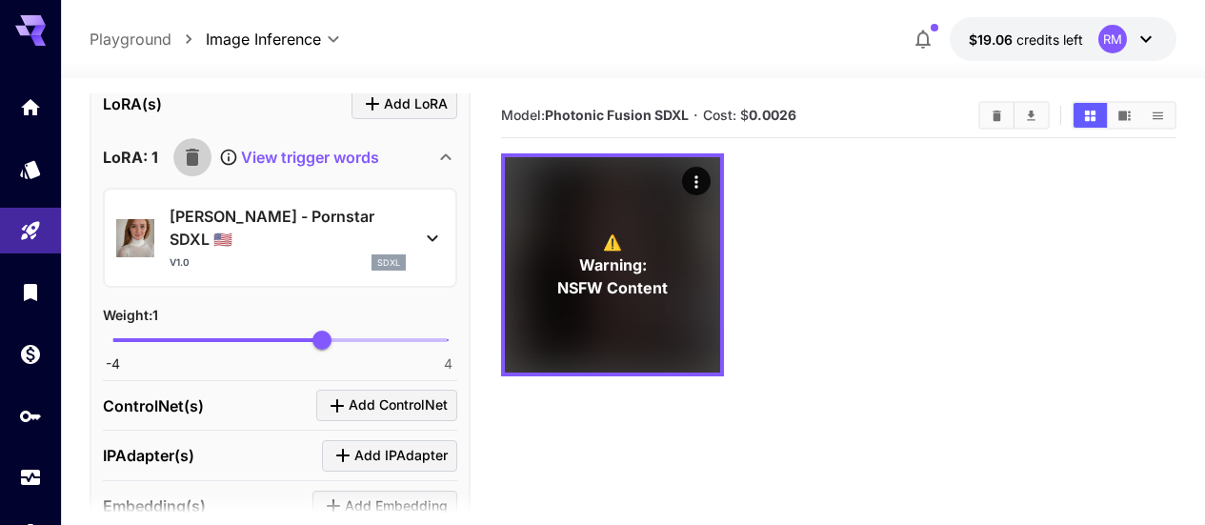
click at [197, 160] on icon "button" at bounding box center [192, 157] width 23 height 23
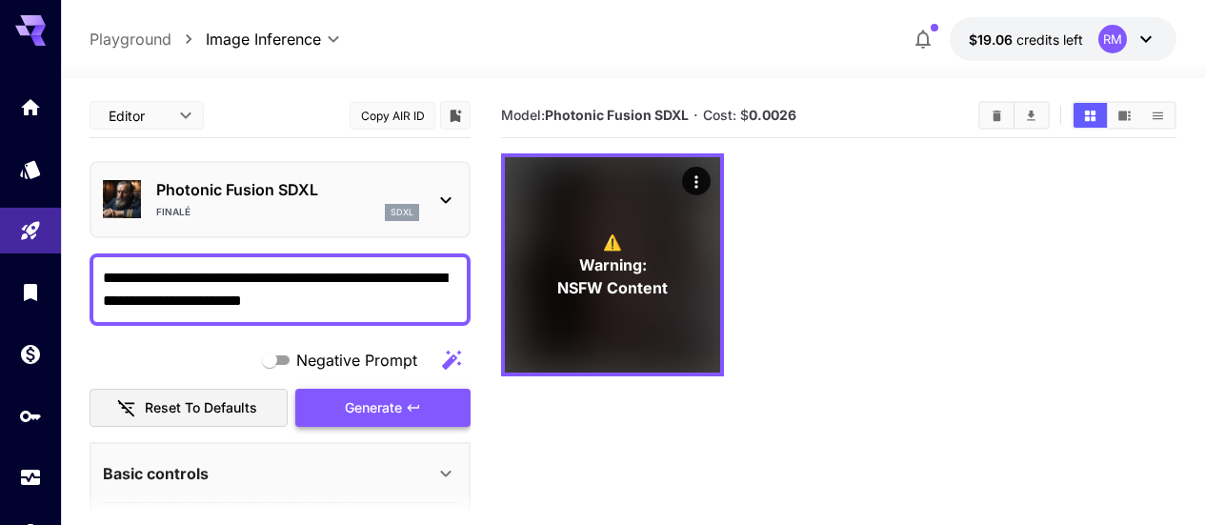
click at [402, 402] on span "Generate" at bounding box center [373, 408] width 57 height 24
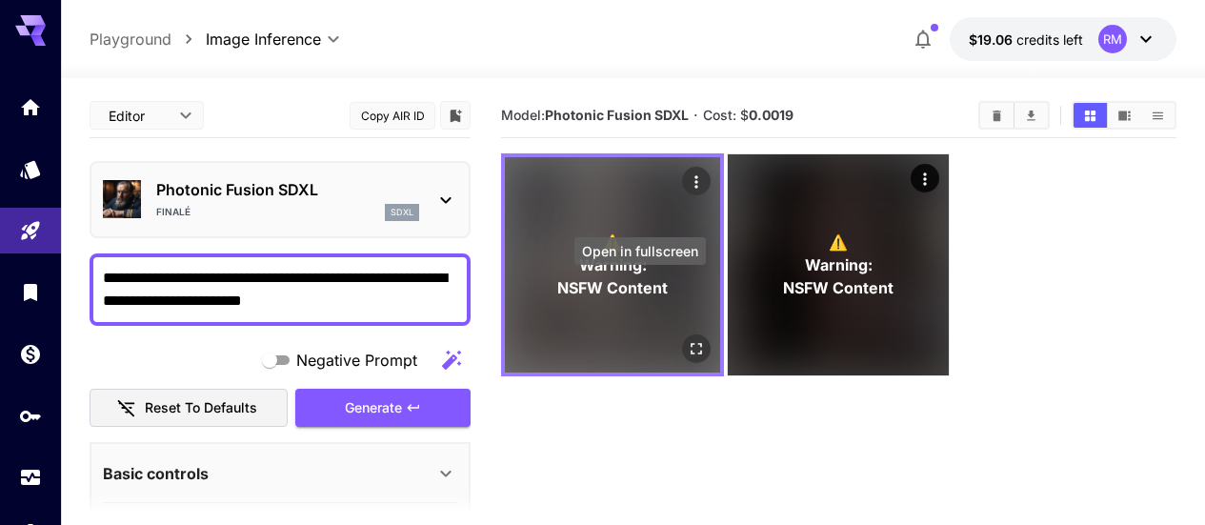
click at [682, 334] on button "Open in fullscreen" at bounding box center [696, 348] width 29 height 29
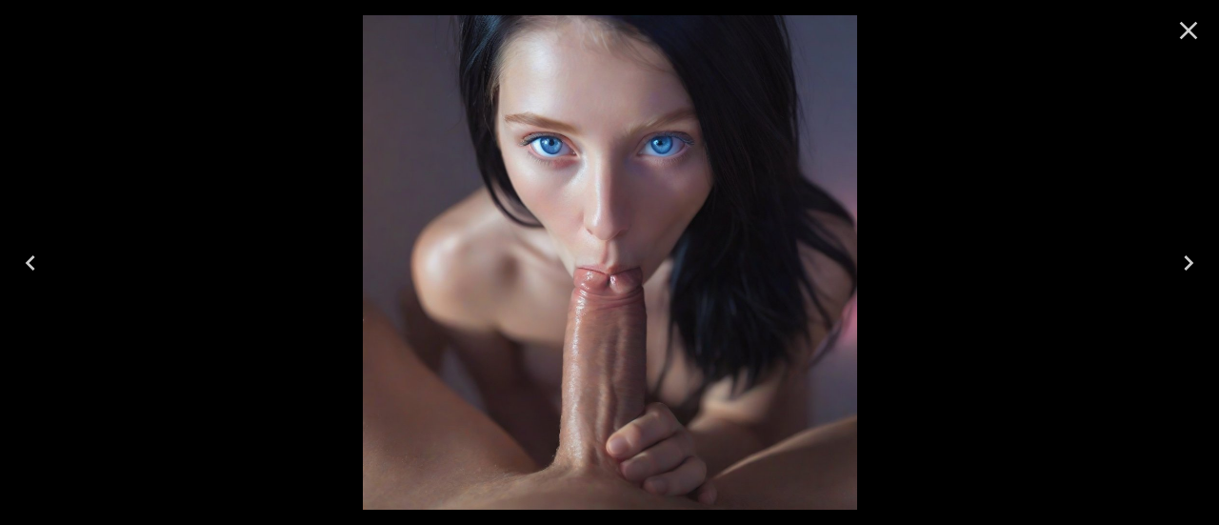
click at [1191, 30] on icon "Close" at bounding box center [1188, 30] width 30 height 30
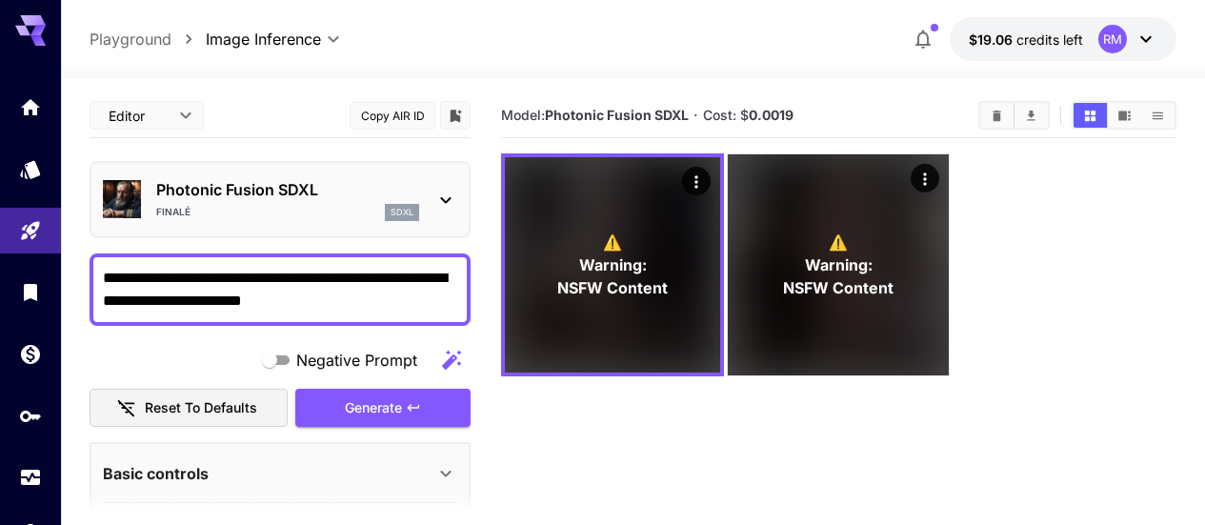
scroll to position [190, 0]
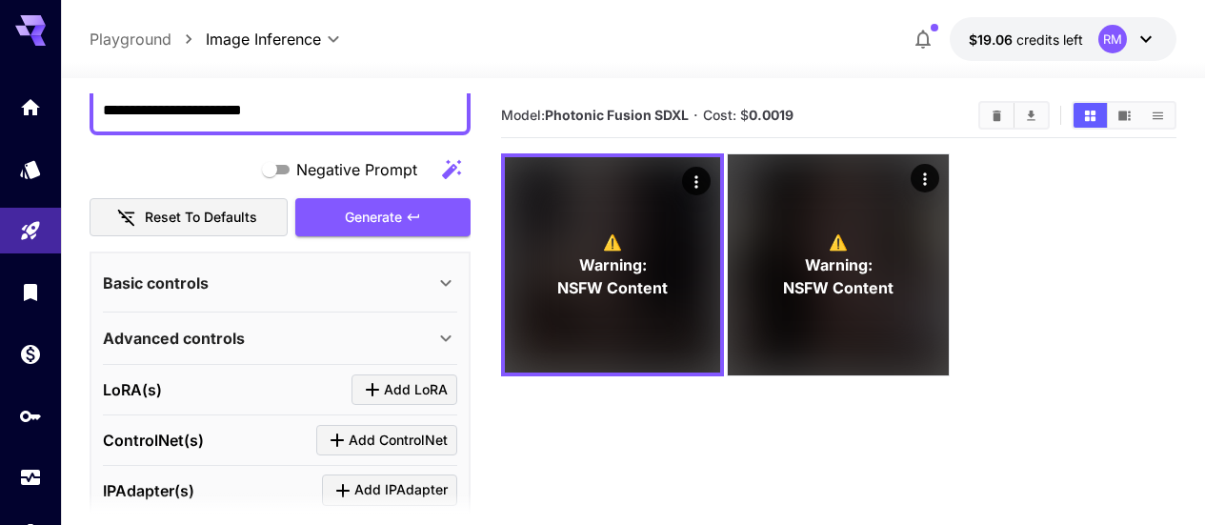
click at [393, 320] on div "Advanced controls" at bounding box center [280, 338] width 354 height 46
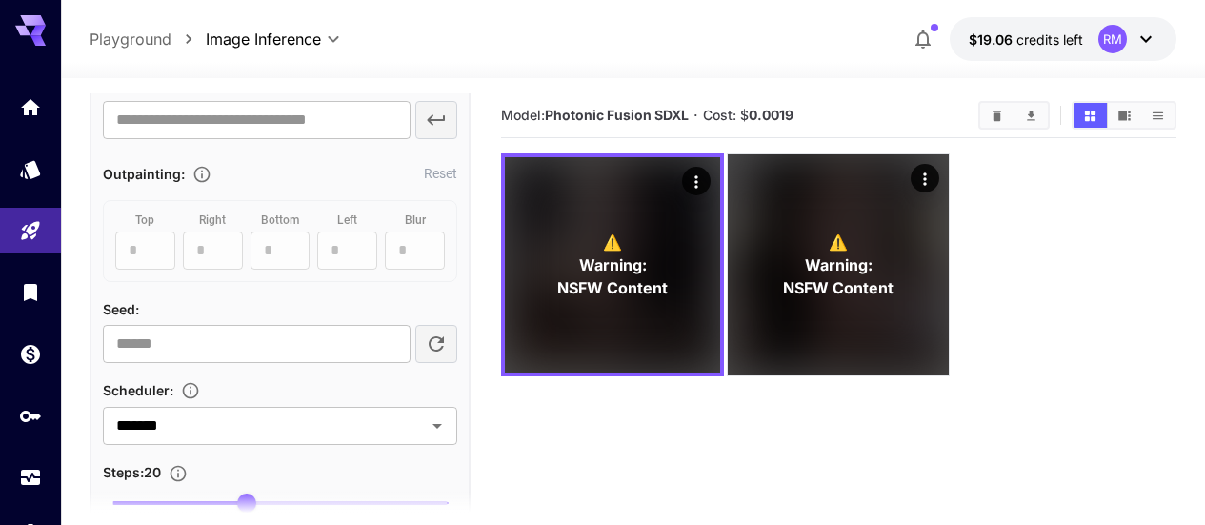
scroll to position [762, 0]
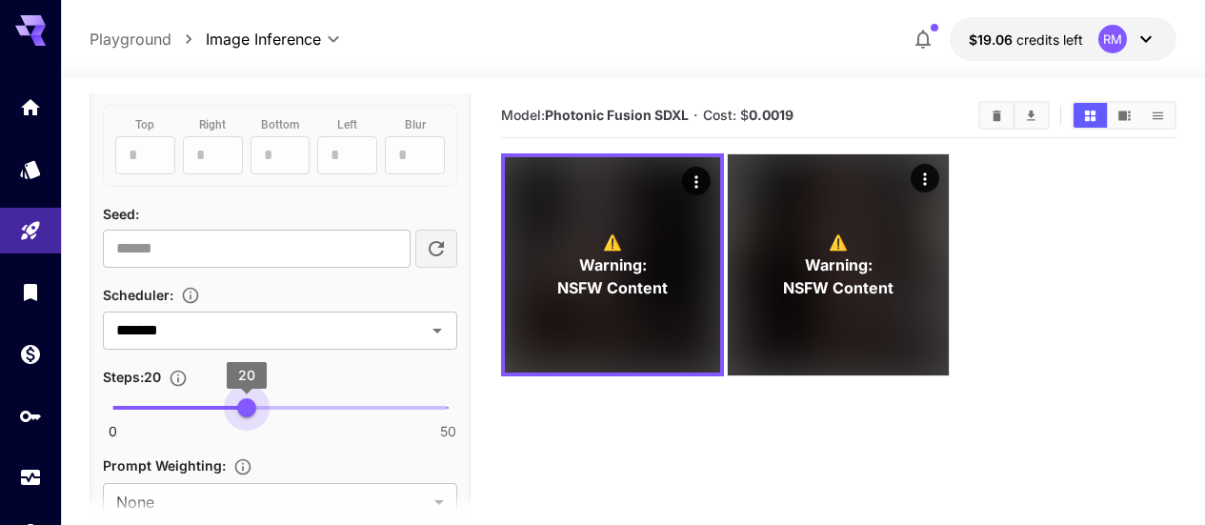
type input "**"
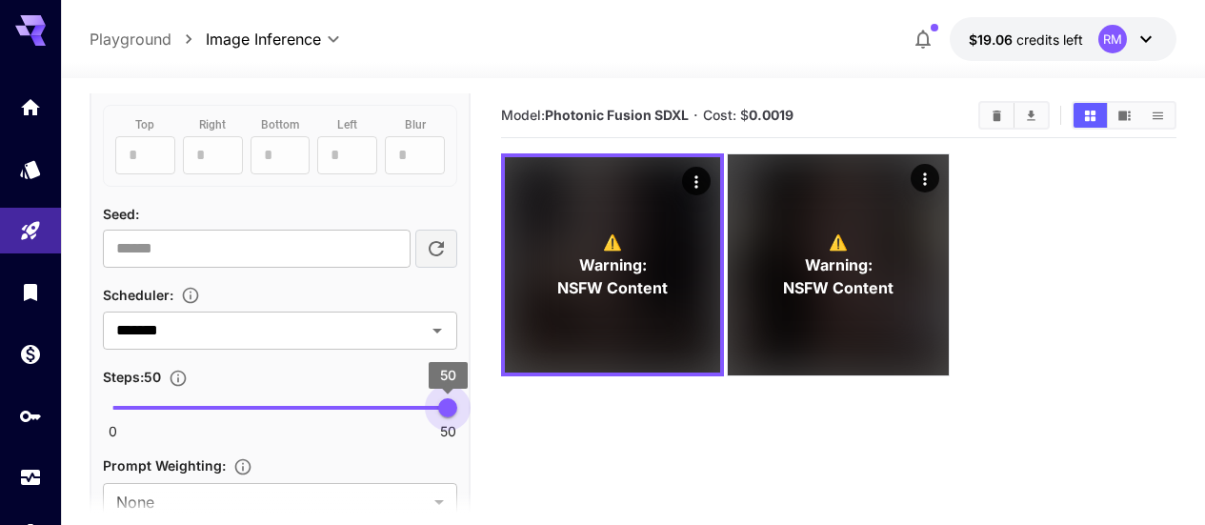
drag, startPoint x: 244, startPoint y: 404, endPoint x: 644, endPoint y: 434, distance: 401.1
click at [644, 434] on main "**********" at bounding box center [633, 363] width 1087 height 540
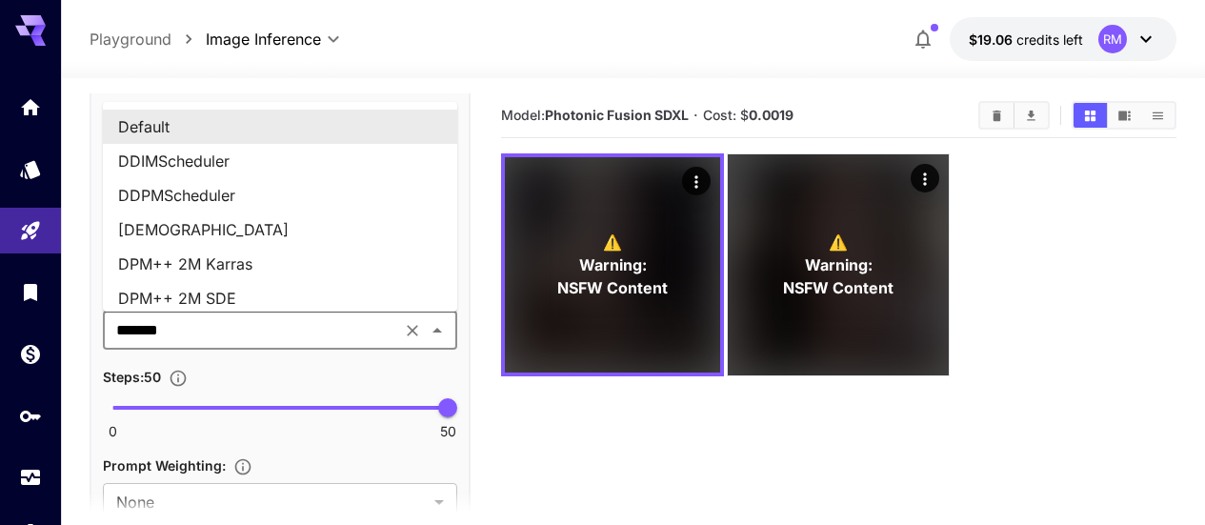
click at [353, 319] on input "*******" at bounding box center [252, 330] width 287 height 27
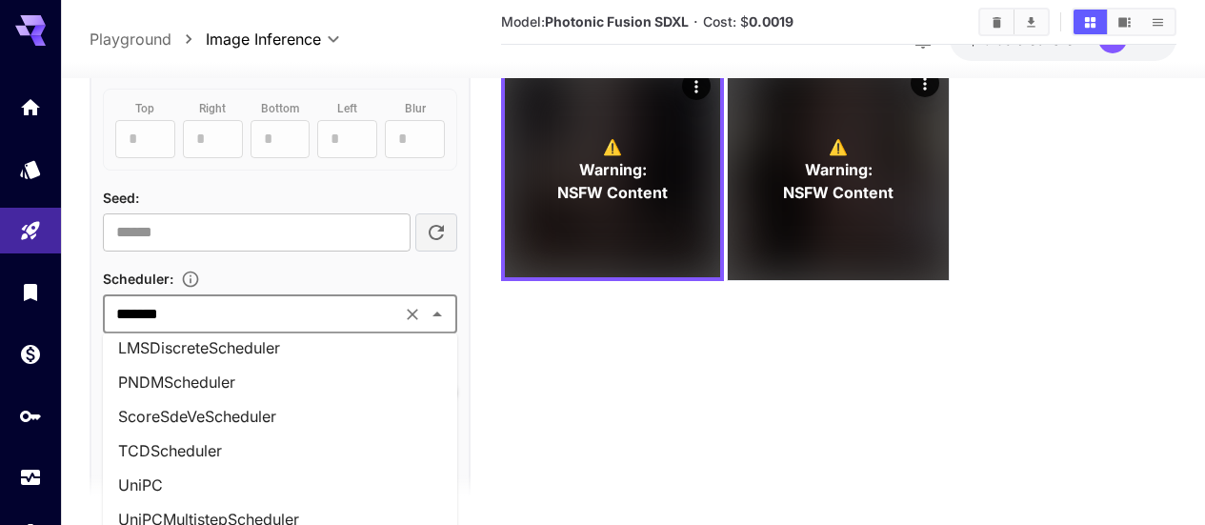
scroll to position [150, 0]
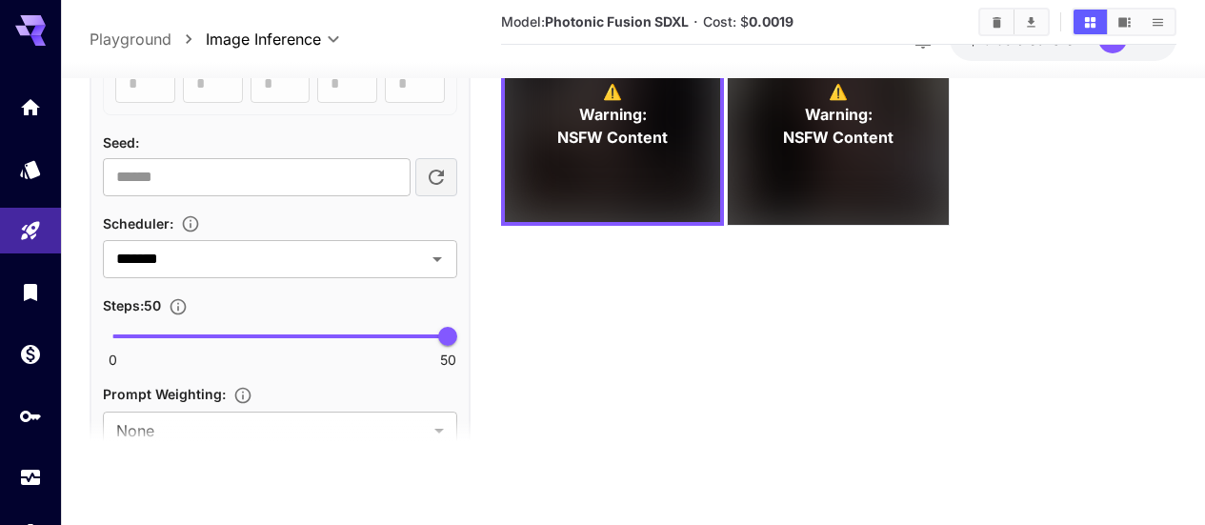
click at [571, 243] on section "Model: Photonic Fusion SDXL · Cost: $ 0.0019 ⚠️ Warning: NSFW Content ⚠️ Warnin…" at bounding box center [838, 205] width 675 height 525
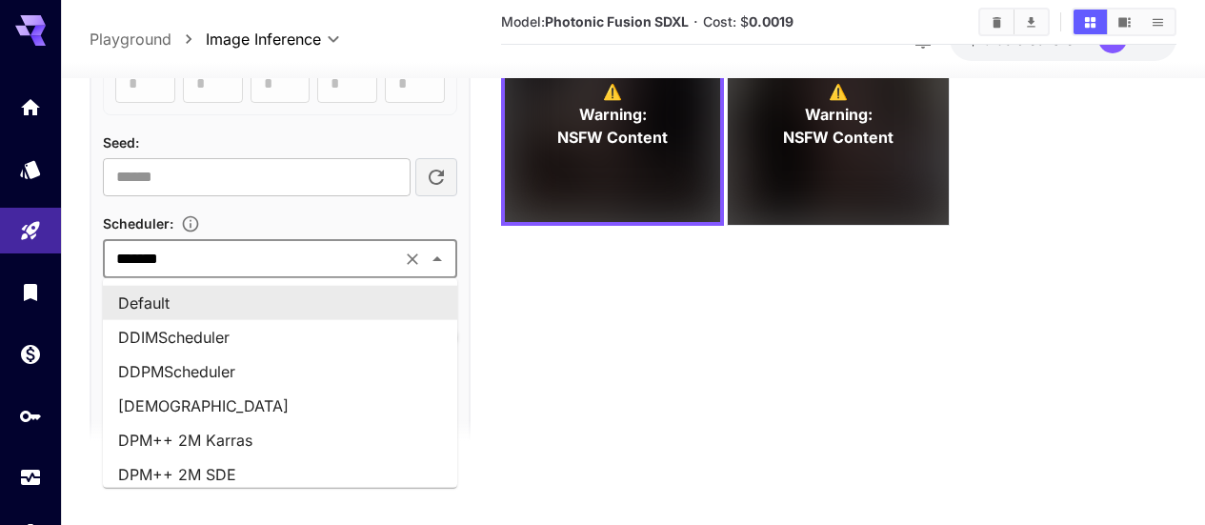
click at [302, 270] on input "*******" at bounding box center [252, 259] width 287 height 27
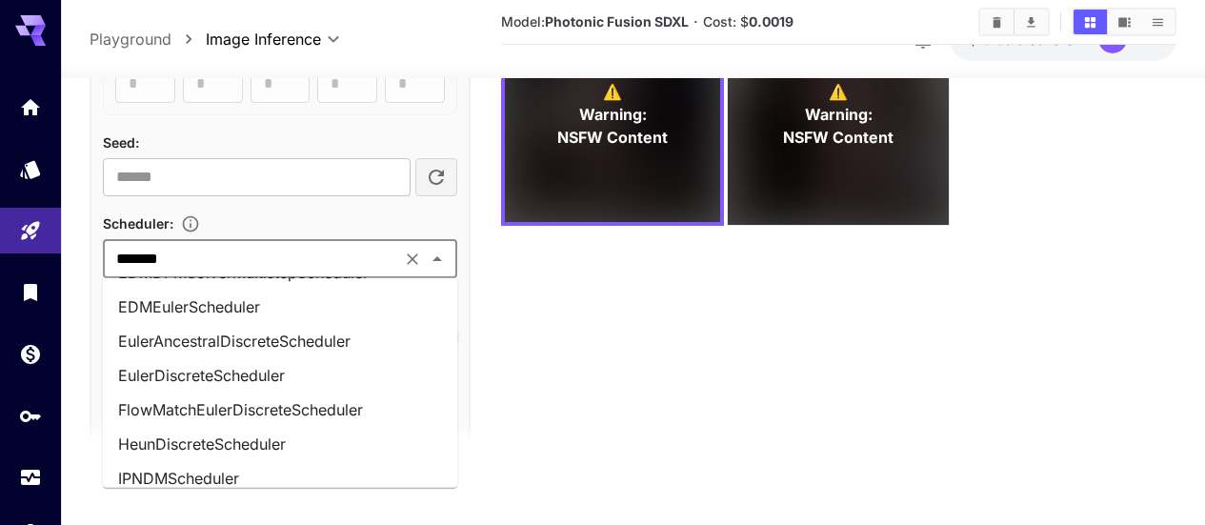
scroll to position [571, 0]
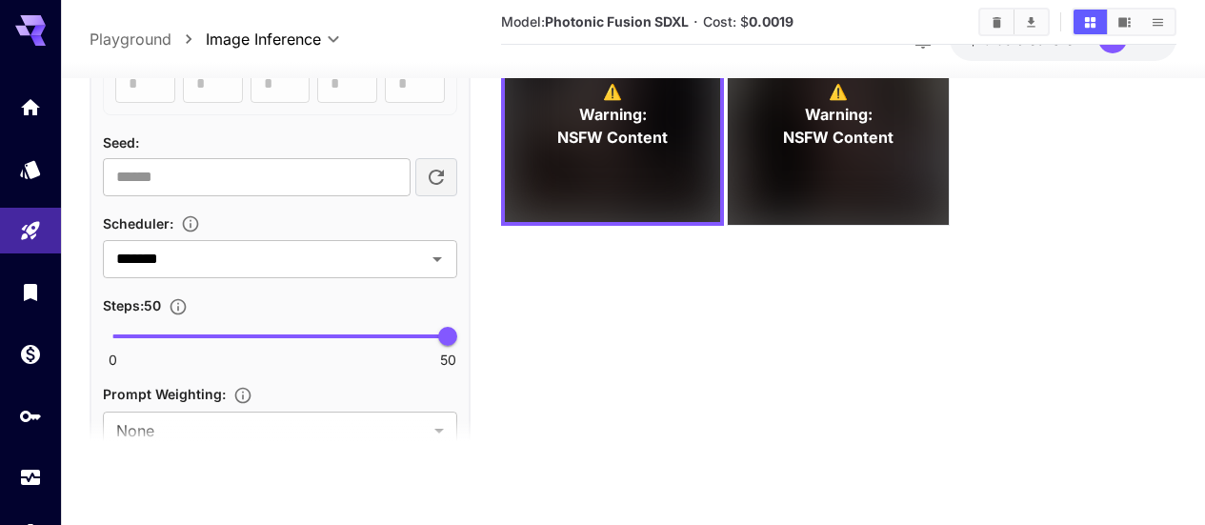
click at [615, 368] on section "Model: Photonic Fusion SDXL · Cost: $ 0.0019 ⚠️ Warning: NSFW Content ⚠️ Warnin…" at bounding box center [838, 205] width 675 height 525
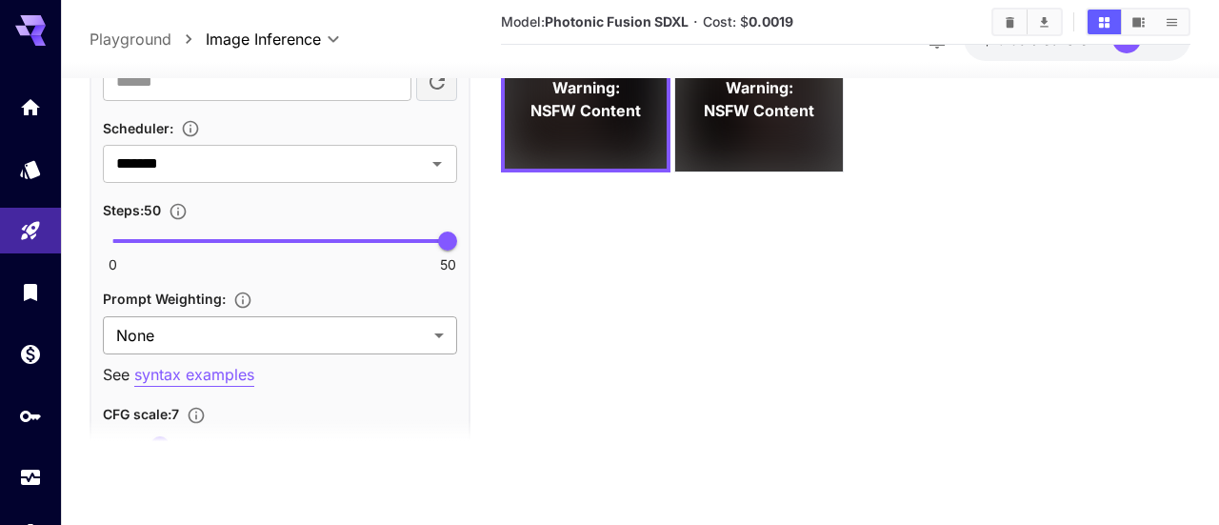
click at [284, 336] on body "**********" at bounding box center [609, 187] width 1219 height 675
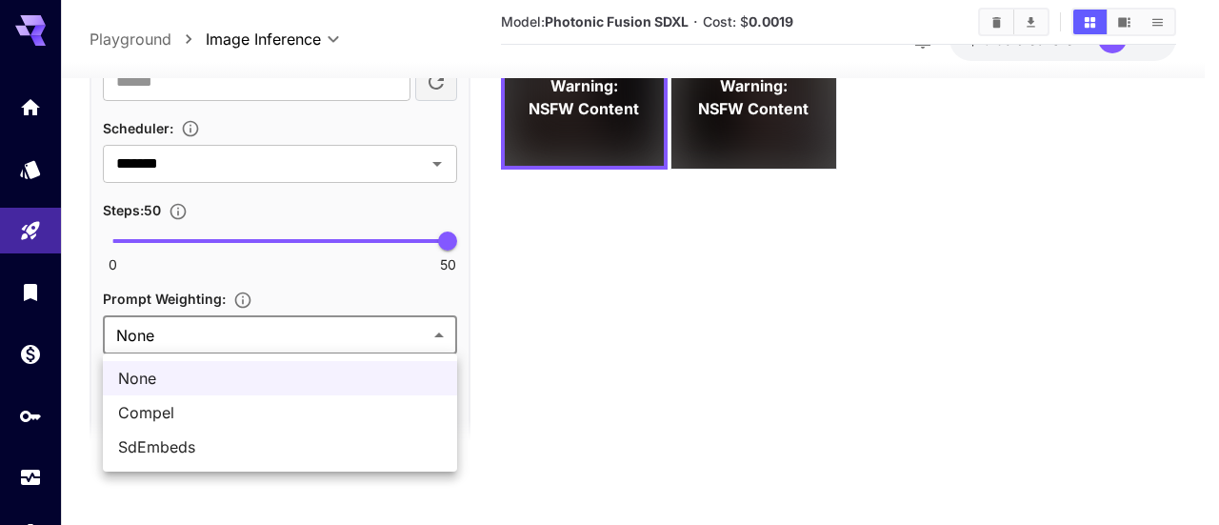
click at [243, 293] on div at bounding box center [609, 262] width 1219 height 525
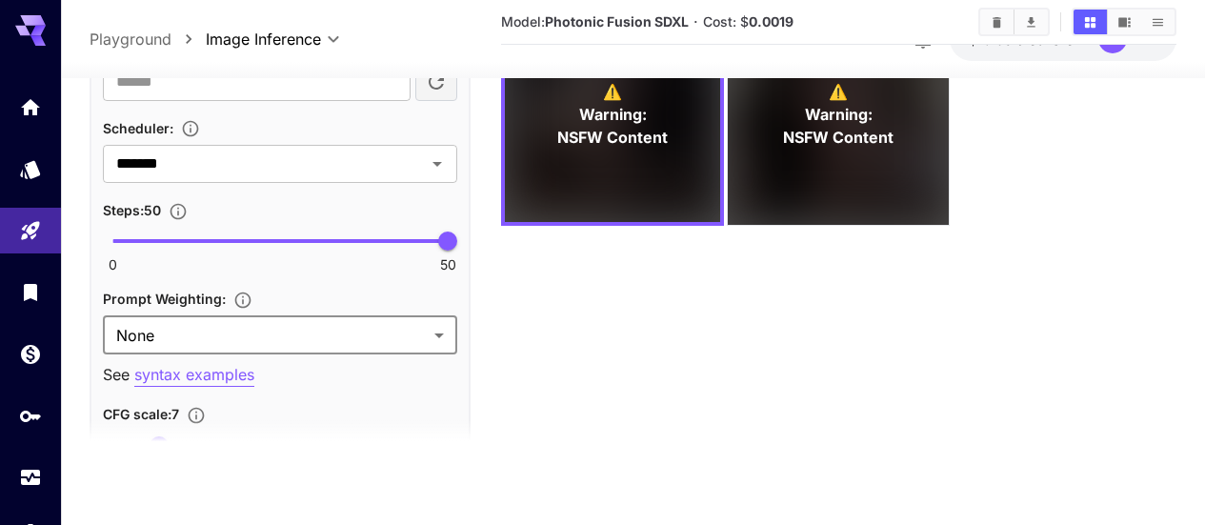
scroll to position [952, 0]
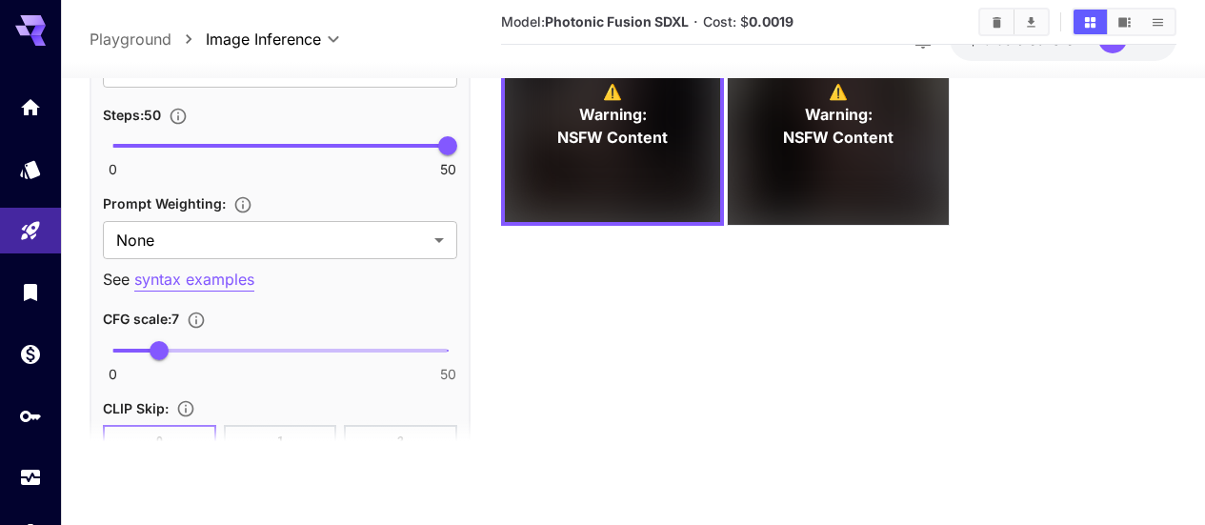
click at [220, 275] on p "syntax examples" at bounding box center [194, 280] width 120 height 24
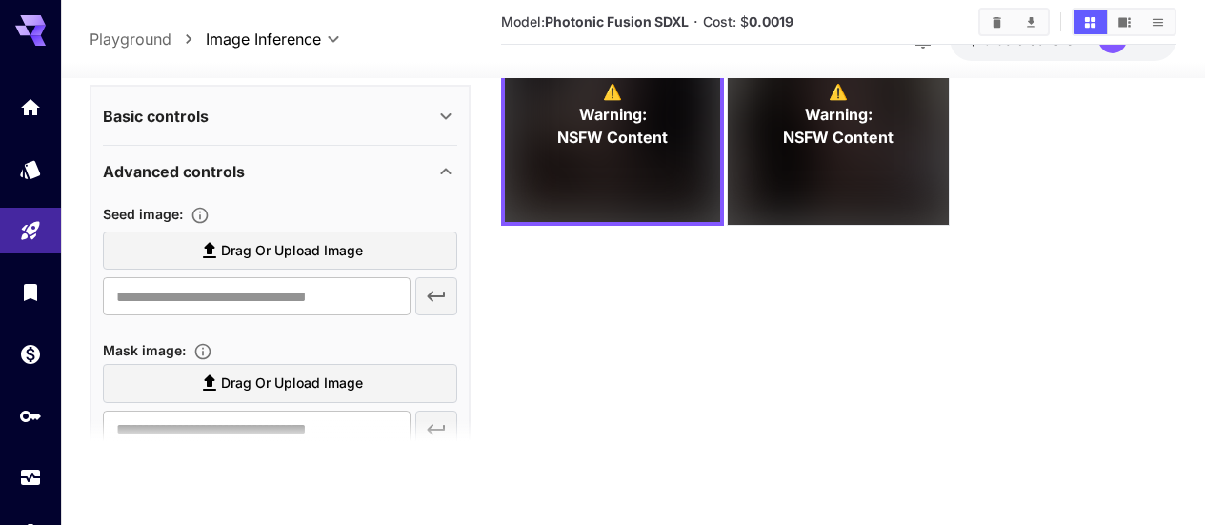
scroll to position [0, 0]
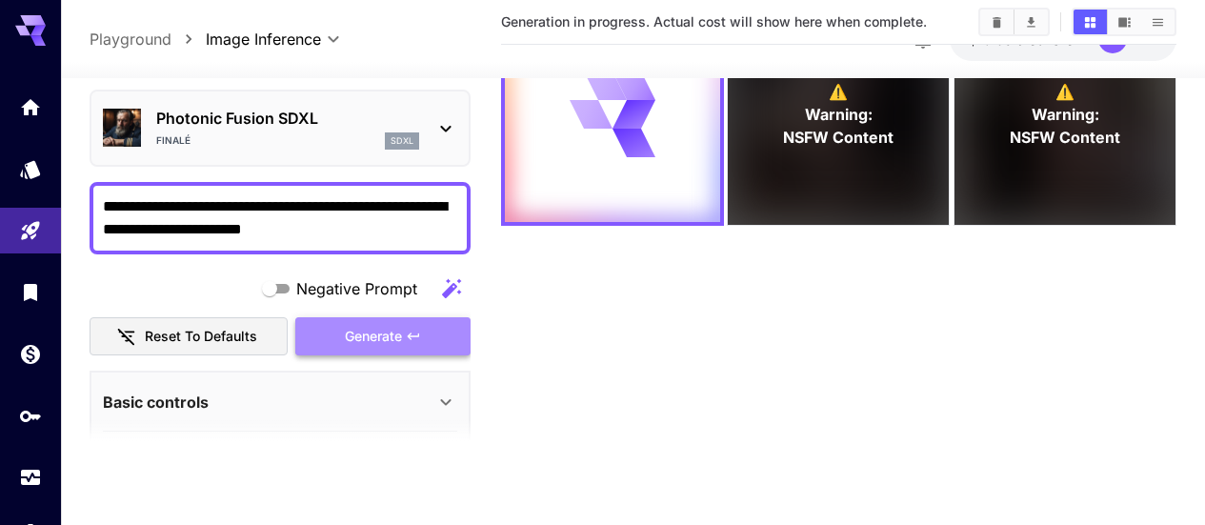
click at [419, 339] on icon "button" at bounding box center [413, 336] width 15 height 15
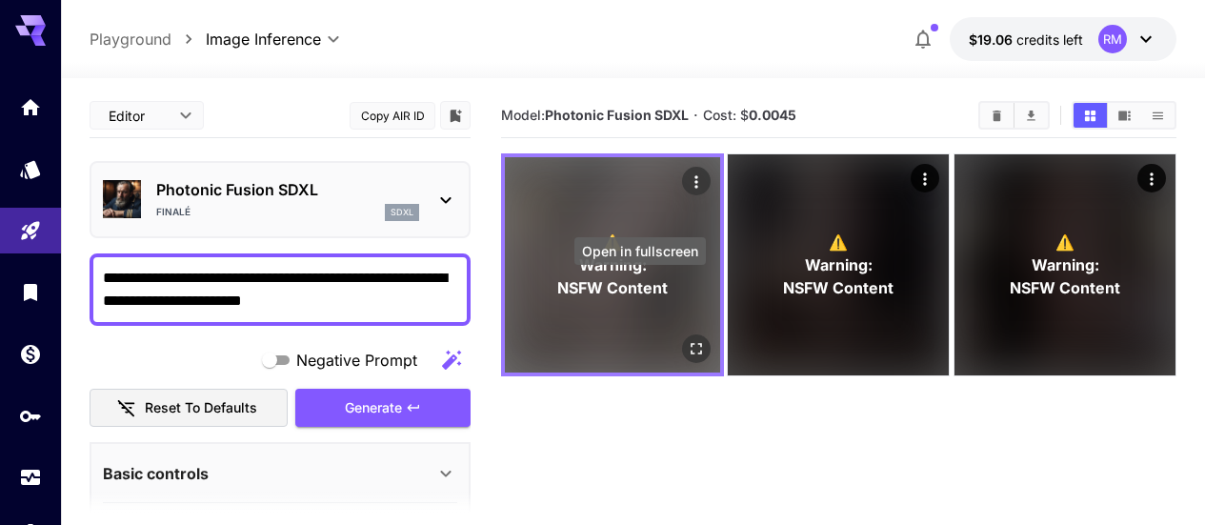
click at [687, 339] on icon "Open in fullscreen" at bounding box center [696, 348] width 19 height 19
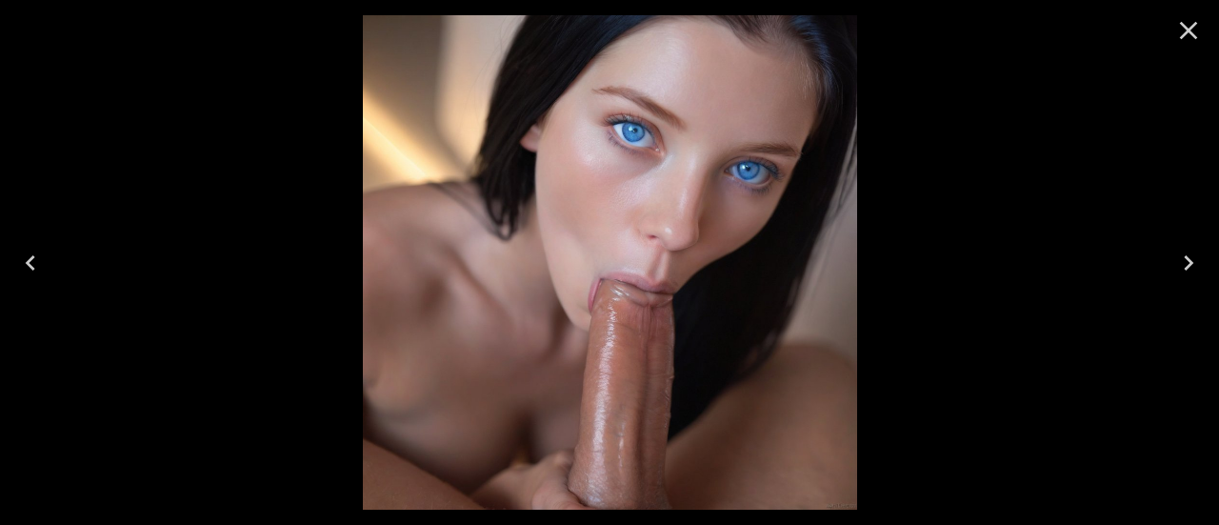
click at [1175, 44] on icon "Close" at bounding box center [1188, 30] width 30 height 30
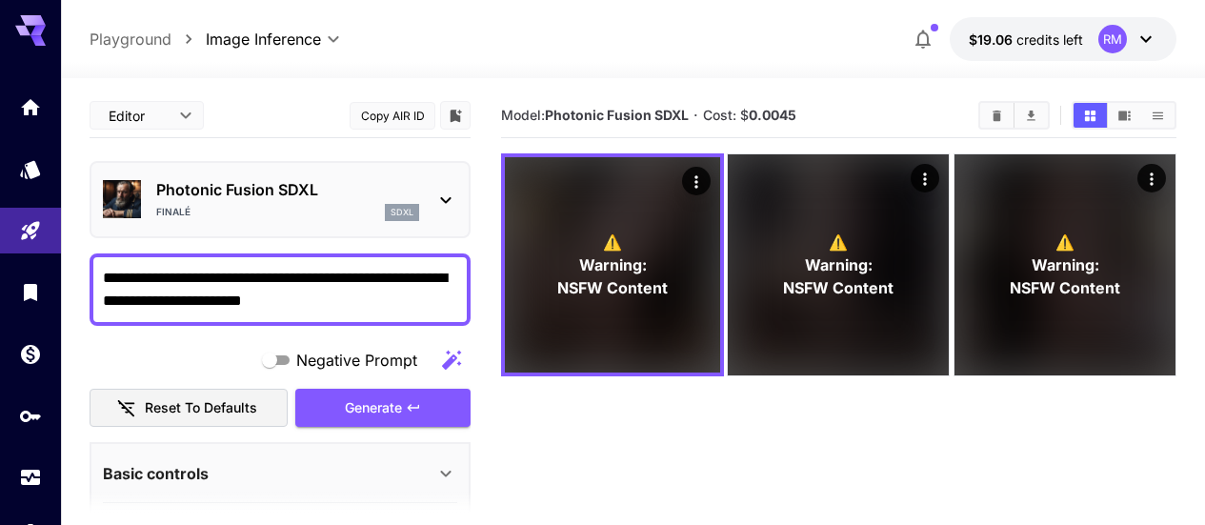
drag, startPoint x: 282, startPoint y: 301, endPoint x: 204, endPoint y: 304, distance: 78.1
click at [204, 304] on textarea "**********" at bounding box center [280, 290] width 354 height 46
click at [363, 401] on span "Generate" at bounding box center [373, 408] width 57 height 24
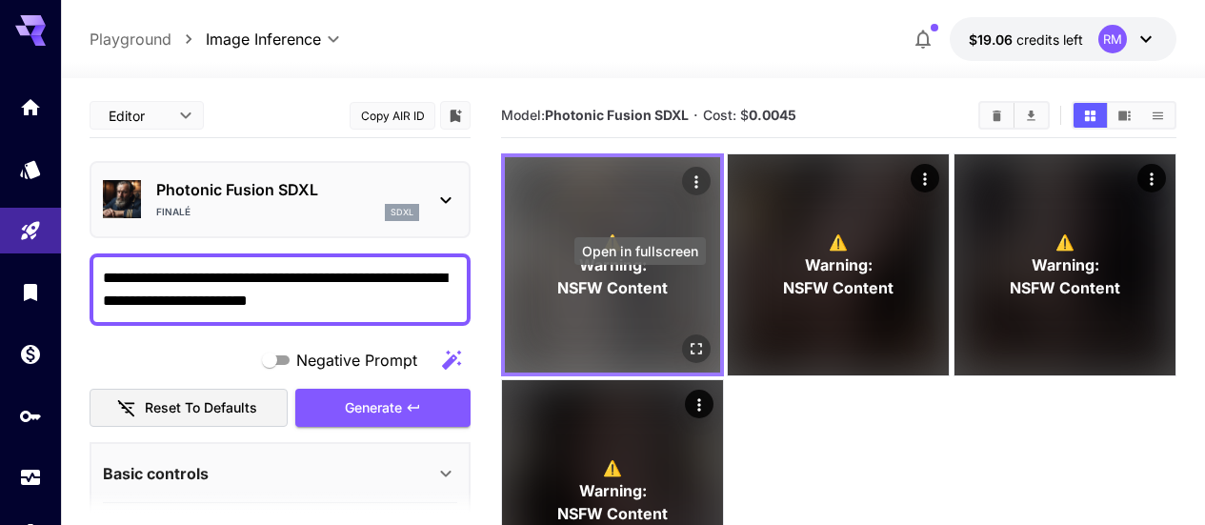
click at [682, 334] on button "Open in fullscreen" at bounding box center [696, 348] width 29 height 29
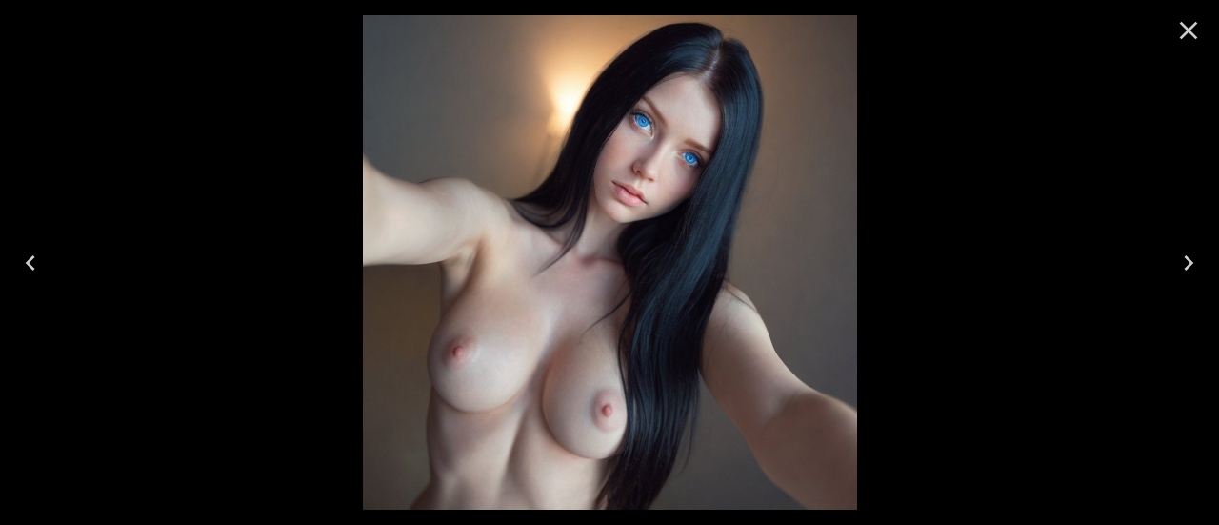
click at [1190, 39] on icon "Close" at bounding box center [1188, 30] width 30 height 30
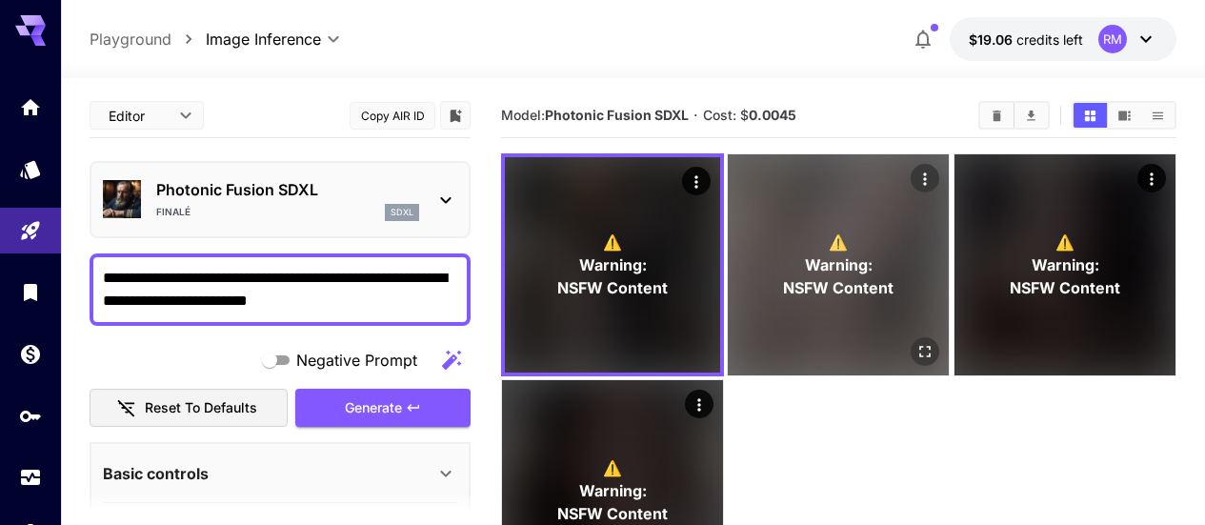
click at [788, 276] on span "NSFW Content" at bounding box center [839, 287] width 110 height 23
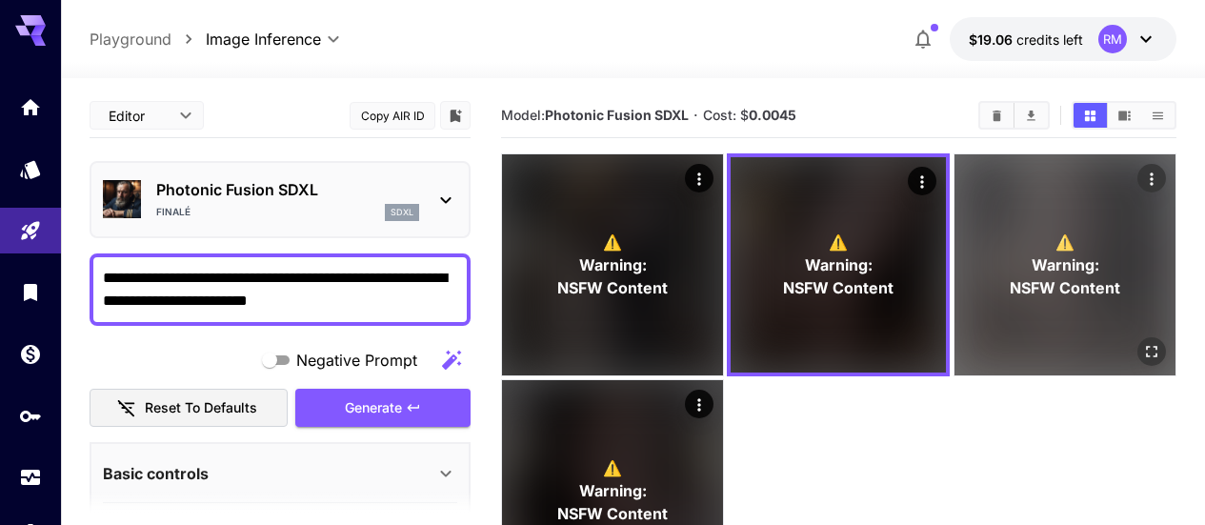
click at [1009, 230] on p "⚠️ Warning: NSFW Content" at bounding box center [1064, 264] width 110 height 69
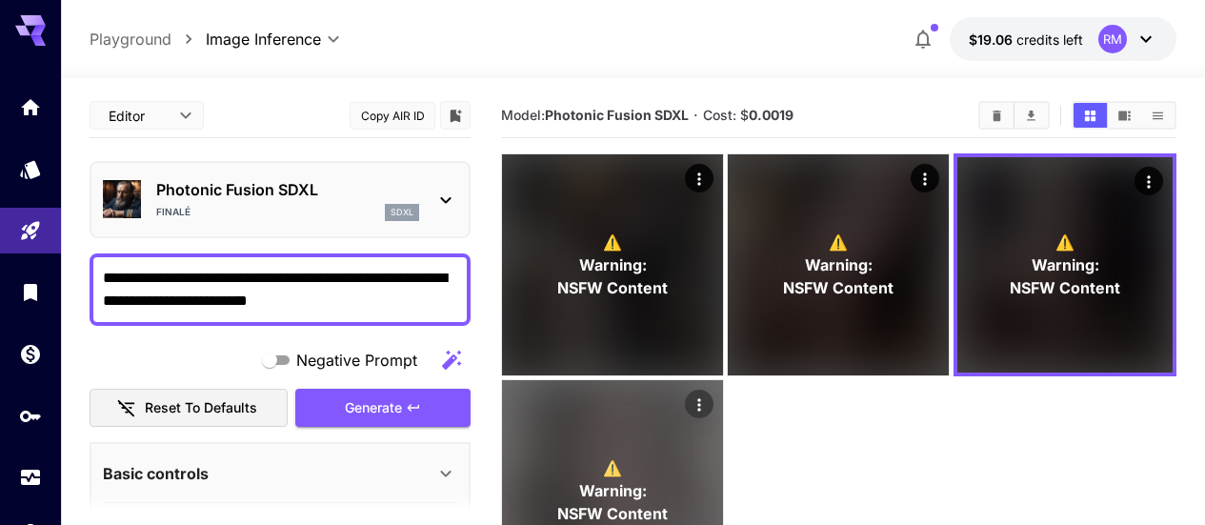
click at [647, 479] on span "Warning:" at bounding box center [613, 490] width 68 height 23
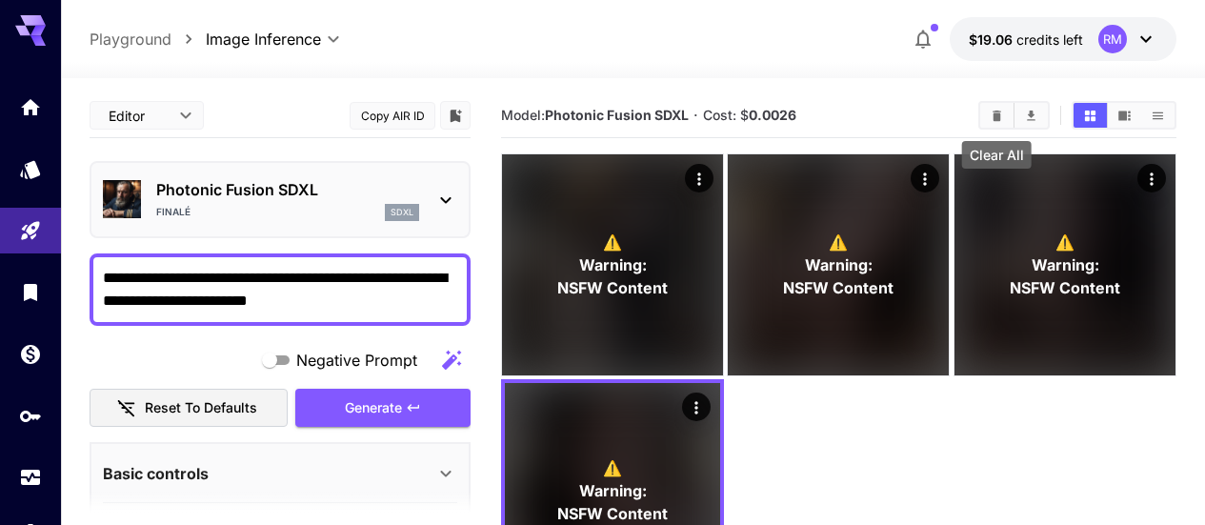
click at [999, 118] on icon "Clear All" at bounding box center [996, 115] width 9 height 10
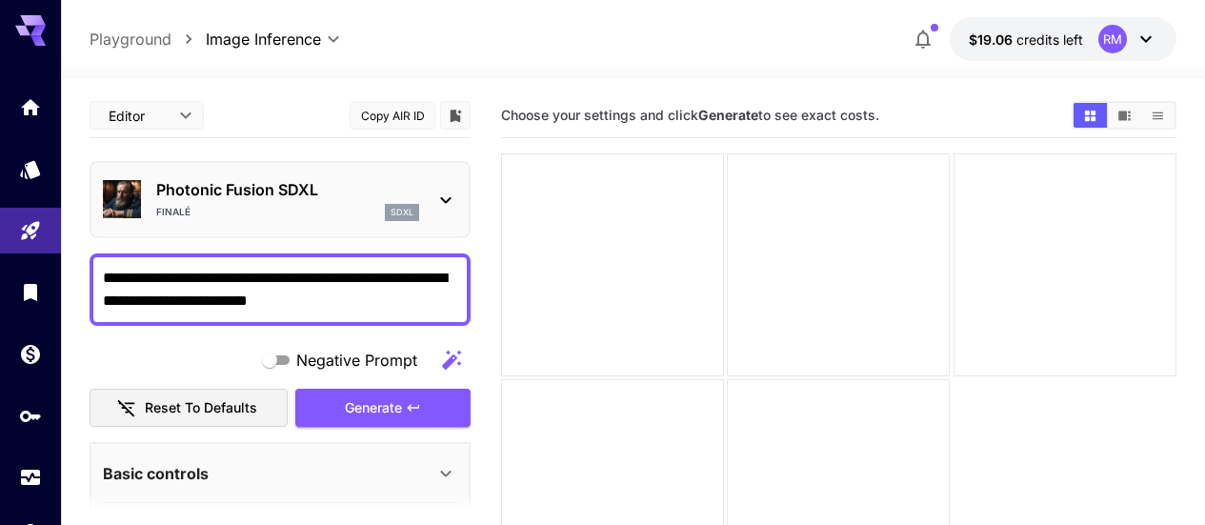
click at [390, 301] on textarea "**********" at bounding box center [280, 290] width 354 height 46
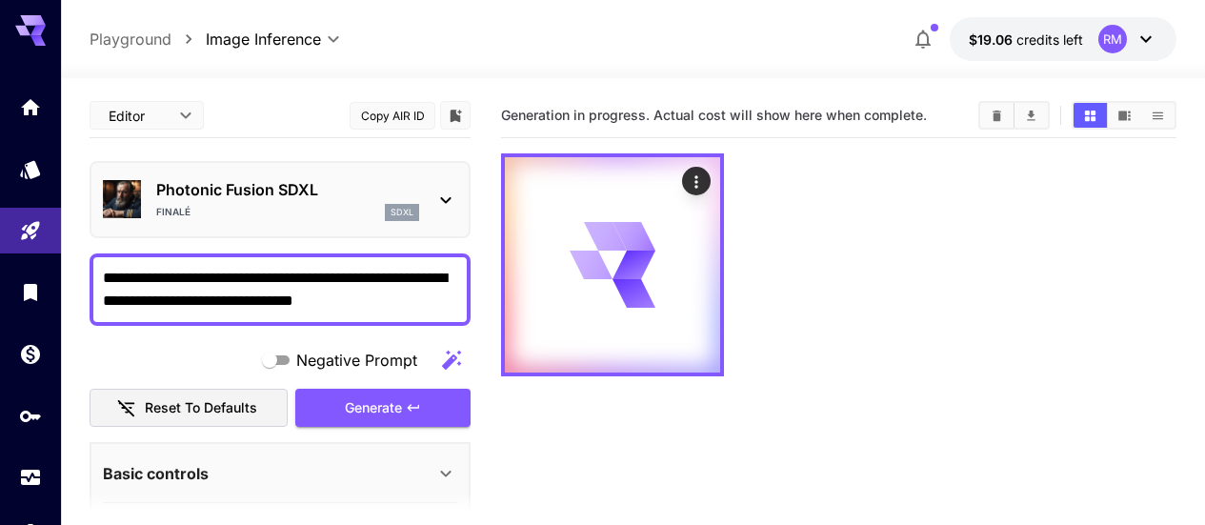
type textarea "**********"
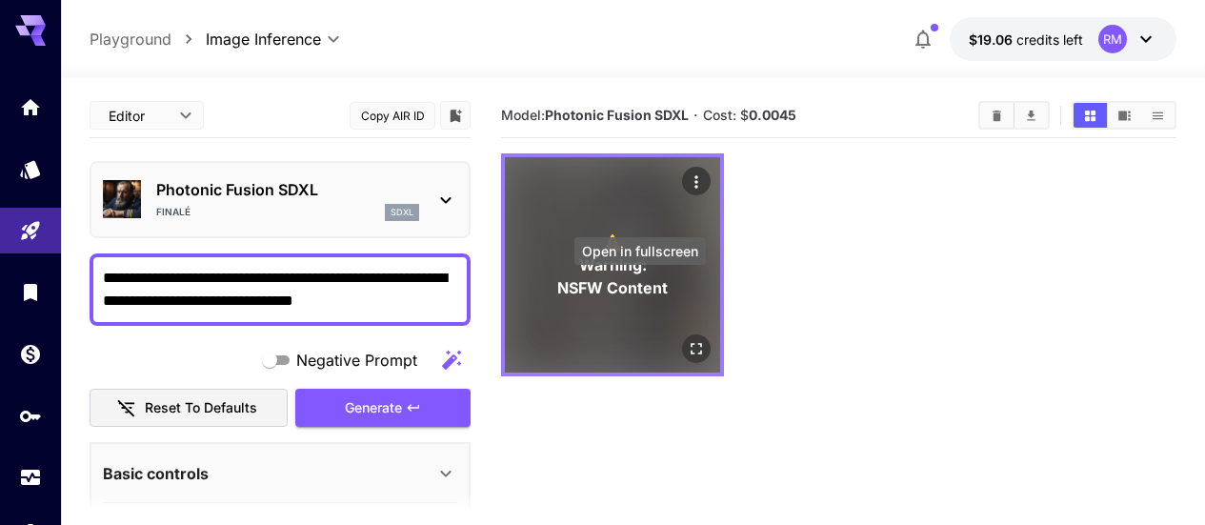
click at [687, 339] on icon "Open in fullscreen" at bounding box center [696, 348] width 19 height 19
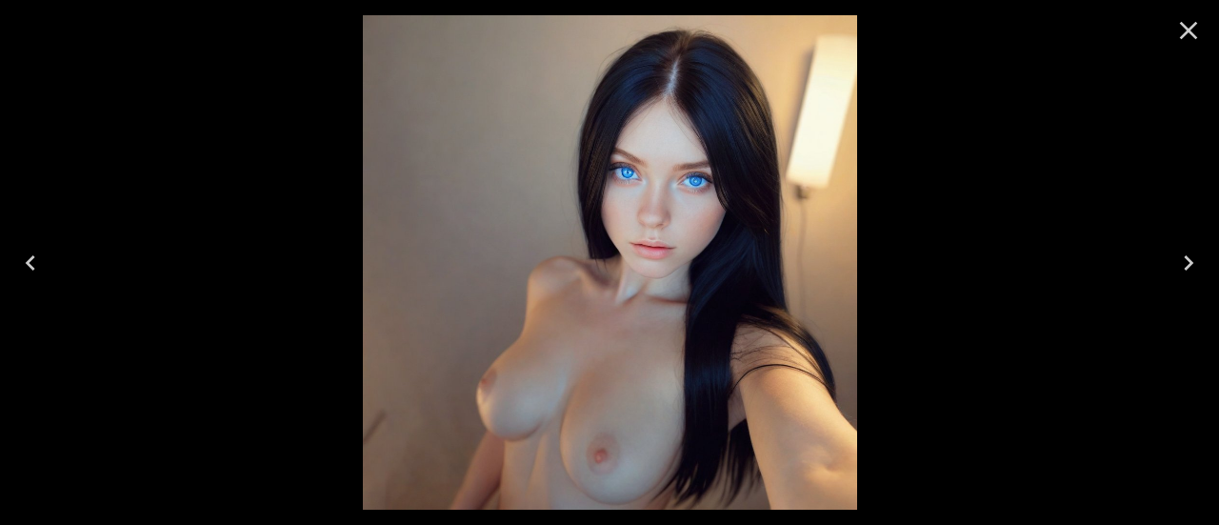
click at [1183, 33] on icon "Close" at bounding box center [1188, 30] width 30 height 30
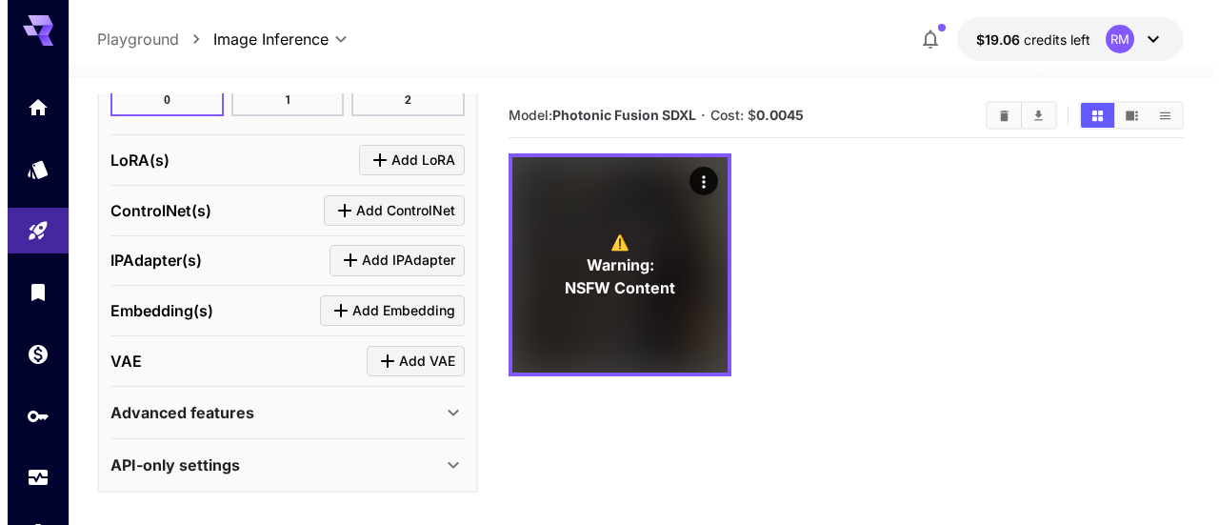
scroll to position [1174, 0]
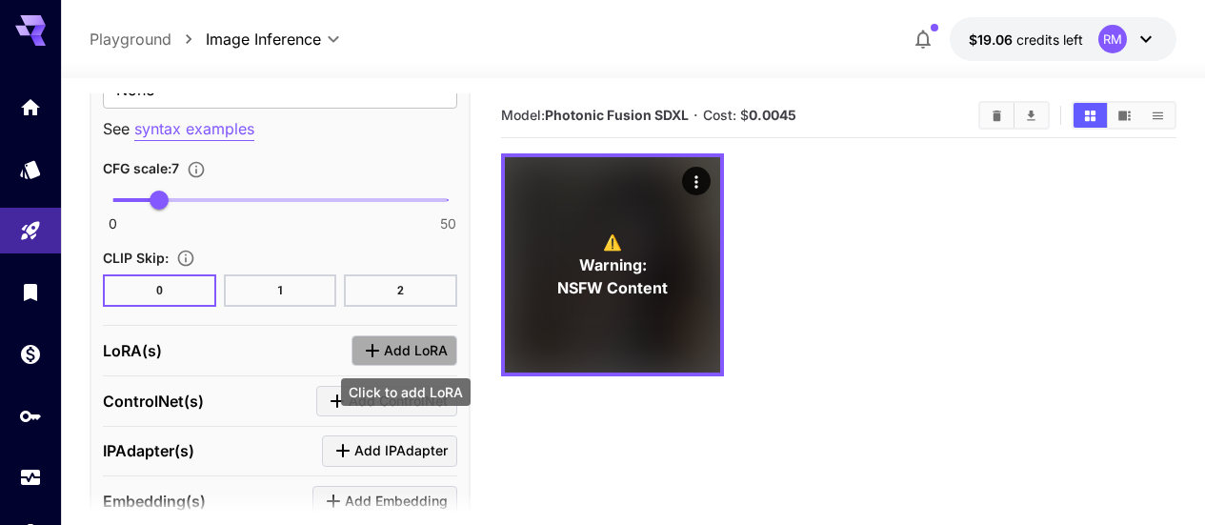
click at [374, 348] on icon "Click to add LoRA" at bounding box center [372, 350] width 23 height 23
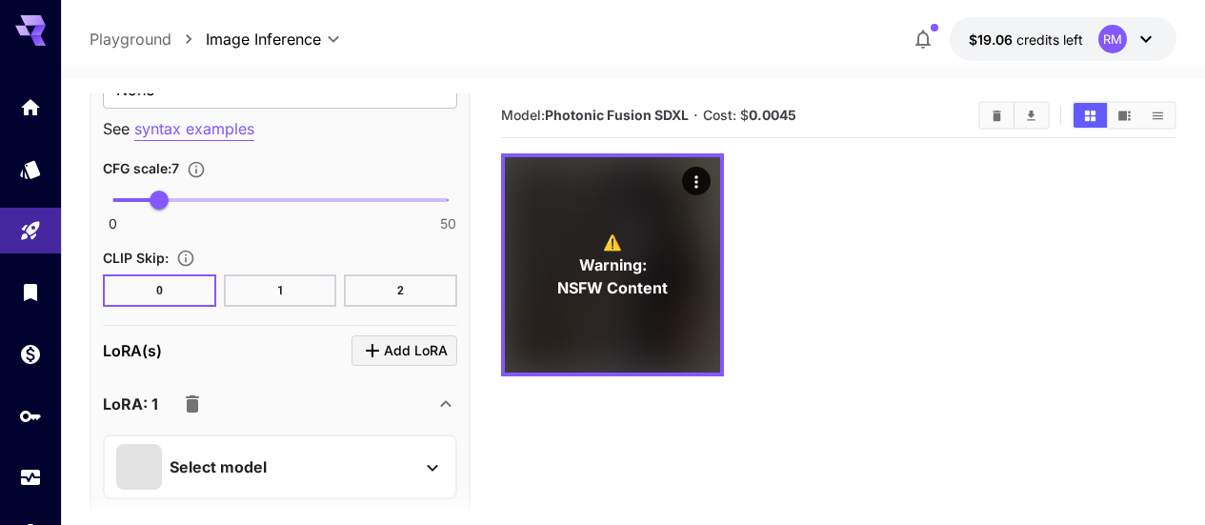
click at [250, 457] on p "Select model" at bounding box center [218, 466] width 97 height 23
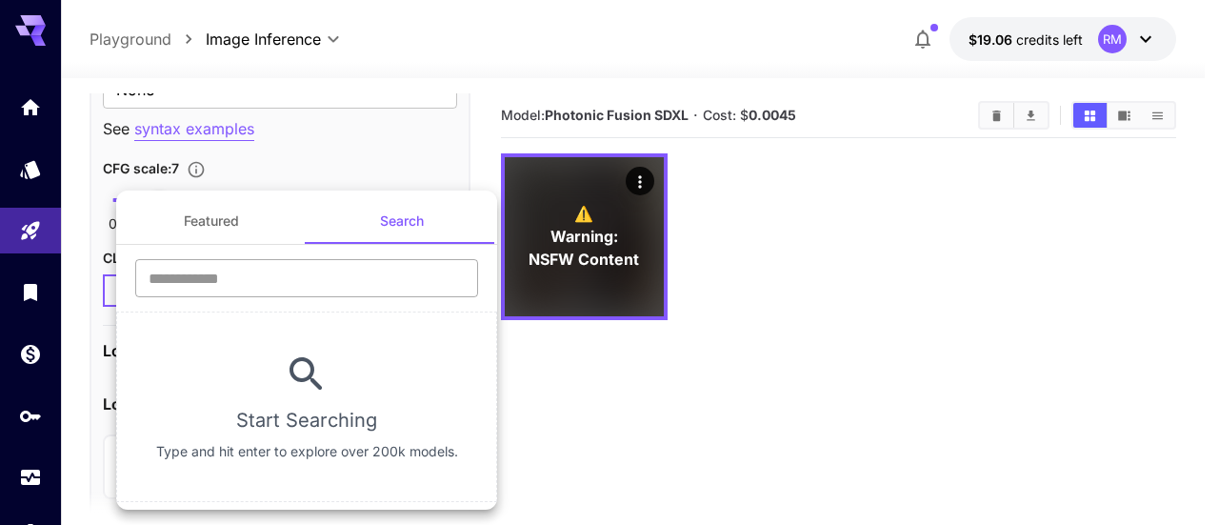
click at [357, 277] on input "text" at bounding box center [306, 278] width 343 height 38
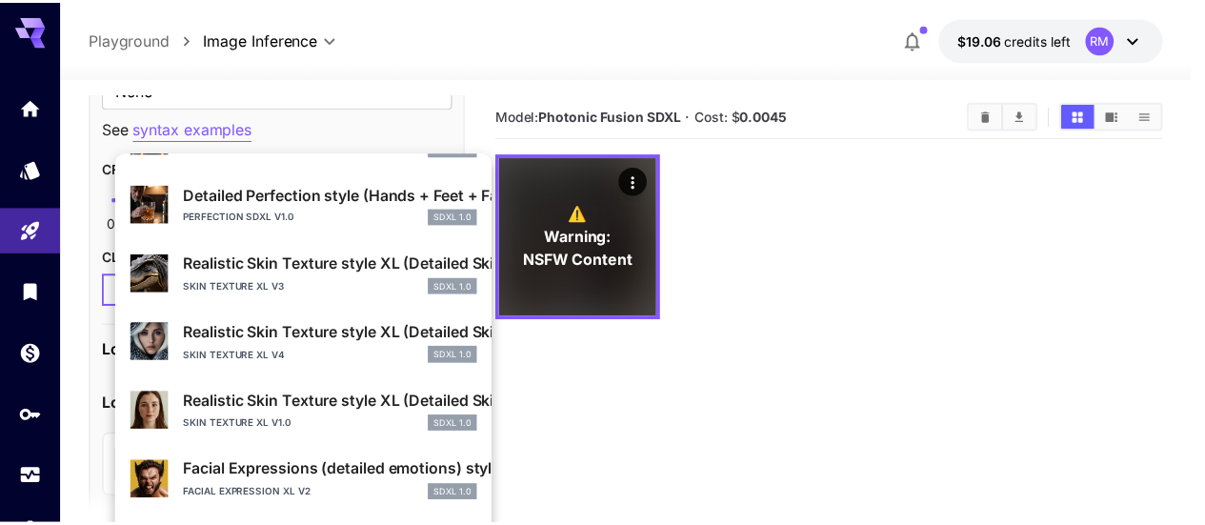
scroll to position [477, 0]
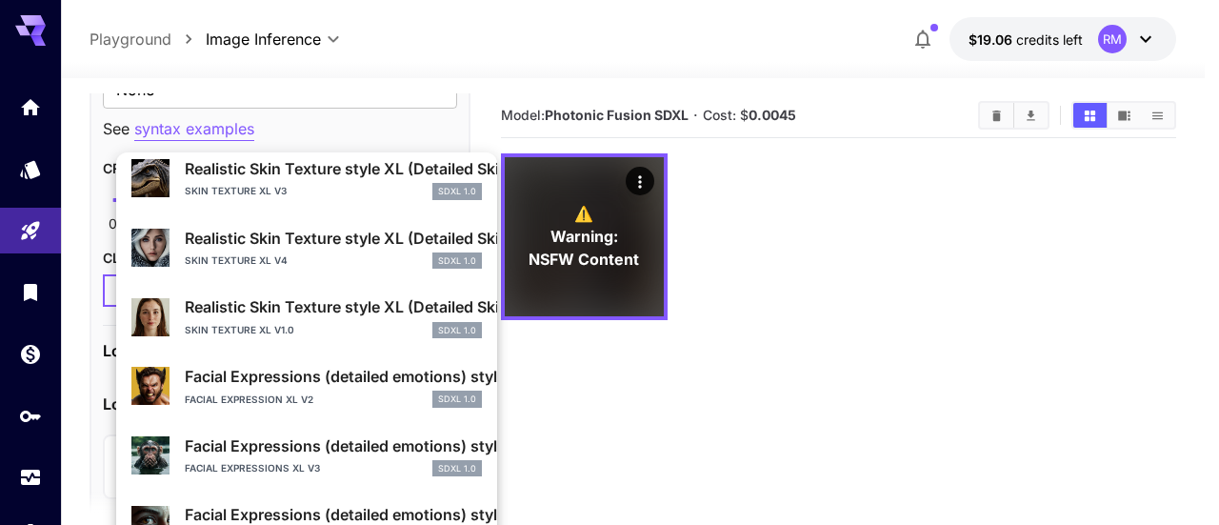
type input "******"
click at [357, 252] on div "skin texture XL v4 SDXL 1.0" at bounding box center [333, 260] width 297 height 17
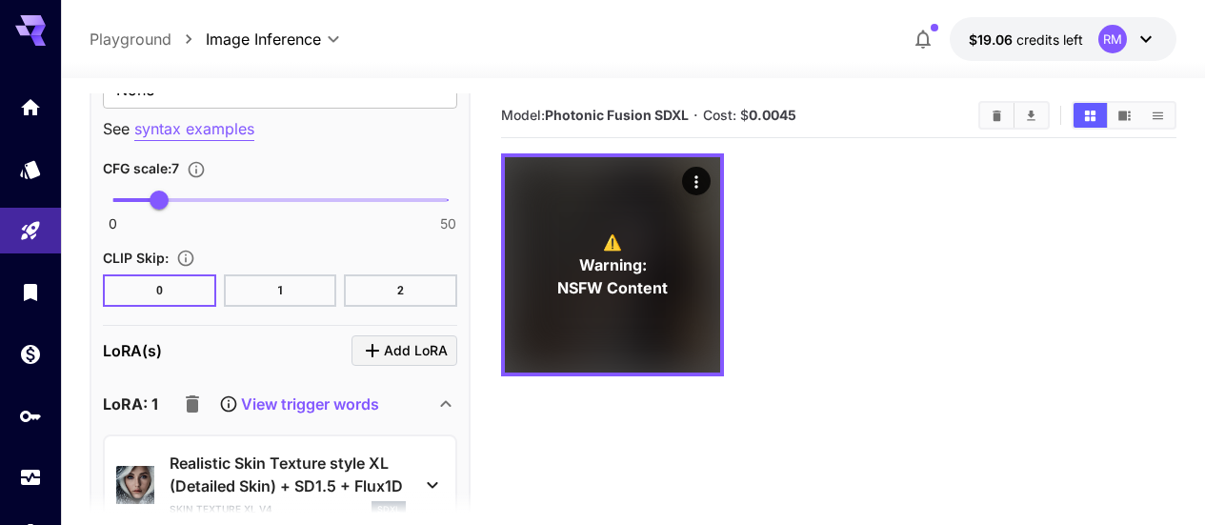
click at [357, 413] on p "View trigger words" at bounding box center [310, 403] width 138 height 23
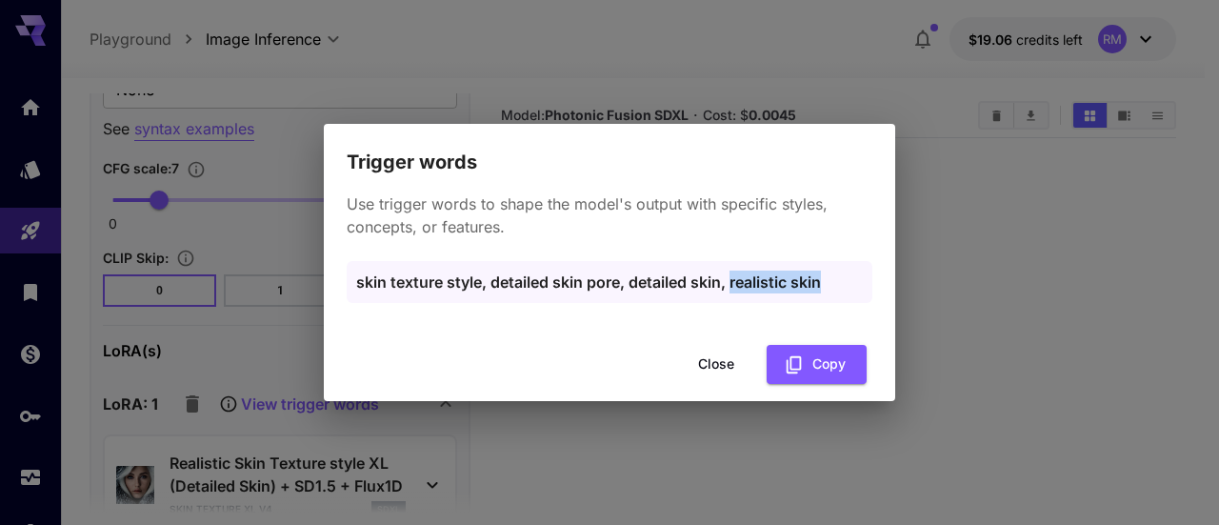
drag, startPoint x: 825, startPoint y: 284, endPoint x: 731, endPoint y: 287, distance: 93.4
click at [731, 287] on p "skin texture style, detailed skin pore, detailed skin, realistic skin" at bounding box center [609, 281] width 507 height 23
copy p "realistic skin"
click at [709, 371] on button "Close" at bounding box center [716, 364] width 86 height 39
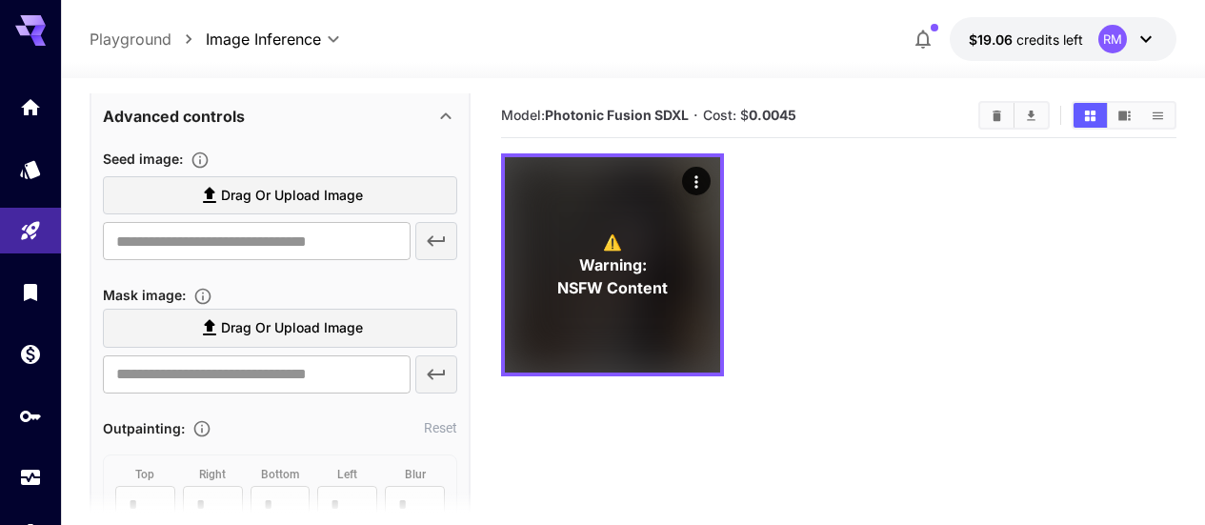
scroll to position [31, 0]
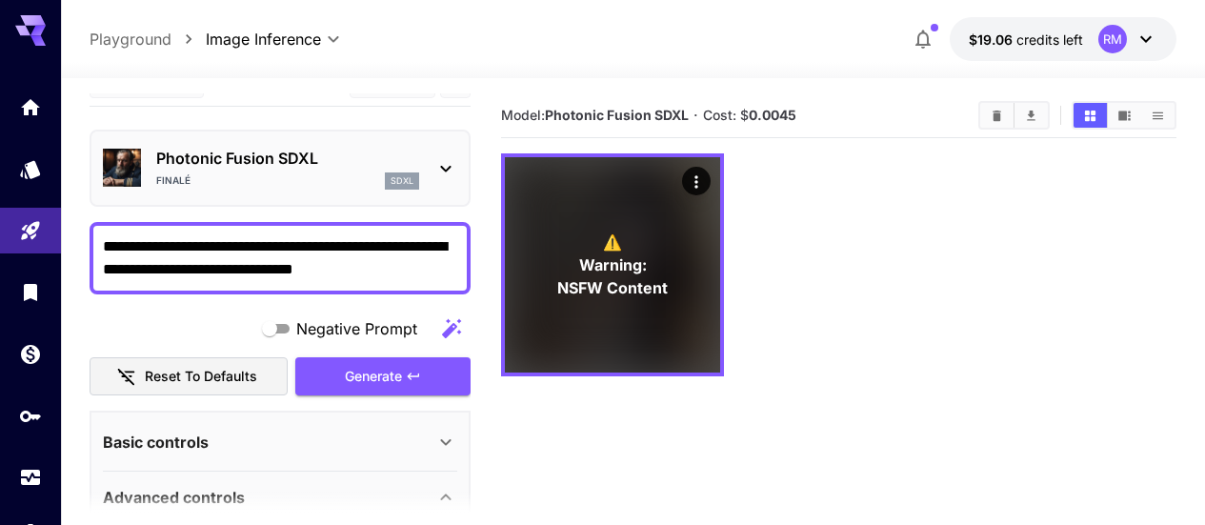
click at [429, 275] on textarea "**********" at bounding box center [280, 258] width 354 height 46
paste textarea "**********"
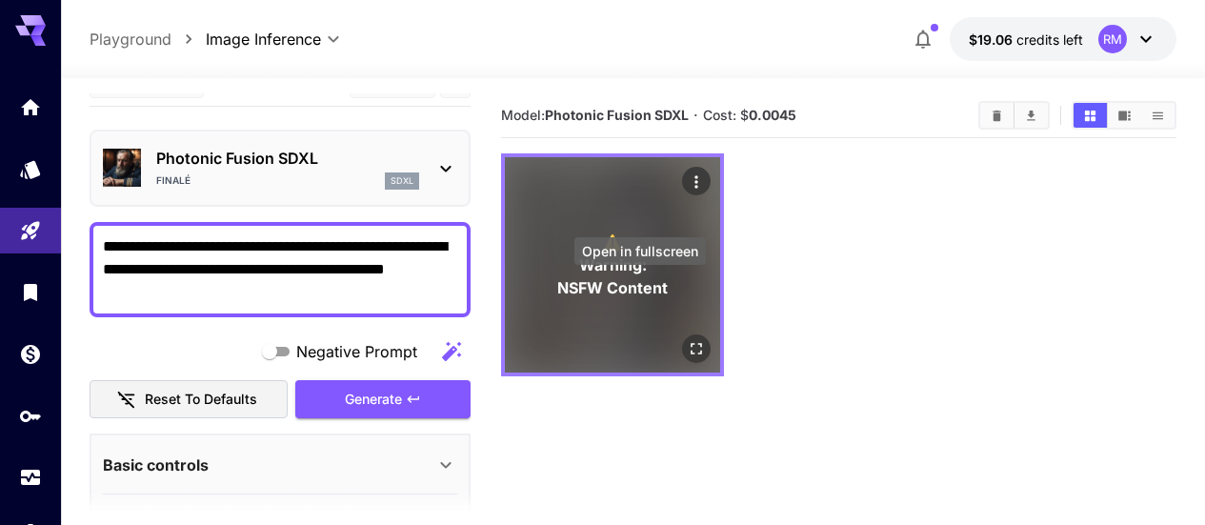
click at [687, 339] on icon "Open in fullscreen" at bounding box center [696, 348] width 19 height 19
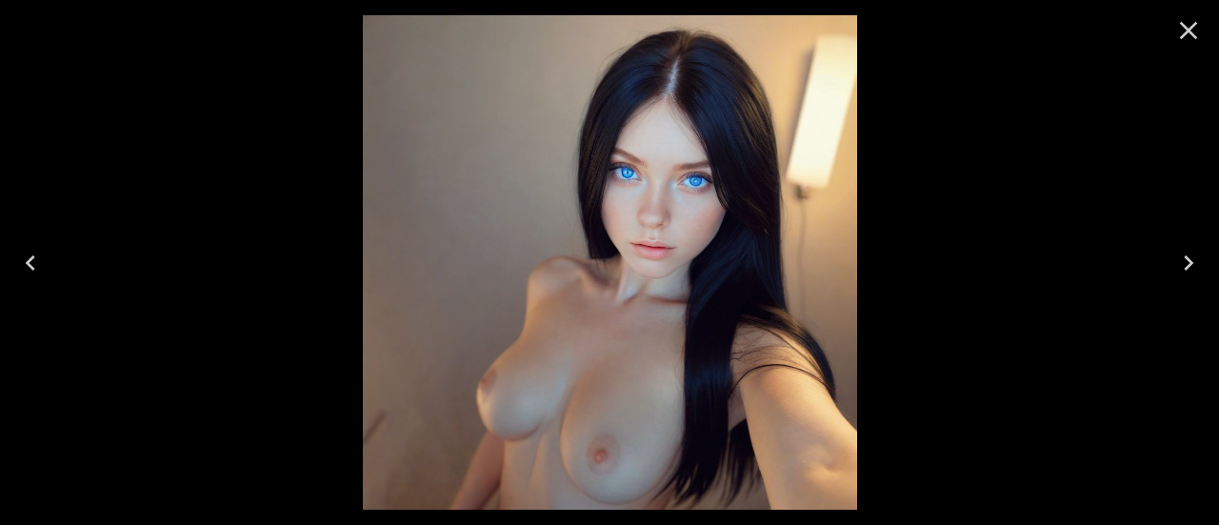
click at [1193, 41] on icon "Close" at bounding box center [1188, 30] width 30 height 30
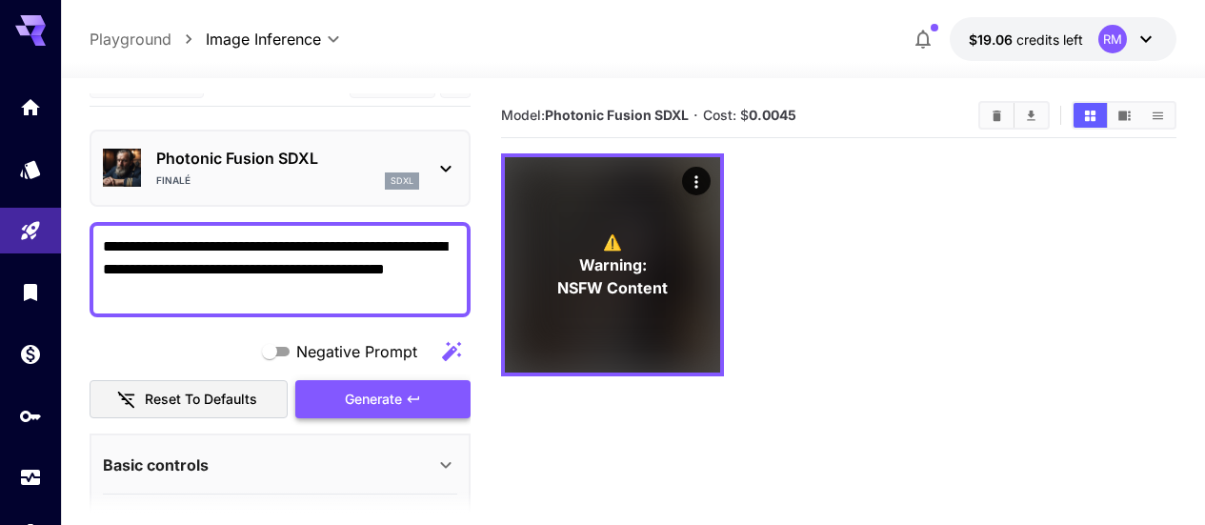
click at [350, 402] on span "Generate" at bounding box center [373, 400] width 57 height 24
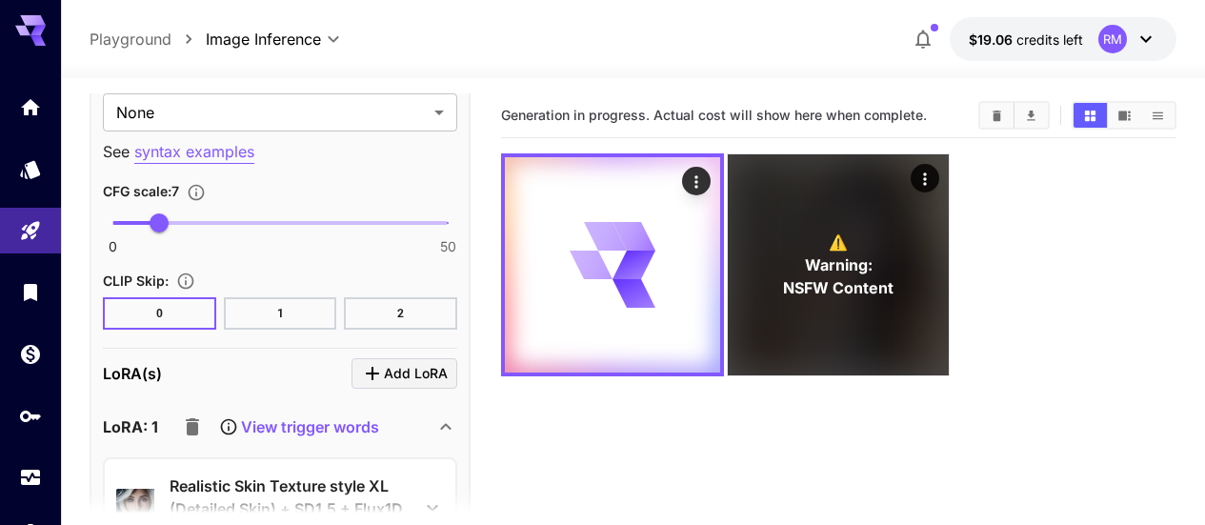
scroll to position [1365, 0]
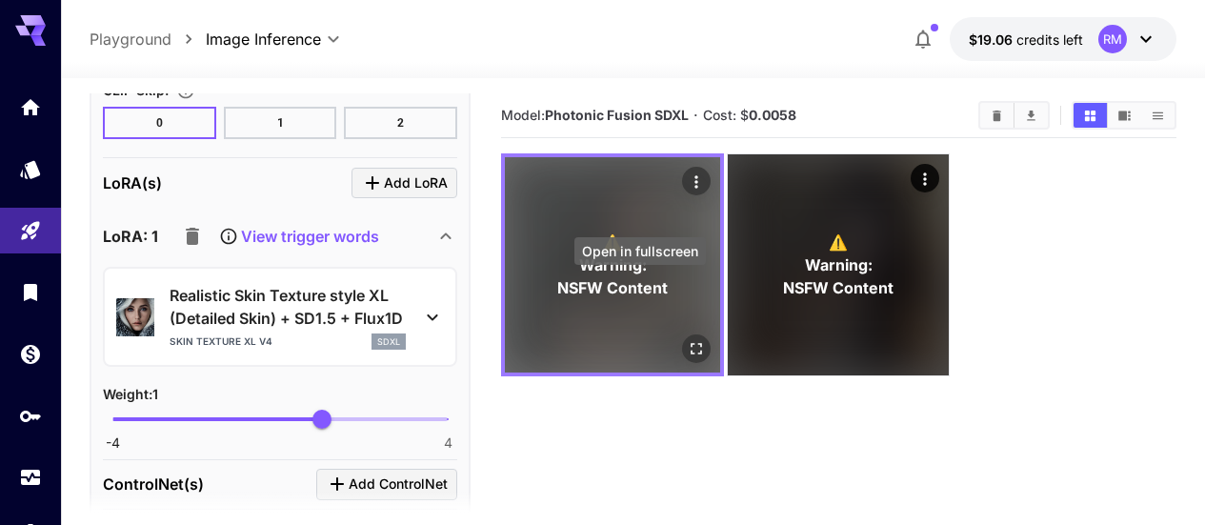
click at [682, 334] on button "Open in fullscreen" at bounding box center [696, 348] width 29 height 29
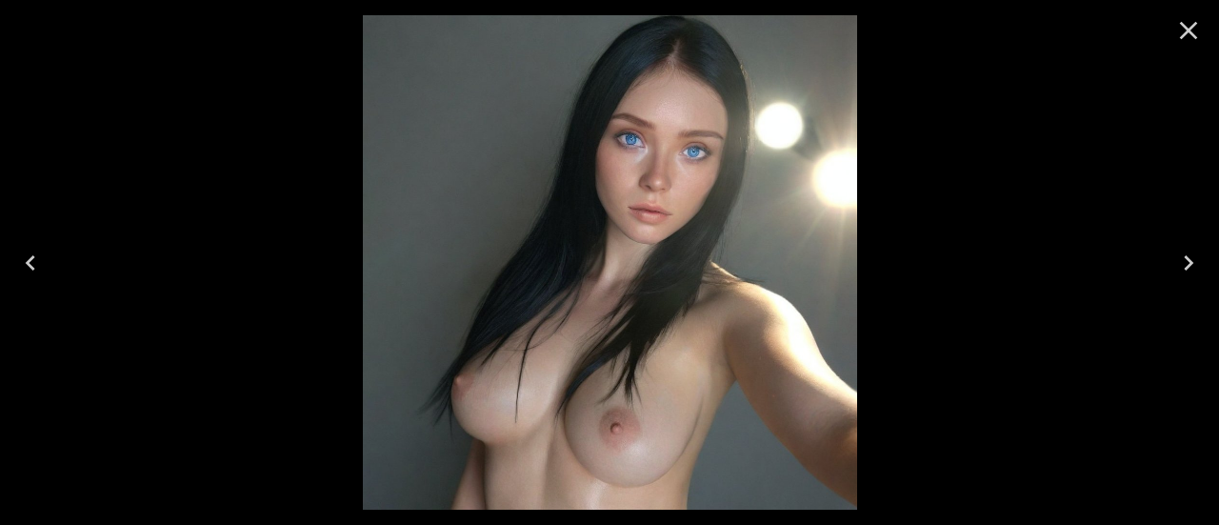
click at [1193, 24] on icon "Close" at bounding box center [1189, 31] width 18 height 18
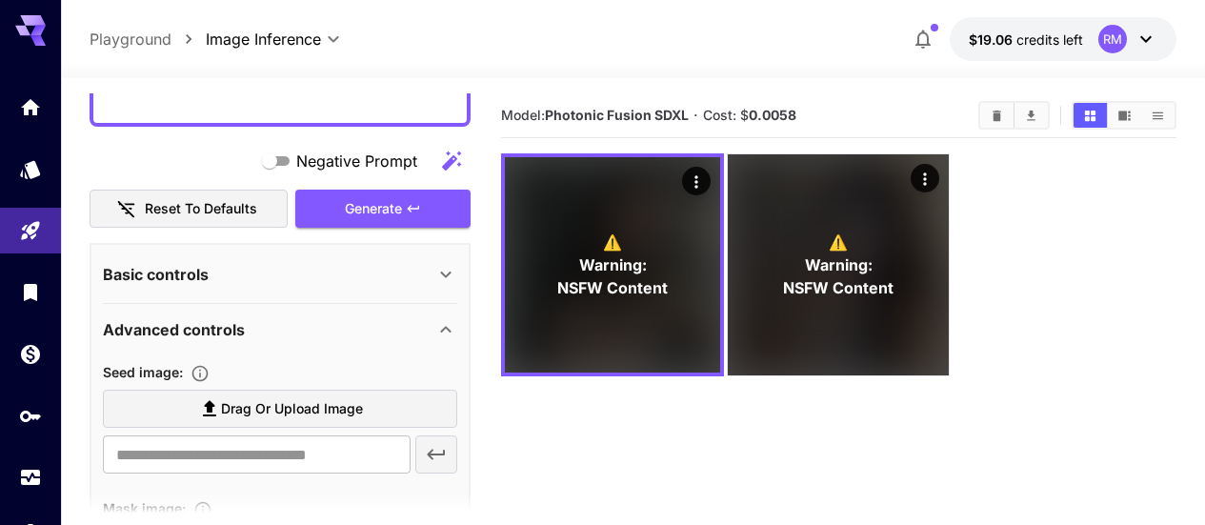
scroll to position [0, 0]
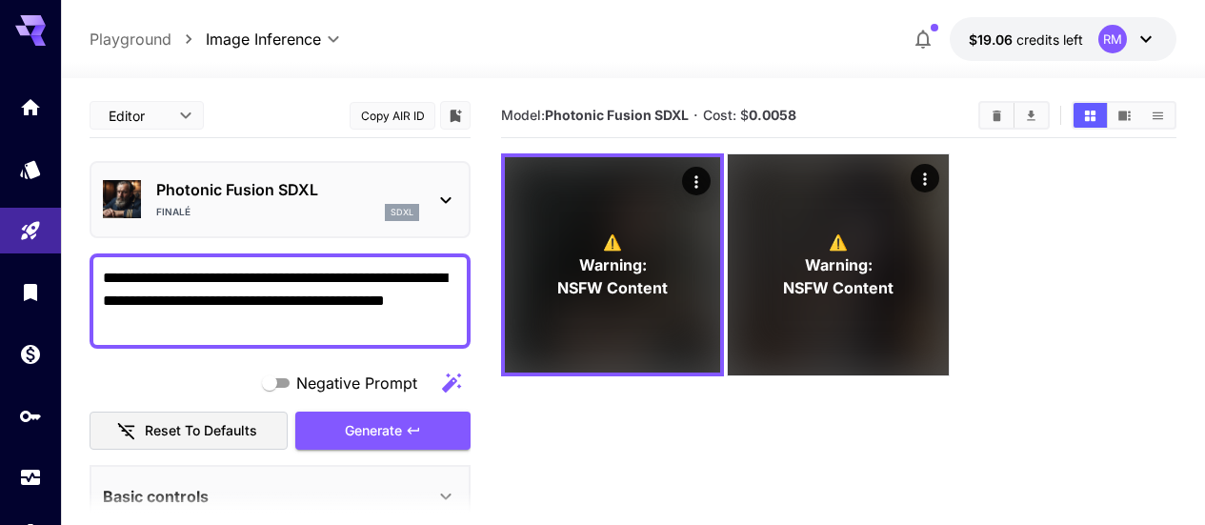
click at [370, 276] on textarea "**********" at bounding box center [280, 301] width 354 height 69
drag, startPoint x: 282, startPoint y: 302, endPoint x: 205, endPoint y: 298, distance: 77.2
click at [205, 298] on textarea "**********" at bounding box center [280, 301] width 354 height 69
type textarea "**********"
click at [350, 416] on button "Generate" at bounding box center [382, 430] width 175 height 39
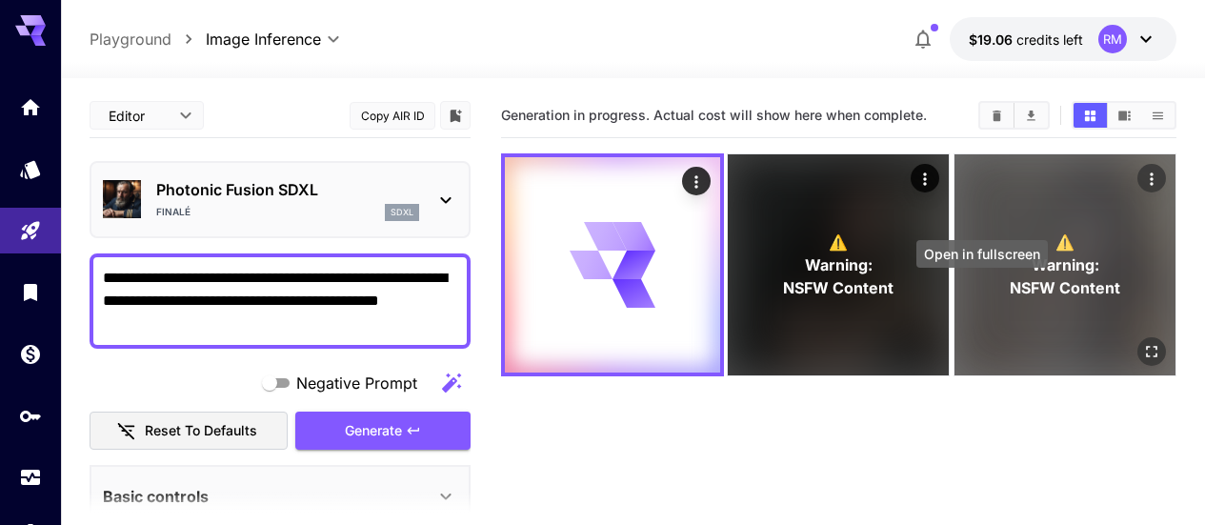
click at [1142, 342] on icon "Open in fullscreen" at bounding box center [1151, 351] width 19 height 19
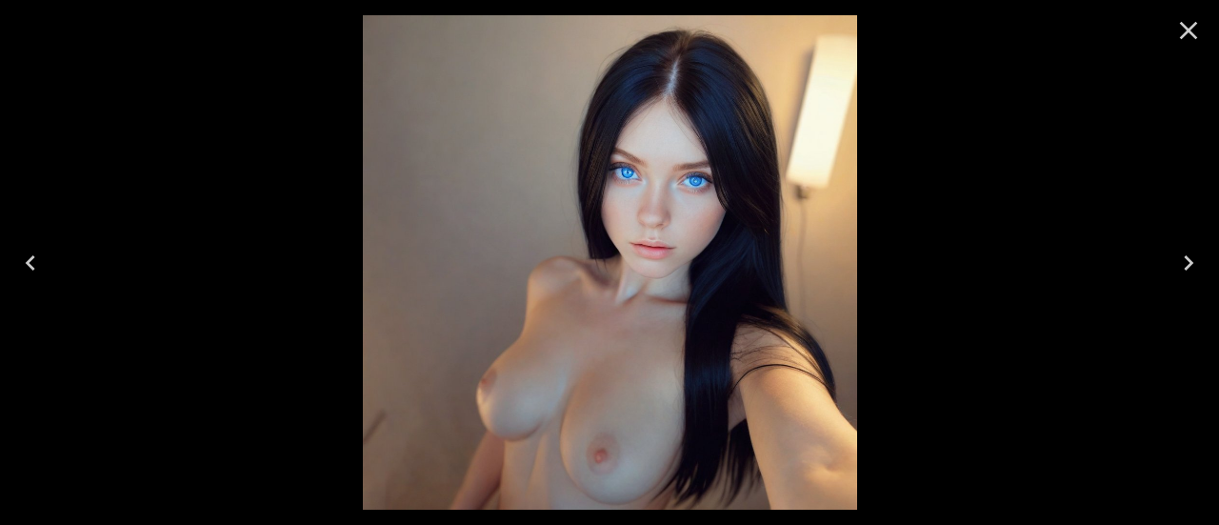
click at [34, 264] on icon "Previous" at bounding box center [30, 263] width 30 height 30
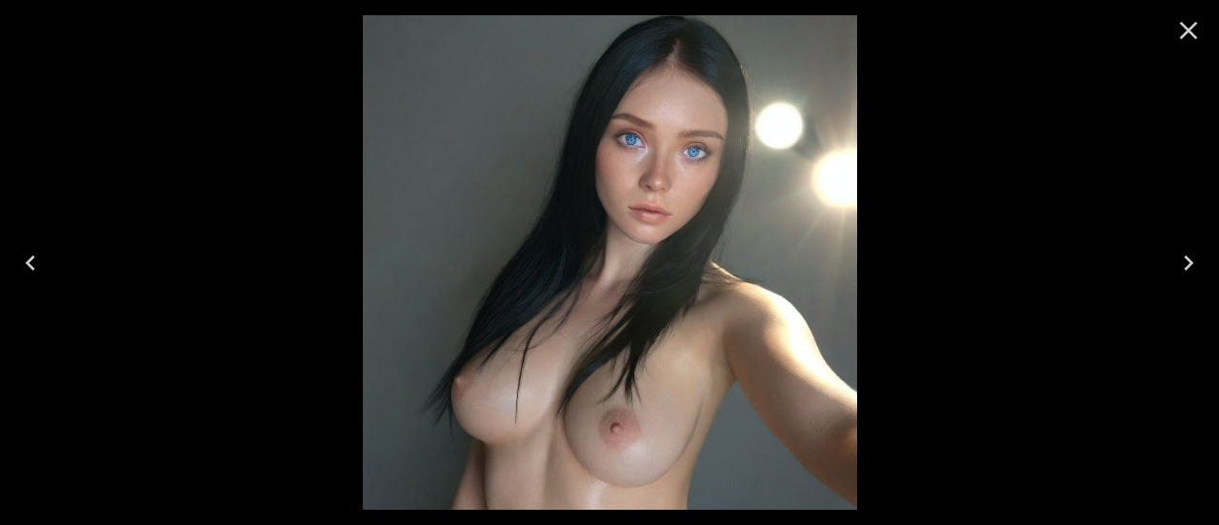
click at [1204, 271] on button "Next" at bounding box center [1188, 263] width 61 height 76
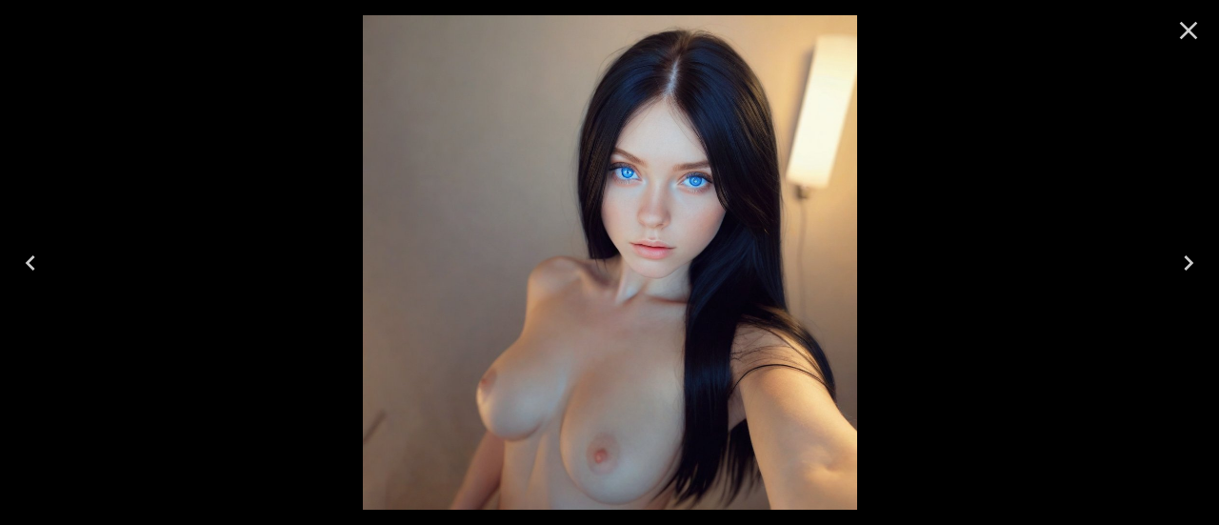
click at [1187, 37] on icon "Close" at bounding box center [1188, 30] width 30 height 30
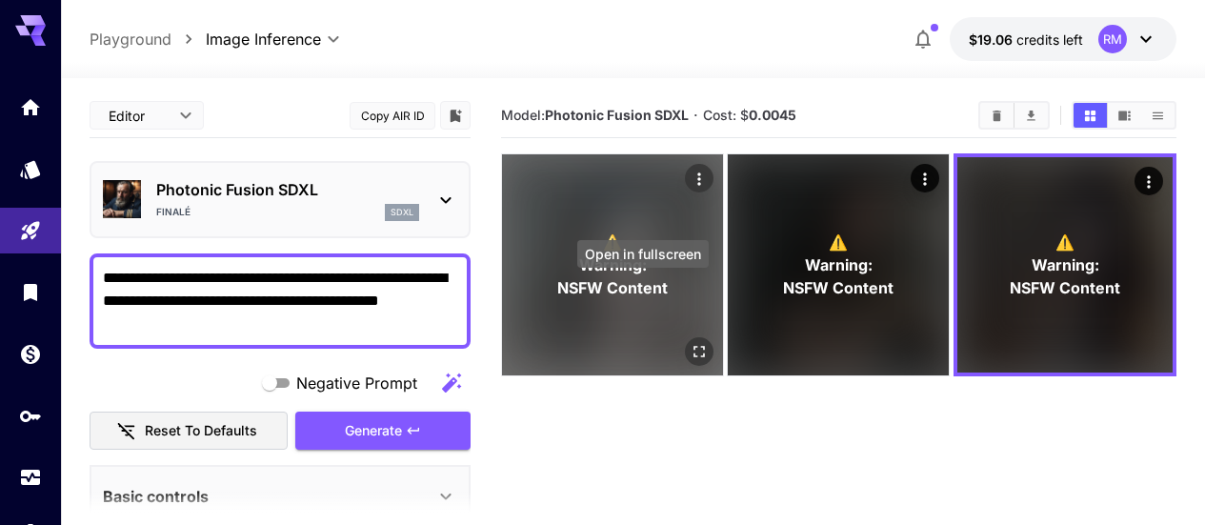
click at [693, 346] on icon "Open in fullscreen" at bounding box center [698, 351] width 11 height 11
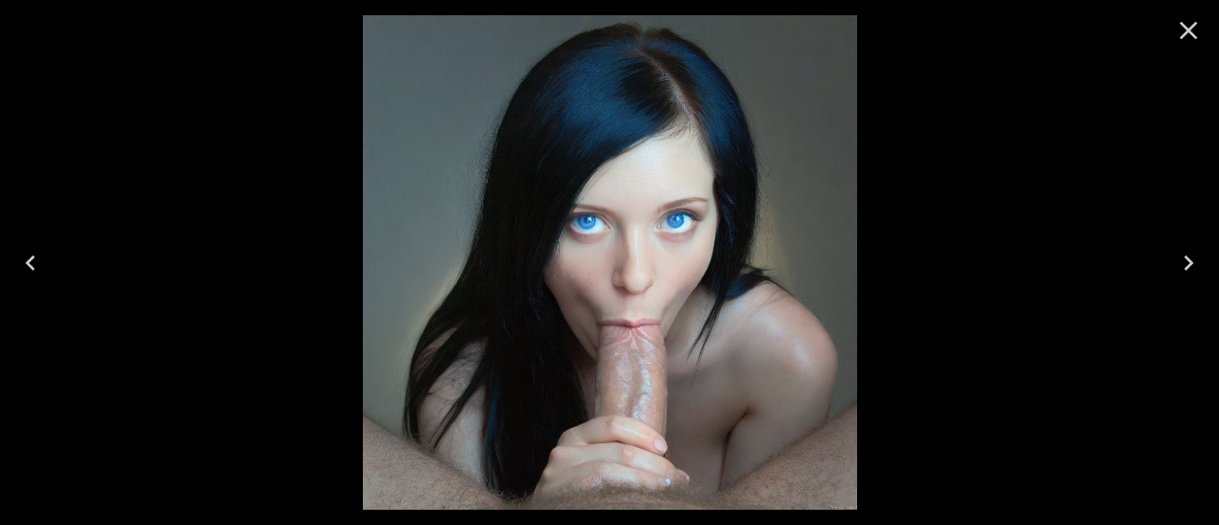
click at [1189, 30] on icon "Close" at bounding box center [1189, 31] width 18 height 18
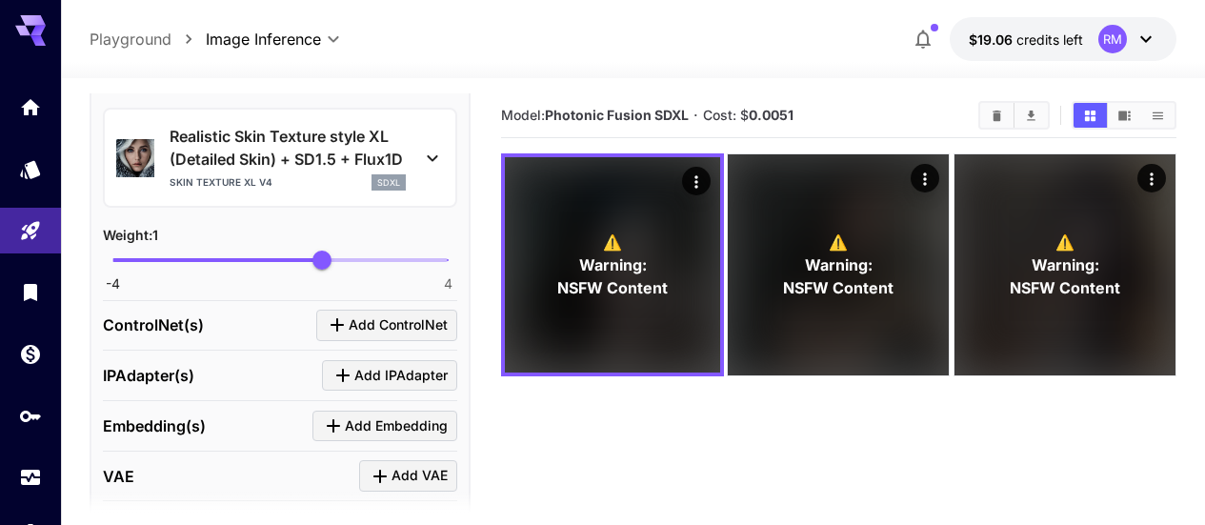
scroll to position [1333, 0]
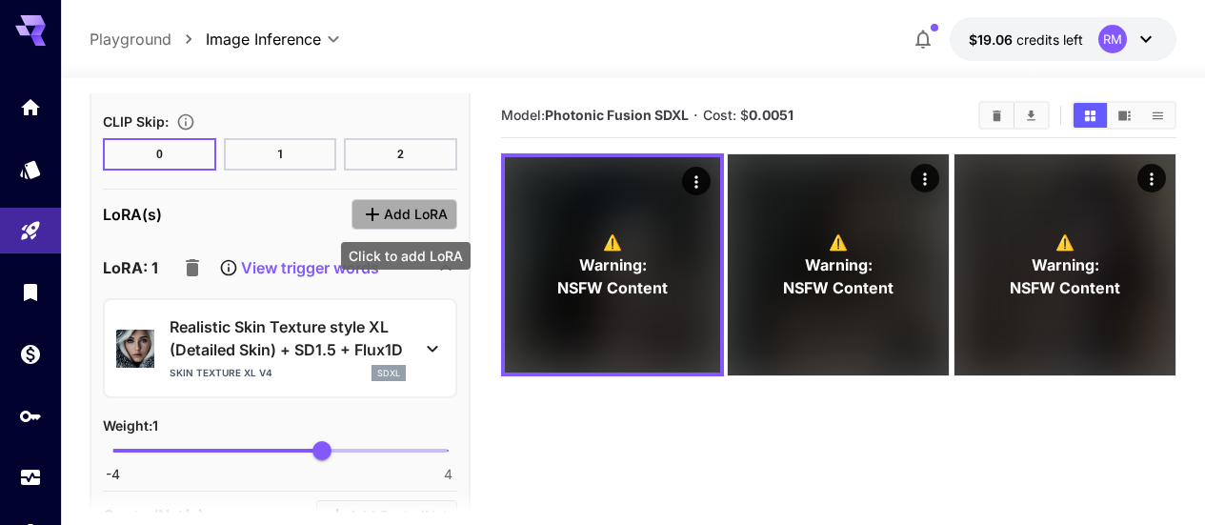
click at [405, 219] on span "Add LoRA" at bounding box center [416, 215] width 64 height 24
click at [380, 205] on icon "Click to add LoRA" at bounding box center [372, 214] width 23 height 23
click at [370, 218] on icon "Click to add LoRA" at bounding box center [372, 214] width 23 height 23
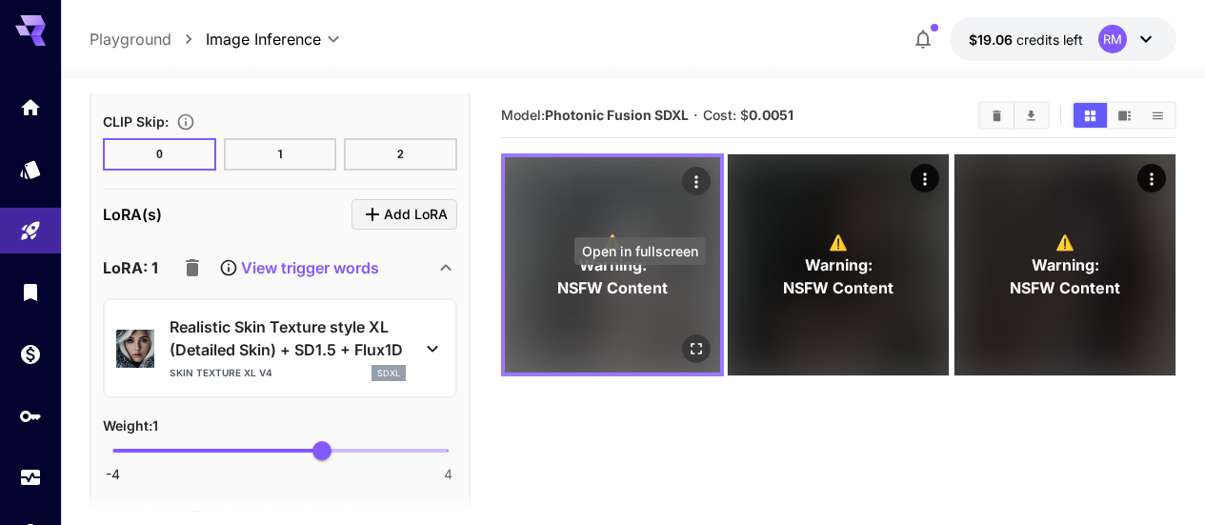
click at [682, 334] on button "Open in fullscreen" at bounding box center [696, 348] width 29 height 29
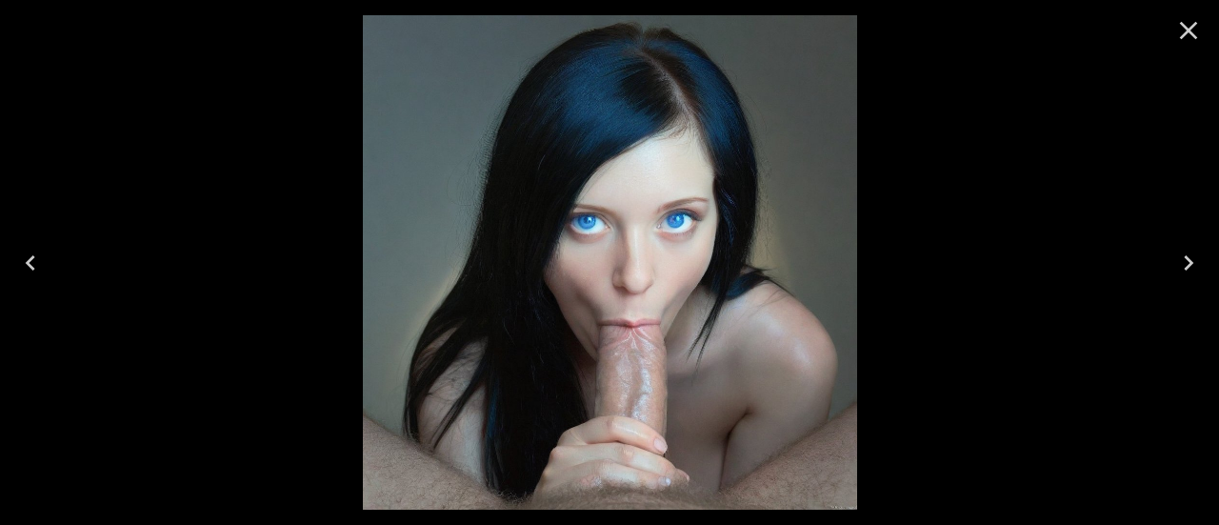
click at [1193, 25] on icon "Close" at bounding box center [1189, 31] width 18 height 18
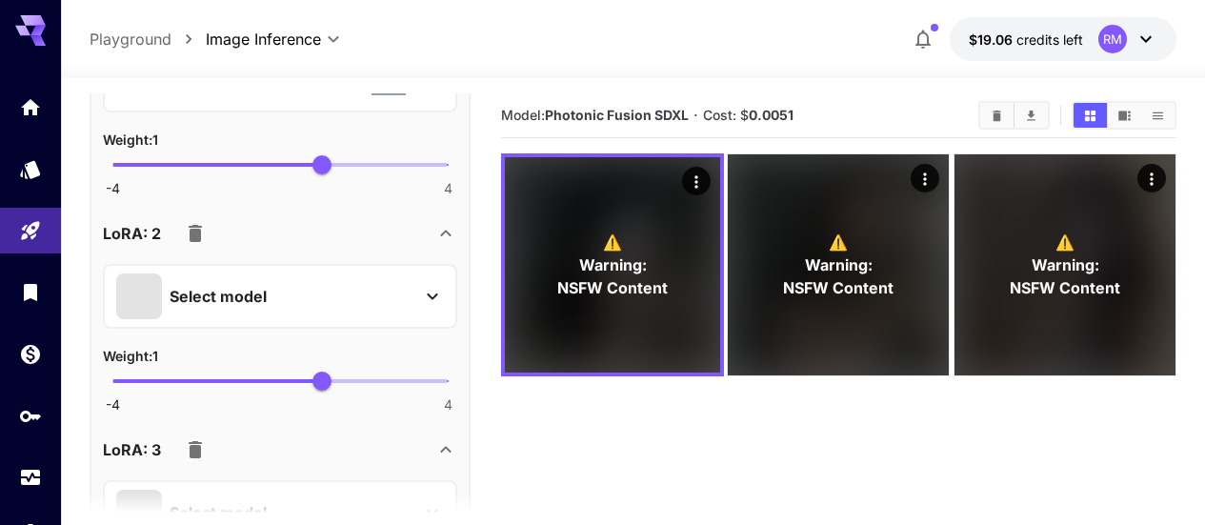
scroll to position [1714, 0]
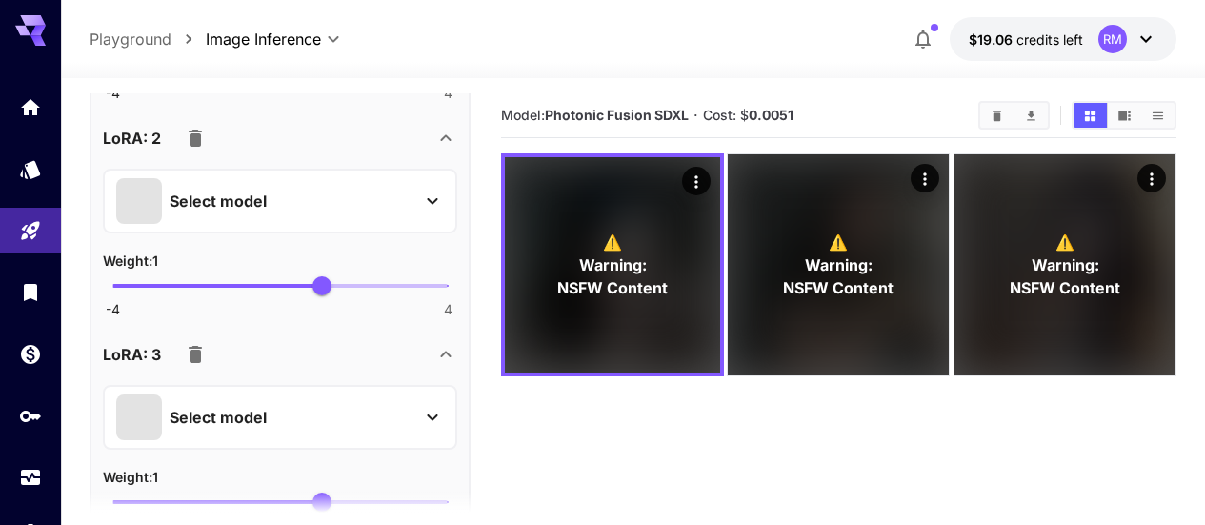
click at [192, 338] on button "button" at bounding box center [195, 354] width 38 height 38
click at [193, 343] on icon "button" at bounding box center [195, 354] width 23 height 23
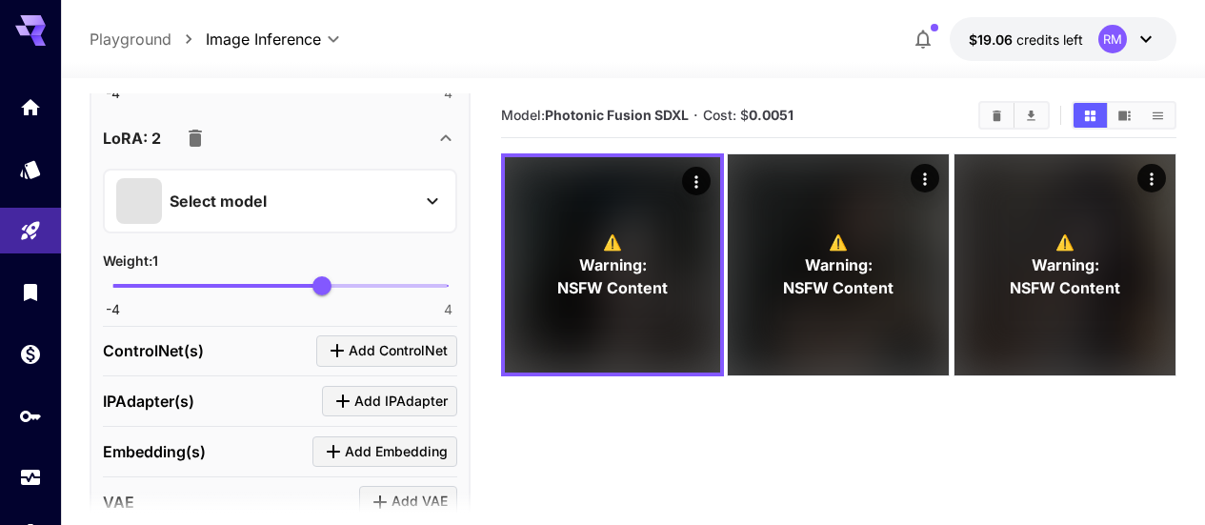
click at [215, 206] on p "Select model" at bounding box center [218, 201] width 97 height 23
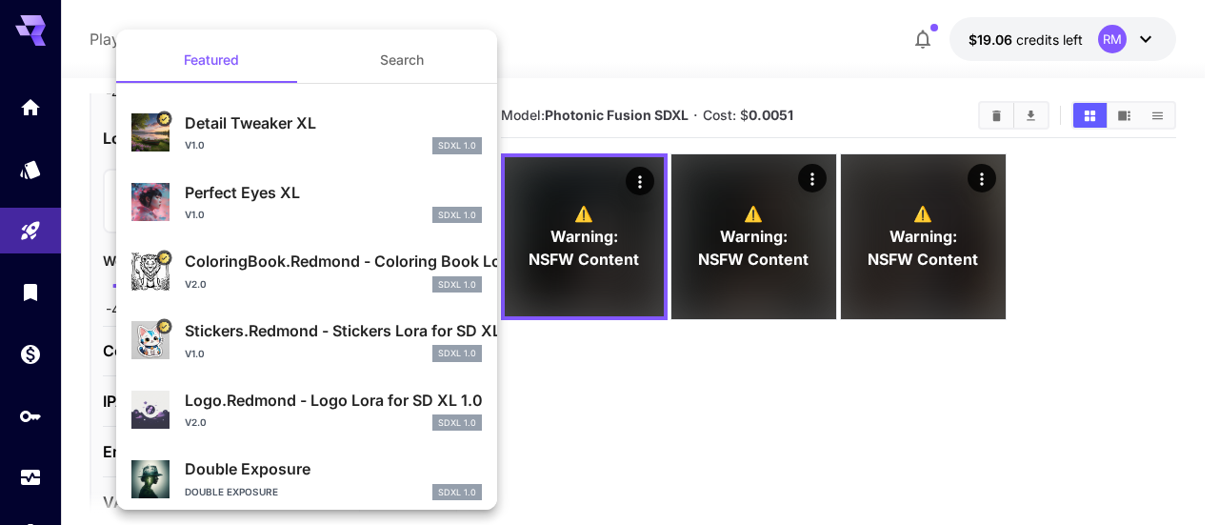
click at [255, 137] on div "v1.0 SDXL 1.0" at bounding box center [333, 145] width 297 height 17
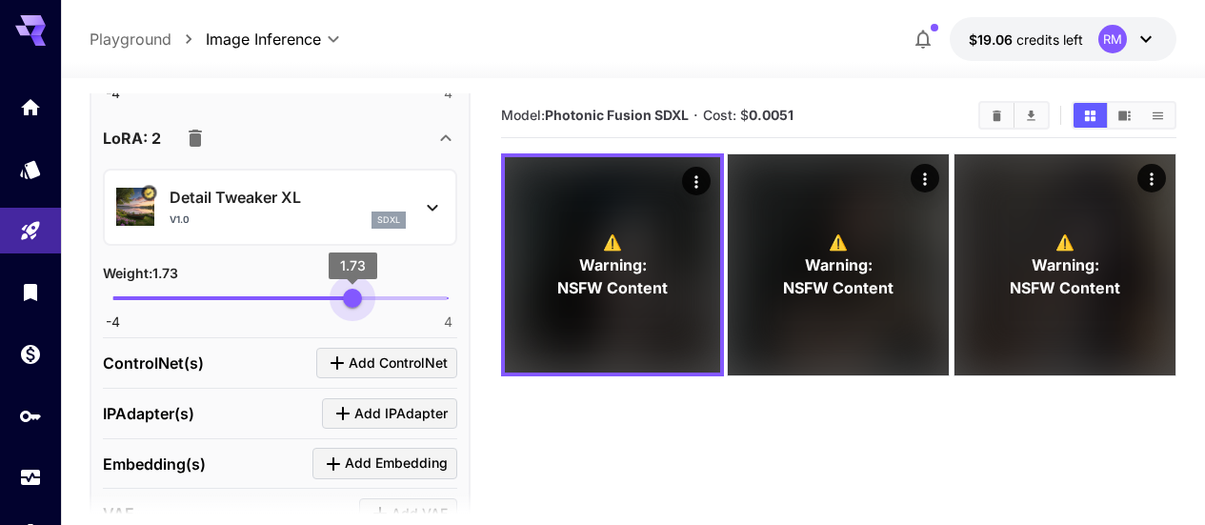
type input "****"
drag, startPoint x: 322, startPoint y: 296, endPoint x: 350, endPoint y: 295, distance: 27.6
click at [350, 295] on span "1.66" at bounding box center [349, 298] width 19 height 19
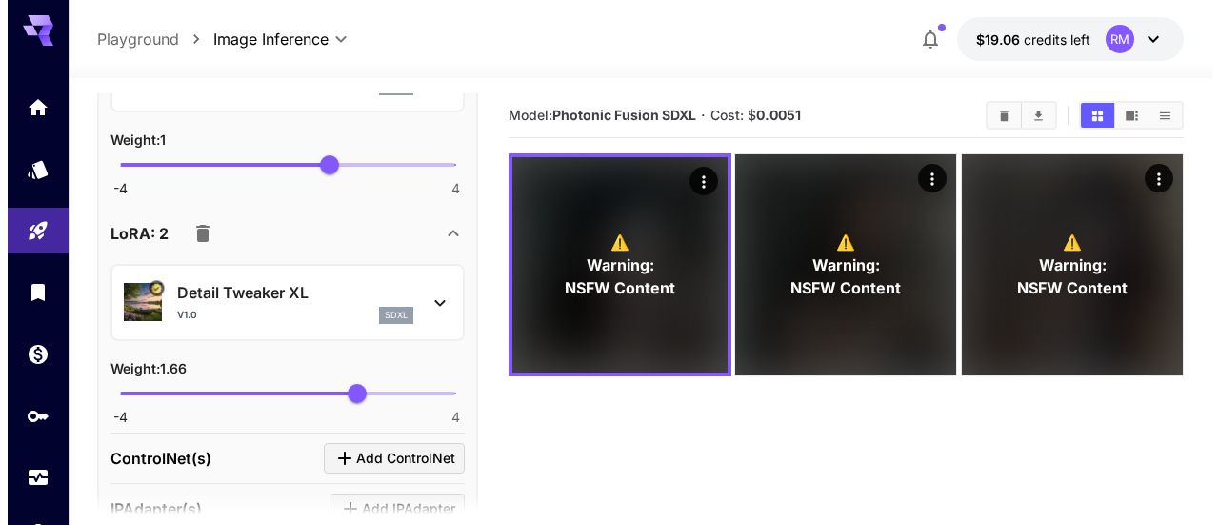
scroll to position [1429, 0]
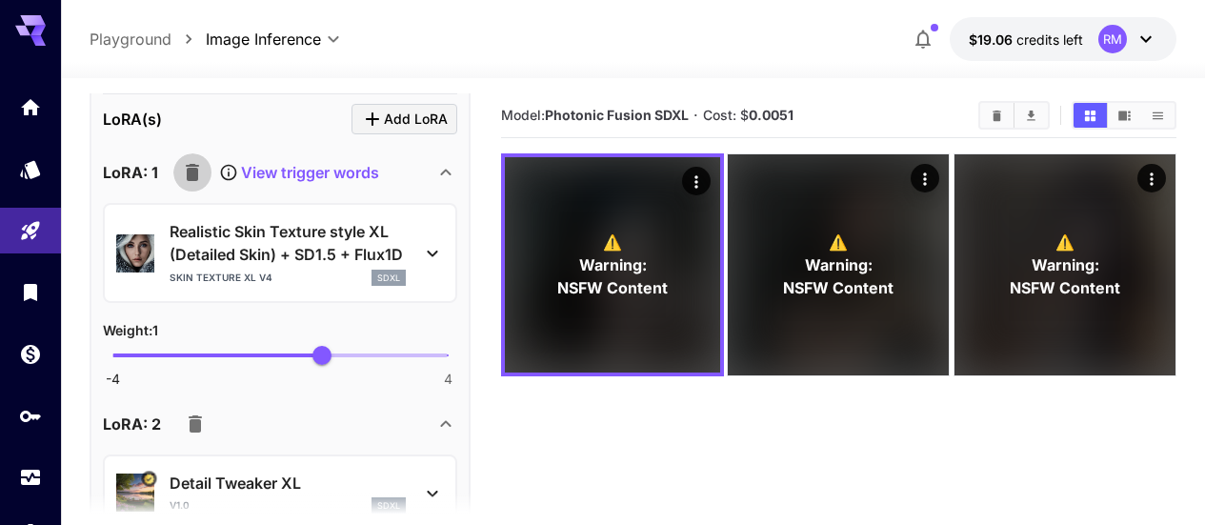
click at [190, 164] on icon "button" at bounding box center [192, 172] width 13 height 17
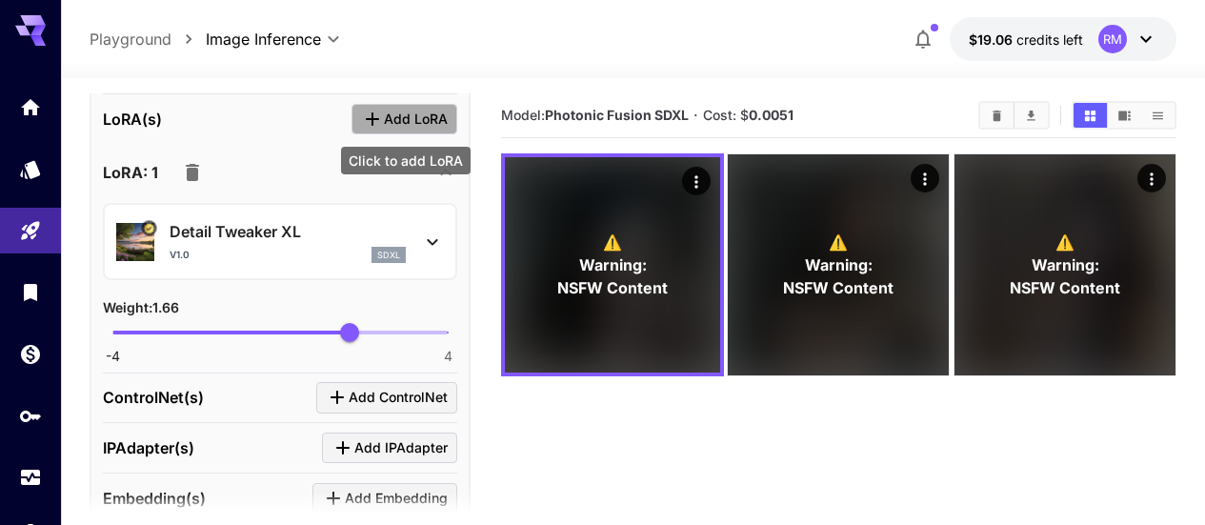
click at [394, 129] on span "Add LoRA" at bounding box center [416, 120] width 64 height 24
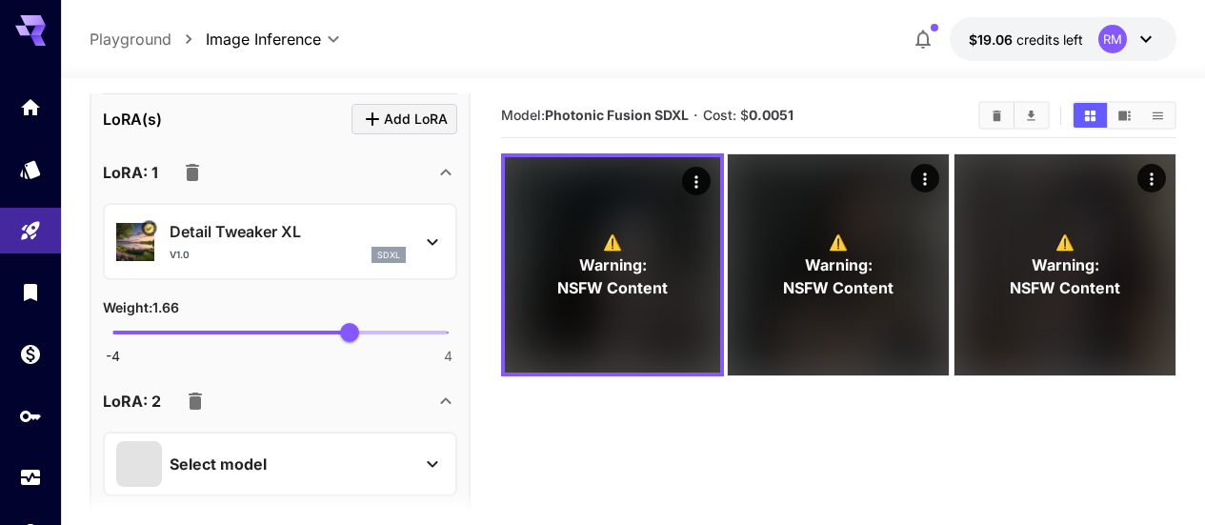
click at [247, 443] on div "Select model" at bounding box center [264, 464] width 297 height 46
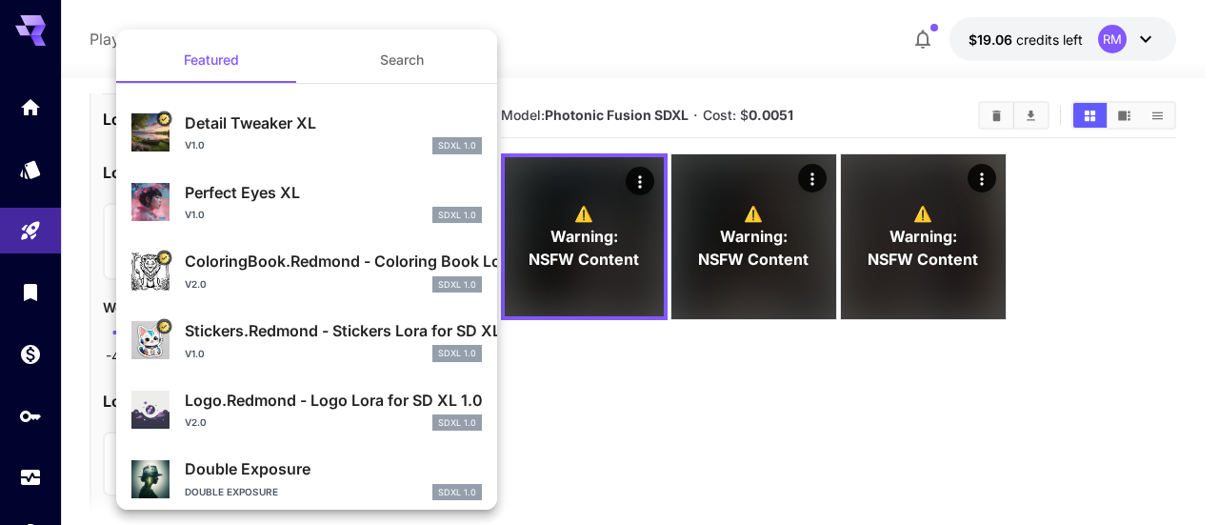
click at [393, 67] on button "Search" at bounding box center [402, 60] width 190 height 46
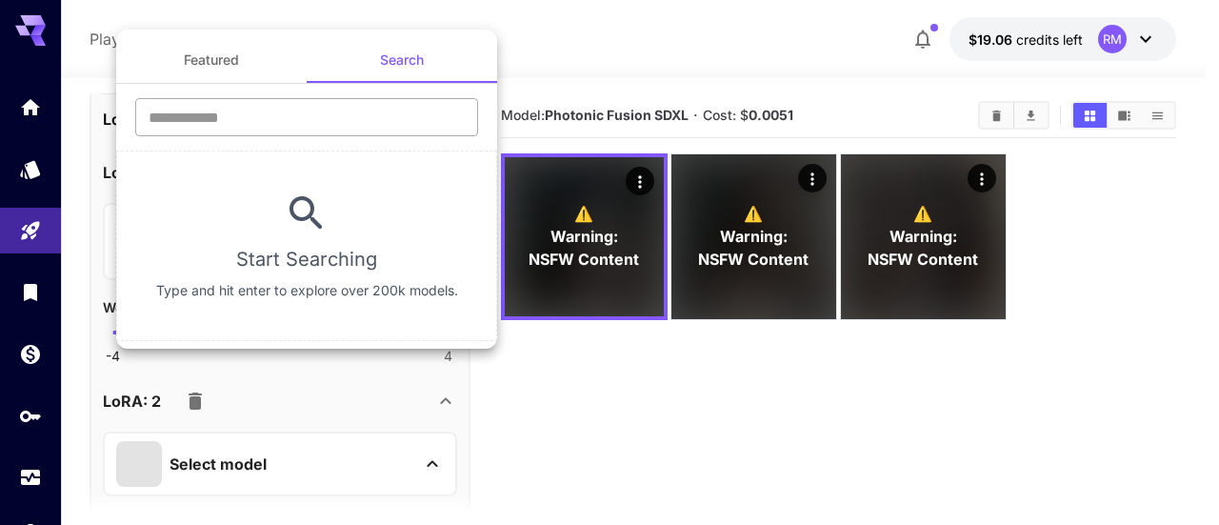
click at [320, 110] on input "text" at bounding box center [306, 117] width 343 height 38
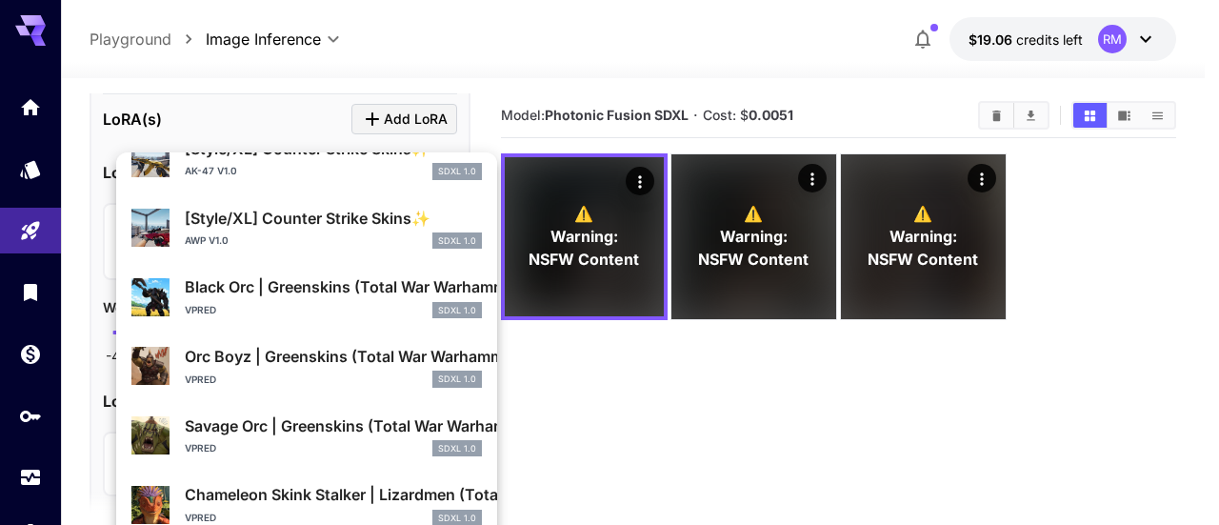
scroll to position [0, 0]
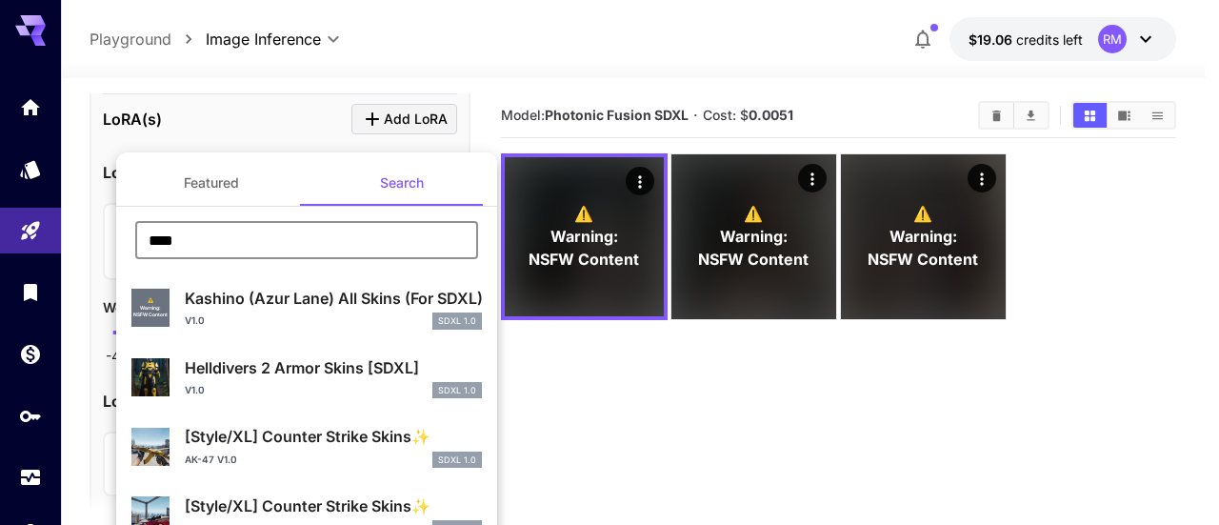
drag, startPoint x: 300, startPoint y: 245, endPoint x: 139, endPoint y: 232, distance: 161.4
click at [139, 232] on input "****" at bounding box center [306, 240] width 343 height 38
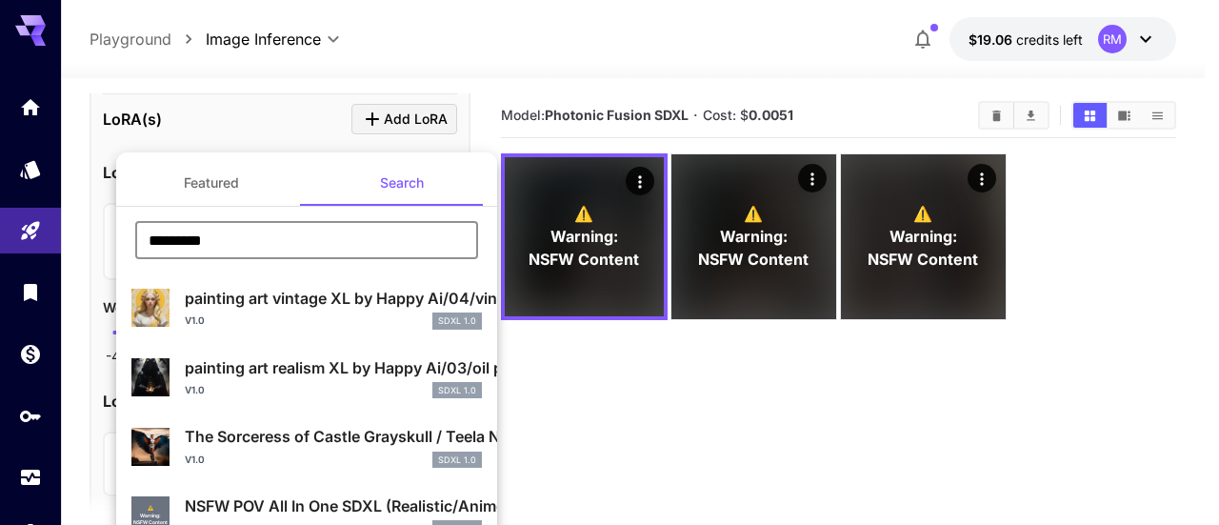
type input "*********"
click at [735, 426] on div at bounding box center [609, 262] width 1219 height 525
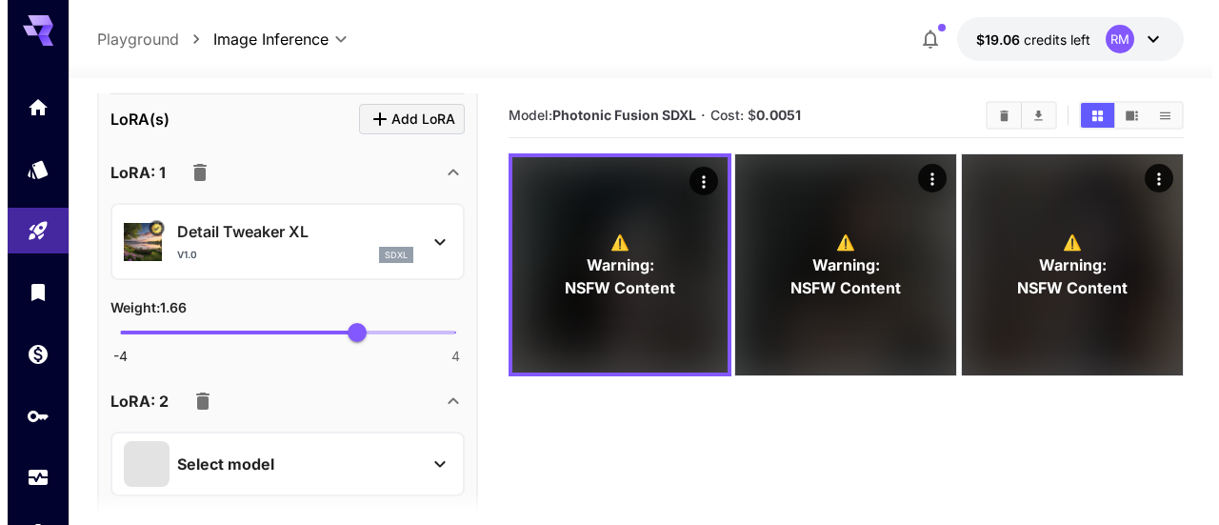
scroll to position [1524, 0]
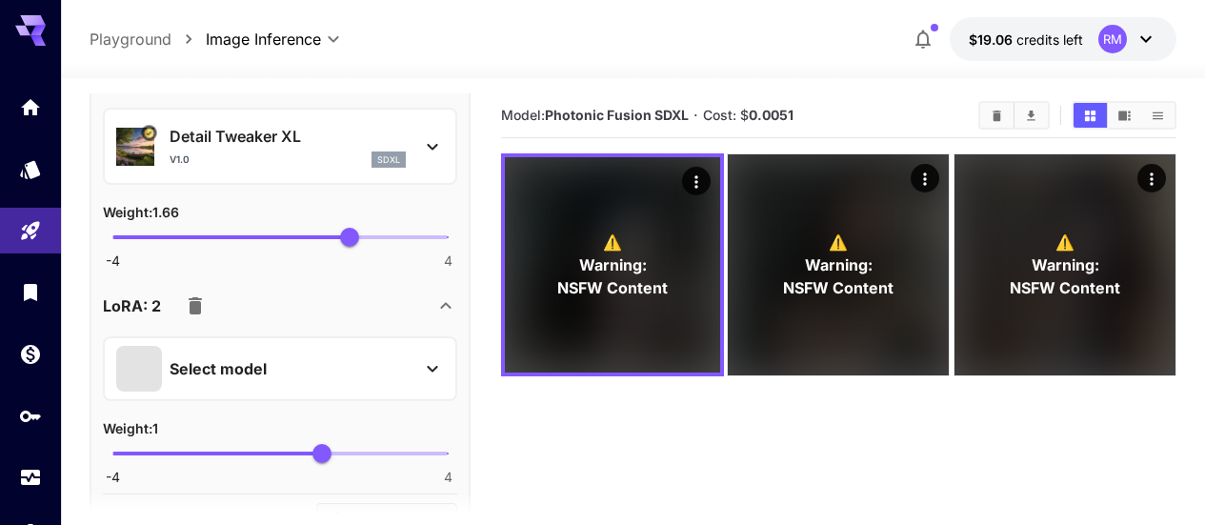
click at [390, 370] on div "Select model" at bounding box center [264, 369] width 297 height 46
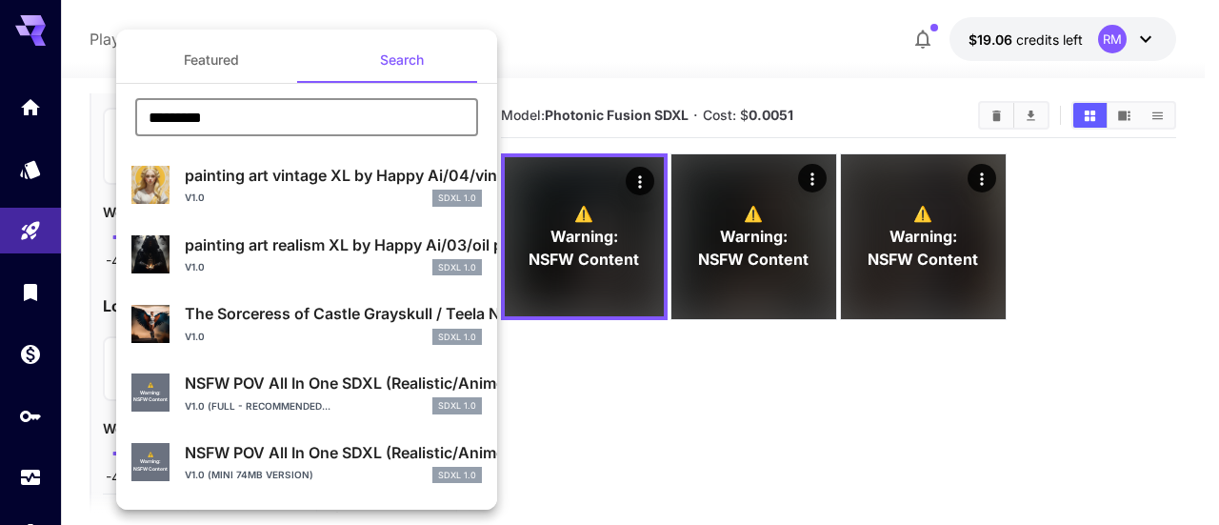
click at [335, 111] on input "*********" at bounding box center [306, 117] width 343 height 38
drag, startPoint x: 247, startPoint y: 110, endPoint x: 97, endPoint y: 98, distance: 150.0
click at [97, 98] on div "Featured Search ********* ​ painting art vintage XL by Happy Ai/04/vintage illu…" at bounding box center [190, 285] width 381 height 571
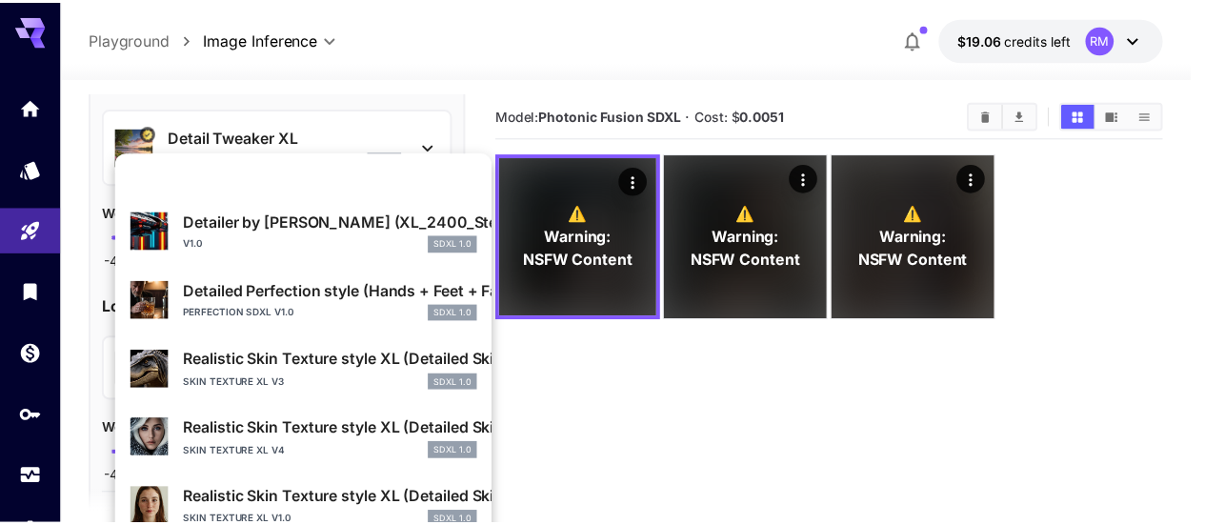
scroll to position [382, 0]
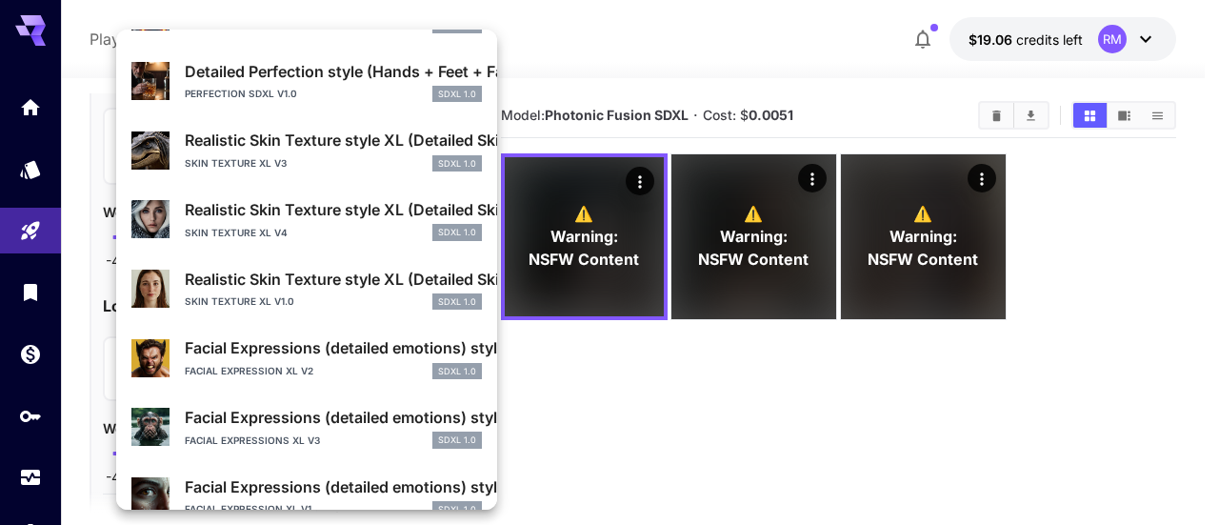
type input "******"
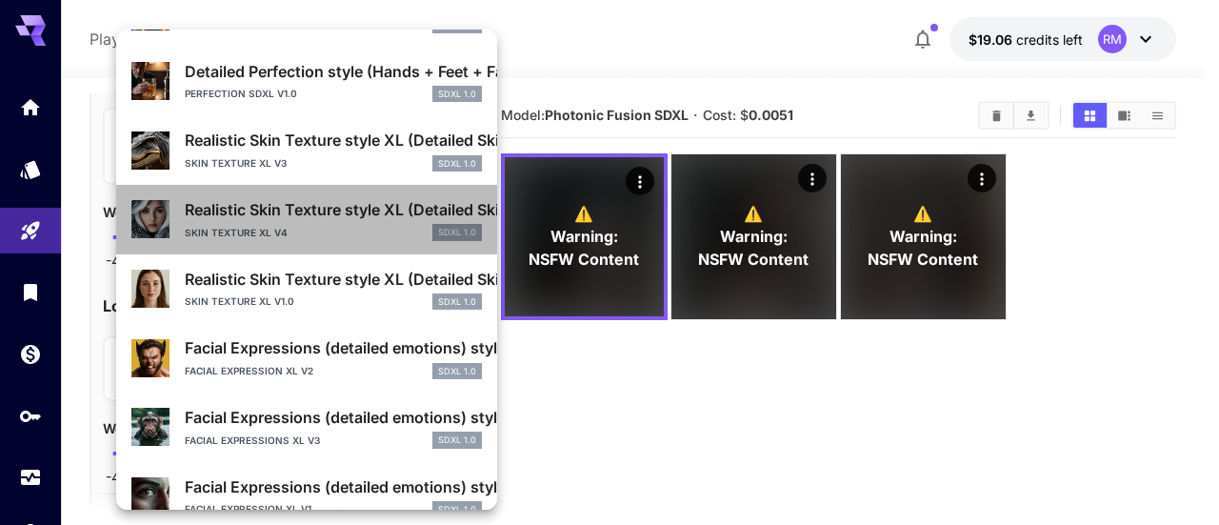
click at [307, 226] on div "skin texture XL v4 SDXL 1.0" at bounding box center [333, 232] width 297 height 17
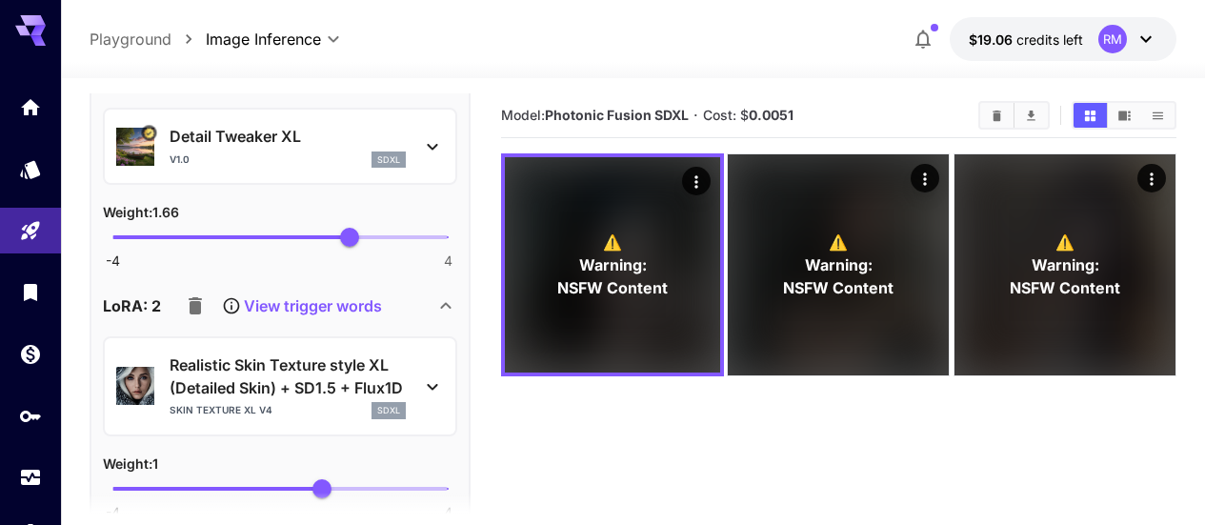
click at [336, 306] on p "View trigger words" at bounding box center [313, 305] width 138 height 23
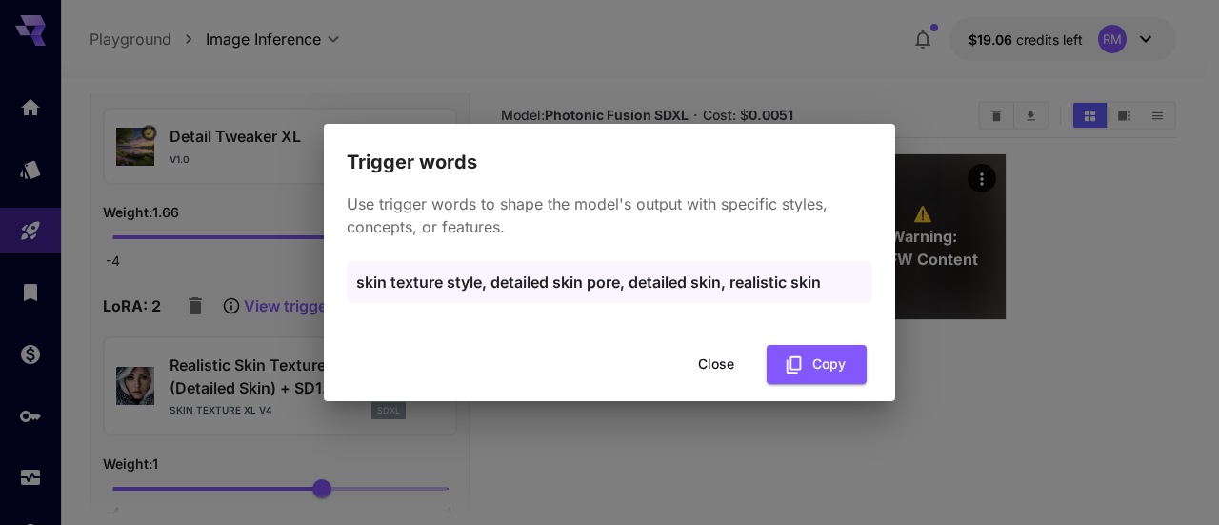
click at [722, 373] on button "Close" at bounding box center [716, 364] width 86 height 39
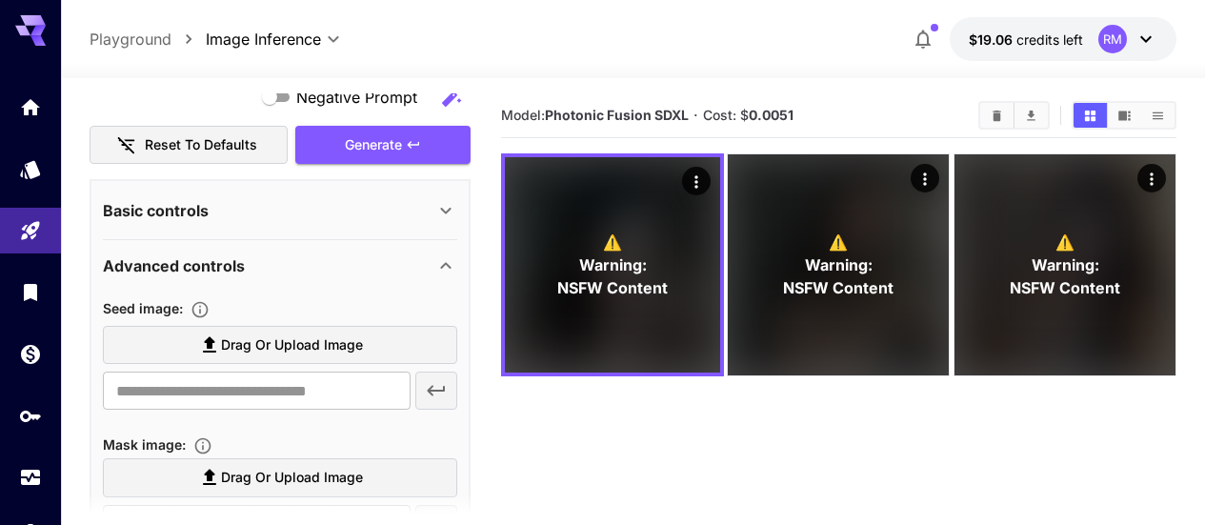
scroll to position [0, 0]
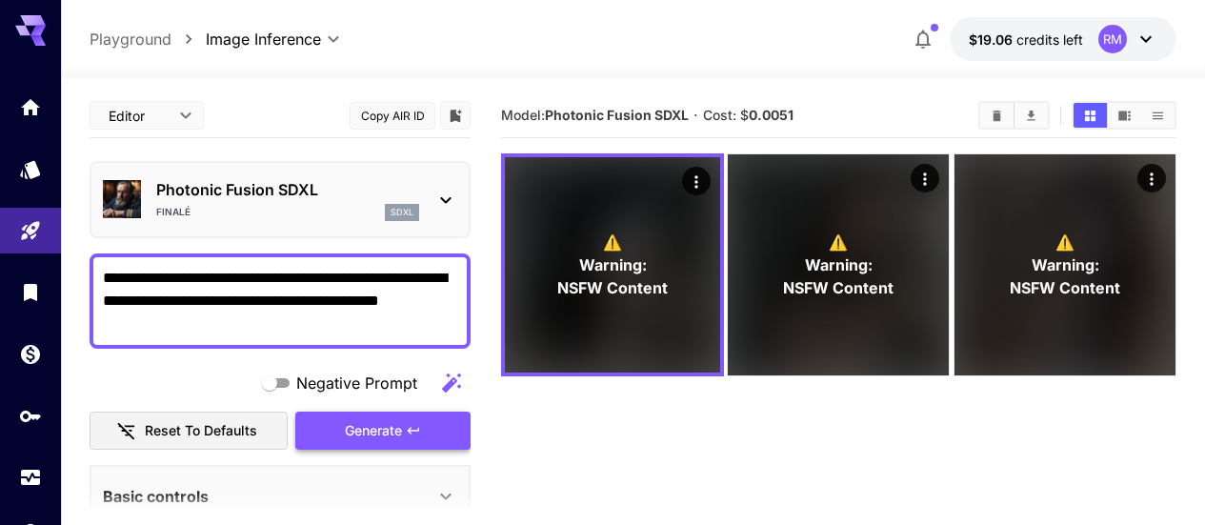
click at [348, 433] on span "Generate" at bounding box center [373, 431] width 57 height 24
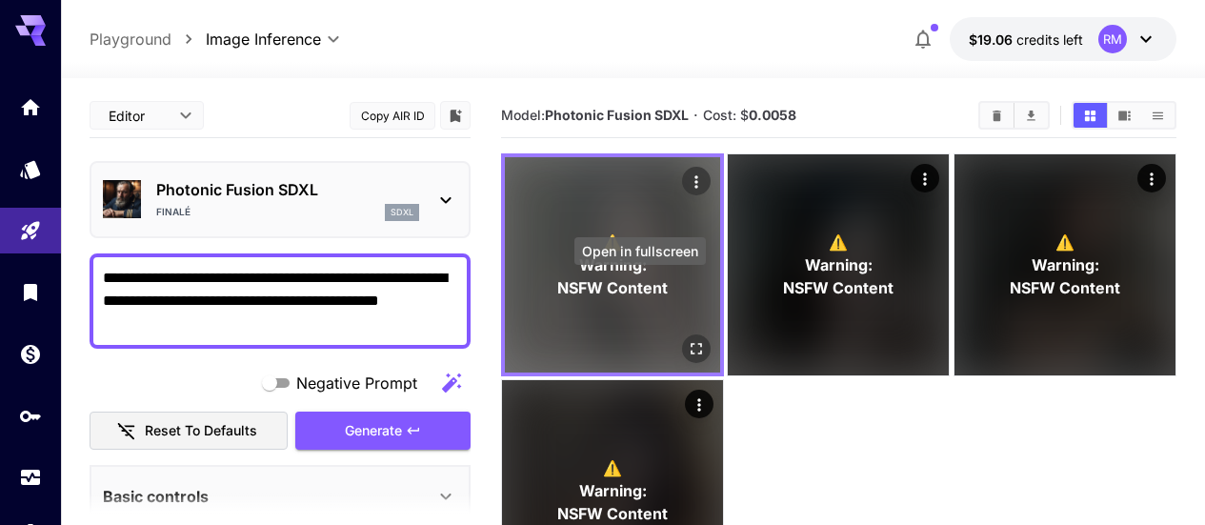
click at [682, 334] on button "Open in fullscreen" at bounding box center [696, 348] width 29 height 29
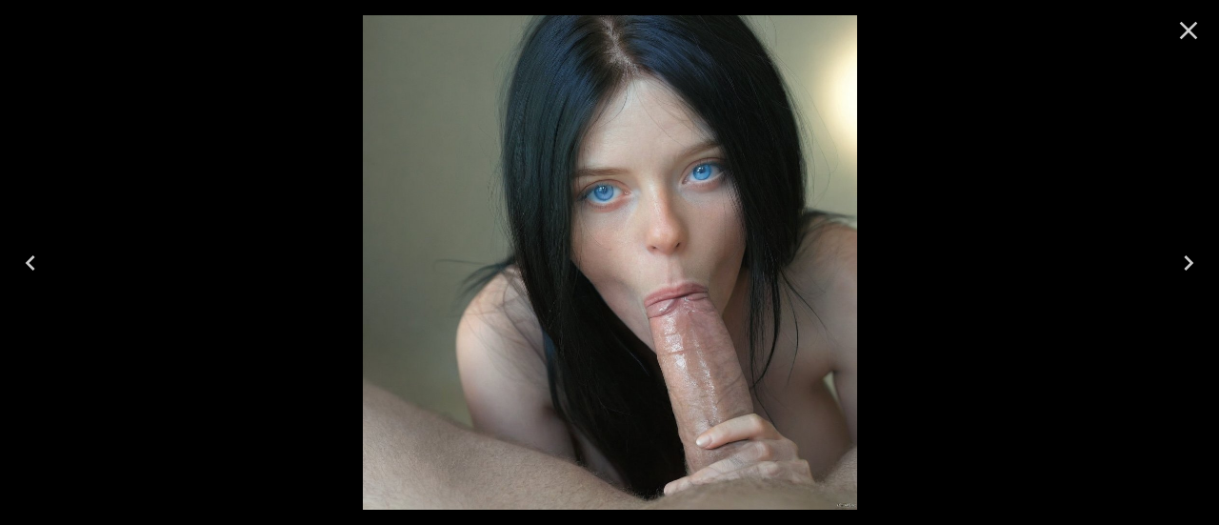
click at [1188, 37] on icon "Close" at bounding box center [1188, 30] width 30 height 30
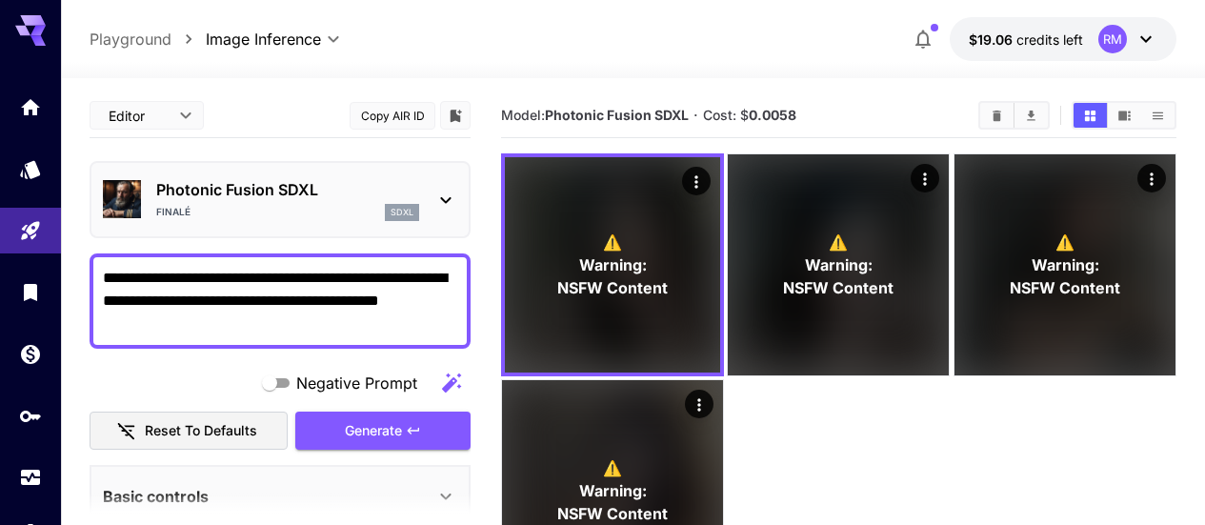
drag, startPoint x: 284, startPoint y: 303, endPoint x: 203, endPoint y: 306, distance: 81.0
click at [203, 306] on textarea "**********" at bounding box center [280, 301] width 354 height 69
click at [228, 319] on textarea "**********" at bounding box center [280, 301] width 354 height 69
click at [194, 331] on textarea "**********" at bounding box center [280, 301] width 354 height 69
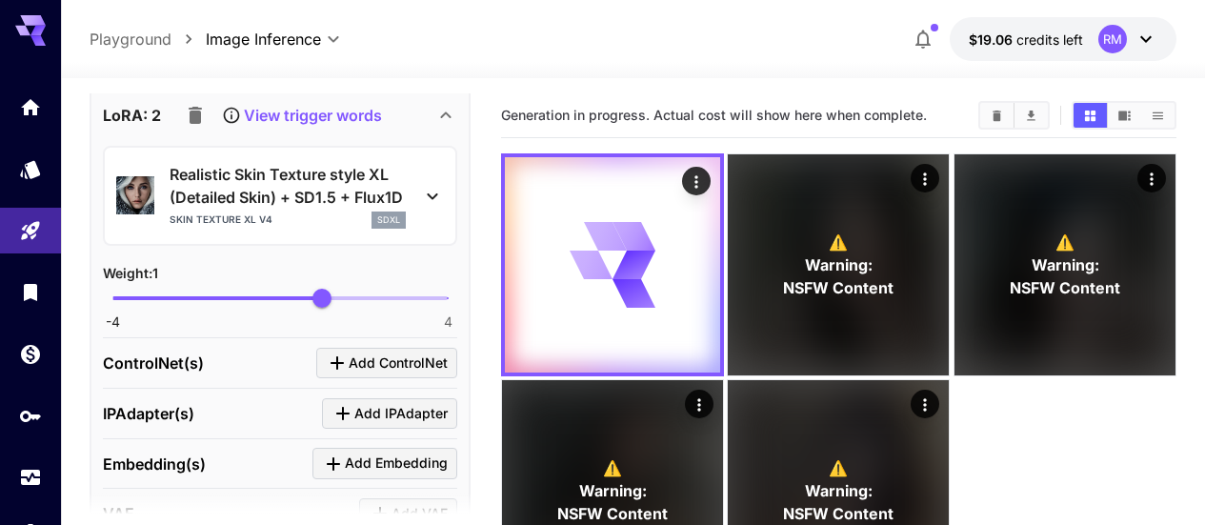
scroll to position [1866, 0]
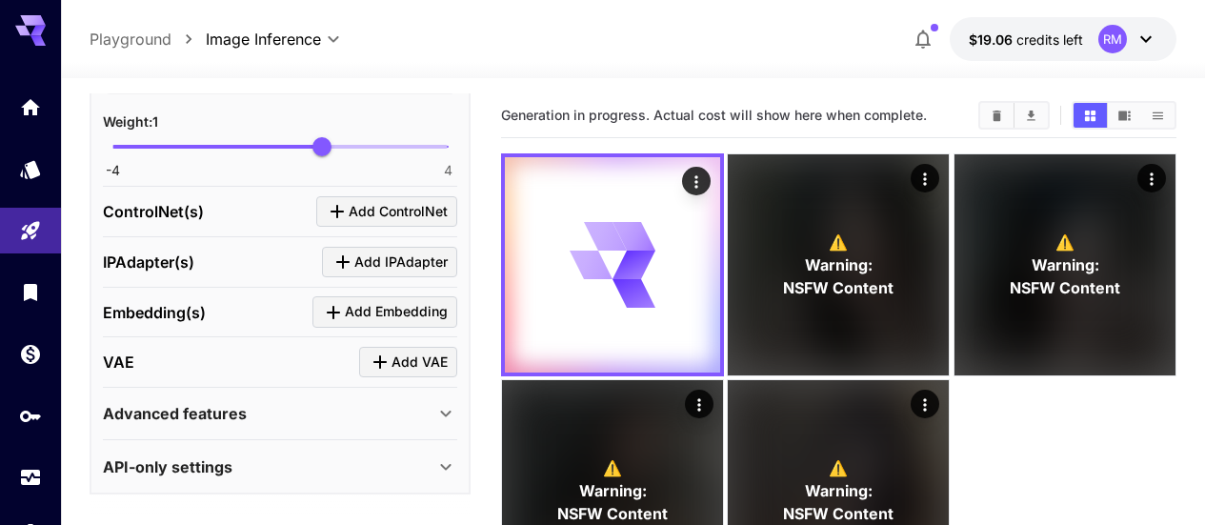
type textarea "**********"
click at [370, 410] on div "Advanced features" at bounding box center [268, 413] width 331 height 23
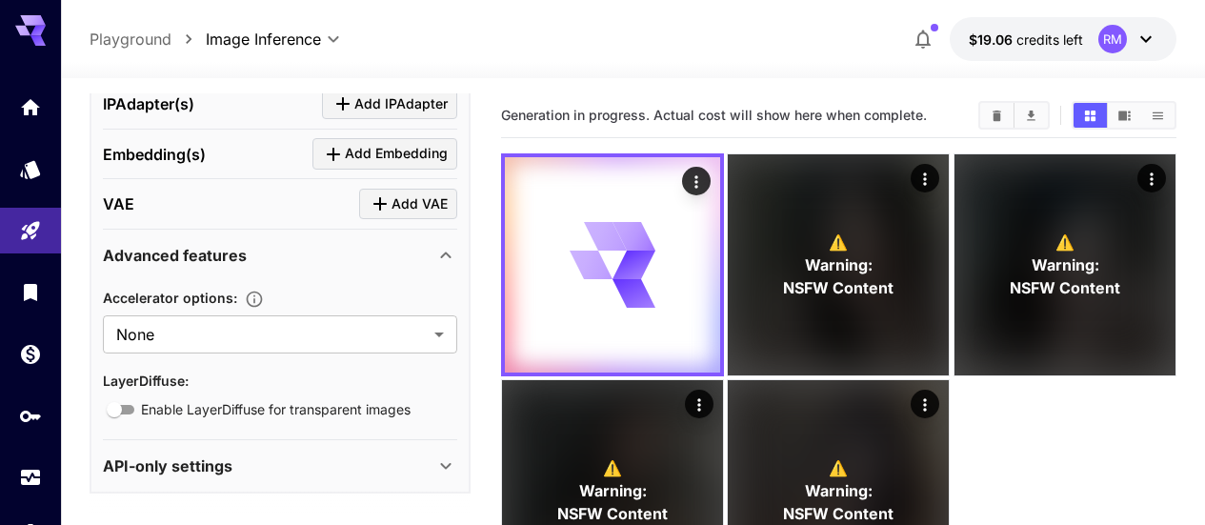
click at [364, 270] on div "Advanced features" at bounding box center [280, 255] width 354 height 46
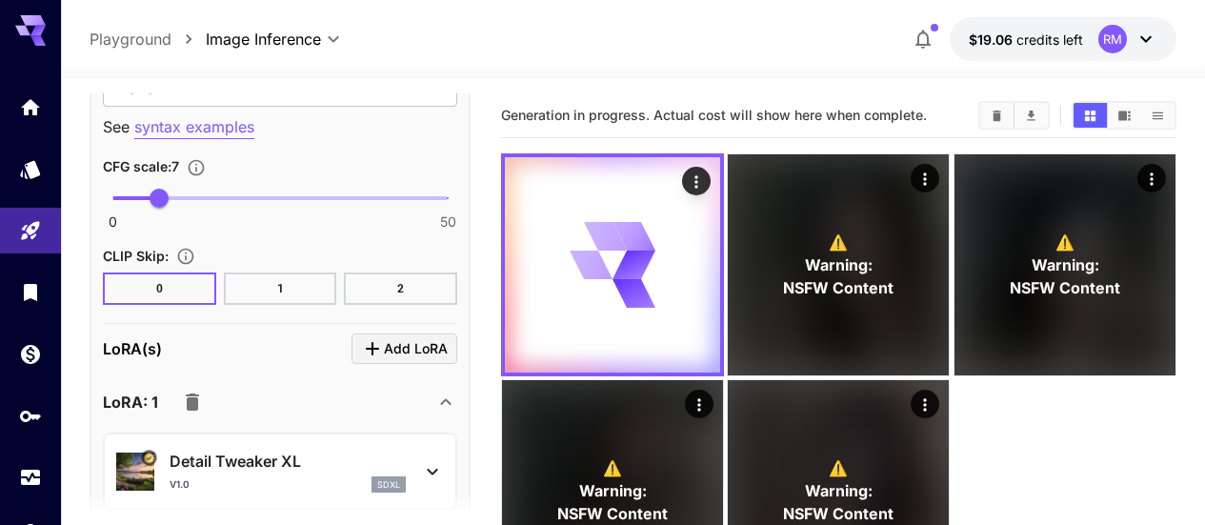
scroll to position [1104, 0]
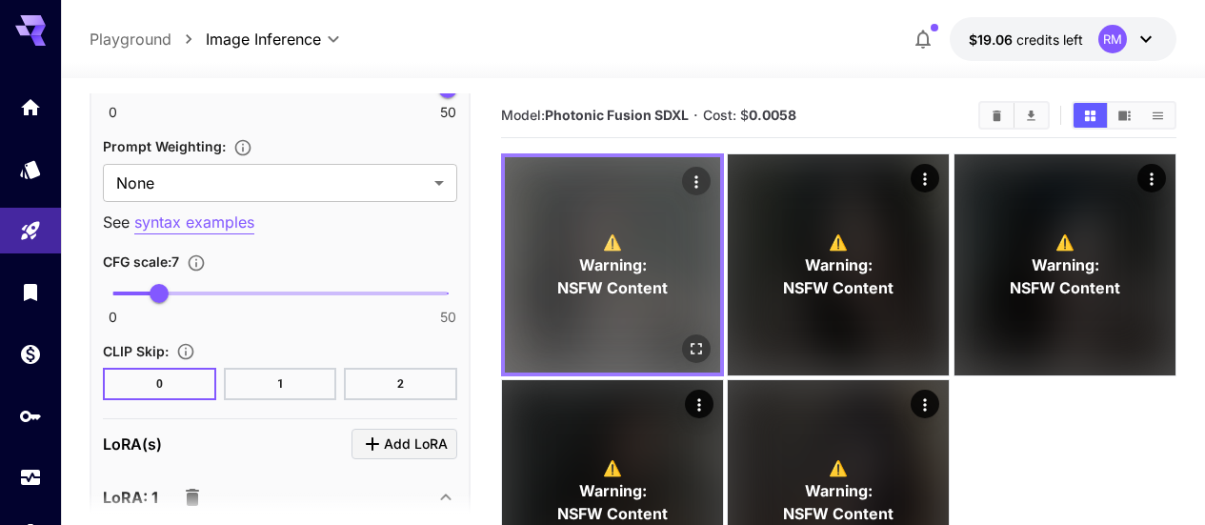
click at [690, 343] on icon "Open in fullscreen" at bounding box center [695, 348] width 11 height 11
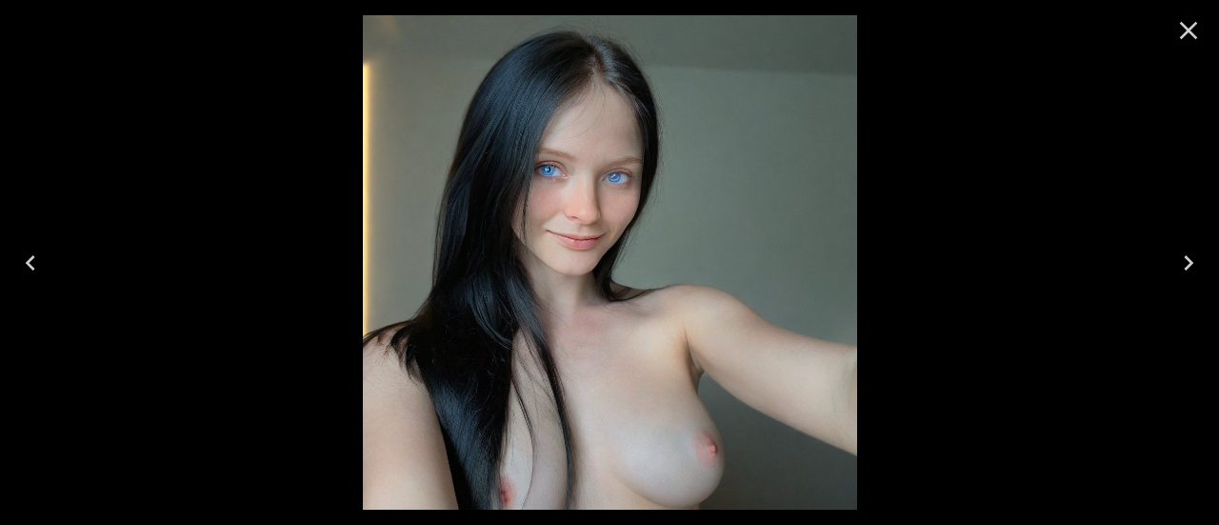
click at [1186, 21] on icon "Close" at bounding box center [1188, 30] width 30 height 30
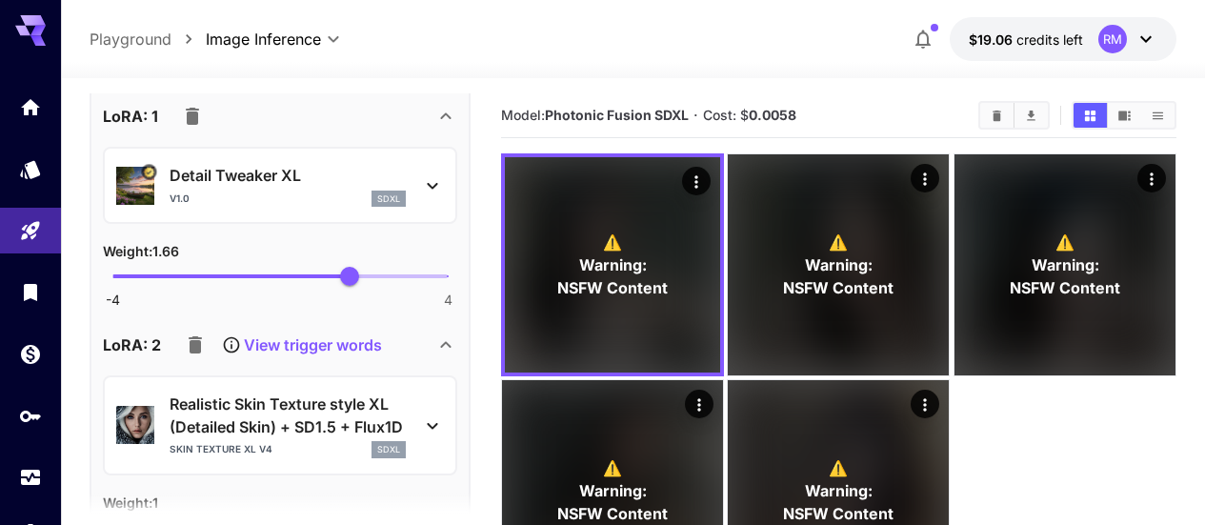
scroll to position [1580, 0]
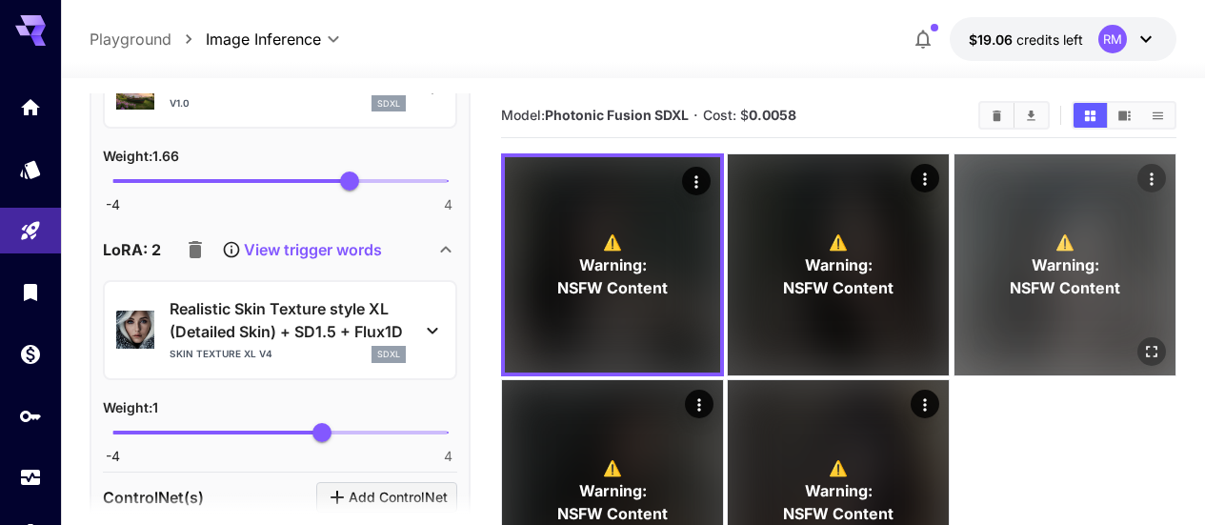
click at [1142, 342] on icon "Open in fullscreen" at bounding box center [1151, 351] width 19 height 19
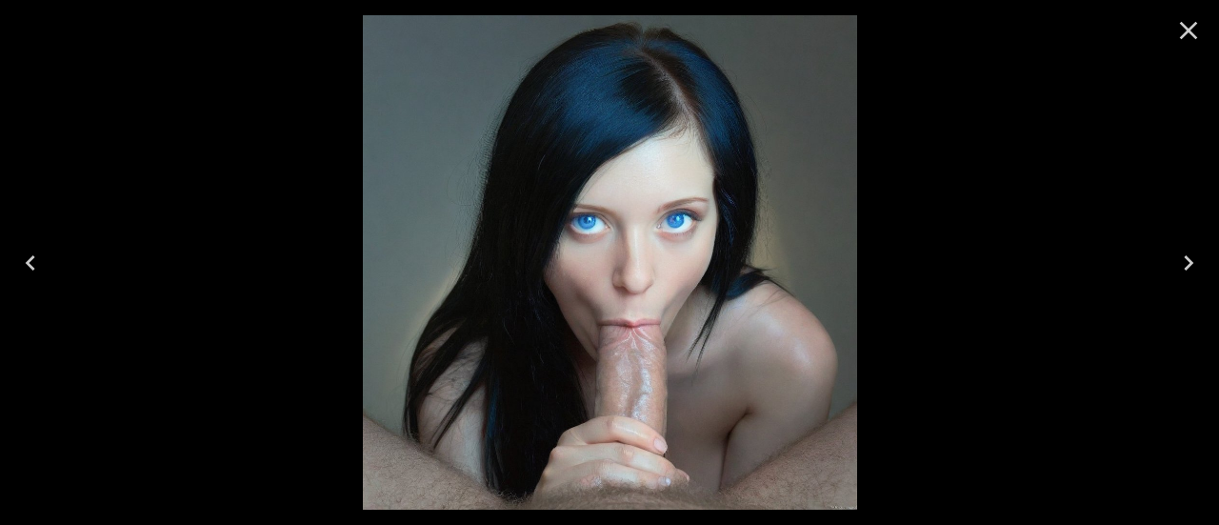
click at [1189, 20] on icon "Close" at bounding box center [1188, 30] width 30 height 30
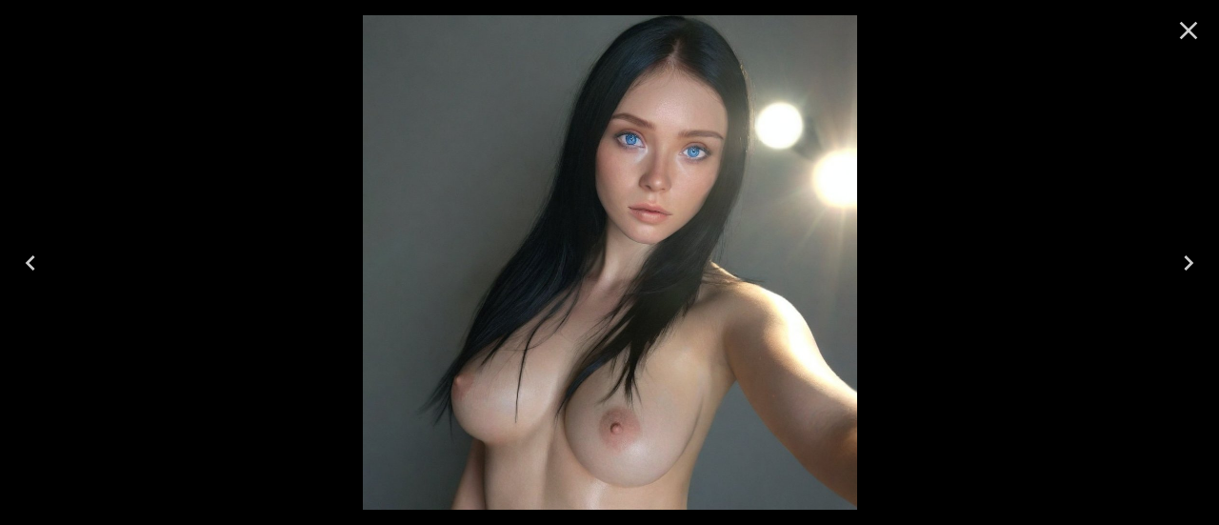
click at [1189, 30] on icon "Close" at bounding box center [1189, 31] width 18 height 18
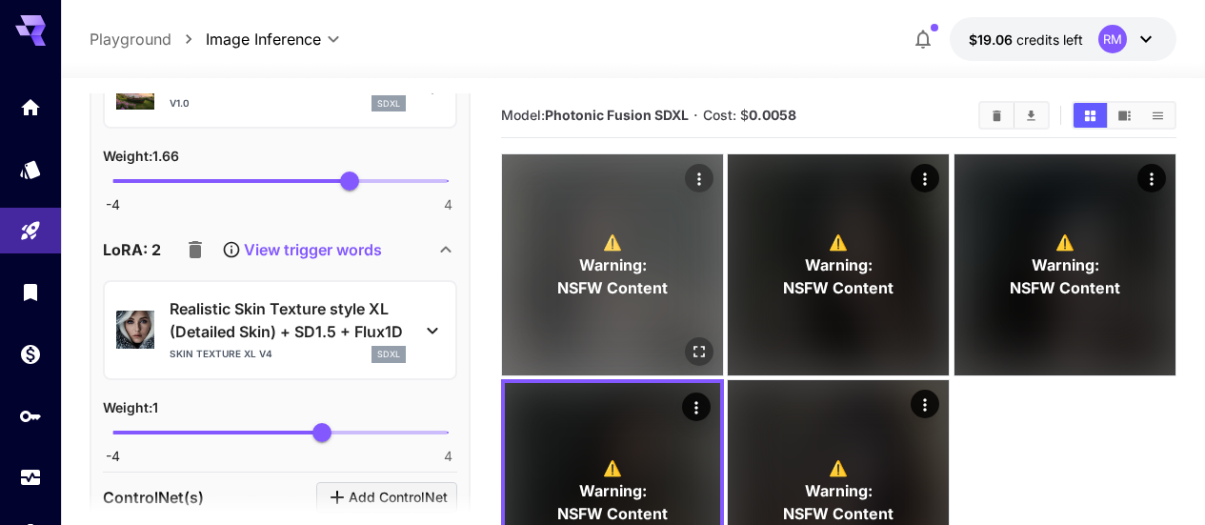
click at [690, 342] on icon "Open in fullscreen" at bounding box center [699, 351] width 19 height 19
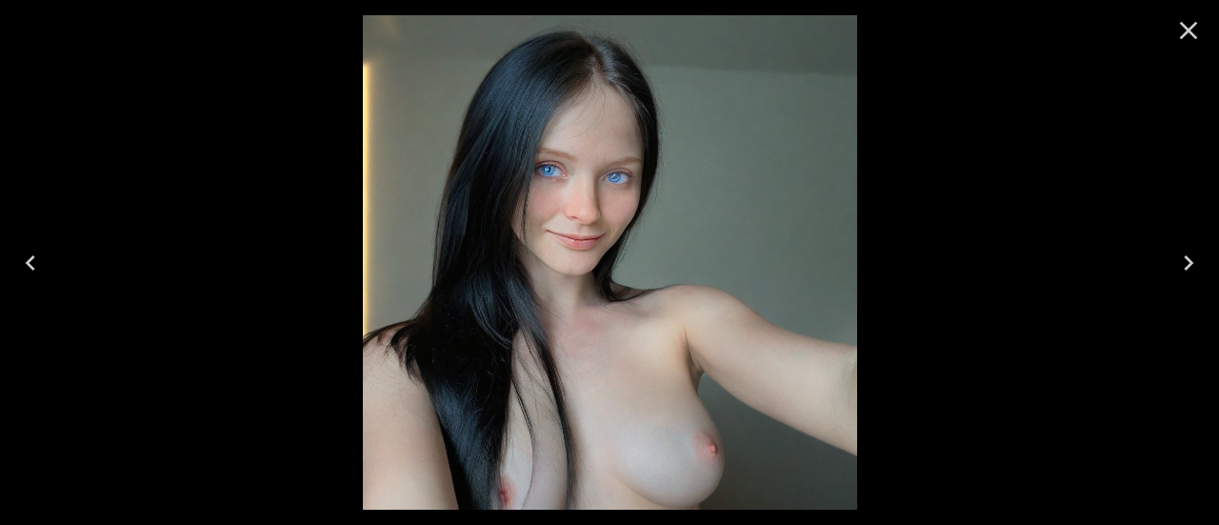
click at [1194, 22] on icon "Close" at bounding box center [1188, 30] width 30 height 30
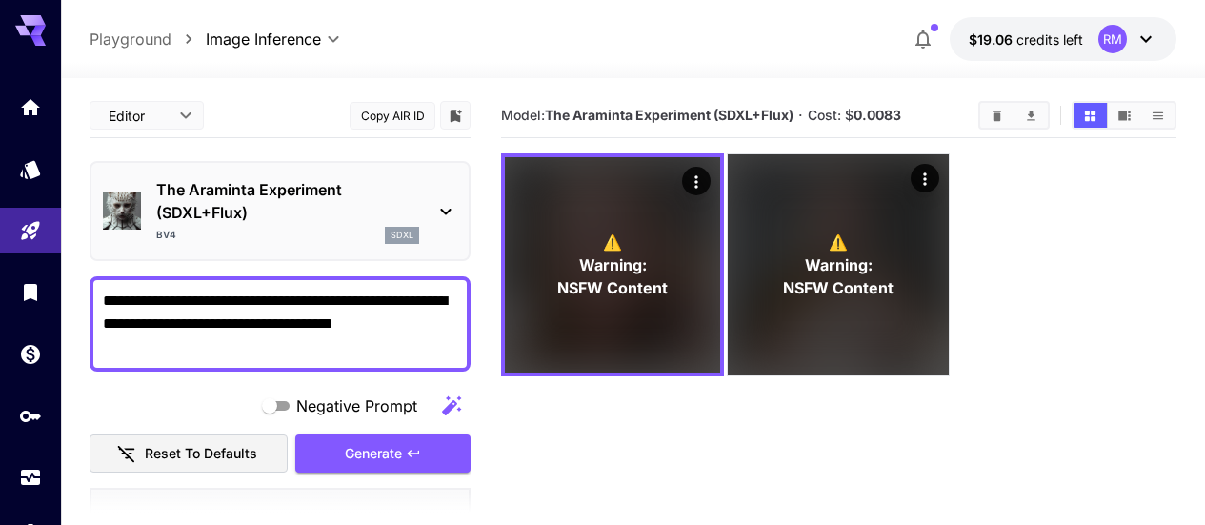
scroll to position [1048, 0]
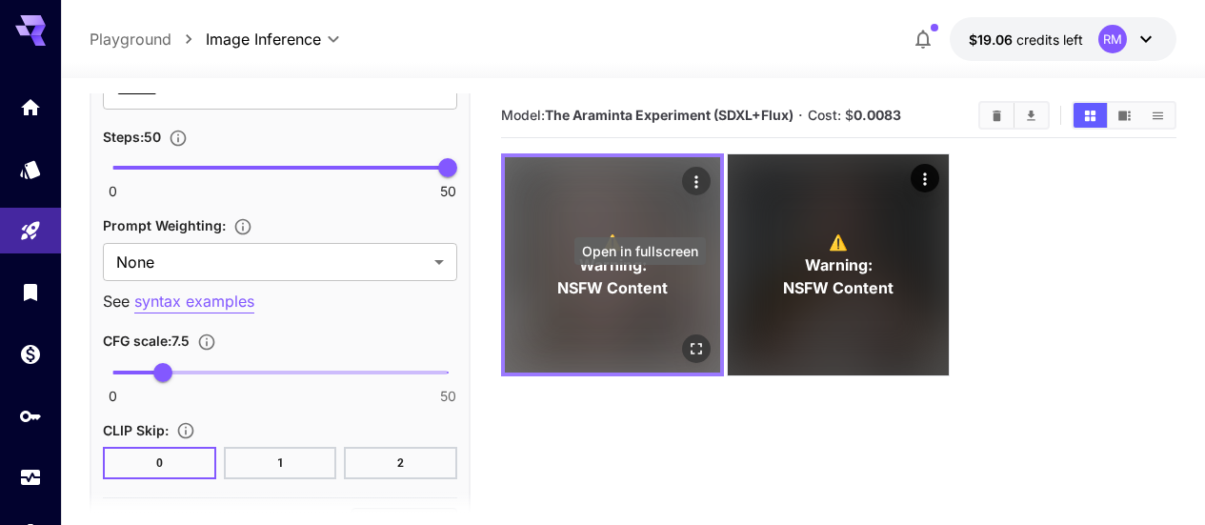
click at [690, 343] on icon "Open in fullscreen" at bounding box center [695, 348] width 11 height 11
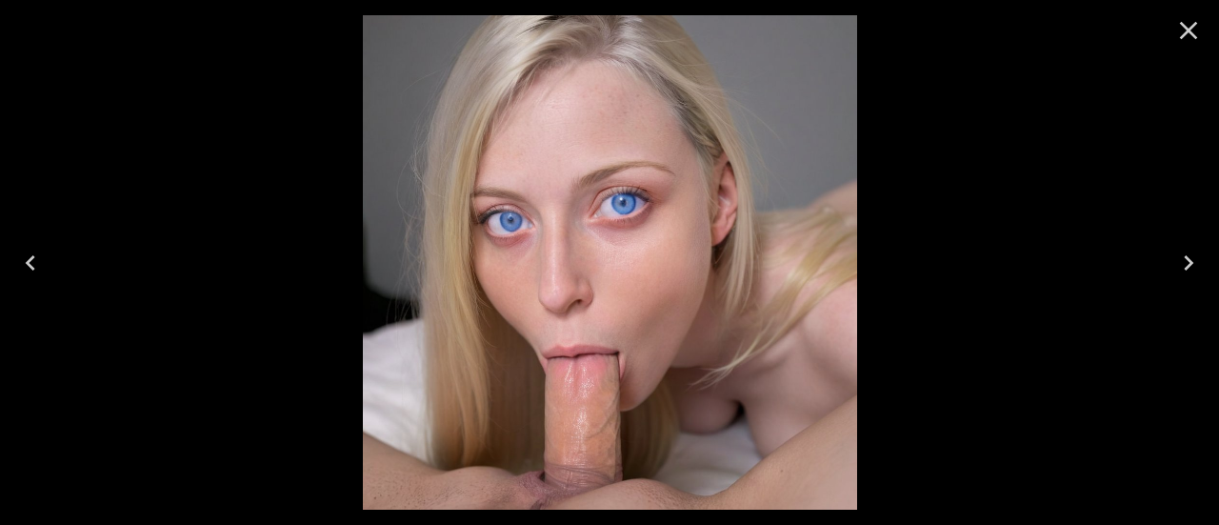
click at [1175, 33] on icon "Close" at bounding box center [1188, 30] width 30 height 30
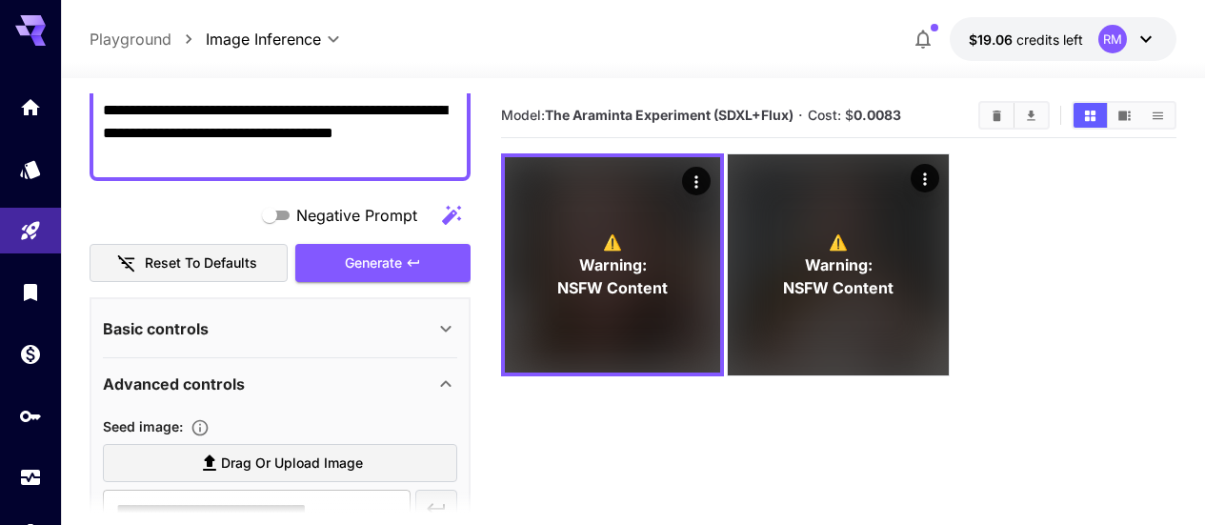
scroll to position [0, 0]
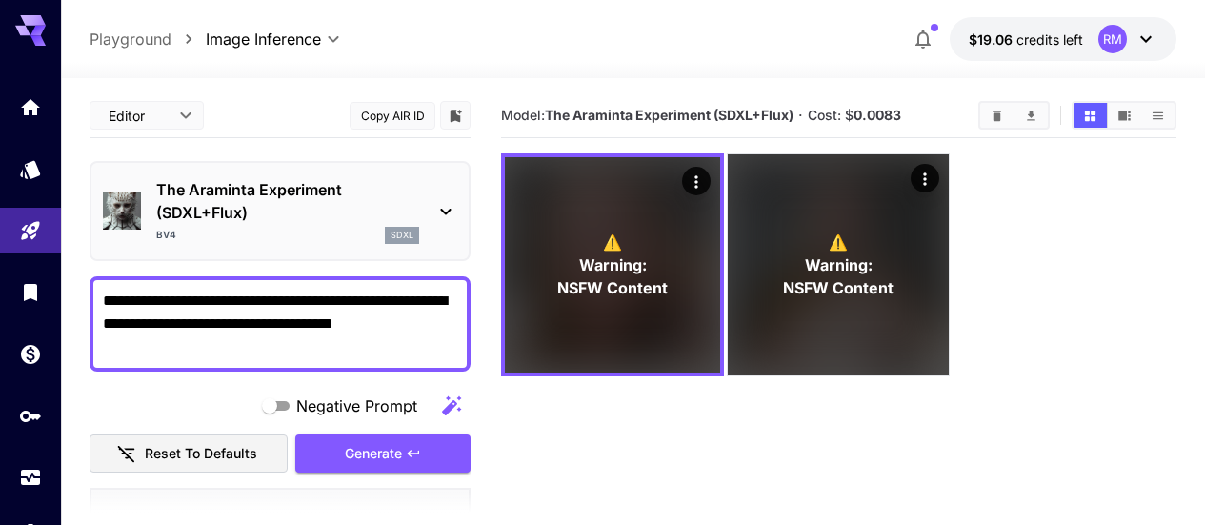
click at [255, 303] on textarea "**********" at bounding box center [280, 324] width 354 height 69
type textarea "**********"
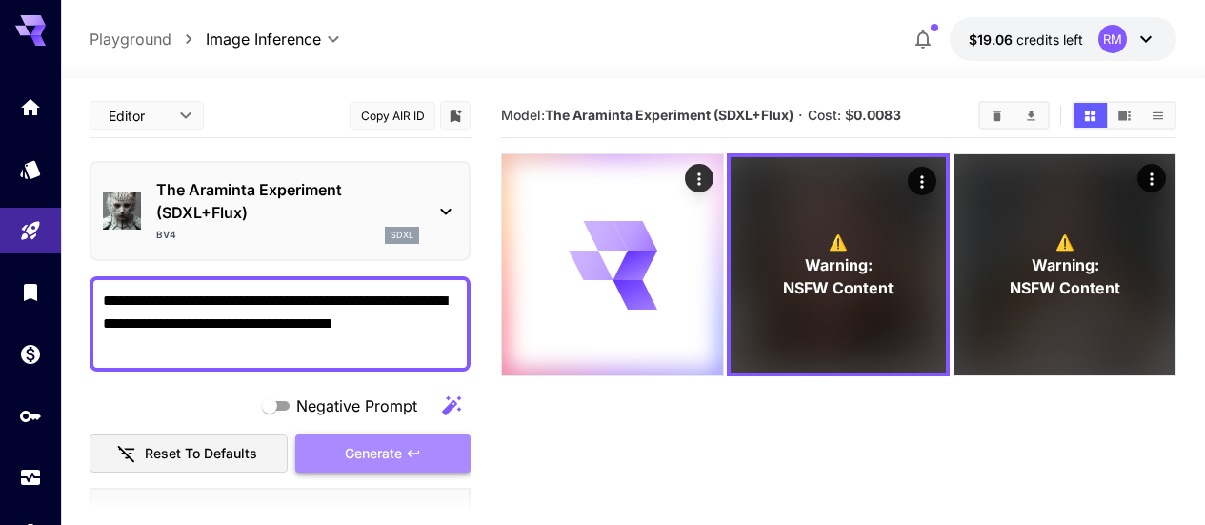
click at [389, 449] on span "Generate" at bounding box center [373, 454] width 57 height 24
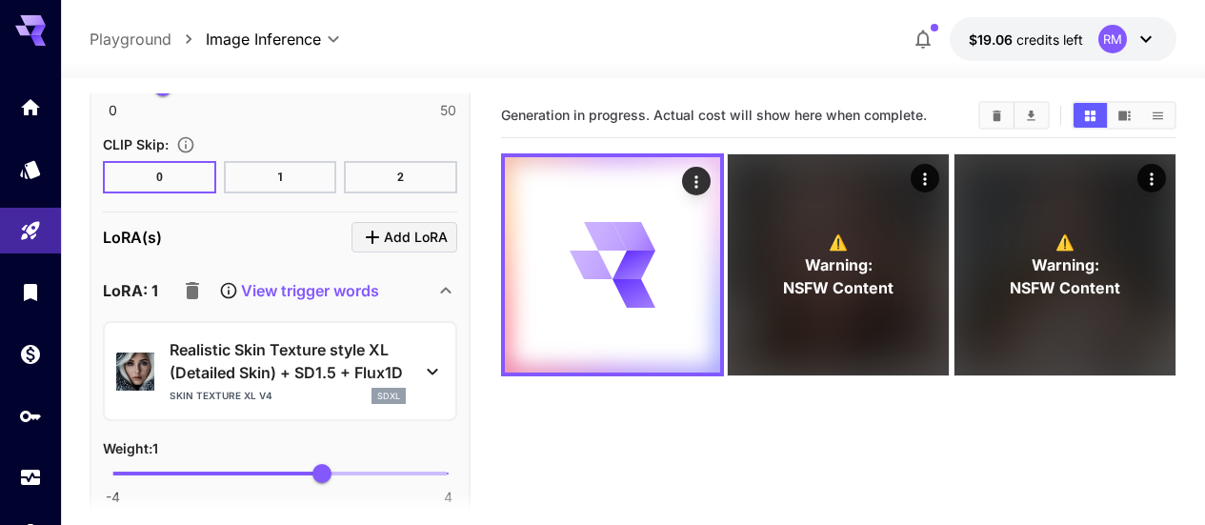
scroll to position [1429, 0]
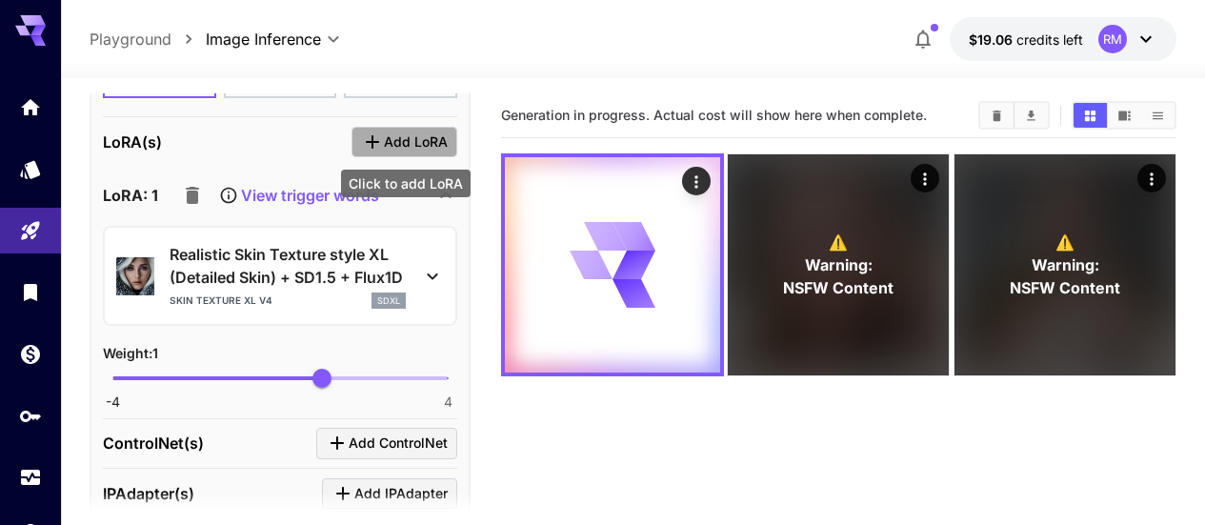
click at [412, 140] on span "Add LoRA" at bounding box center [416, 142] width 64 height 24
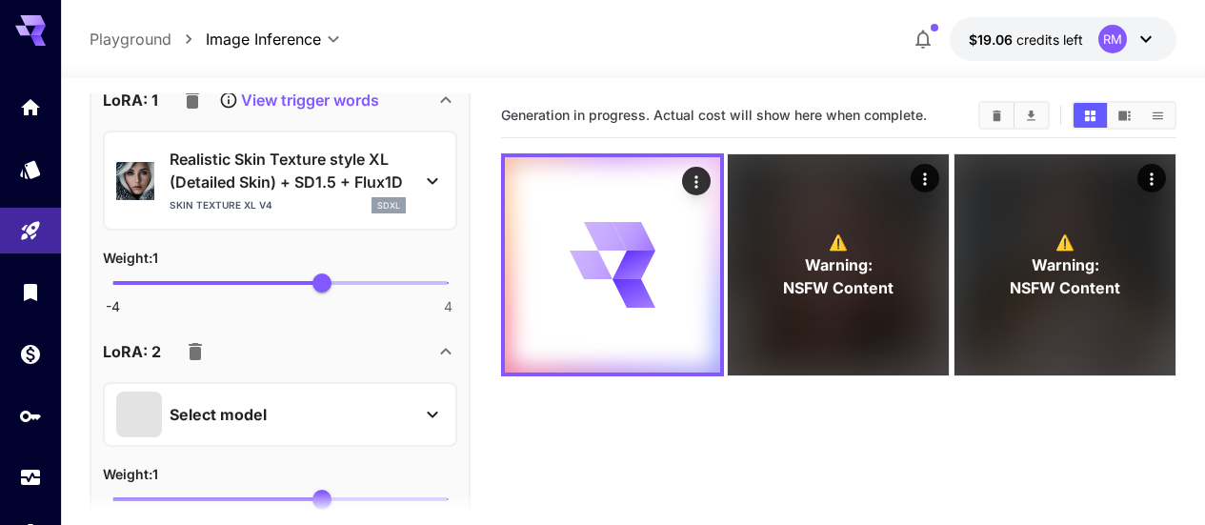
scroll to position [1619, 0]
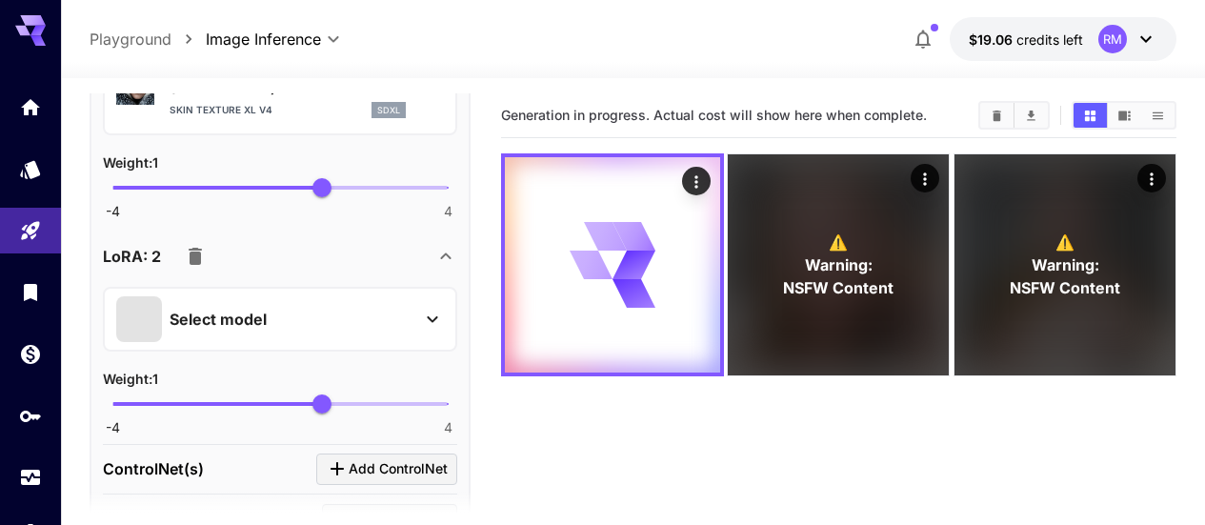
click at [204, 305] on div "Select model" at bounding box center [264, 319] width 297 height 46
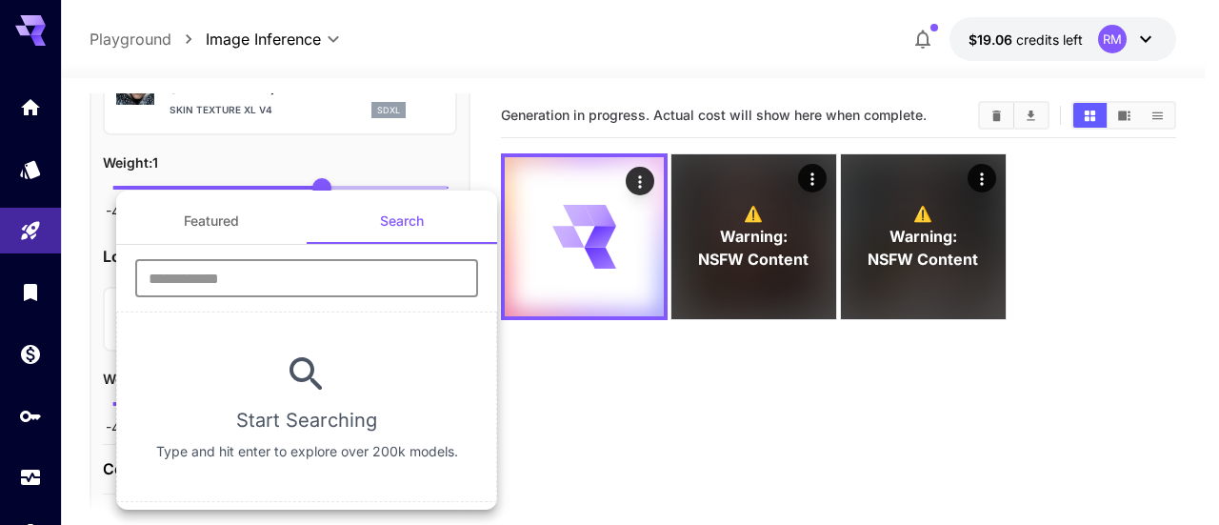
click at [247, 276] on input "text" at bounding box center [306, 278] width 343 height 38
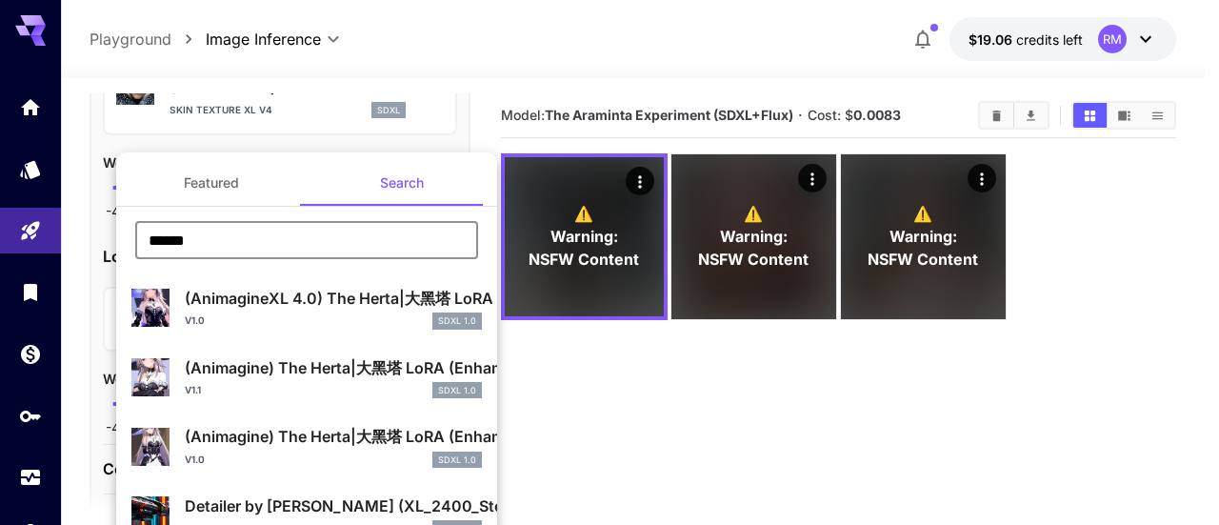
type input "******"
click at [211, 189] on button "Featured" at bounding box center [211, 183] width 190 height 46
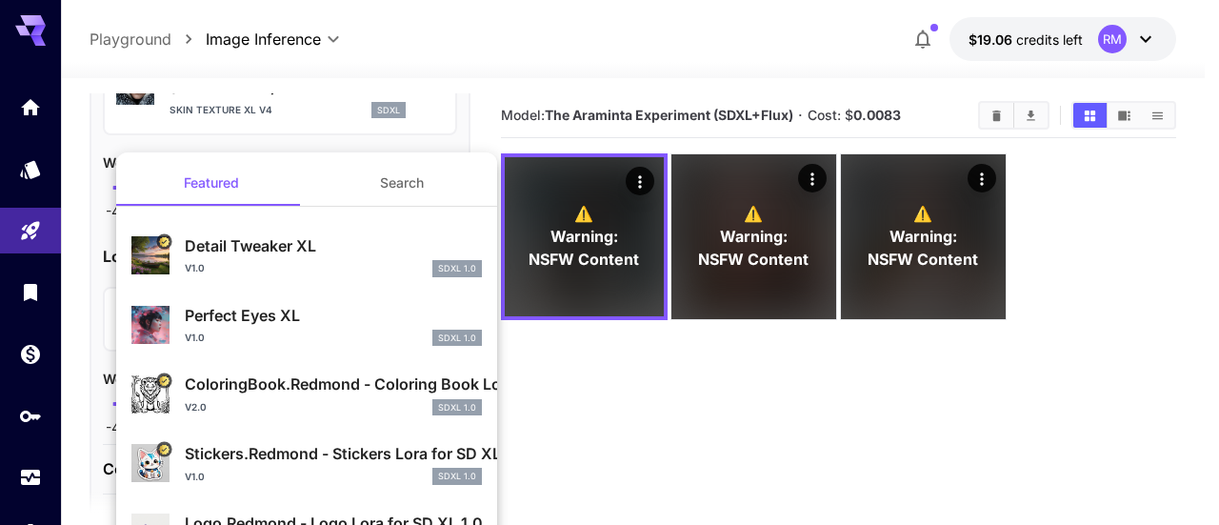
drag, startPoint x: 193, startPoint y: 244, endPoint x: 168, endPoint y: 252, distance: 27.1
click at [168, 252] on img at bounding box center [150, 255] width 38 height 38
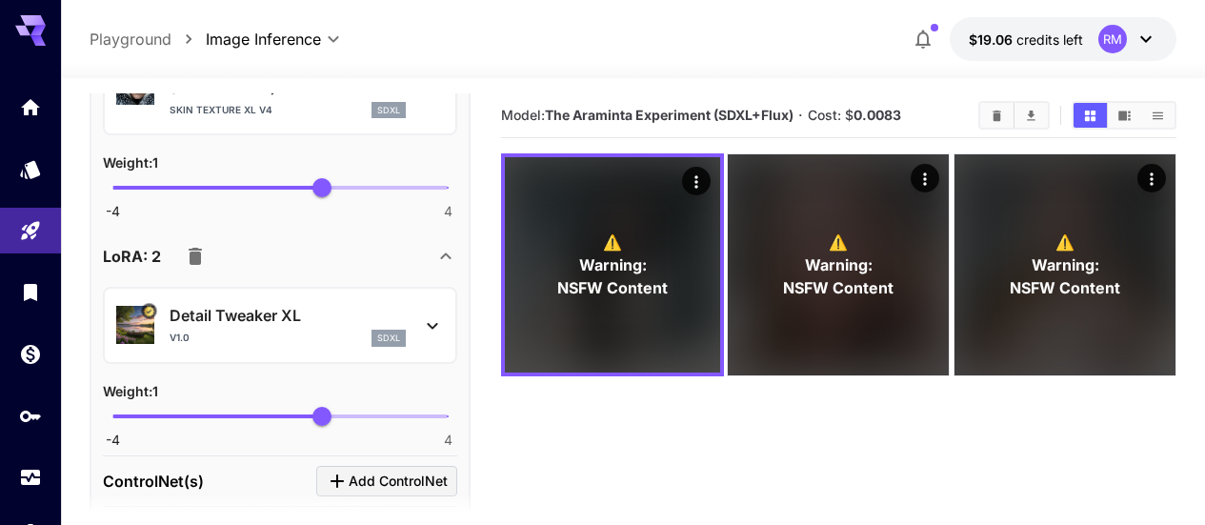
scroll to position [1429, 0]
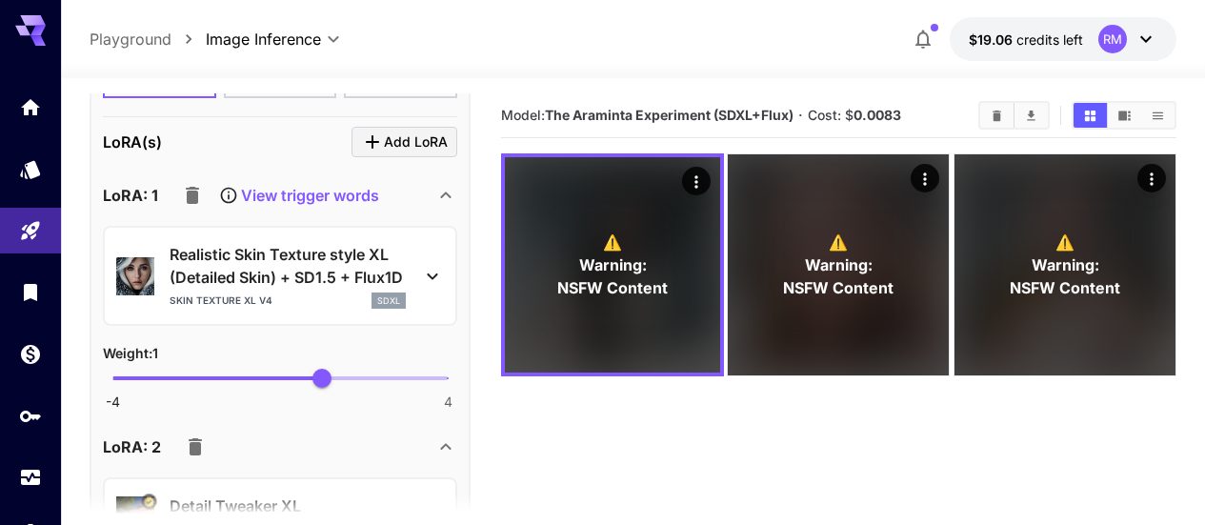
click at [331, 195] on p "View trigger words" at bounding box center [310, 195] width 138 height 23
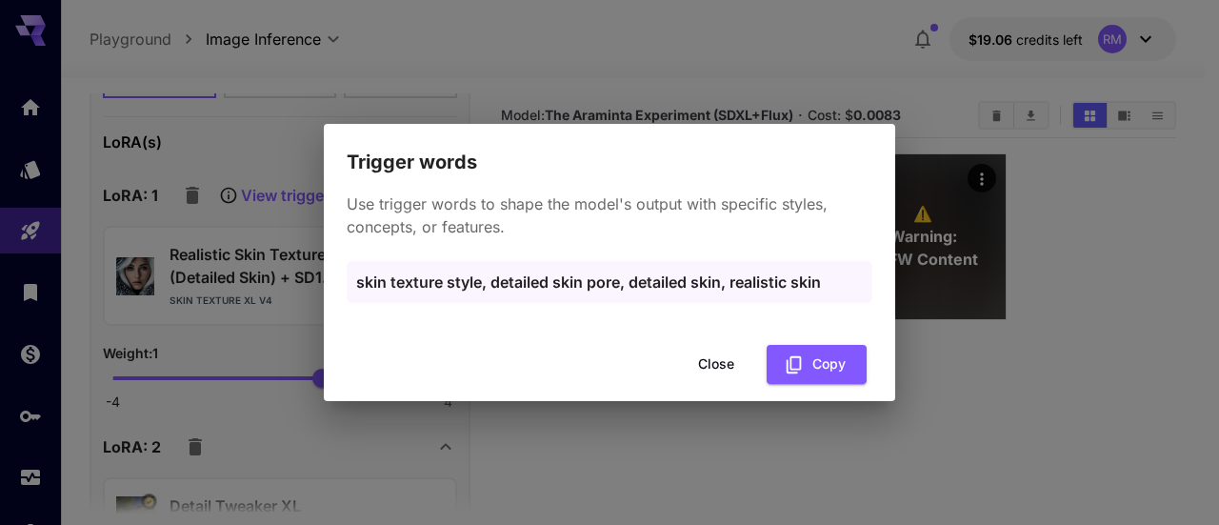
click at [711, 351] on button "Close" at bounding box center [716, 364] width 86 height 39
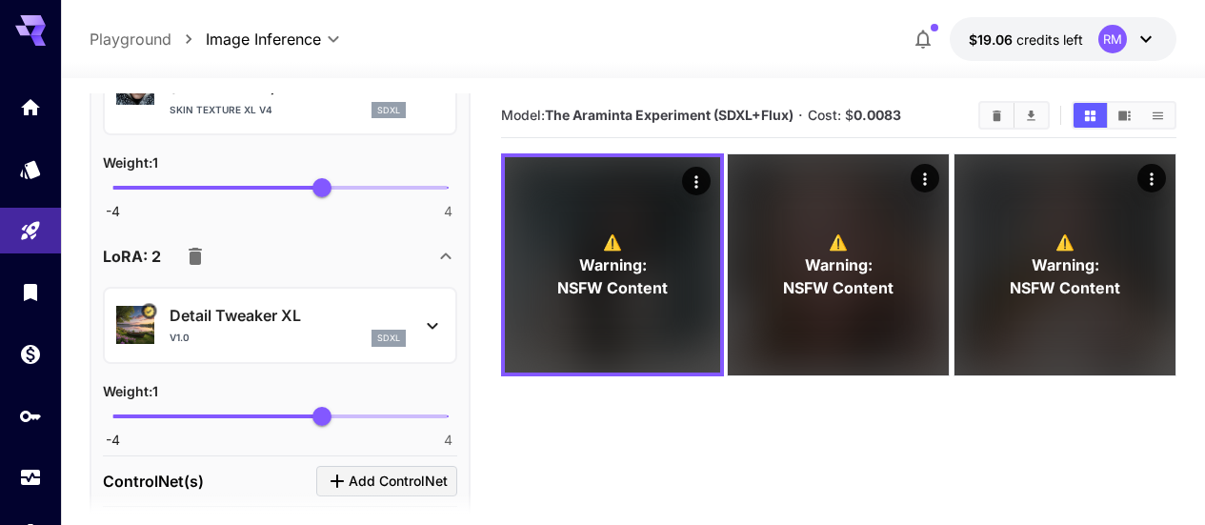
scroll to position [1714, 0]
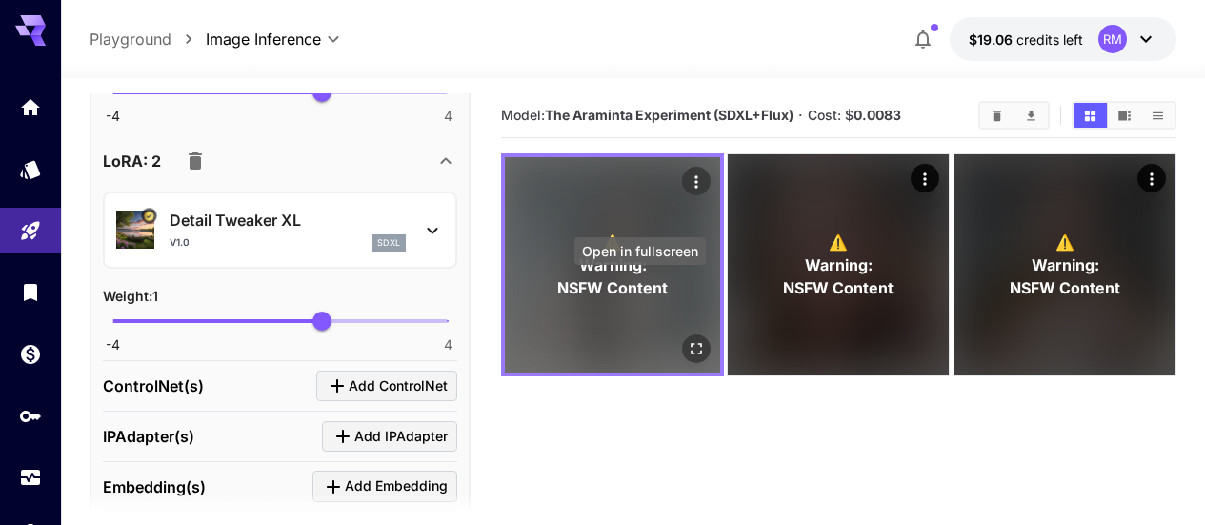
click at [687, 339] on icon "Open in fullscreen" at bounding box center [696, 348] width 19 height 19
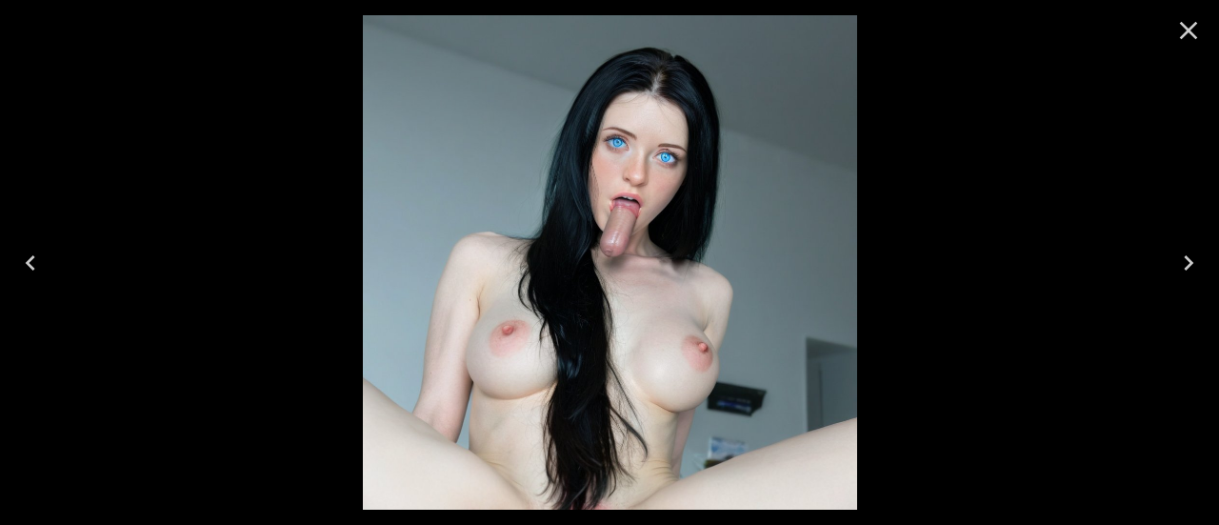
click at [1189, 35] on icon "Close" at bounding box center [1188, 30] width 30 height 30
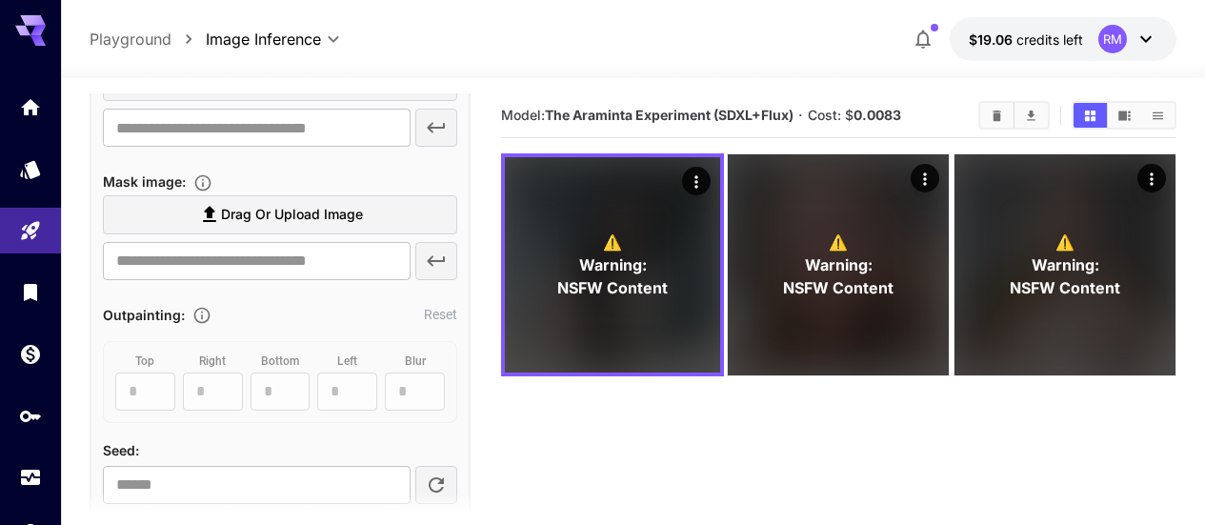
scroll to position [0, 0]
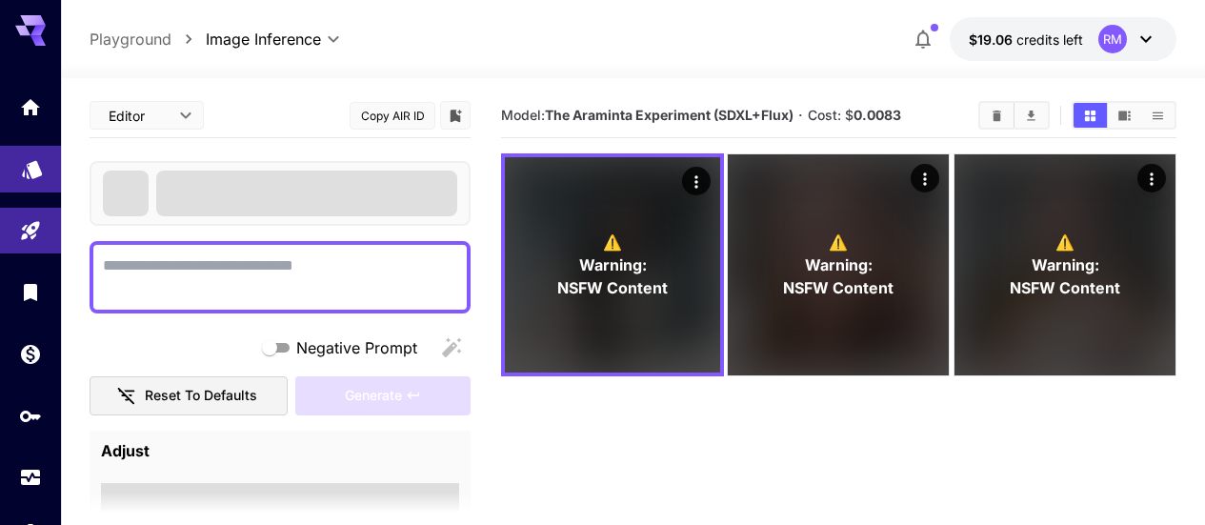
click at [37, 177] on link at bounding box center [30, 169] width 61 height 47
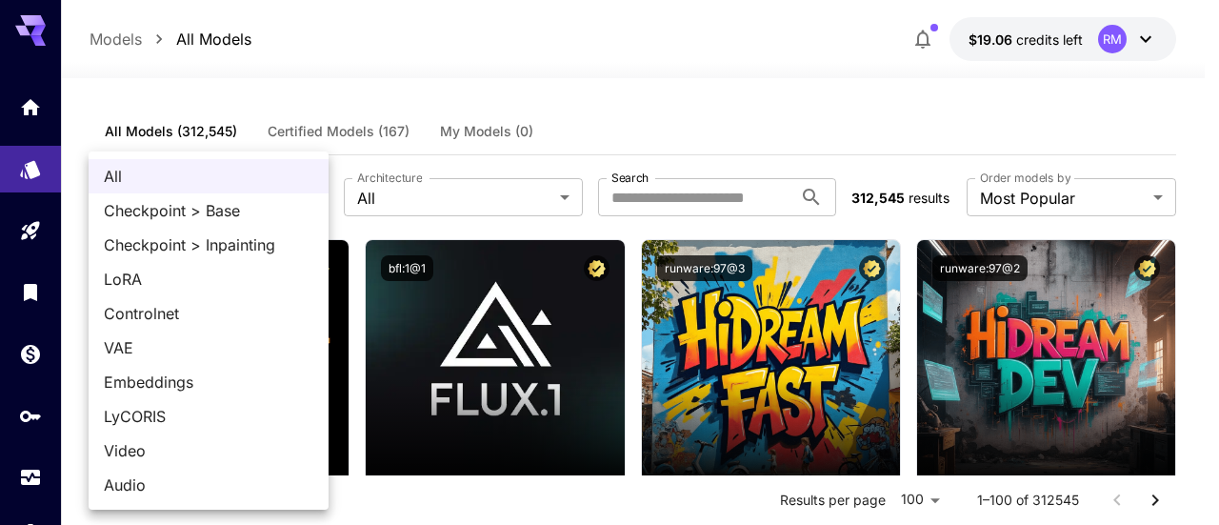
click at [189, 278] on span "LoRA" at bounding box center [209, 279] width 210 height 23
type input "****"
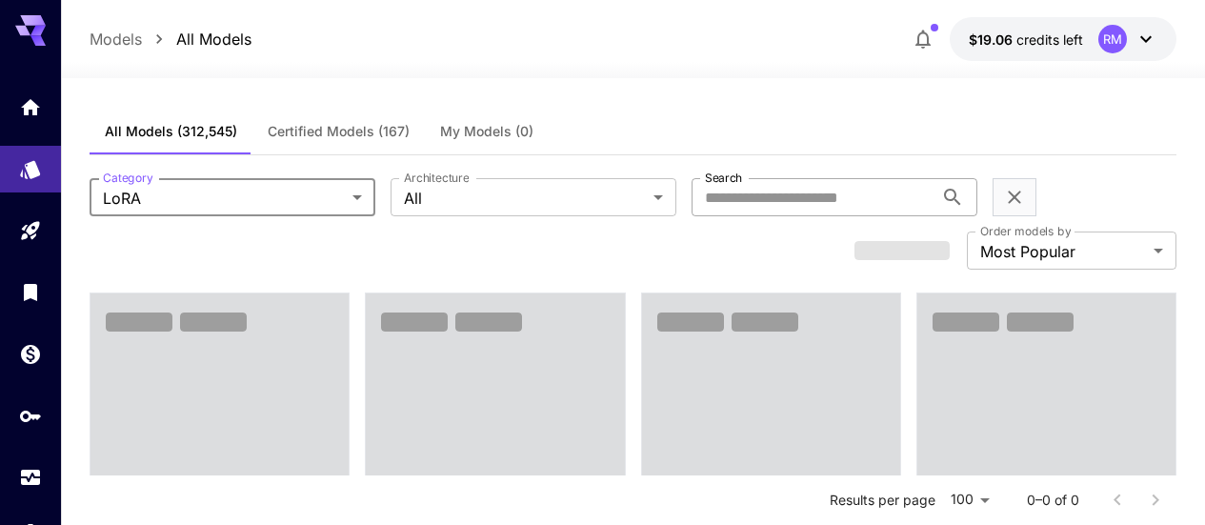
click at [691, 191] on input "Search" at bounding box center [812, 197] width 242 height 38
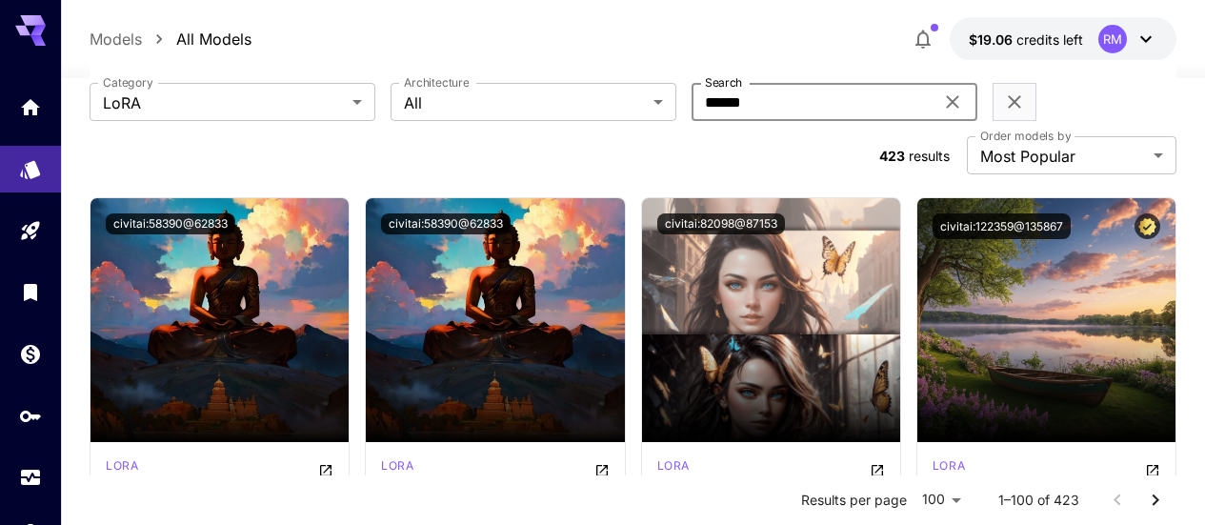
scroll to position [190, 0]
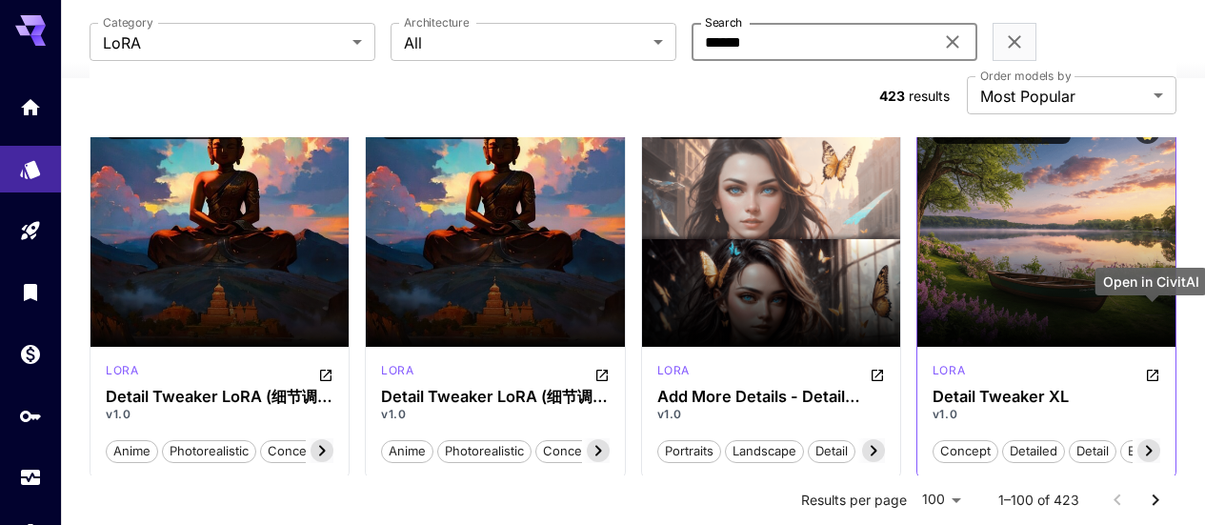
type input "******"
click at [1149, 370] on icon "Open in CivitAI" at bounding box center [1152, 375] width 11 height 11
click at [941, 37] on icon at bounding box center [952, 41] width 23 height 23
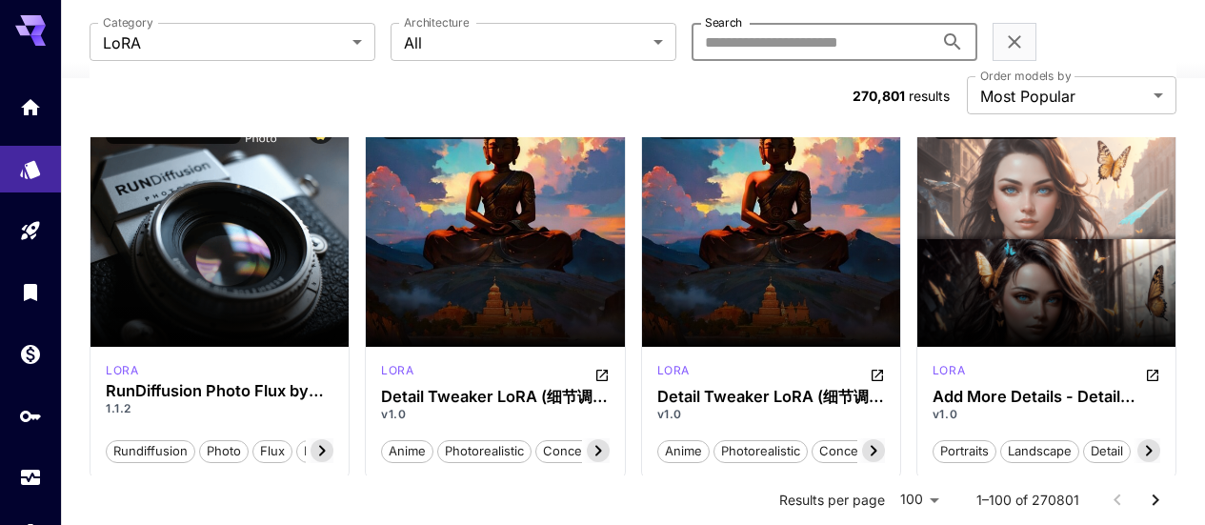
click at [718, 49] on input "Search" at bounding box center [812, 42] width 242 height 38
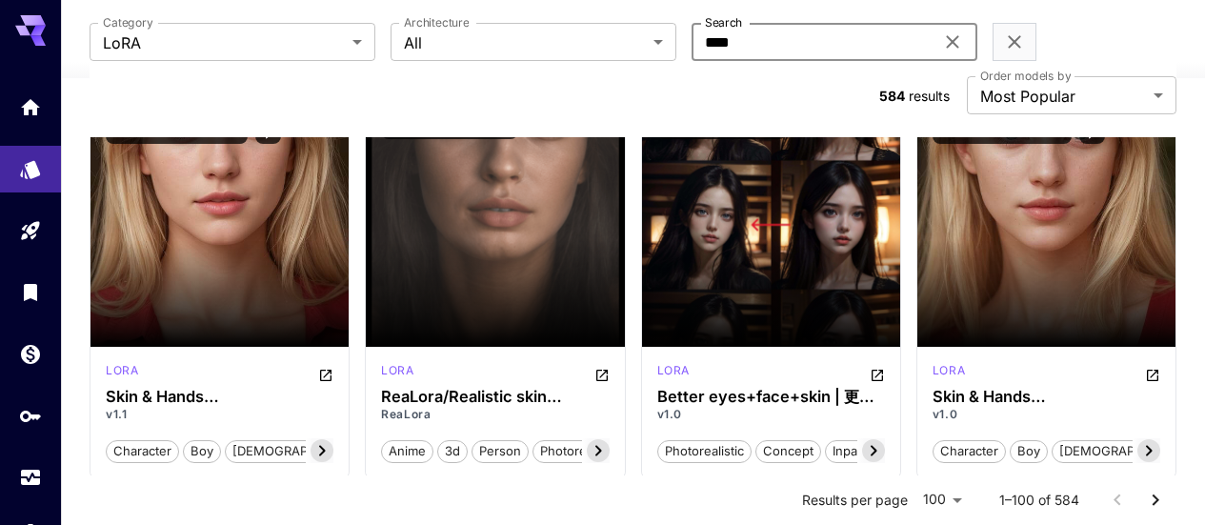
scroll to position [95, 0]
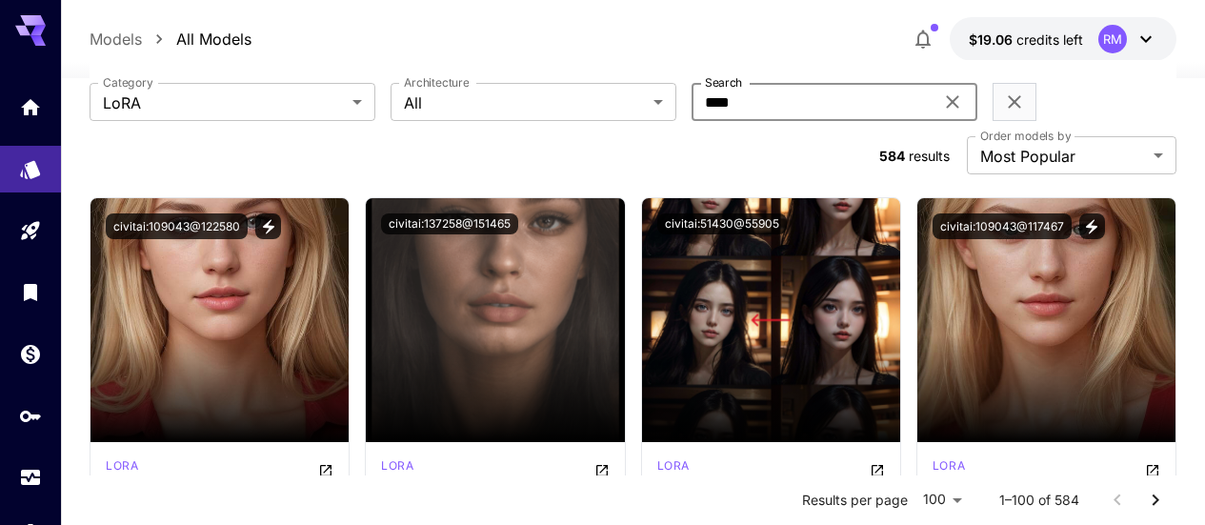
type input "****"
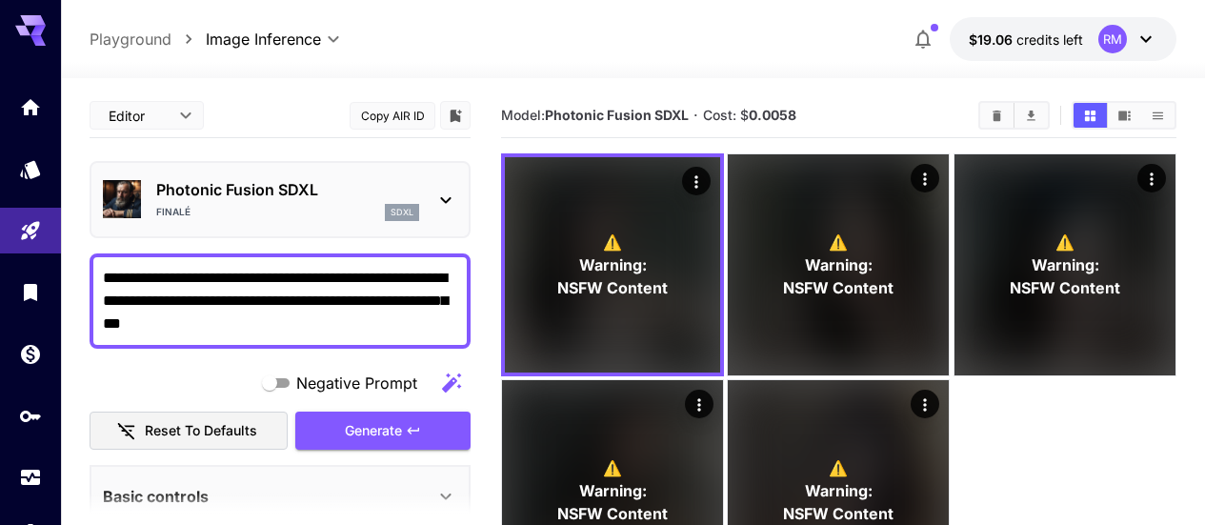
click at [246, 302] on textarea "**********" at bounding box center [280, 301] width 354 height 69
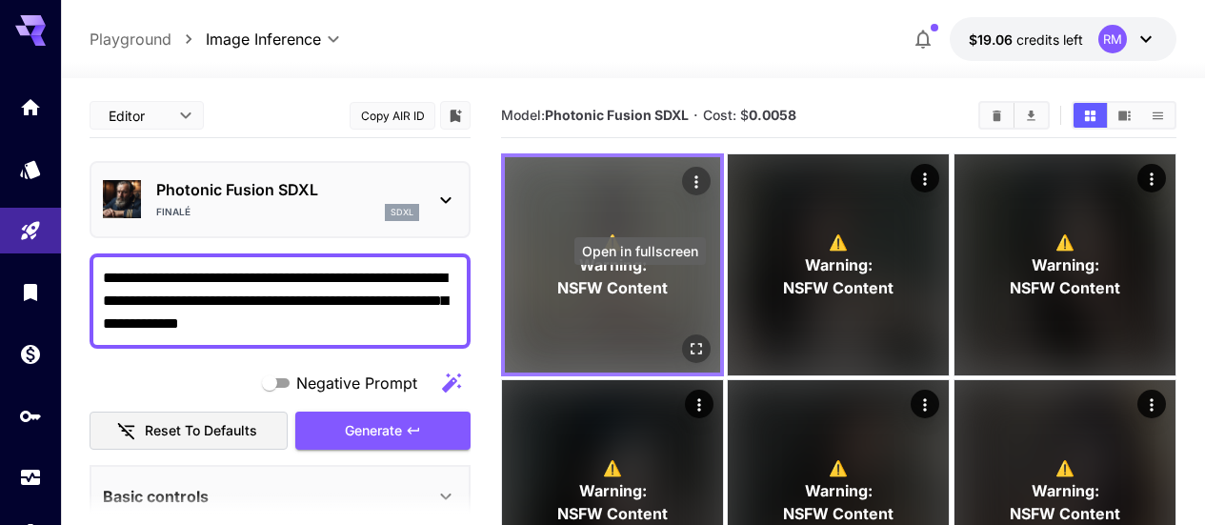
click at [687, 339] on icon "Open in fullscreen" at bounding box center [696, 348] width 19 height 19
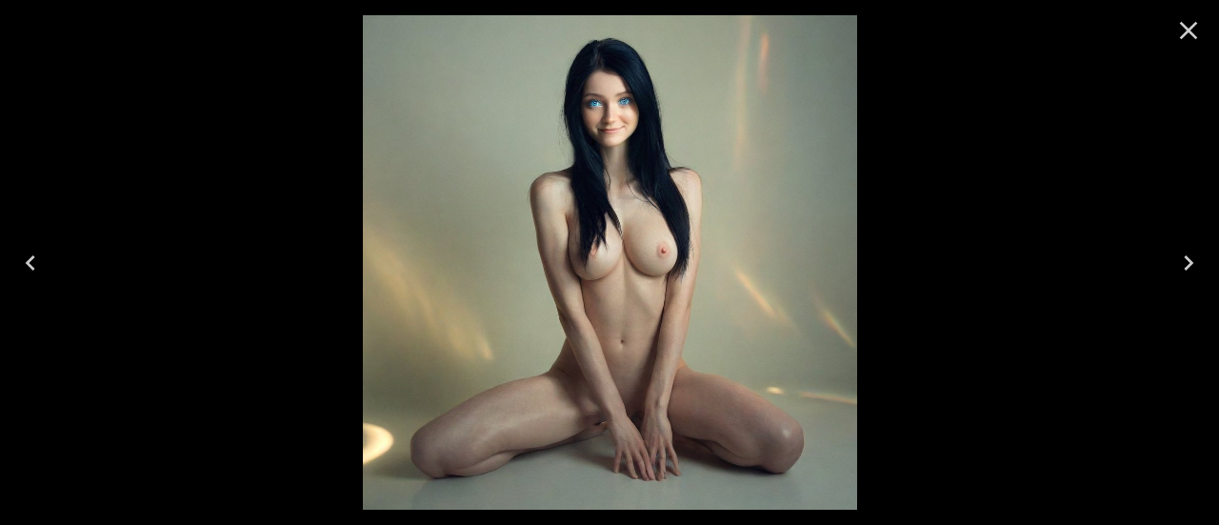
click at [1188, 16] on icon "Close" at bounding box center [1188, 30] width 30 height 30
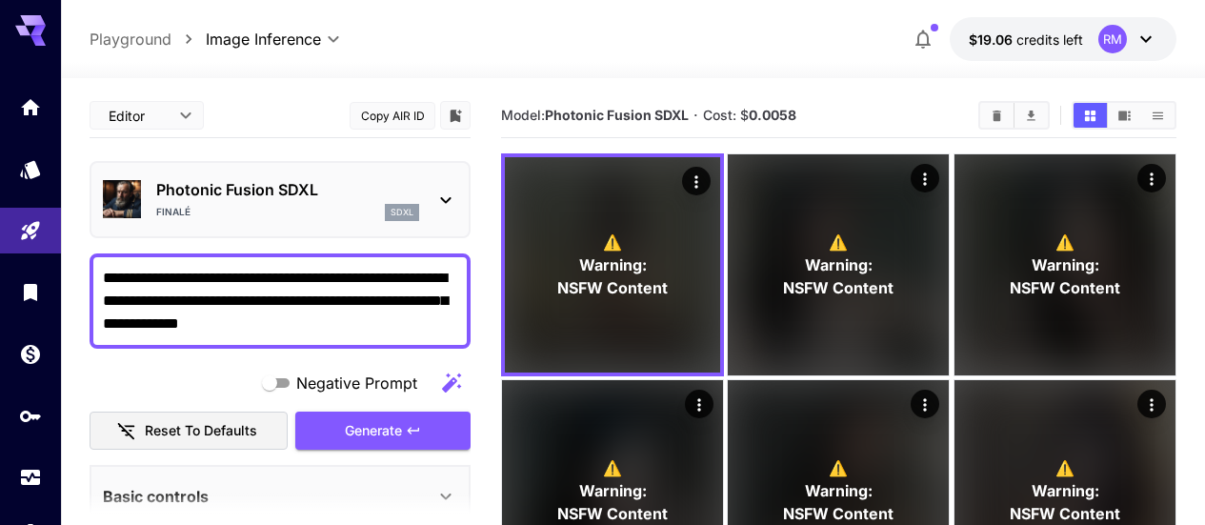
click at [369, 279] on textarea "**********" at bounding box center [280, 301] width 354 height 69
type textarea "**********"
click at [390, 428] on span "Generate" at bounding box center [373, 431] width 57 height 24
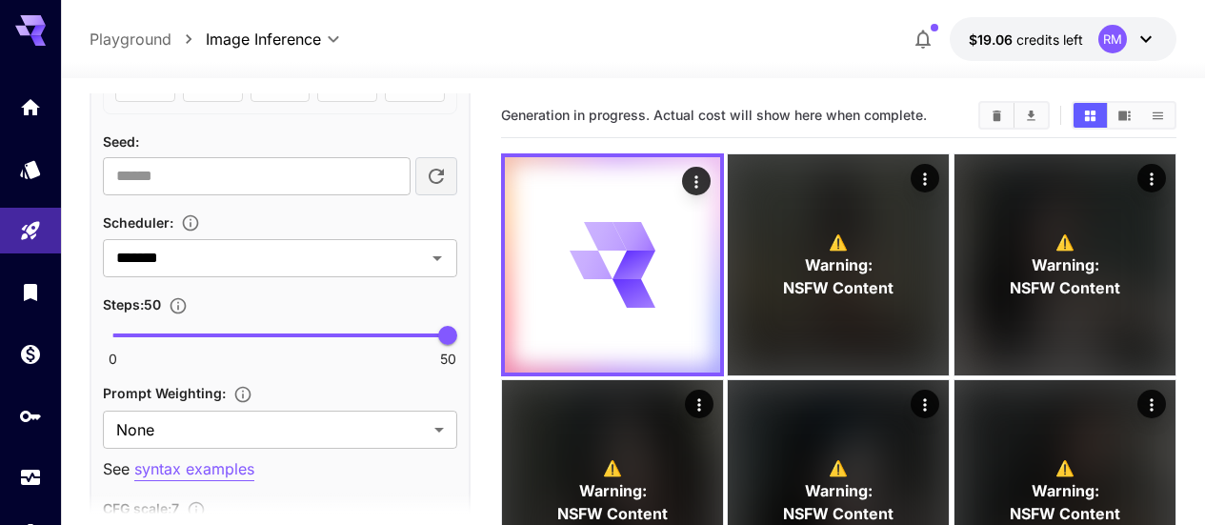
scroll to position [1048, 0]
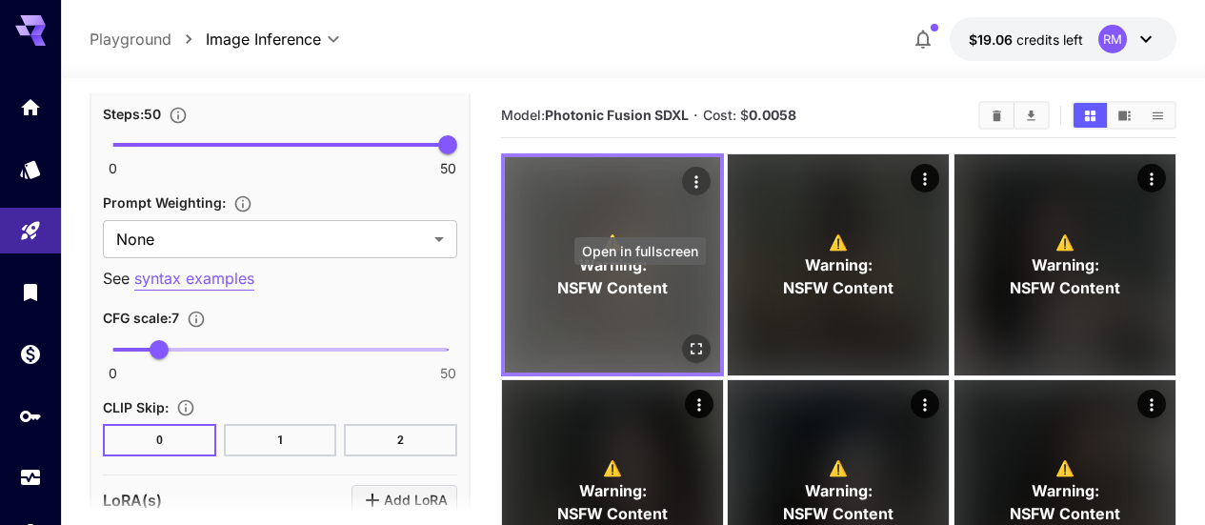
click at [682, 334] on button "Open in fullscreen" at bounding box center [696, 348] width 29 height 29
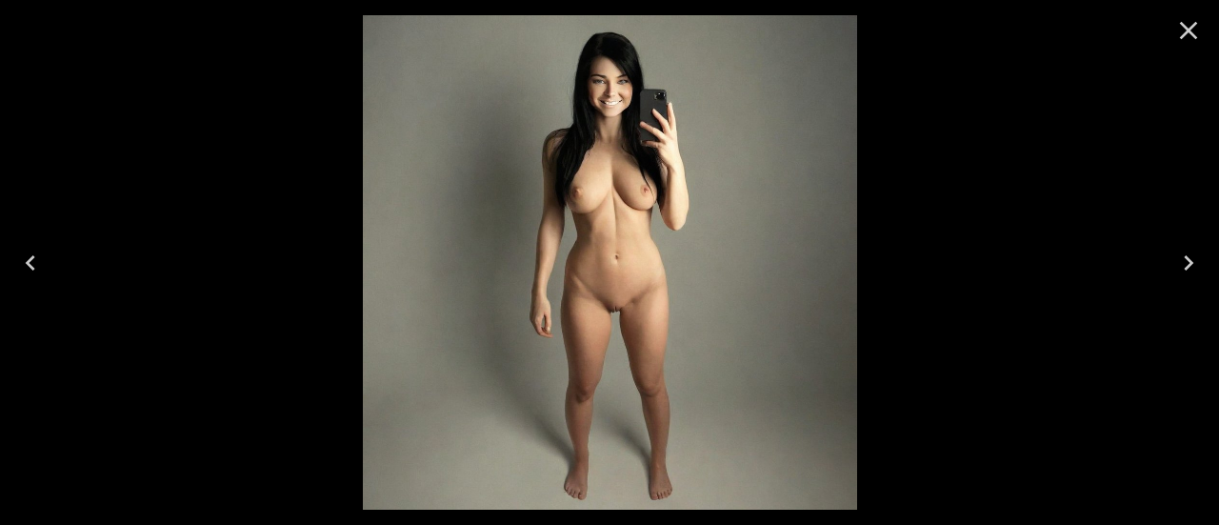
click at [1189, 30] on icon "Close" at bounding box center [1189, 31] width 18 height 18
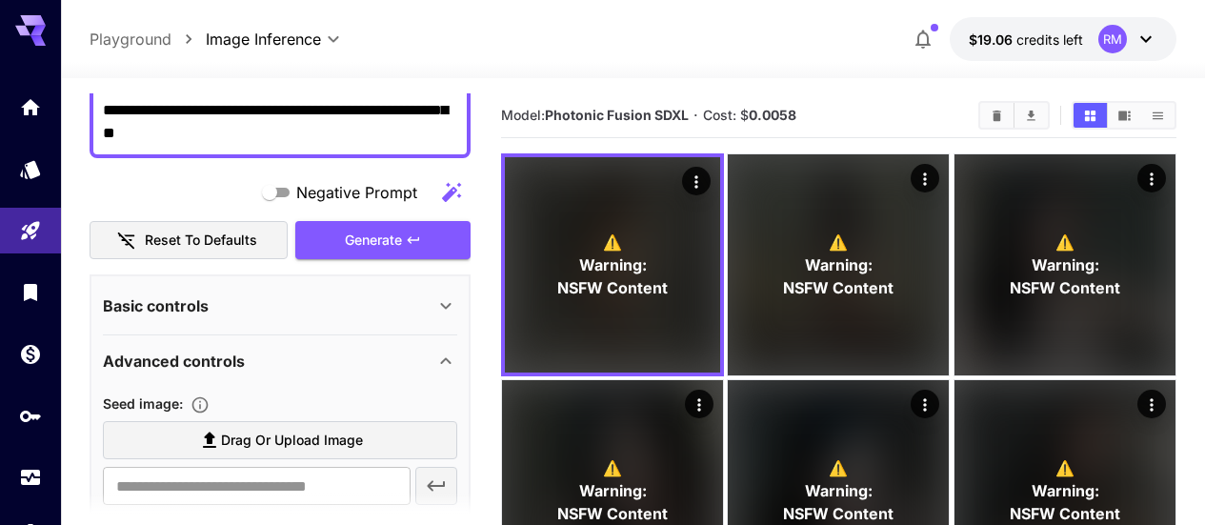
scroll to position [95, 0]
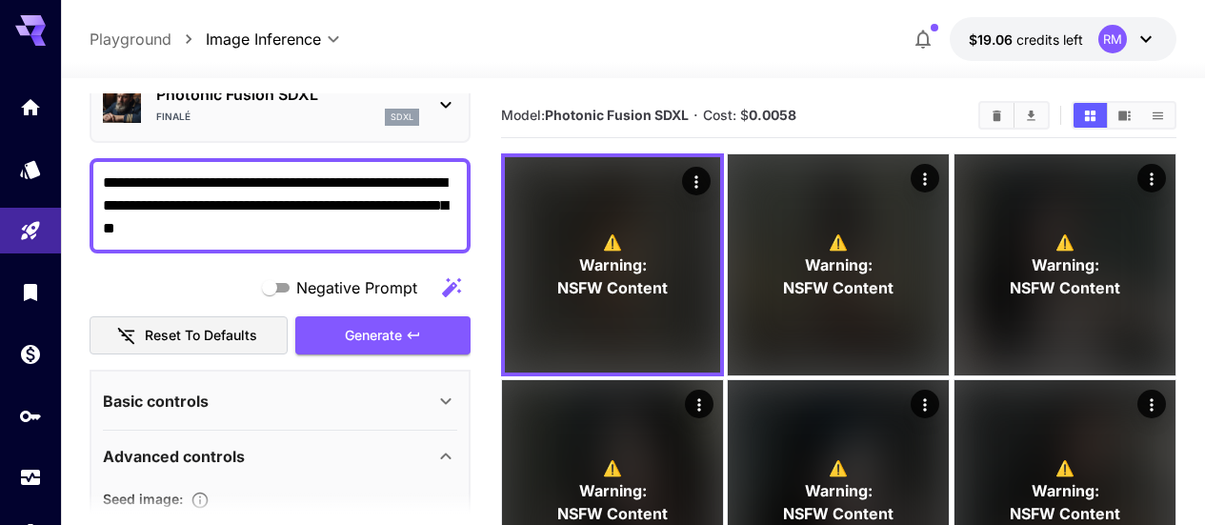
click at [342, 226] on textarea "**********" at bounding box center [280, 205] width 354 height 69
click at [996, 110] on icon "Clear All" at bounding box center [996, 115] width 9 height 10
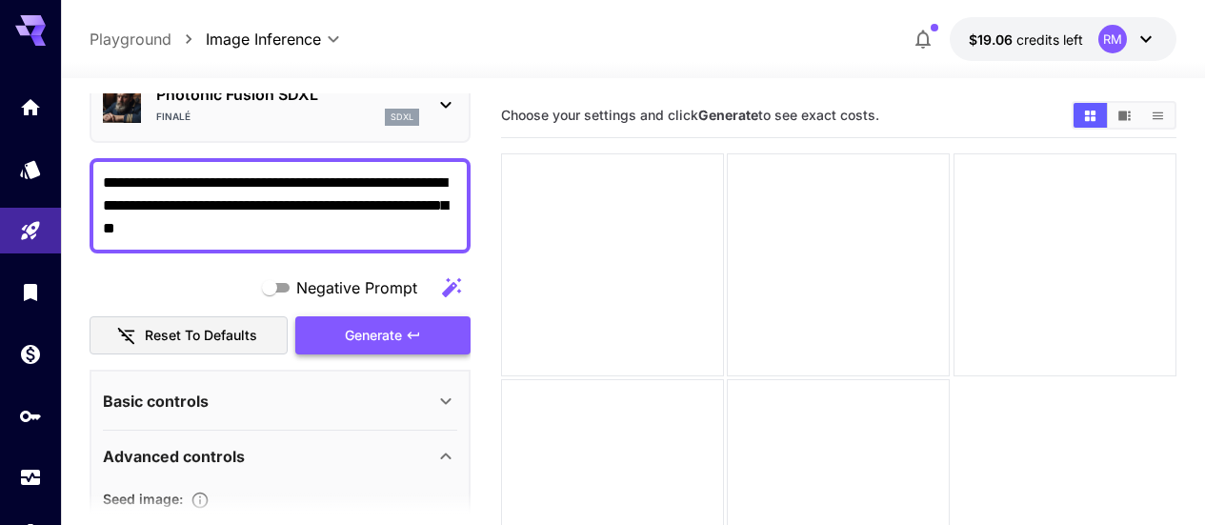
click at [403, 324] on button "Generate" at bounding box center [382, 335] width 175 height 39
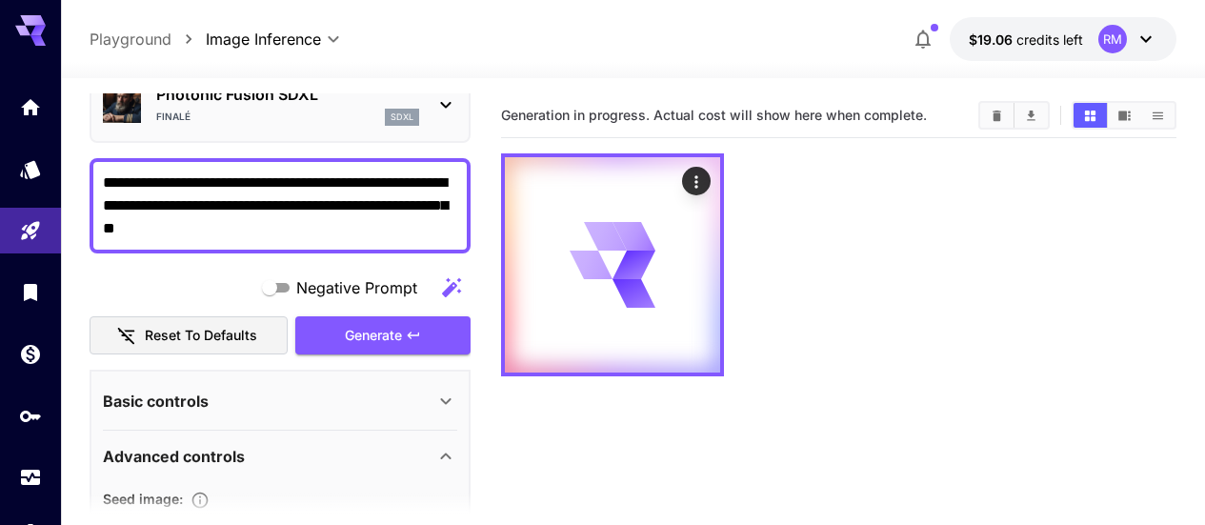
scroll to position [0, 0]
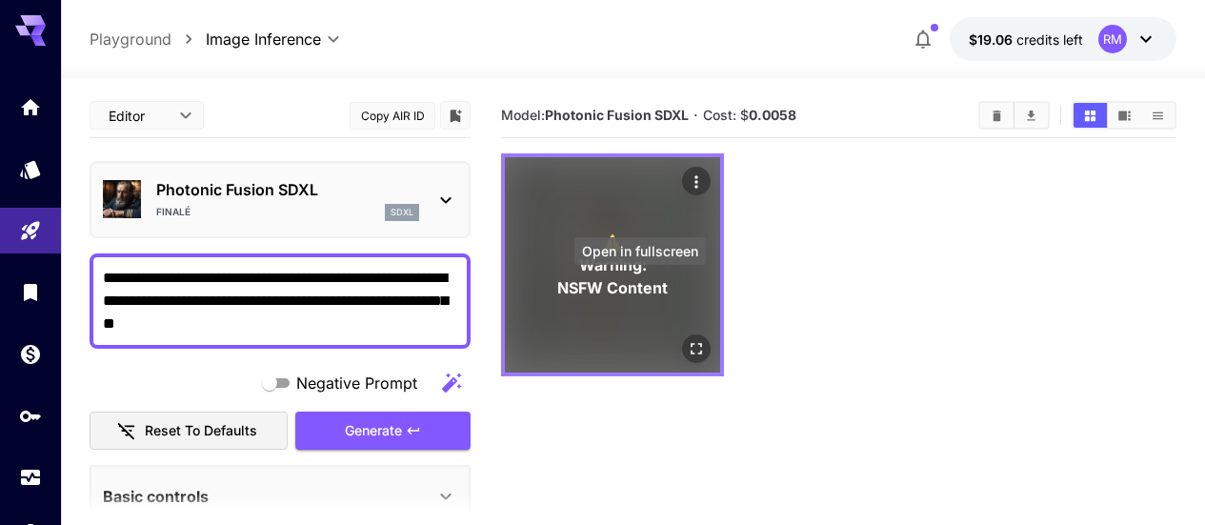
click at [687, 339] on icon "Open in fullscreen" at bounding box center [696, 348] width 19 height 19
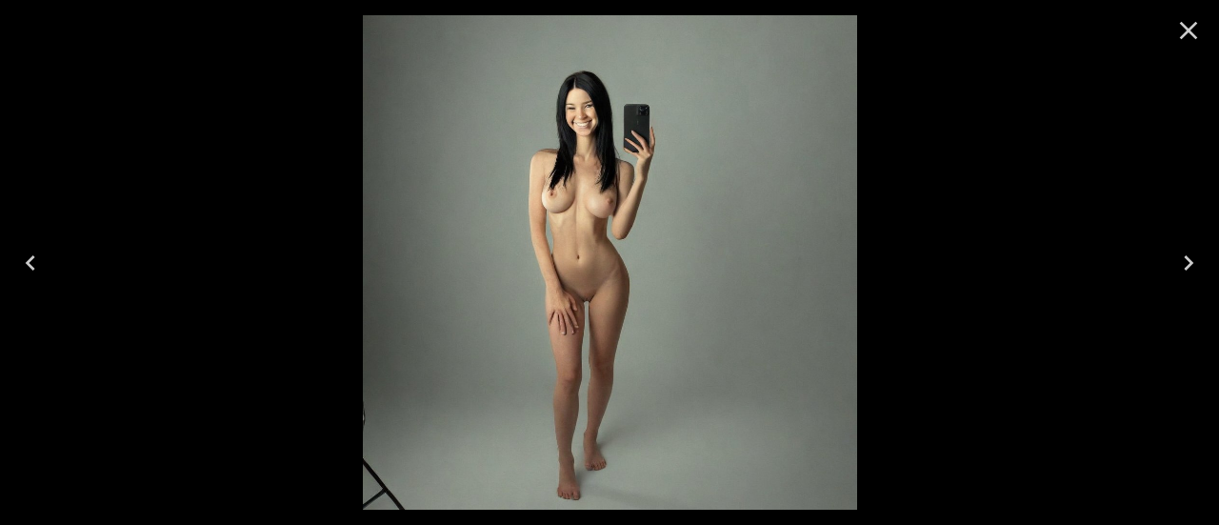
click at [1189, 26] on icon "Close" at bounding box center [1188, 30] width 30 height 30
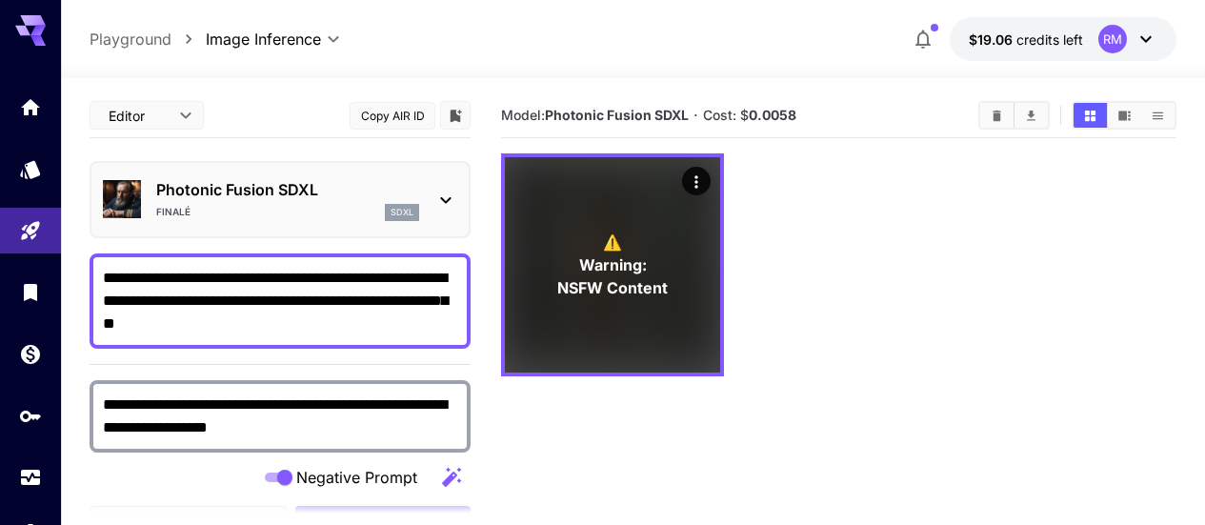
scroll to position [95, 0]
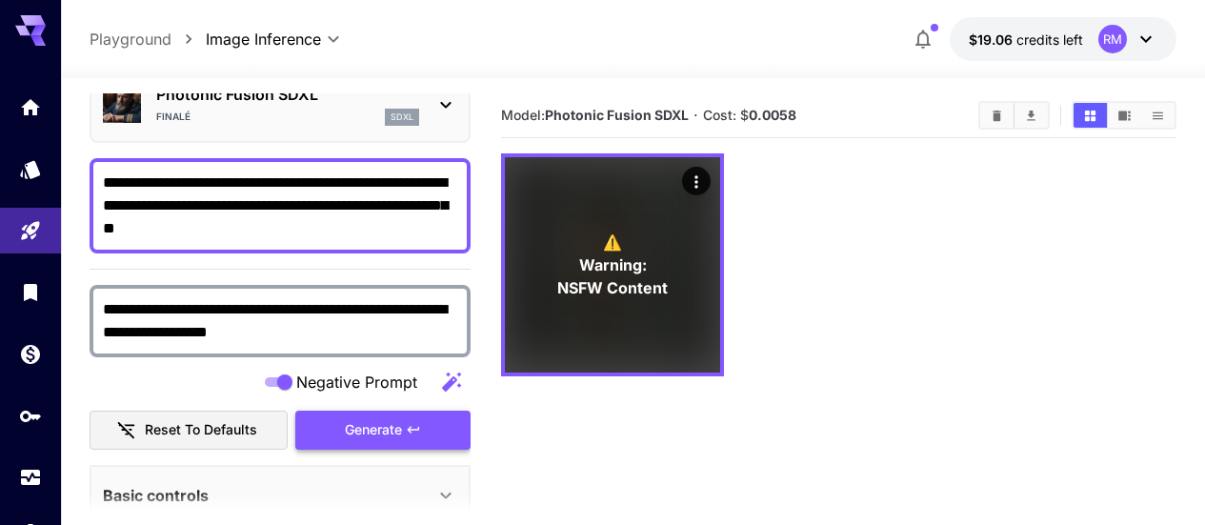
type textarea "**********"
click at [409, 438] on button "Generate" at bounding box center [382, 429] width 175 height 39
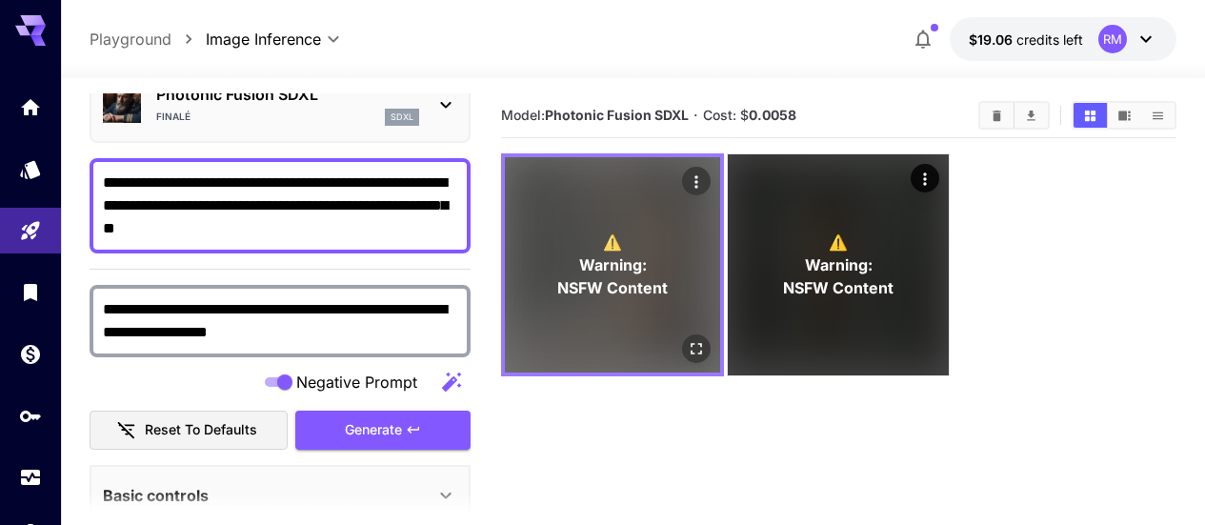
click at [637, 307] on div "⚠️ Warning: NSFW Content" at bounding box center [612, 264] width 215 height 215
click at [687, 339] on icon "Open in fullscreen" at bounding box center [696, 348] width 19 height 19
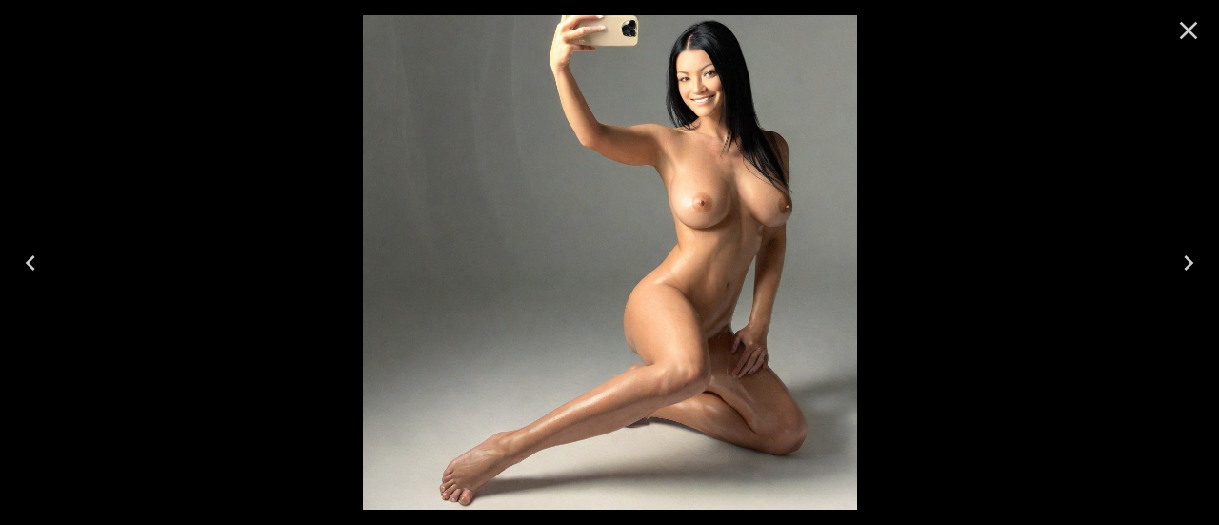
click at [1189, 28] on icon "Close" at bounding box center [1189, 31] width 18 height 18
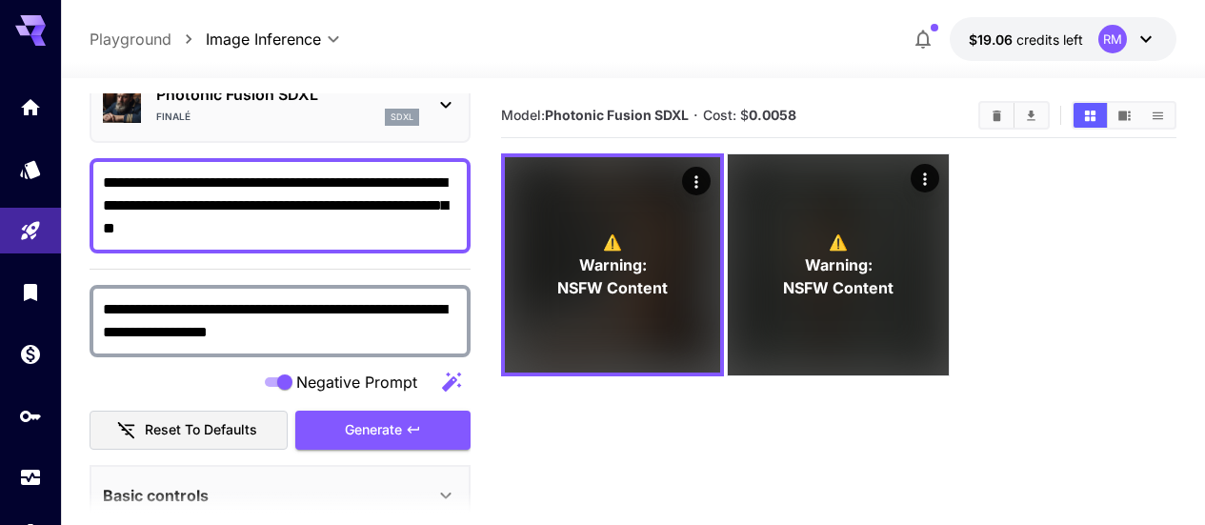
click at [386, 230] on textarea "**********" at bounding box center [280, 205] width 354 height 69
click at [426, 439] on button "Generate" at bounding box center [382, 429] width 175 height 39
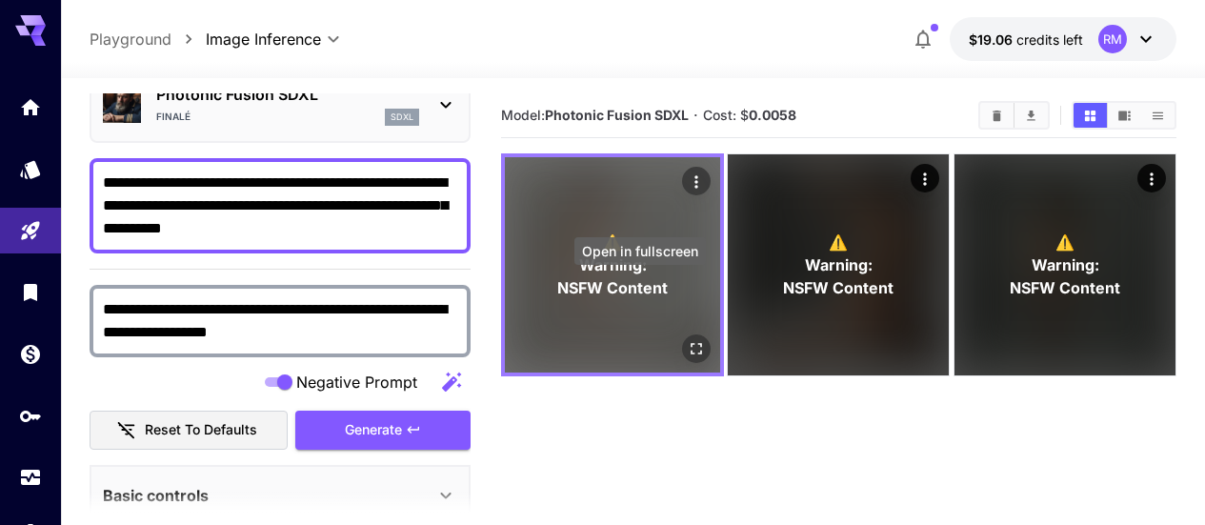
click at [690, 343] on icon "Open in fullscreen" at bounding box center [695, 348] width 11 height 11
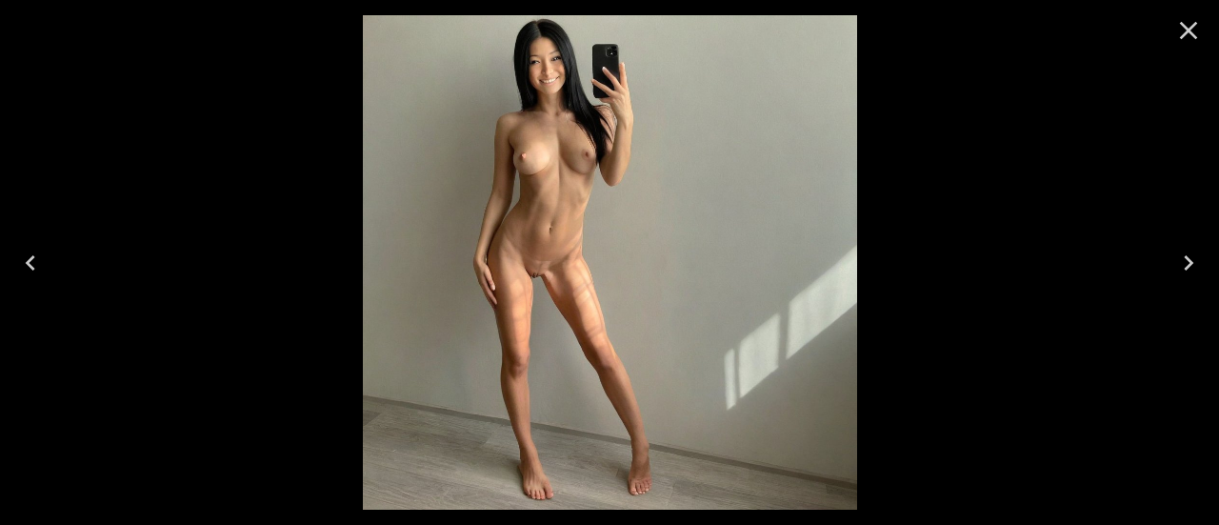
click at [1199, 35] on icon "Close" at bounding box center [1188, 30] width 30 height 30
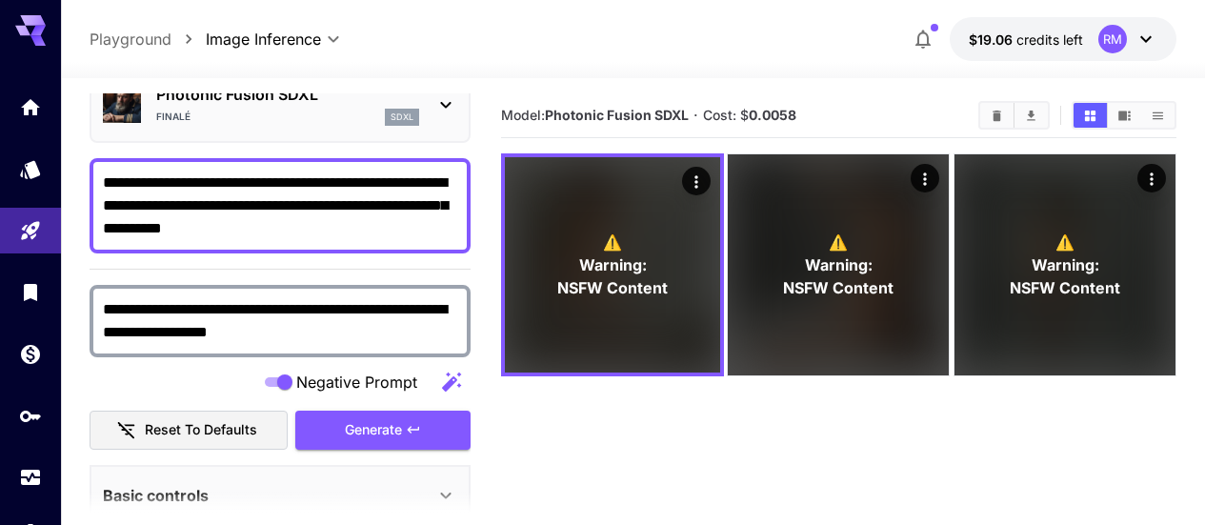
drag, startPoint x: 162, startPoint y: 210, endPoint x: 408, endPoint y: 187, distance: 246.8
click at [408, 187] on textarea "**********" at bounding box center [280, 205] width 354 height 69
click at [225, 188] on textarea "**********" at bounding box center [280, 205] width 354 height 69
click at [270, 226] on textarea "**********" at bounding box center [280, 205] width 354 height 69
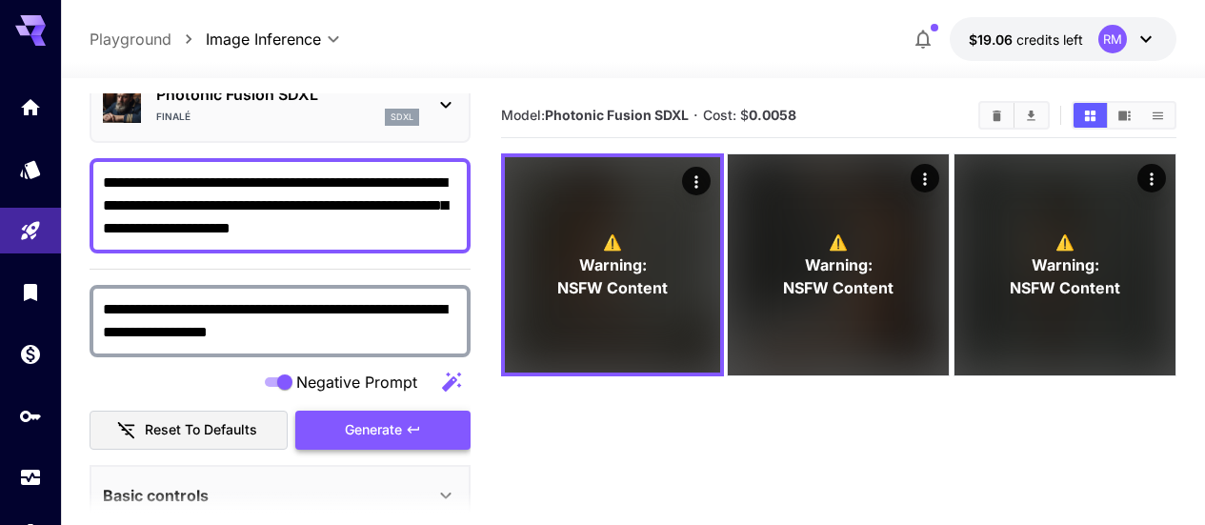
type textarea "**********"
click at [335, 416] on button "Generate" at bounding box center [382, 429] width 175 height 39
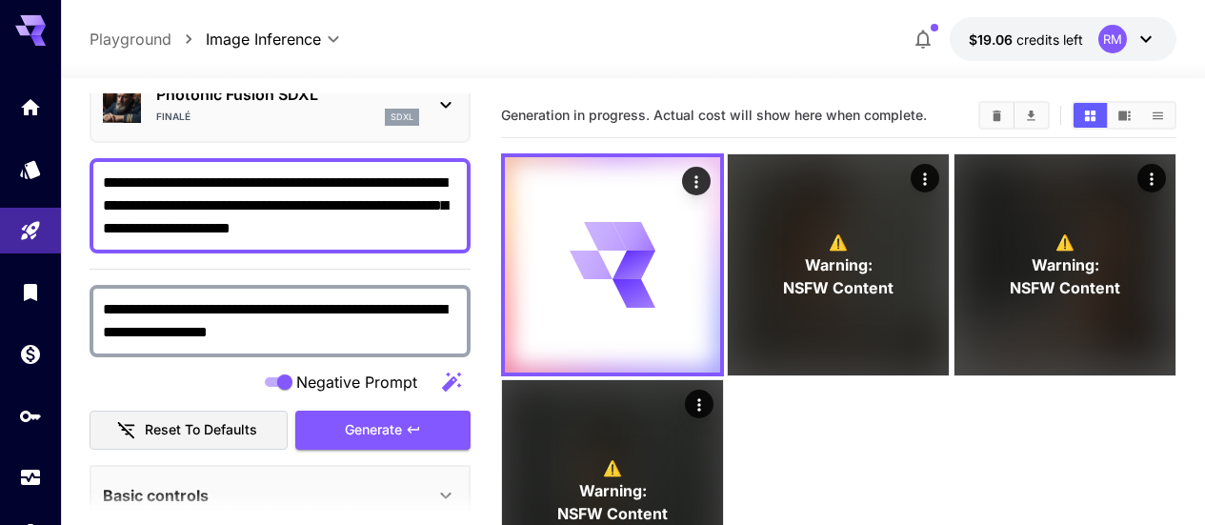
scroll to position [0, 0]
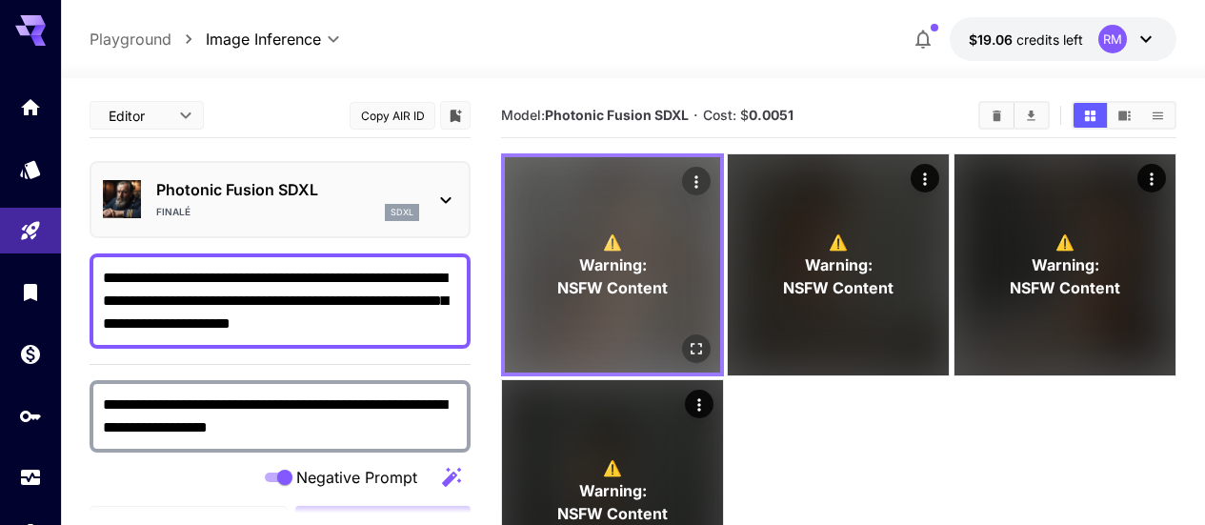
click at [687, 339] on icon "Open in fullscreen" at bounding box center [696, 348] width 19 height 19
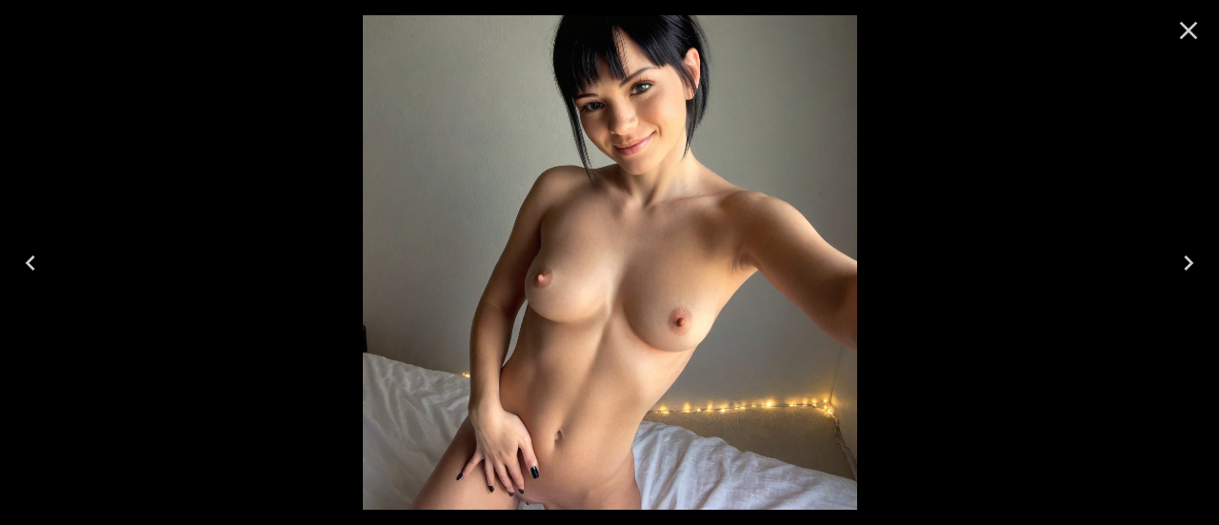
click at [1182, 35] on icon "Close" at bounding box center [1189, 31] width 18 height 18
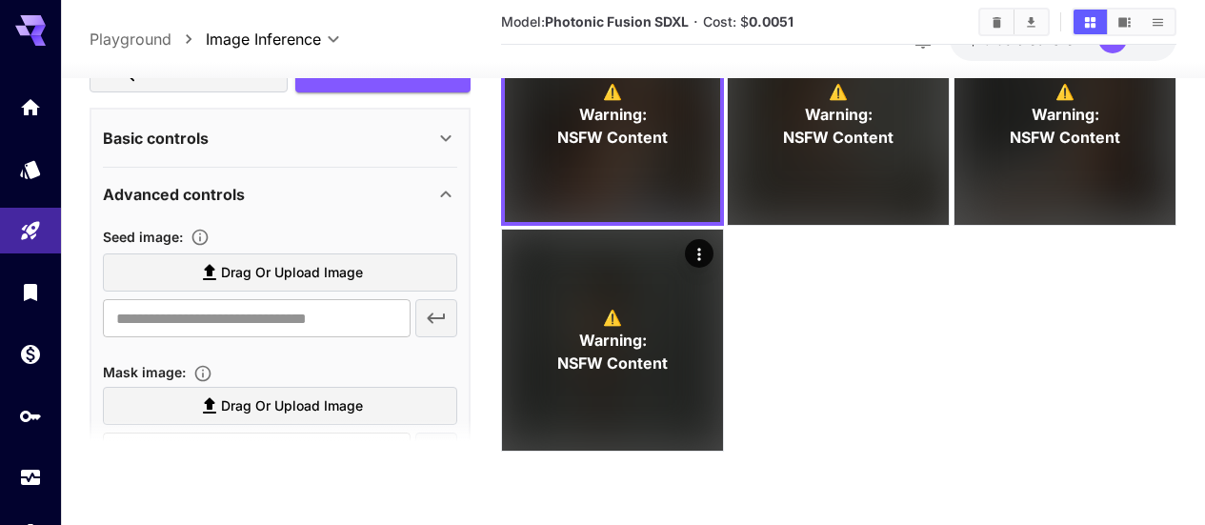
scroll to position [476, 0]
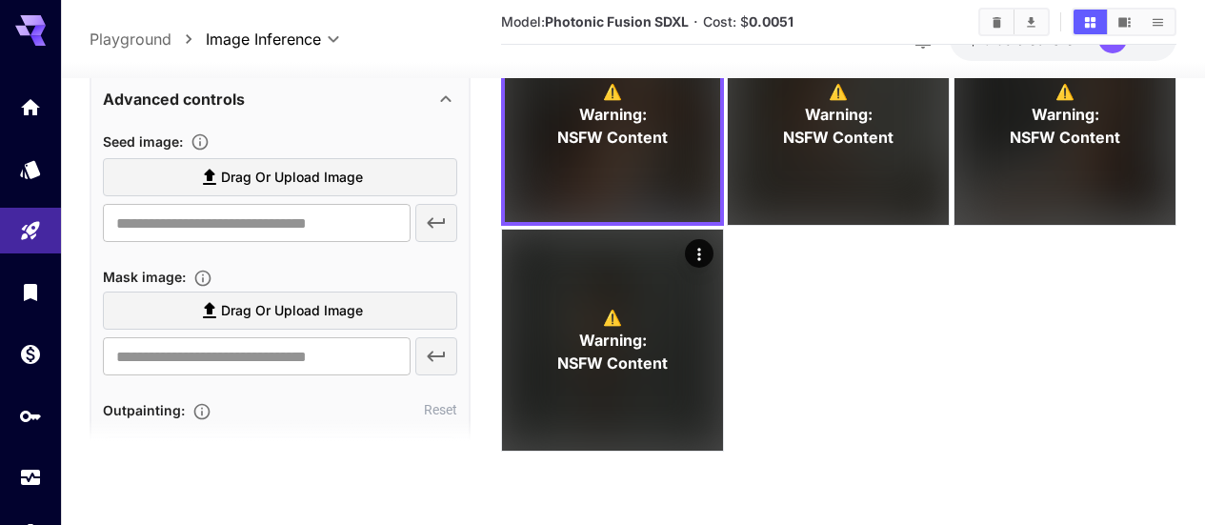
click at [247, 171] on span "Drag or upload image" at bounding box center [292, 178] width 142 height 24
click at [0, 0] on input "Drag or upload image" at bounding box center [0, 0] width 0 height 0
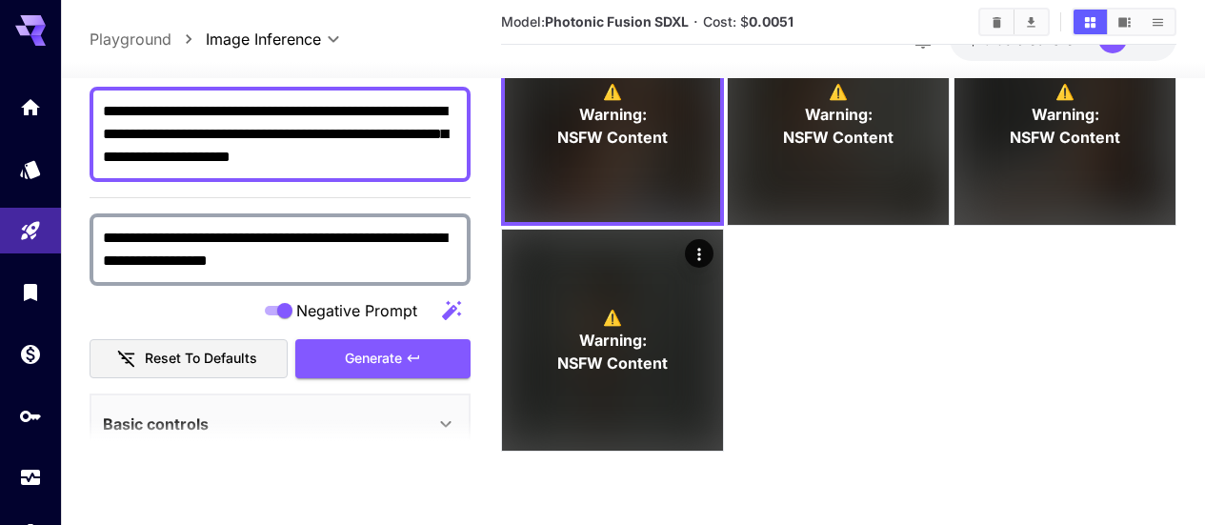
scroll to position [0, 0]
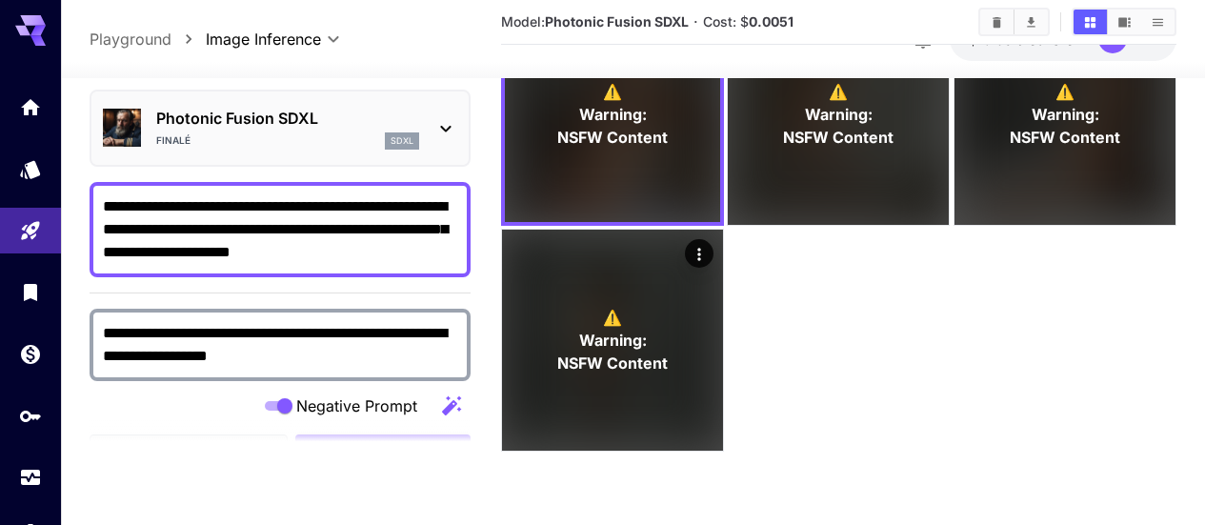
type input "**********"
click at [270, 209] on textarea "**********" at bounding box center [280, 228] width 354 height 69
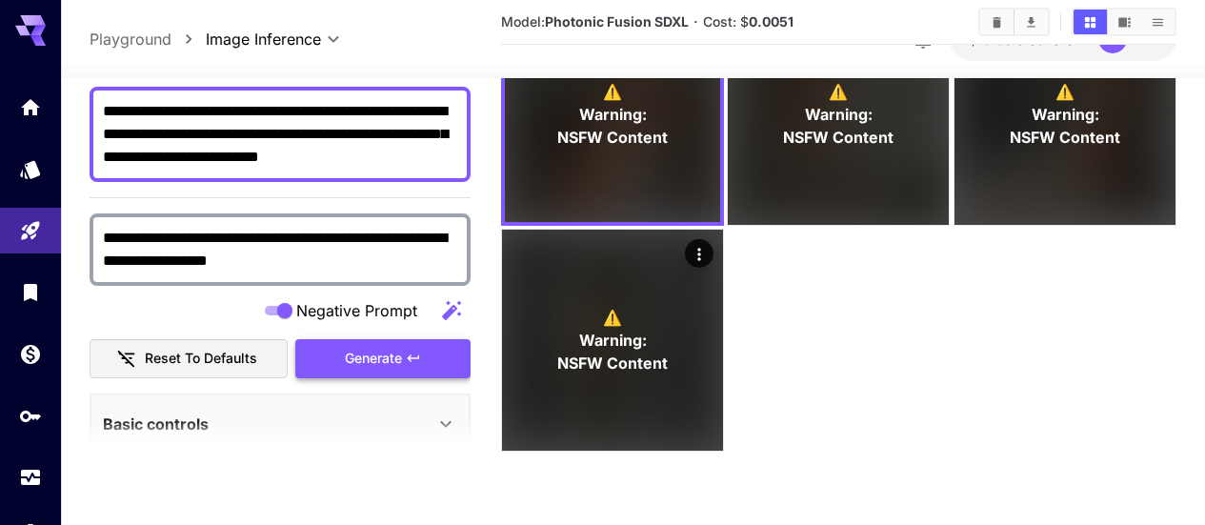
type textarea "**********"
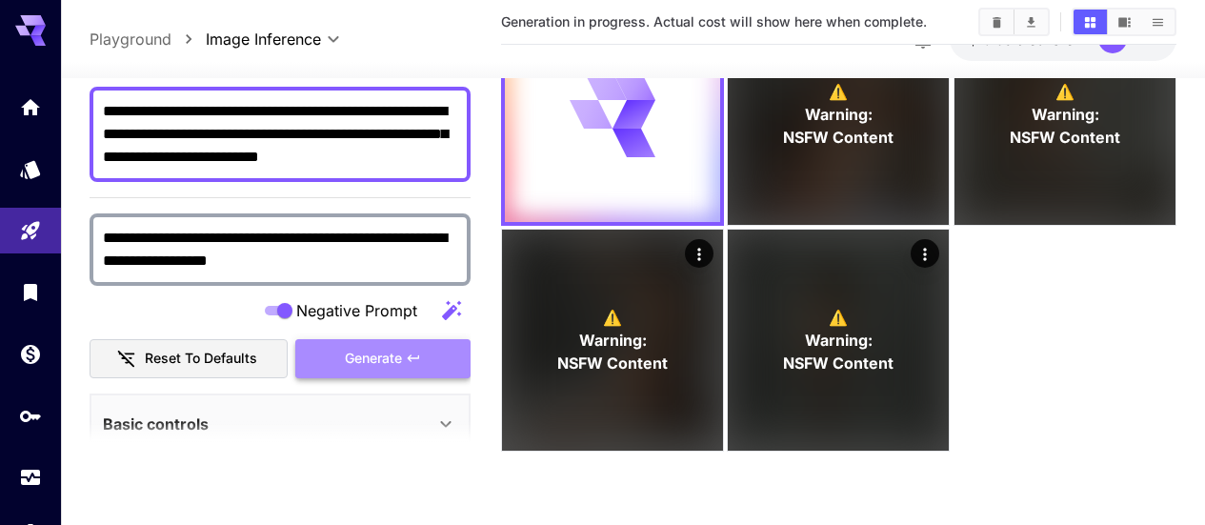
click at [378, 349] on span "Generate" at bounding box center [373, 359] width 57 height 24
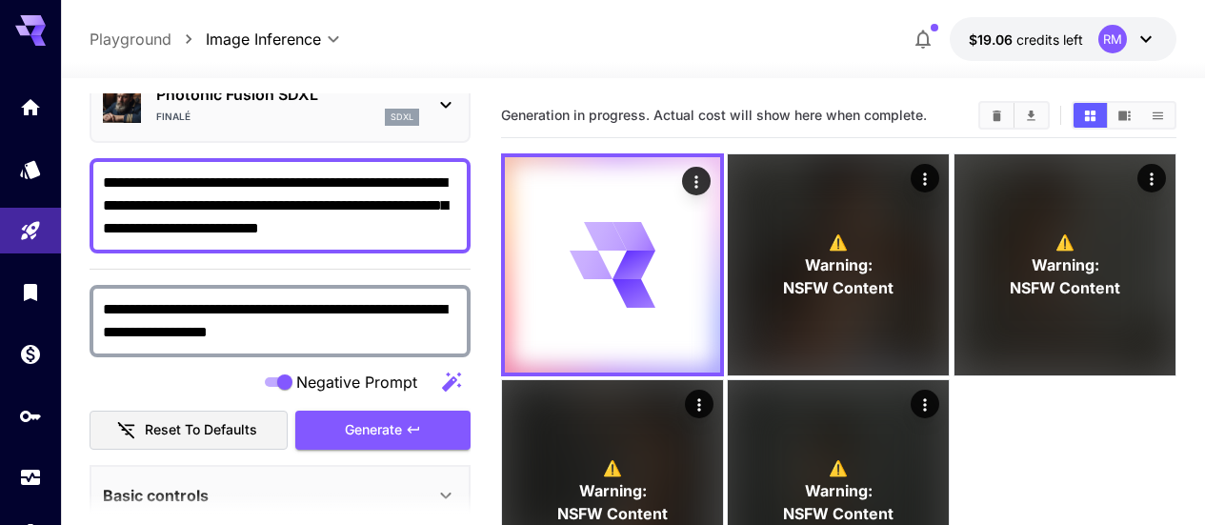
scroll to position [0, 0]
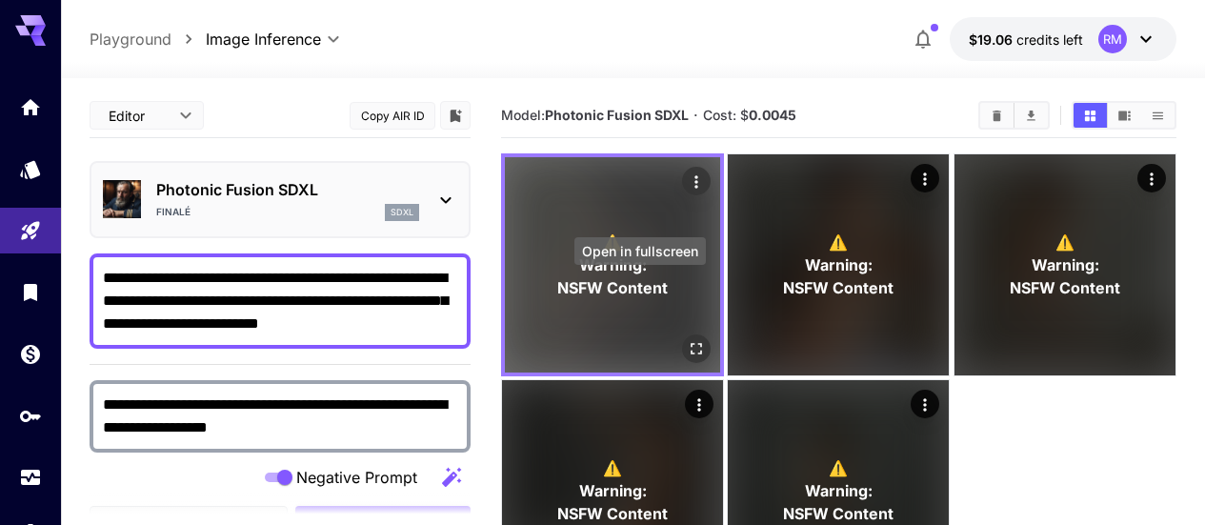
click at [682, 334] on button "Open in fullscreen" at bounding box center [696, 348] width 29 height 29
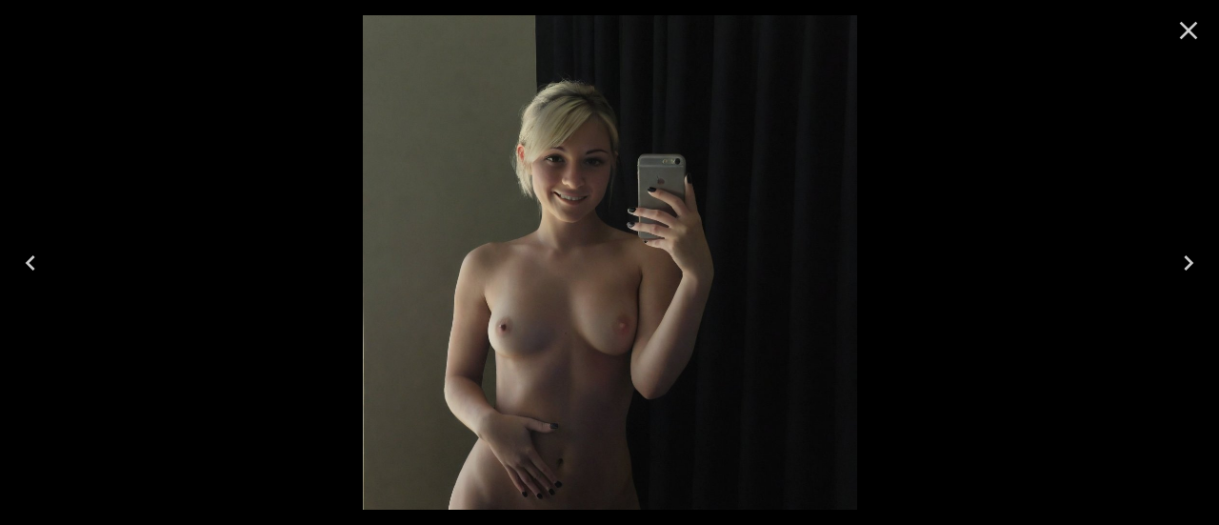
click at [1200, 26] on icon "Close" at bounding box center [1188, 30] width 30 height 30
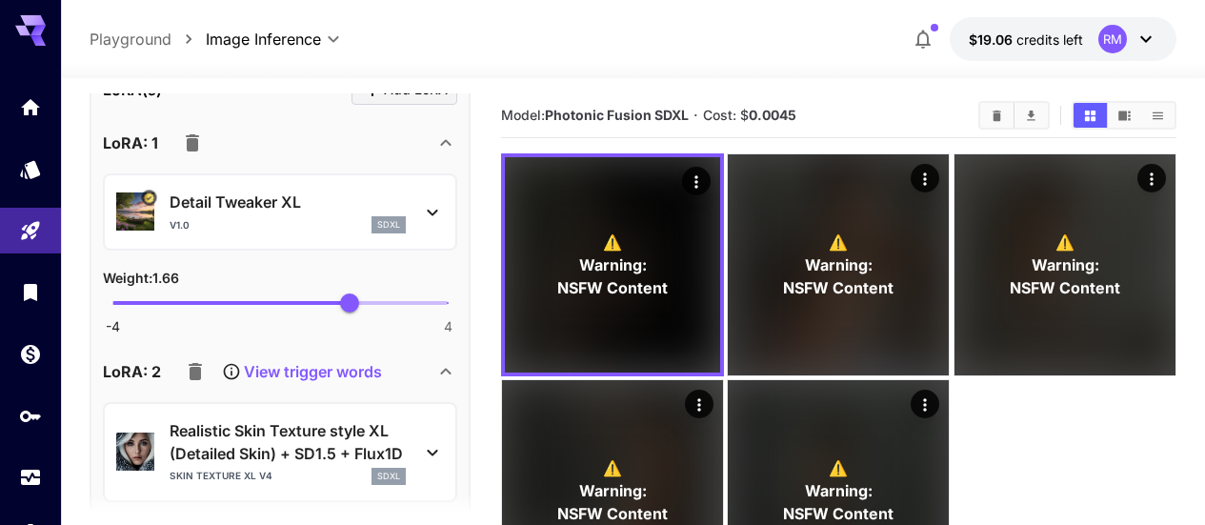
scroll to position [1619, 0]
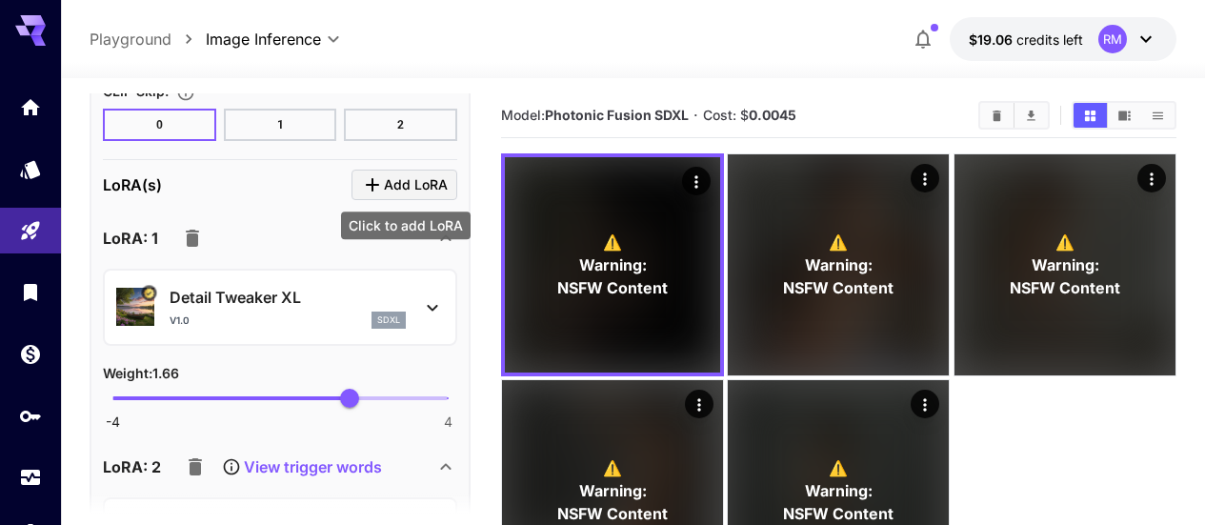
click at [390, 182] on span "Add LoRA" at bounding box center [416, 185] width 64 height 24
click at [368, 173] on icon "Click to add LoRA" at bounding box center [372, 184] width 23 height 23
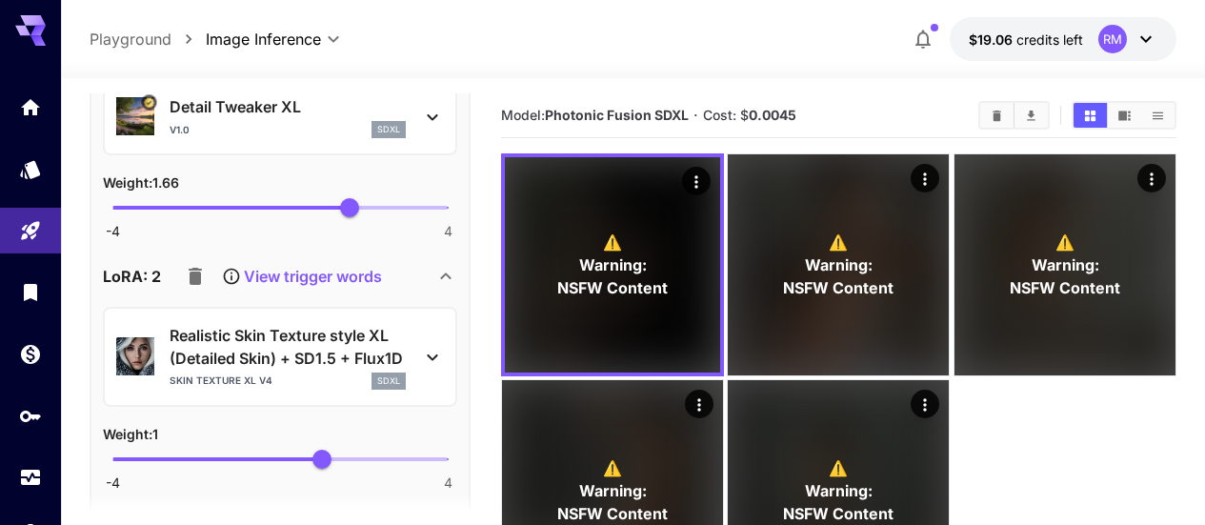
scroll to position [2000, 0]
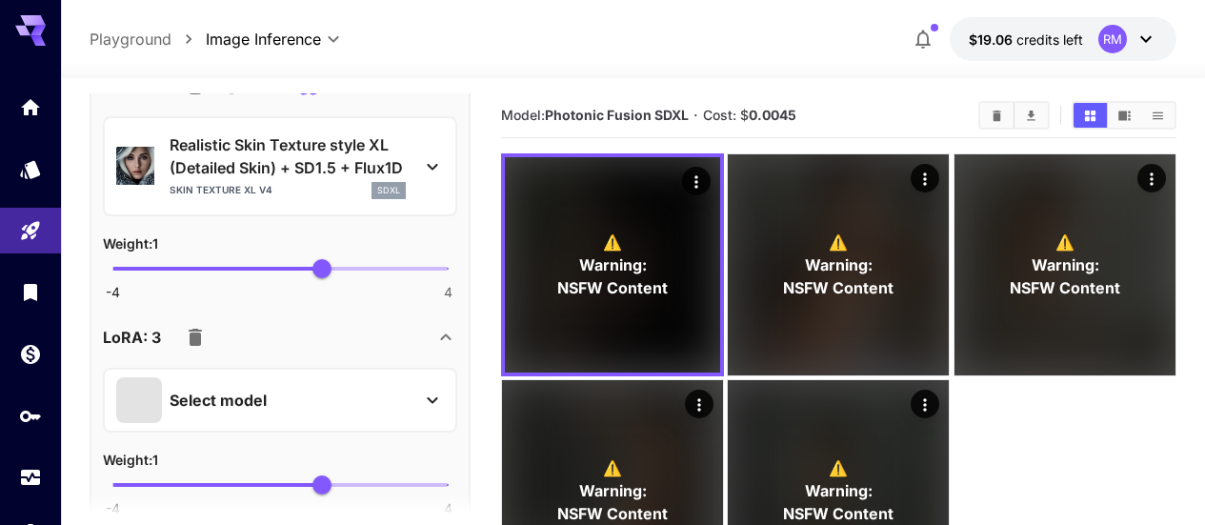
click at [191, 336] on icon "button" at bounding box center [195, 337] width 13 height 17
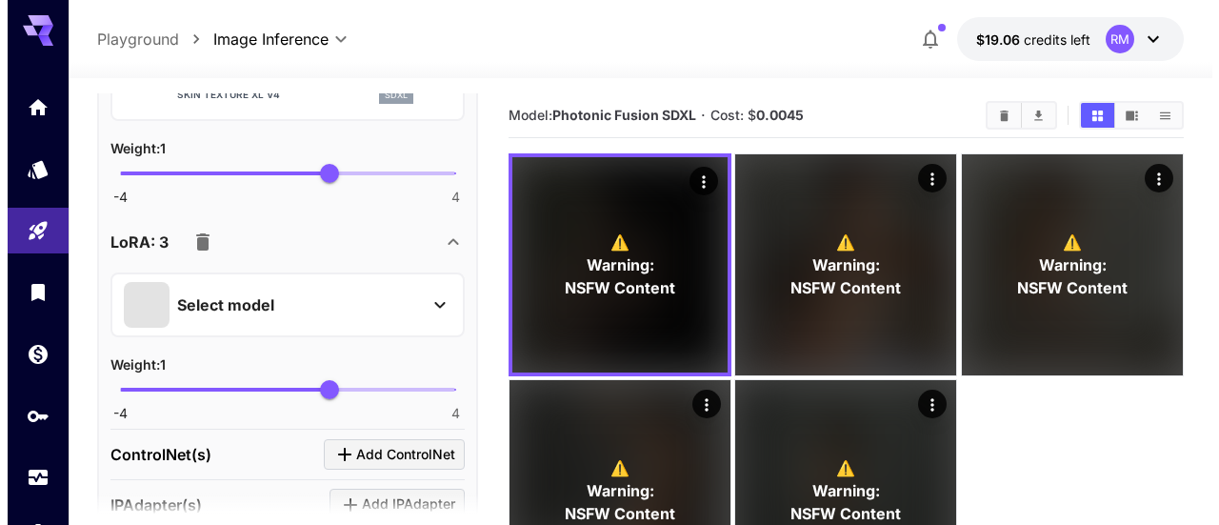
scroll to position [2190, 0]
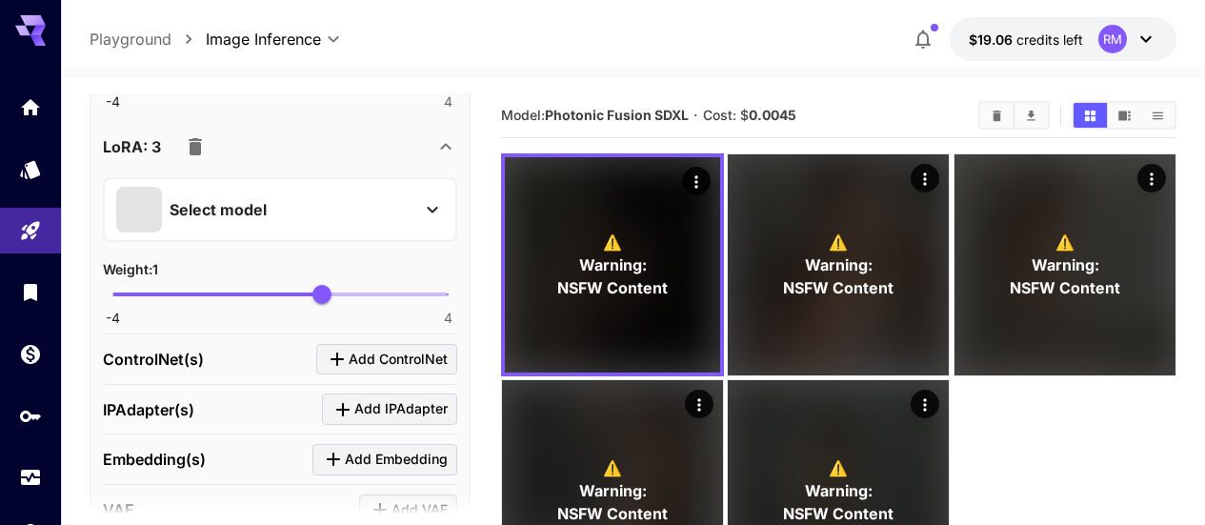
click at [269, 212] on div "Select model" at bounding box center [264, 210] width 297 height 46
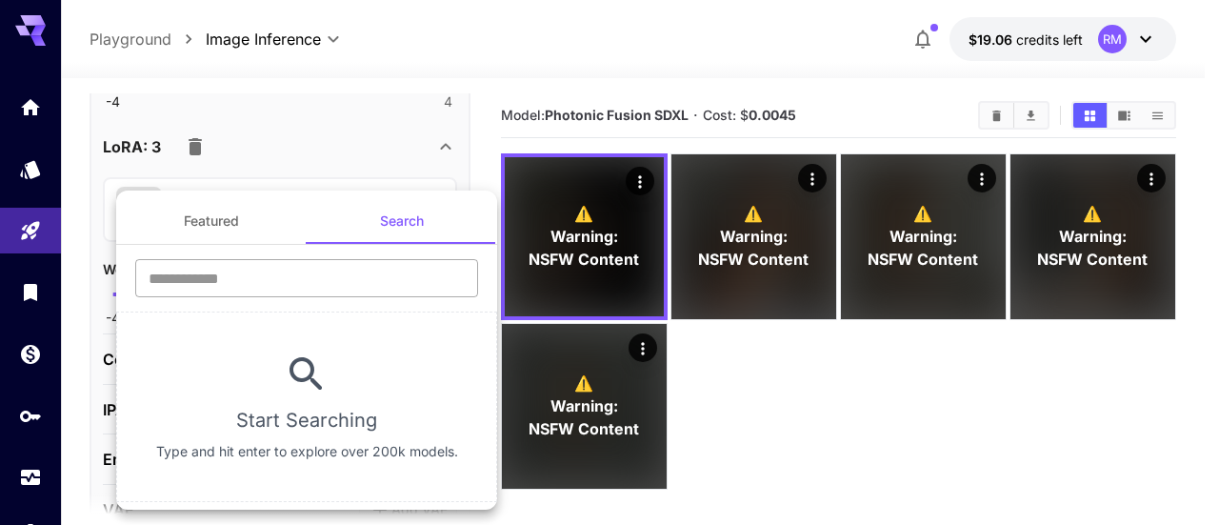
click at [358, 287] on input "text" at bounding box center [306, 278] width 343 height 38
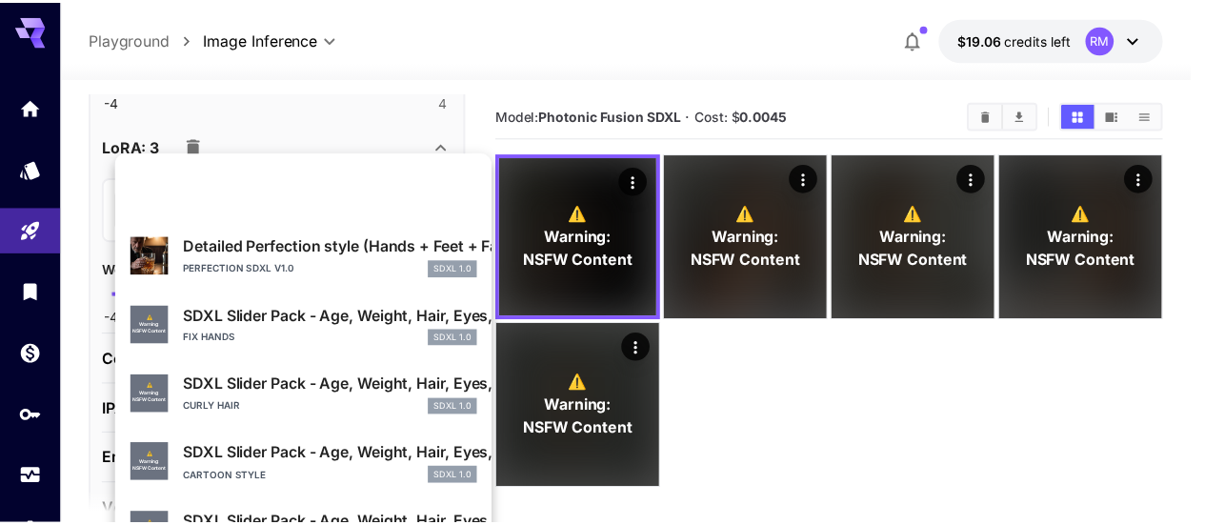
scroll to position [286, 0]
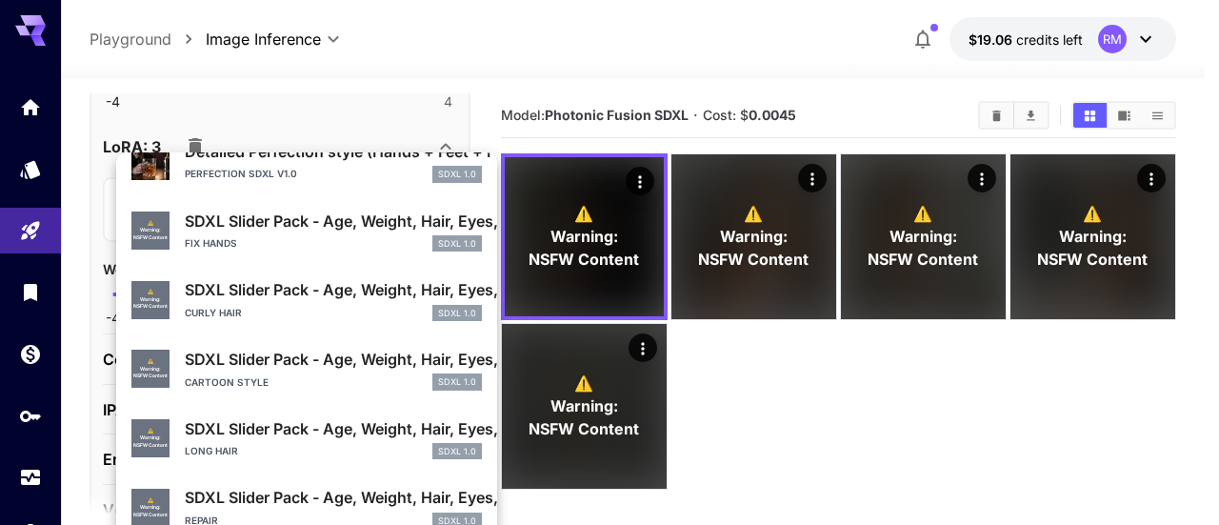
type input "****"
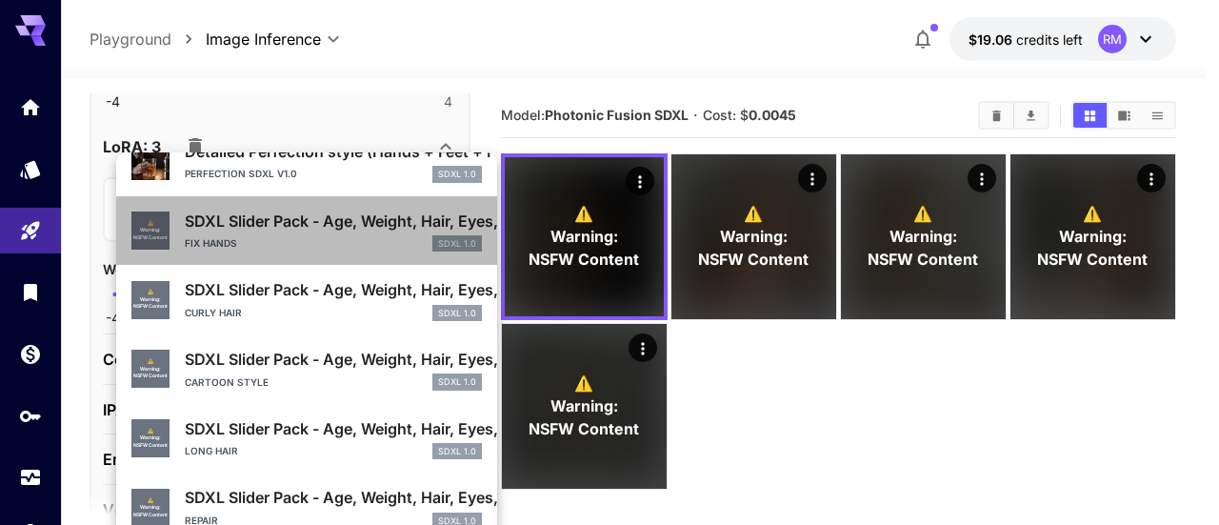
click at [359, 243] on div "fix hands SDXL 1.0" at bounding box center [333, 243] width 297 height 17
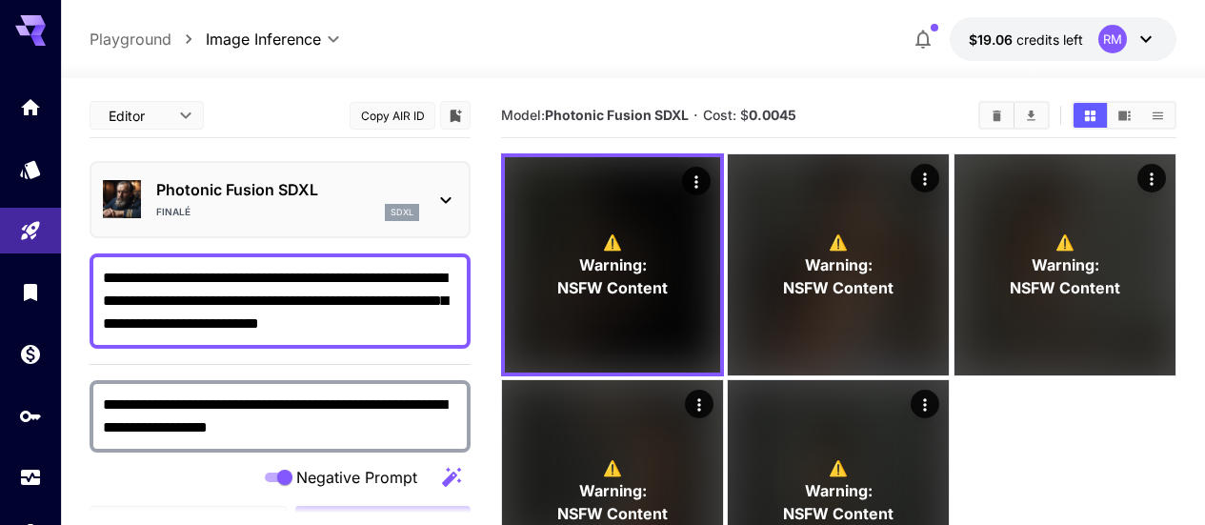
scroll to position [190, 0]
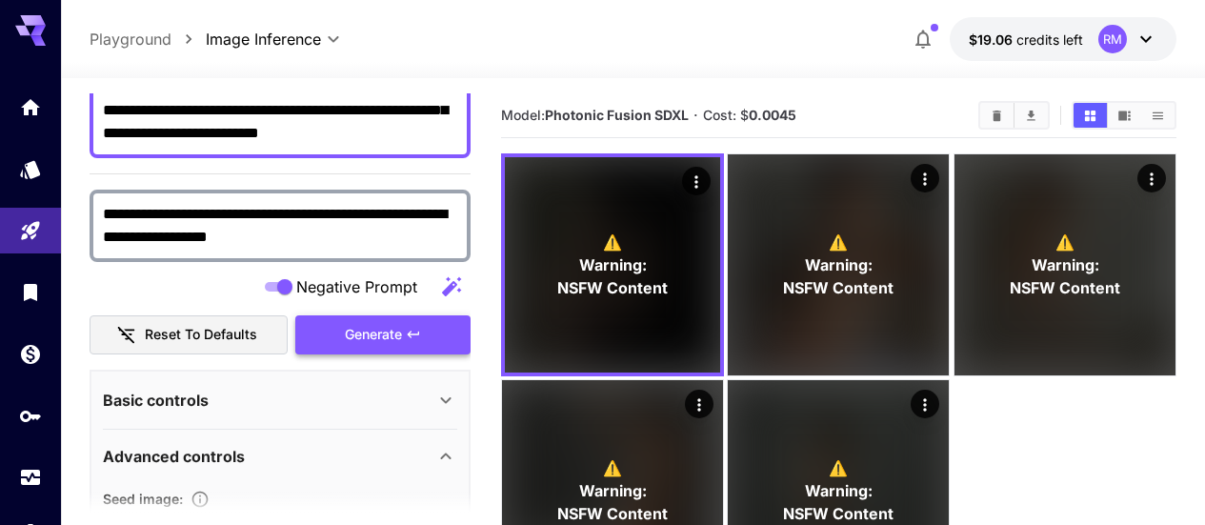
click at [414, 346] on button "Generate" at bounding box center [382, 334] width 175 height 39
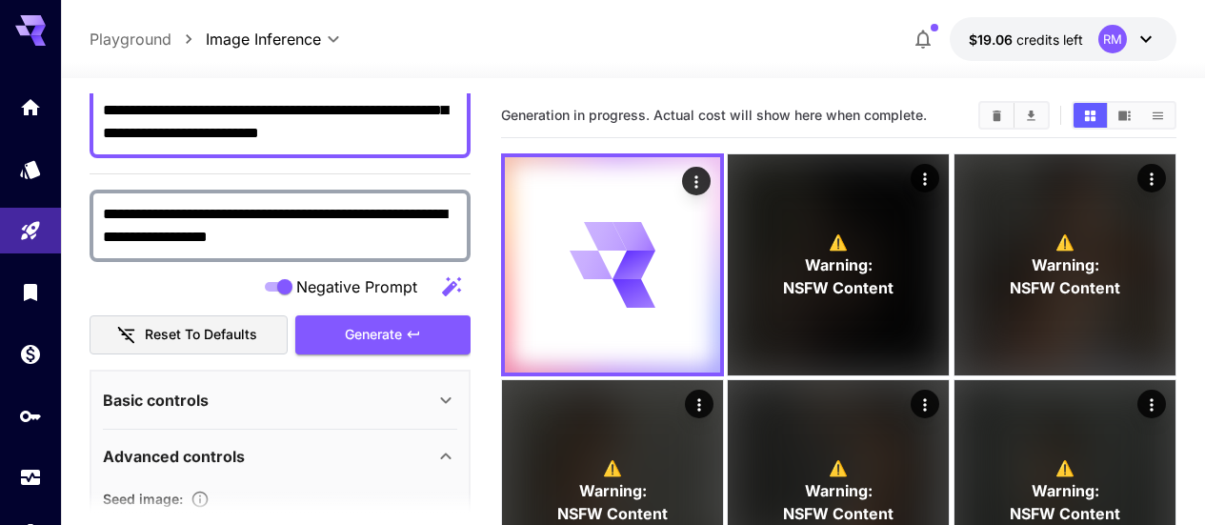
scroll to position [381, 0]
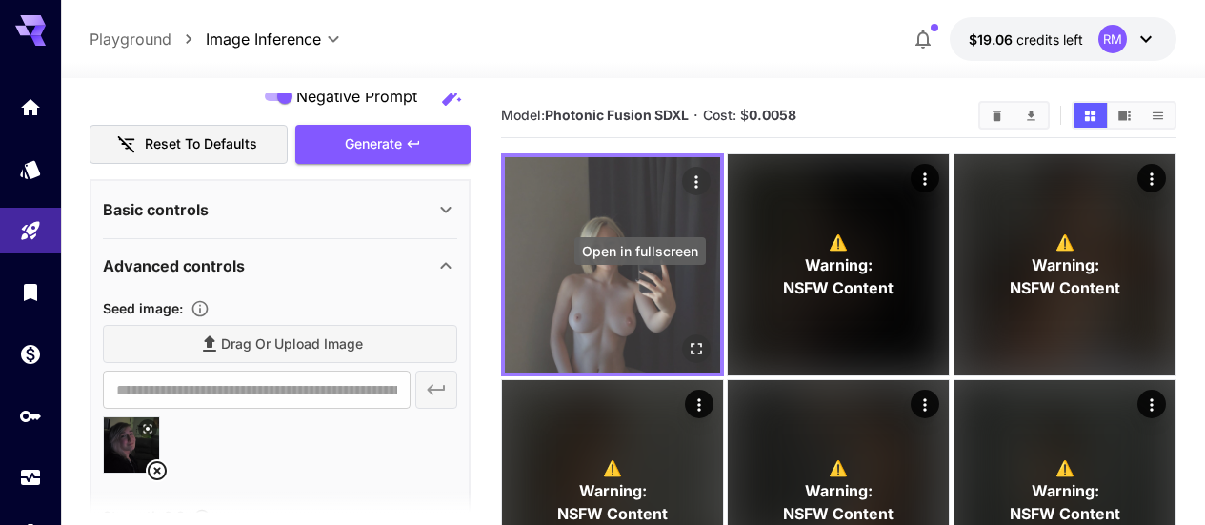
click at [682, 334] on button "Open in fullscreen" at bounding box center [696, 348] width 29 height 29
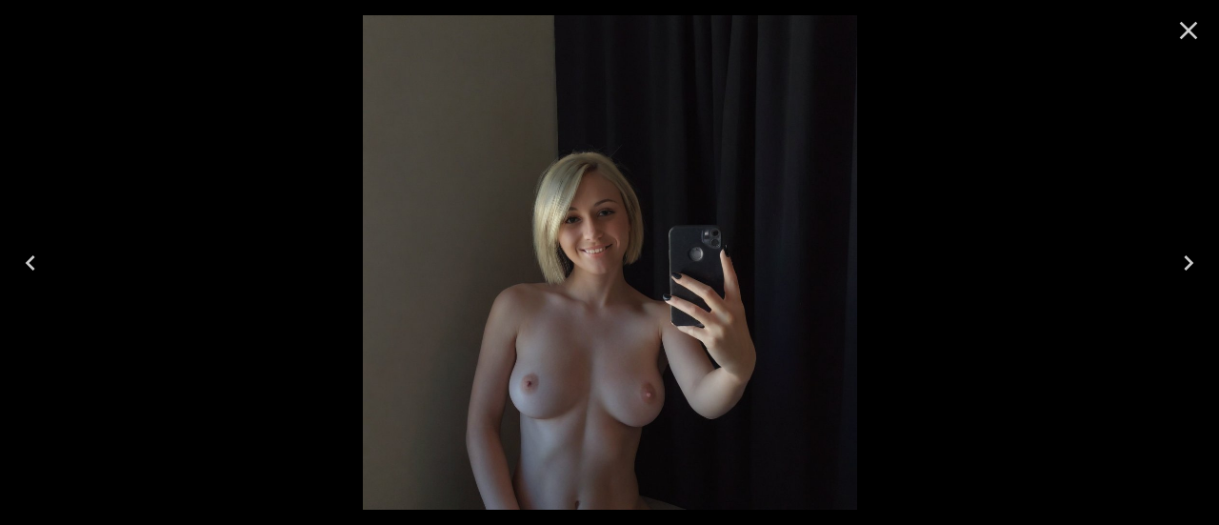
click at [1203, 31] on icon "Close" at bounding box center [1188, 30] width 30 height 30
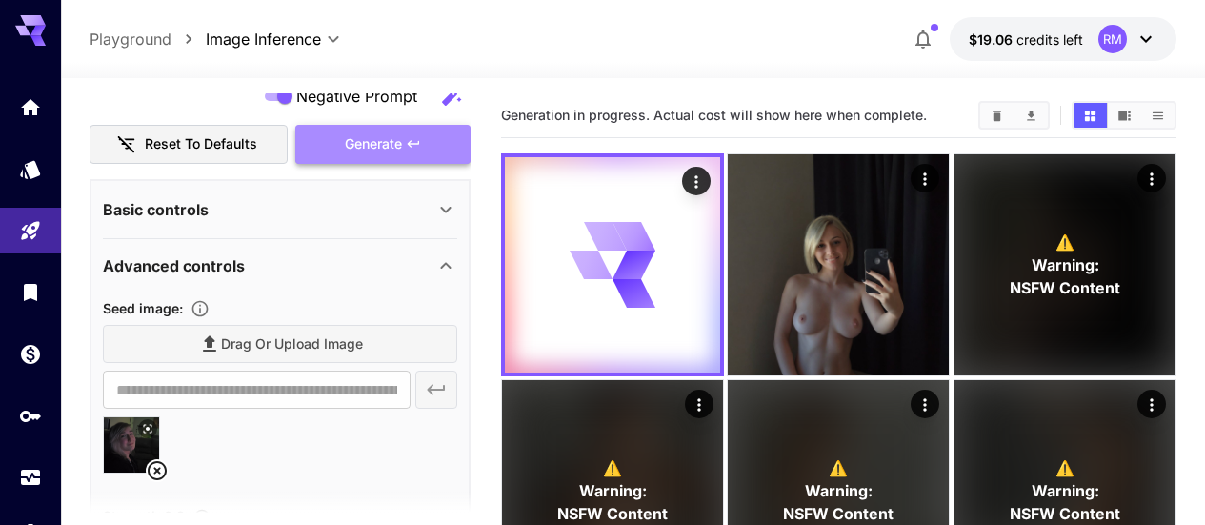
click at [435, 141] on button "Generate" at bounding box center [382, 144] width 175 height 39
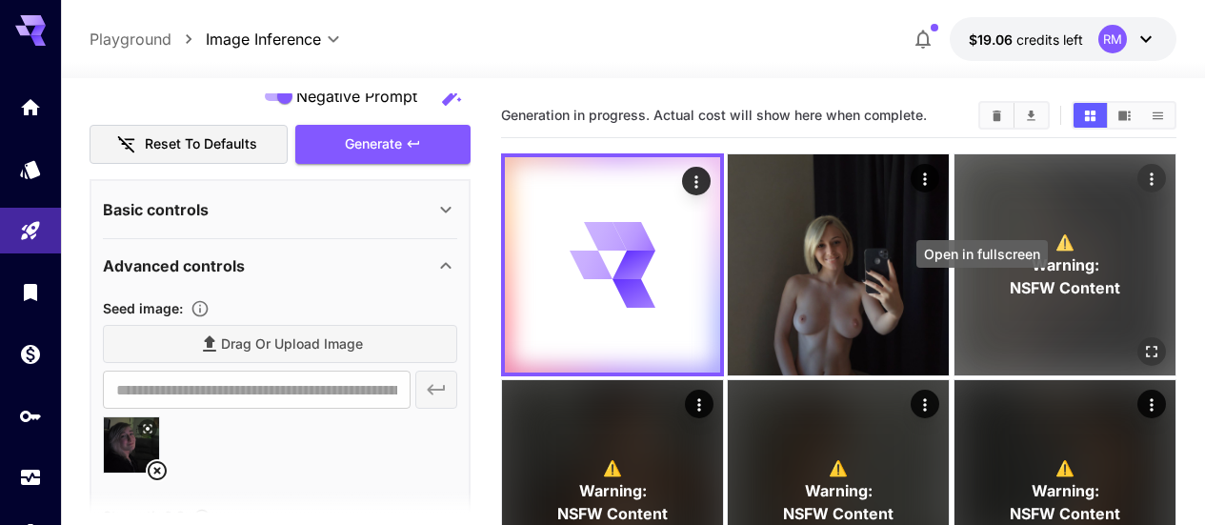
click at [1142, 342] on icon "Open in fullscreen" at bounding box center [1151, 351] width 19 height 19
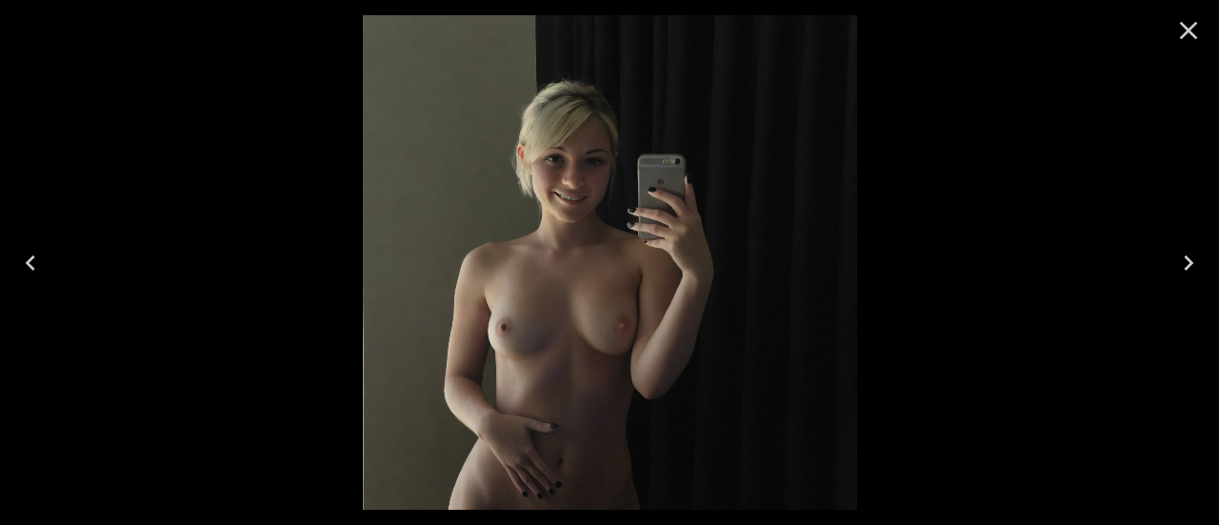
click at [1189, 30] on icon "Close" at bounding box center [1189, 31] width 18 height 18
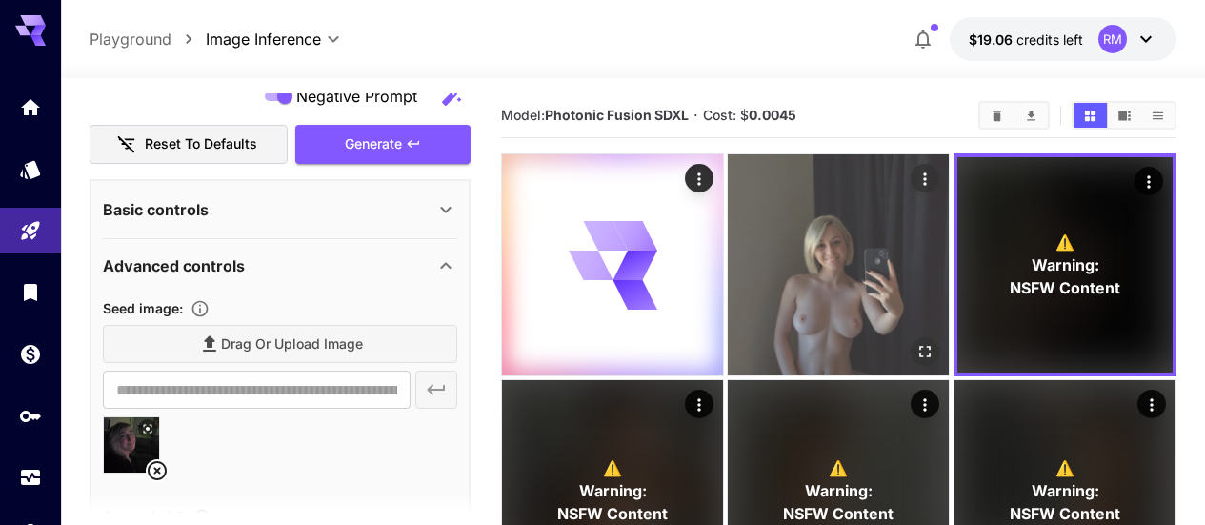
click at [806, 277] on img at bounding box center [838, 264] width 221 height 221
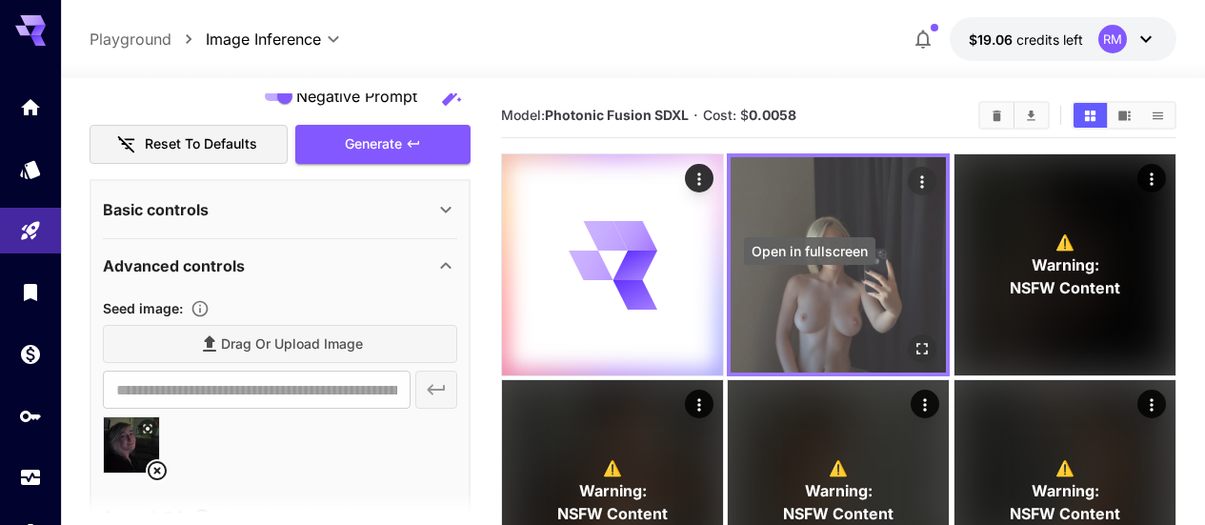
click at [913, 339] on icon "Open in fullscreen" at bounding box center [922, 348] width 19 height 19
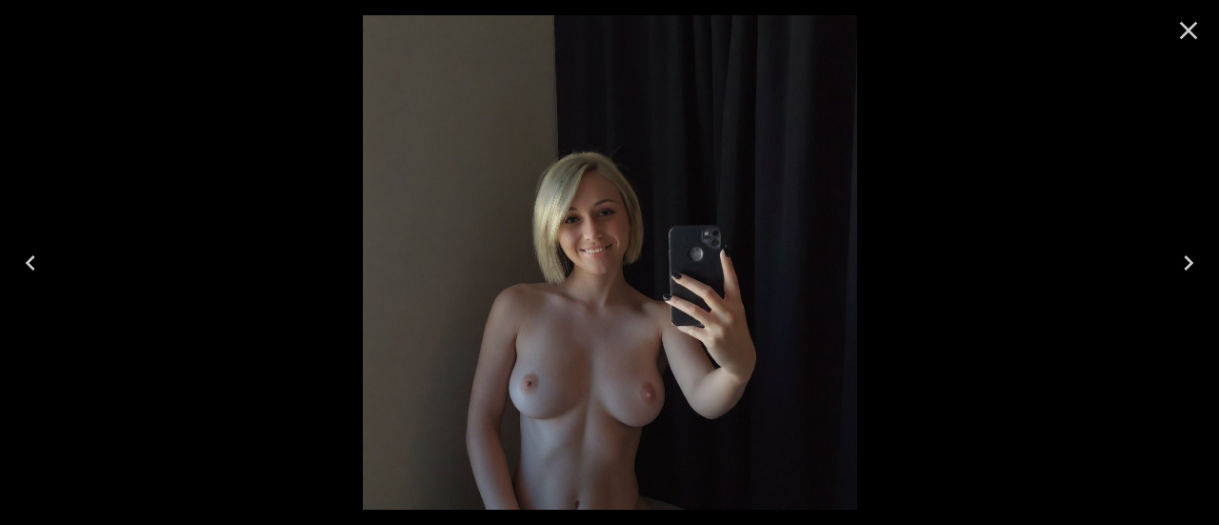
drag, startPoint x: 1186, startPoint y: 25, endPoint x: 1149, endPoint y: 75, distance: 62.7
click at [1186, 25] on icon "Close" at bounding box center [1188, 30] width 30 height 30
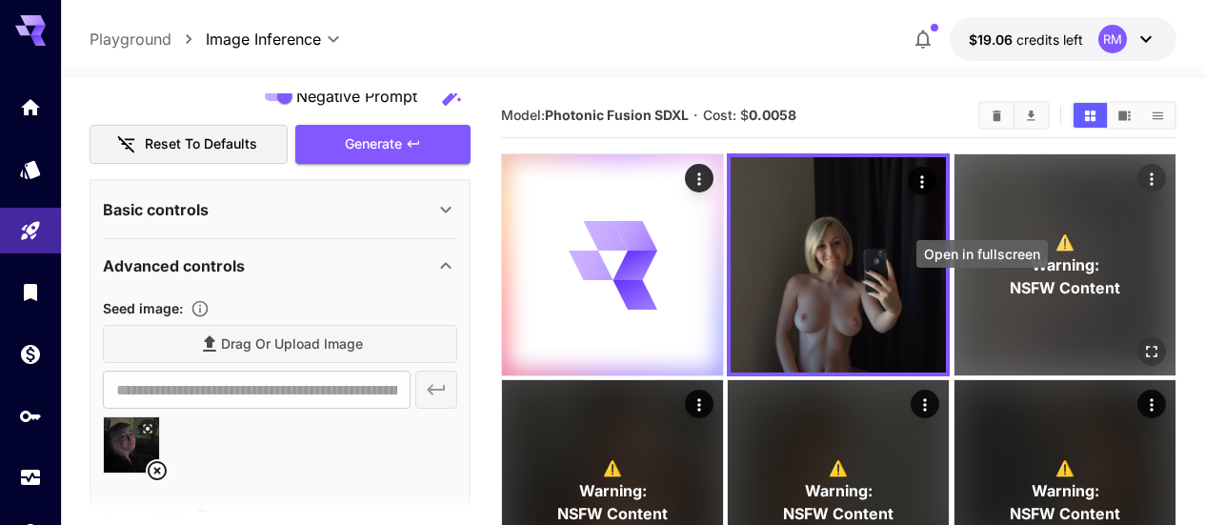
click at [1142, 342] on icon "Open in fullscreen" at bounding box center [1151, 351] width 19 height 19
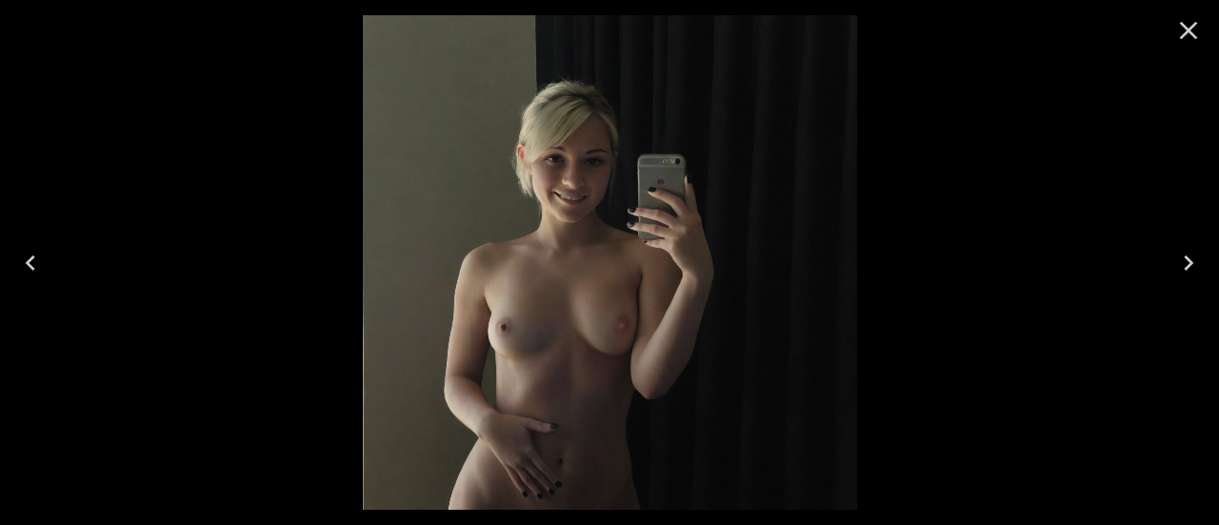
click at [1188, 29] on icon "Close" at bounding box center [1189, 31] width 18 height 18
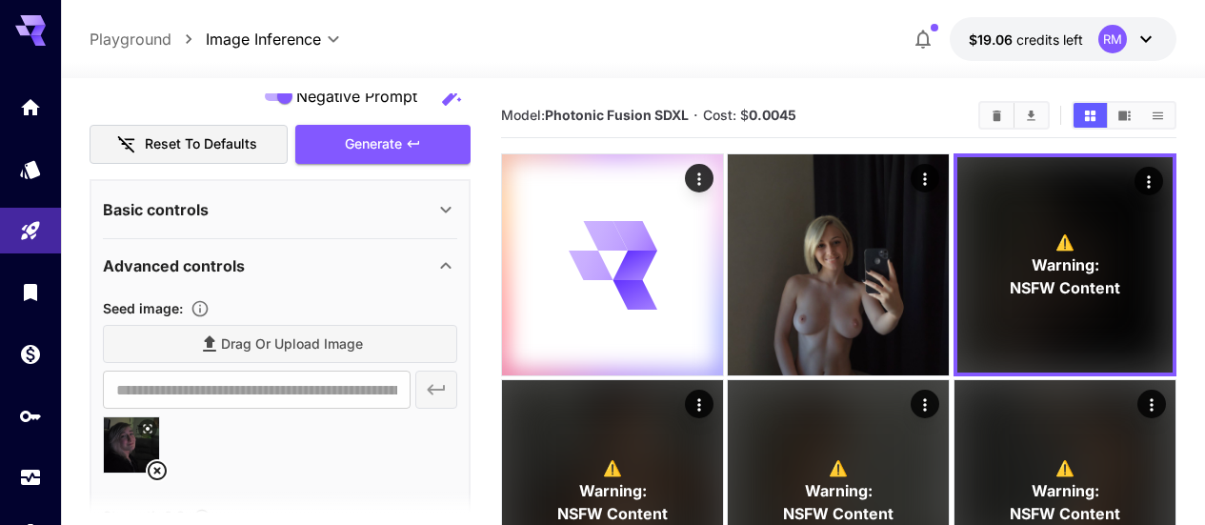
click at [155, 424] on button at bounding box center [147, 428] width 19 height 19
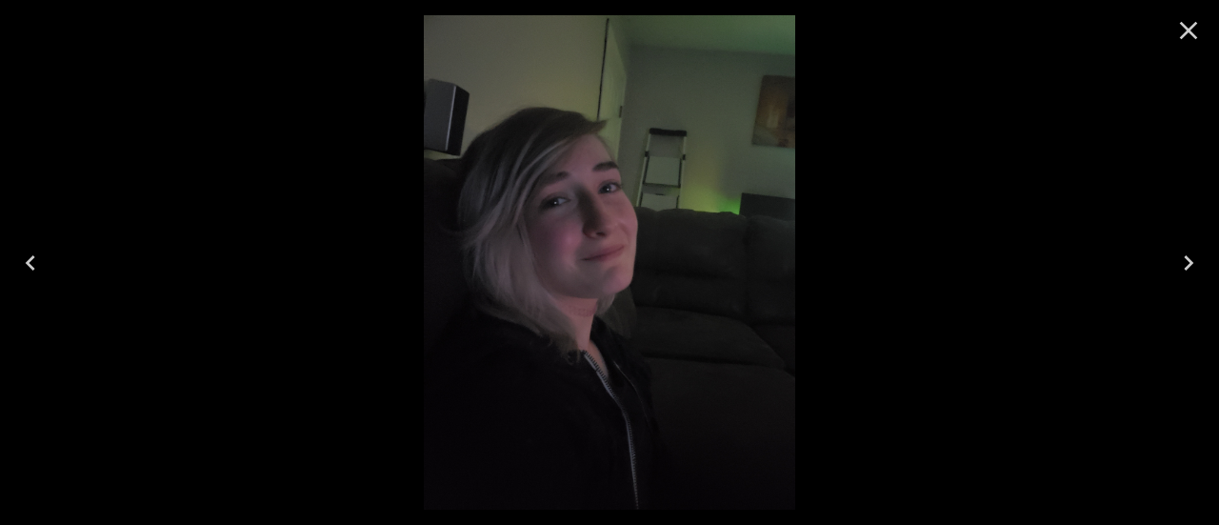
click at [1193, 30] on icon "Close" at bounding box center [1188, 30] width 30 height 30
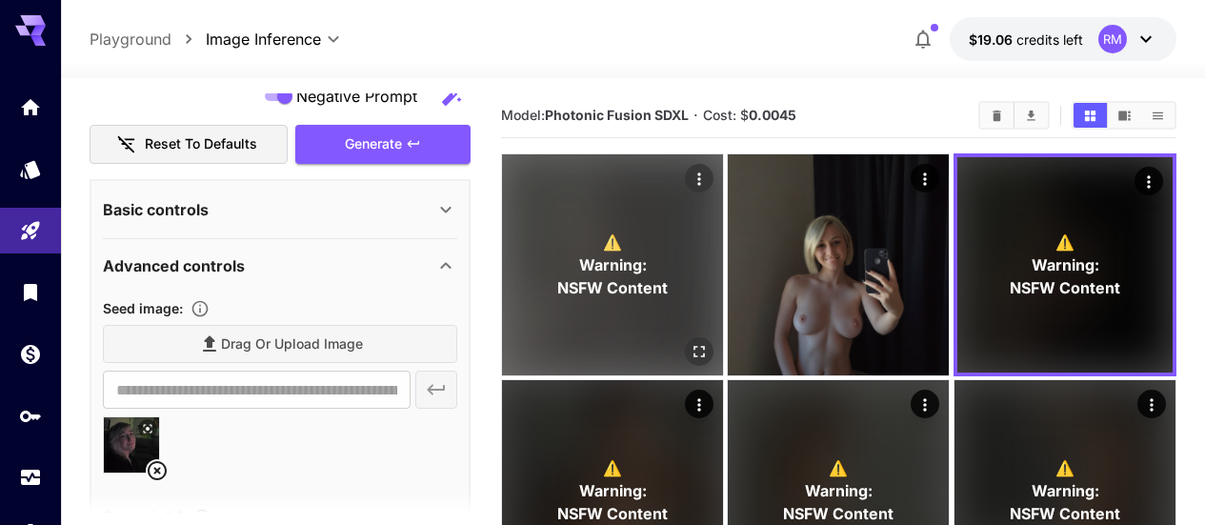
click at [690, 342] on icon "Open in fullscreen" at bounding box center [699, 351] width 19 height 19
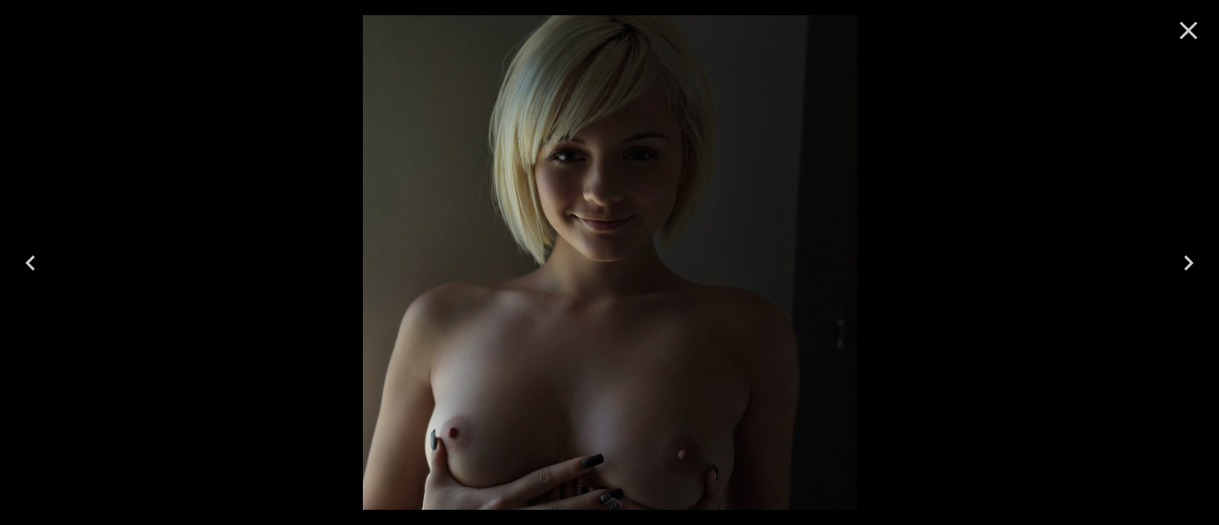
click at [1197, 30] on icon "Close" at bounding box center [1188, 30] width 30 height 30
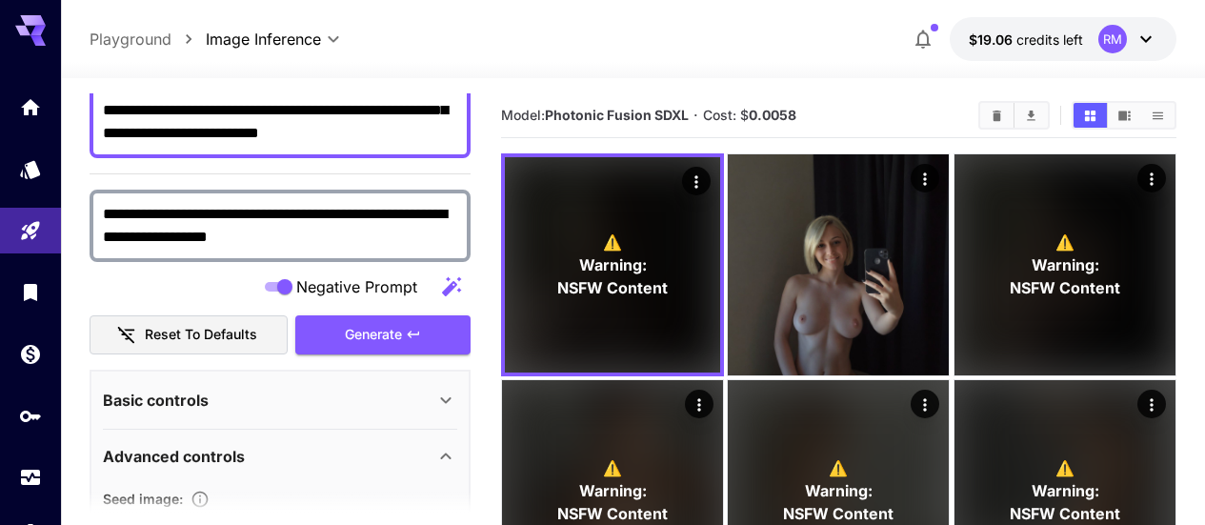
scroll to position [0, 0]
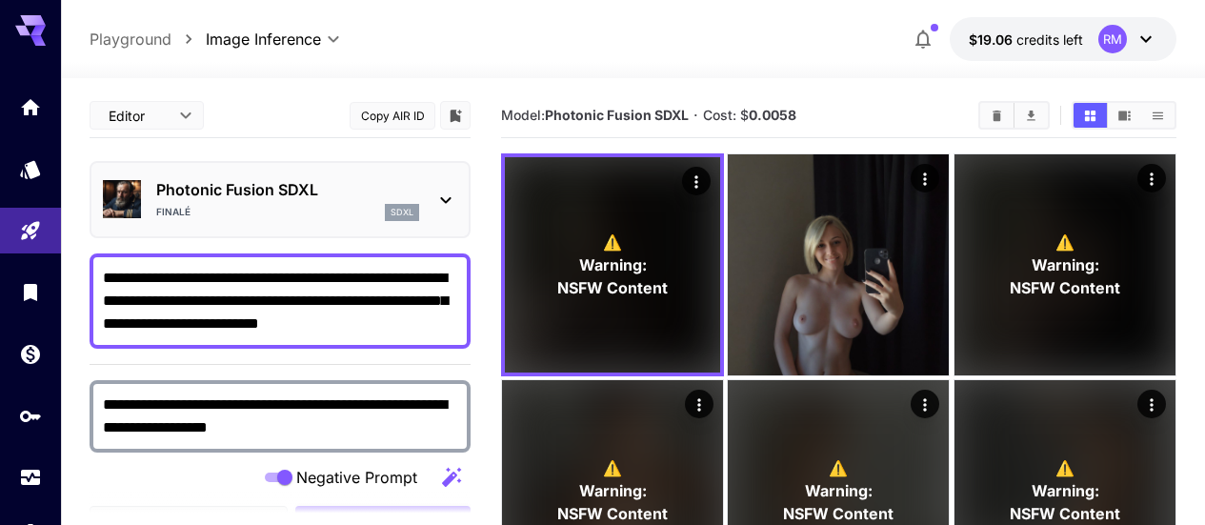
click at [410, 322] on textarea "**********" at bounding box center [280, 301] width 354 height 69
drag, startPoint x: 378, startPoint y: 326, endPoint x: 365, endPoint y: 332, distance: 14.9
click at [365, 332] on textarea "**********" at bounding box center [280, 301] width 354 height 69
click at [394, 326] on textarea "**********" at bounding box center [280, 301] width 354 height 69
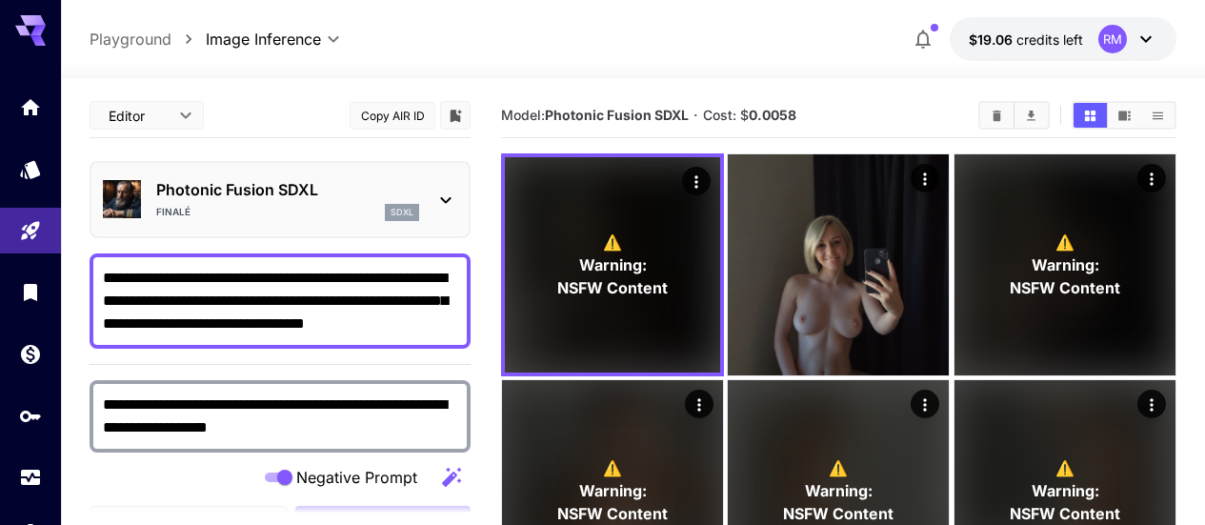
paste textarea
type textarea "**********"
click at [432, 344] on div "**********" at bounding box center [280, 300] width 381 height 95
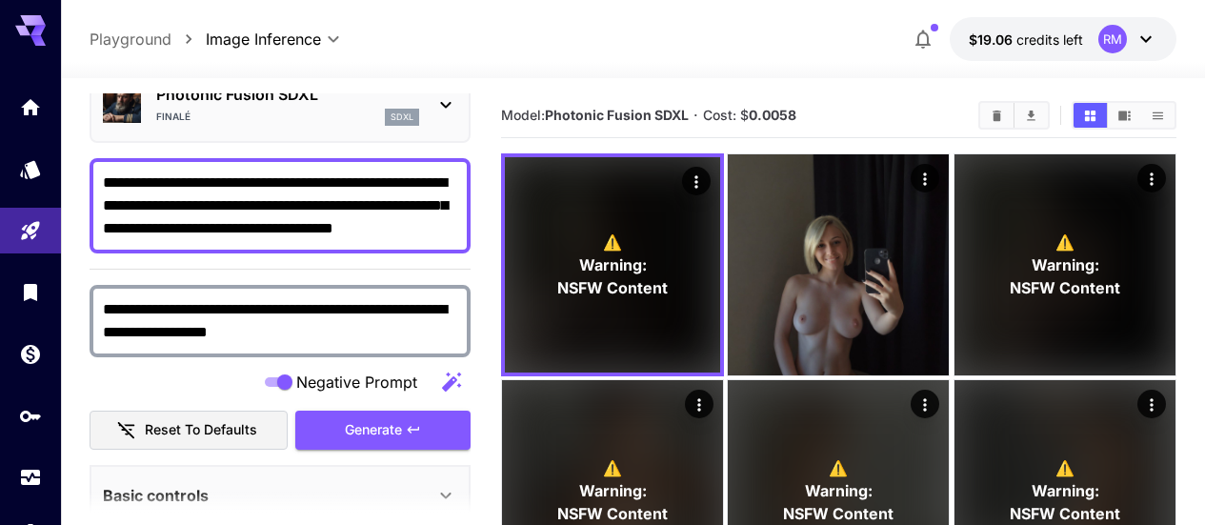
scroll to position [286, 0]
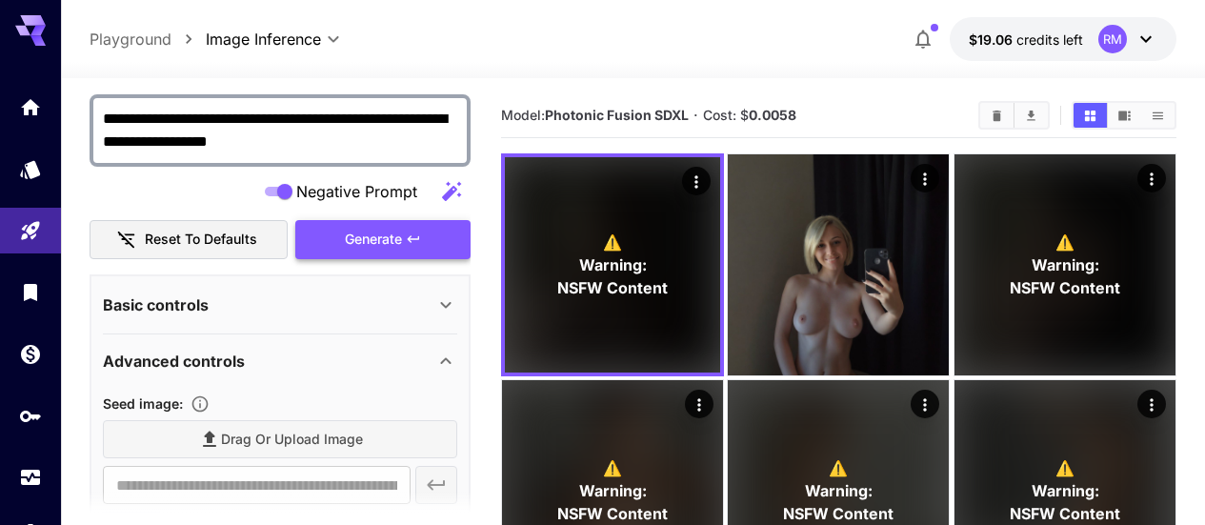
click at [414, 238] on icon "button" at bounding box center [413, 238] width 15 height 15
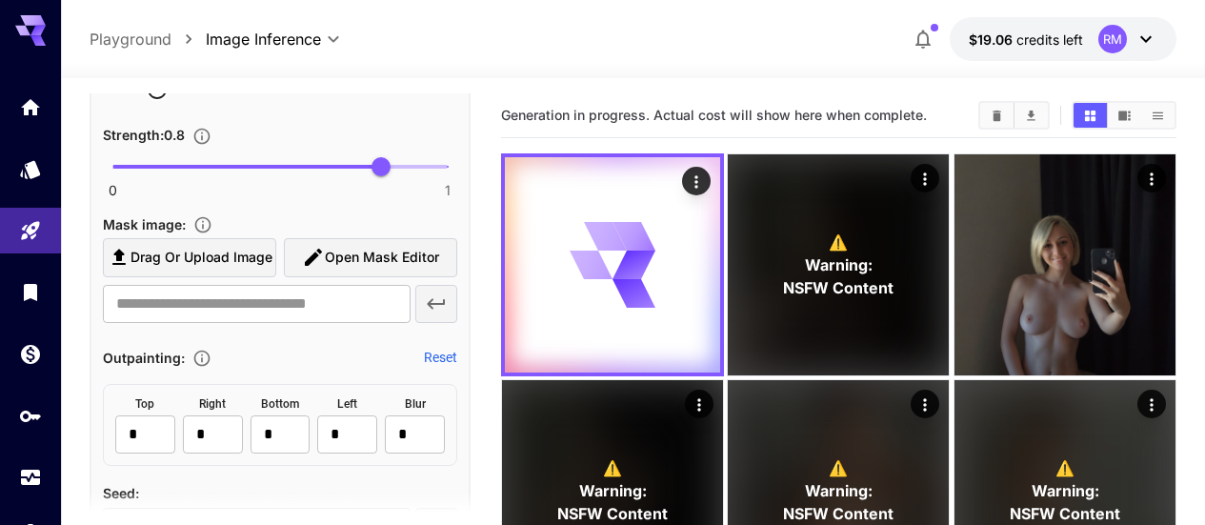
scroll to position [952, 0]
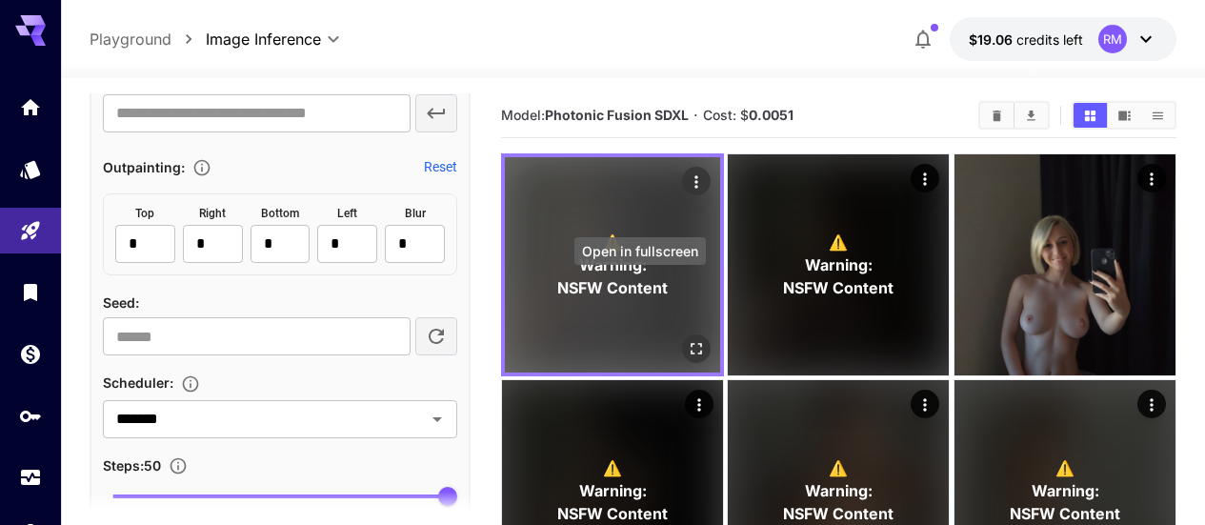
click at [687, 339] on icon "Open in fullscreen" at bounding box center [696, 348] width 19 height 19
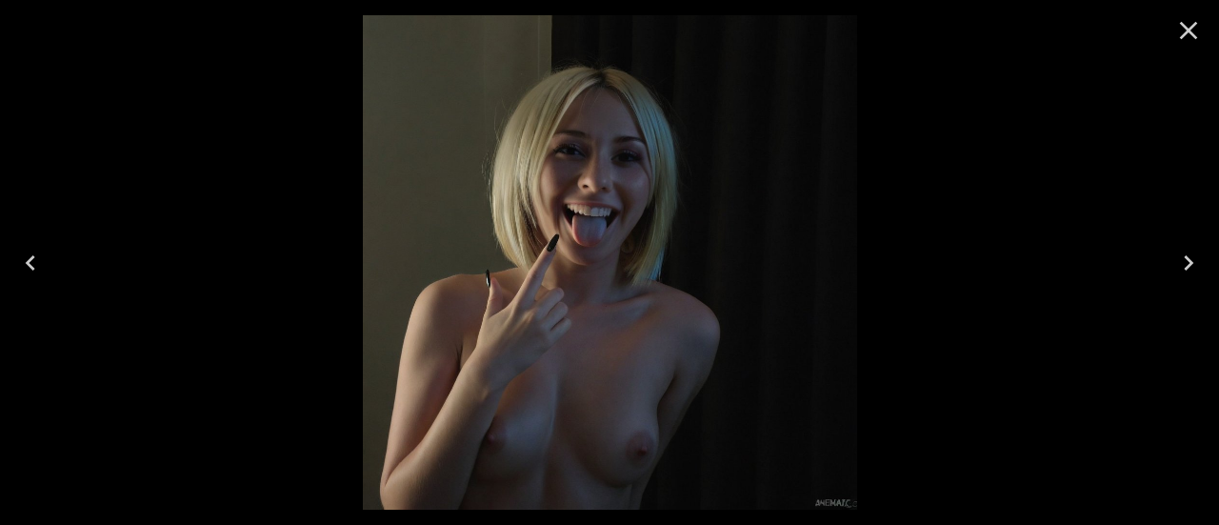
click at [1189, 26] on icon "Close" at bounding box center [1188, 30] width 30 height 30
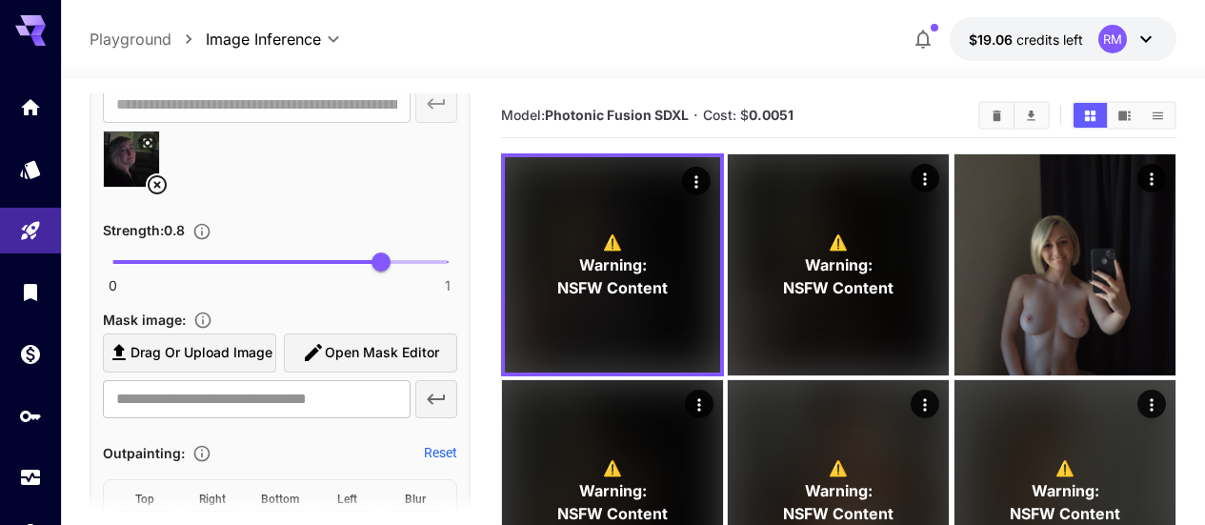
scroll to position [571, 0]
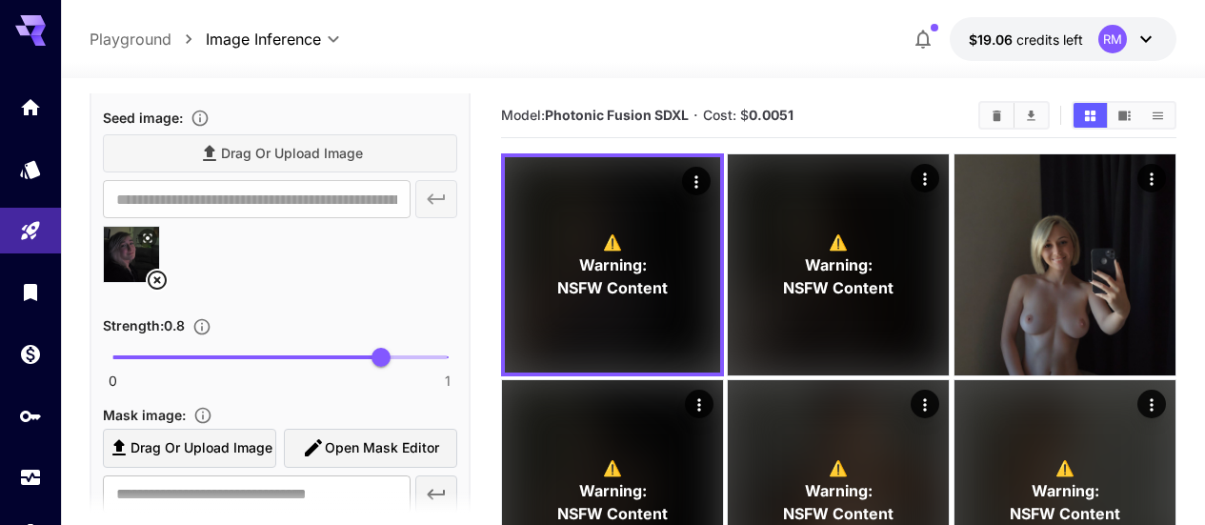
click at [153, 275] on icon at bounding box center [157, 280] width 23 height 23
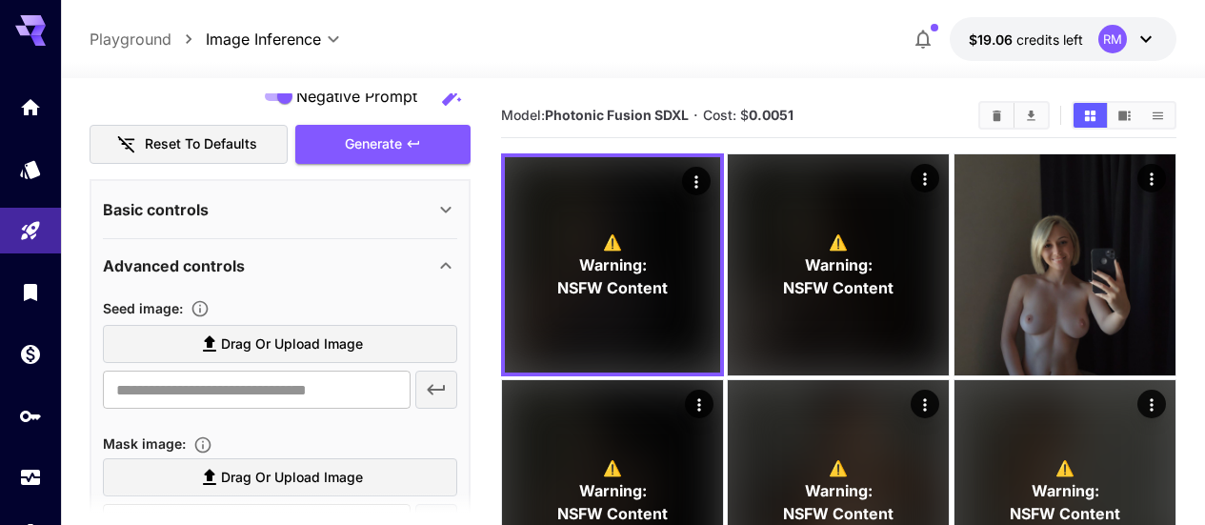
scroll to position [286, 0]
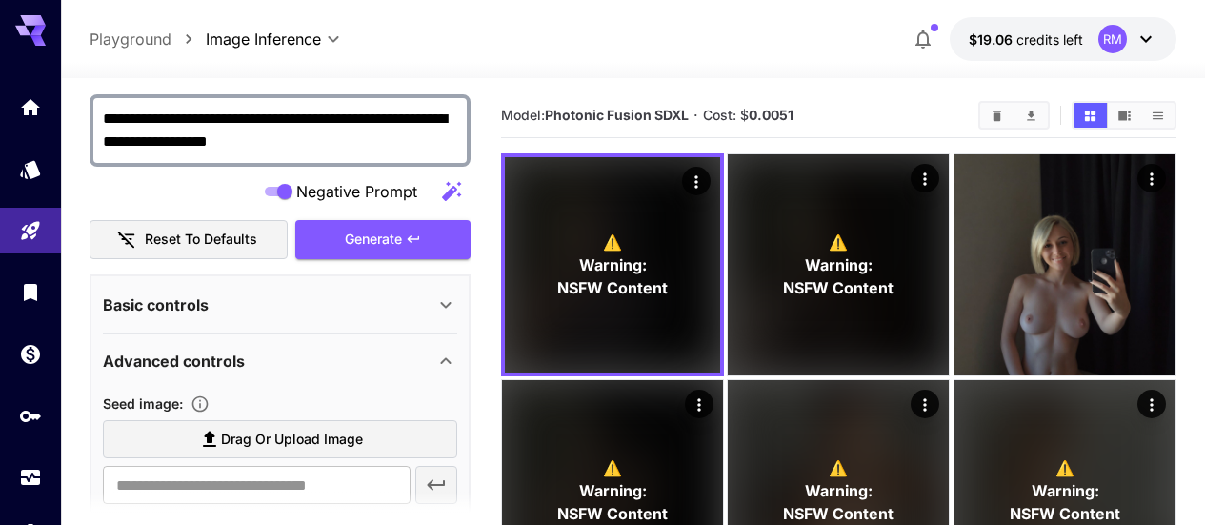
click at [437, 315] on icon at bounding box center [445, 304] width 23 height 23
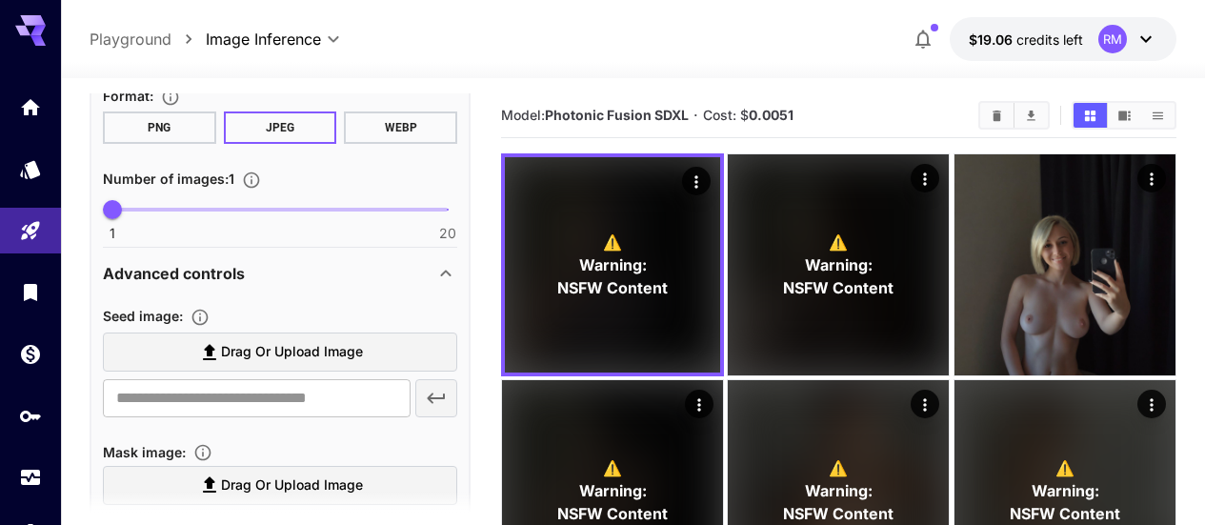
scroll to position [762, 0]
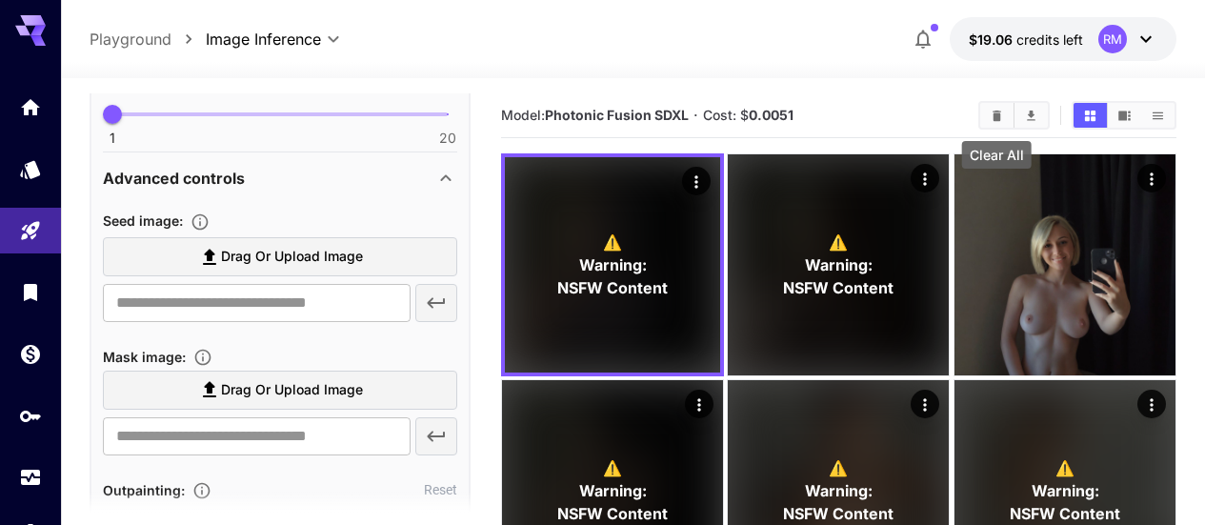
click at [996, 119] on icon "Clear All" at bounding box center [996, 115] width 9 height 10
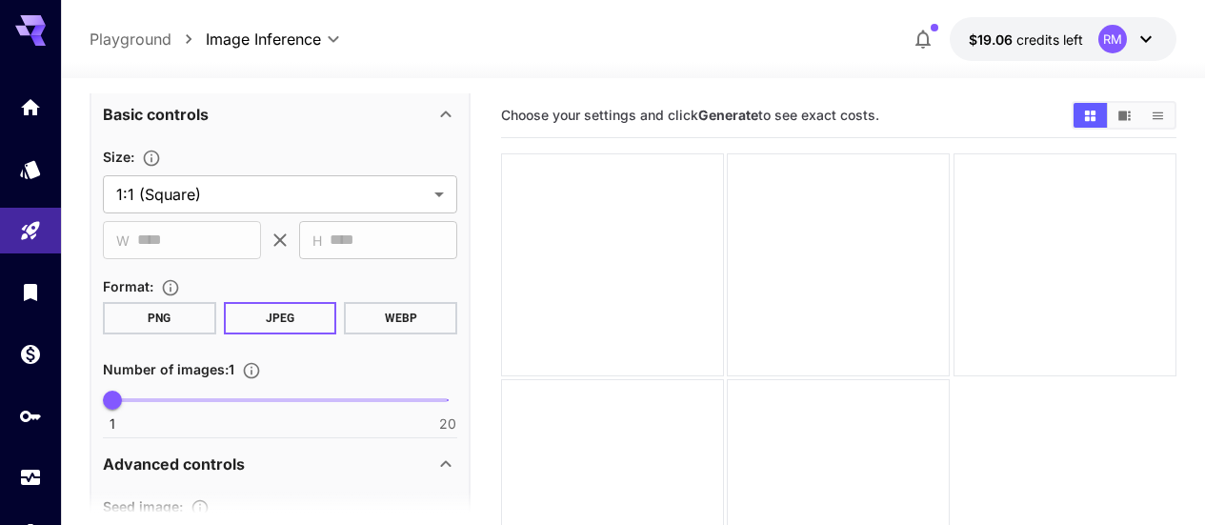
scroll to position [381, 0]
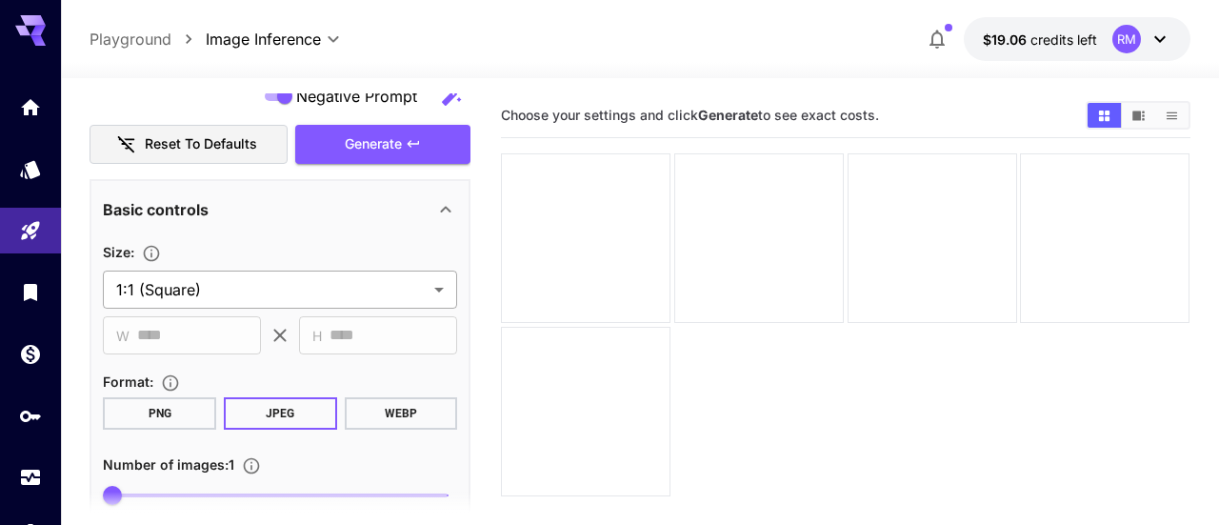
click at [396, 290] on body "**********" at bounding box center [609, 337] width 1219 height 675
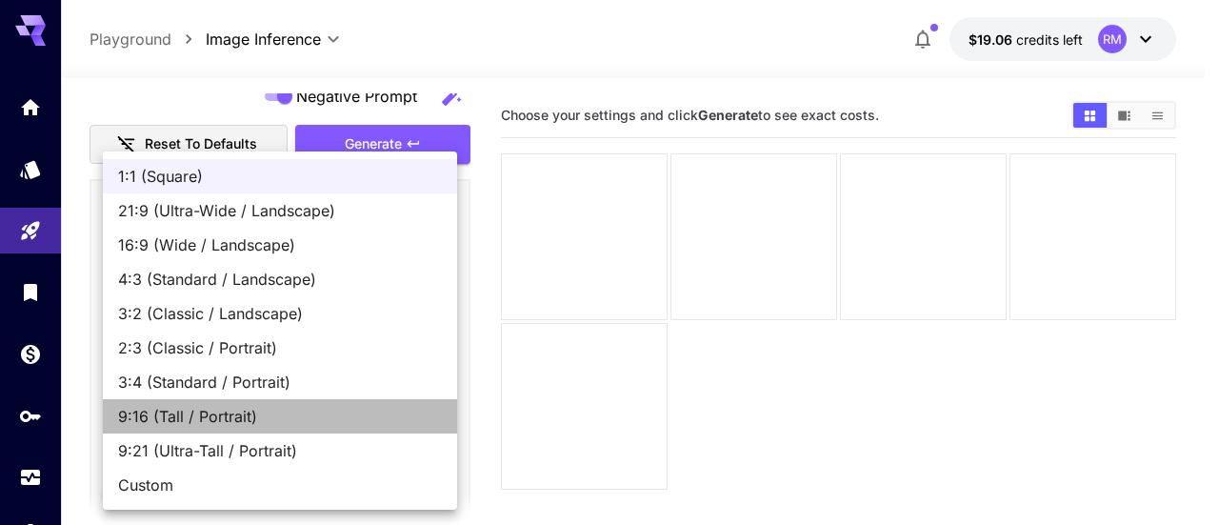
click at [256, 412] on span "9:16 (Tall / Portrait)" at bounding box center [280, 416] width 324 height 23
type input "**********"
type input "***"
type input "****"
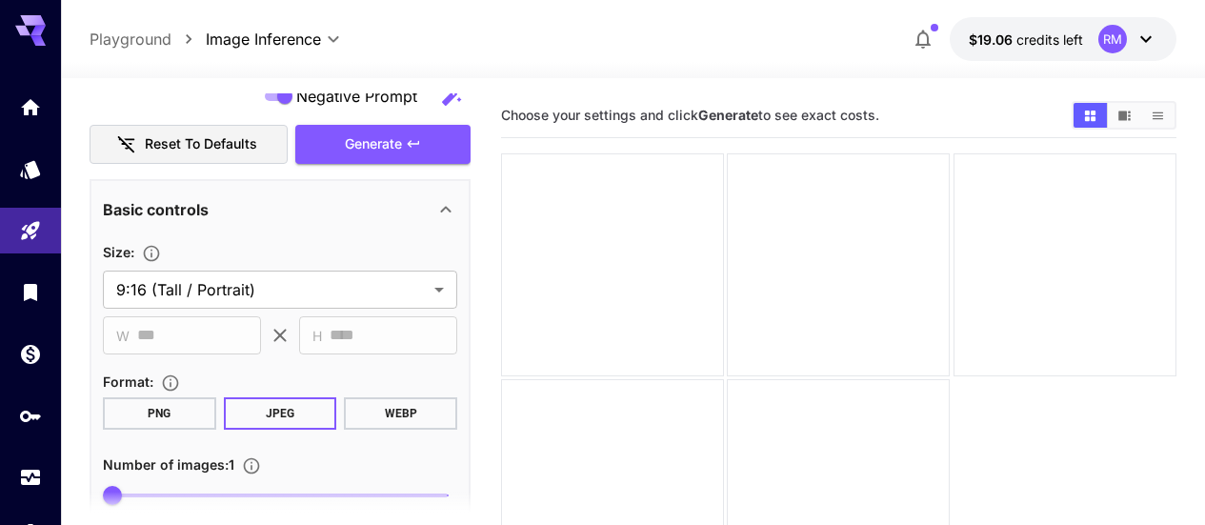
click at [450, 210] on icon at bounding box center [445, 209] width 10 height 7
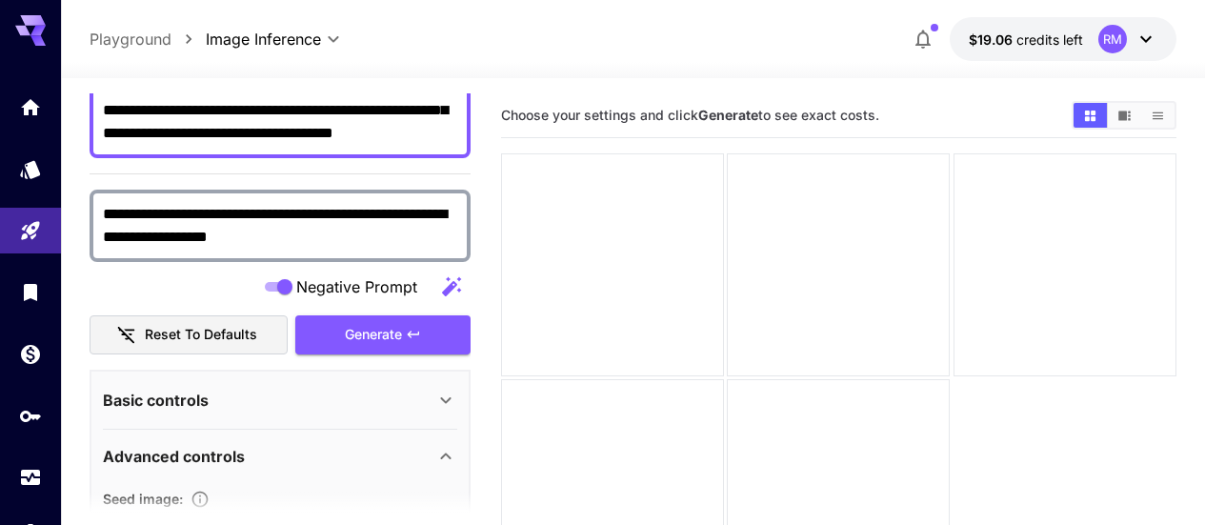
scroll to position [95, 0]
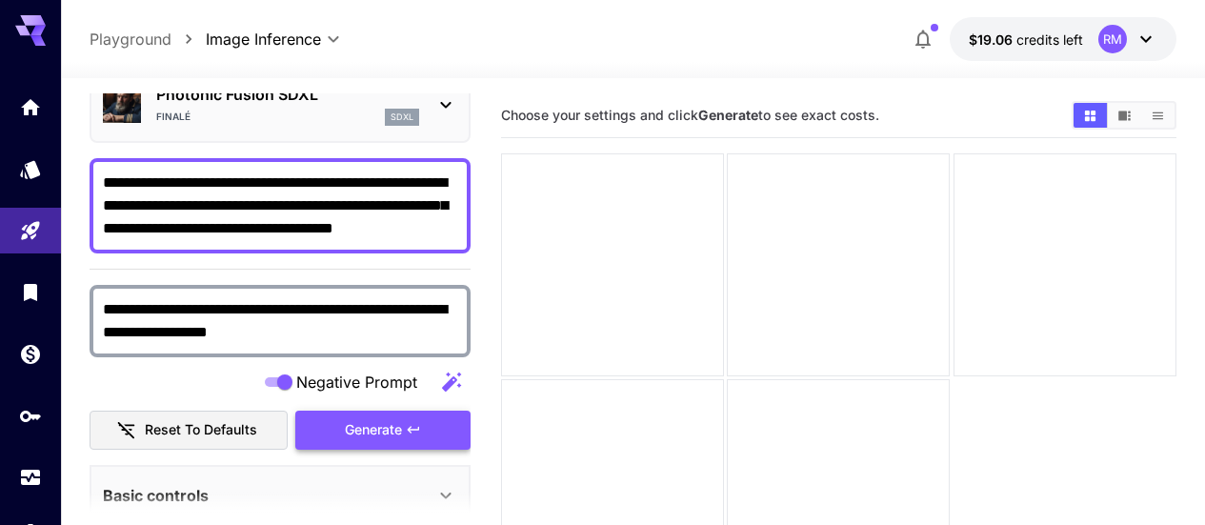
click at [348, 436] on span "Generate" at bounding box center [373, 430] width 57 height 24
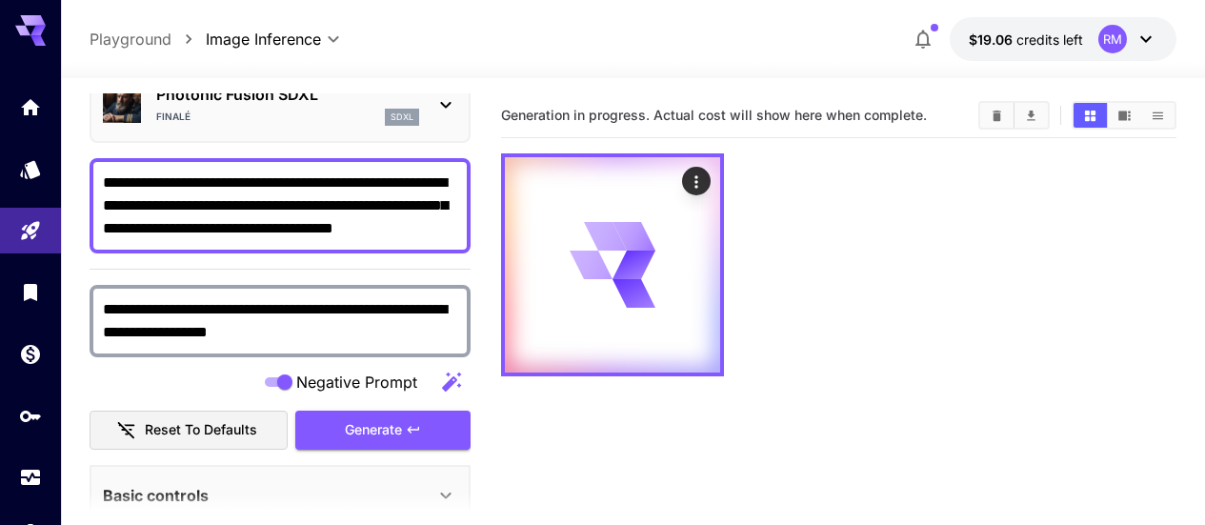
scroll to position [0, 0]
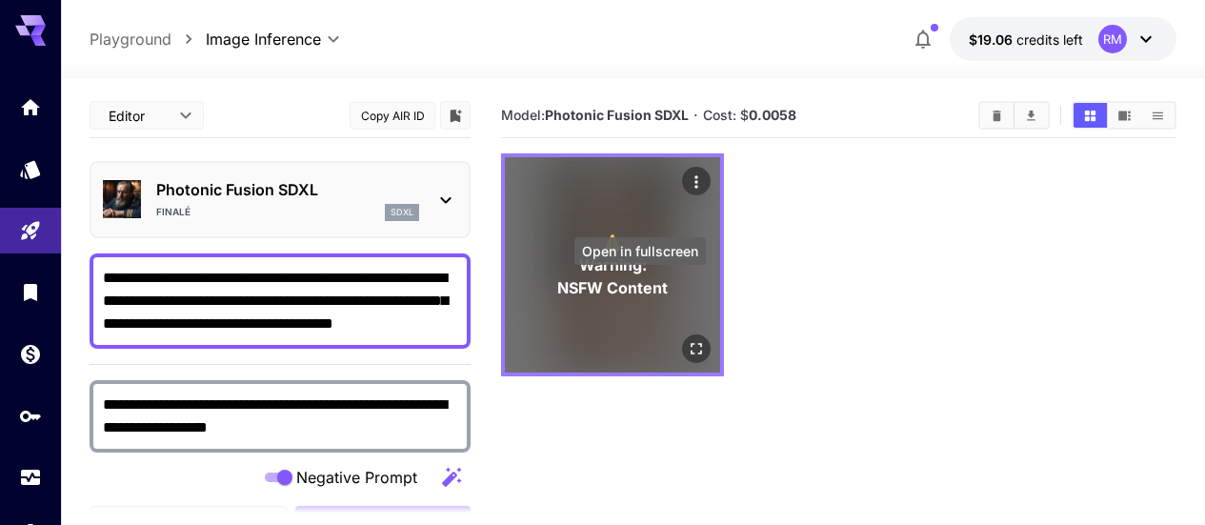
click at [687, 339] on icon "Open in fullscreen" at bounding box center [696, 348] width 19 height 19
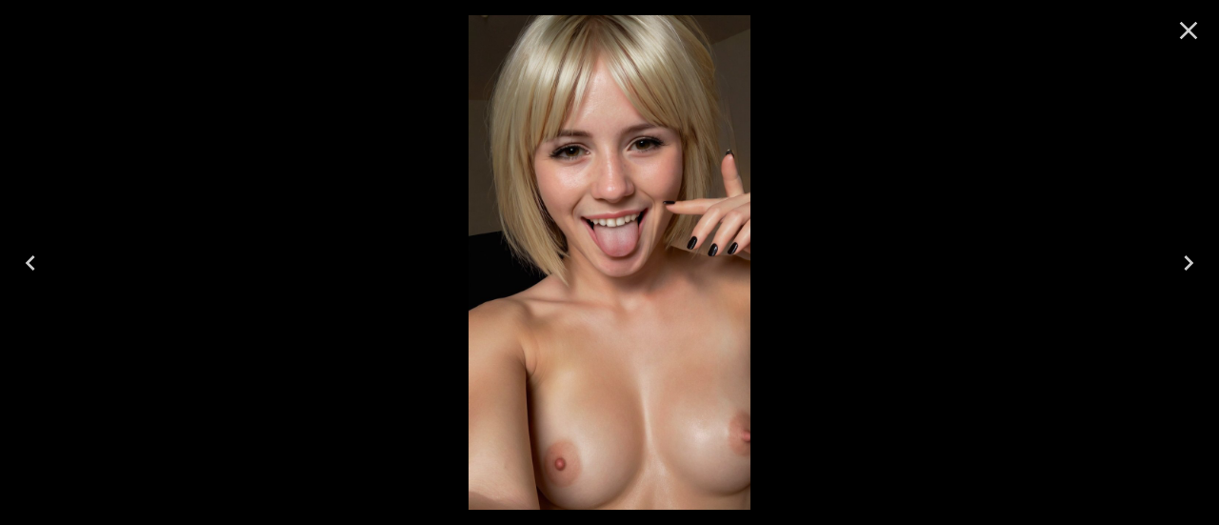
click at [1198, 36] on icon "Close" at bounding box center [1188, 30] width 30 height 30
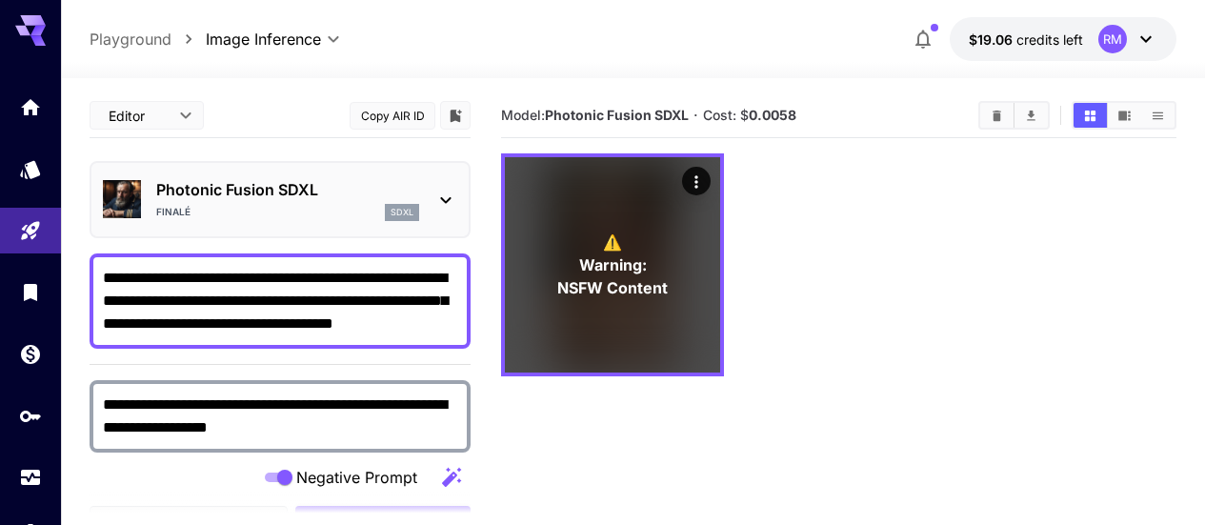
click at [346, 285] on textarea "**********" at bounding box center [280, 301] width 354 height 69
click at [296, 279] on textarea "**********" at bounding box center [280, 301] width 354 height 69
click at [457, 334] on textarea "**********" at bounding box center [280, 301] width 354 height 69
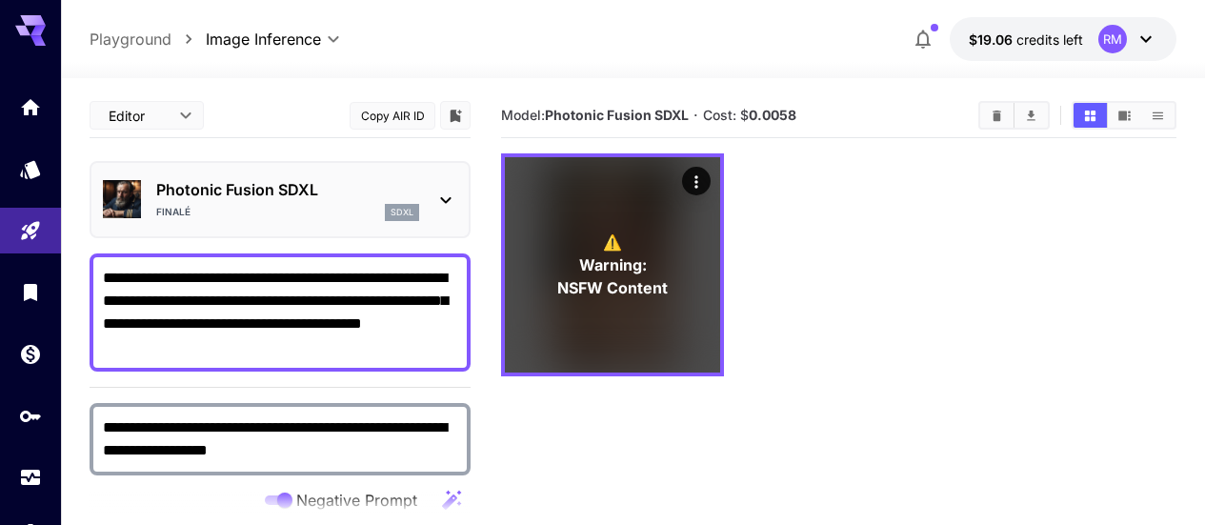
type textarea "**********"
click at [298, 446] on textarea "**********" at bounding box center [280, 439] width 354 height 46
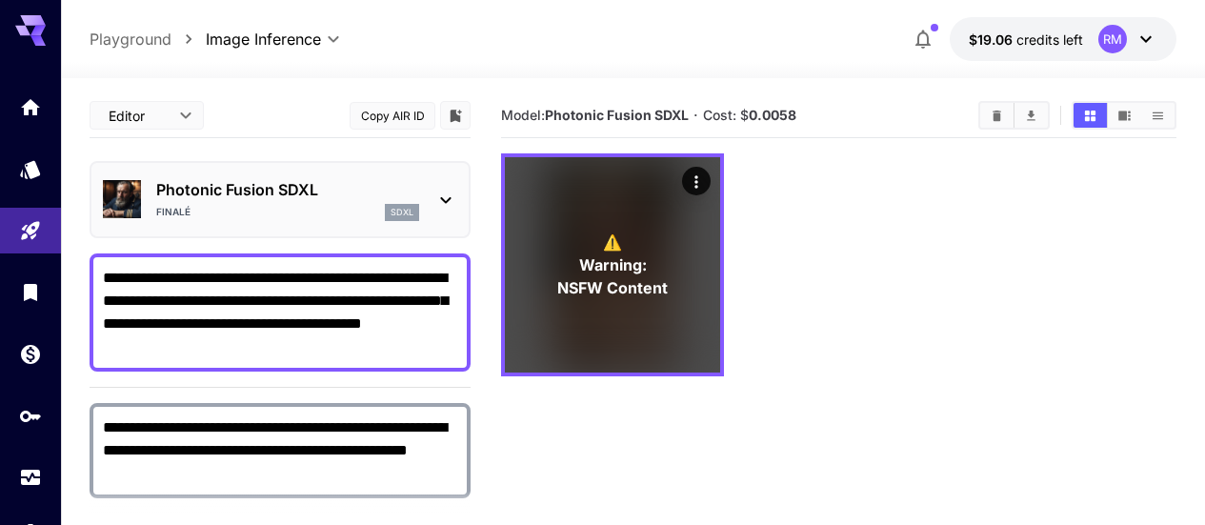
scroll to position [190, 0]
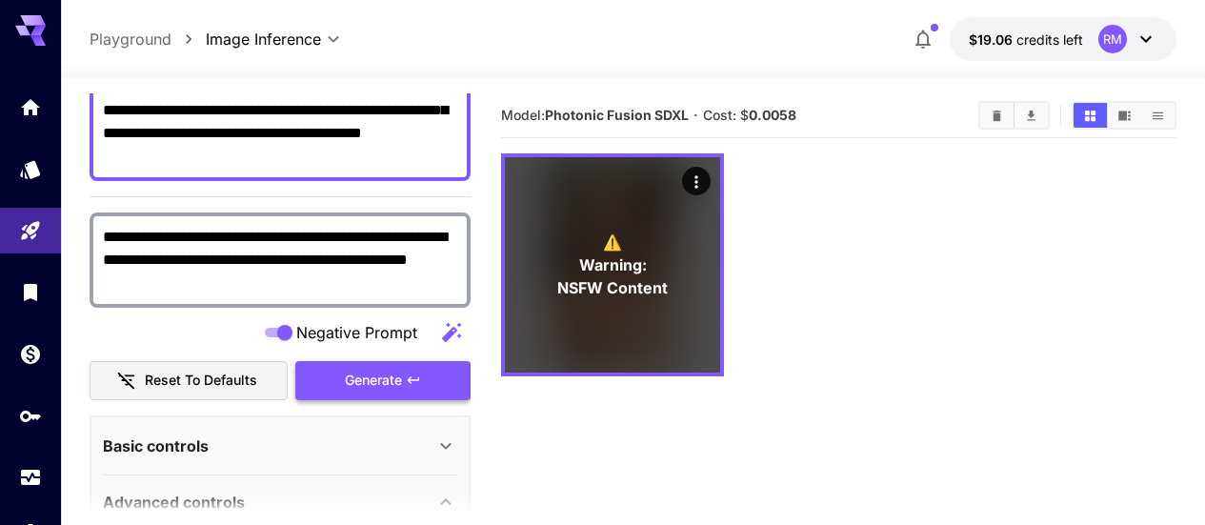
type textarea "**********"
click at [380, 369] on span "Generate" at bounding box center [373, 381] width 57 height 24
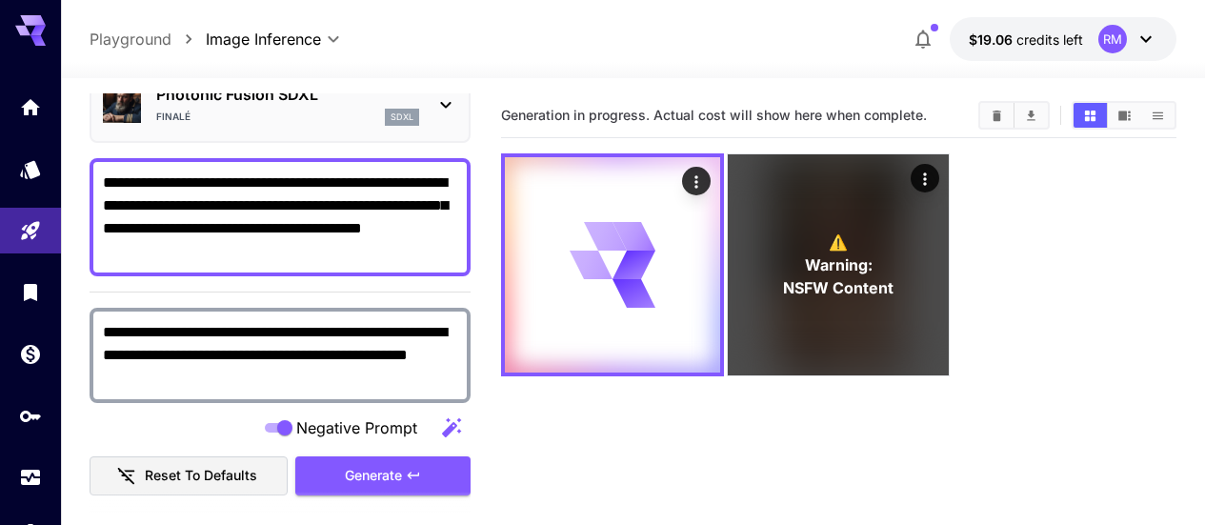
scroll to position [0, 0]
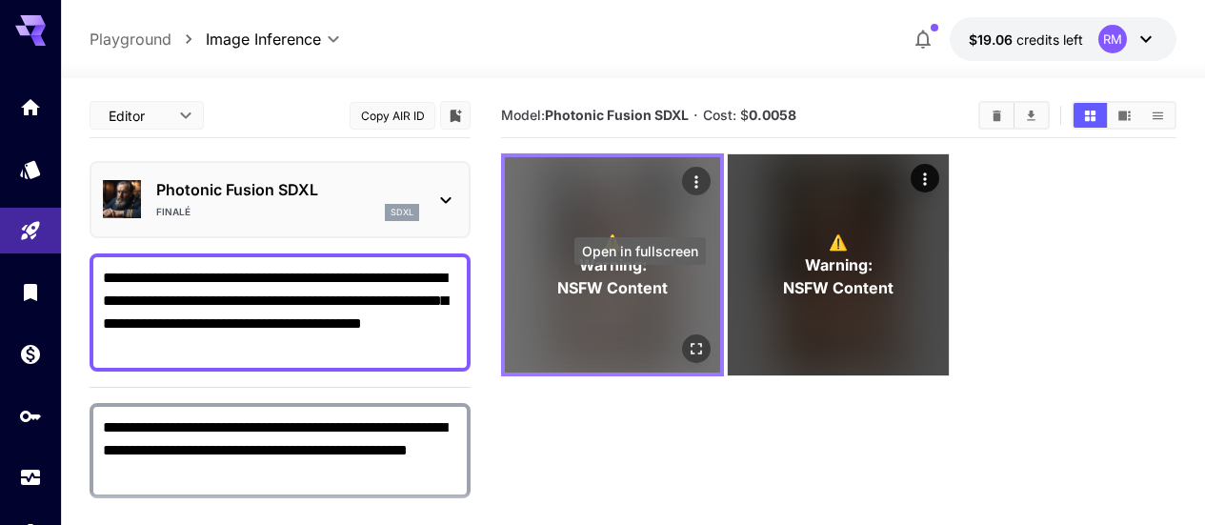
click at [687, 339] on icon "Open in fullscreen" at bounding box center [696, 348] width 19 height 19
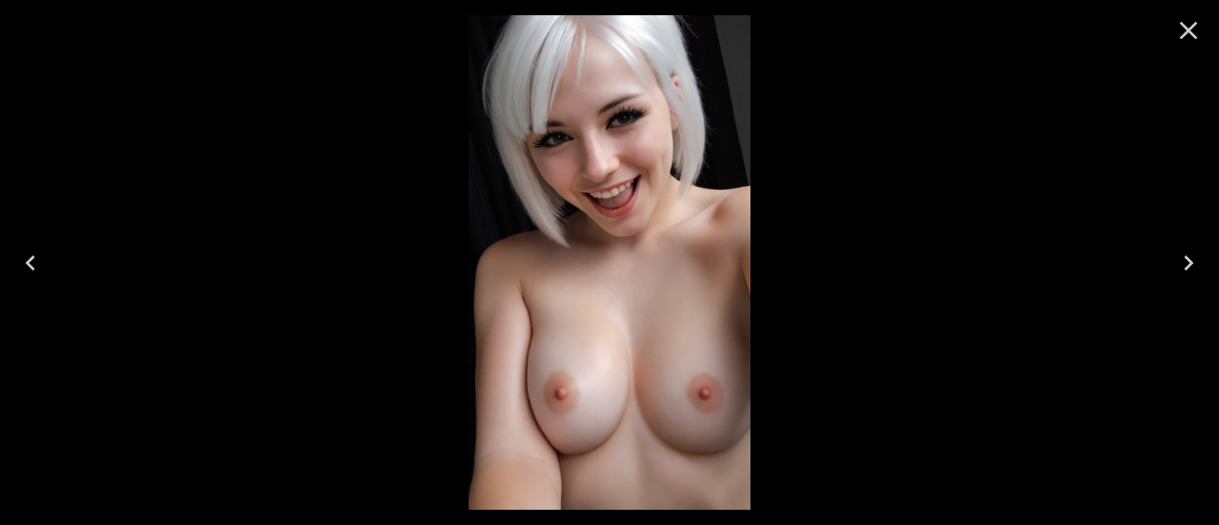
click at [1195, 19] on icon "Close" at bounding box center [1188, 30] width 30 height 30
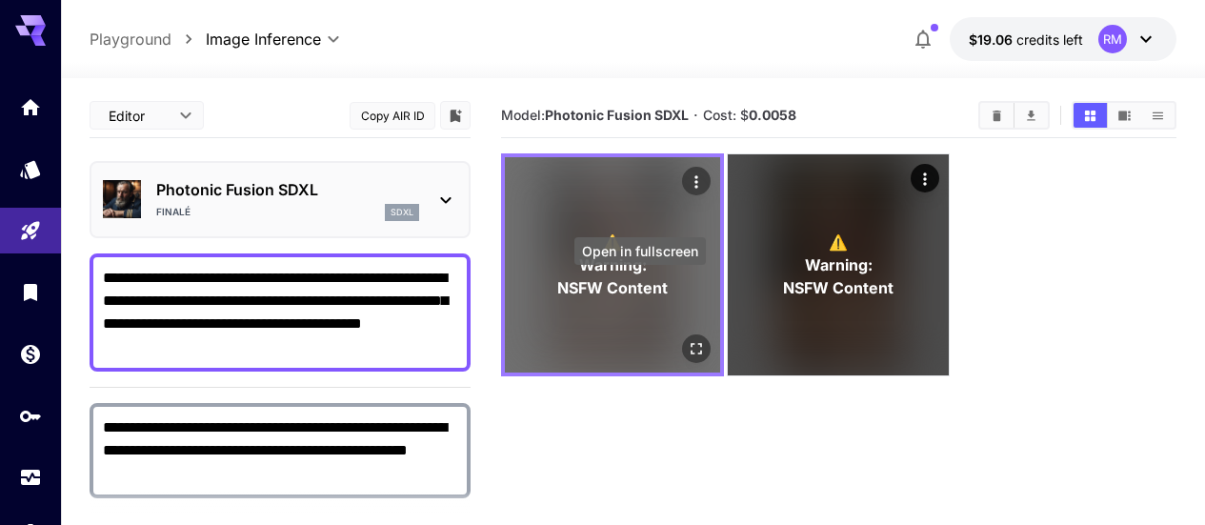
click at [687, 339] on icon "Open in fullscreen" at bounding box center [696, 348] width 19 height 19
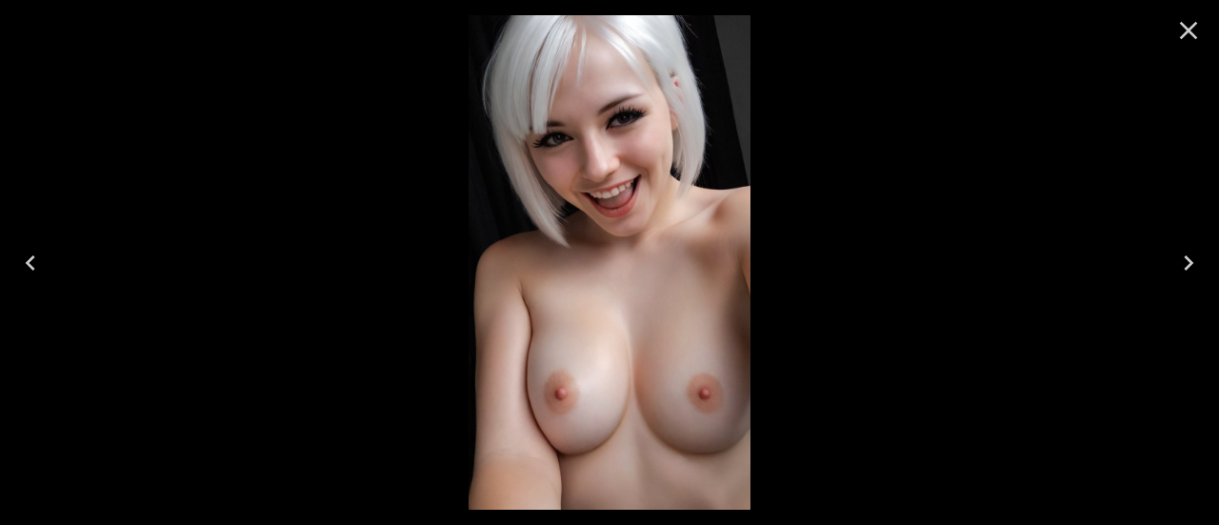
click at [1186, 24] on icon "Close" at bounding box center [1188, 30] width 30 height 30
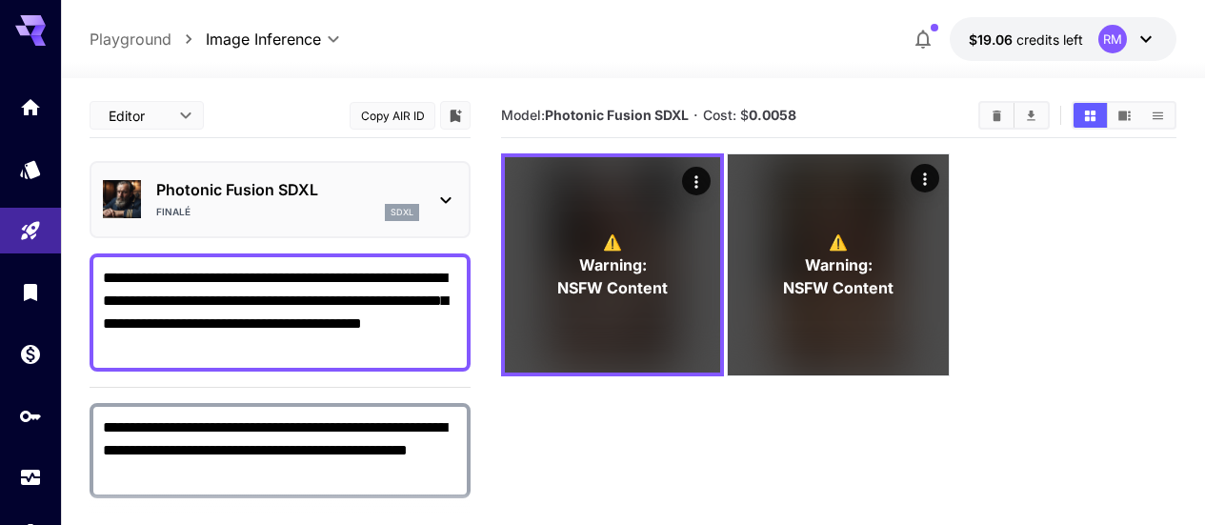
click at [379, 341] on textarea "**********" at bounding box center [280, 312] width 354 height 91
drag, startPoint x: 448, startPoint y: 323, endPoint x: 366, endPoint y: 322, distance: 81.9
click at [366, 322] on textarea "**********" at bounding box center [280, 312] width 354 height 91
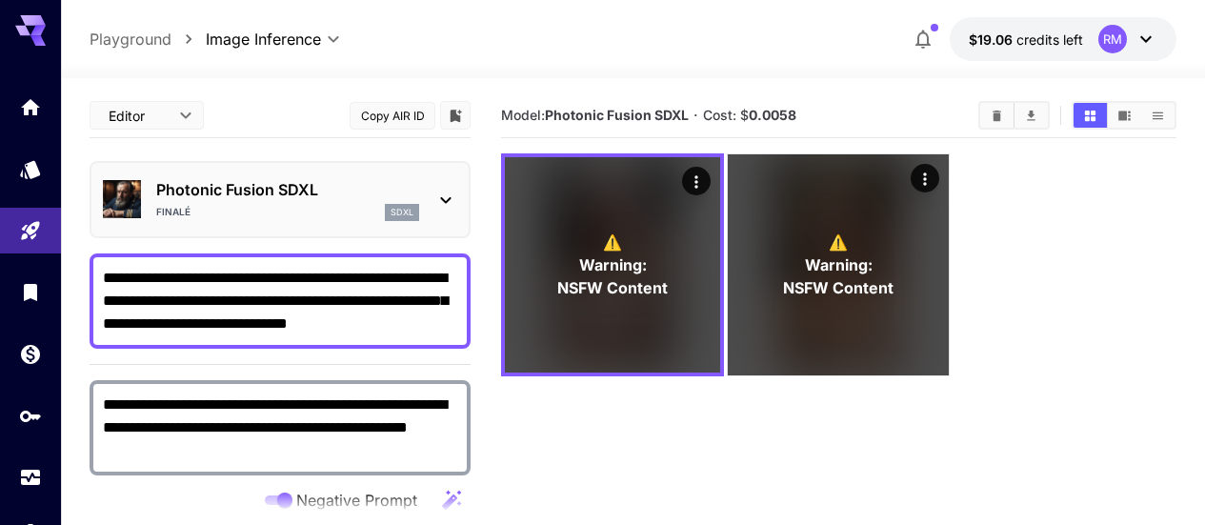
click at [427, 322] on textarea "**********" at bounding box center [280, 301] width 354 height 69
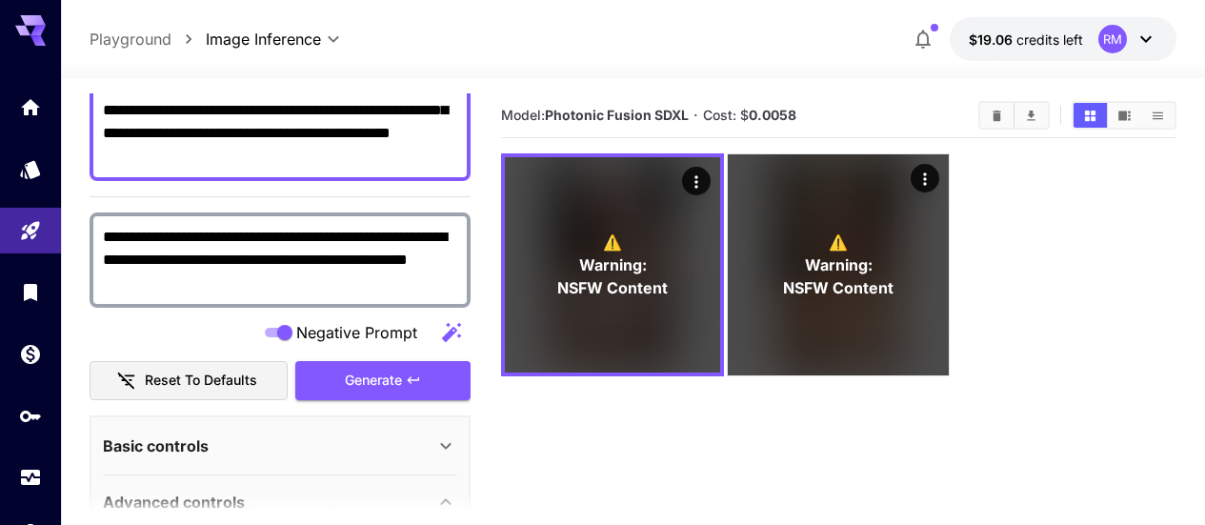
scroll to position [286, 0]
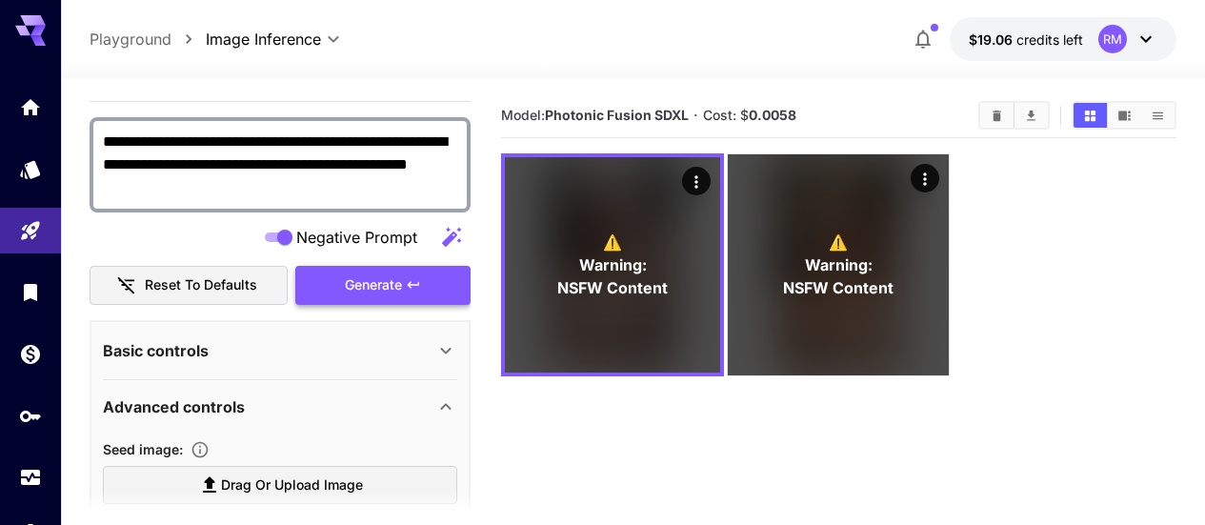
click at [396, 277] on span "Generate" at bounding box center [373, 285] width 57 height 24
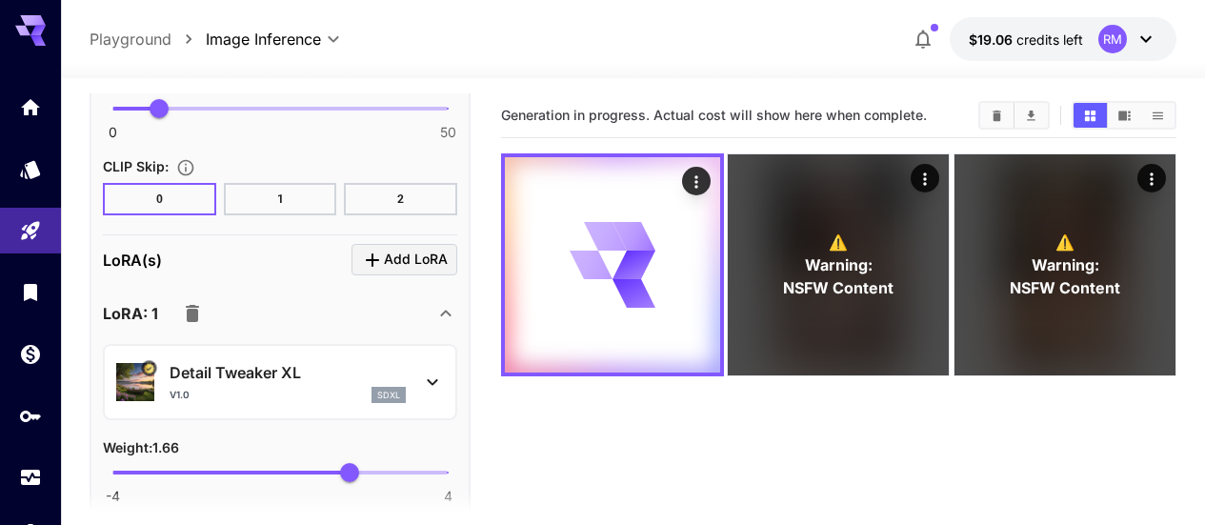
scroll to position [1619, 0]
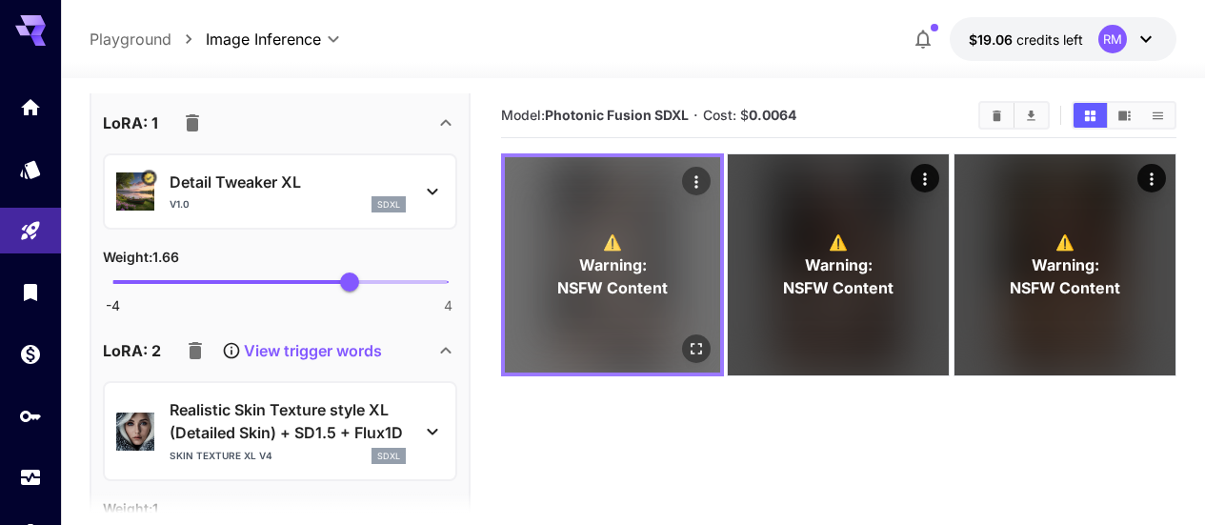
click at [625, 297] on div "⚠️ Warning: NSFW Content" at bounding box center [612, 264] width 215 height 215
click at [687, 339] on icon "Open in fullscreen" at bounding box center [696, 348] width 19 height 19
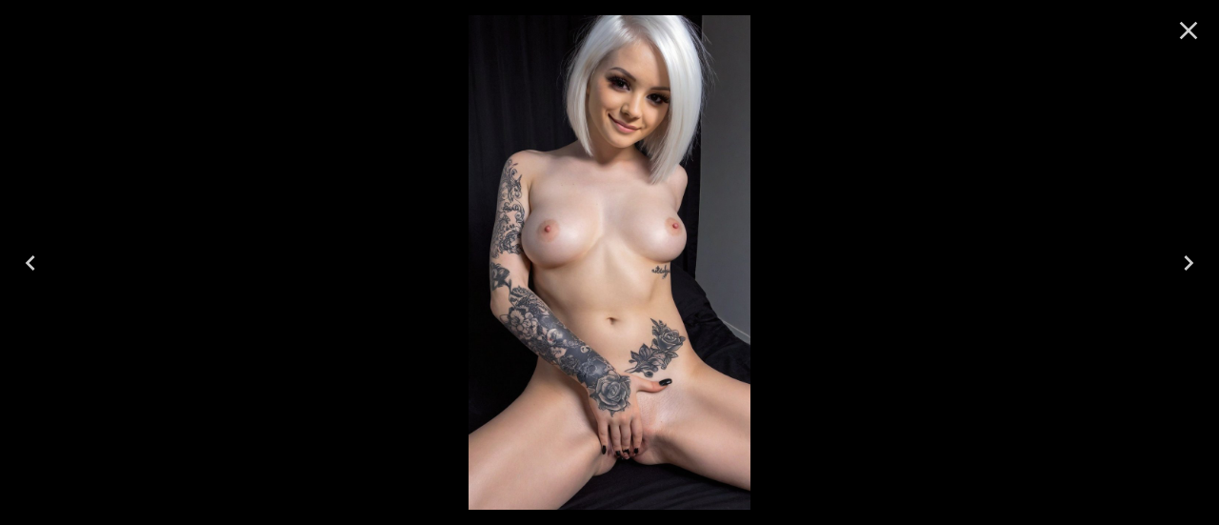
click at [1194, 29] on icon "Close" at bounding box center [1188, 30] width 30 height 30
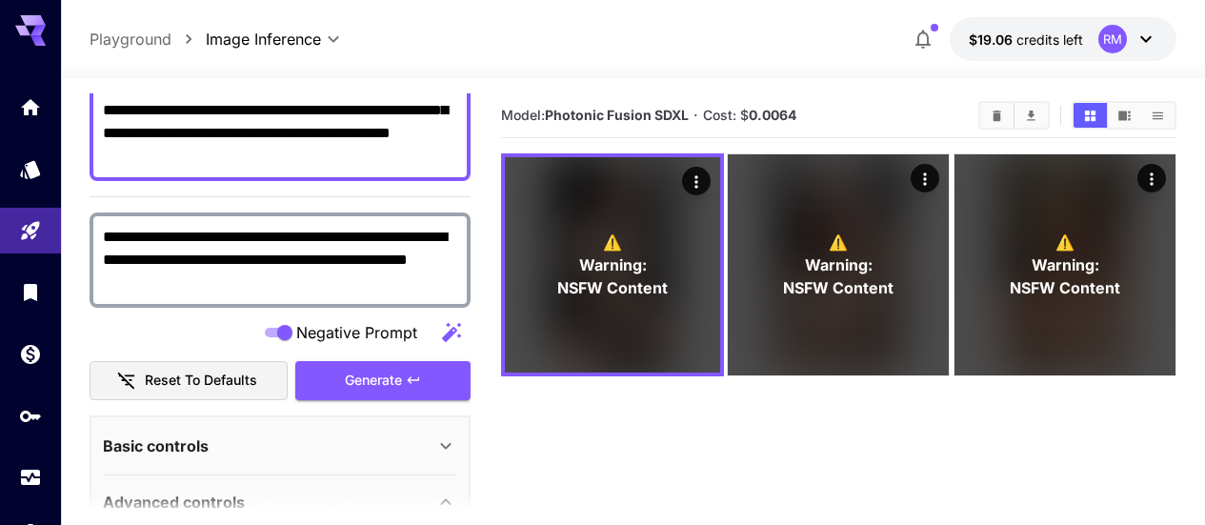
scroll to position [0, 0]
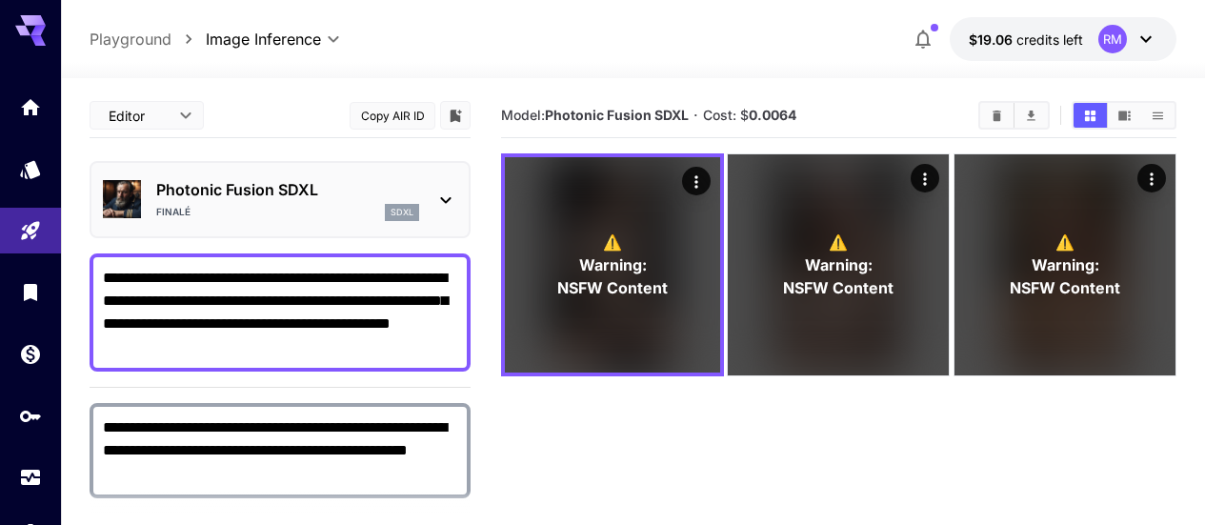
click at [327, 333] on textarea "**********" at bounding box center [280, 312] width 354 height 91
click at [292, 343] on textarea "**********" at bounding box center [280, 312] width 354 height 91
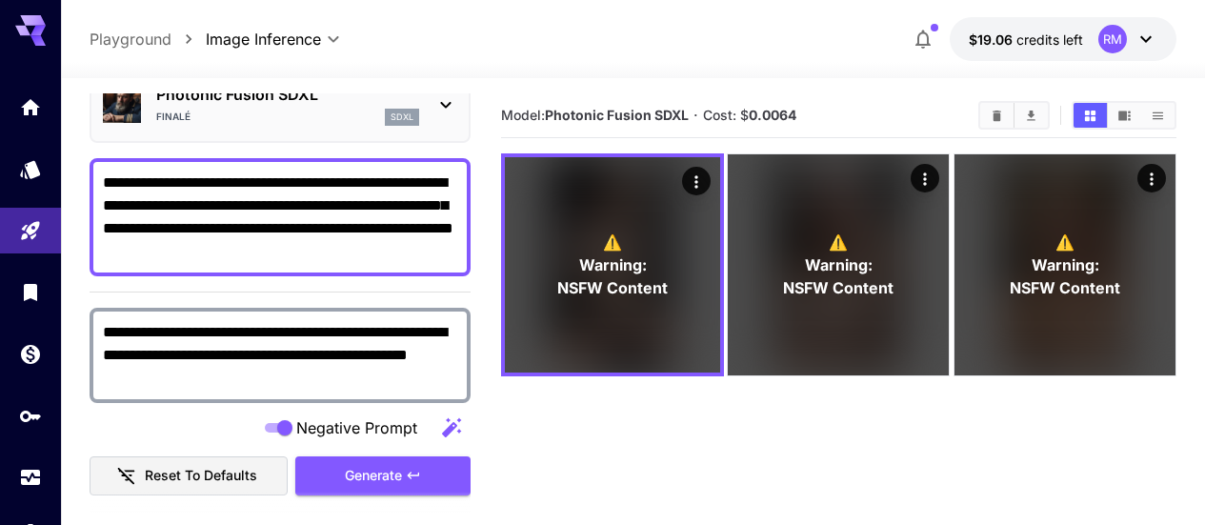
scroll to position [190, 0]
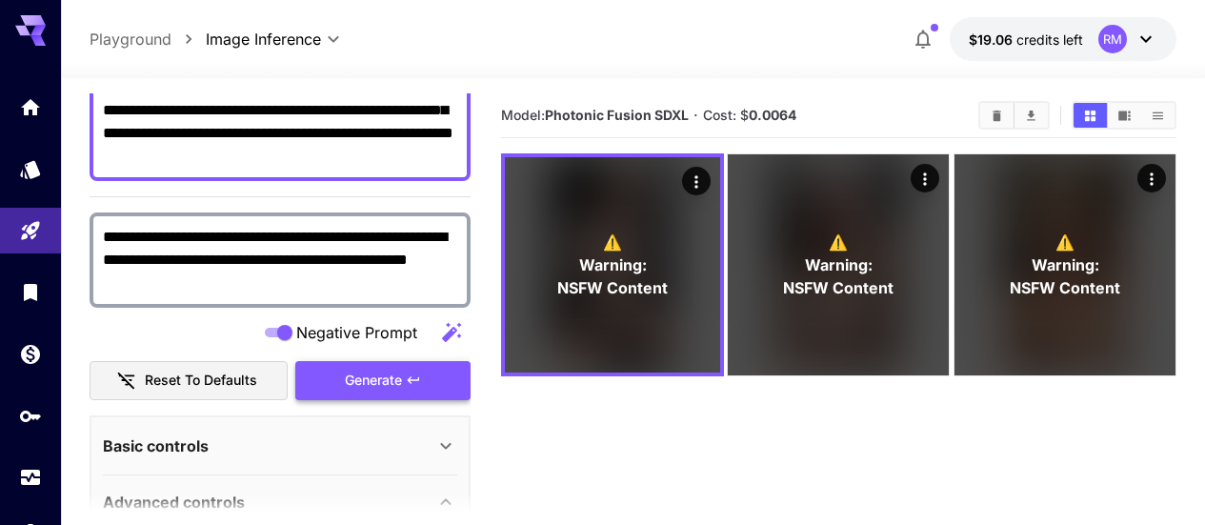
type textarea "**********"
click at [426, 380] on button "Generate" at bounding box center [382, 380] width 175 height 39
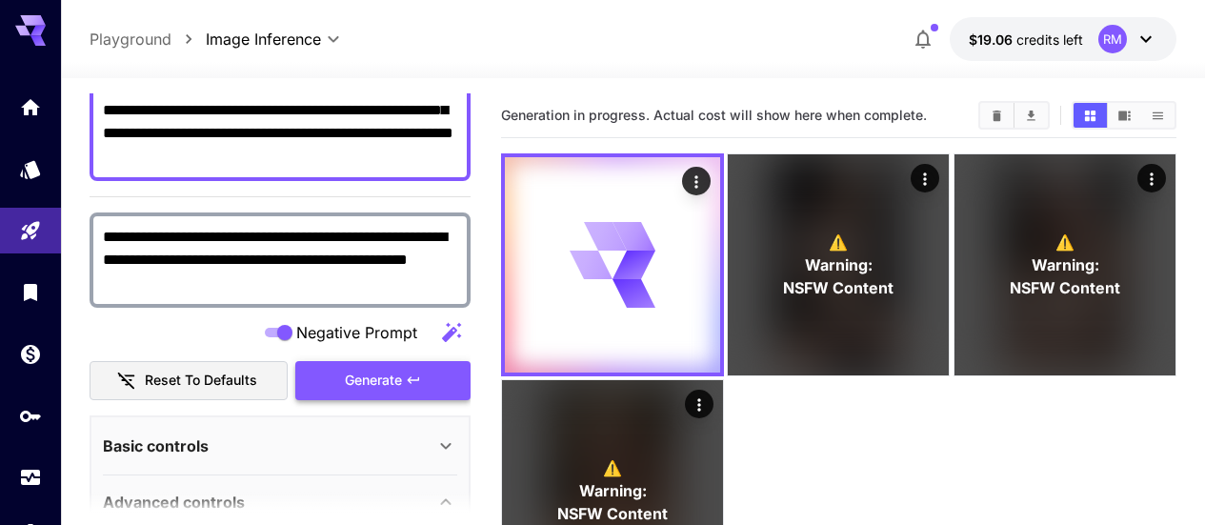
scroll to position [0, 0]
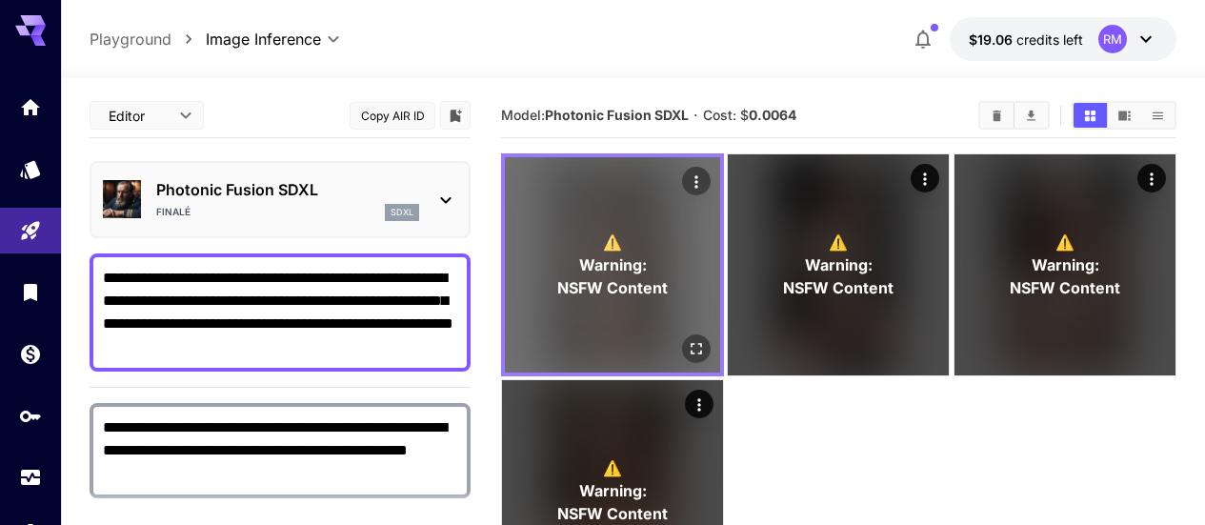
click at [687, 339] on icon "Open in fullscreen" at bounding box center [696, 348] width 19 height 19
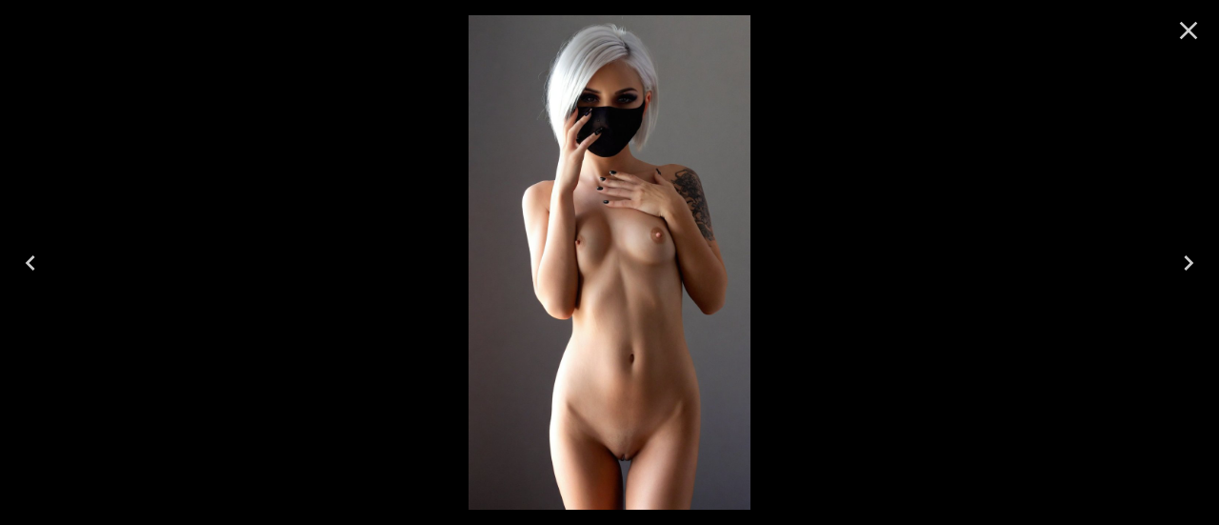
click at [1177, 38] on icon "Close" at bounding box center [1188, 30] width 30 height 30
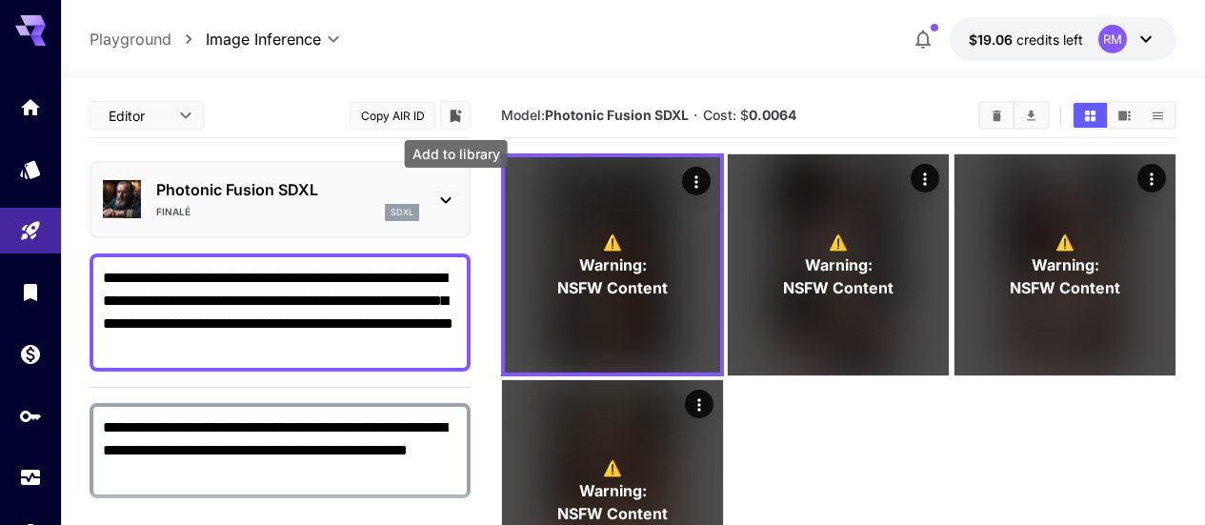
click at [454, 111] on icon "Add to library" at bounding box center [455, 116] width 11 height 12
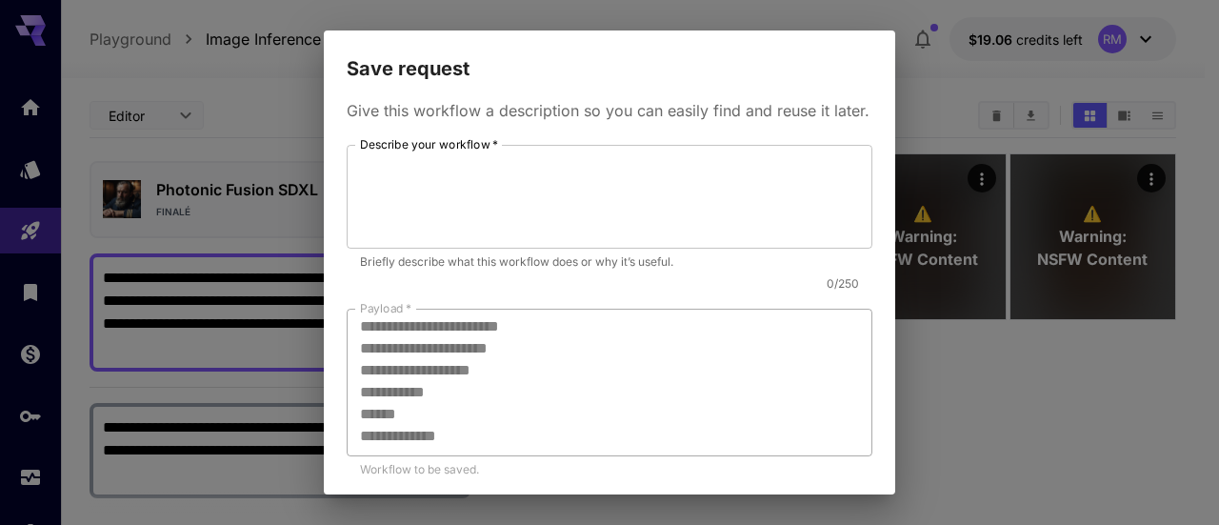
scroll to position [571, 0]
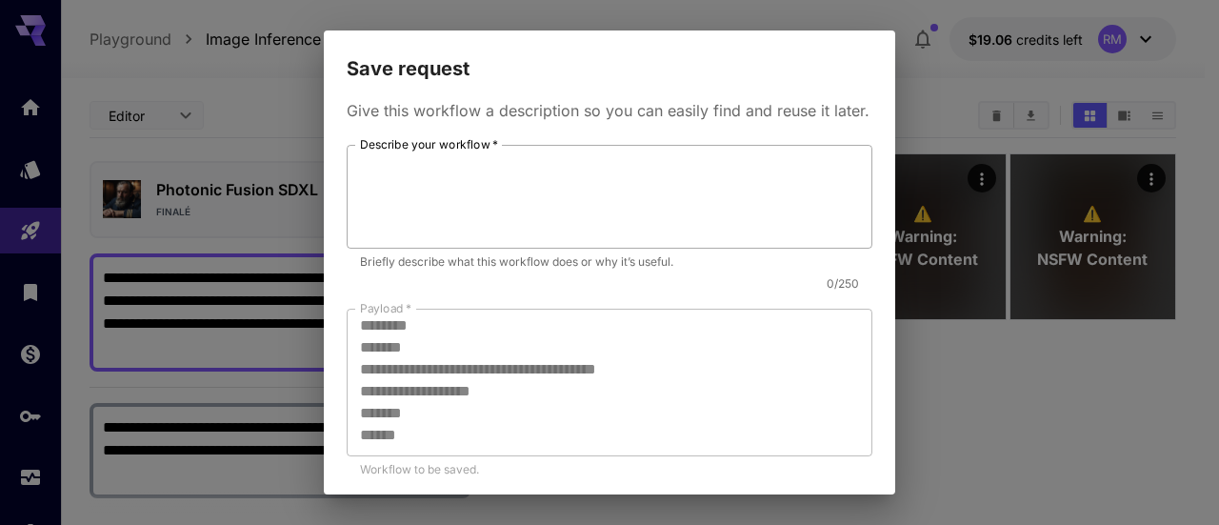
click at [587, 223] on textarea "Describe your workflow   *" at bounding box center [609, 197] width 499 height 88
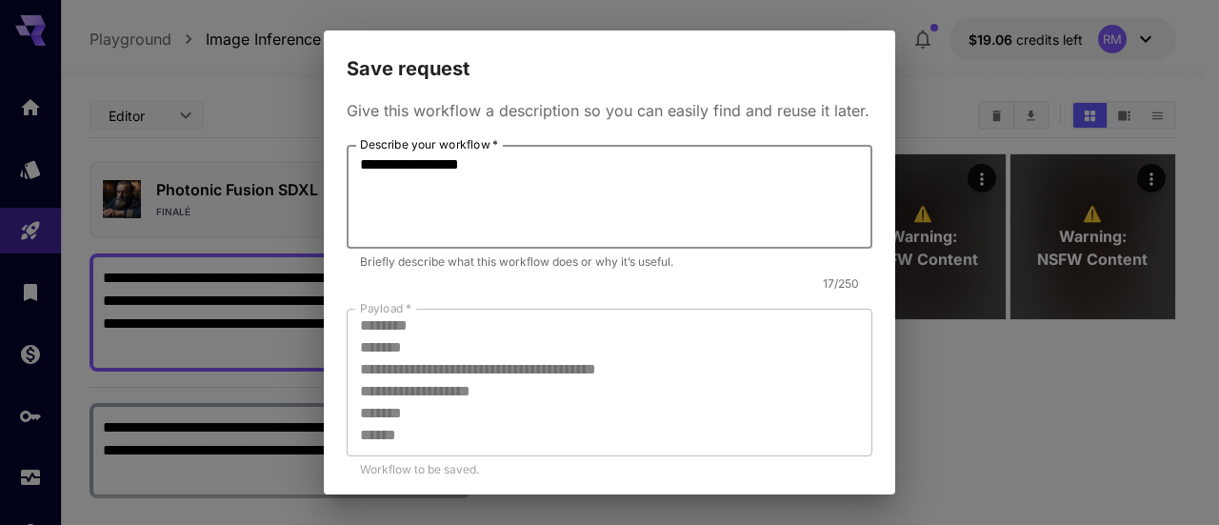
click at [460, 191] on textarea "**********" at bounding box center [609, 197] width 499 height 88
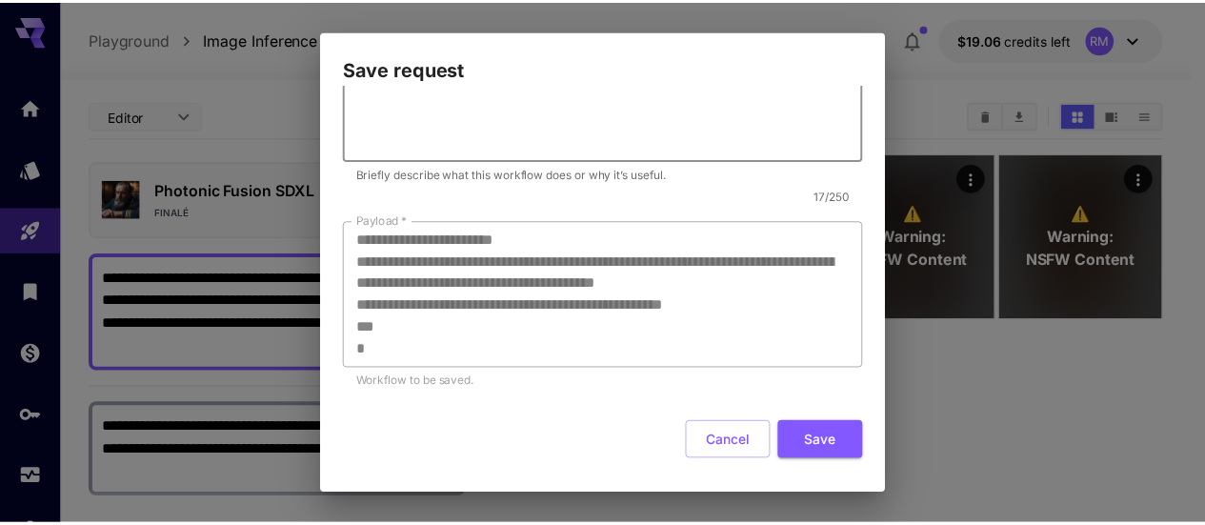
scroll to position [110, 0]
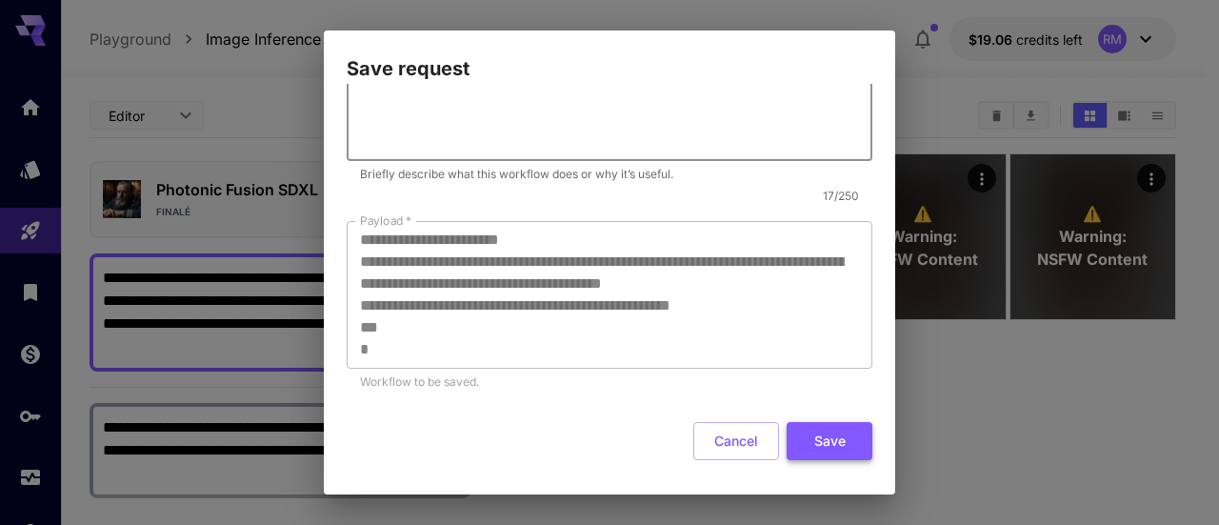
type textarea "**********"
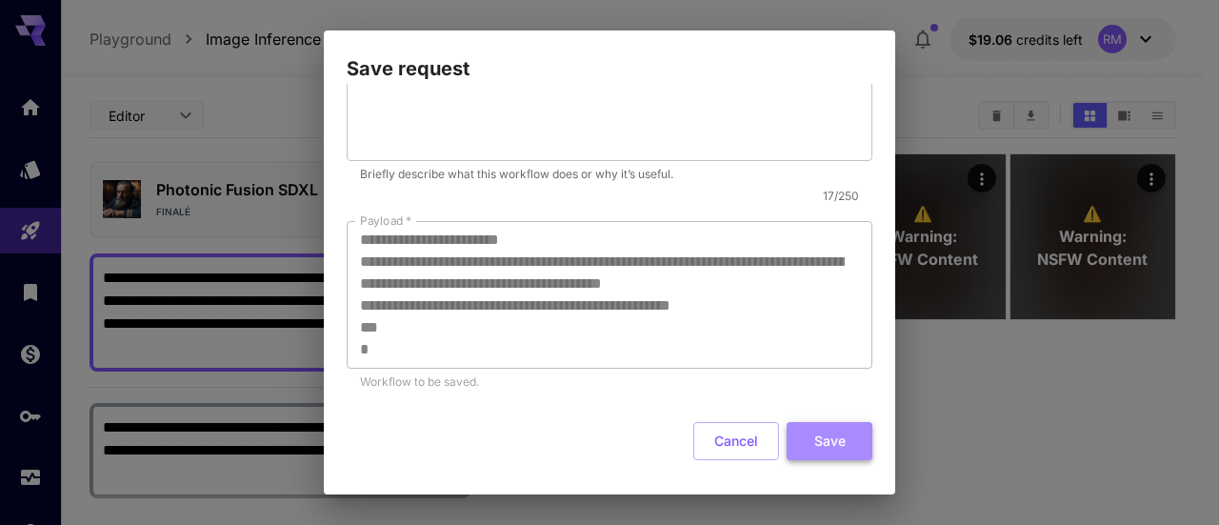
click at [787, 439] on button "Save" at bounding box center [830, 441] width 86 height 39
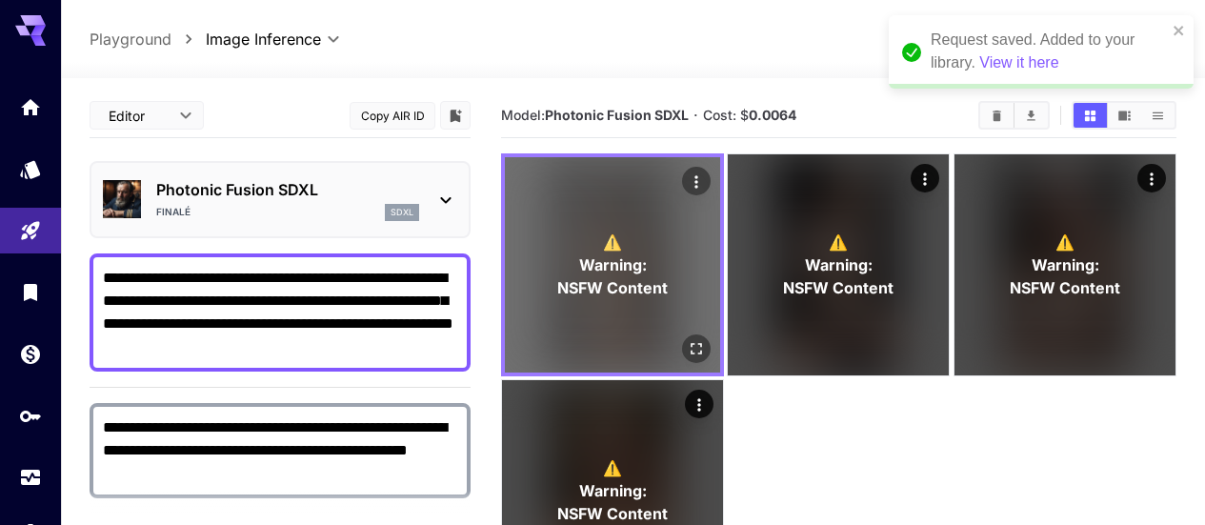
click at [682, 334] on button "Open in fullscreen" at bounding box center [696, 348] width 29 height 29
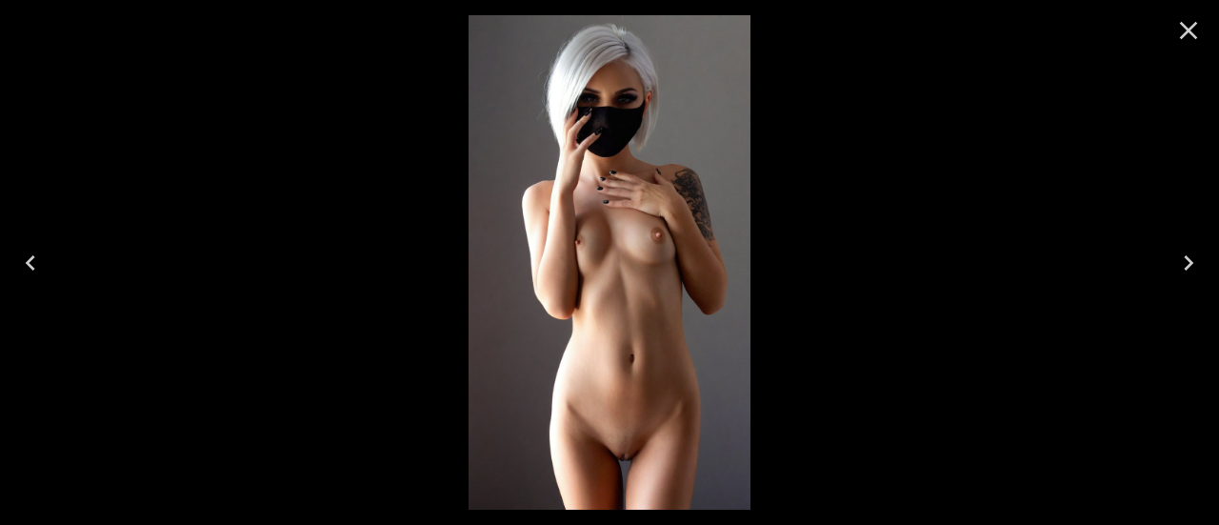
click at [1183, 38] on icon "Close" at bounding box center [1188, 30] width 30 height 30
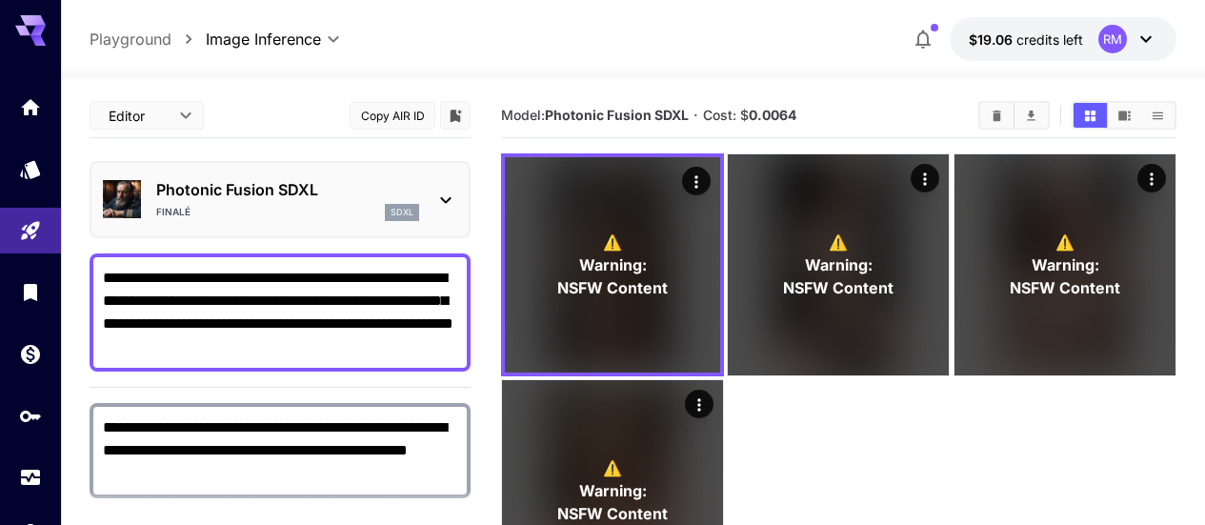
drag, startPoint x: 254, startPoint y: 349, endPoint x: 161, endPoint y: 350, distance: 93.3
click at [161, 350] on textarea "**********" at bounding box center [280, 312] width 354 height 91
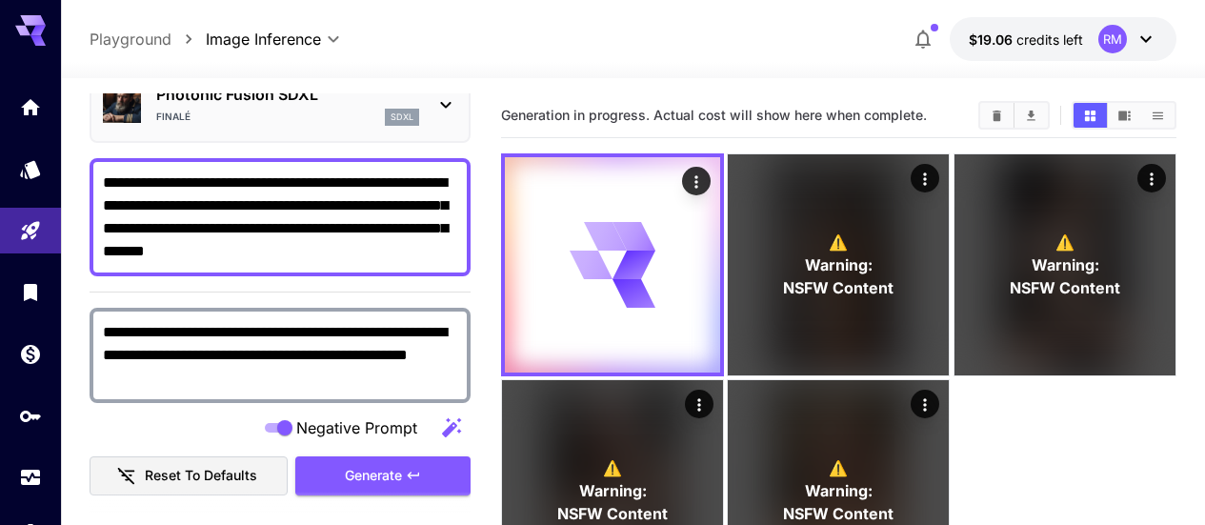
scroll to position [190, 0]
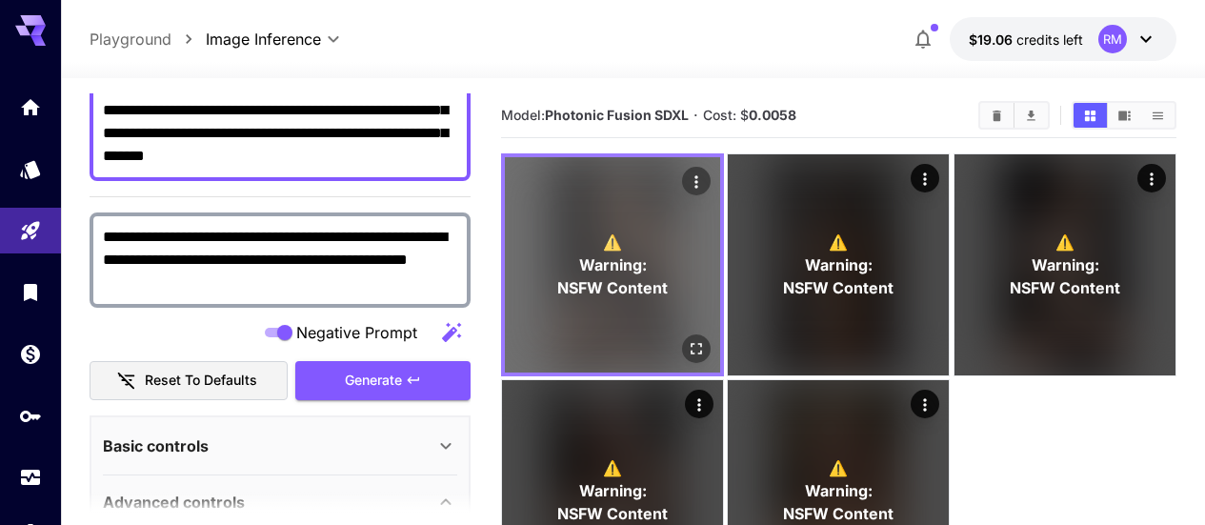
type textarea "**********"
click at [687, 339] on icon "Open in fullscreen" at bounding box center [696, 348] width 19 height 19
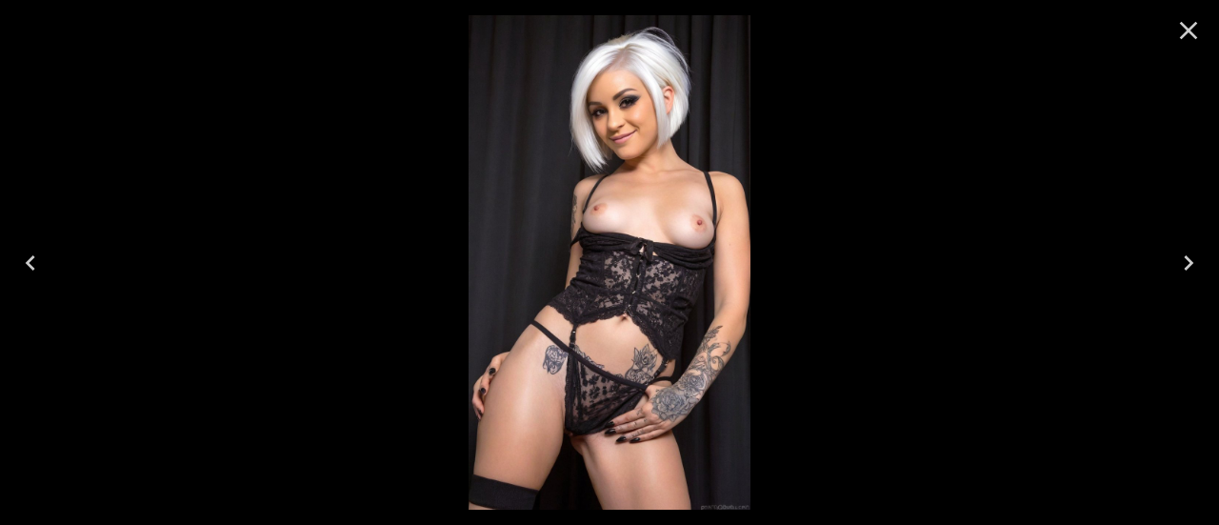
click at [1182, 17] on icon "Close" at bounding box center [1188, 30] width 30 height 30
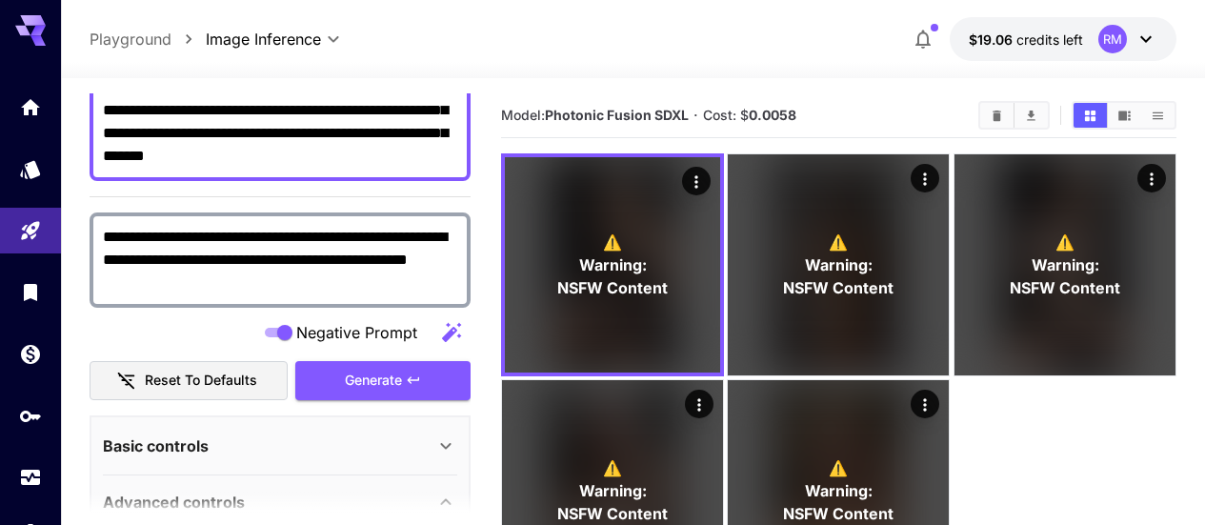
scroll to position [95, 0]
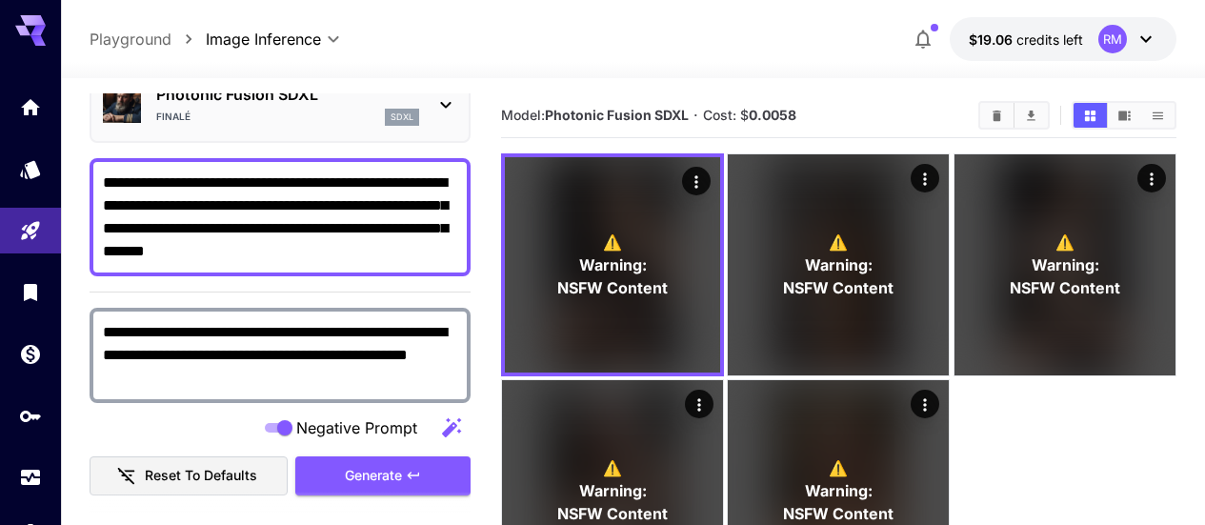
click at [330, 247] on textarea "**********" at bounding box center [280, 216] width 354 height 91
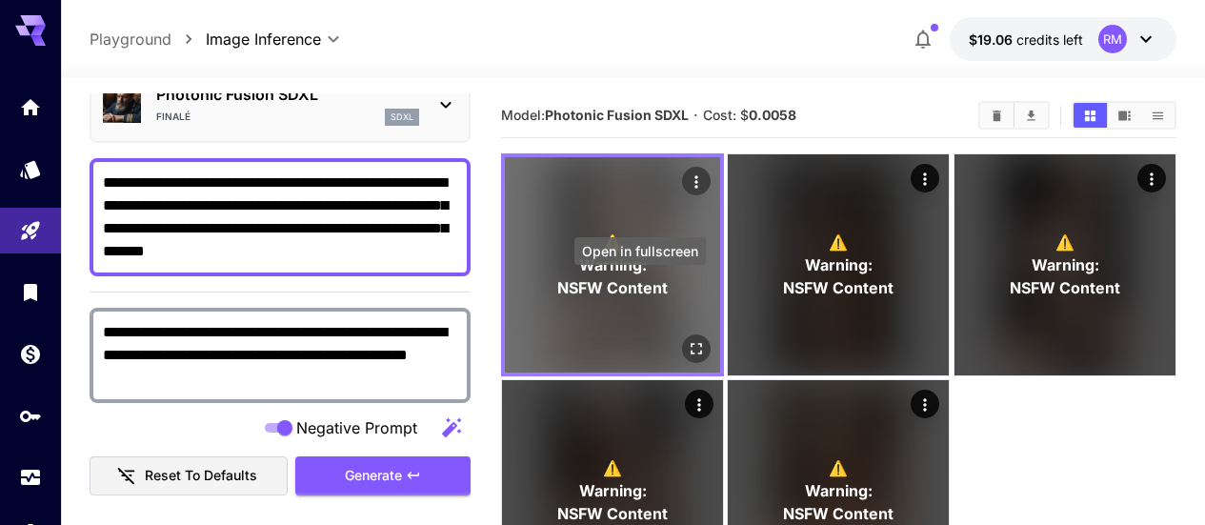
click at [687, 339] on icon "Open in fullscreen" at bounding box center [696, 348] width 19 height 19
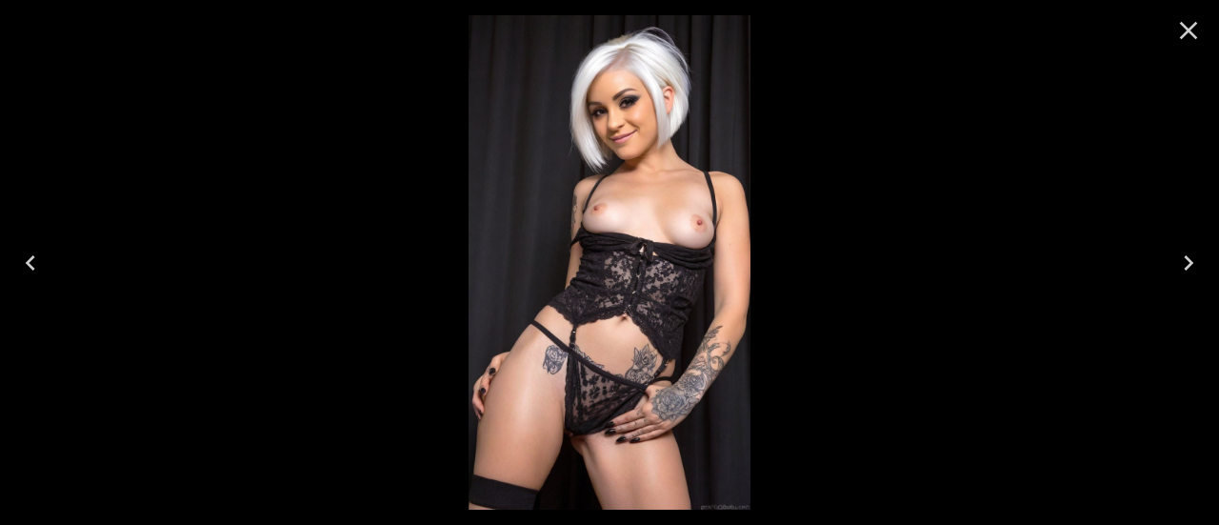
click at [1184, 32] on icon "Close" at bounding box center [1188, 30] width 30 height 30
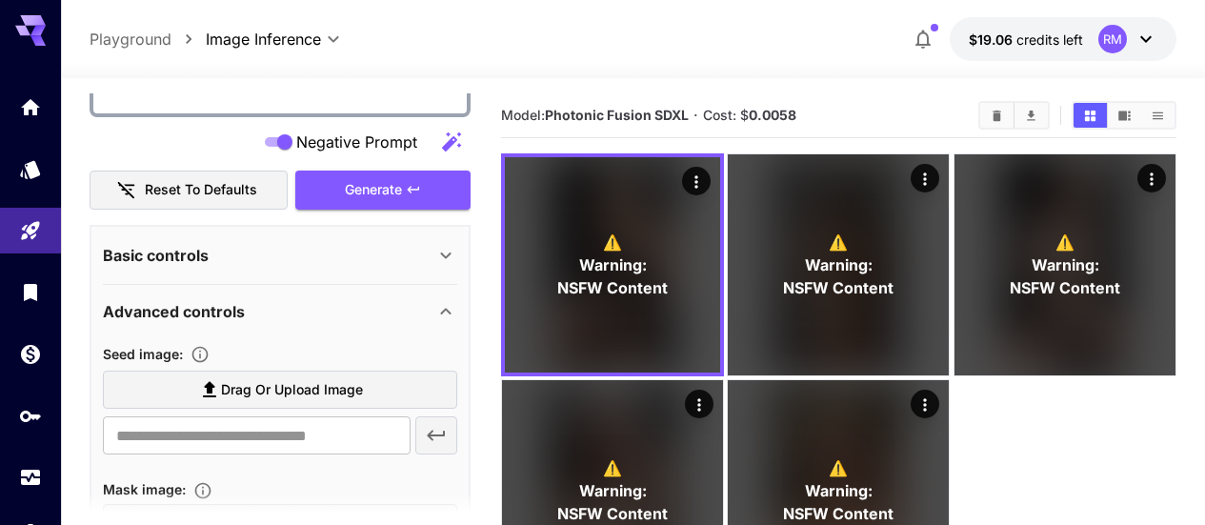
scroll to position [286, 0]
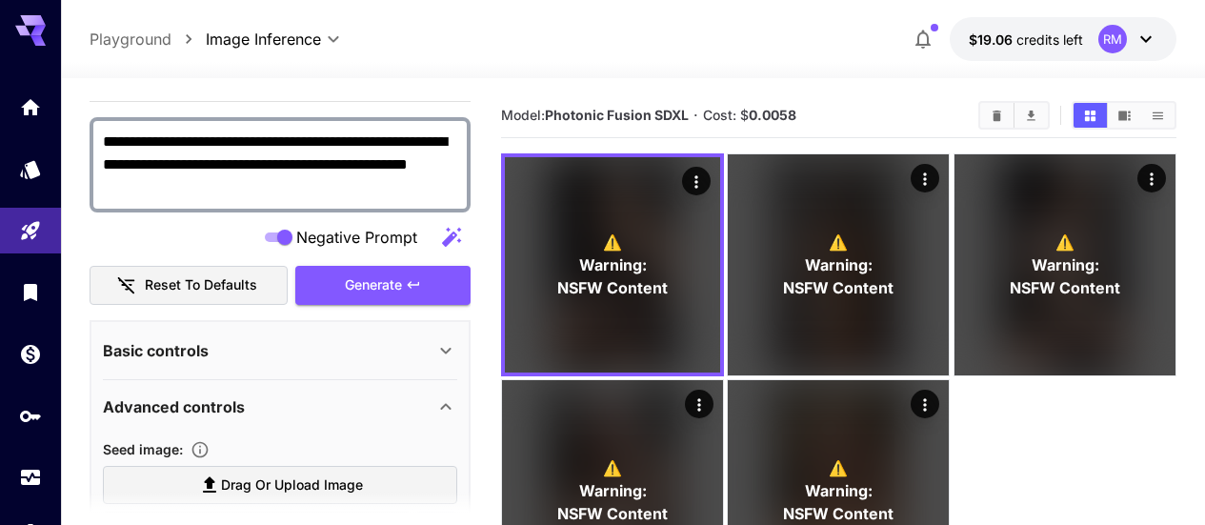
click at [387, 353] on div "Basic controls" at bounding box center [268, 350] width 331 height 23
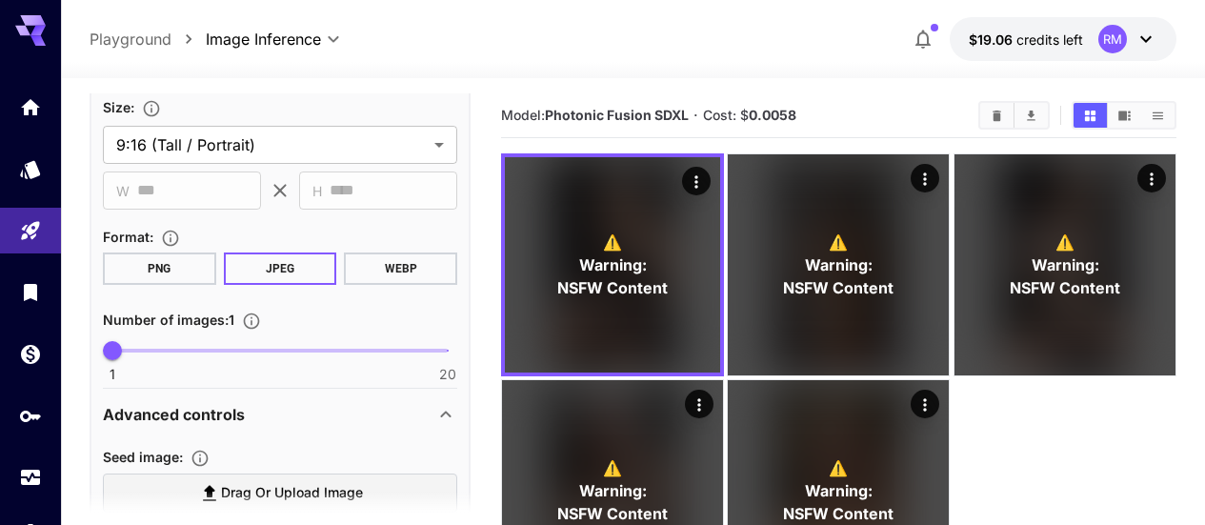
scroll to position [476, 0]
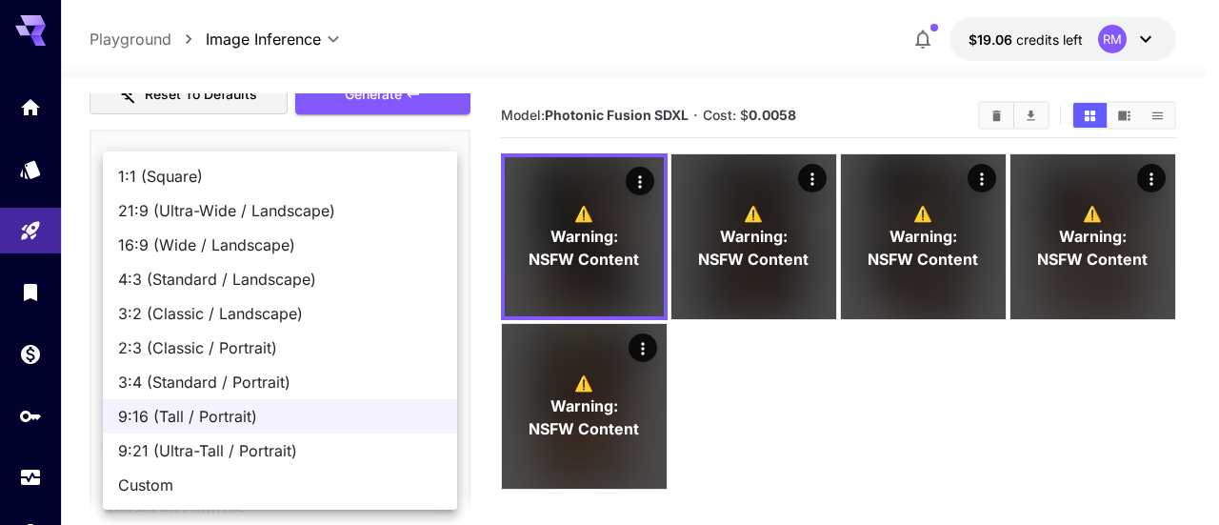
click at [276, 238] on body "**********" at bounding box center [609, 337] width 1219 height 675
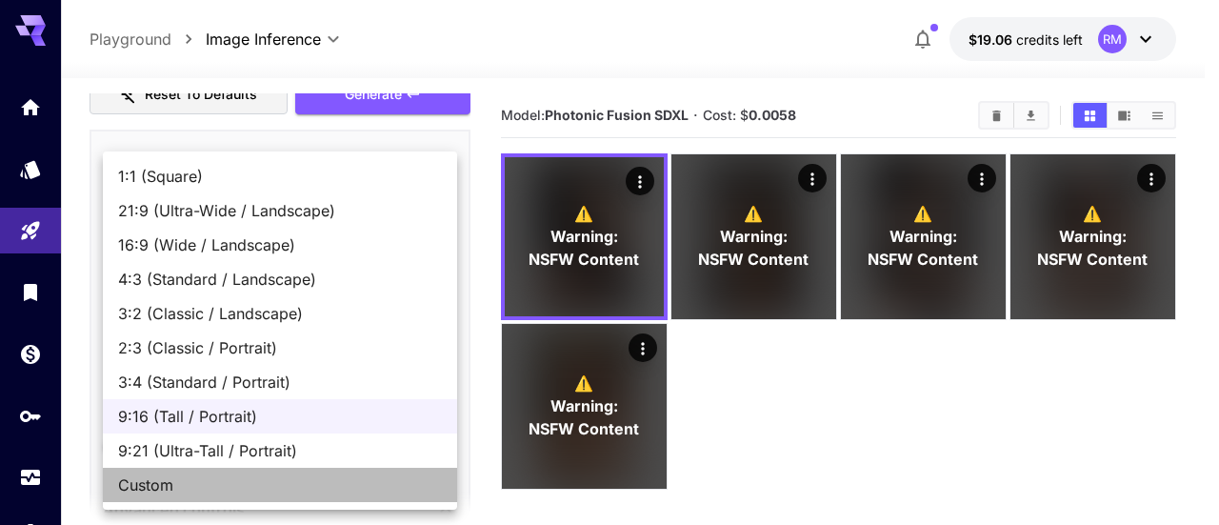
click at [198, 477] on span "Custom" at bounding box center [280, 484] width 324 height 23
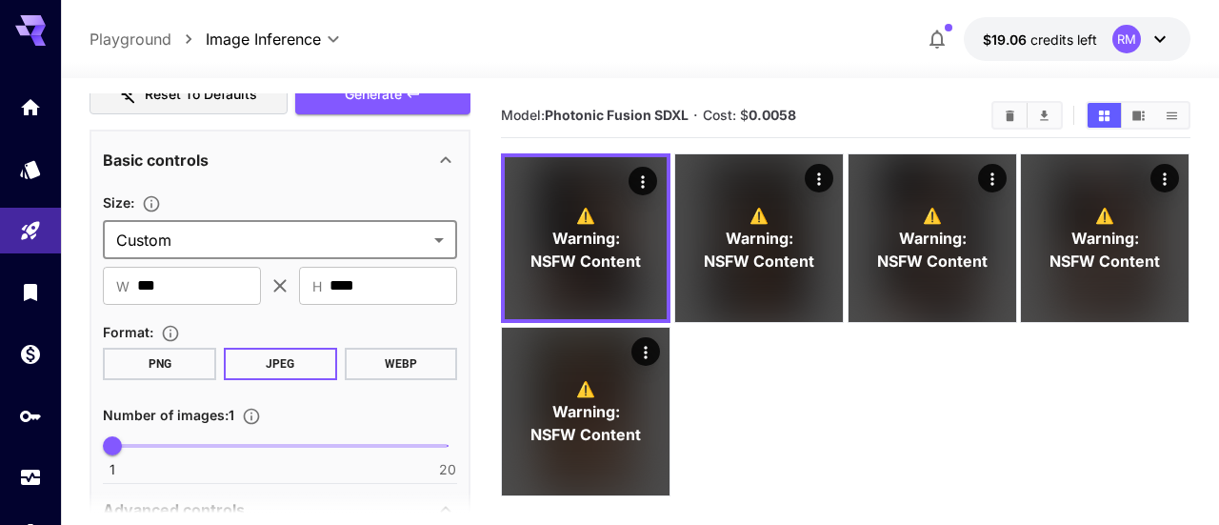
click at [349, 246] on body "**********" at bounding box center [609, 337] width 1219 height 675
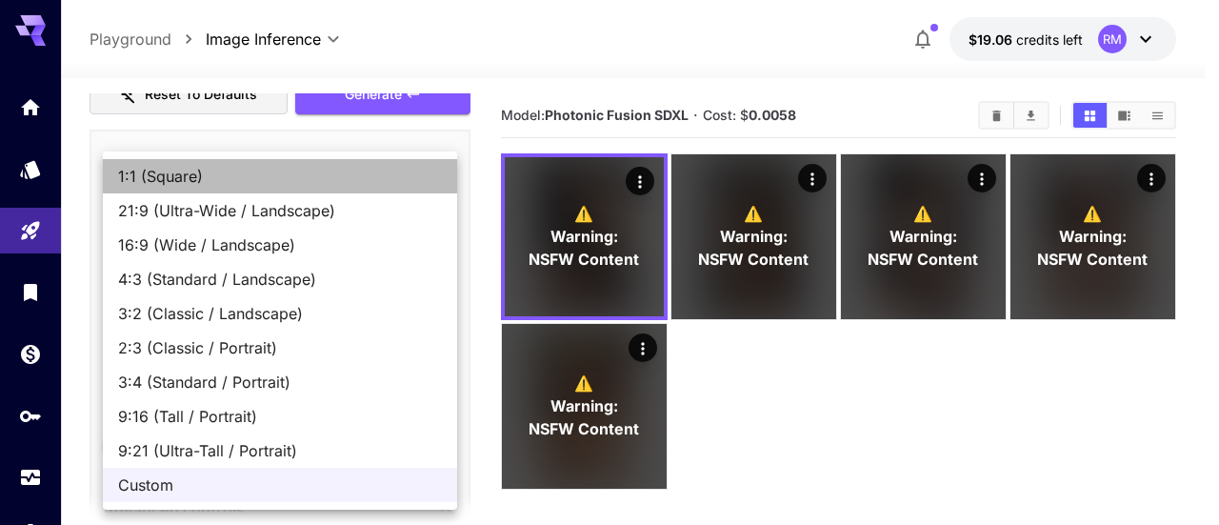
click at [246, 189] on li "1:1 (Square)" at bounding box center [280, 176] width 354 height 34
type input "**********"
type input "****"
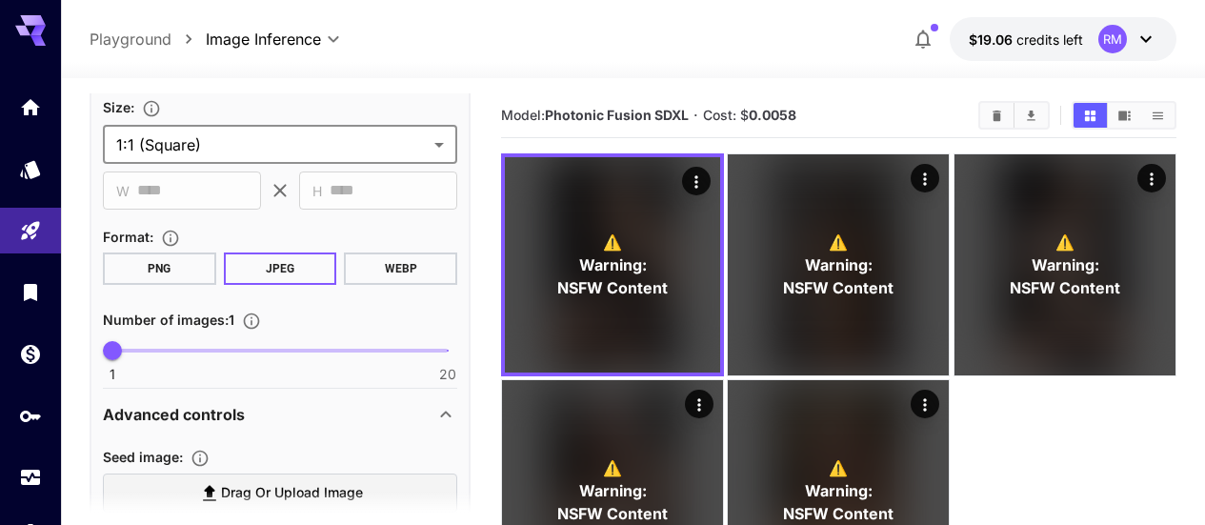
scroll to position [667, 0]
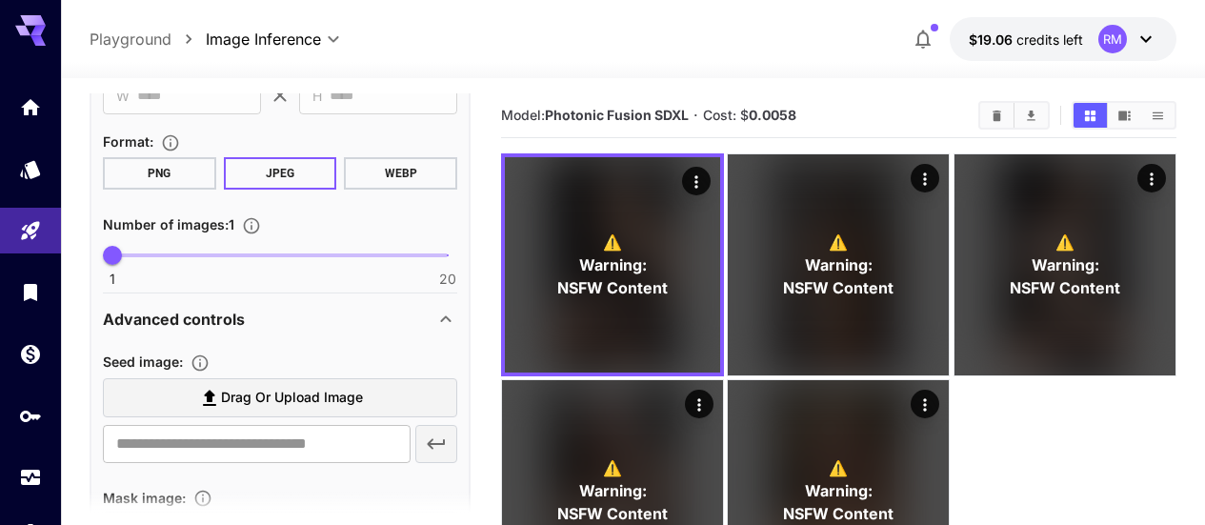
click at [191, 186] on button "PNG" at bounding box center [159, 173] width 113 height 32
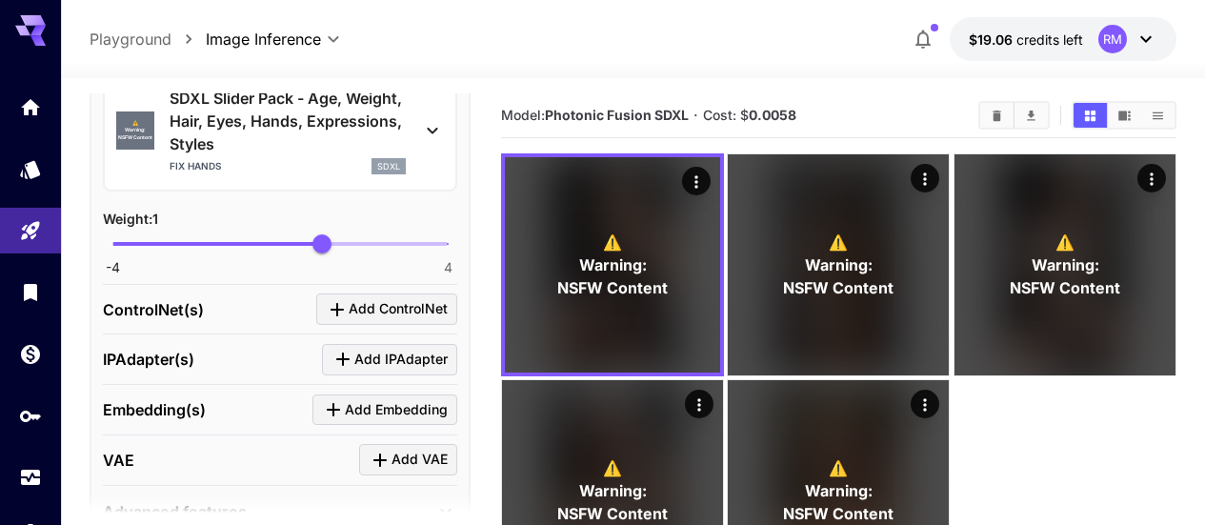
scroll to position [2572, 0]
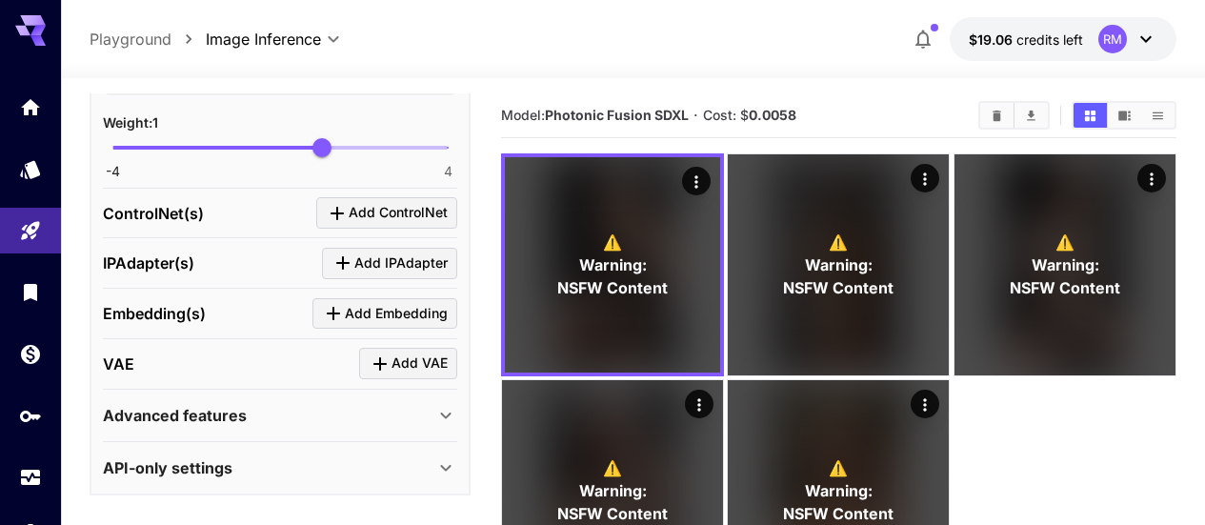
click at [241, 460] on div "API-only settings" at bounding box center [268, 467] width 331 height 23
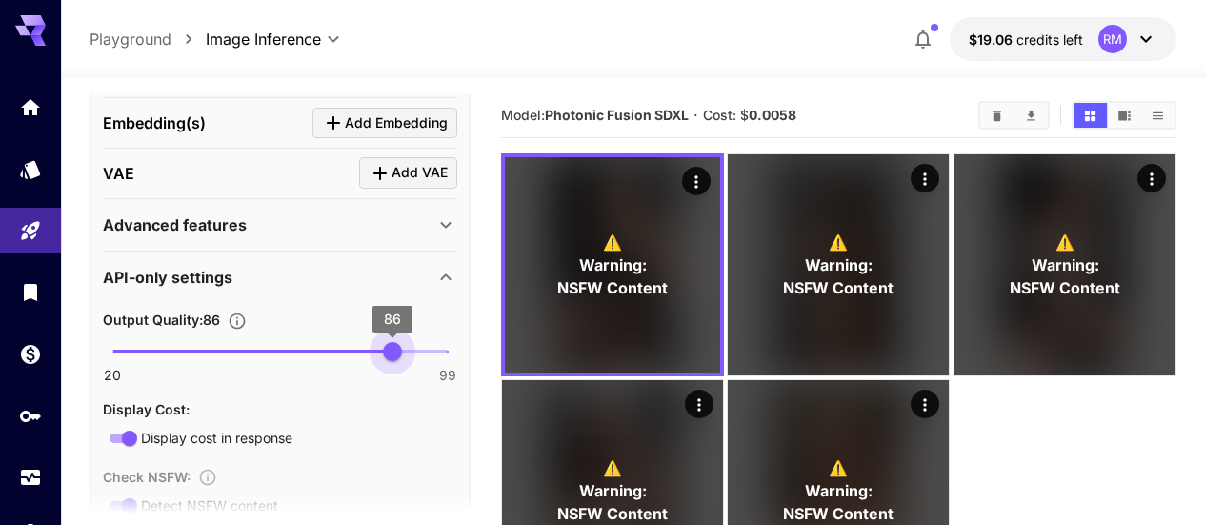
type input "**"
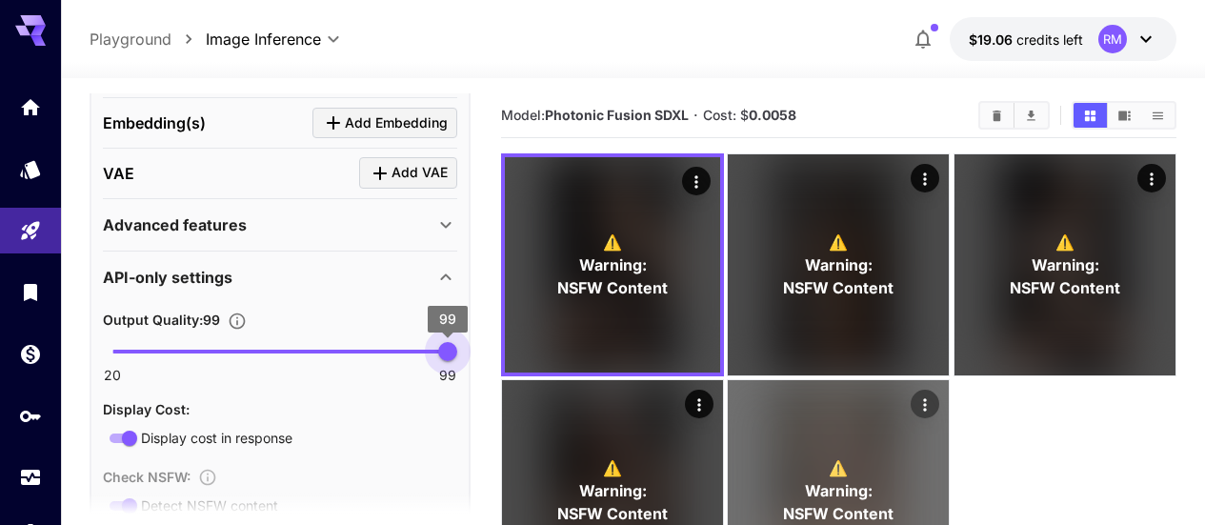
drag, startPoint x: 390, startPoint y: 350, endPoint x: 641, endPoint y: 377, distance: 252.0
click at [641, 377] on main "**********" at bounding box center [633, 363] width 1087 height 540
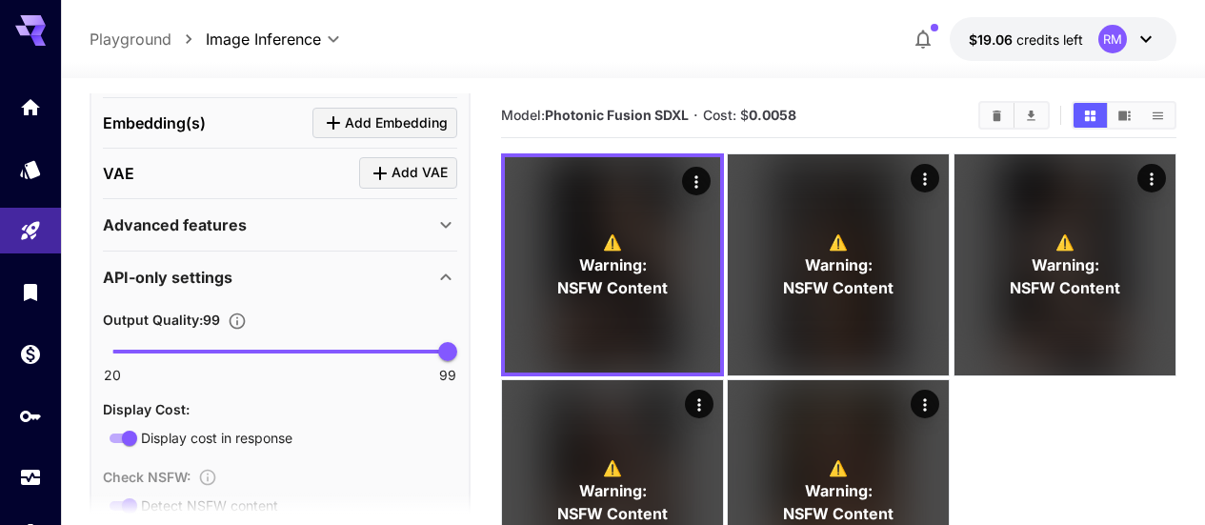
click at [447, 270] on icon at bounding box center [445, 277] width 23 height 23
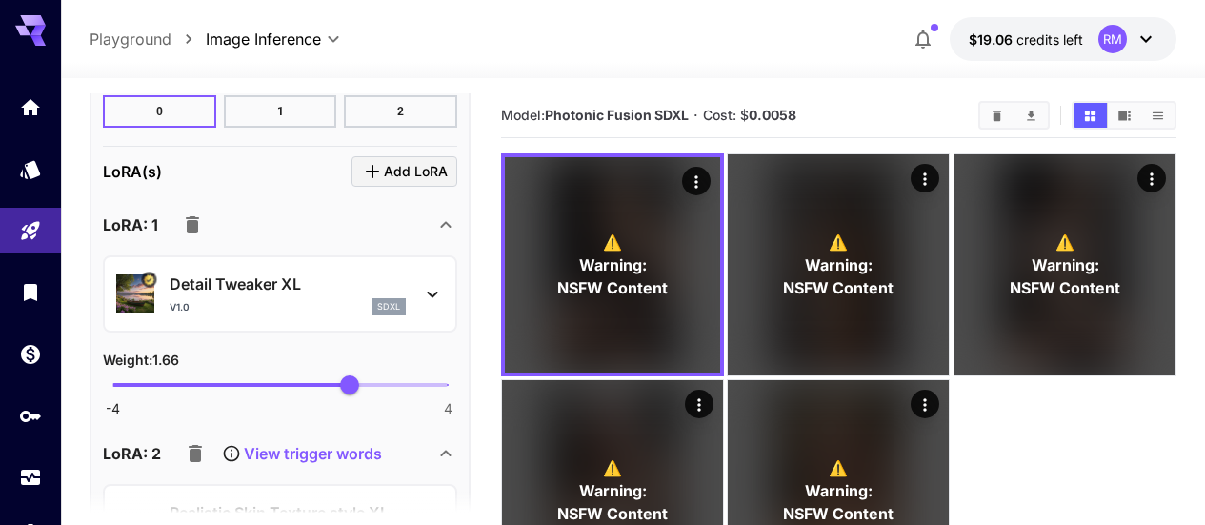
scroll to position [1334, 0]
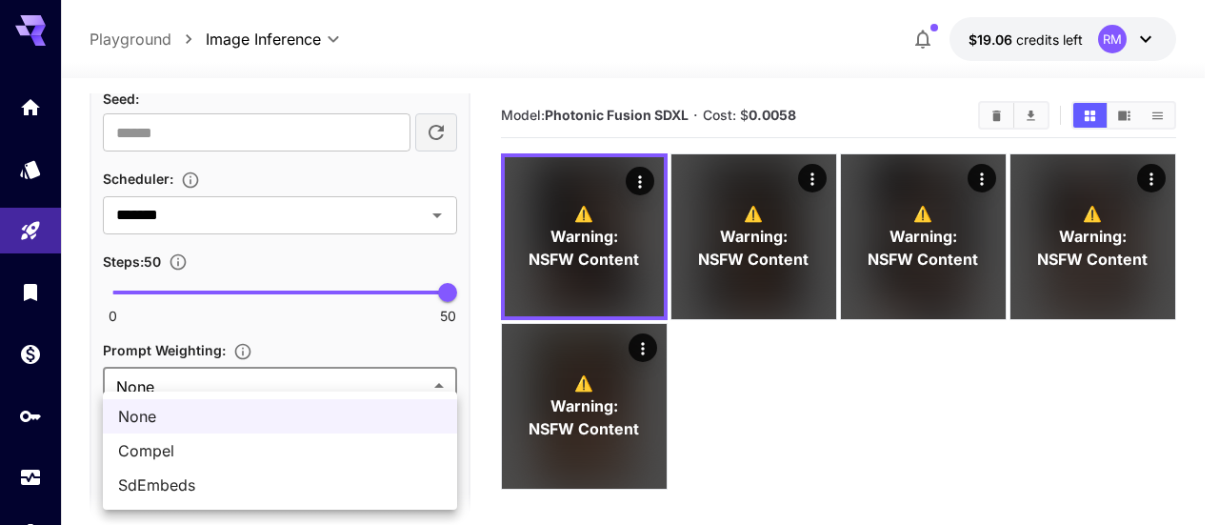
click at [321, 375] on body "**********" at bounding box center [609, 337] width 1219 height 675
click at [278, 444] on span "Compel" at bounding box center [280, 450] width 324 height 23
type input "******"
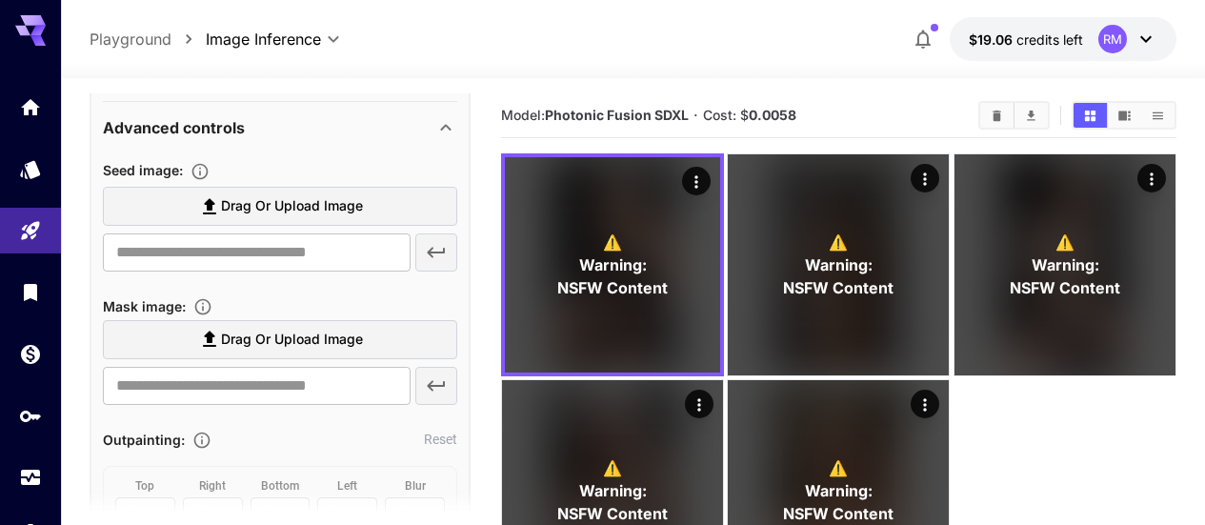
scroll to position [287, 0]
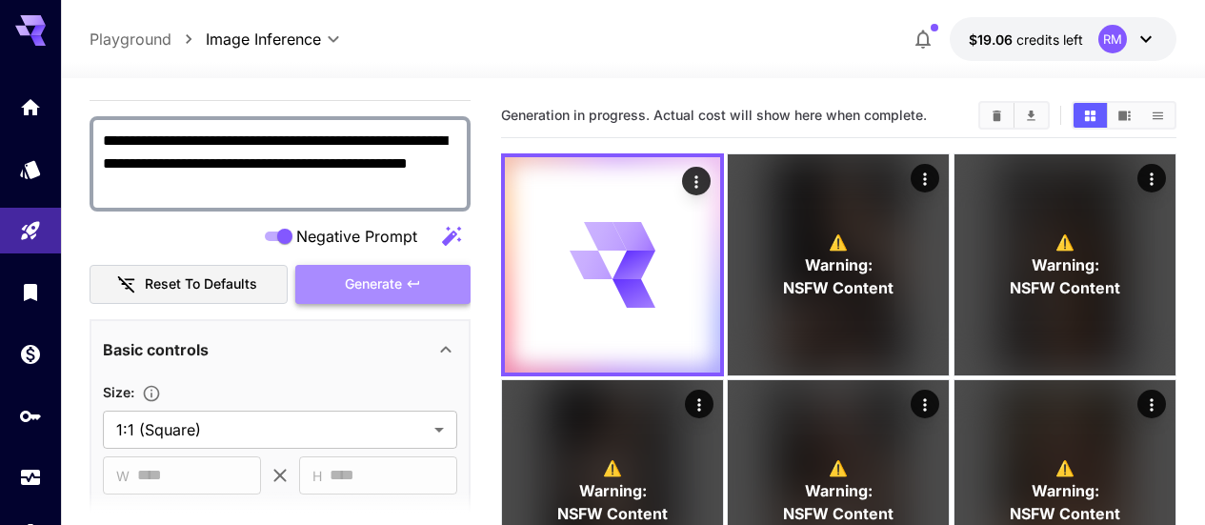
click at [453, 286] on button "Generate" at bounding box center [382, 284] width 175 height 39
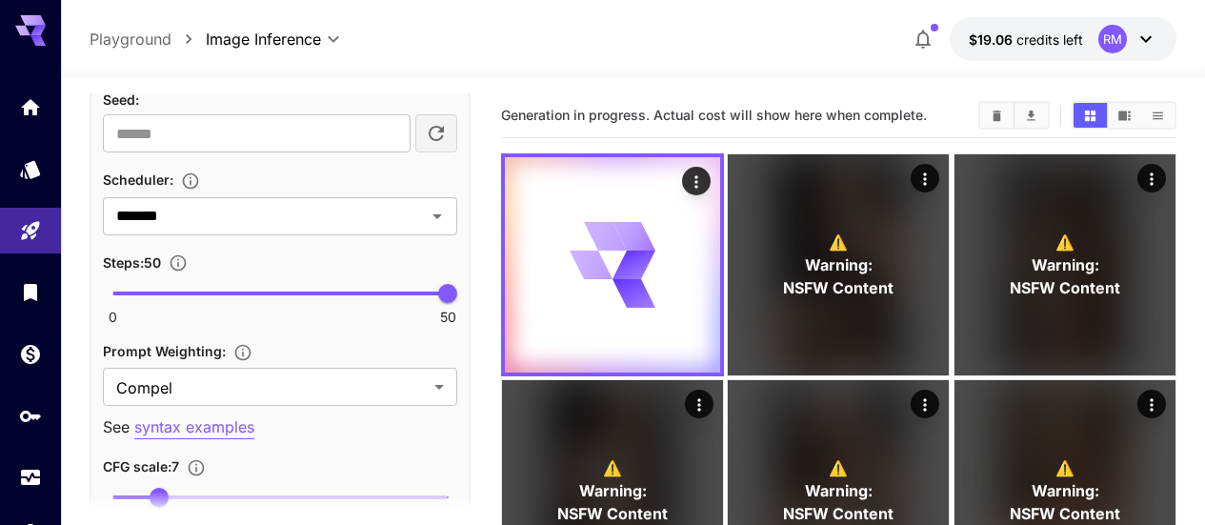
scroll to position [1429, 0]
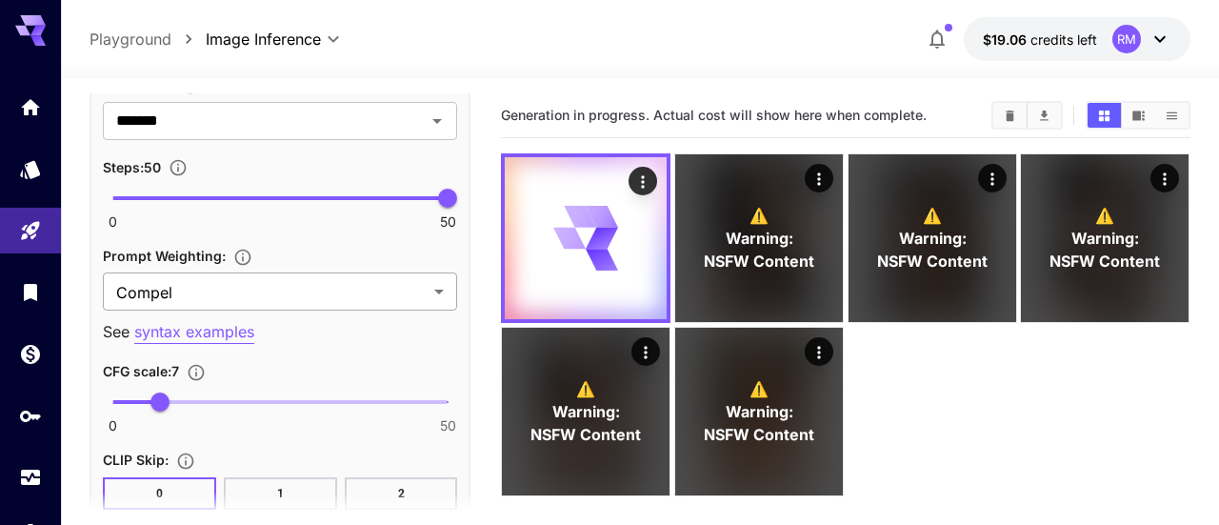
click at [282, 287] on body "**********" at bounding box center [609, 337] width 1219 height 675
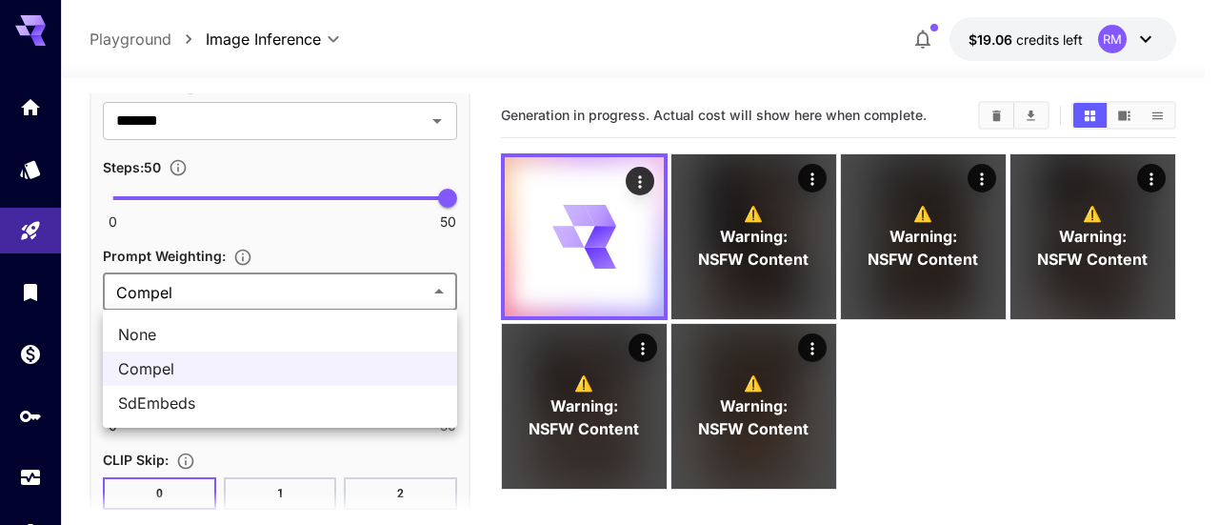
click at [282, 287] on div at bounding box center [609, 262] width 1219 height 525
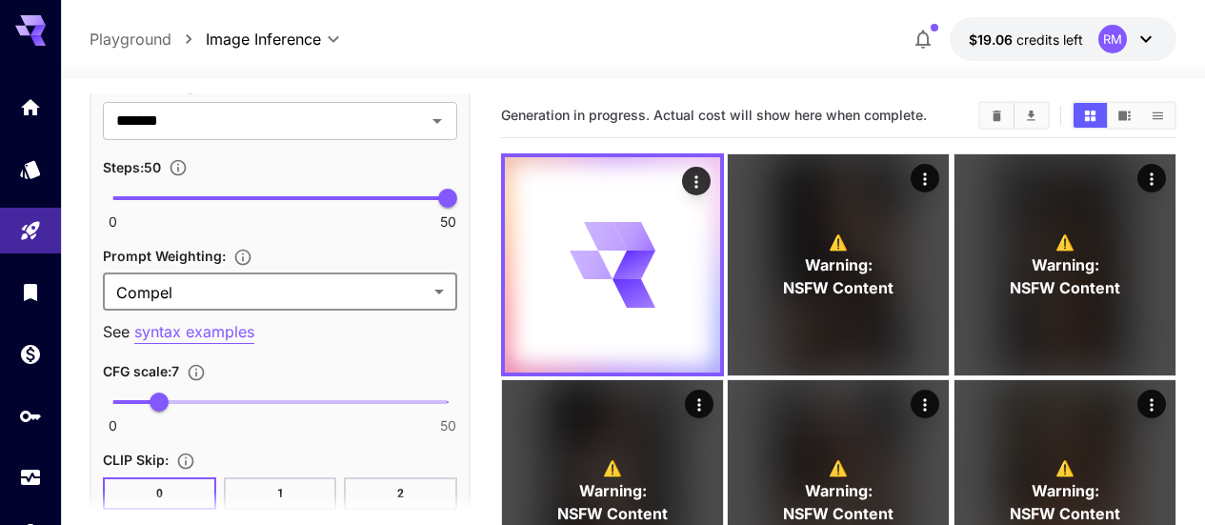
scroll to position [1333, 0]
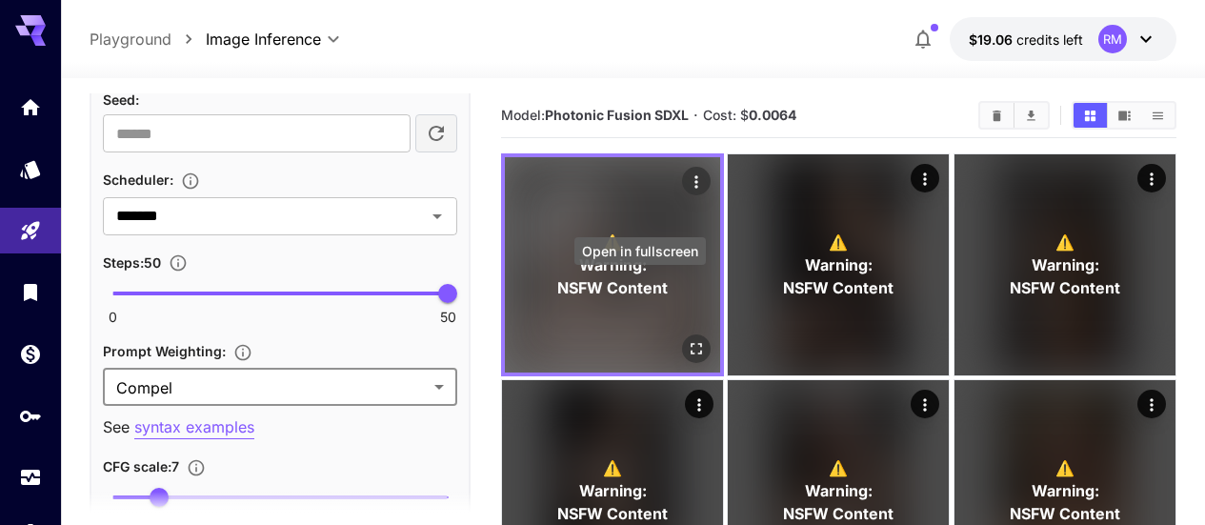
click at [687, 339] on icon "Open in fullscreen" at bounding box center [696, 348] width 19 height 19
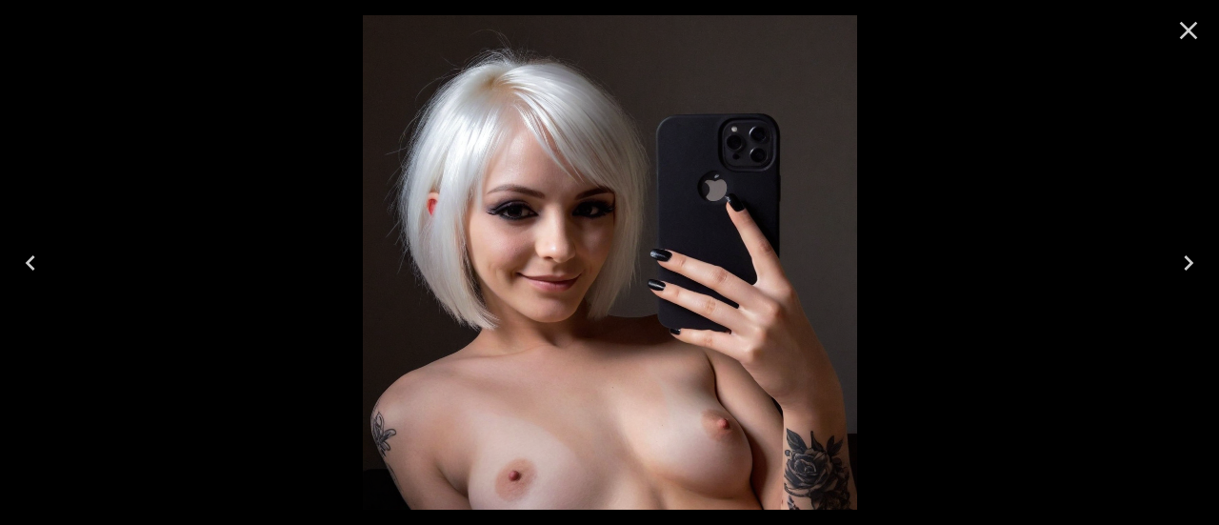
click at [1183, 33] on icon "Close" at bounding box center [1188, 30] width 30 height 30
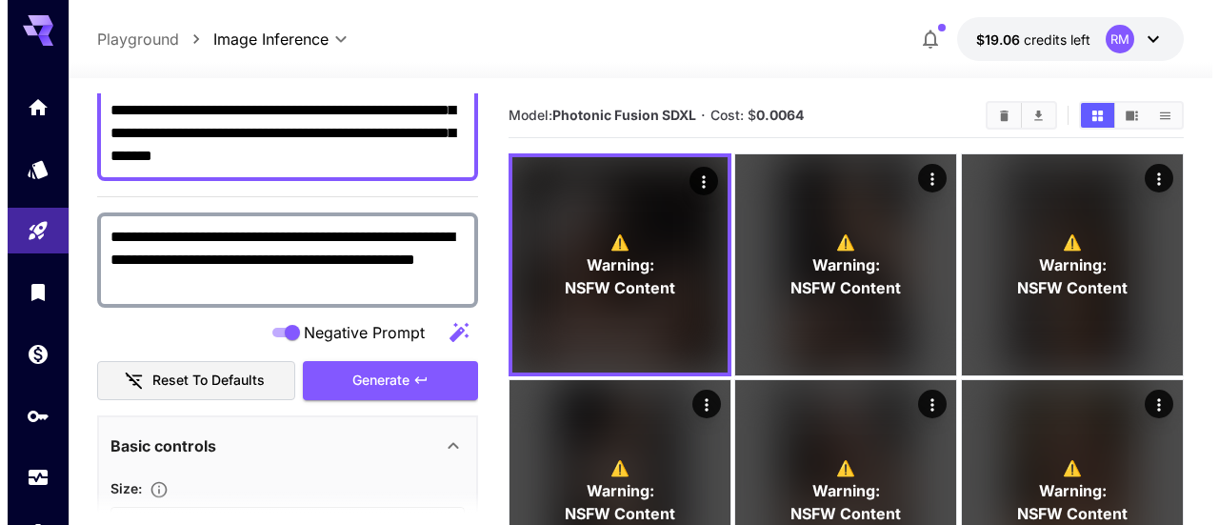
scroll to position [0, 0]
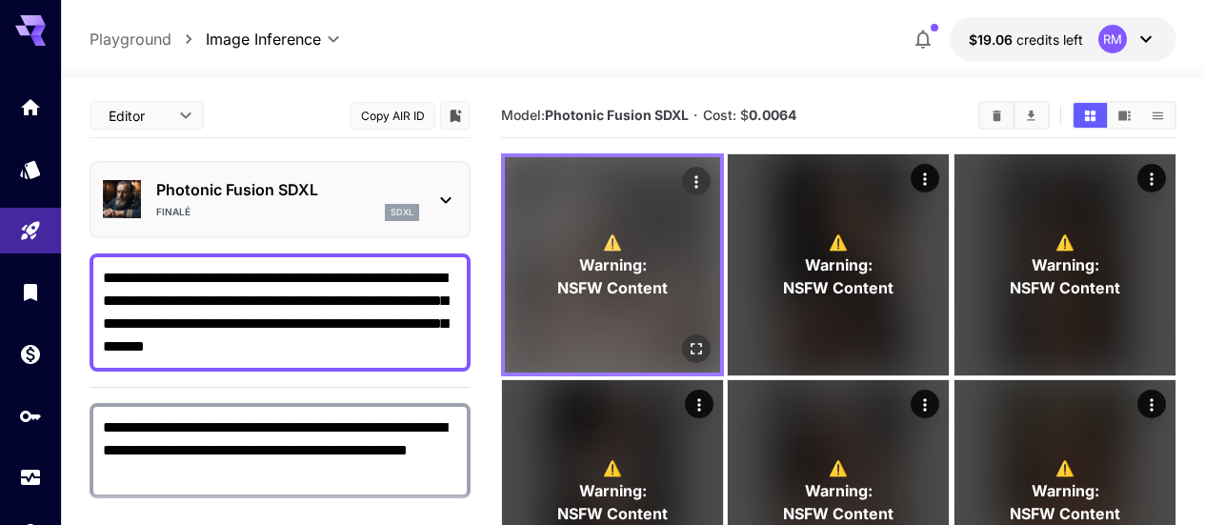
click at [657, 287] on div "⚠️ Warning: NSFW Content" at bounding box center [612, 264] width 215 height 215
click at [687, 339] on icon "Open in fullscreen" at bounding box center [696, 348] width 19 height 19
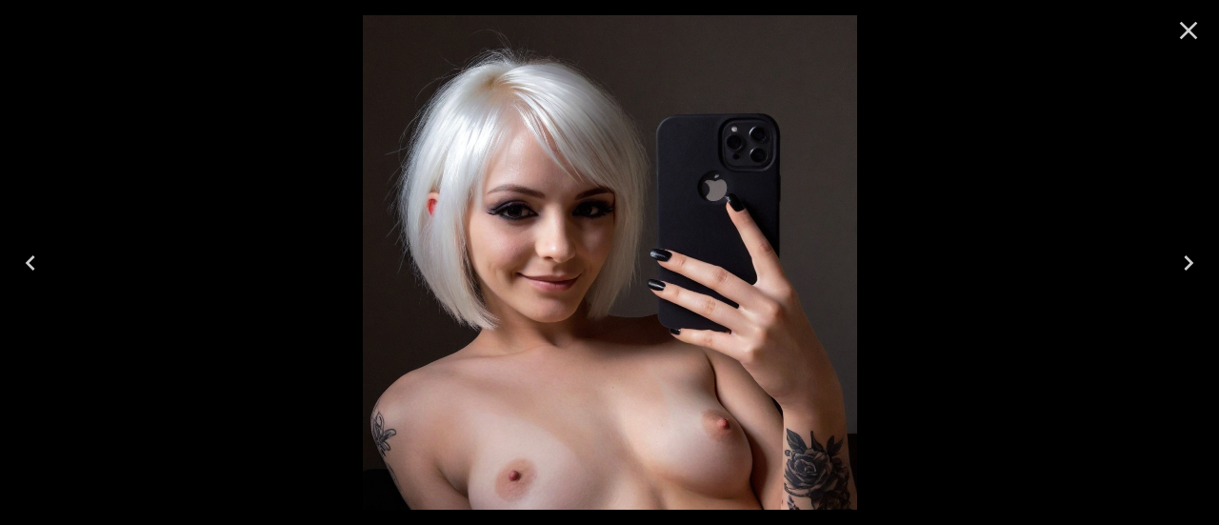
click at [1179, 40] on icon "Close" at bounding box center [1188, 30] width 30 height 30
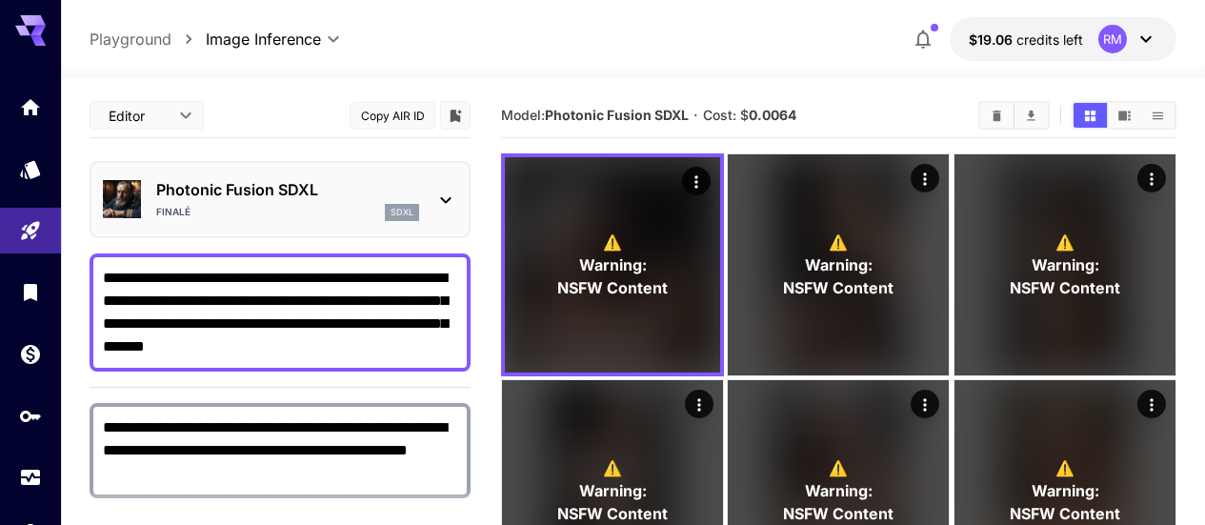
click at [452, 115] on icon "Add to library" at bounding box center [455, 116] width 11 height 12
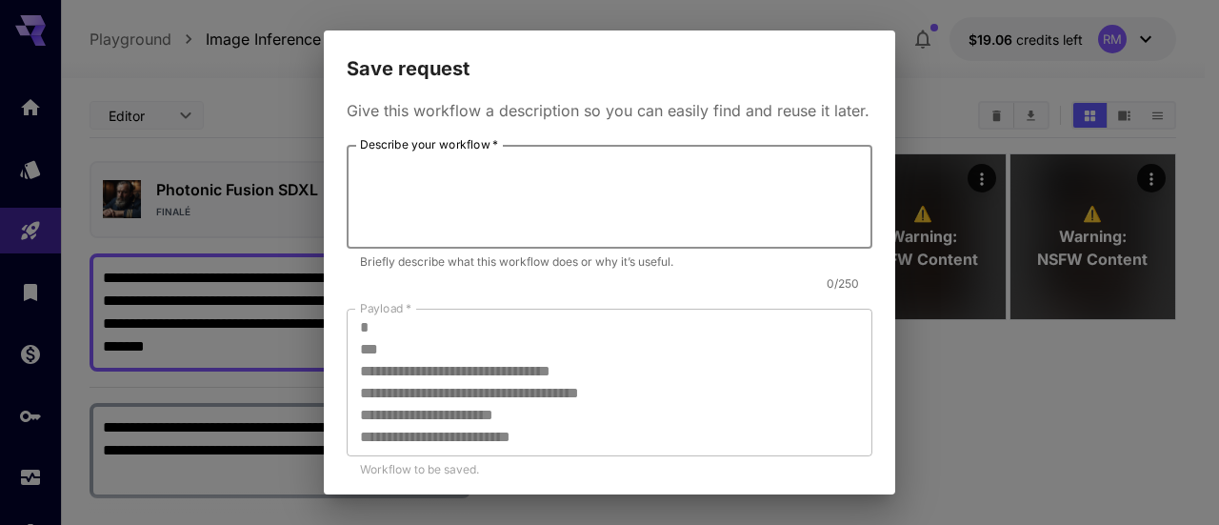
drag, startPoint x: 459, startPoint y: 185, endPoint x: 439, endPoint y: 191, distance: 21.1
click at [439, 191] on textarea "Describe your workflow   *" at bounding box center [609, 197] width 499 height 88
type textarea "******"
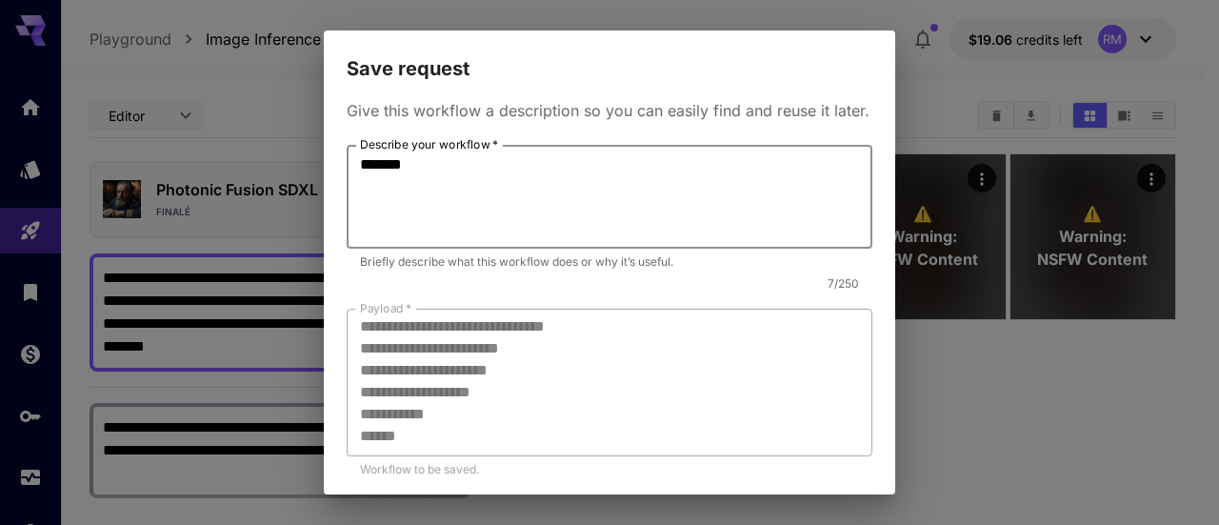
scroll to position [571, 0]
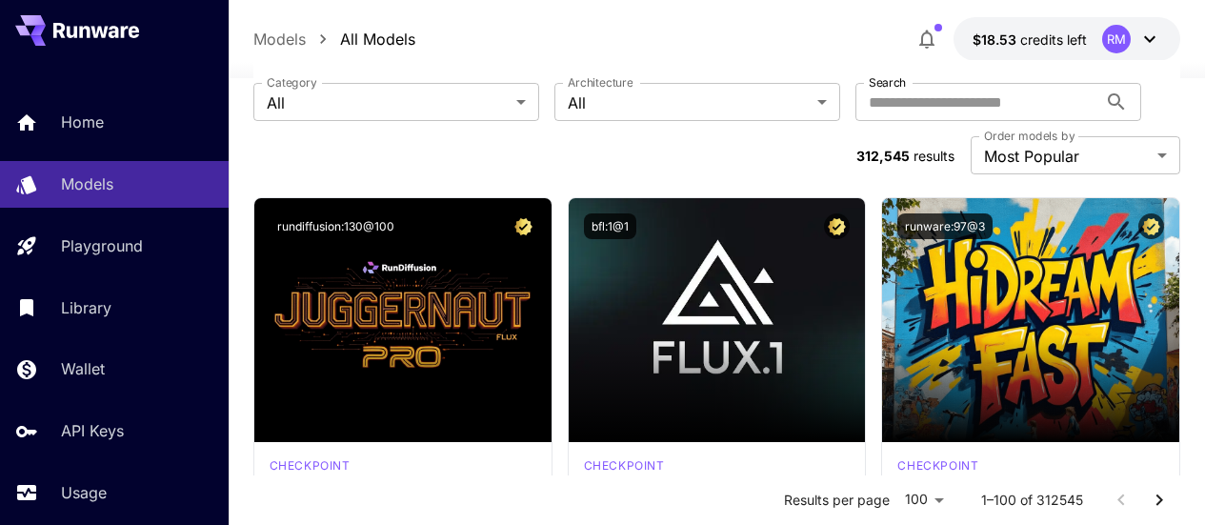
click at [1143, 35] on icon at bounding box center [1149, 39] width 23 height 23
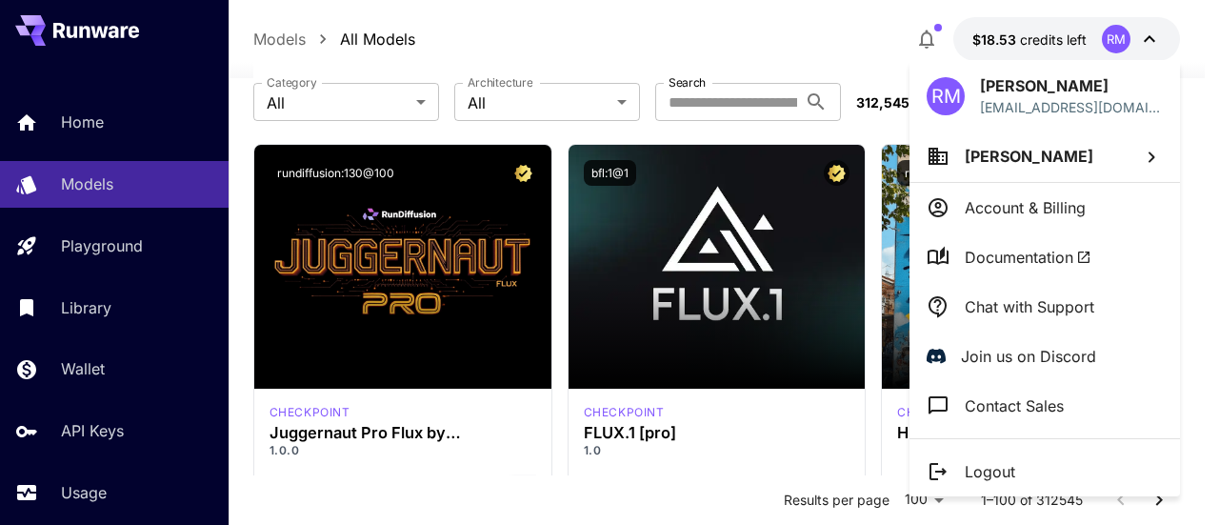
click at [1069, 206] on p "Account & Billing" at bounding box center [1025, 207] width 121 height 23
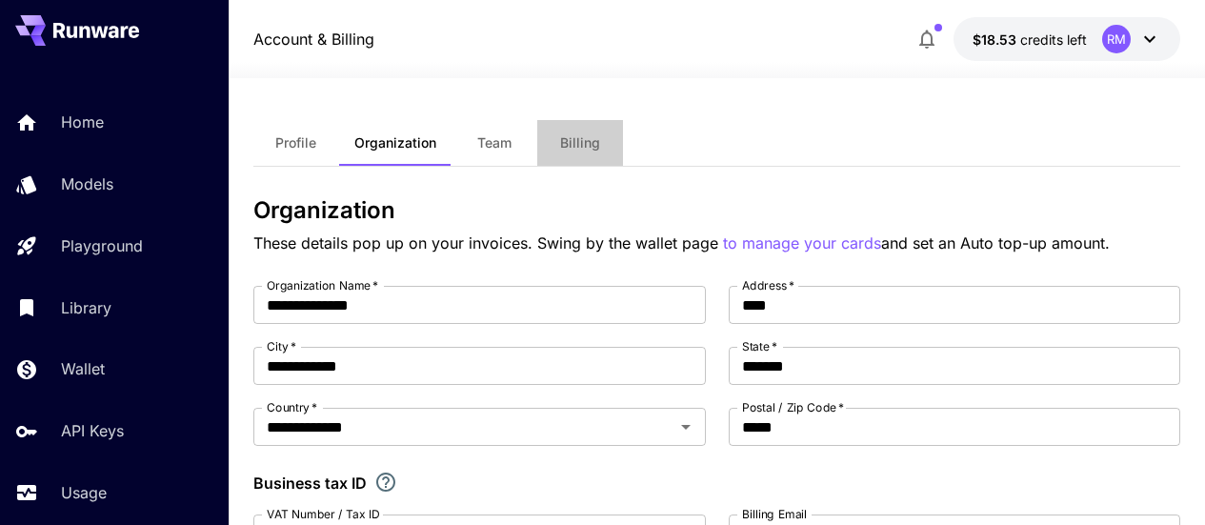
click at [586, 146] on span "Billing" at bounding box center [580, 142] width 40 height 17
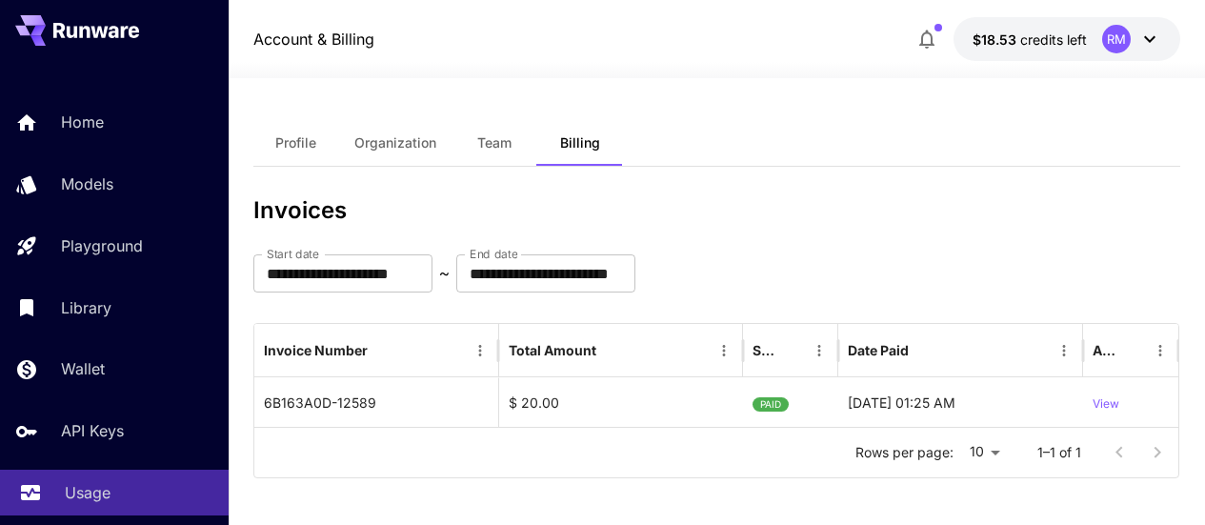
click at [101, 494] on p "Usage" at bounding box center [88, 492] width 46 height 23
